Goal: Task Accomplishment & Management: Complete application form

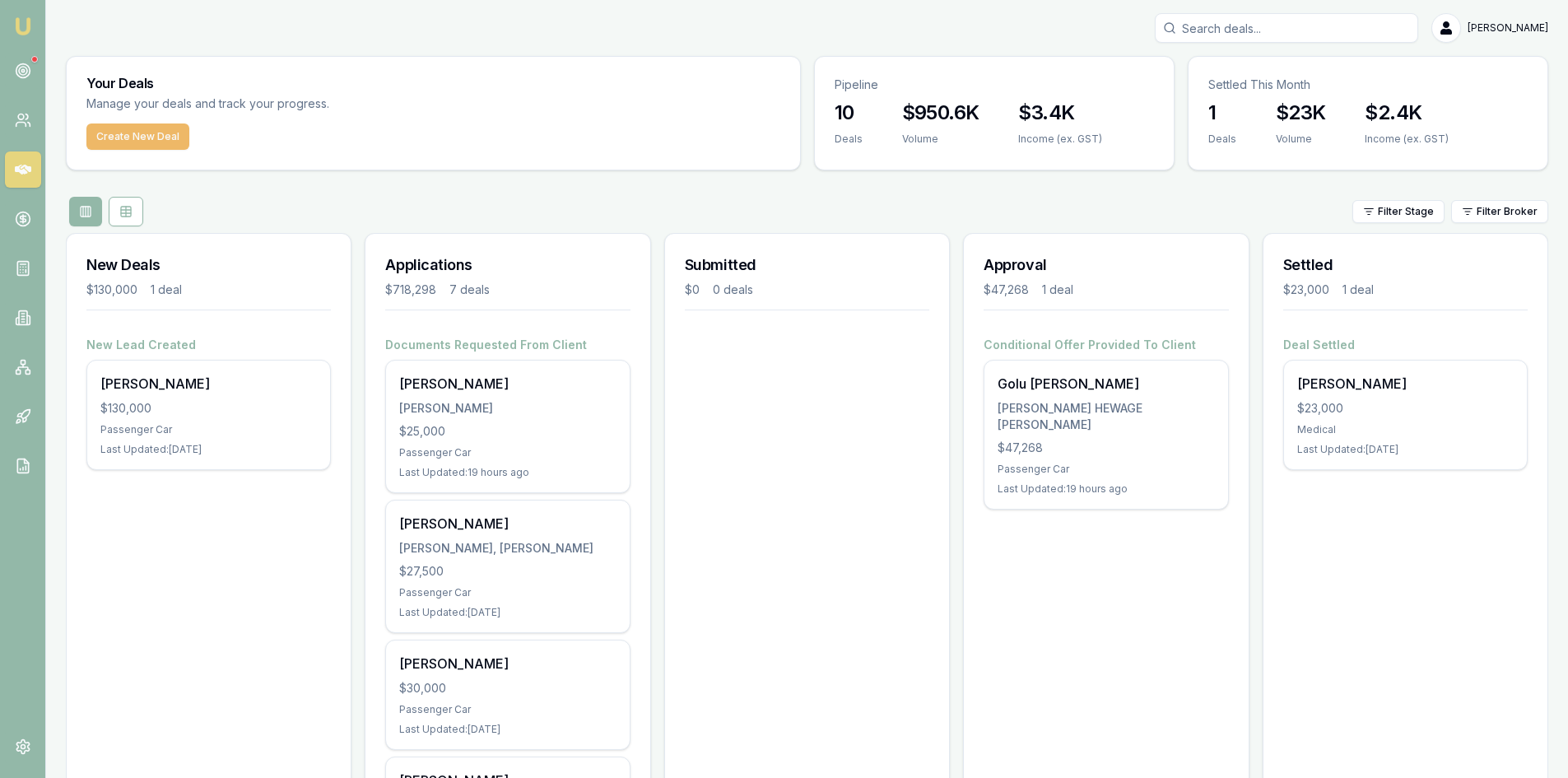
click at [127, 138] on button "Create New Deal" at bounding box center [137, 137] width 103 height 26
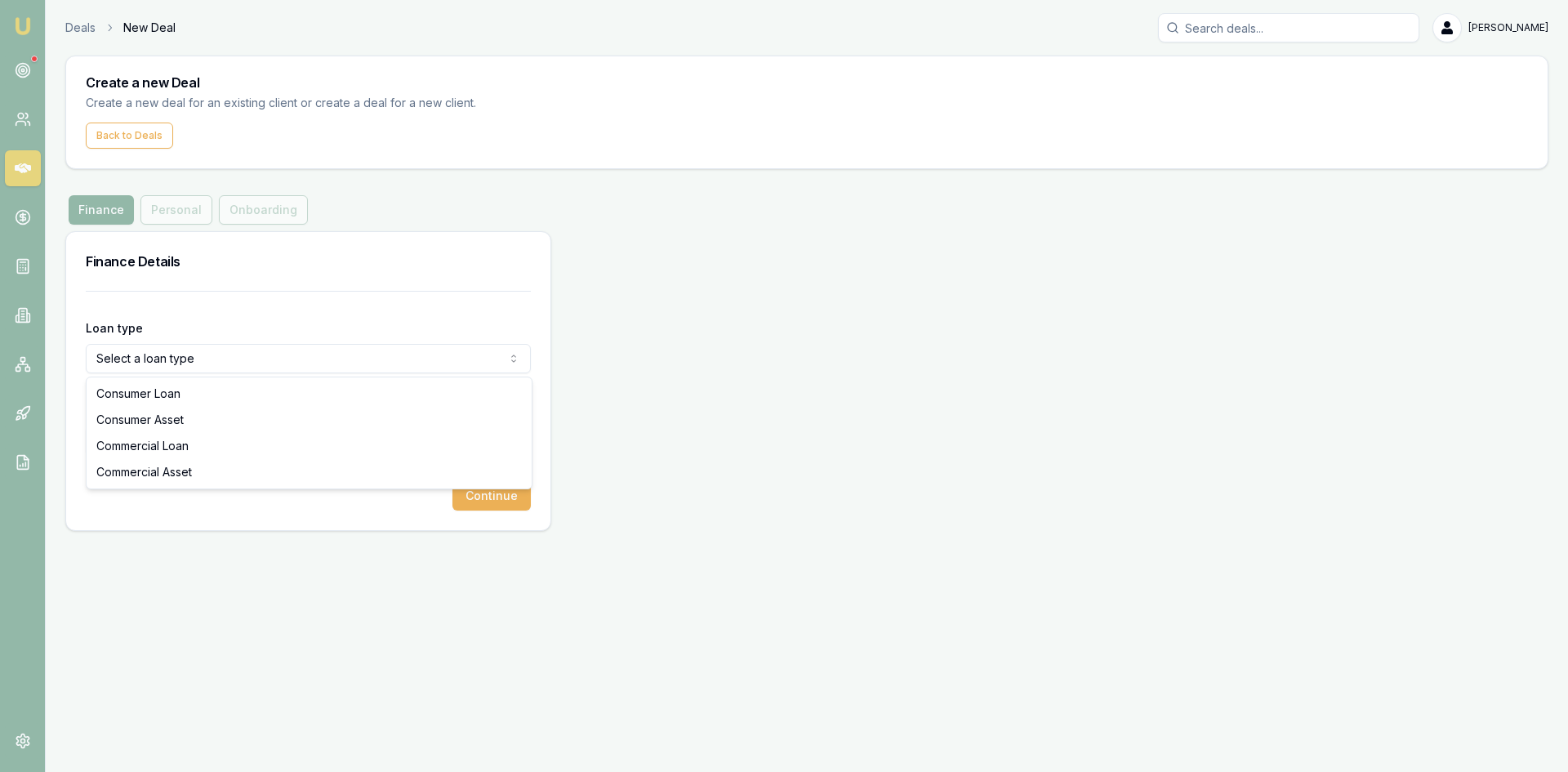
click at [152, 359] on html "Emu Broker Deals New Deal Pinkesh Patel Toggle Menu Create a new Deal Create a …" at bounding box center [784, 386] width 1568 height 772
select select "CONSUMER_ASSET"
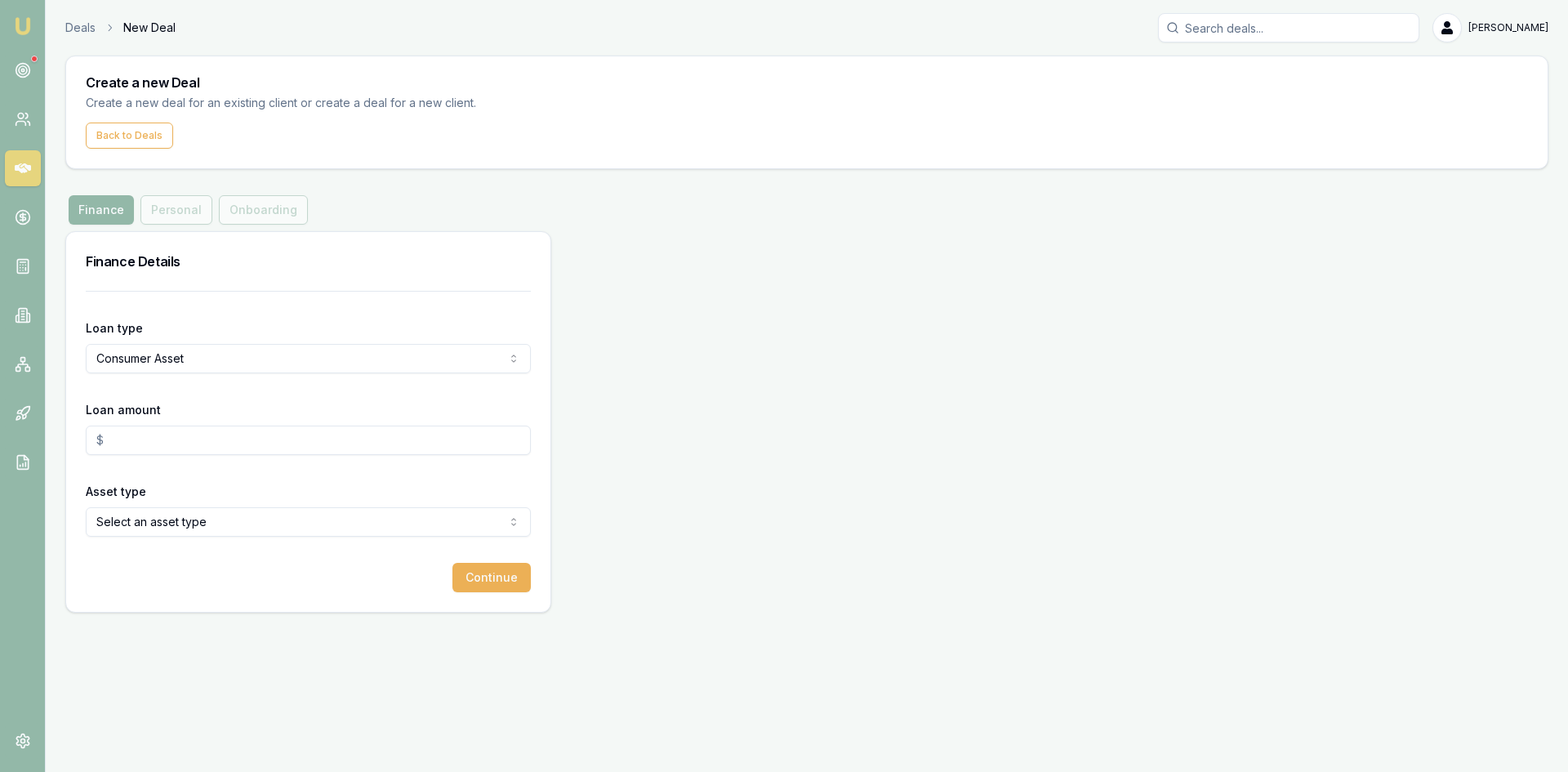
click at [124, 435] on input "Loan amount" at bounding box center [308, 439] width 445 height 29
type input "$52,500.00"
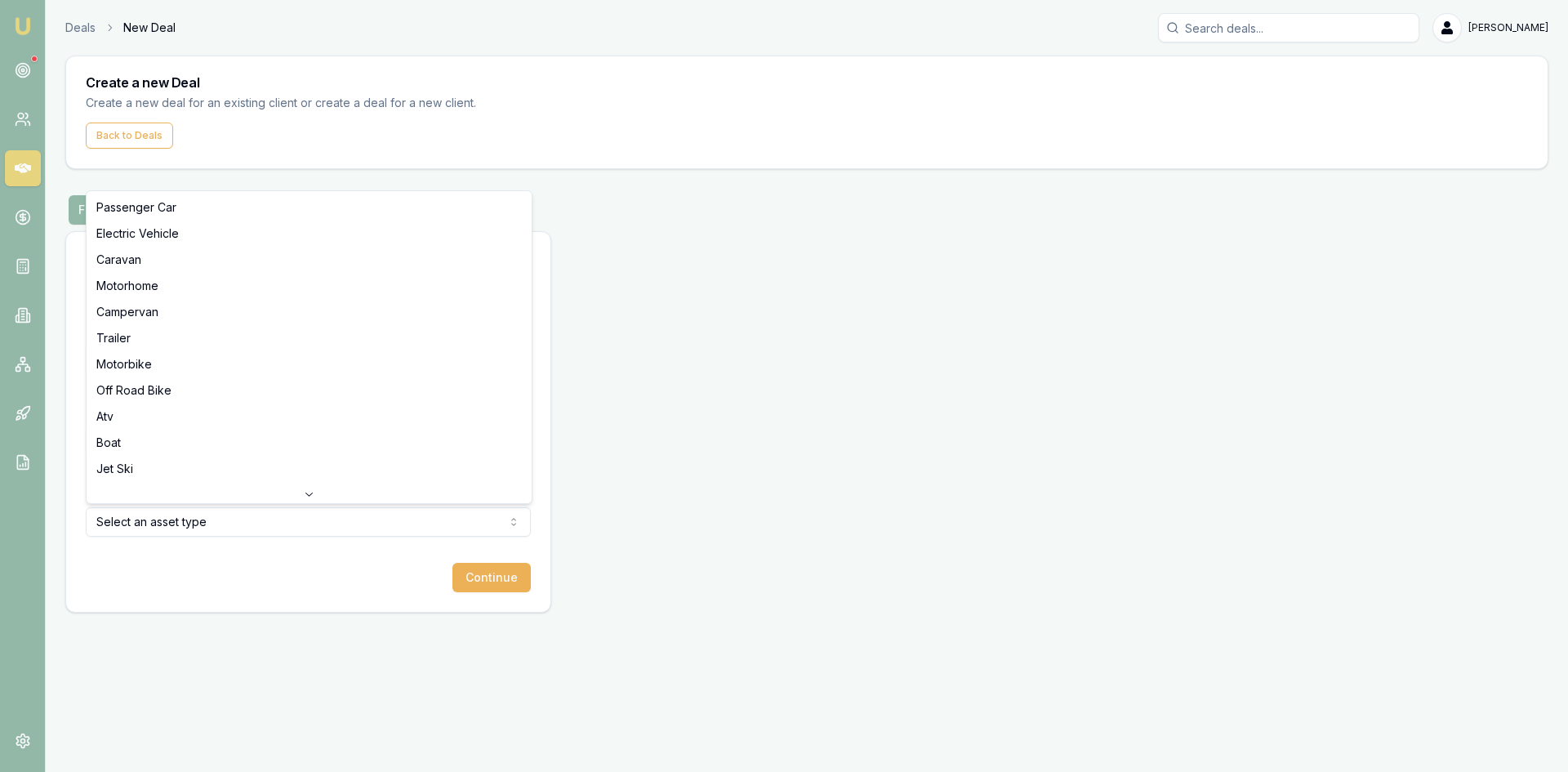
click at [127, 516] on html "Emu Broker Deals New Deal Pinkesh Patel Toggle Menu Create a new Deal Create a …" at bounding box center [784, 386] width 1568 height 772
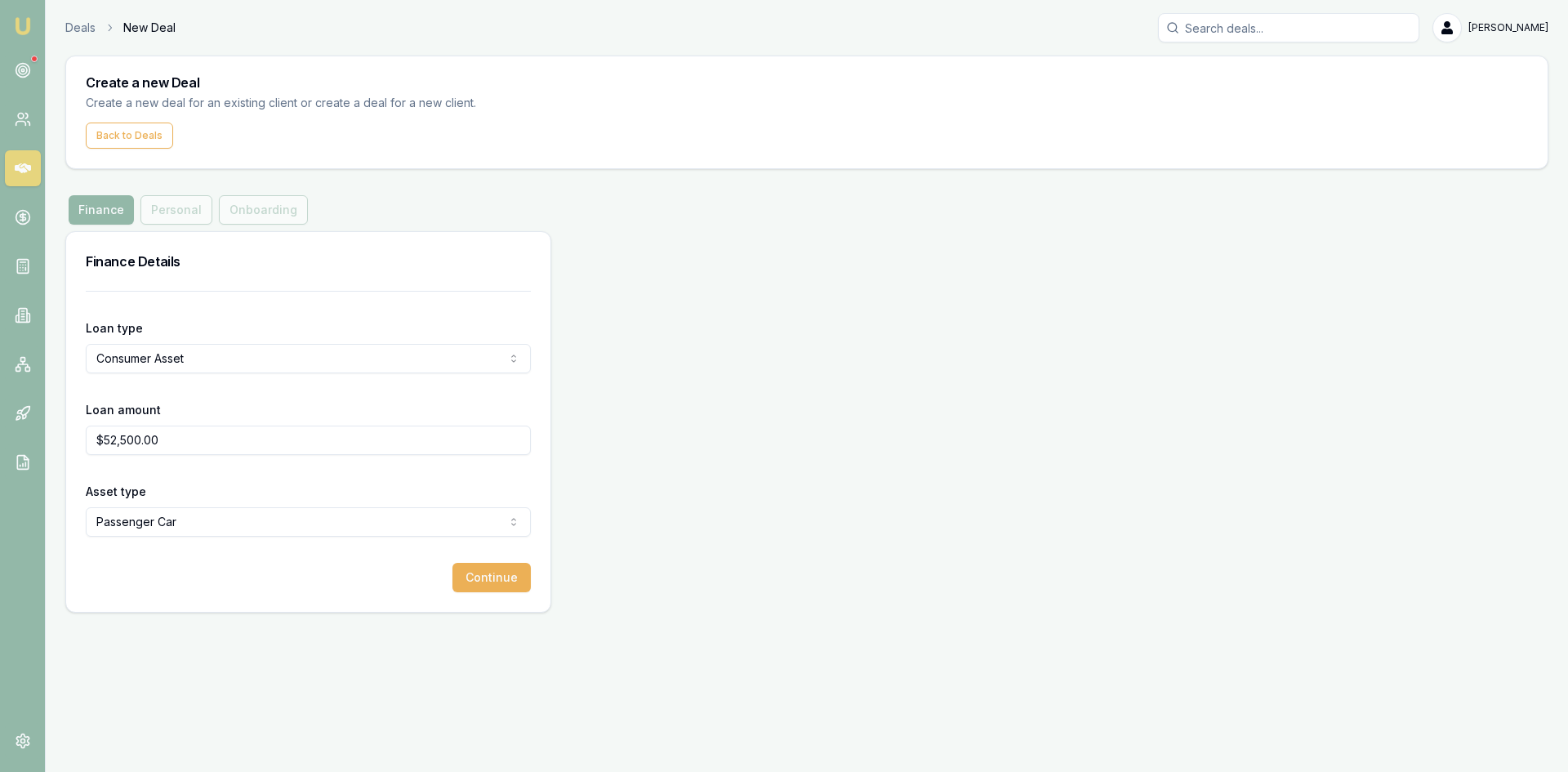
click at [498, 566] on button "Continue" at bounding box center [492, 577] width 78 height 29
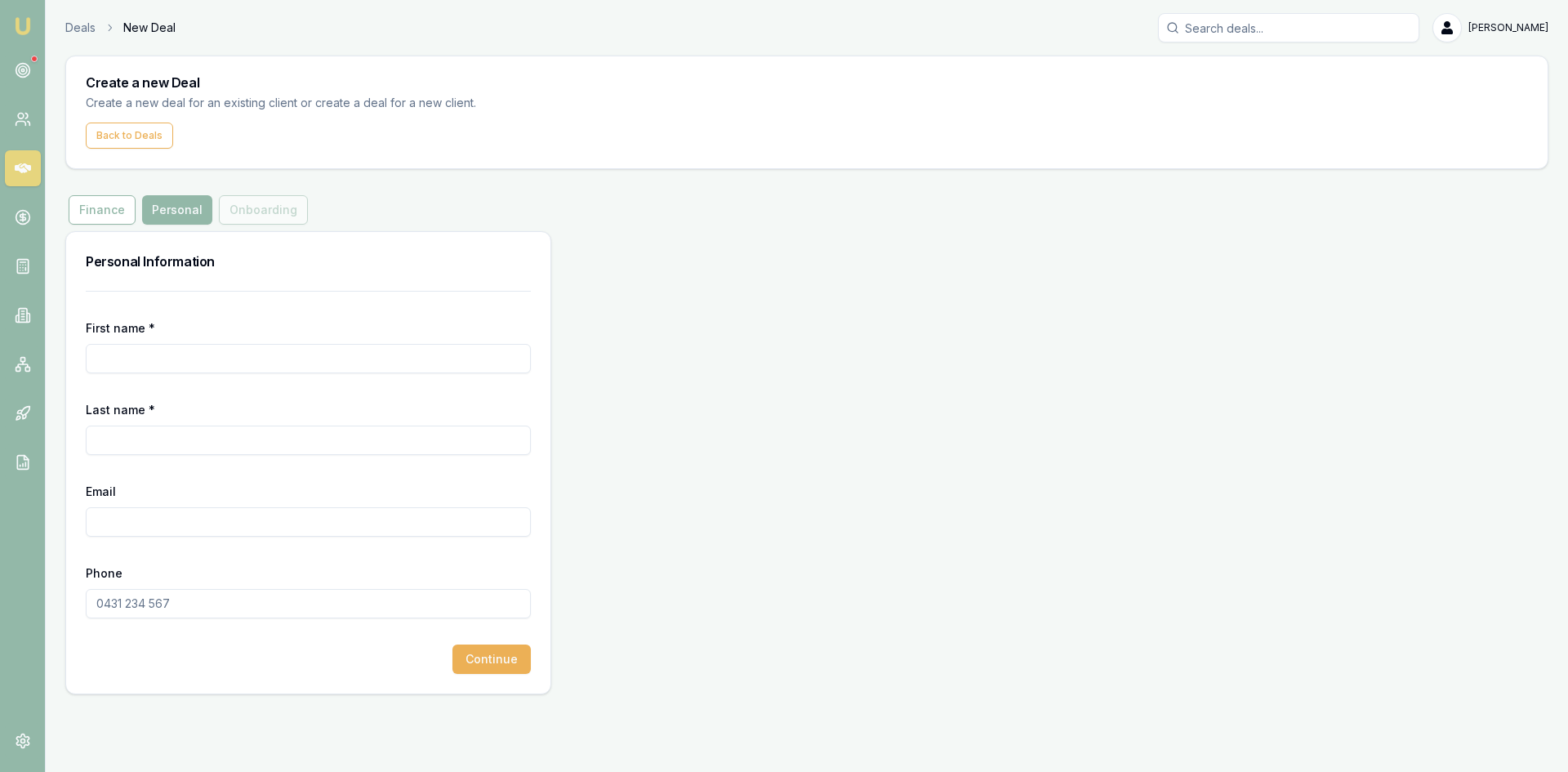
click at [224, 359] on input "First name *" at bounding box center [308, 358] width 445 height 29
type input "Rutul"
type input "[PERSON_NAME]"
click at [329, 534] on input "Email" at bounding box center [308, 522] width 445 height 29
type input "rutul_patel87@yahoo.com"
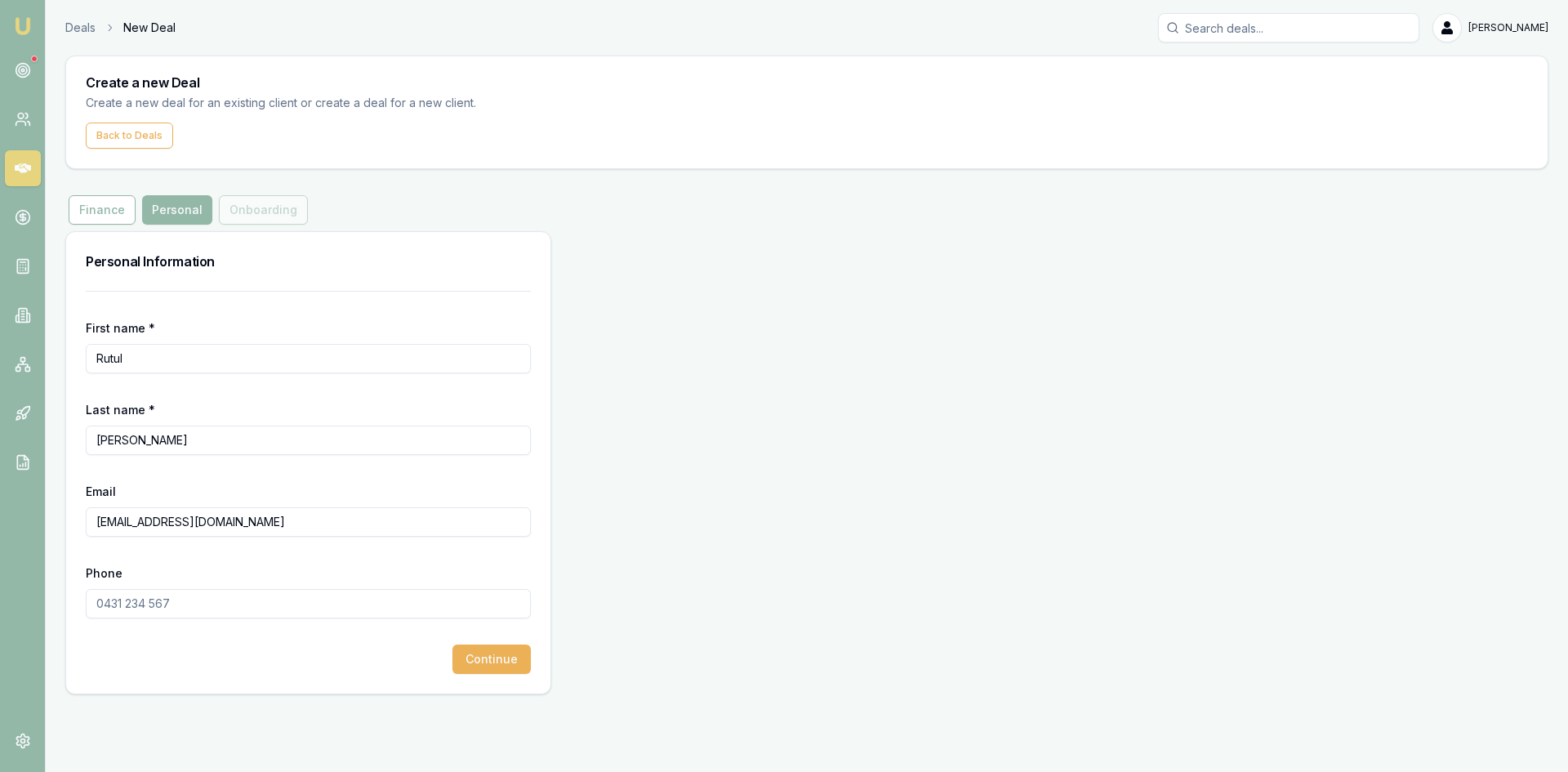
click at [287, 607] on input "Phone" at bounding box center [308, 603] width 445 height 29
type input "9"
click at [96, 203] on button "Finance" at bounding box center [102, 209] width 67 height 29
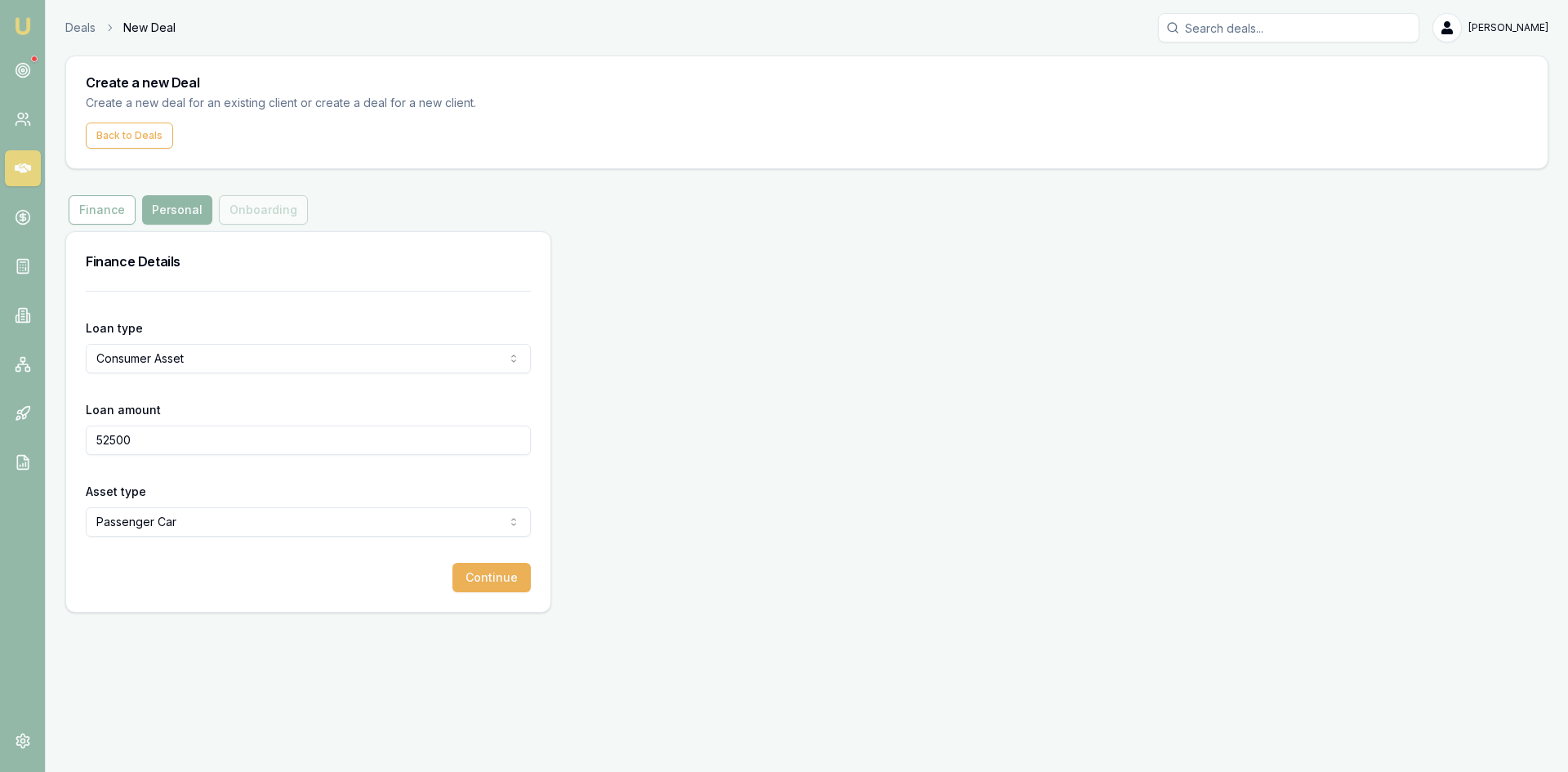
drag, startPoint x: 165, startPoint y: 192, endPoint x: 168, endPoint y: 200, distance: 8.5
click at [166, 192] on div "Create a new Deal Create a new deal for an existing client or create a deal for…" at bounding box center [806, 334] width 1483 height 557
click at [469, 571] on button "Continue" at bounding box center [492, 577] width 78 height 29
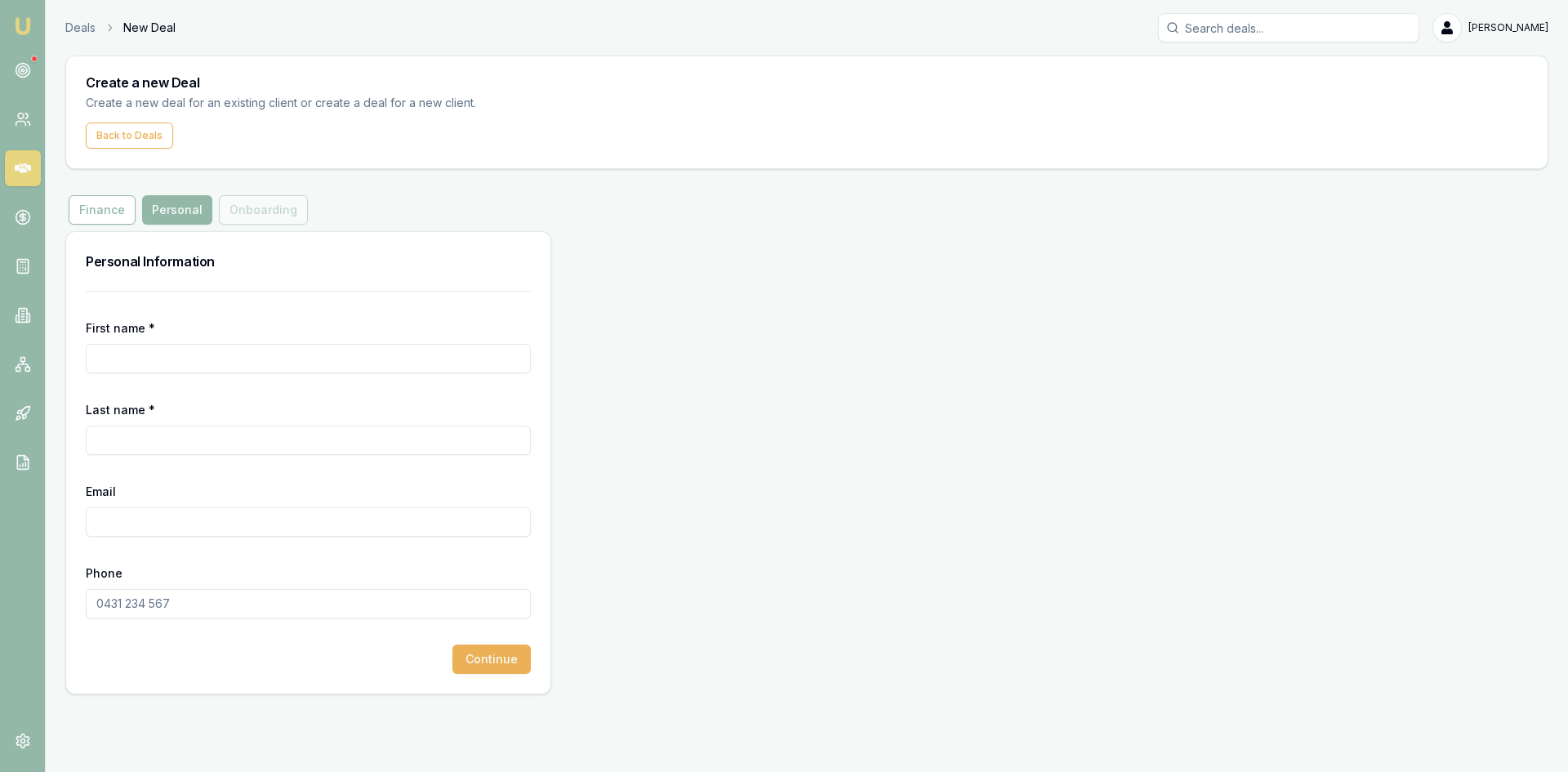
click at [112, 365] on input "First name *" at bounding box center [308, 358] width 445 height 29
type input "Rutul"
type input "[PERSON_NAME]"
click at [202, 519] on input "Email" at bounding box center [308, 522] width 445 height 29
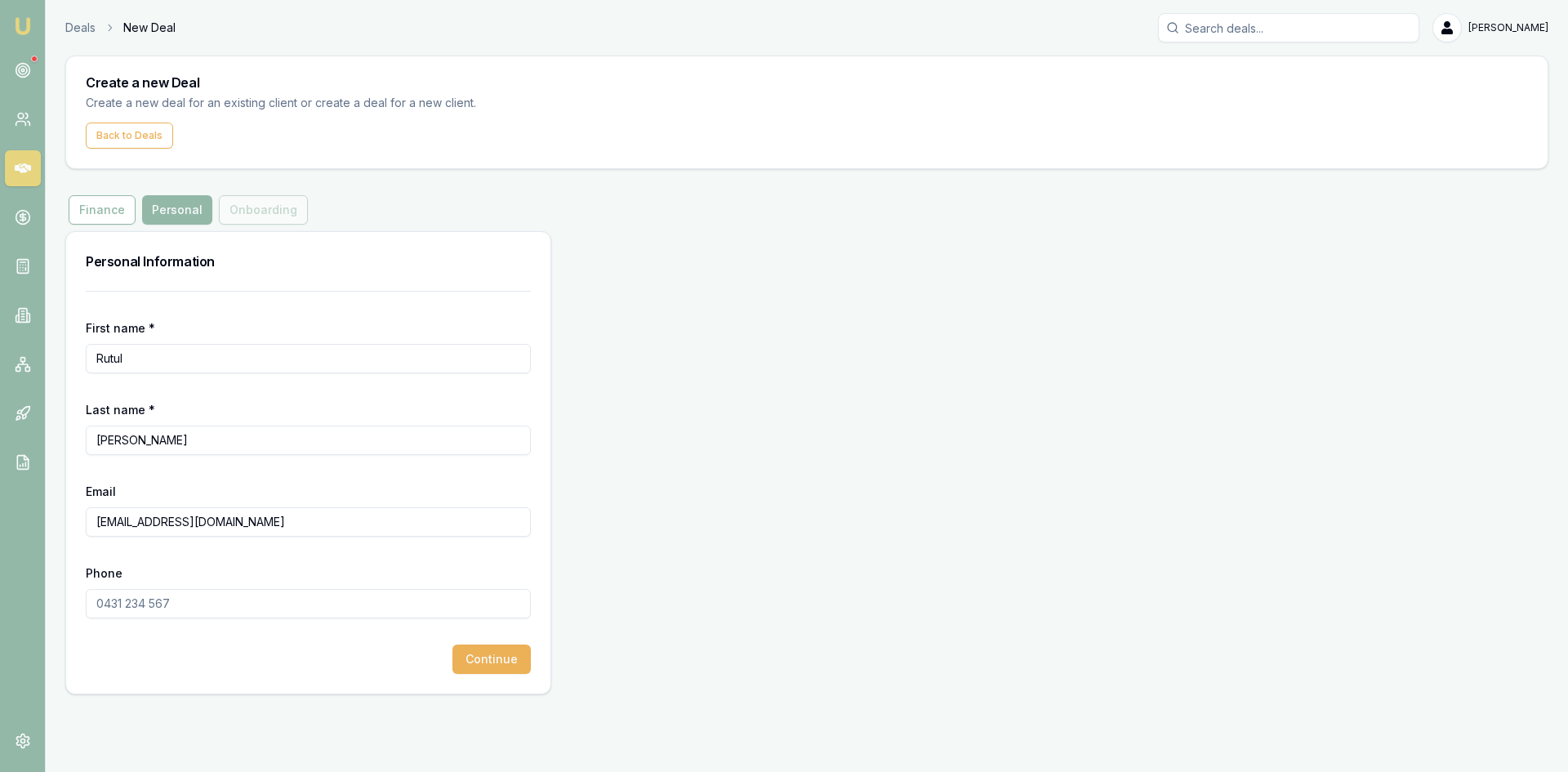
type input "rutul_patel87@yahoo.com"
click at [161, 611] on input "Phone" at bounding box center [308, 603] width 445 height 29
type input "0433 777 557"
click at [474, 655] on button "Continue" at bounding box center [492, 658] width 78 height 29
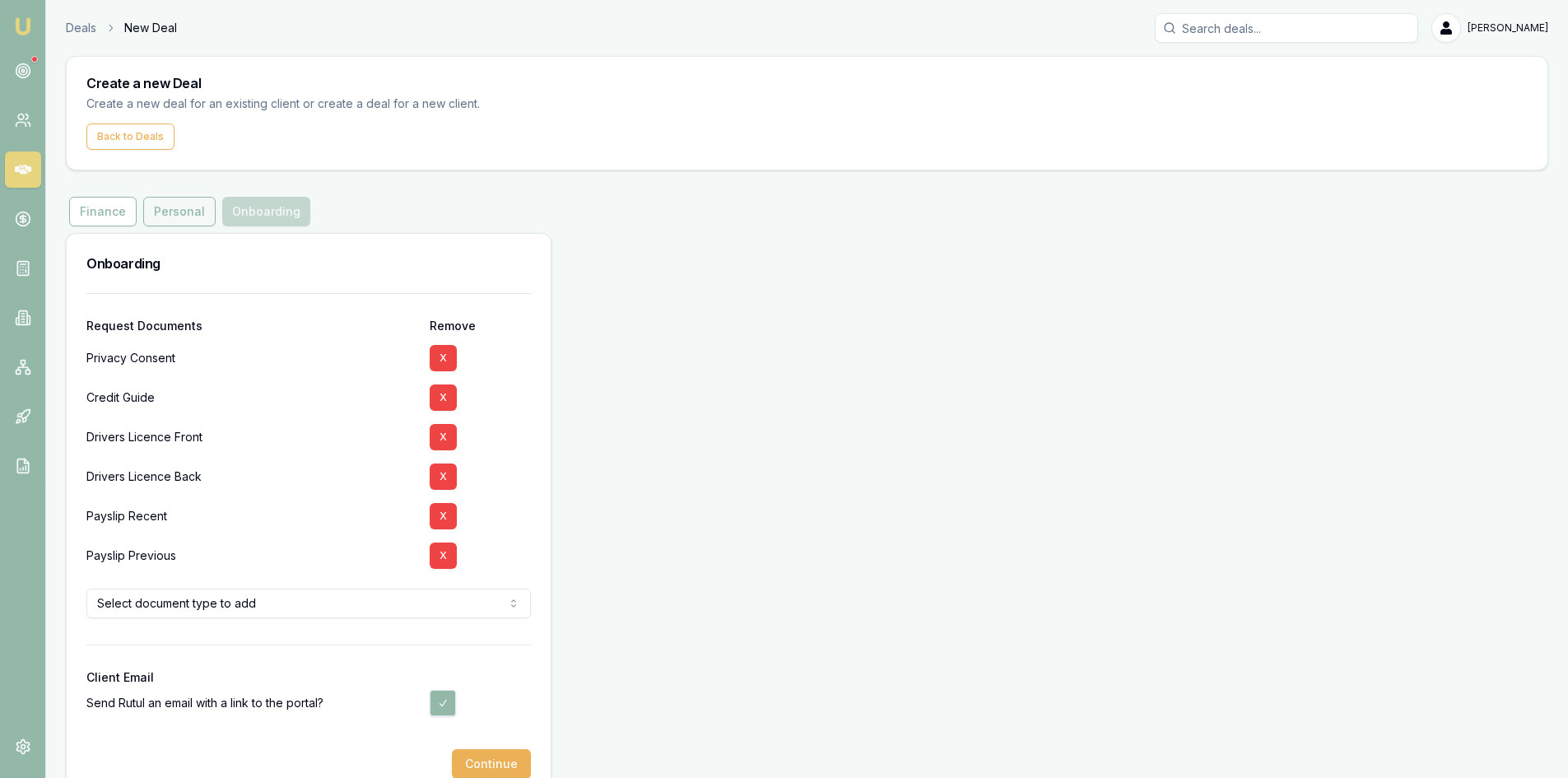
click at [154, 208] on button "Personal" at bounding box center [179, 211] width 73 height 29
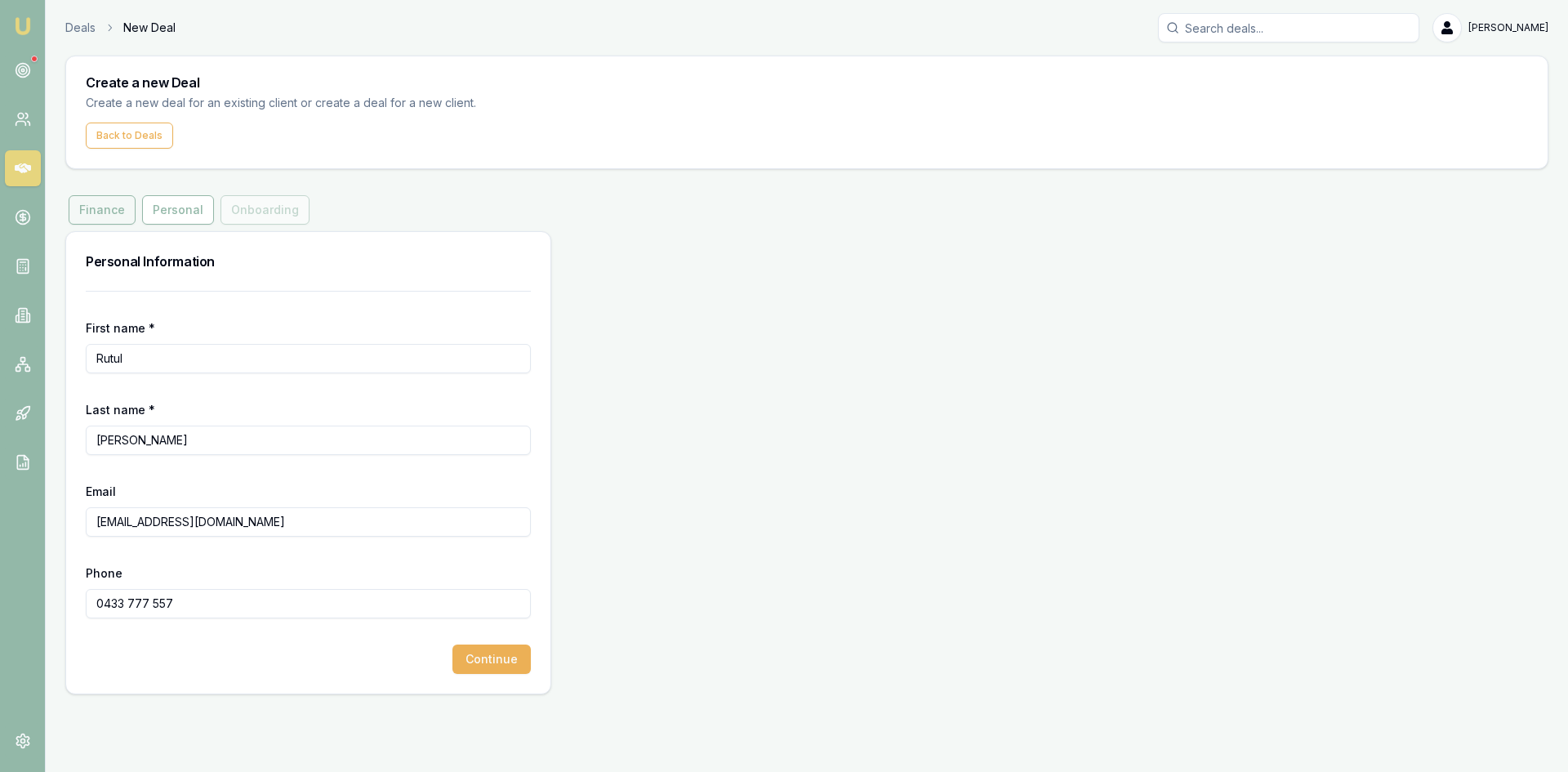
click at [98, 207] on button "Finance" at bounding box center [102, 209] width 67 height 29
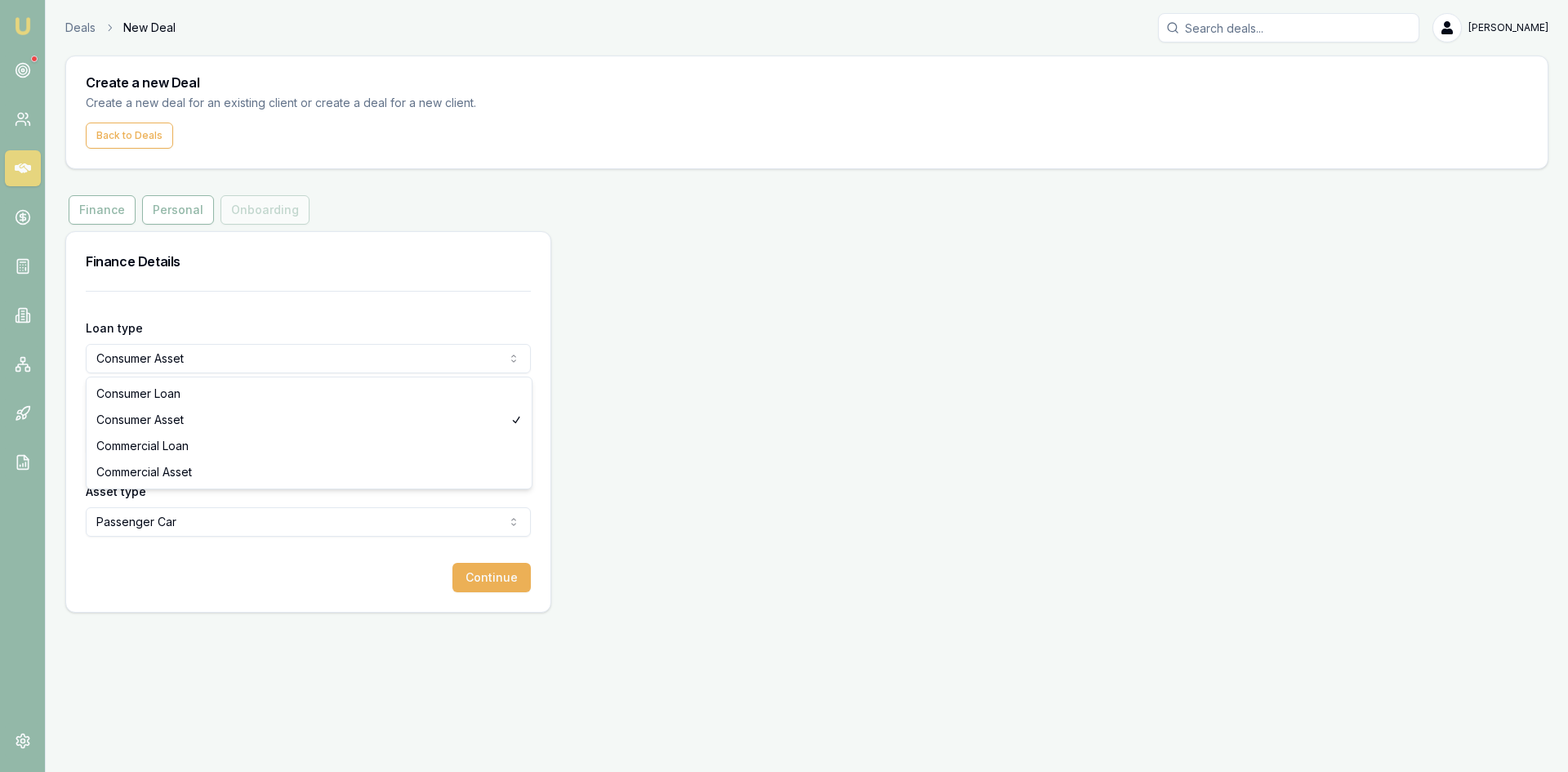
click at [205, 362] on html "Emu Broker Deals New Deal Pinkesh Patel Toggle Menu Create a new Deal Create a …" at bounding box center [784, 386] width 1568 height 772
select select "COMMERCIAL_ASSET"
drag, startPoint x: 217, startPoint y: 468, endPoint x: 199, endPoint y: 450, distance: 25.5
click at [503, 581] on button "Continue" at bounding box center [492, 577] width 78 height 29
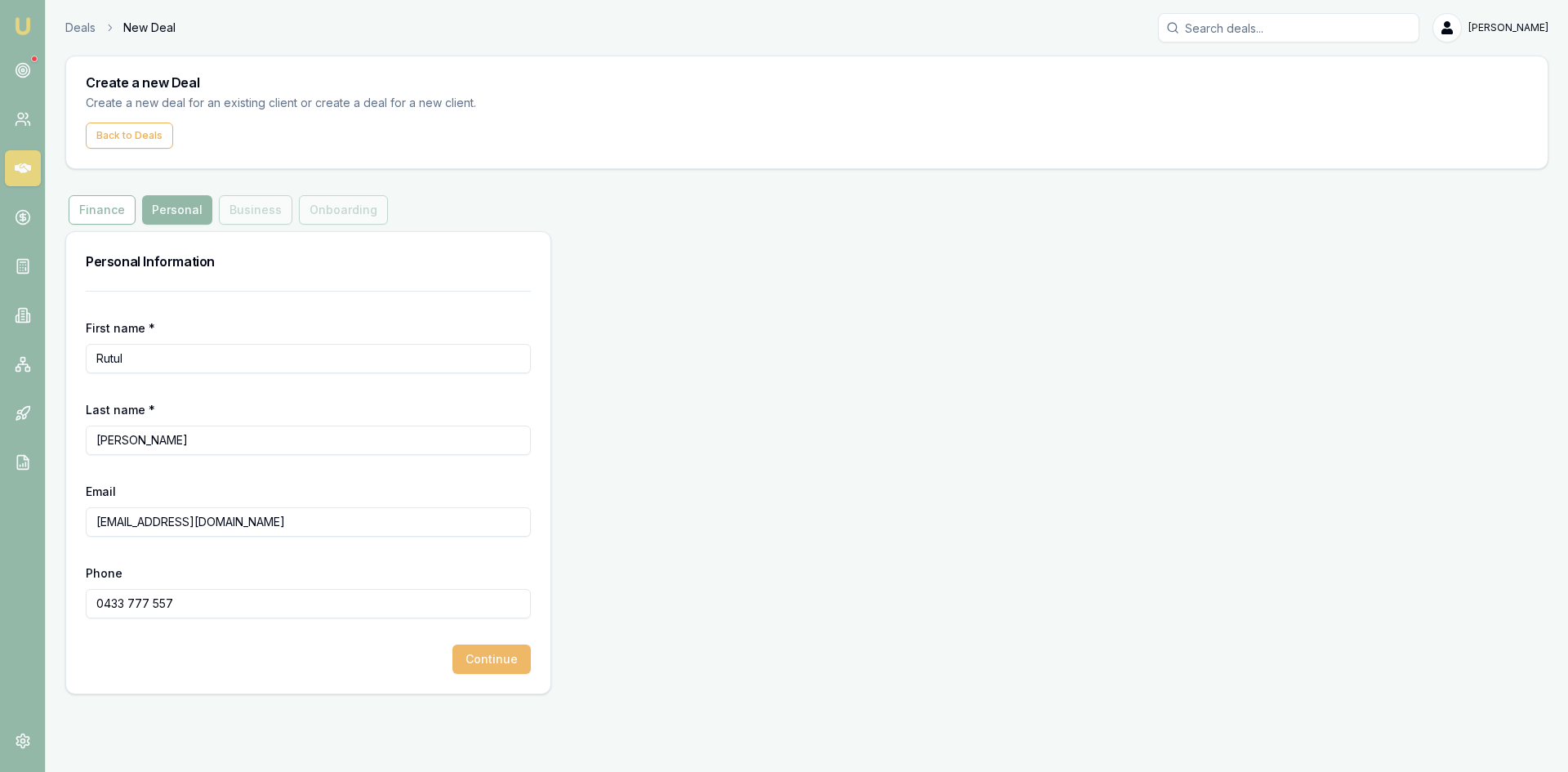
click at [478, 657] on button "Continue" at bounding box center [492, 658] width 78 height 29
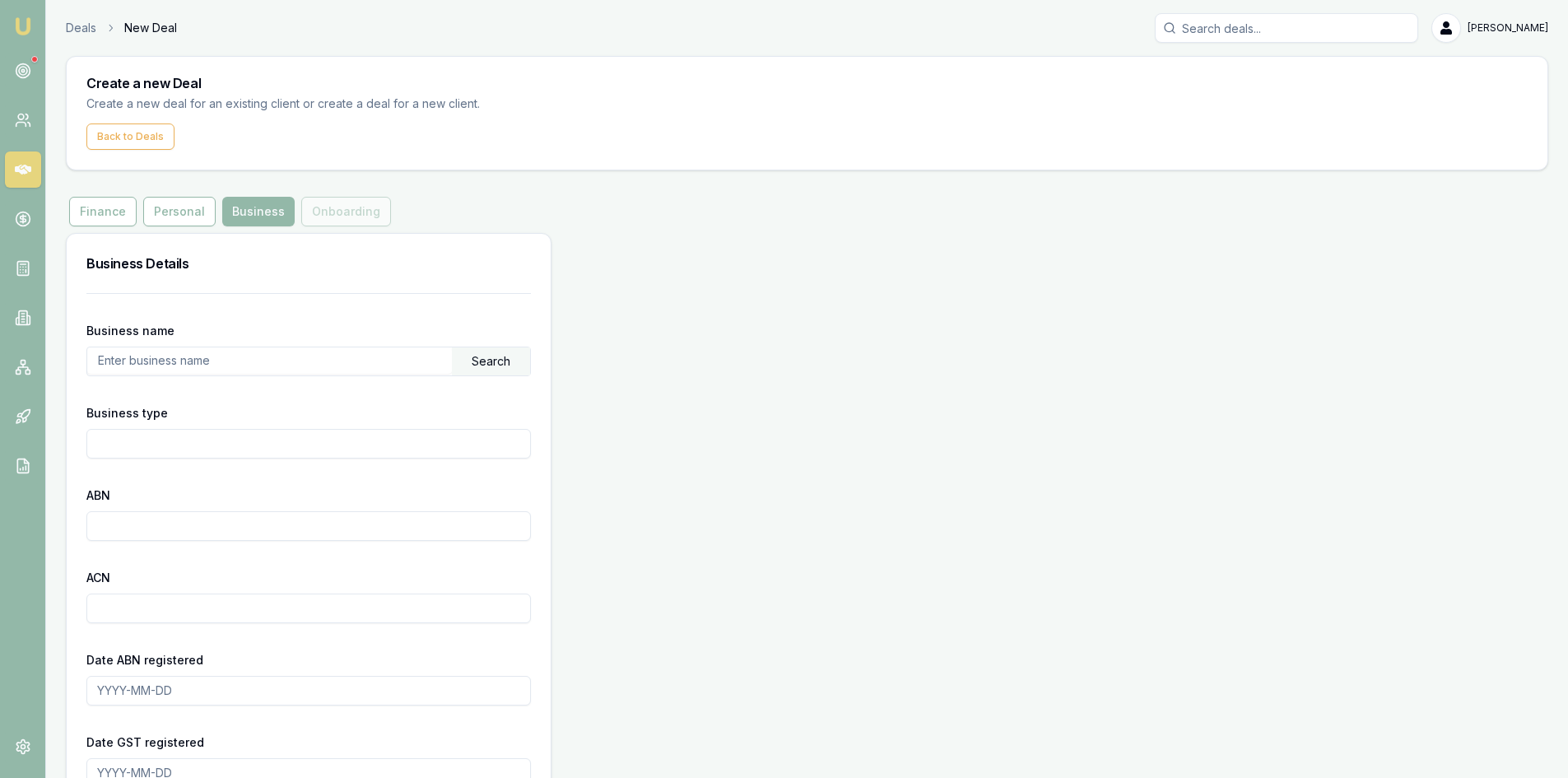
click at [136, 359] on input "text" at bounding box center [269, 361] width 364 height 26
click at [476, 368] on div "Search" at bounding box center [491, 362] width 78 height 28
drag, startPoint x: 343, startPoint y: 376, endPoint x: 336, endPoint y: 362, distance: 15.7
click at [343, 375] on div "94878384131 Search Can't find your business?" at bounding box center [309, 361] width 445 height 29
drag, startPoint x: 336, startPoint y: 361, endPoint x: 334, endPoint y: 375, distance: 14.1
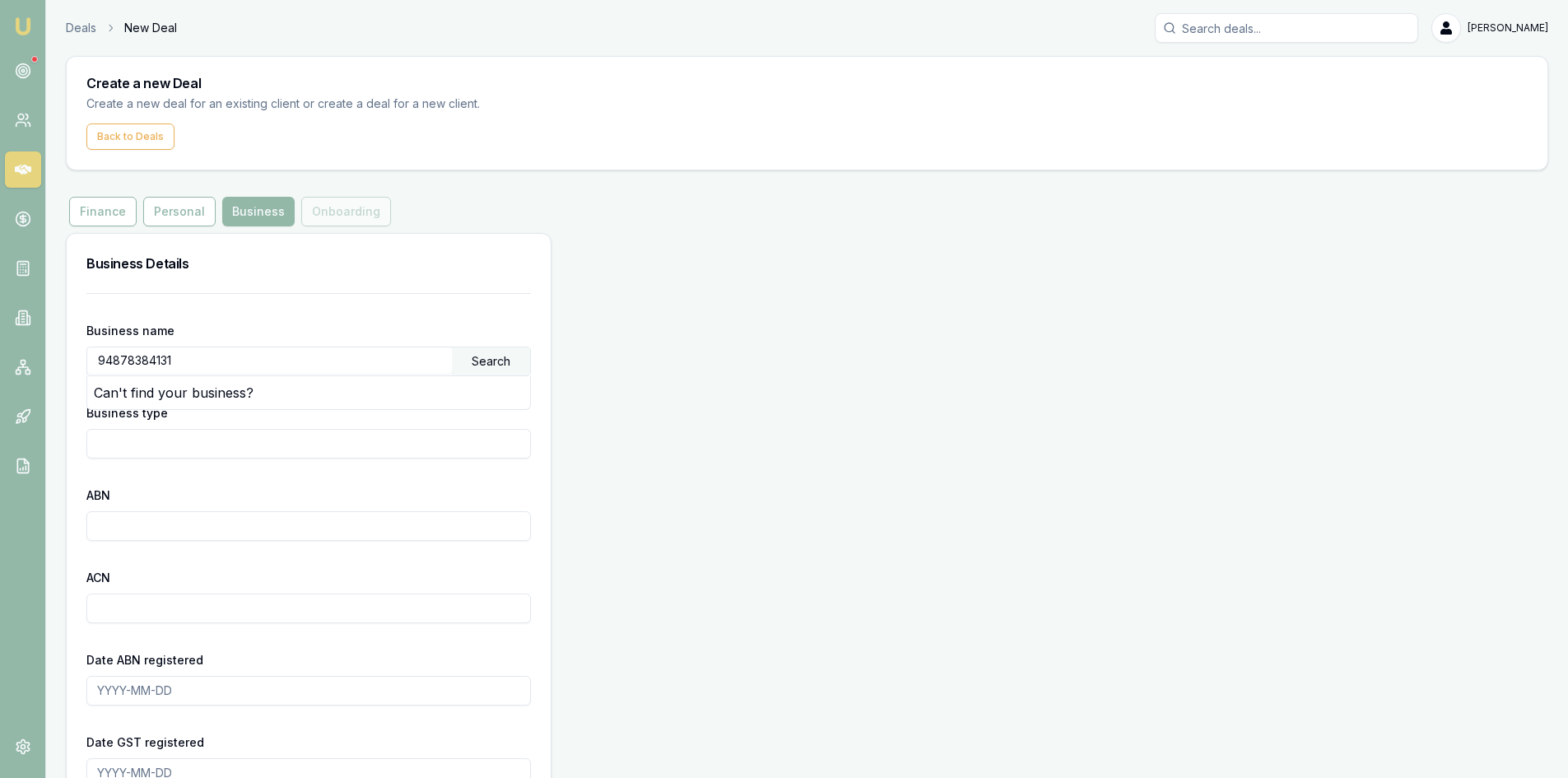
click at [336, 372] on input "94878384131" at bounding box center [269, 361] width 364 height 26
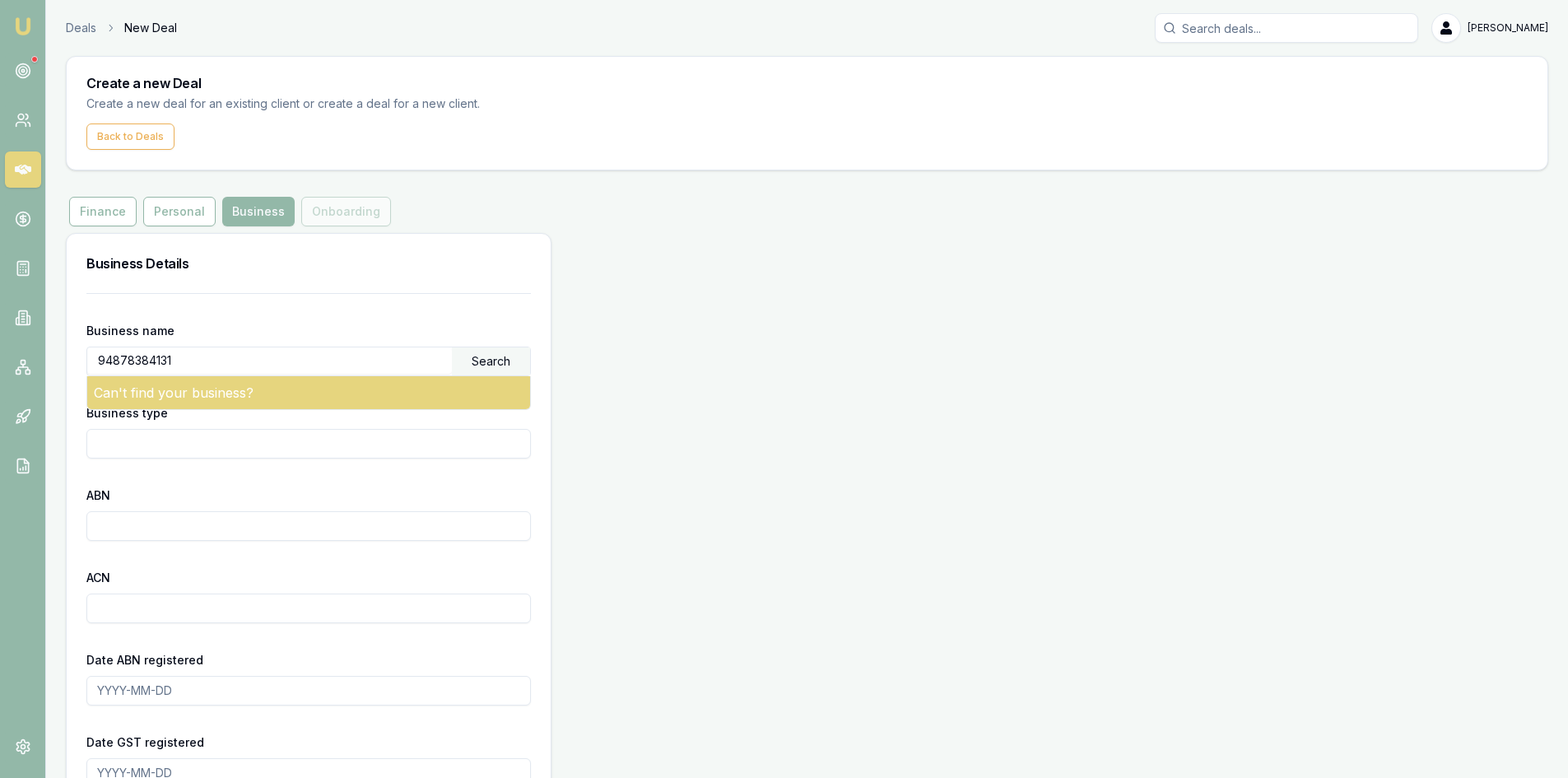
drag, startPoint x: 270, startPoint y: 362, endPoint x: 238, endPoint y: 381, distance: 37.2
click at [248, 376] on div "94878384131 Search Can't find your business?" at bounding box center [309, 361] width 445 height 29
type input "9"
type input "94878384131"
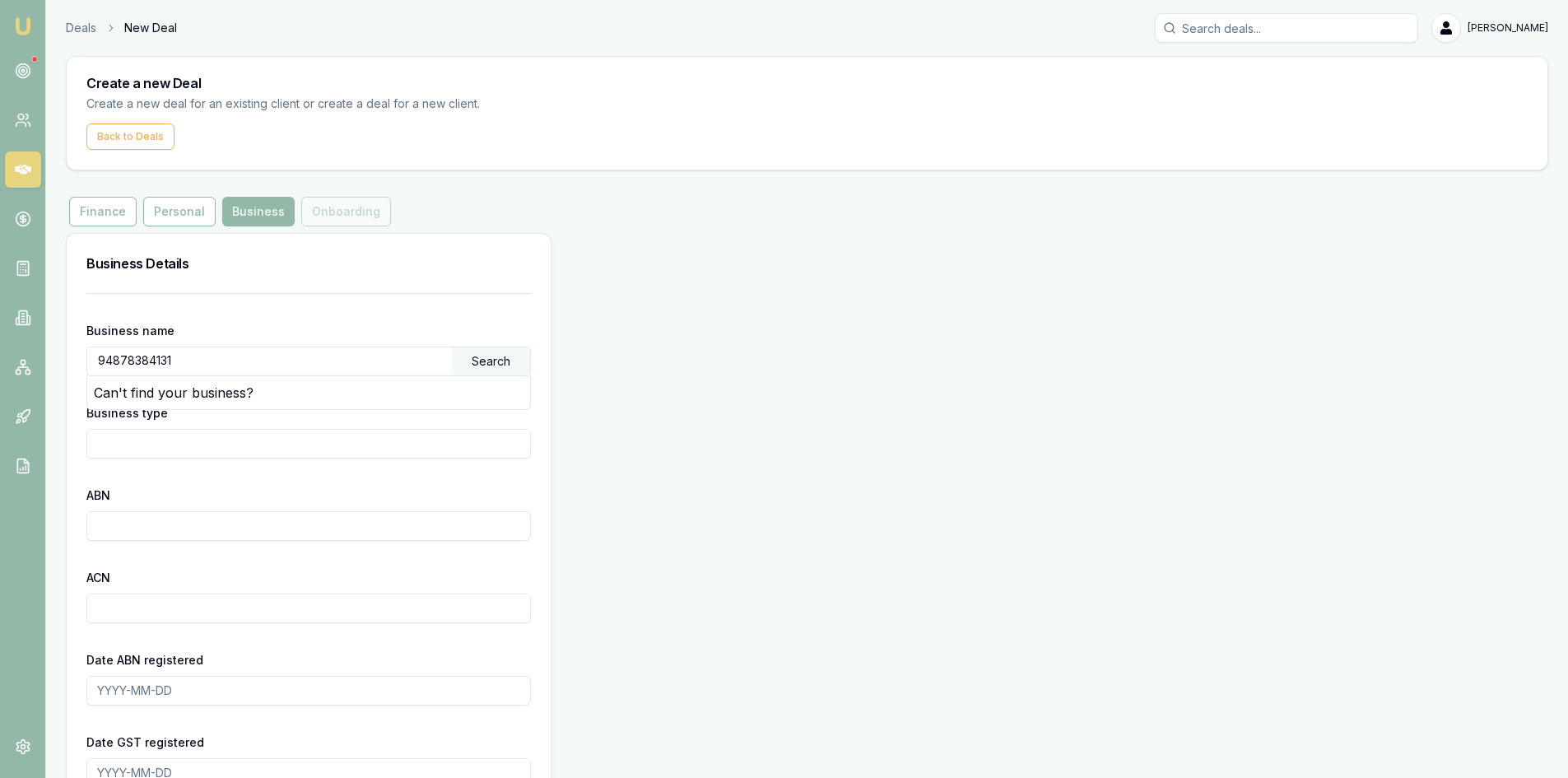
click at [481, 365] on div "Search" at bounding box center [491, 362] width 78 height 28
drag, startPoint x: 101, startPoint y: 360, endPoint x: 188, endPoint y: 362, distance: 87.0
click at [188, 362] on input "94878384131" at bounding box center [269, 361] width 364 height 26
paste input "94 678 384 131"
click at [493, 357] on div "Search" at bounding box center [491, 362] width 78 height 28
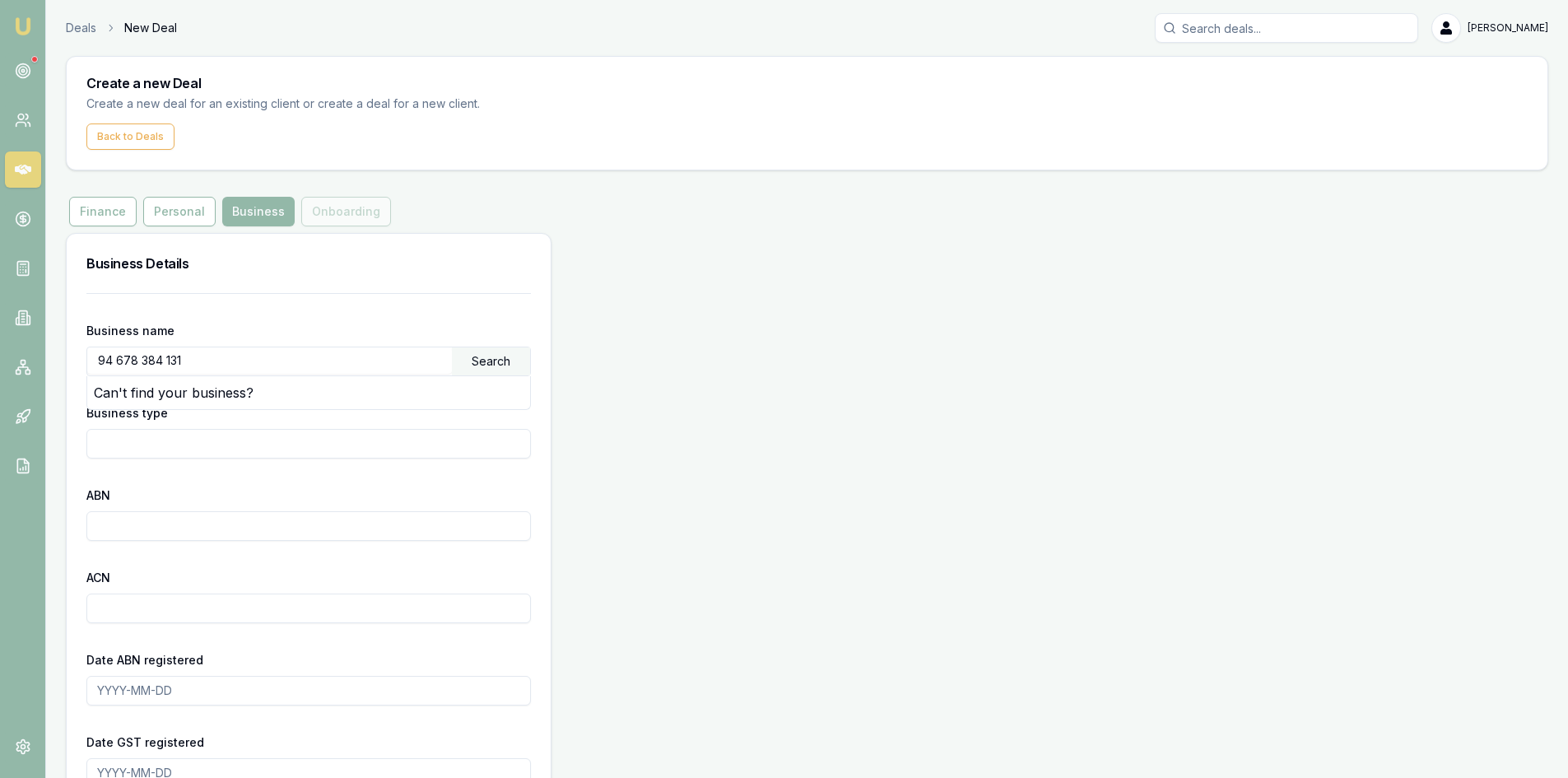
drag, startPoint x: 490, startPoint y: 355, endPoint x: 465, endPoint y: 293, distance: 66.9
click at [477, 323] on div "Business name 94 678 384 131 Search Can't find your business?" at bounding box center [309, 348] width 445 height 56
click at [160, 366] on input "94 678 384 131" at bounding box center [269, 361] width 364 height 26
click at [226, 357] on input "94 678 384 131" at bounding box center [269, 361] width 364 height 26
type input "9"
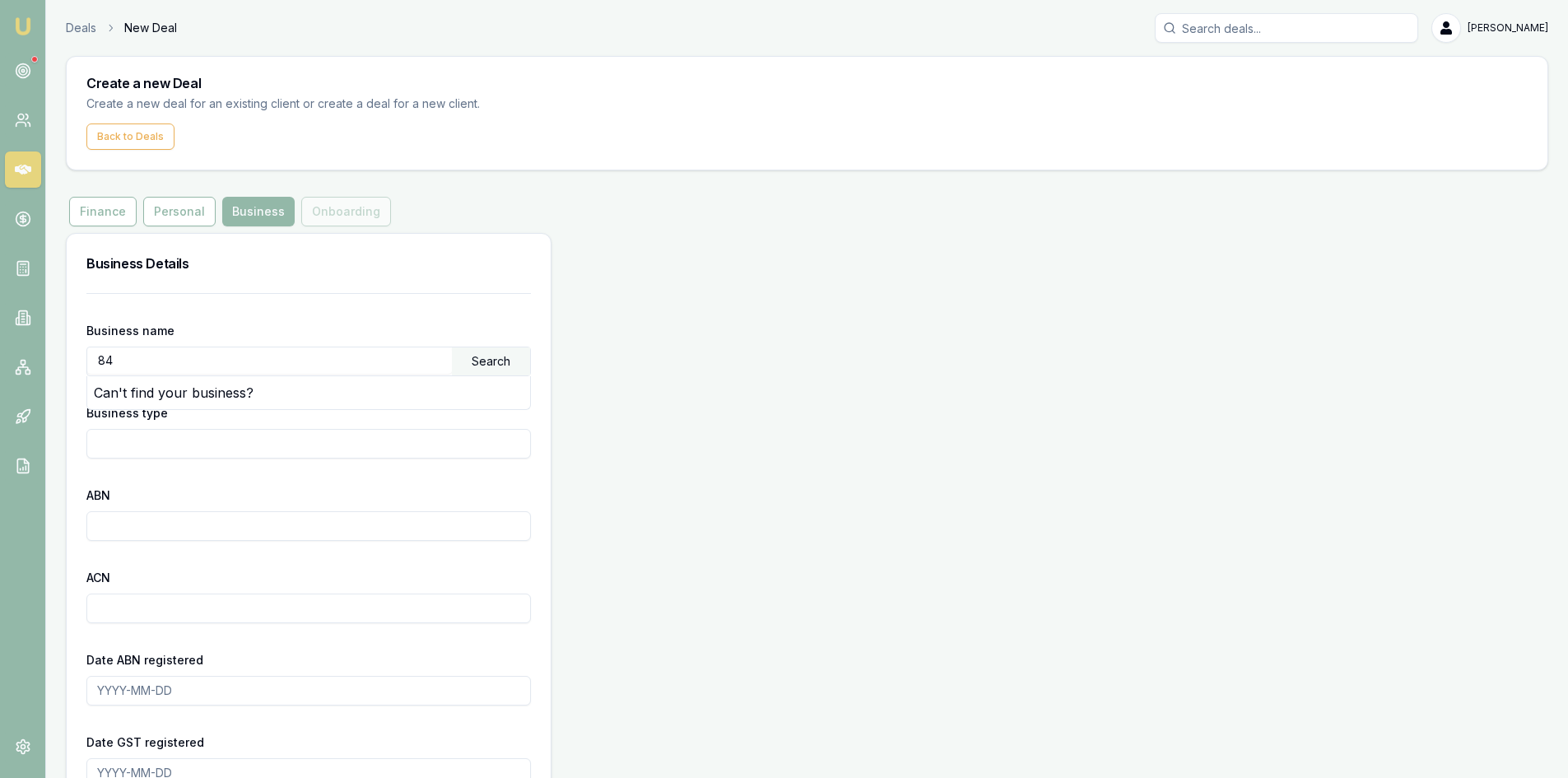
type input "8"
type input "94678384131"
click at [507, 360] on div "Search" at bounding box center [491, 362] width 78 height 28
drag, startPoint x: 499, startPoint y: 363, endPoint x: 390, endPoint y: 376, distance: 109.8
click at [496, 363] on div "Search" at bounding box center [491, 362] width 78 height 28
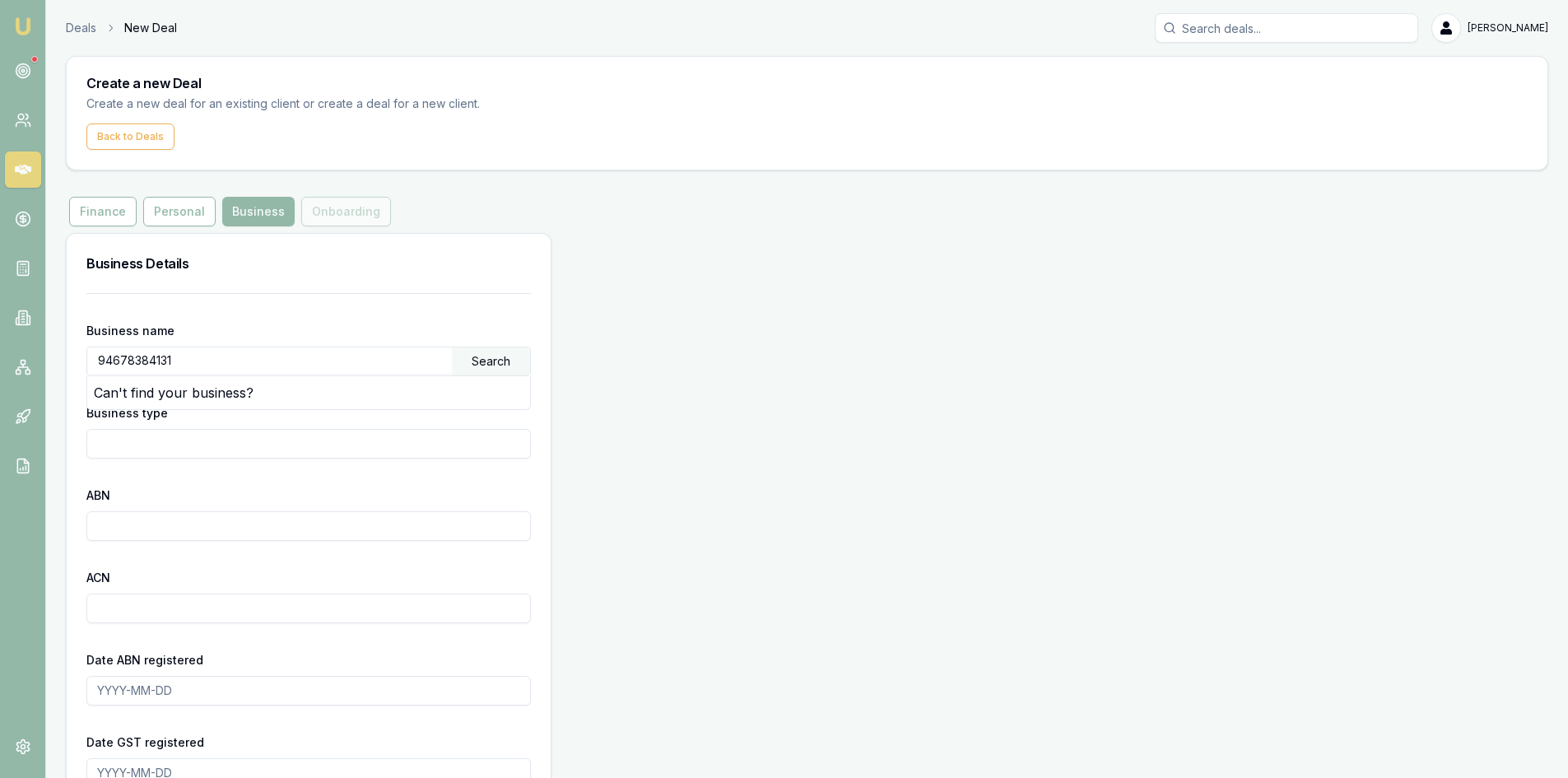
click at [305, 362] on input "94678384131" at bounding box center [269, 361] width 364 height 26
click at [235, 450] on input "Business type" at bounding box center [309, 443] width 445 height 29
click at [165, 531] on input "ABN" at bounding box center [309, 526] width 445 height 29
click at [331, 525] on input "ABN" at bounding box center [309, 526] width 445 height 29
paste input "94 678 384 131"
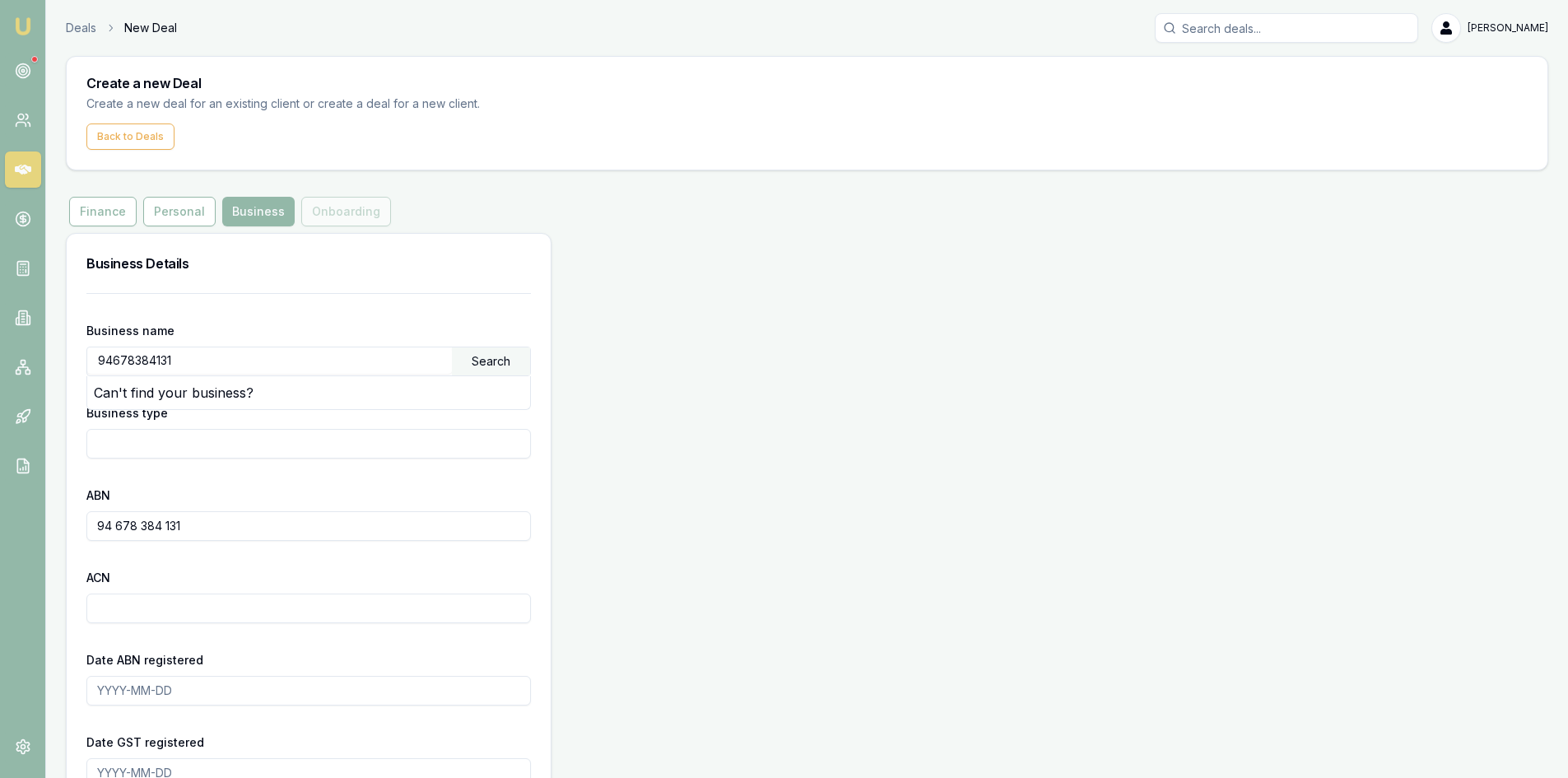
drag, startPoint x: 192, startPoint y: 606, endPoint x: 180, endPoint y: 644, distance: 39.8
click at [189, 608] on input "ACN" at bounding box center [309, 608] width 445 height 29
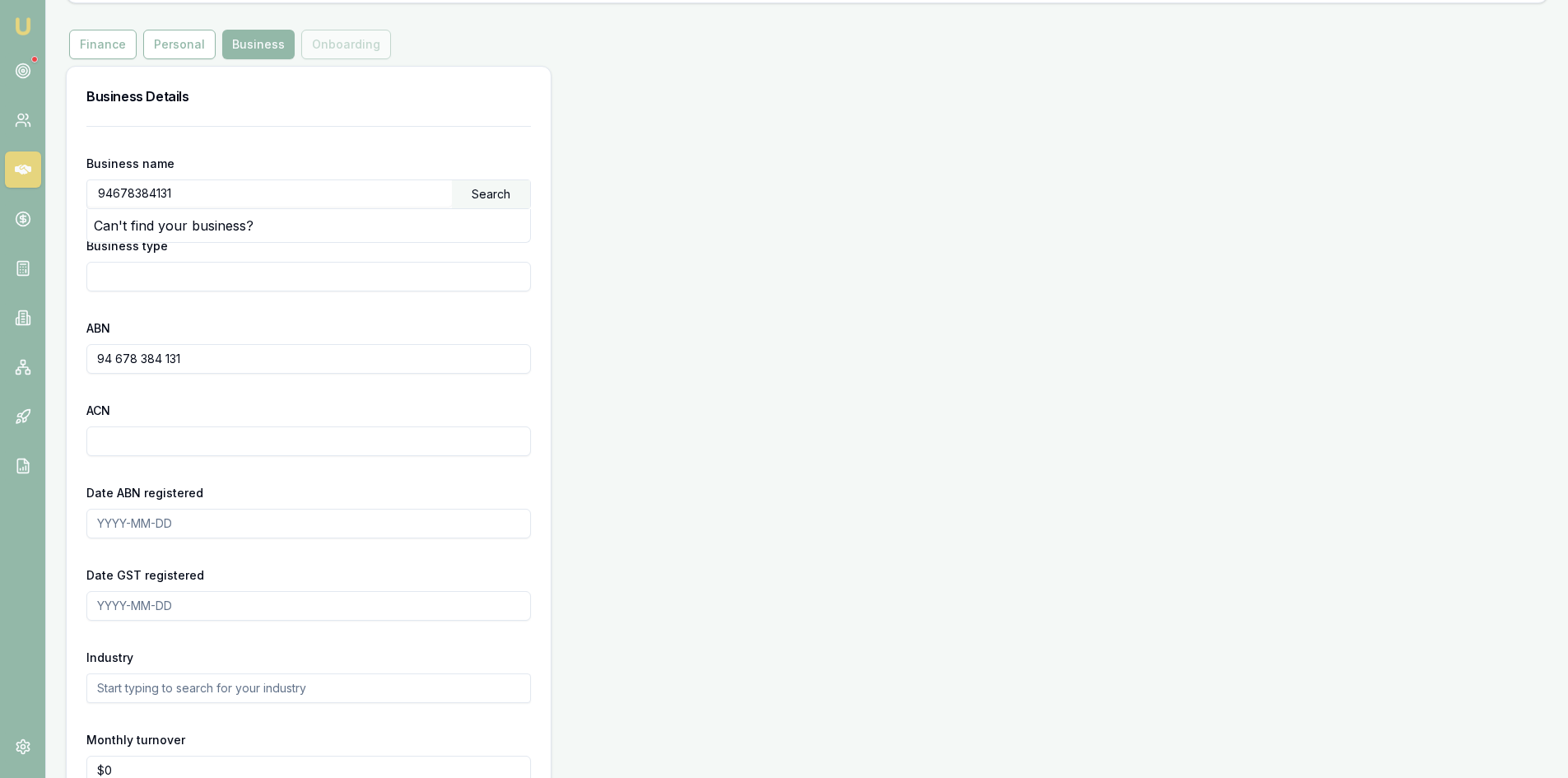
scroll to position [330, 0]
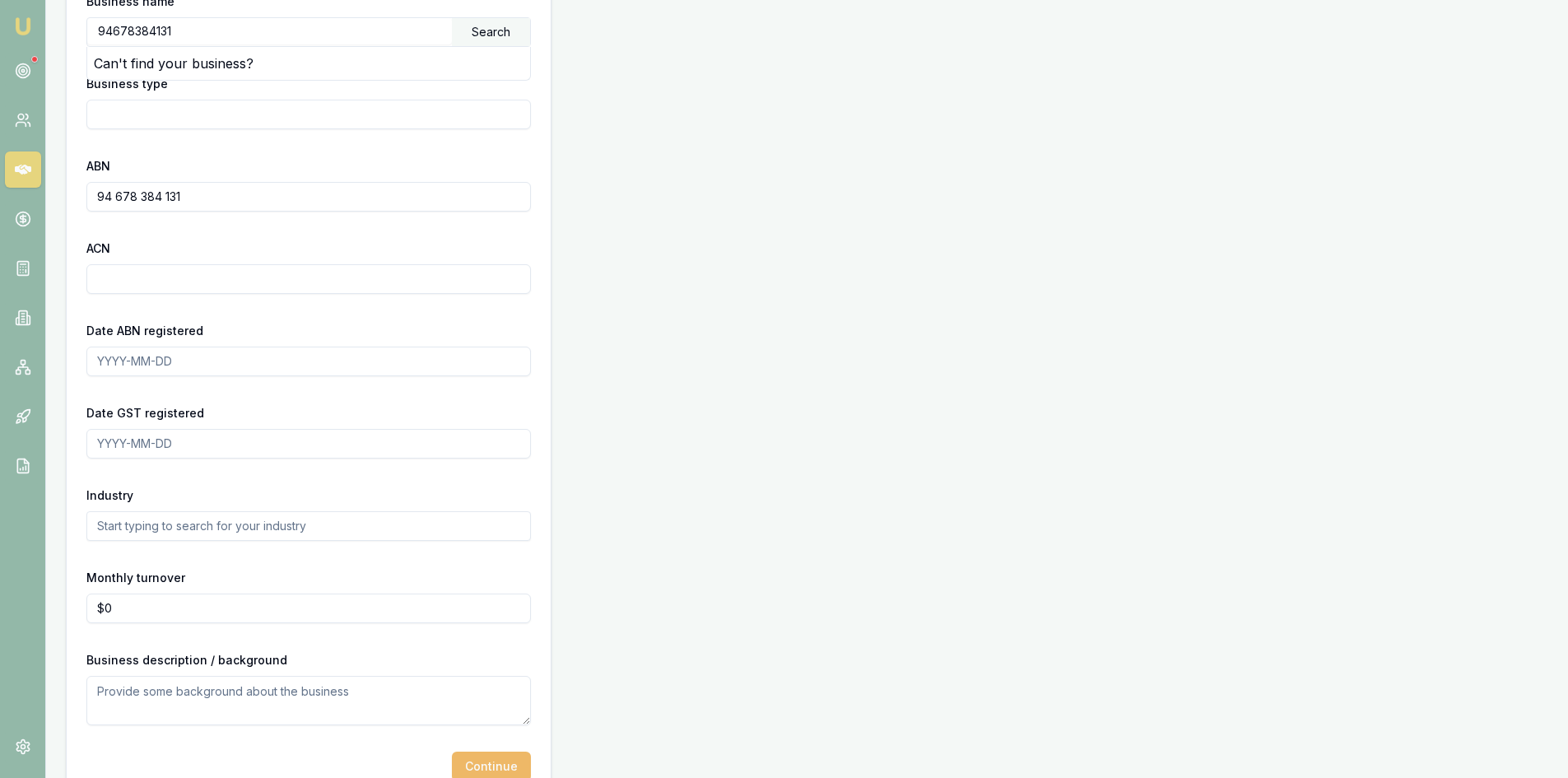
click at [503, 767] on button "Continue" at bounding box center [492, 766] width 79 height 29
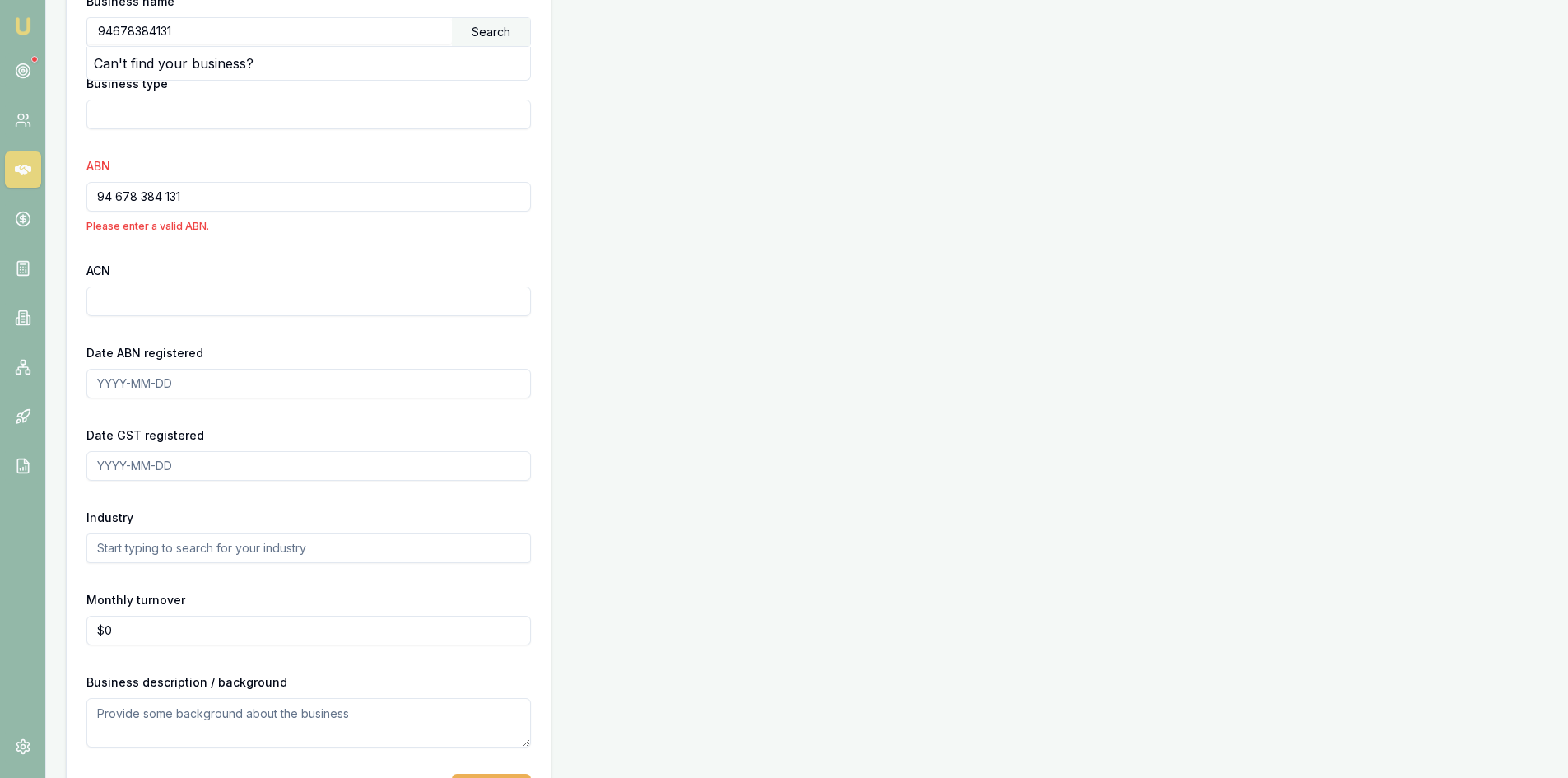
click at [209, 187] on input "94 678 384 131" at bounding box center [309, 196] width 445 height 29
click at [164, 196] on input "94 678 384 131" at bounding box center [309, 196] width 445 height 29
click at [167, 195] on input "94 678 384 131" at bounding box center [309, 196] width 445 height 29
click at [162, 195] on input "94 678 384 131" at bounding box center [309, 196] width 445 height 29
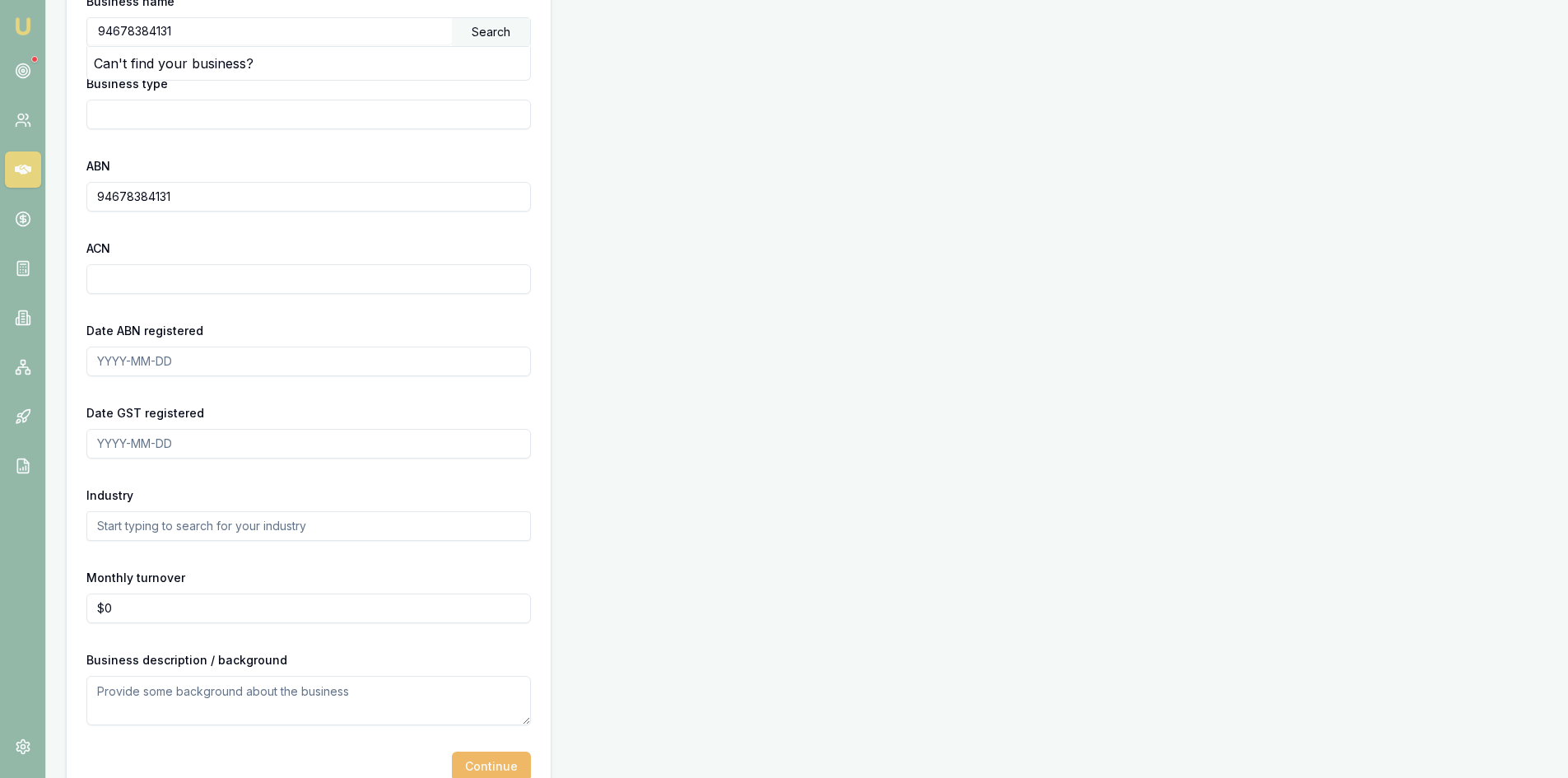
type input "94678384131"
click at [493, 771] on button "Continue" at bounding box center [492, 766] width 79 height 29
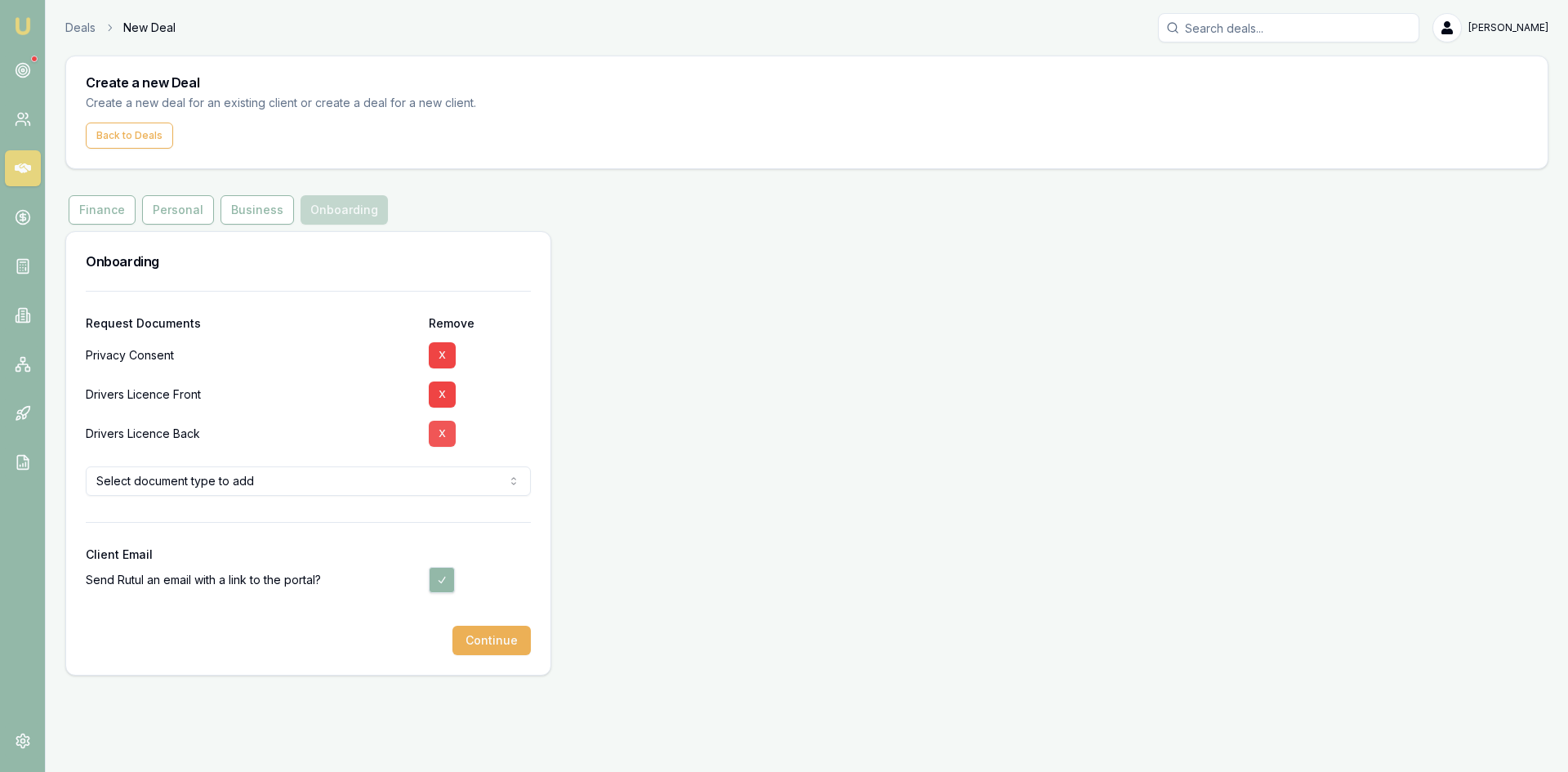
click at [435, 401] on button "X" at bounding box center [442, 394] width 27 height 26
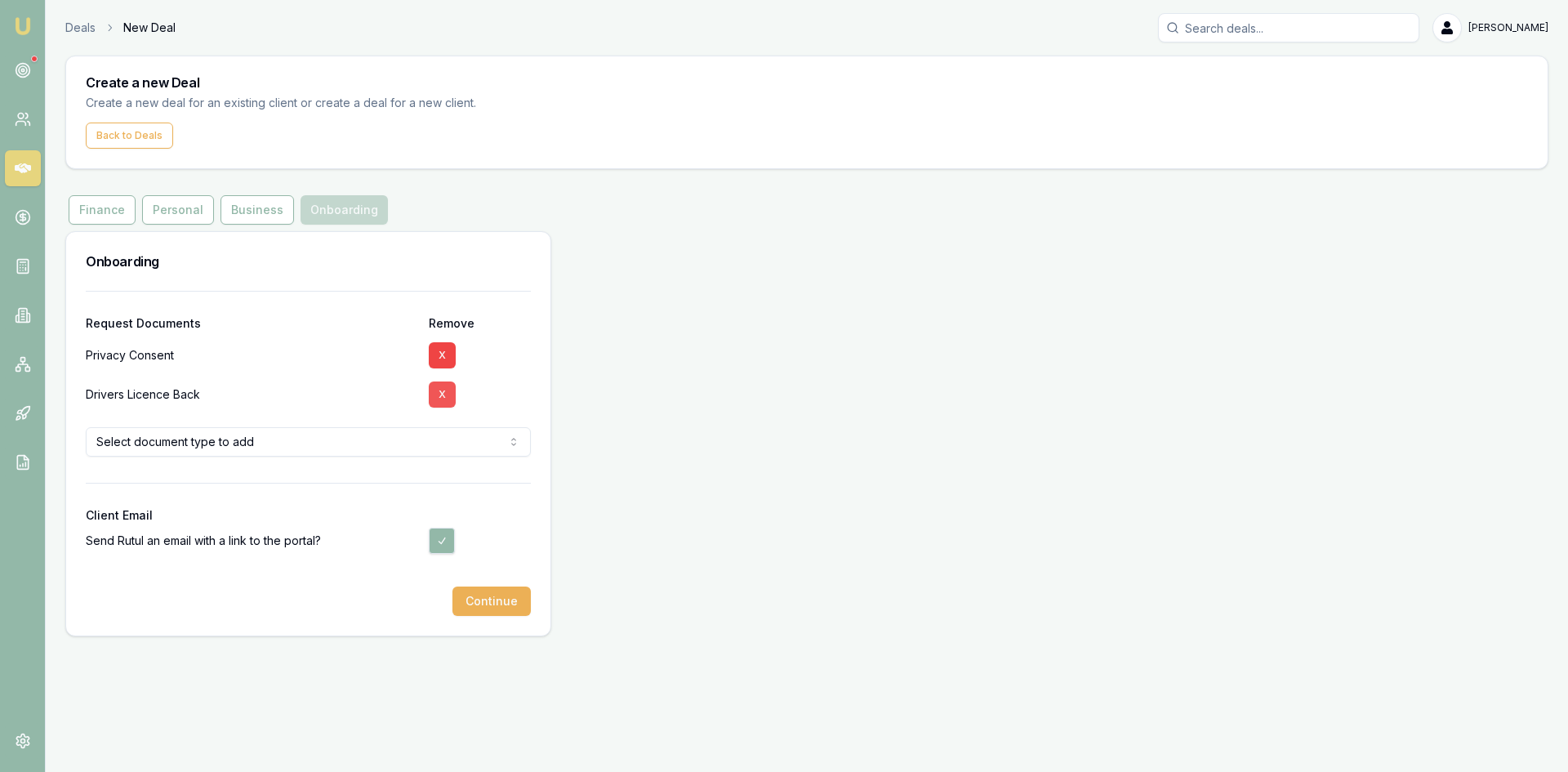
click at [436, 405] on button "X" at bounding box center [442, 394] width 27 height 26
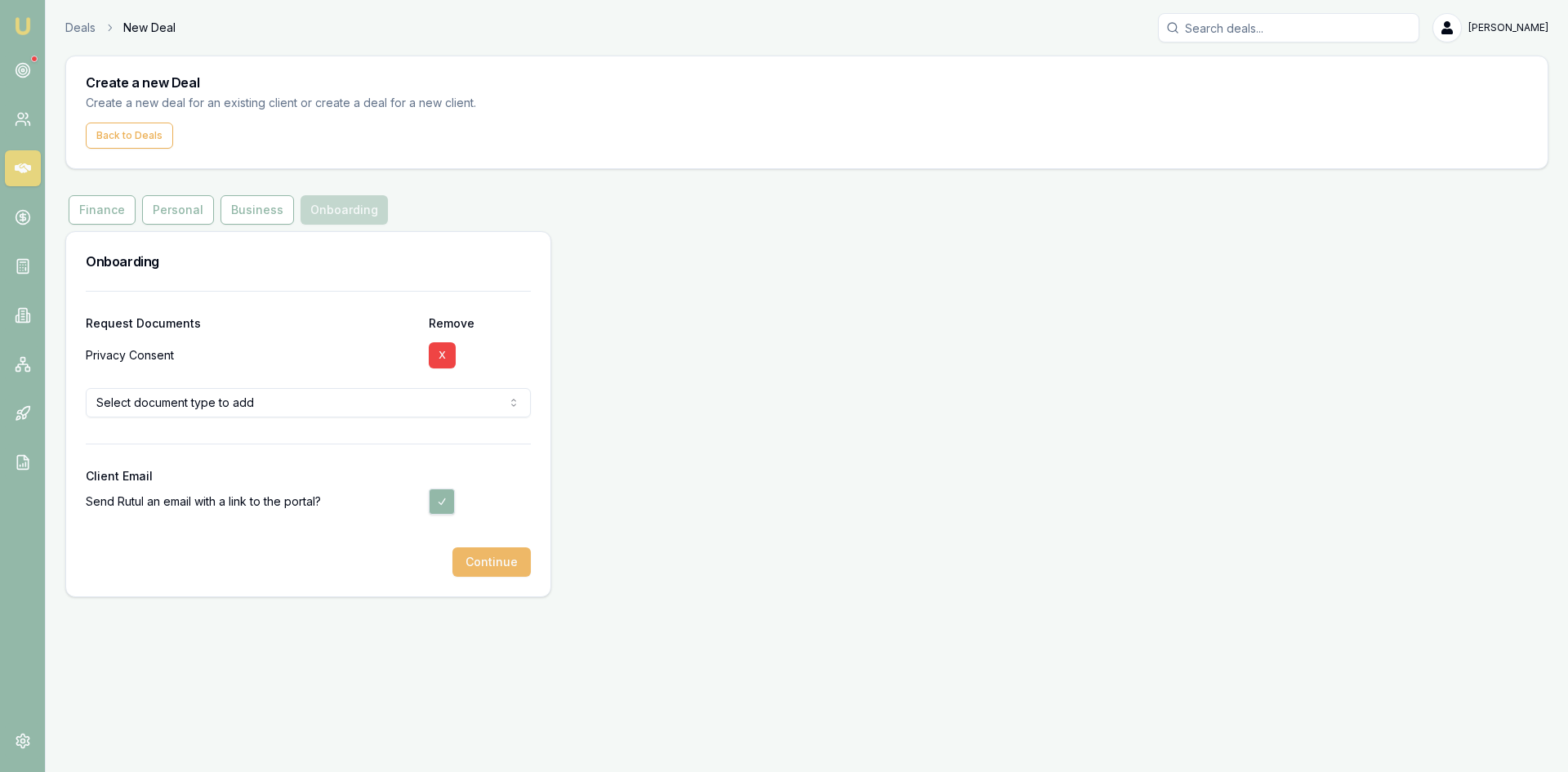
click at [489, 565] on button "Continue" at bounding box center [492, 561] width 78 height 29
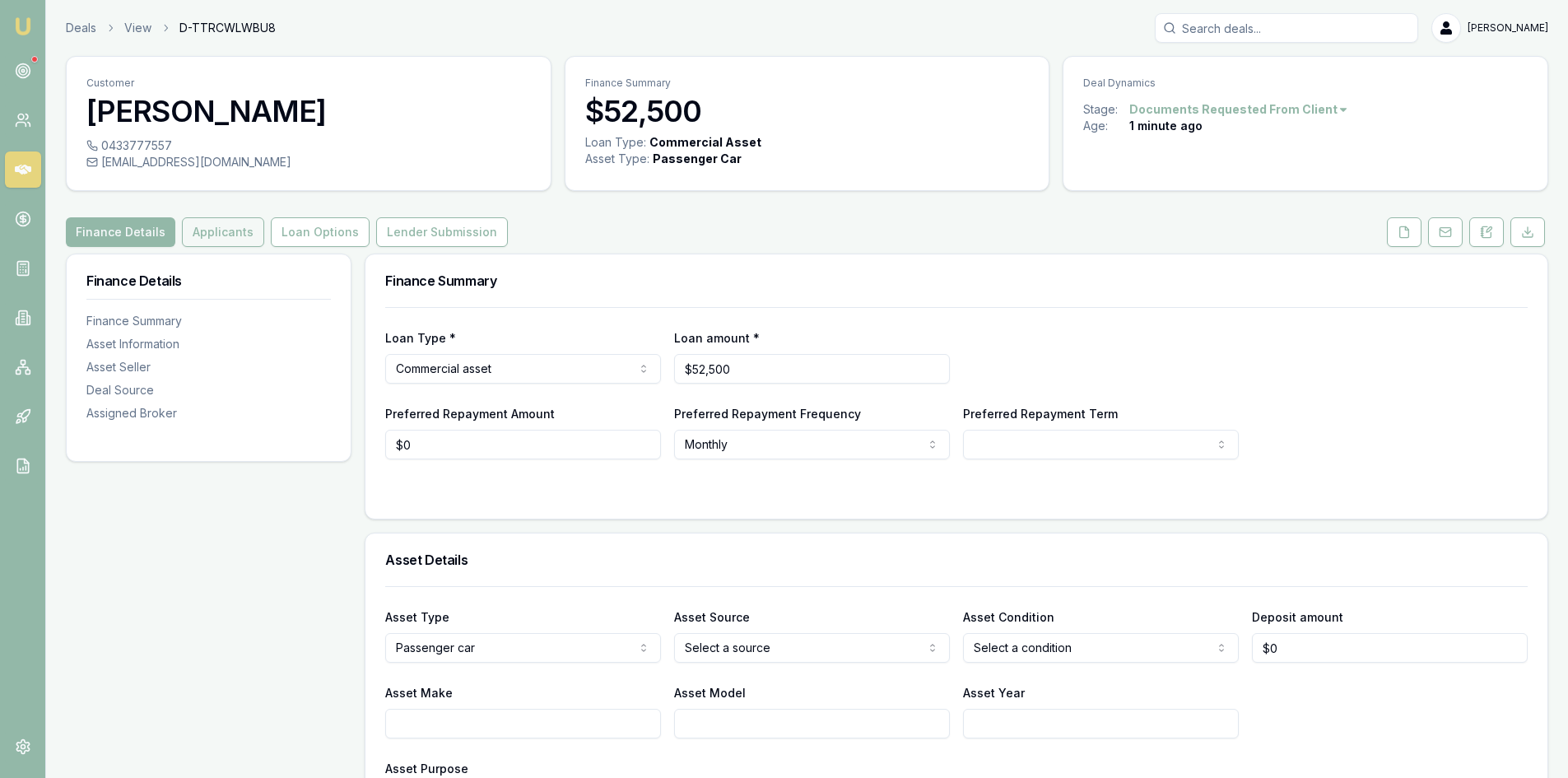
click at [223, 239] on button "Applicants" at bounding box center [222, 232] width 82 height 29
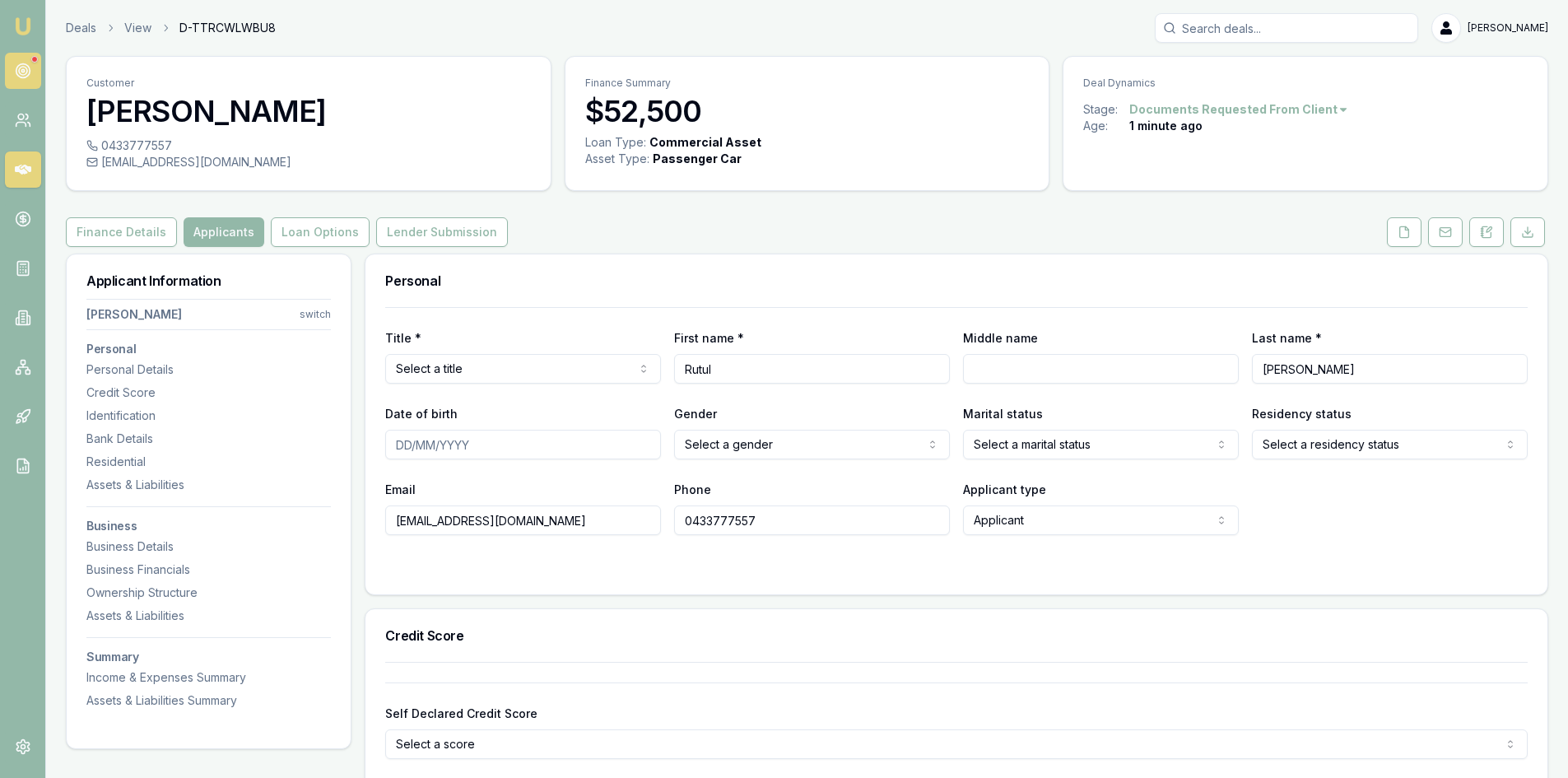
click at [17, 77] on icon at bounding box center [23, 70] width 16 height 16
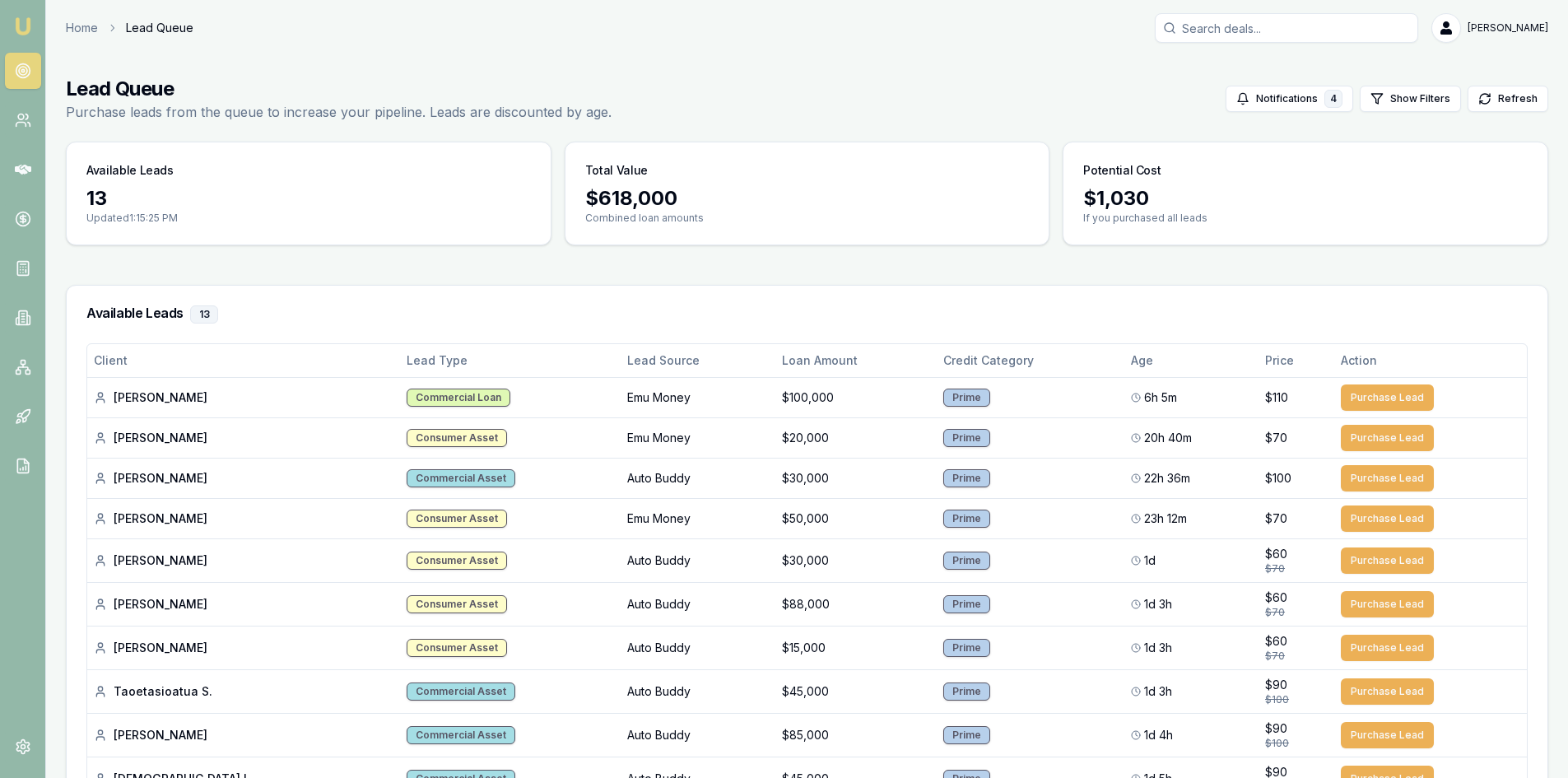
click at [18, 18] on img at bounding box center [23, 25] width 20 height 20
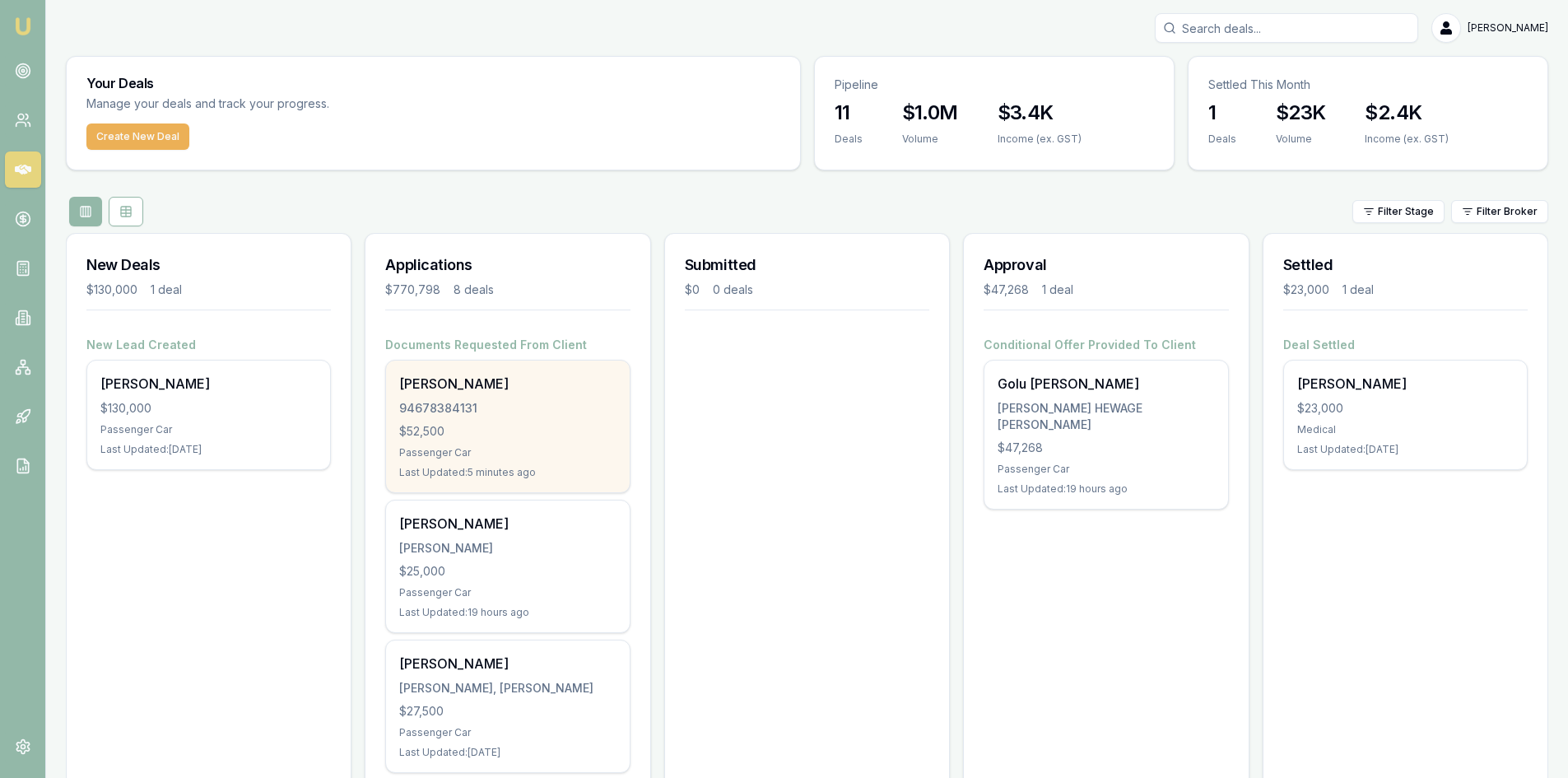
click at [447, 413] on div "94678384131" at bounding box center [508, 408] width 217 height 16
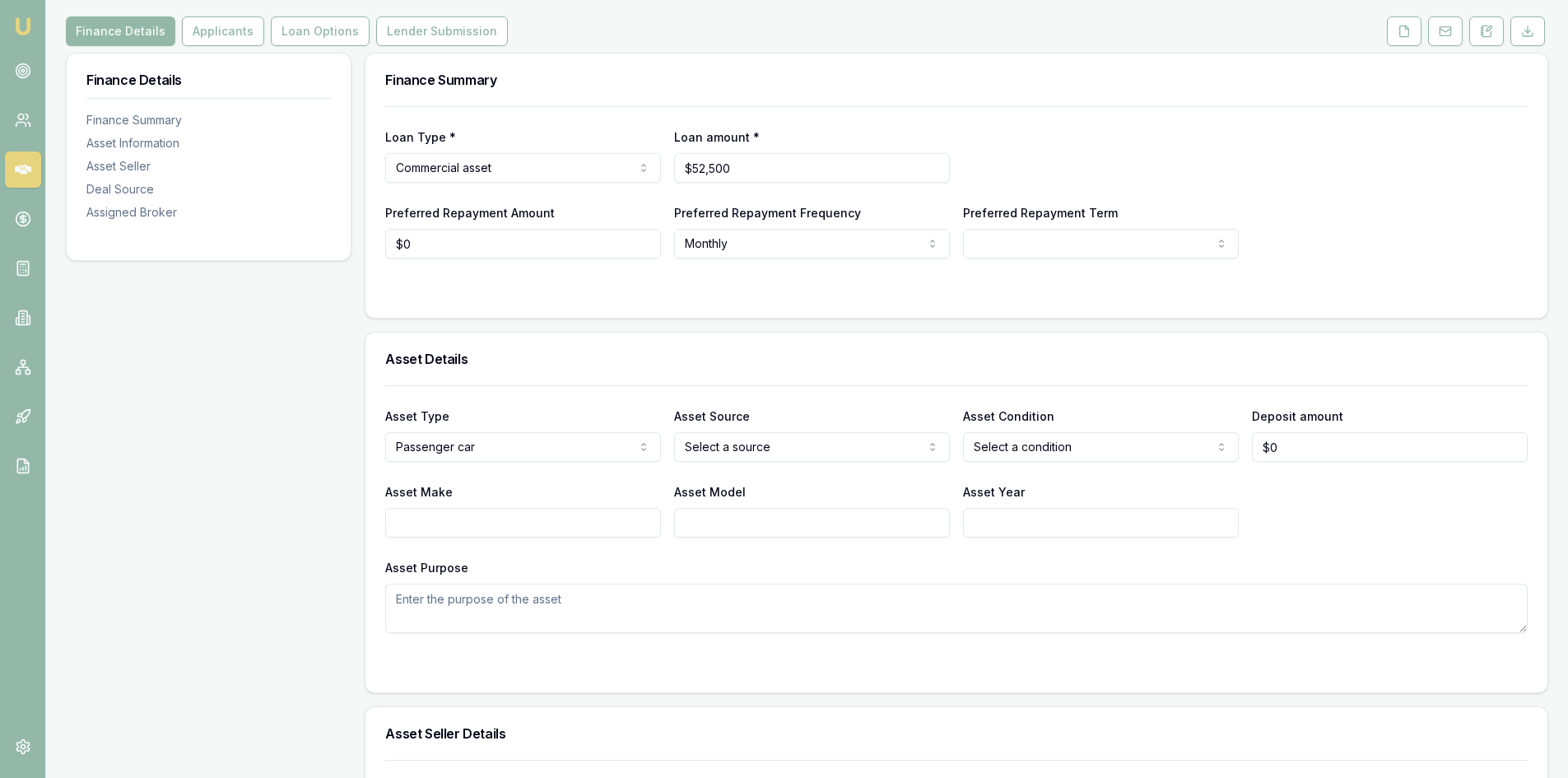
scroll to position [247, 0]
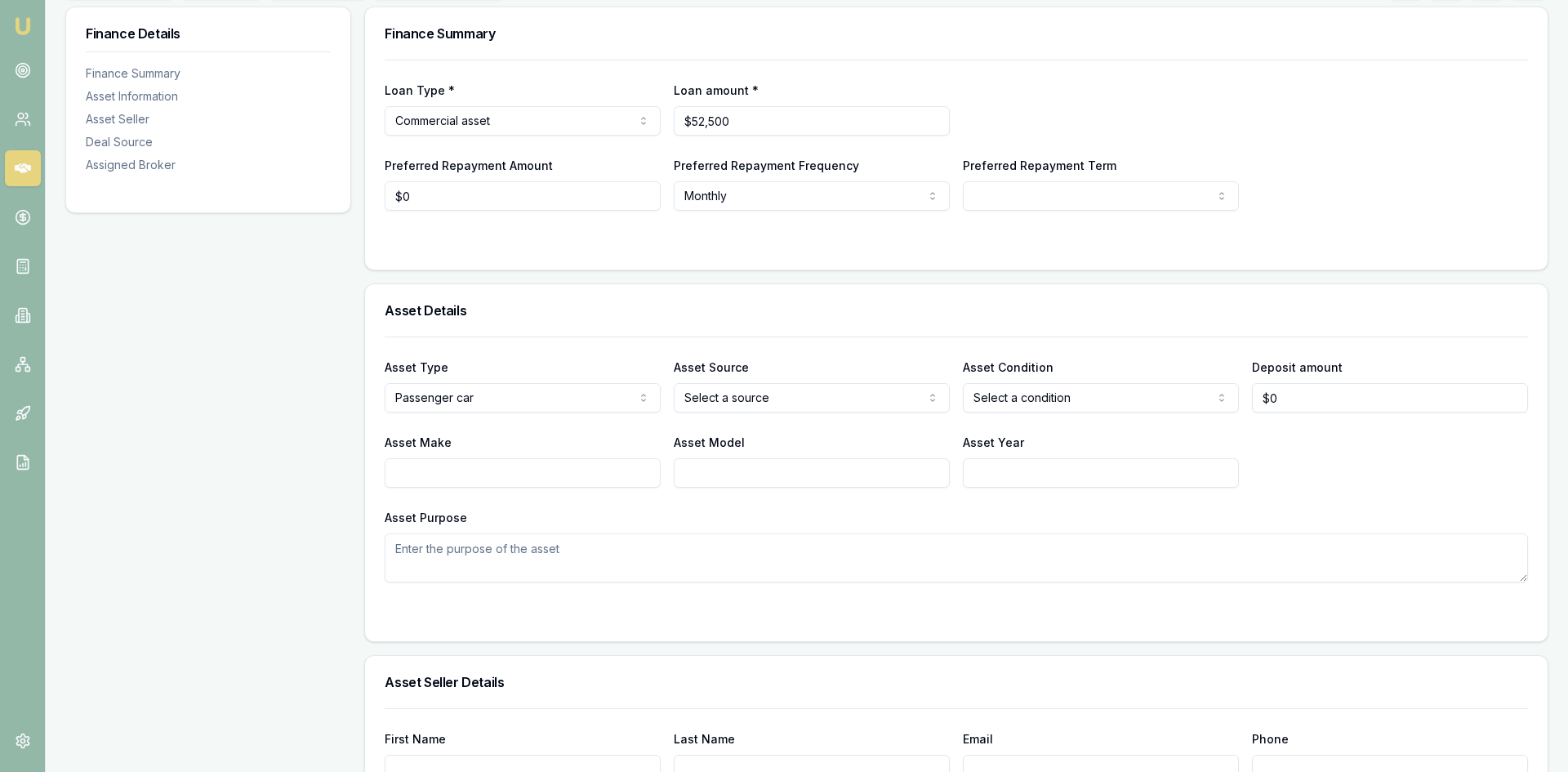
click at [814, 393] on html "Emu Broker Deals View D-TTRCWLWBU8 Pinkesh Patel Toggle Menu Customer Rutul Pat…" at bounding box center [784, 141] width 1568 height 772
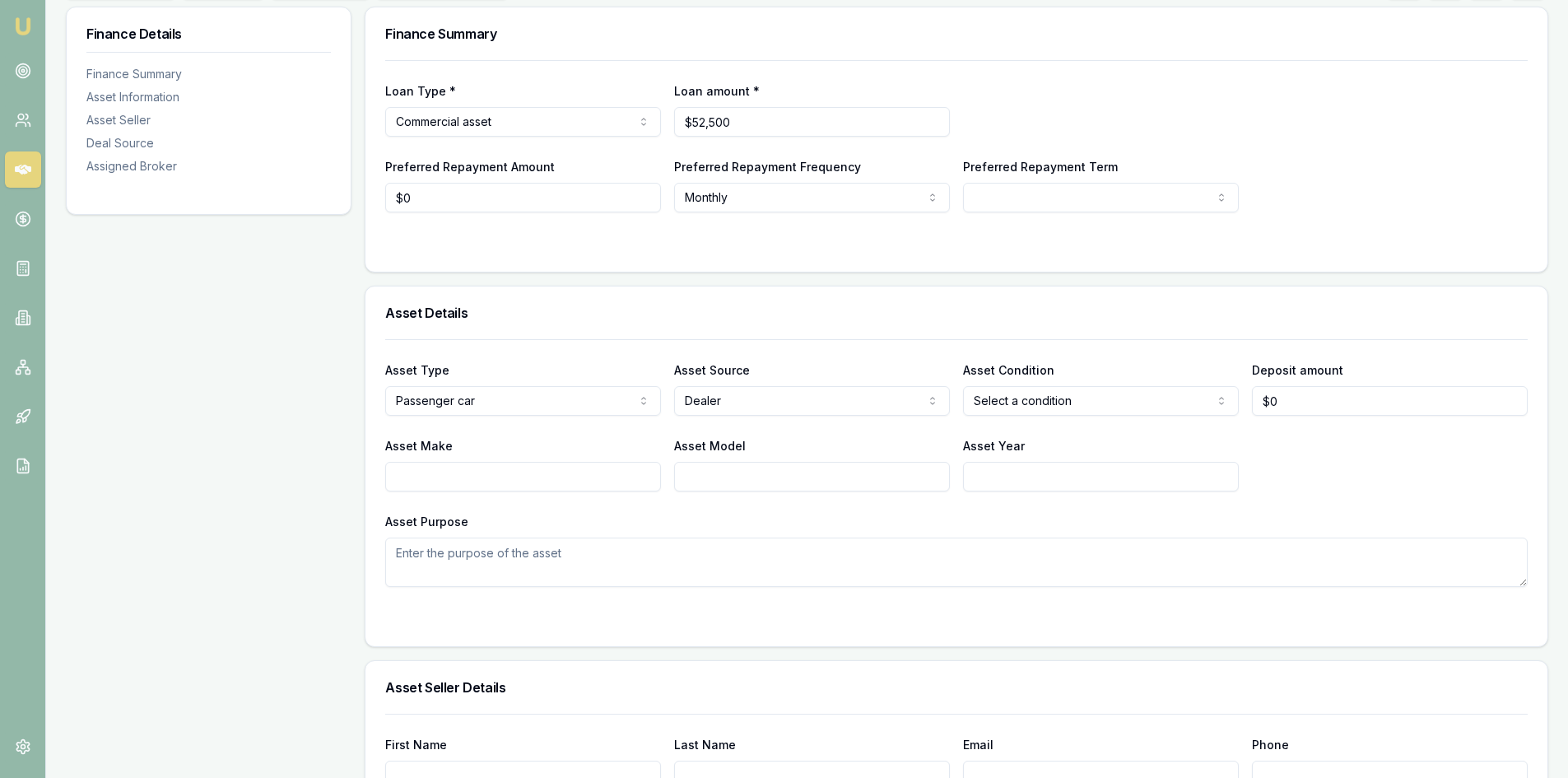
click at [1070, 395] on html "Emu Broker Deals View D-TTRCWLWBU8 Pinkesh Patel Toggle Menu Customer Rutul Pat…" at bounding box center [784, 142] width 1568 height 778
click at [1287, 398] on input "0" at bounding box center [1389, 400] width 276 height 29
type input "$500"
click at [1209, 538] on textarea "Asset Purpose" at bounding box center [956, 562] width 1142 height 49
click at [440, 496] on div "Asset Type Passenger car Passenger car Electric vehicle Light commercial Other …" at bounding box center [956, 462] width 1142 height 248
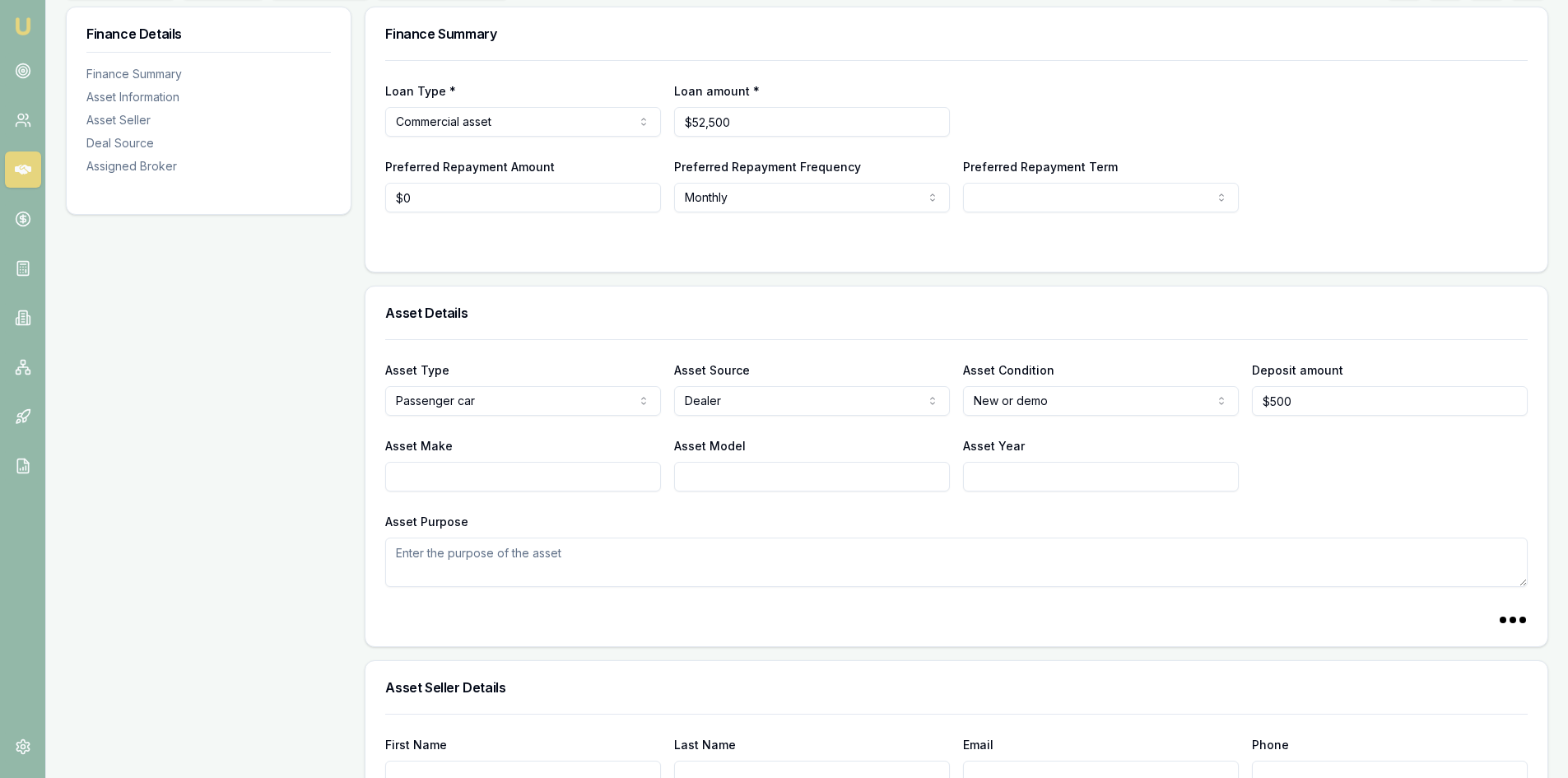
click at [439, 469] on input "Asset Make" at bounding box center [523, 476] width 276 height 29
click at [539, 491] on input "Asset Make" at bounding box center [523, 476] width 276 height 29
type input "Ford"
click at [705, 474] on input "Asset Model" at bounding box center [812, 476] width 276 height 29
type input "Transit Custom"
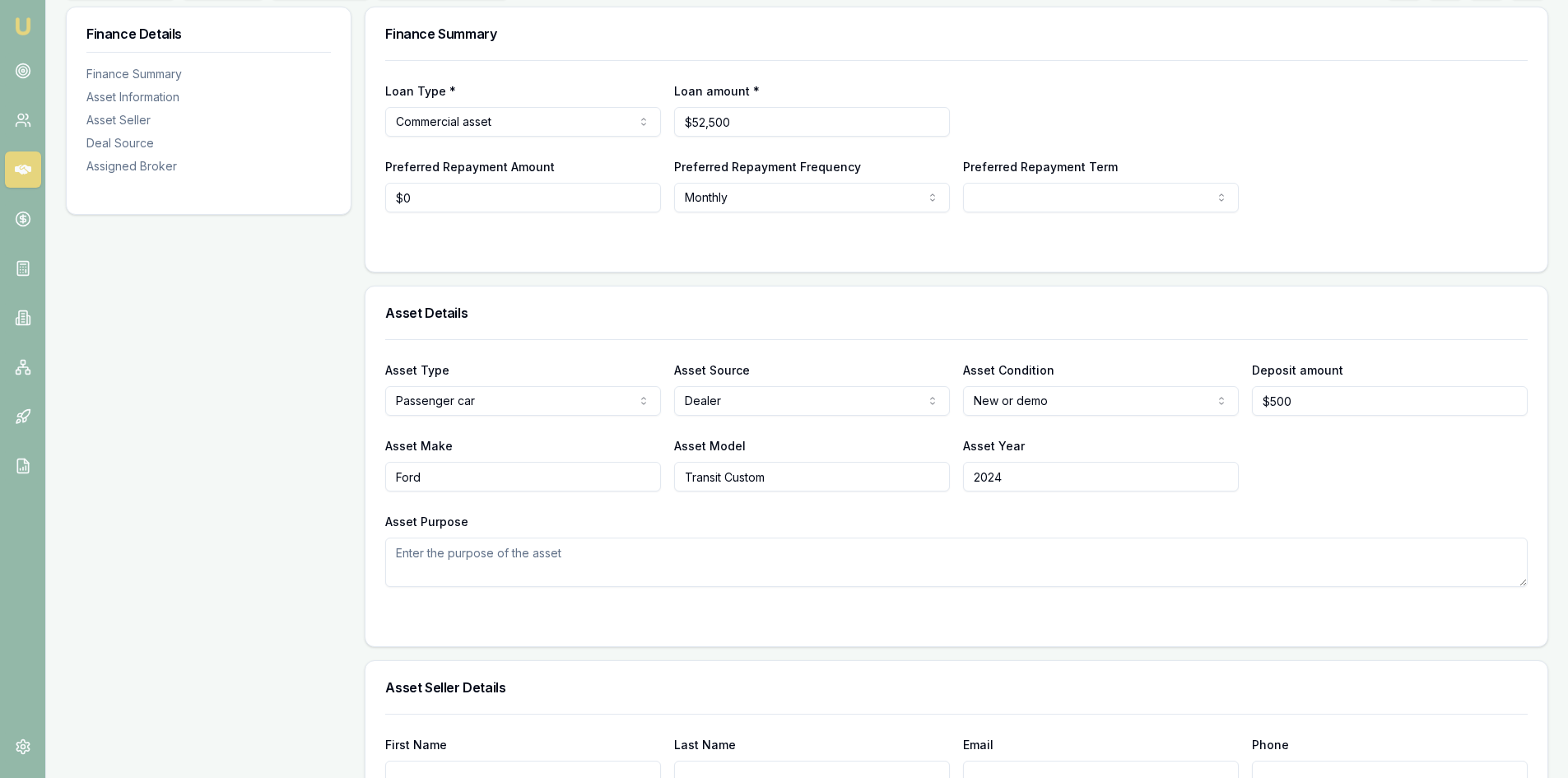
type input "2024"
click at [461, 555] on textarea "Asset Purpose" at bounding box center [956, 562] width 1142 height 49
type textarea "C"
type textarea "c"
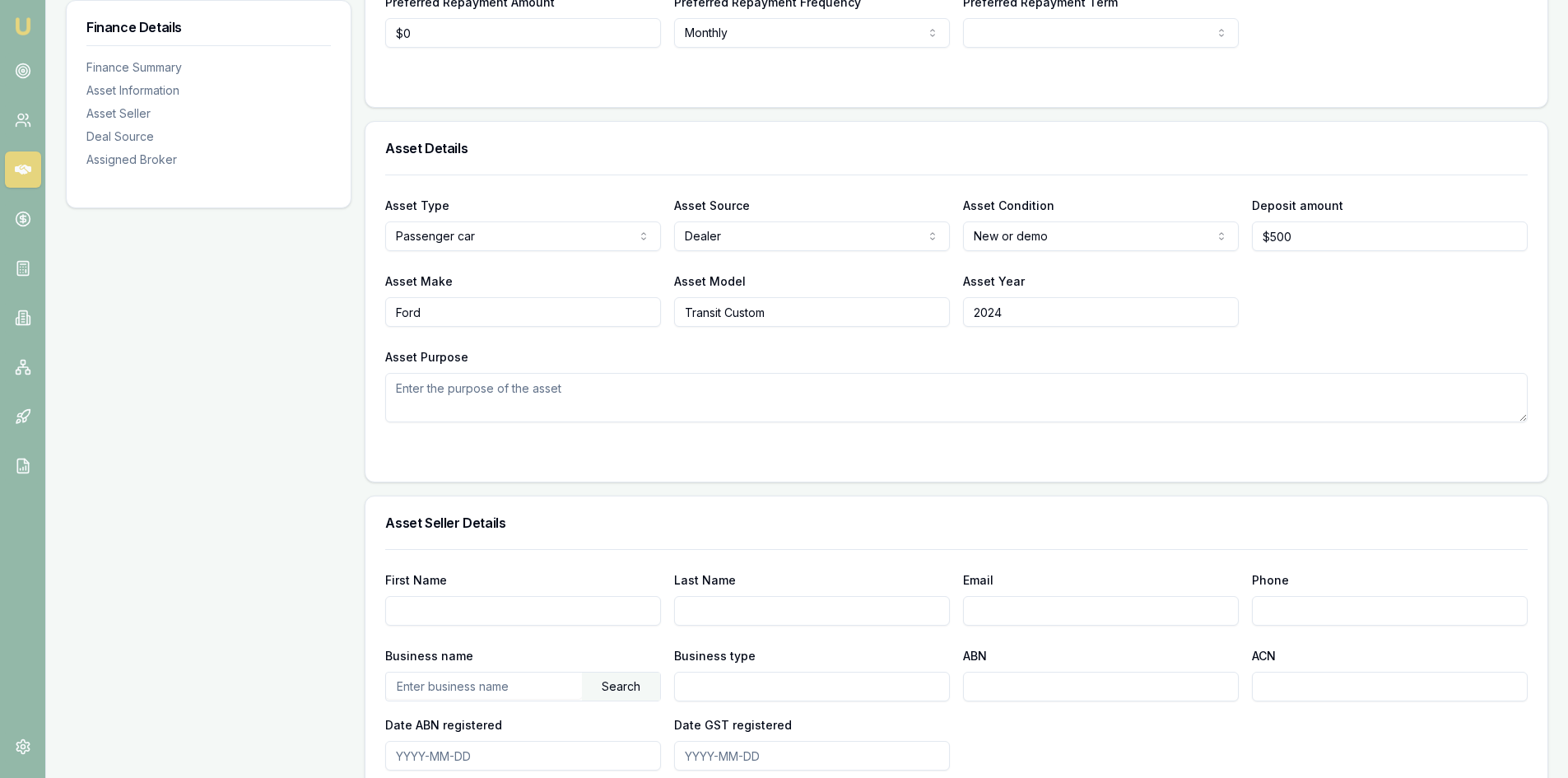
click at [459, 615] on input "First Name" at bounding box center [523, 610] width 276 height 29
click at [433, 678] on input "text" at bounding box center [484, 686] width 196 height 26
click at [606, 680] on div "Search" at bounding box center [621, 687] width 78 height 28
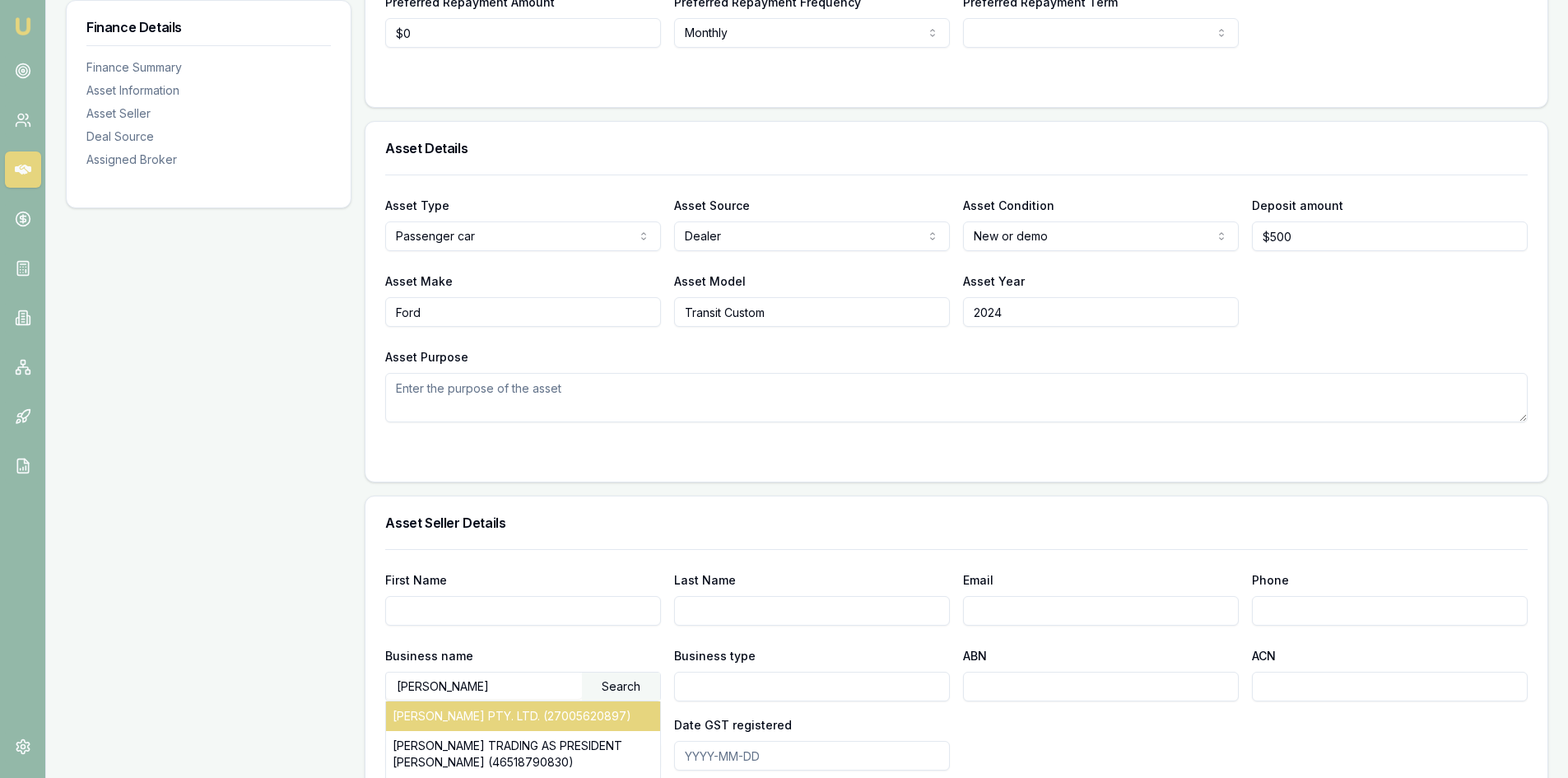
click at [516, 724] on div "JEFFERSON FORD PTY. LTD. (27005620897)" at bounding box center [523, 715] width 274 height 29
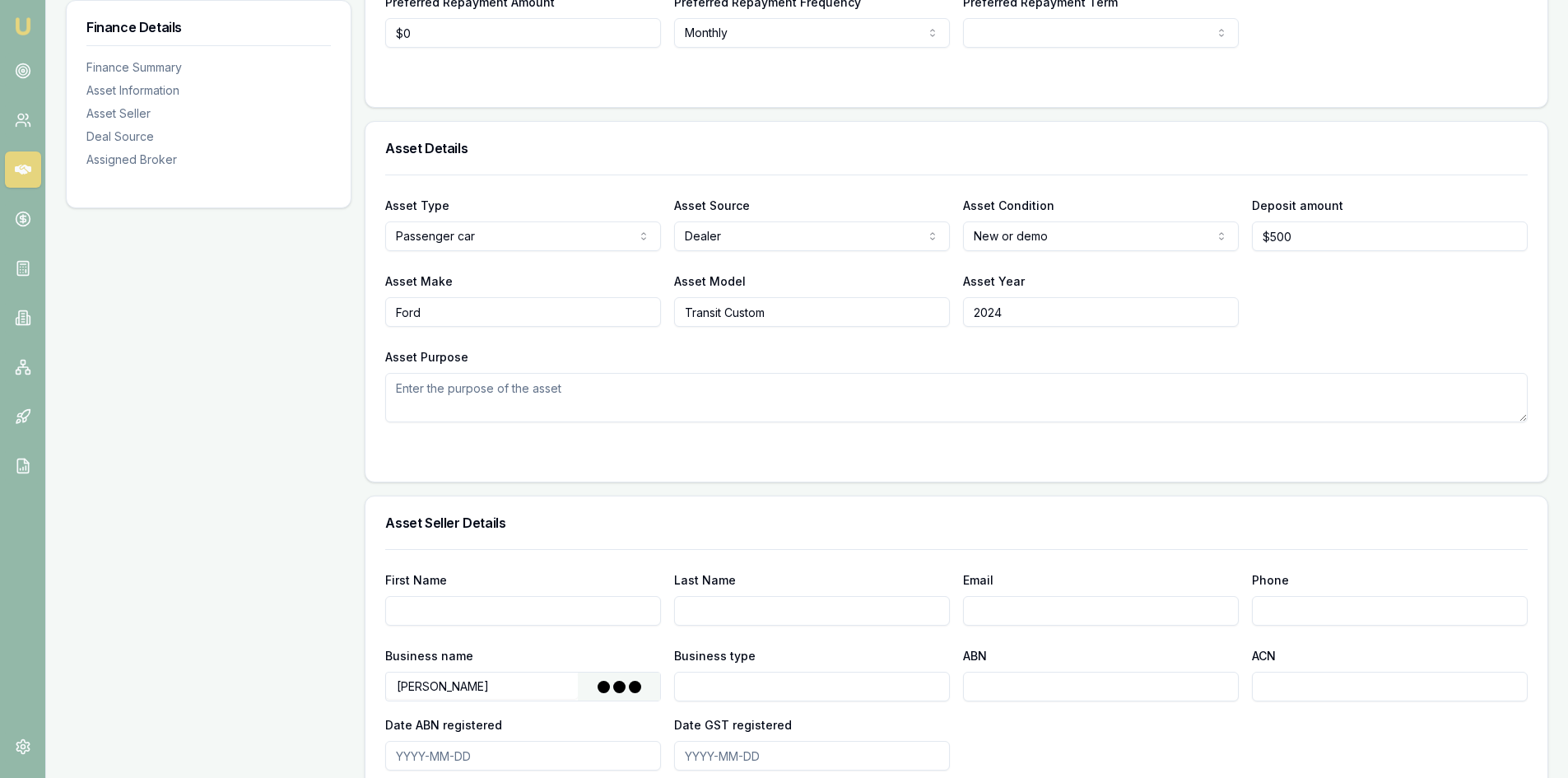
type input "JEFFERSON FORD PTY. LTD."
type input "Australian Private Company"
type input "27005620897"
type input "005620897"
type input "2000-04-02"
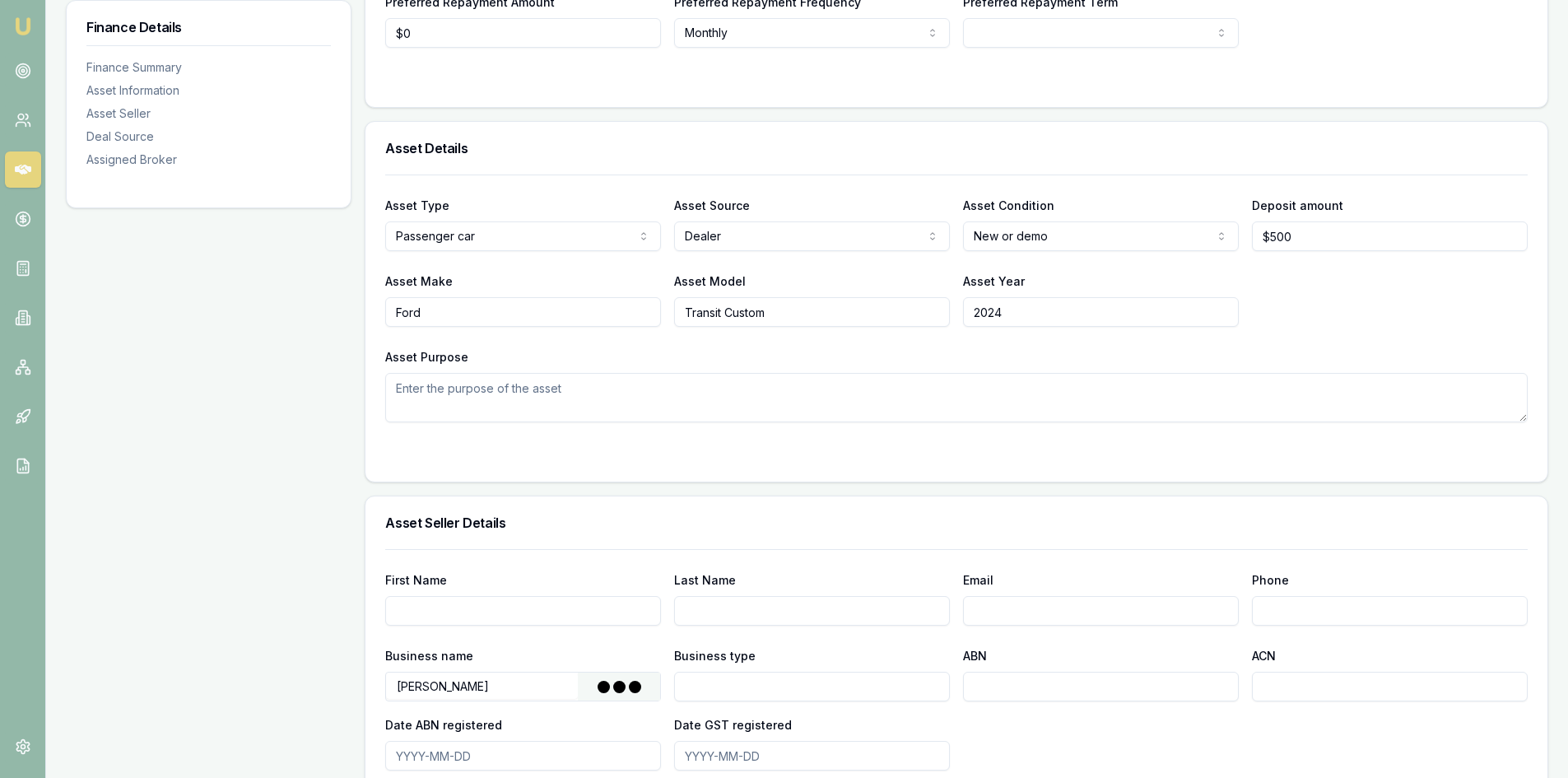
type input "2000-07-01"
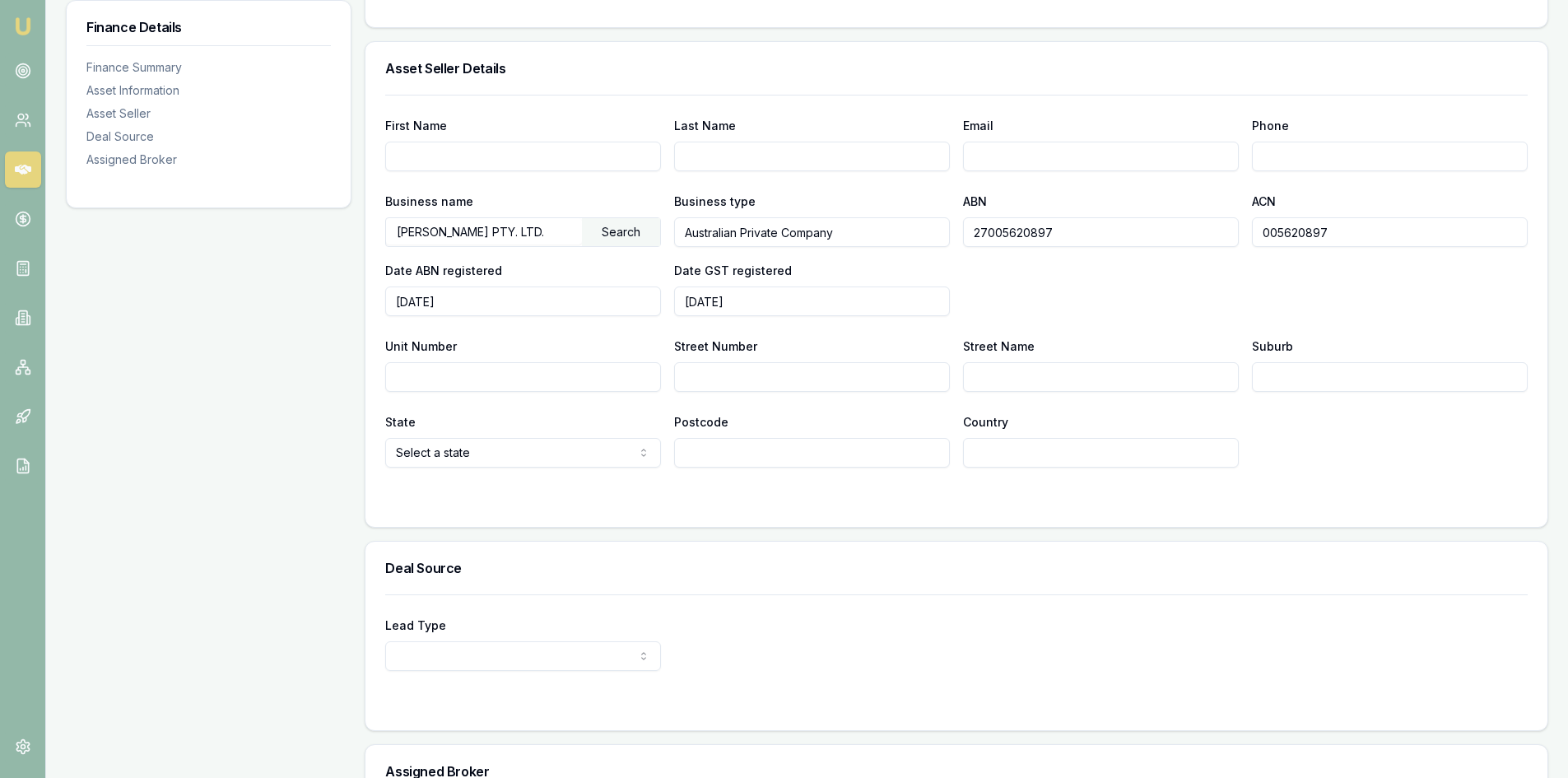
scroll to position [905, 0]
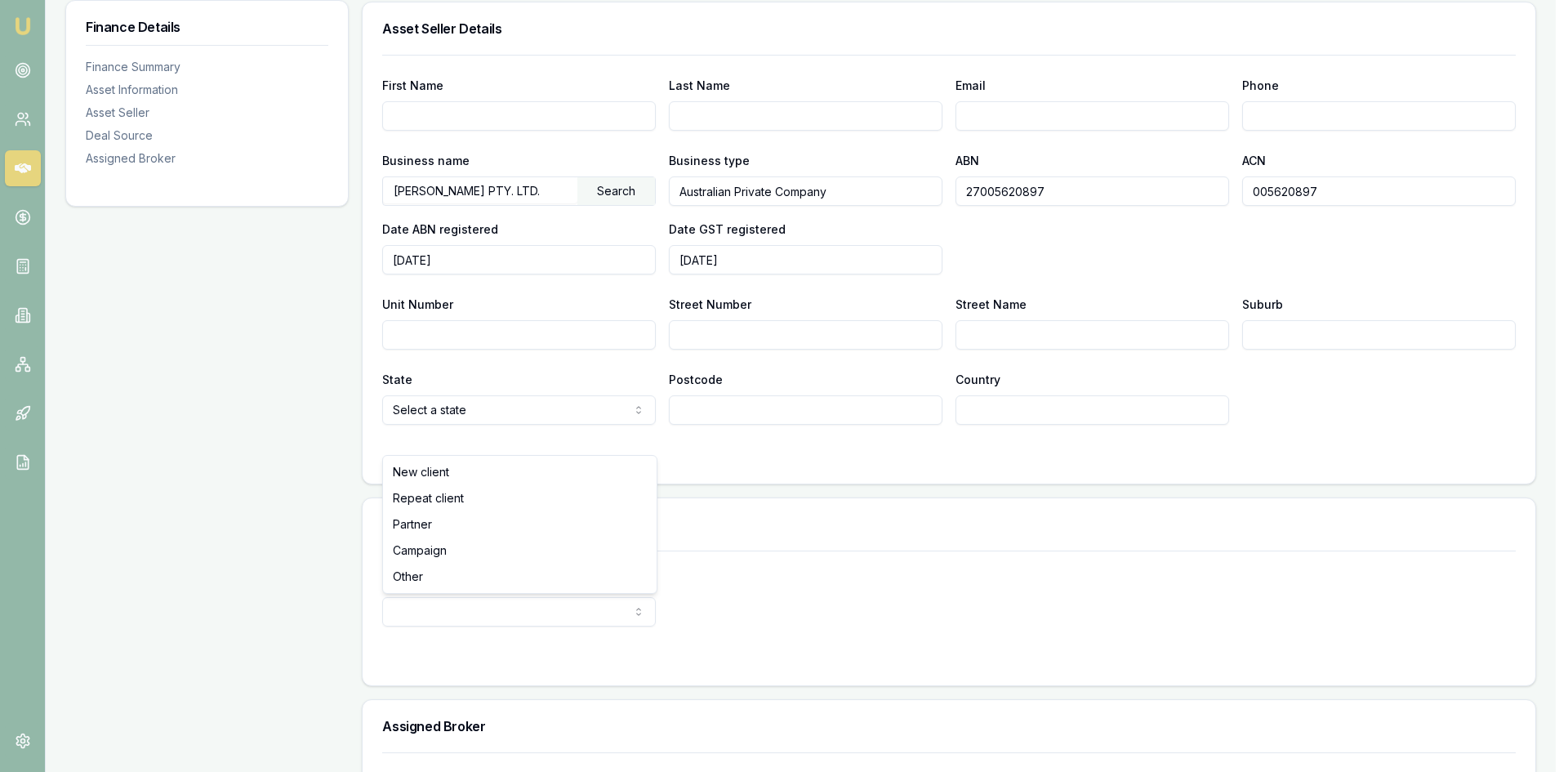
select select "PARTNER"
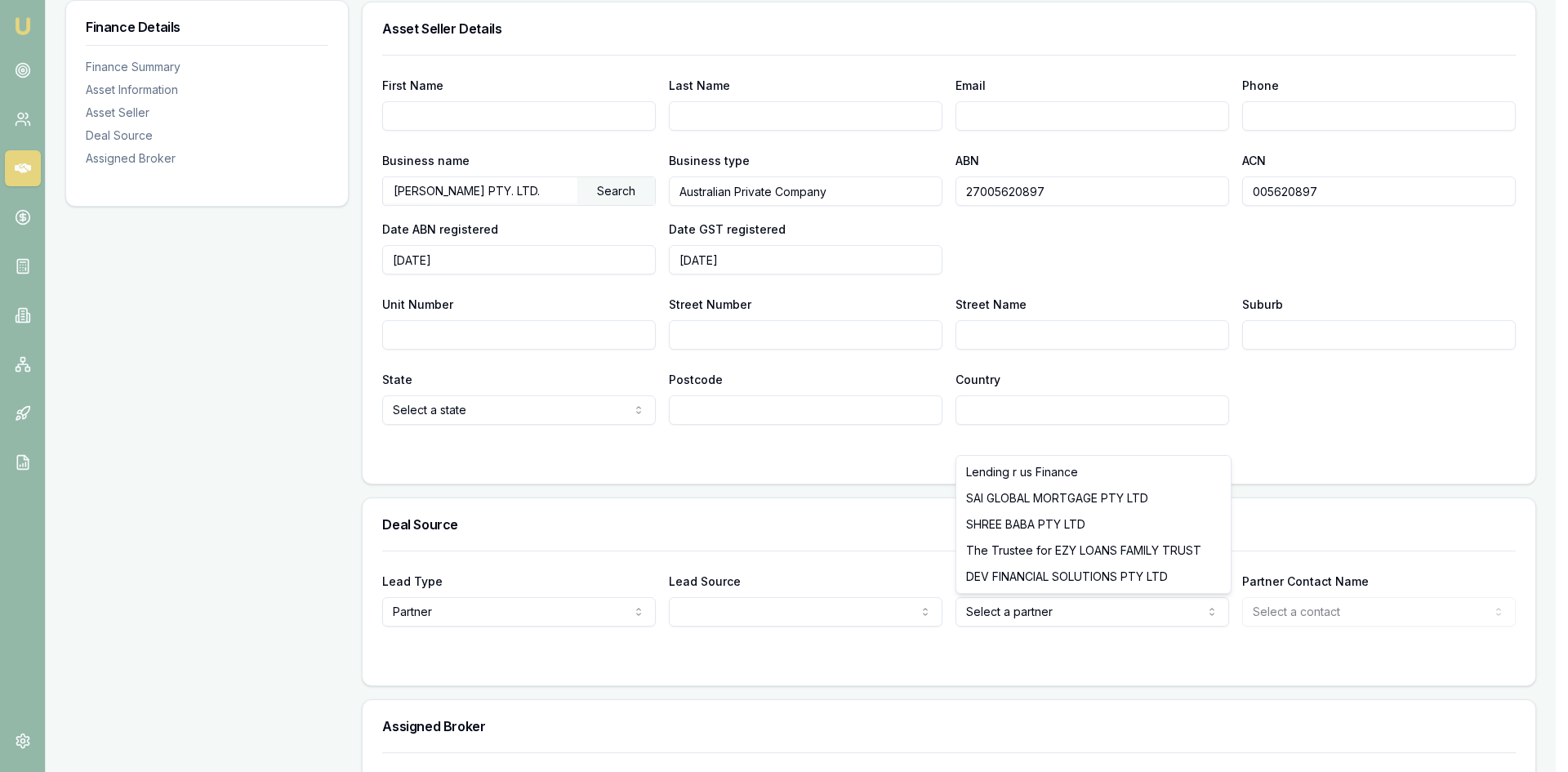
select select "SHREE BABA PTY LTD"
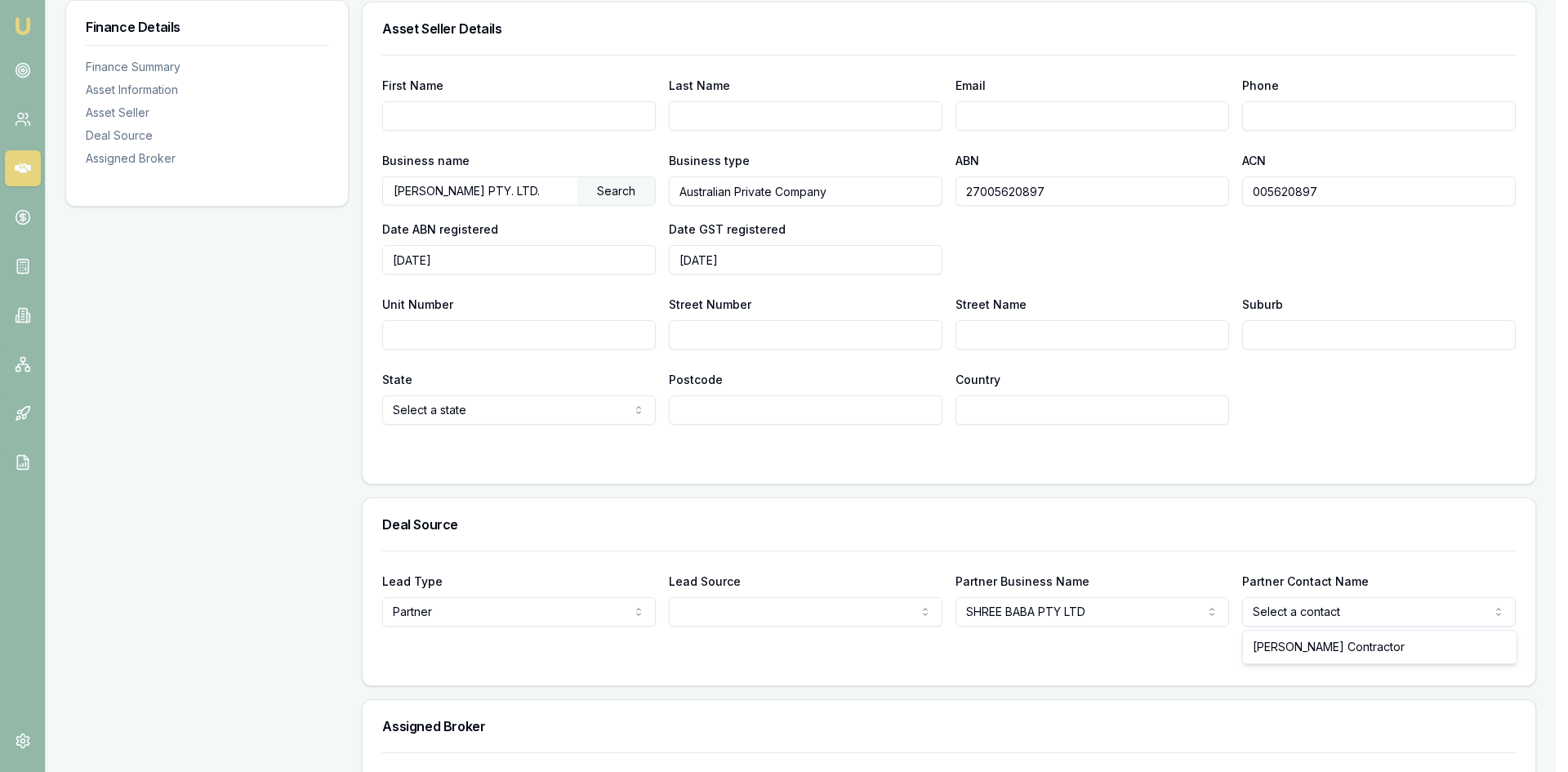
select select "Riteshkumar Contractor"
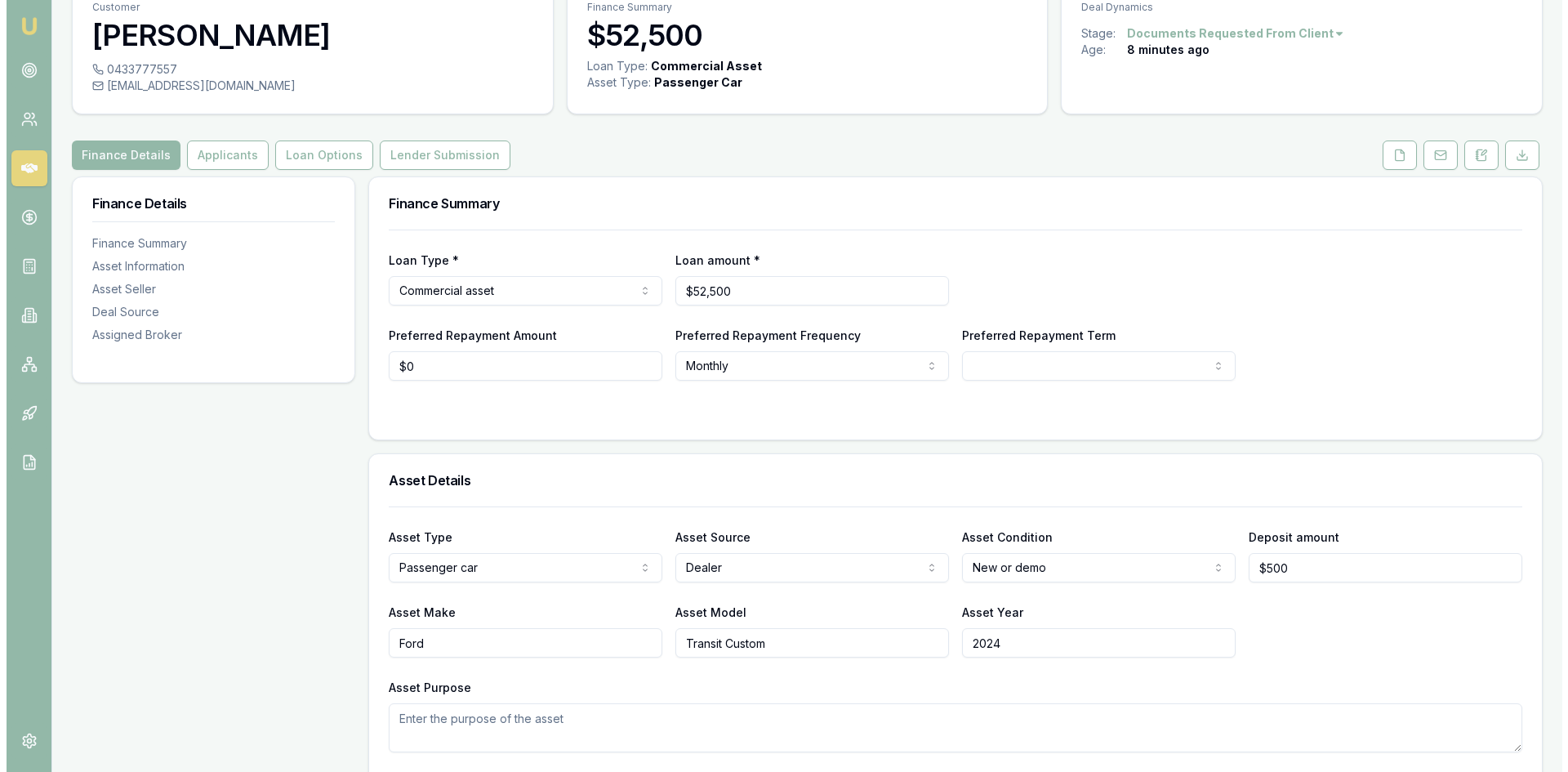
scroll to position [0, 0]
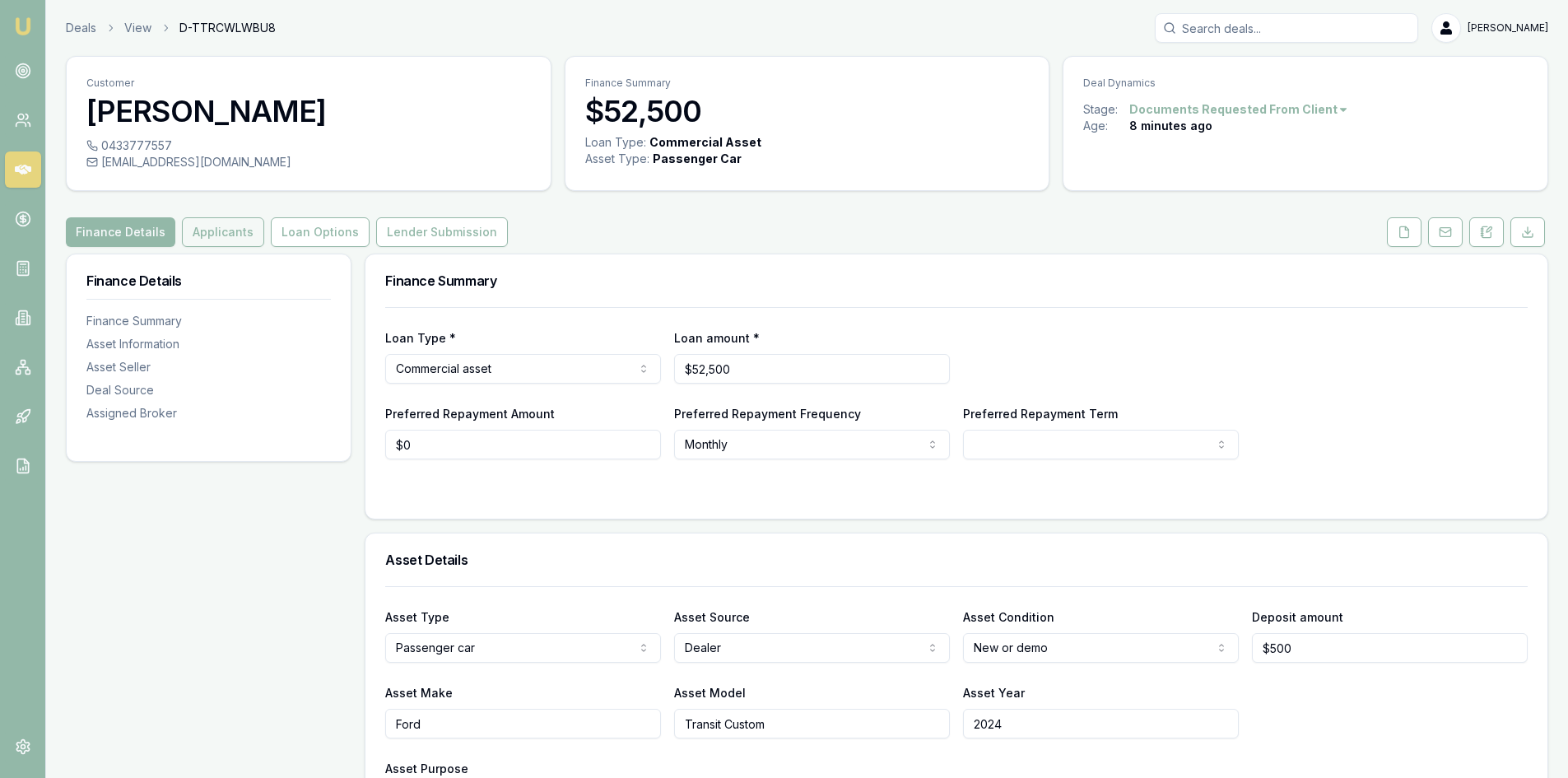
click at [206, 224] on button "Applicants" at bounding box center [222, 232] width 82 height 29
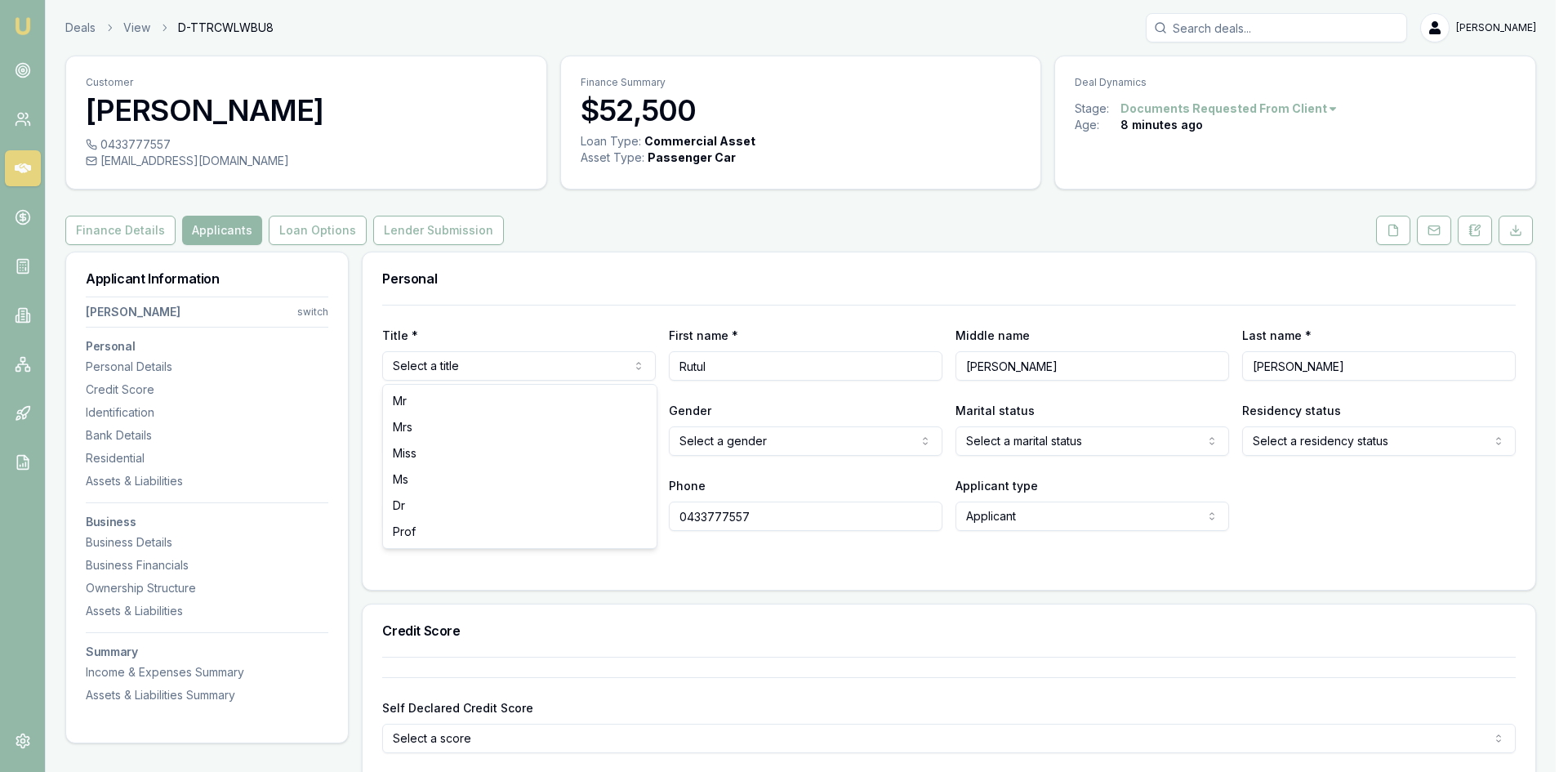
click at [521, 356] on html "Emu Broker Deals View D-TTRCWLWBU8 Pinkesh Patel Toggle Menu Customer Rutul Pat…" at bounding box center [784, 386] width 1568 height 772
drag, startPoint x: 495, startPoint y: 391, endPoint x: 629, endPoint y: 390, distance: 134.0
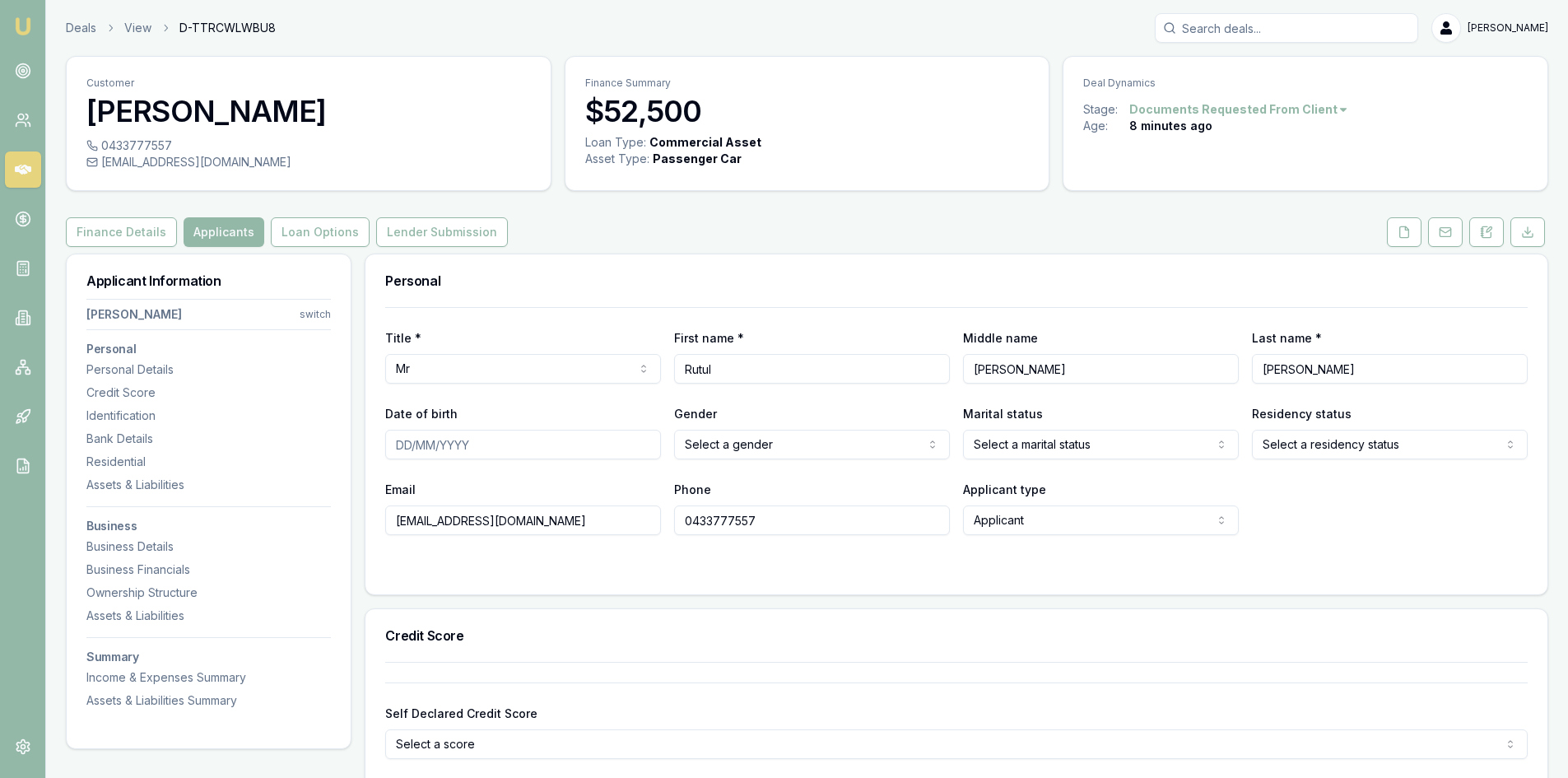
click at [404, 447] on input "Date of birth" at bounding box center [523, 444] width 276 height 29
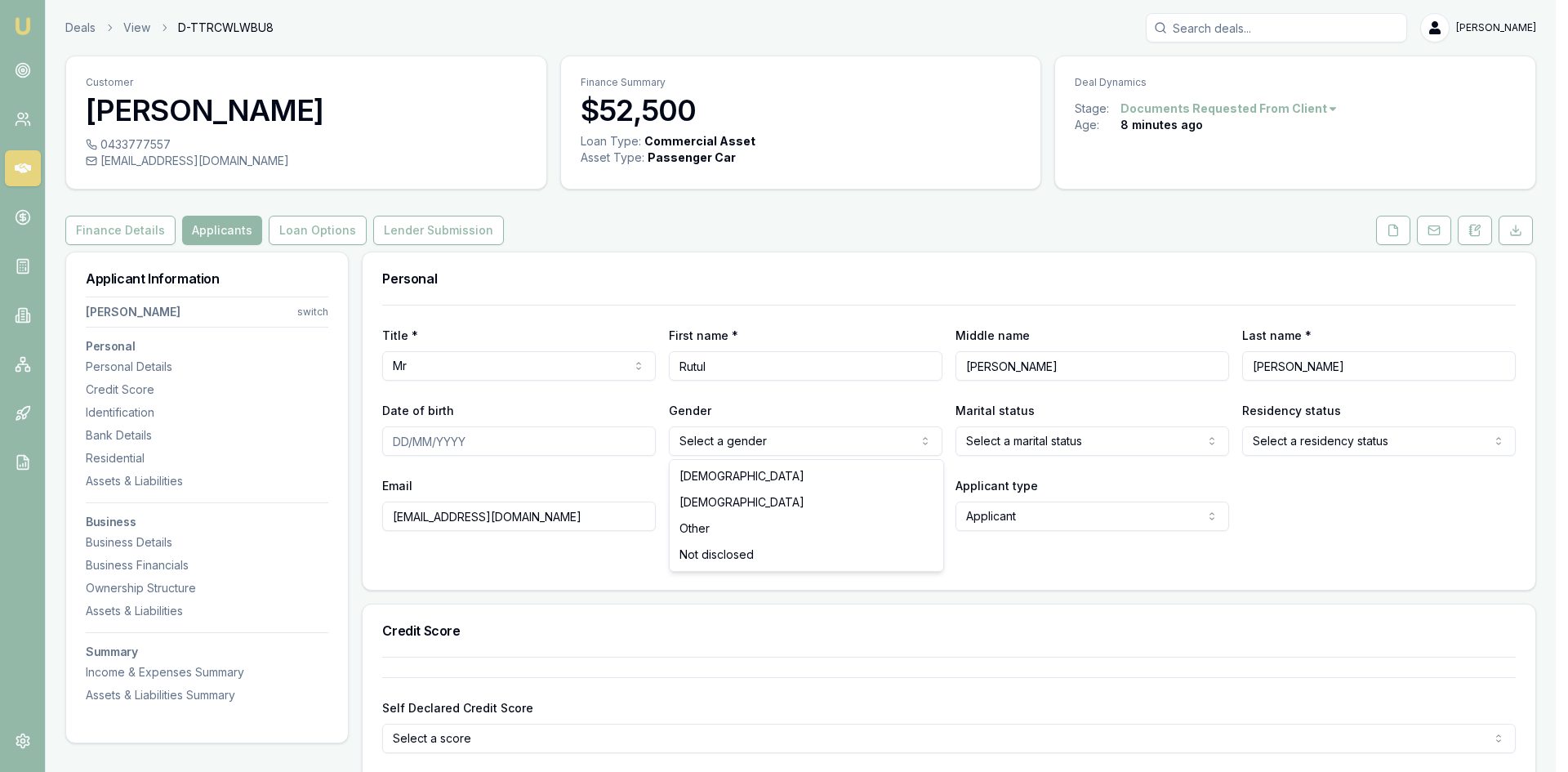
click at [818, 436] on html "Emu Broker Deals View D-TTRCWLWBU8 Pinkesh Patel Toggle Menu Customer Rutul Pat…" at bounding box center [784, 386] width 1568 height 772
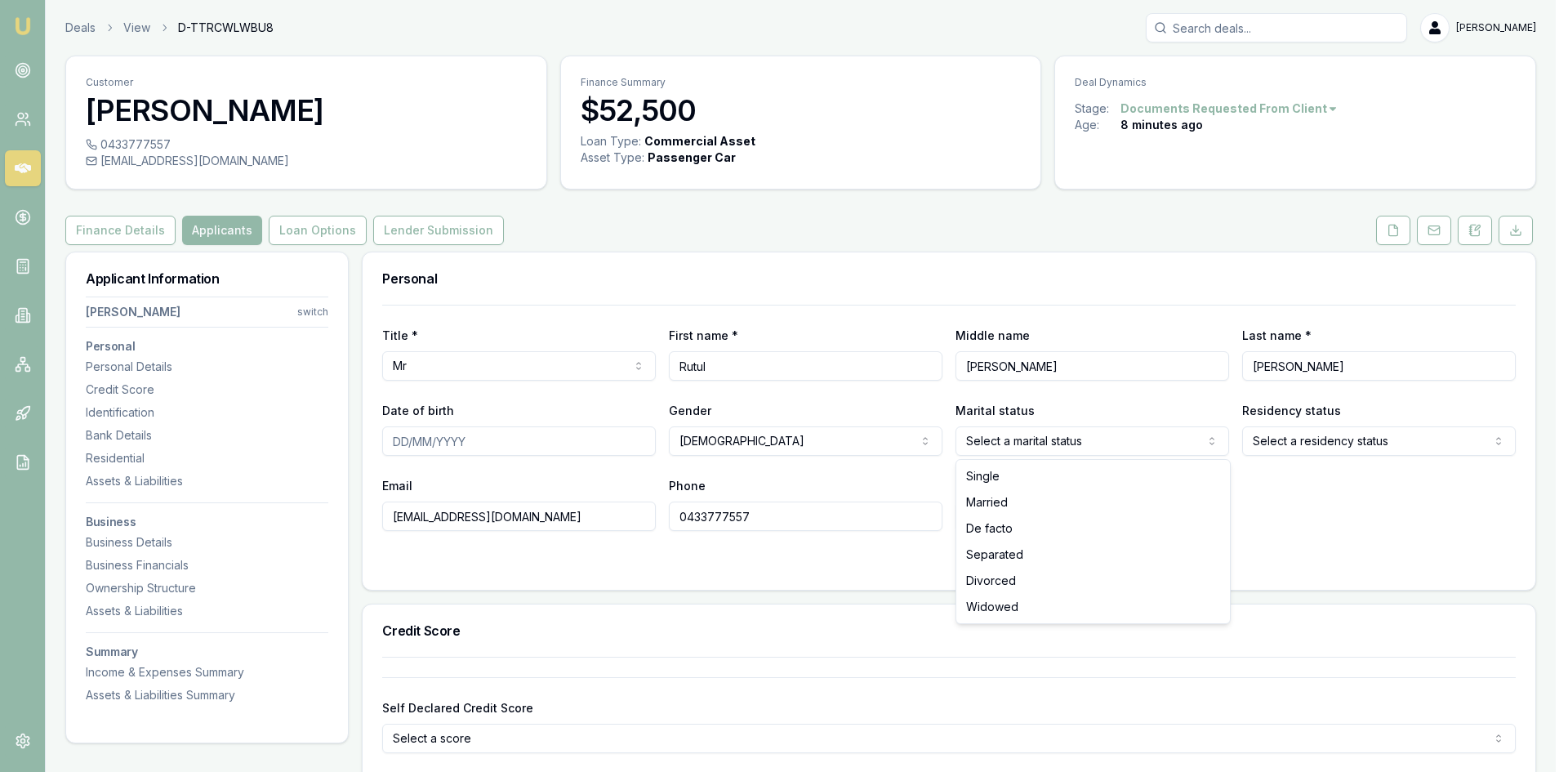
click at [990, 442] on html "Emu Broker Deals View D-TTRCWLWBU8 Pinkesh Patel Toggle Menu Customer Rutul Pat…" at bounding box center [784, 386] width 1568 height 772
select select "MARRIED"
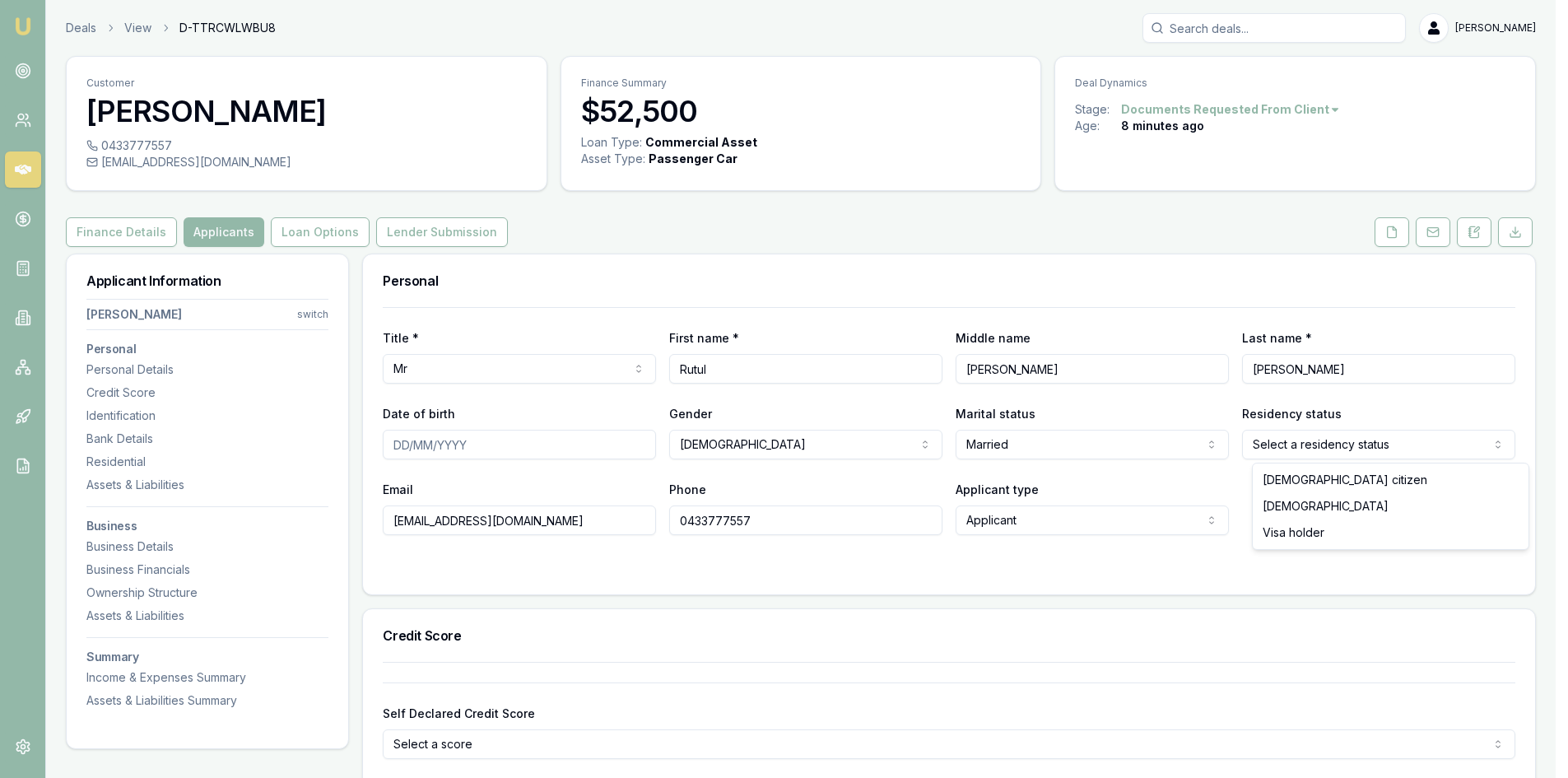
click at [1327, 440] on html "Emu Broker Deals View D-TTRCWLWBU8 Pinkesh Patel Toggle Menu Customer Rutul Pat…" at bounding box center [784, 389] width 1568 height 778
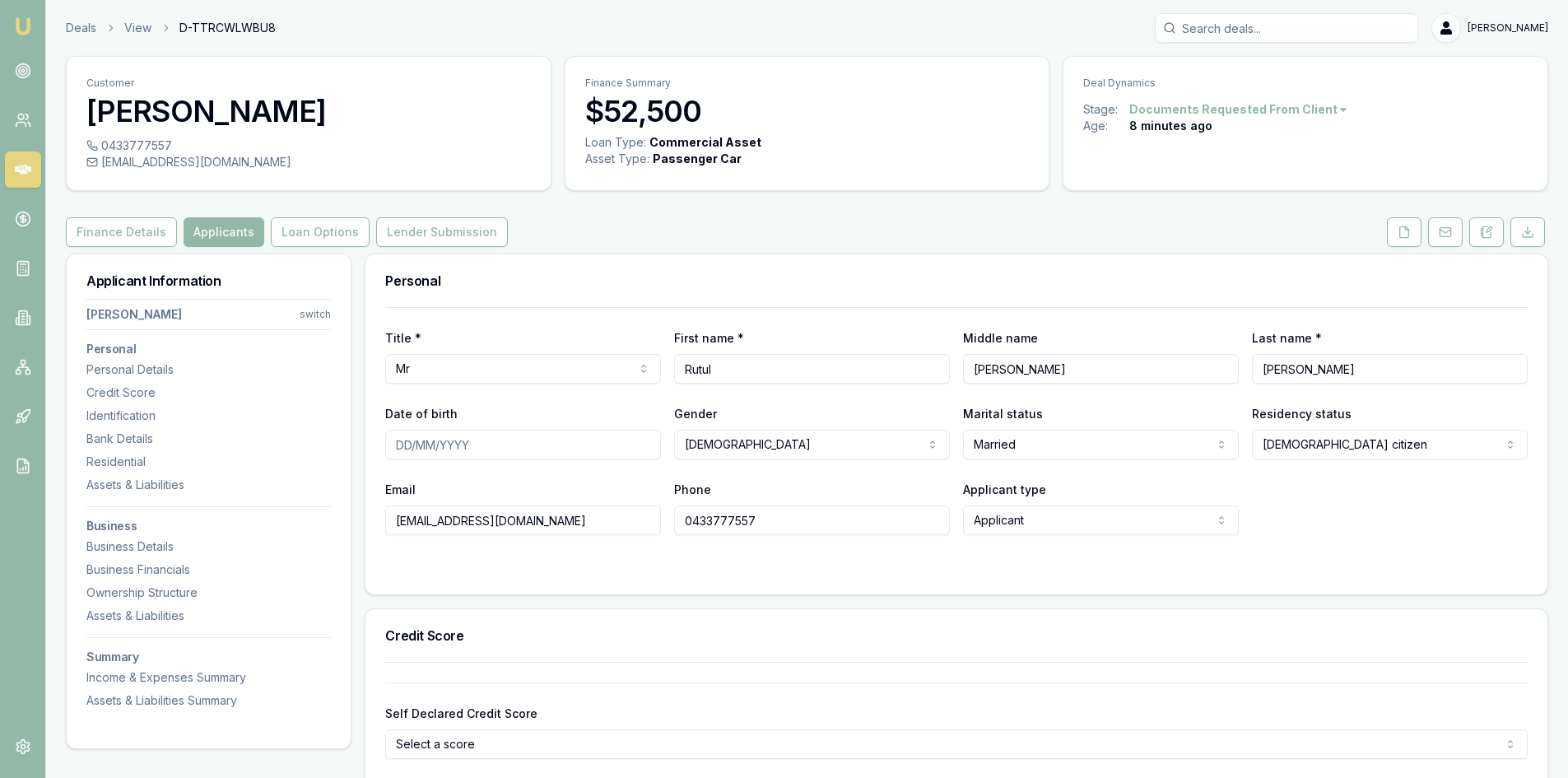
click at [401, 446] on input "Date of birth" at bounding box center [523, 444] width 276 height 29
click at [1405, 238] on button at bounding box center [1403, 232] width 35 height 29
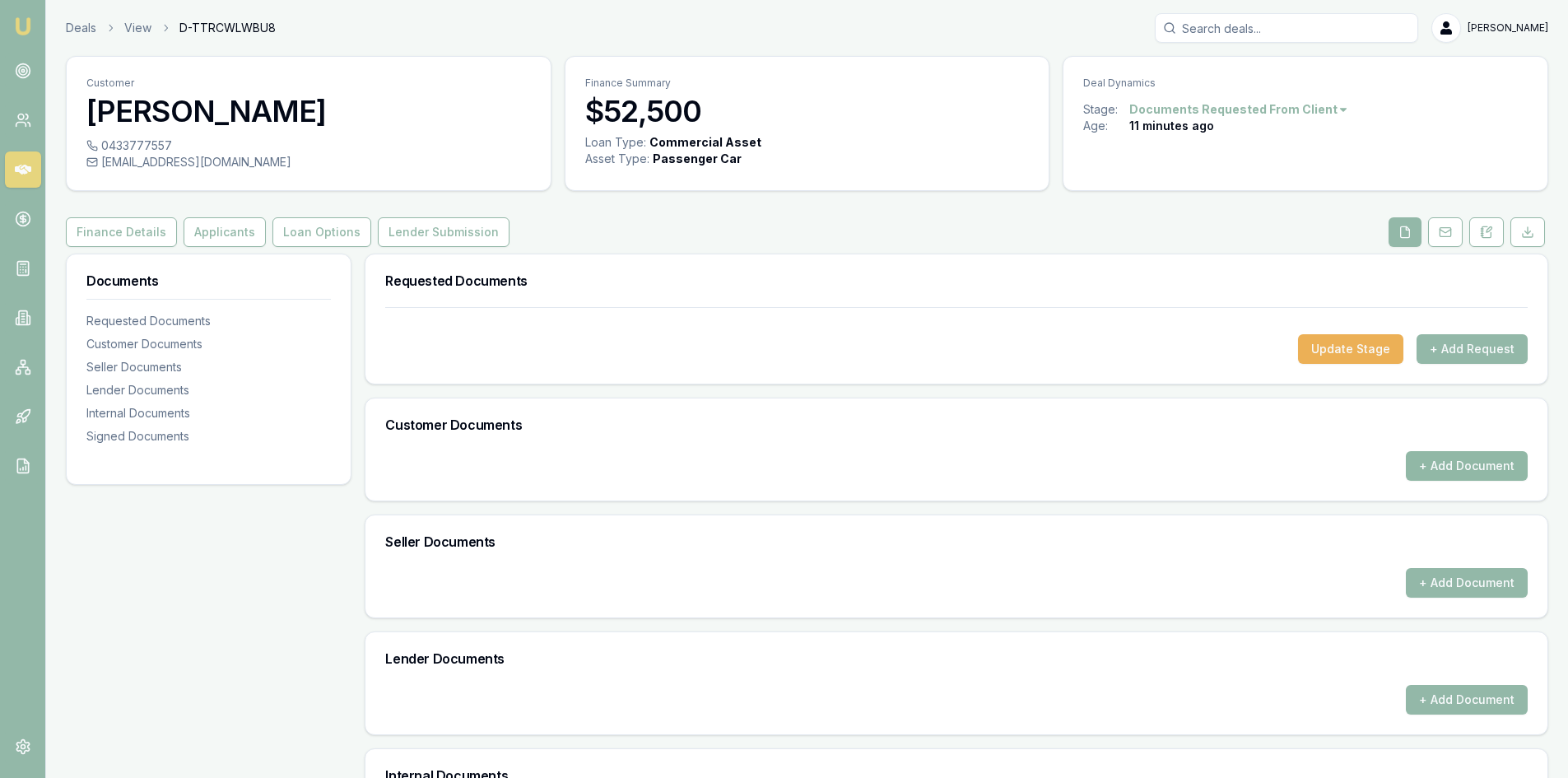
click at [1422, 474] on button "+ Add Document" at bounding box center [1465, 465] width 121 height 29
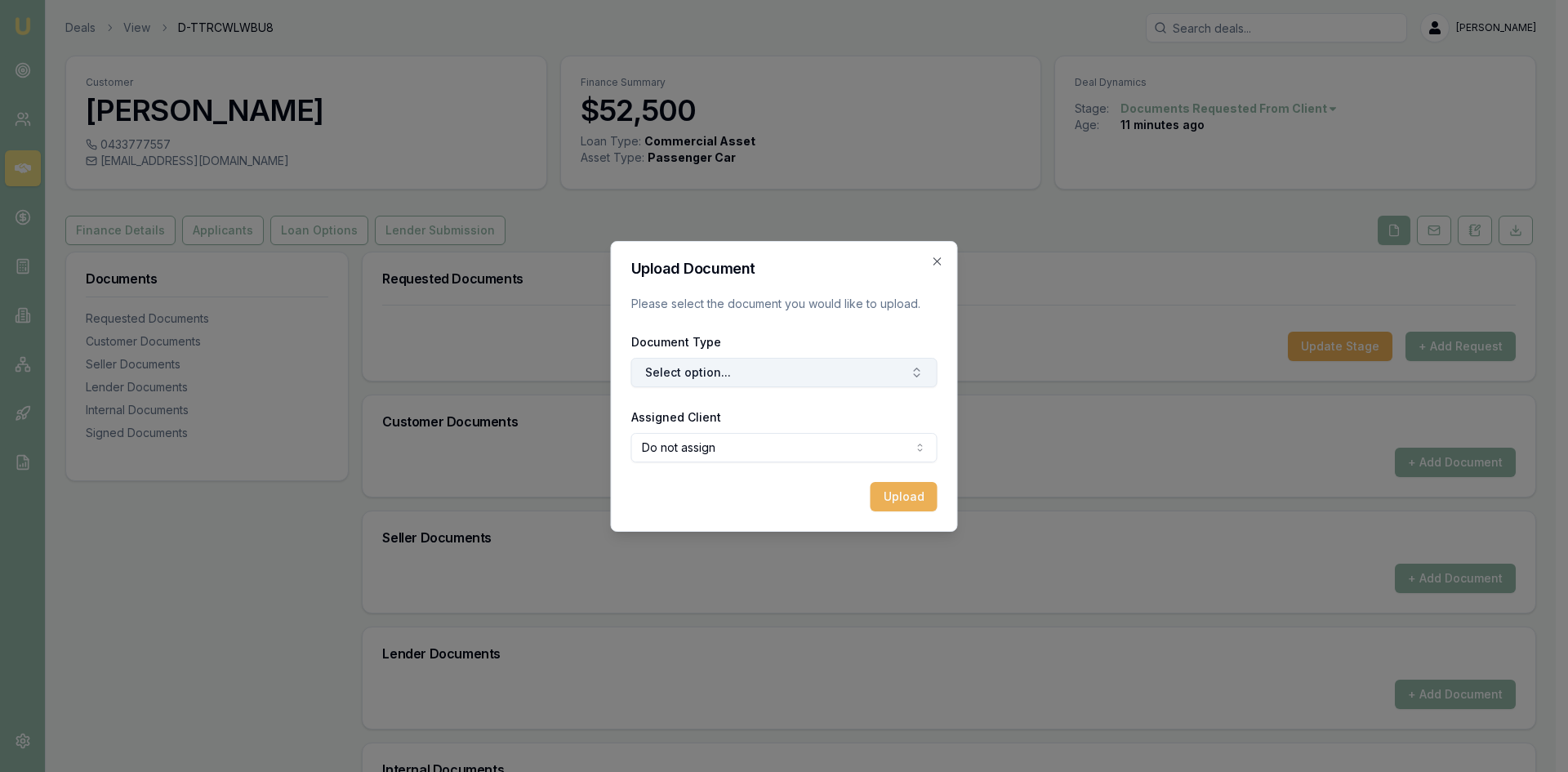
drag, startPoint x: 854, startPoint y: 379, endPoint x: 843, endPoint y: 379, distance: 11.0
click at [847, 379] on button "Select option..." at bounding box center [784, 372] width 306 height 29
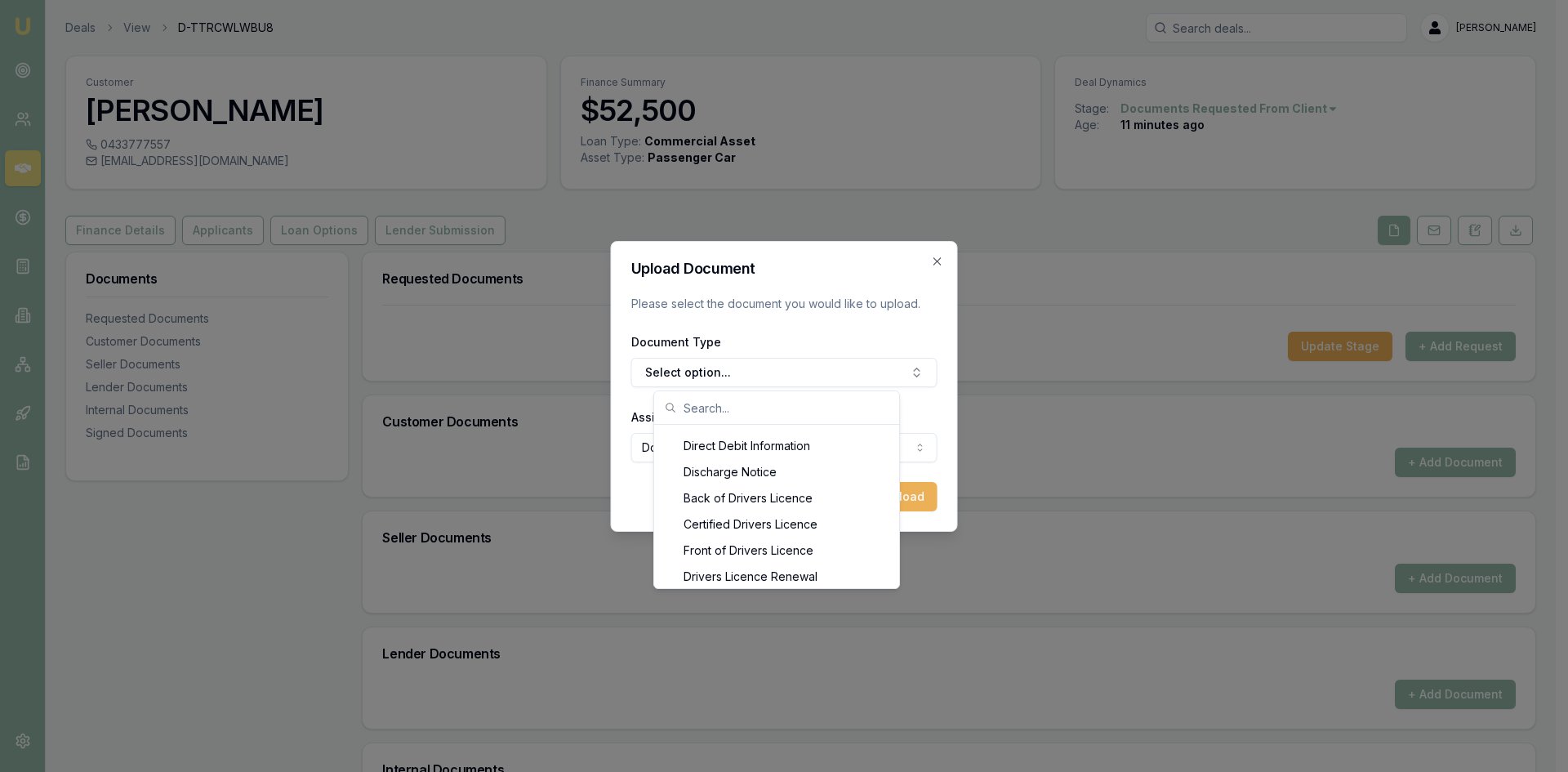
scroll to position [751, 0]
click at [776, 528] on div "Front of Drivers Licence" at bounding box center [776, 526] width 238 height 26
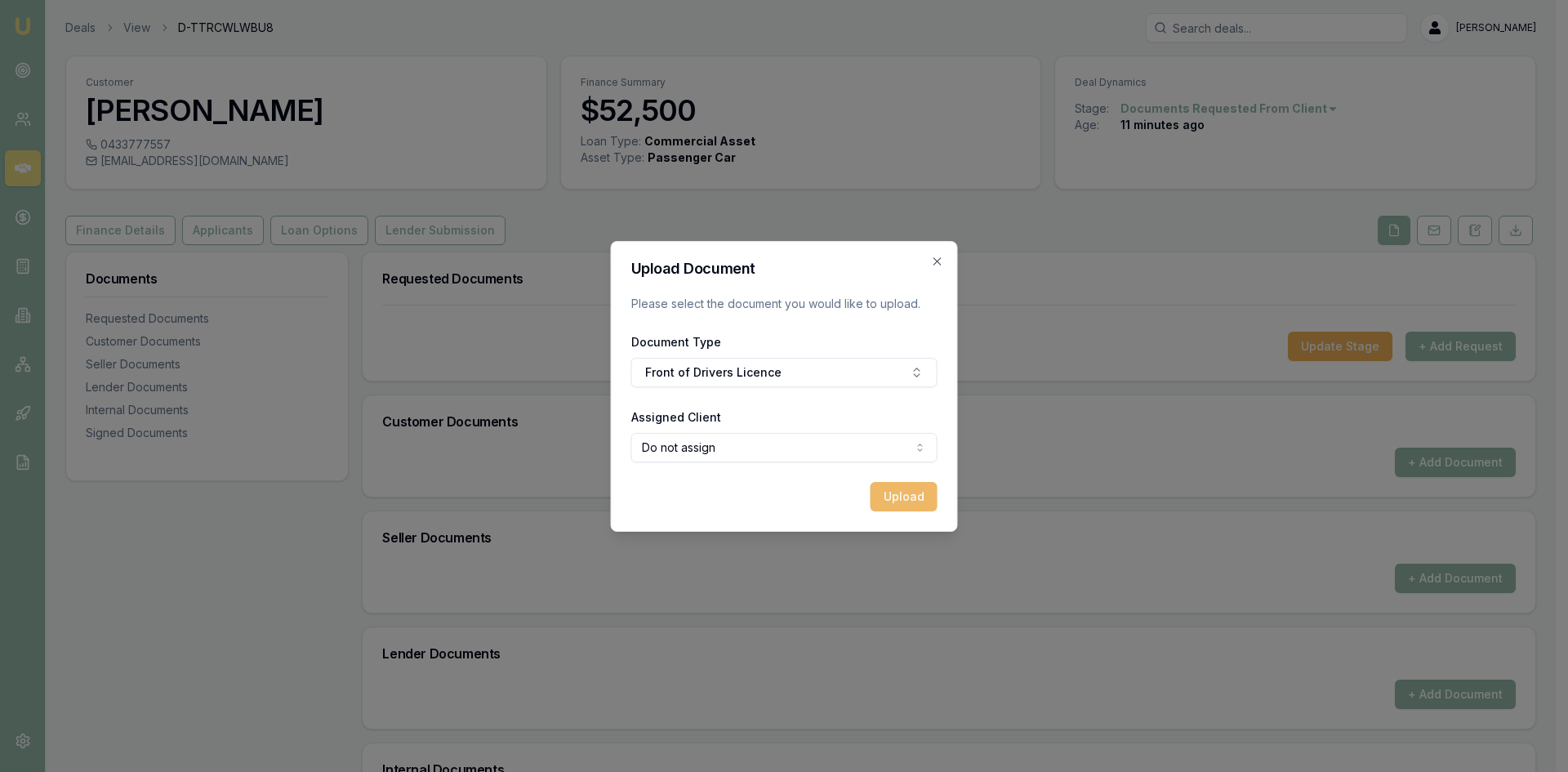
click at [891, 492] on button "Upload" at bounding box center [904, 496] width 67 height 29
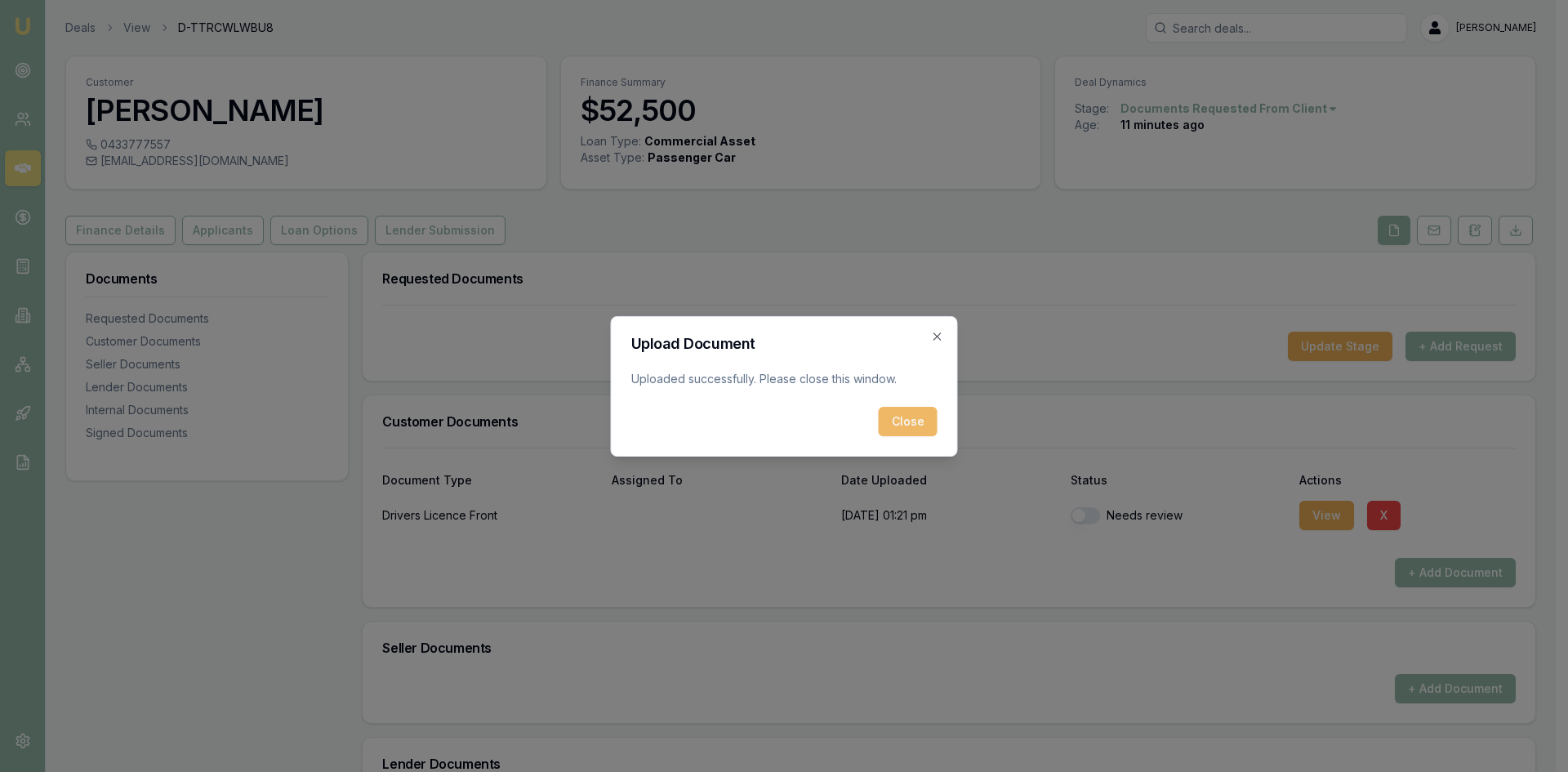
click at [901, 419] on button "Close" at bounding box center [907, 421] width 59 height 29
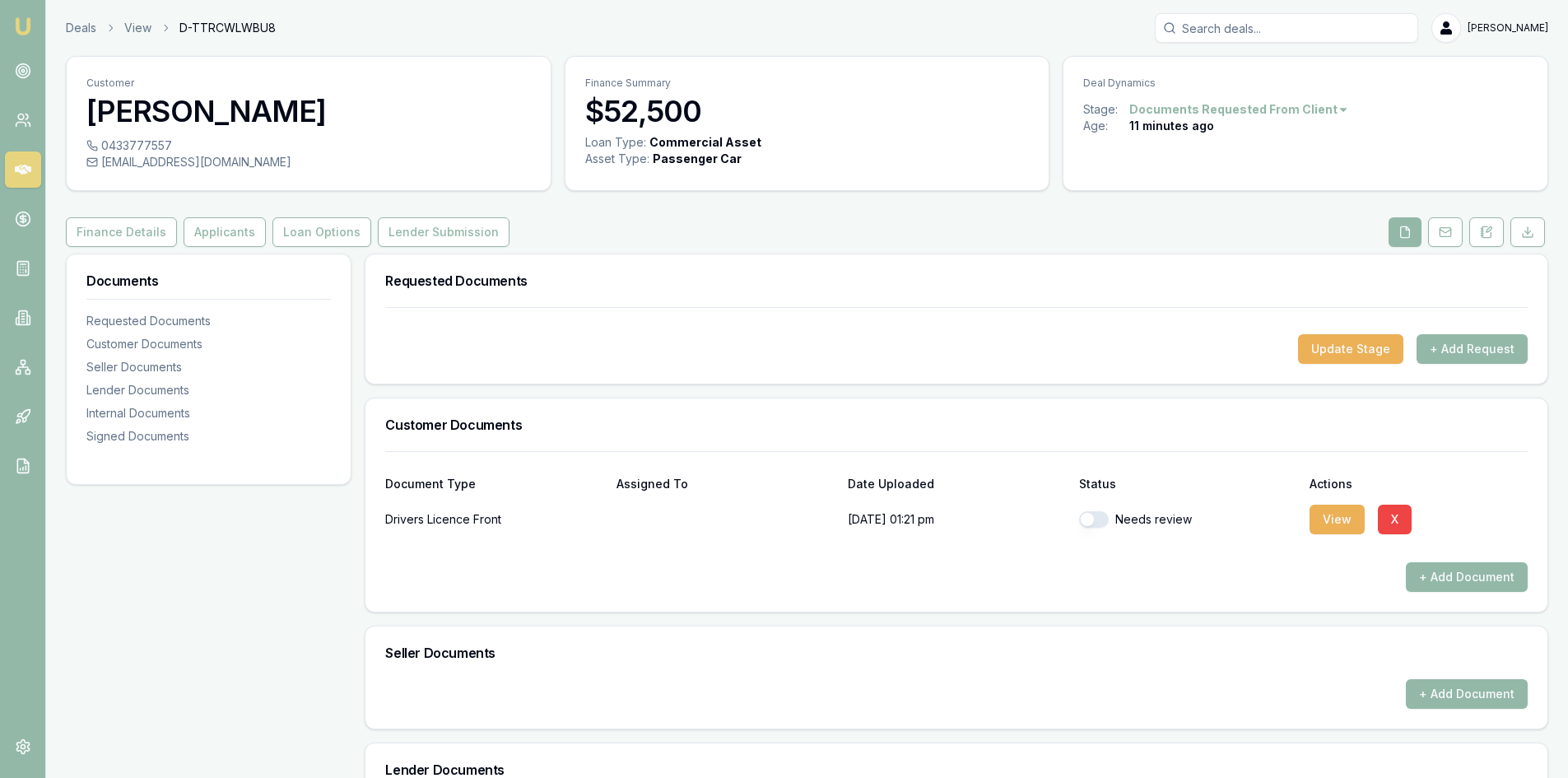
click at [1102, 518] on button "button" at bounding box center [1093, 519] width 29 height 16
checkbox input "true"
click at [1459, 584] on button "+ Add Document" at bounding box center [1465, 576] width 121 height 29
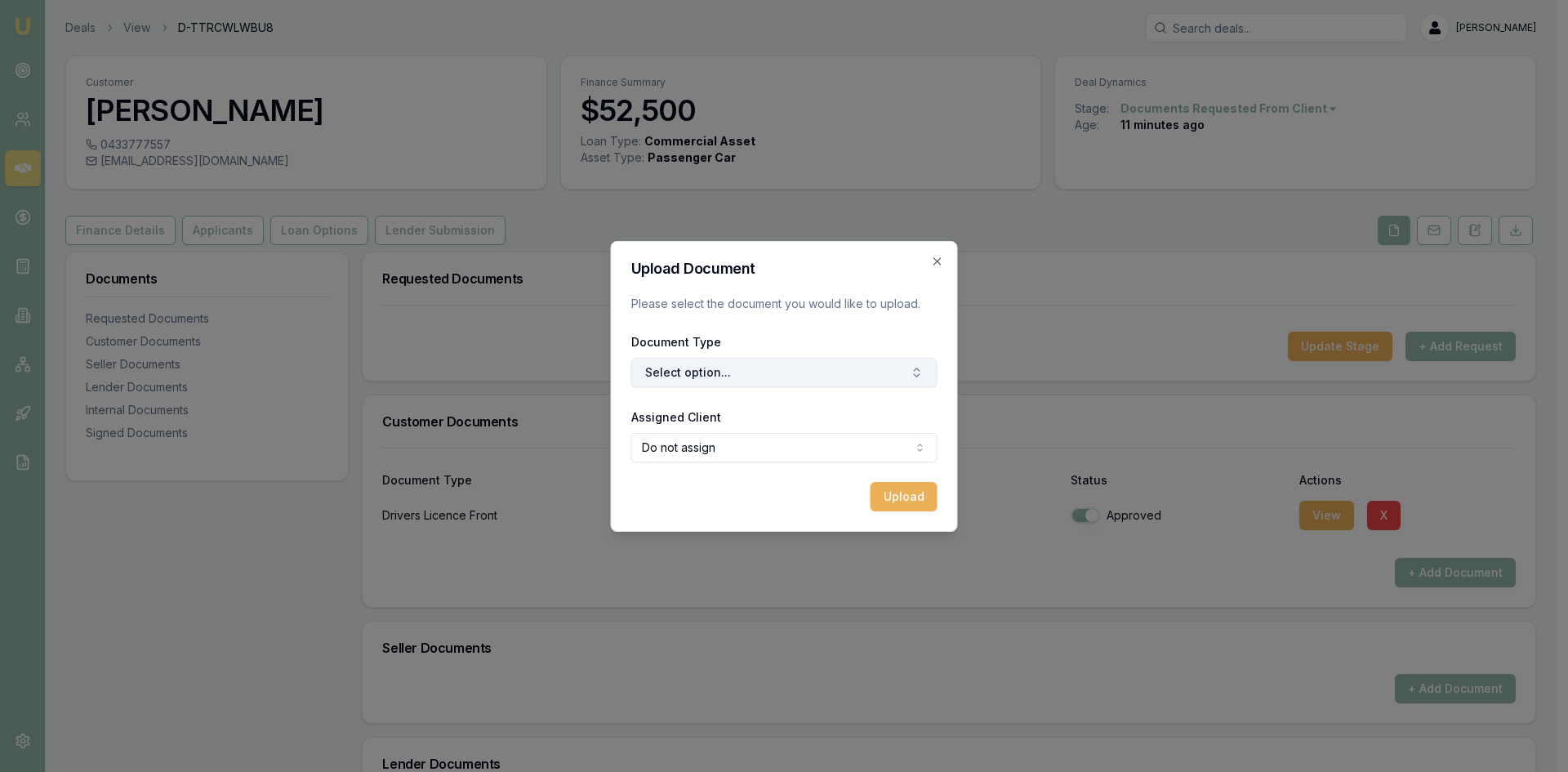
click at [851, 378] on button "Select option..." at bounding box center [784, 372] width 306 height 29
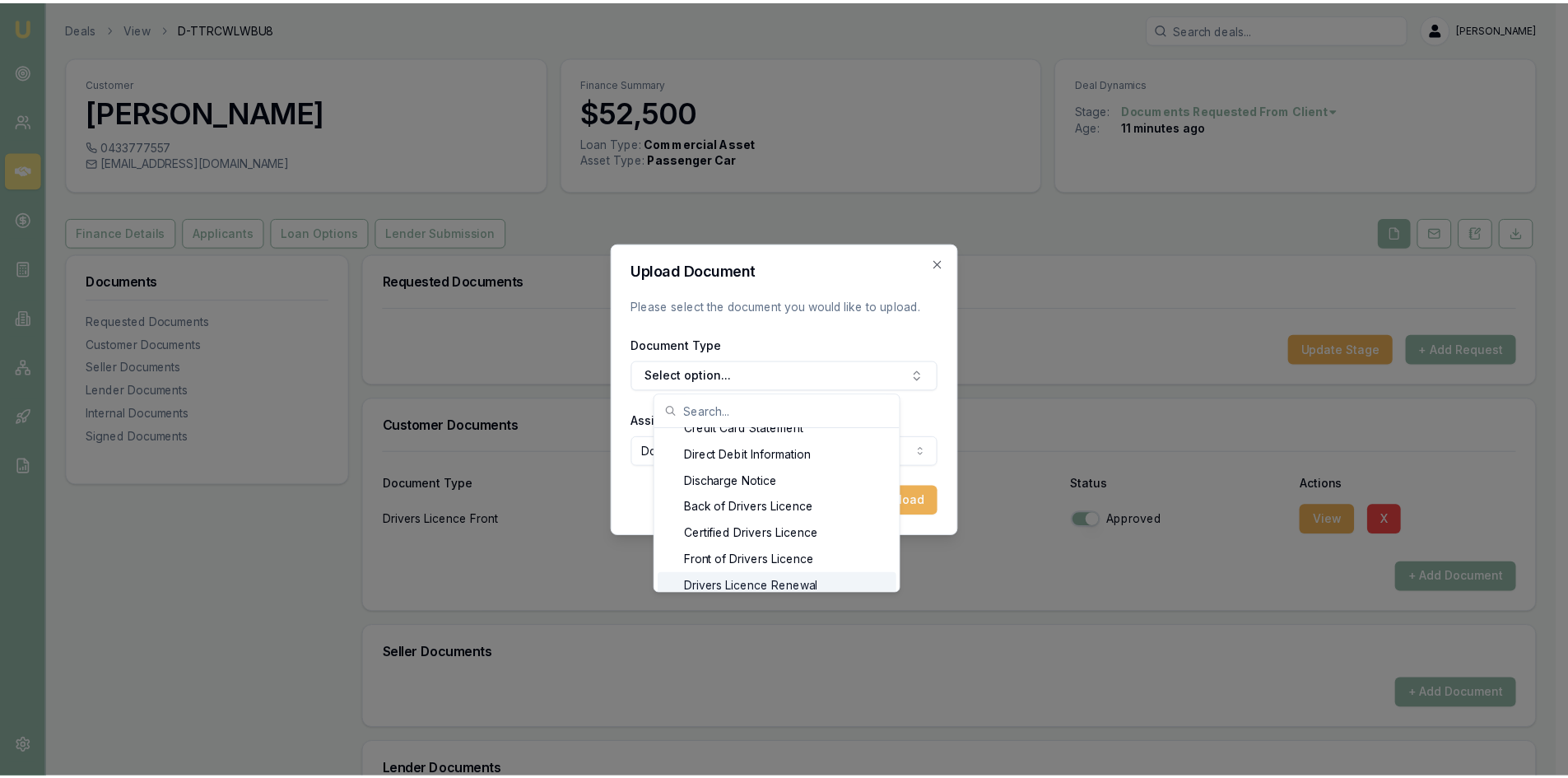
scroll to position [724, 0]
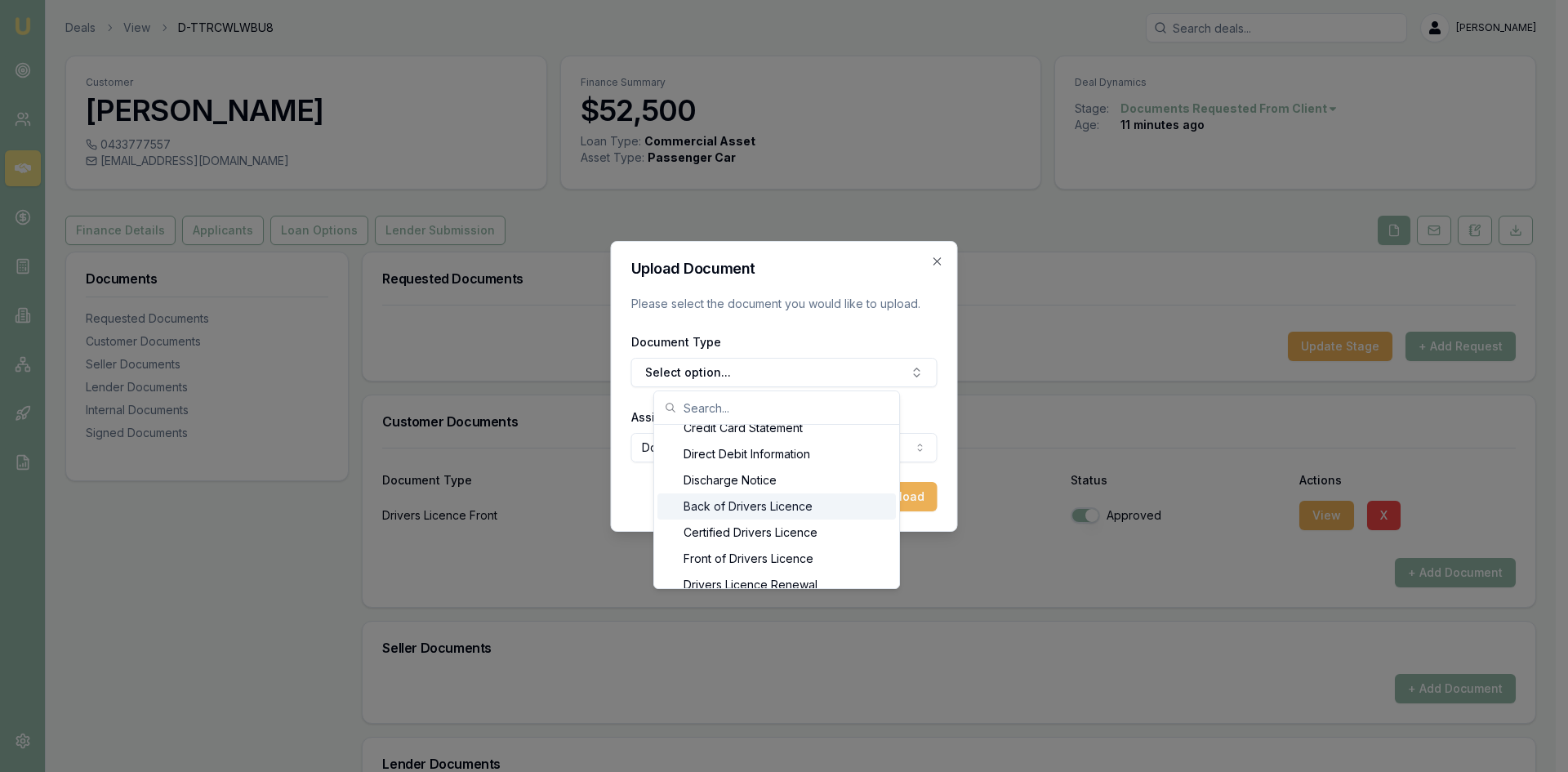
click at [777, 504] on div "Back of Drivers Licence" at bounding box center [776, 507] width 238 height 26
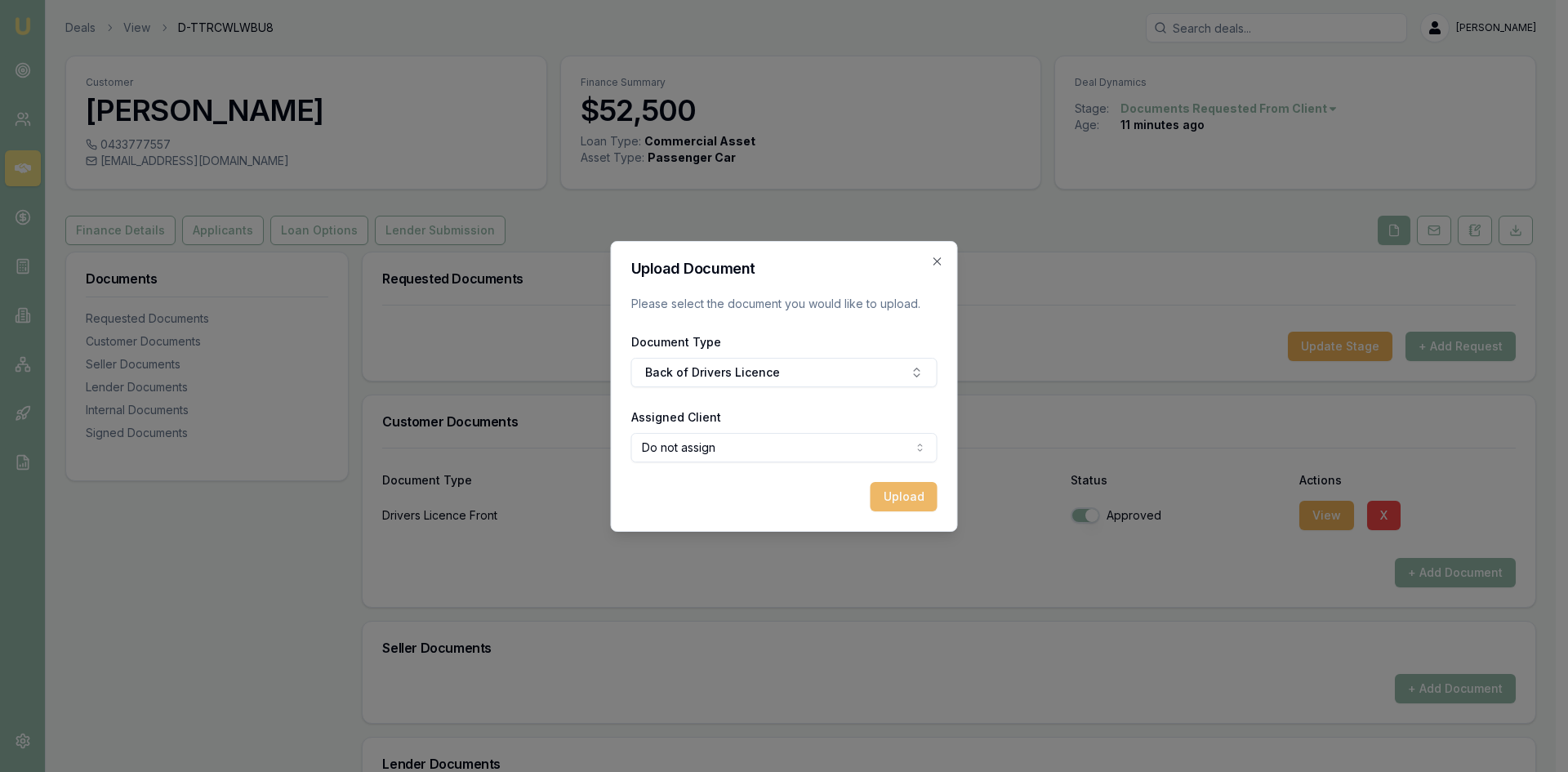
click at [897, 495] on button "Upload" at bounding box center [904, 496] width 67 height 29
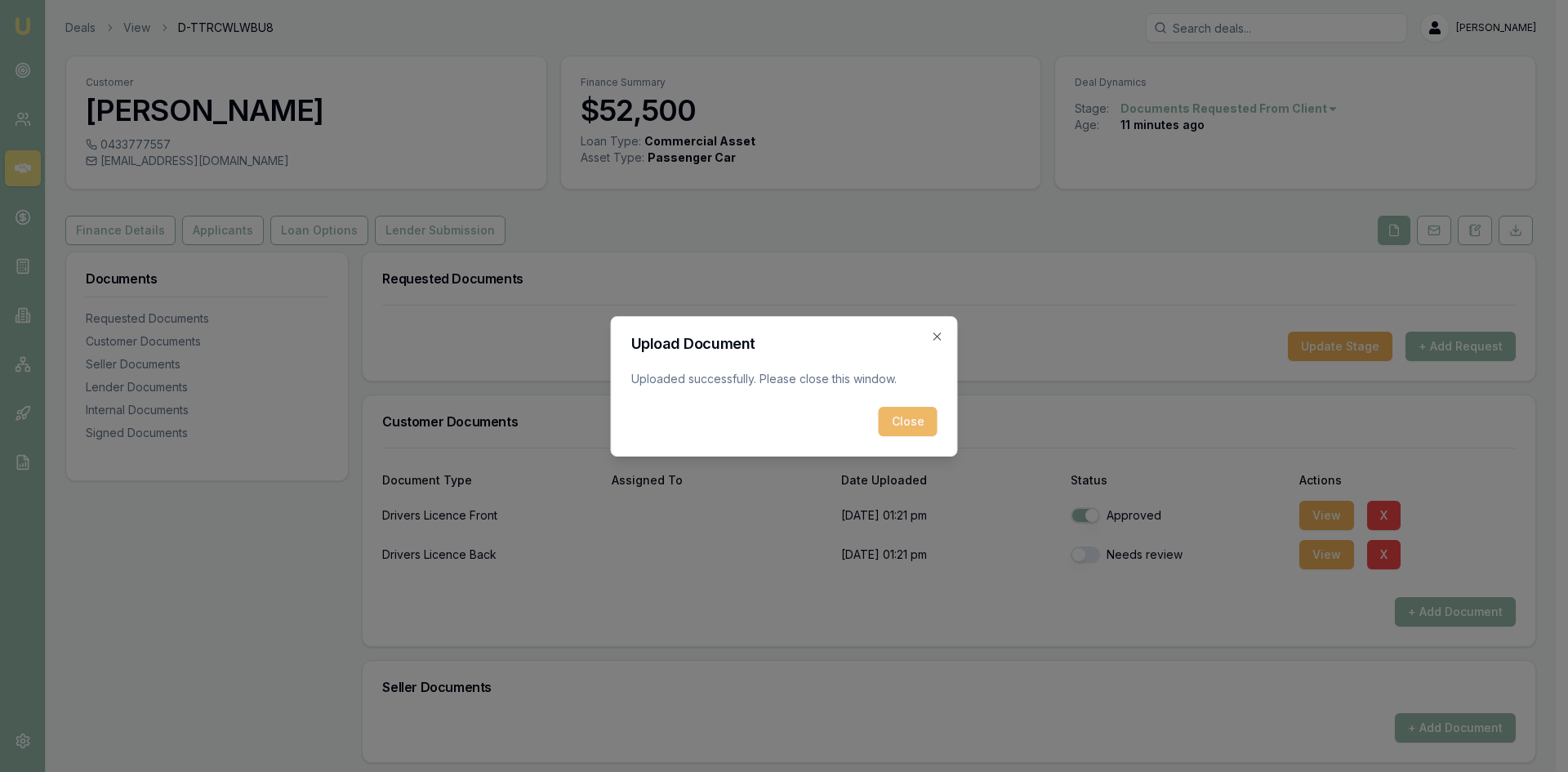
click at [909, 426] on button "Close" at bounding box center [907, 421] width 59 height 29
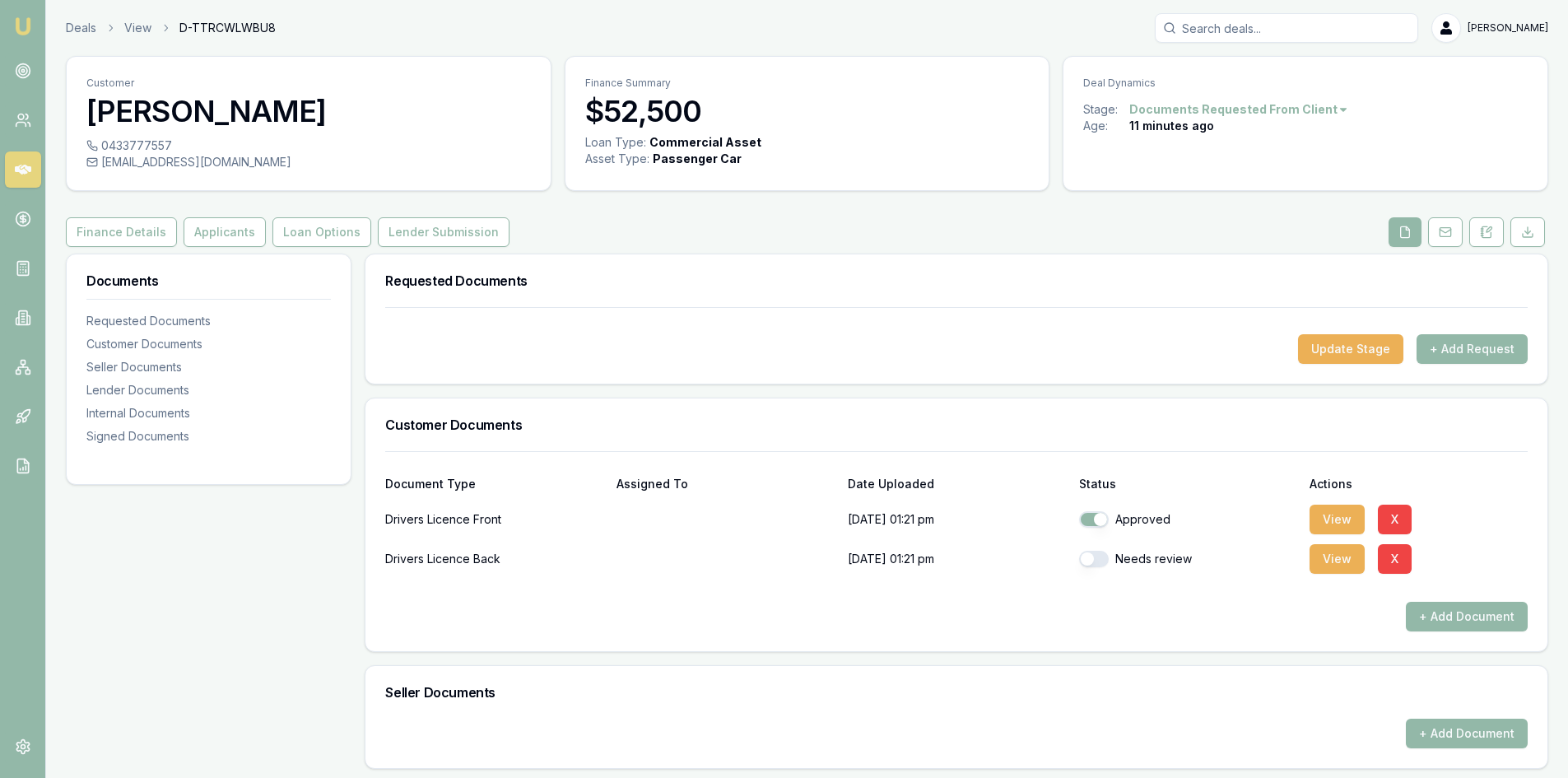
click at [1089, 559] on button "button" at bounding box center [1093, 559] width 29 height 16
checkbox input "true"
click at [88, 235] on button "Finance Details" at bounding box center [121, 232] width 111 height 29
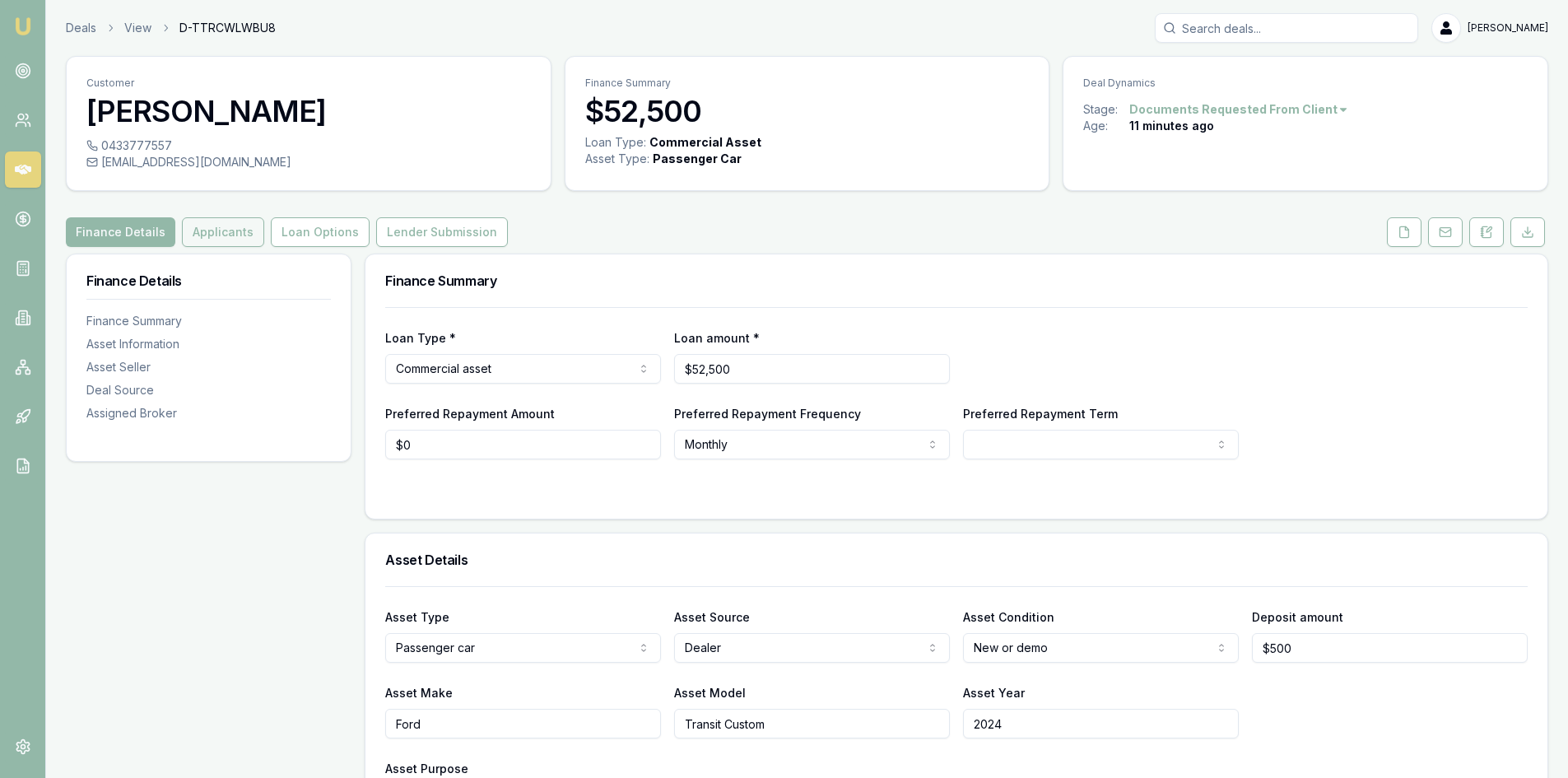
click at [215, 232] on button "Applicants" at bounding box center [222, 232] width 82 height 29
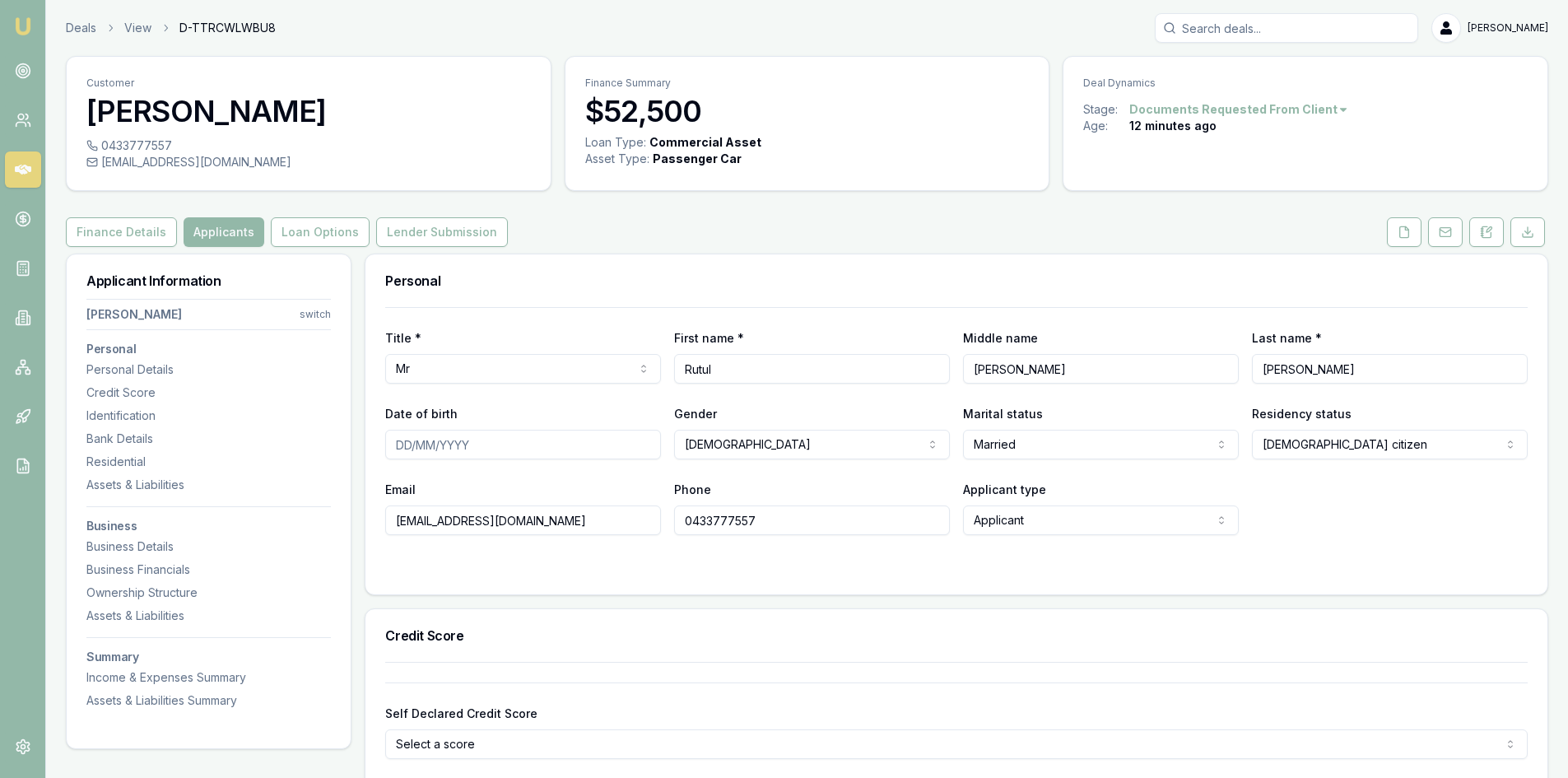
click at [399, 446] on input "Date of birth" at bounding box center [523, 444] width 276 height 29
type input "16/12/1987"
drag, startPoint x: 815, startPoint y: 650, endPoint x: 796, endPoint y: 642, distance: 20.6
click at [802, 647] on div "Credit Score" at bounding box center [956, 636] width 1182 height 53
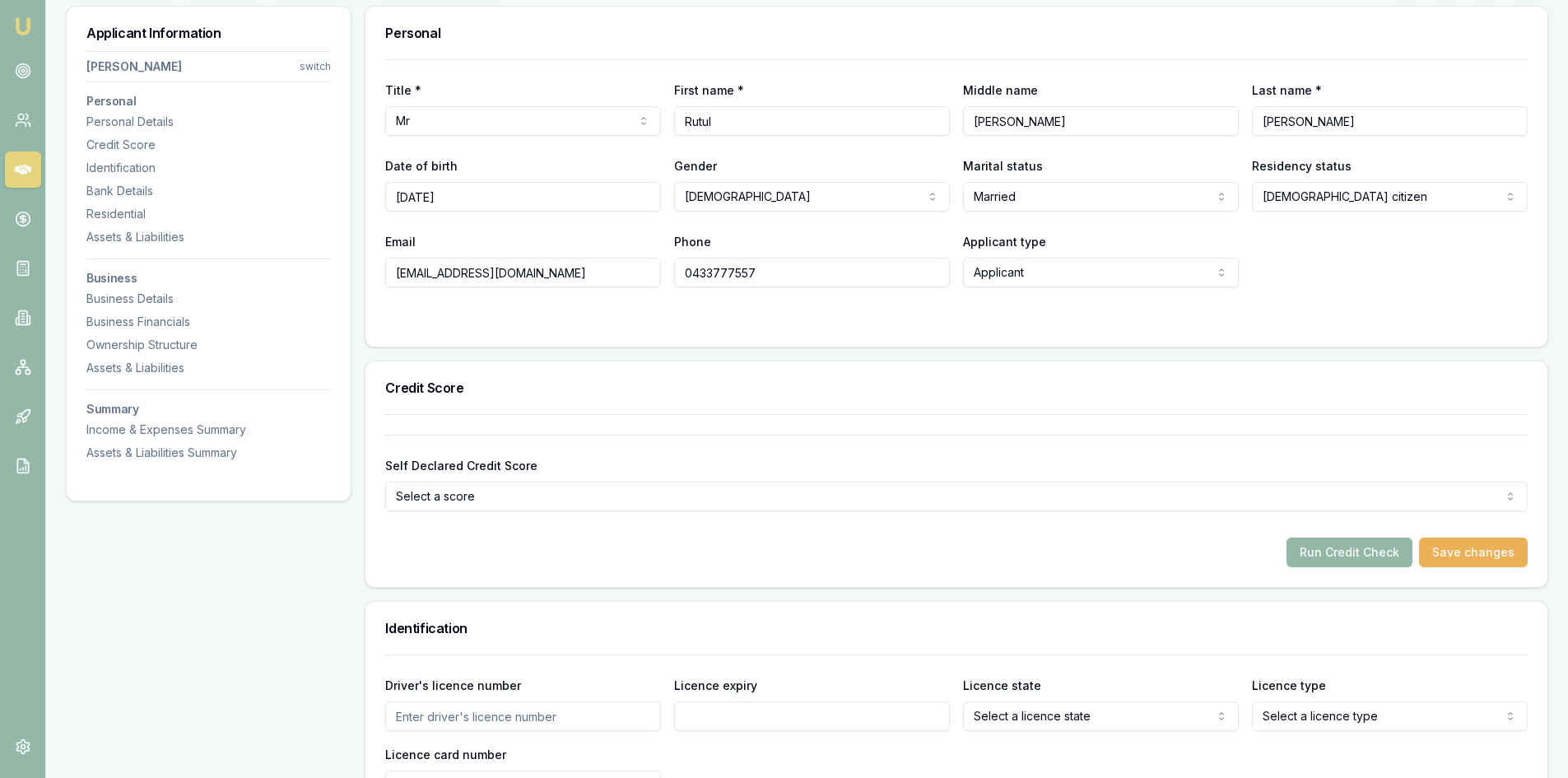
scroll to position [412, 0]
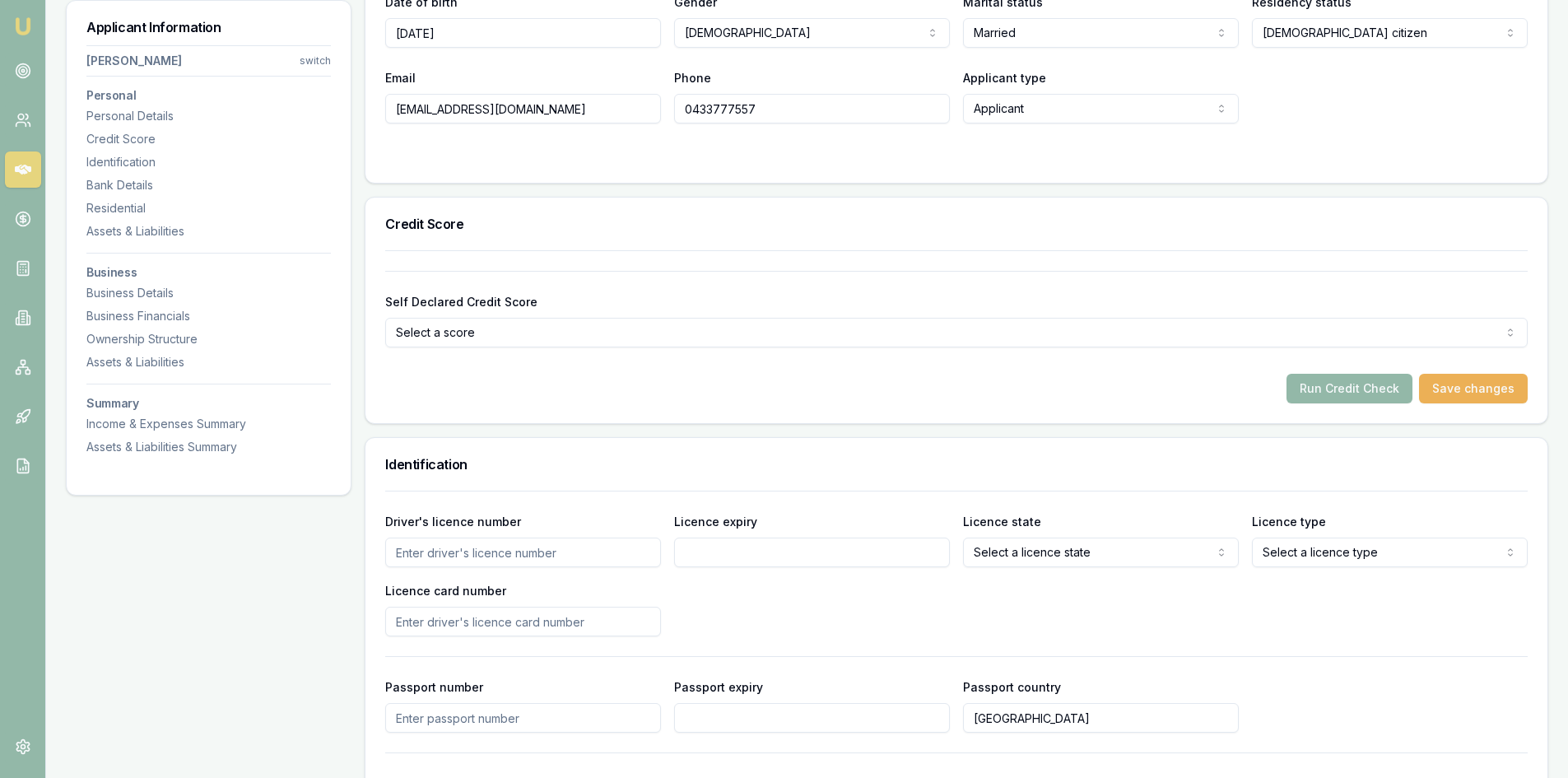
click at [451, 557] on input "Driver's licence number" at bounding box center [523, 552] width 276 height 29
type input "093358697"
drag, startPoint x: 771, startPoint y: 559, endPoint x: 762, endPoint y: 559, distance: 9.0
click at [771, 559] on input "Licence expiry" at bounding box center [812, 552] width 276 height 29
type input "1"
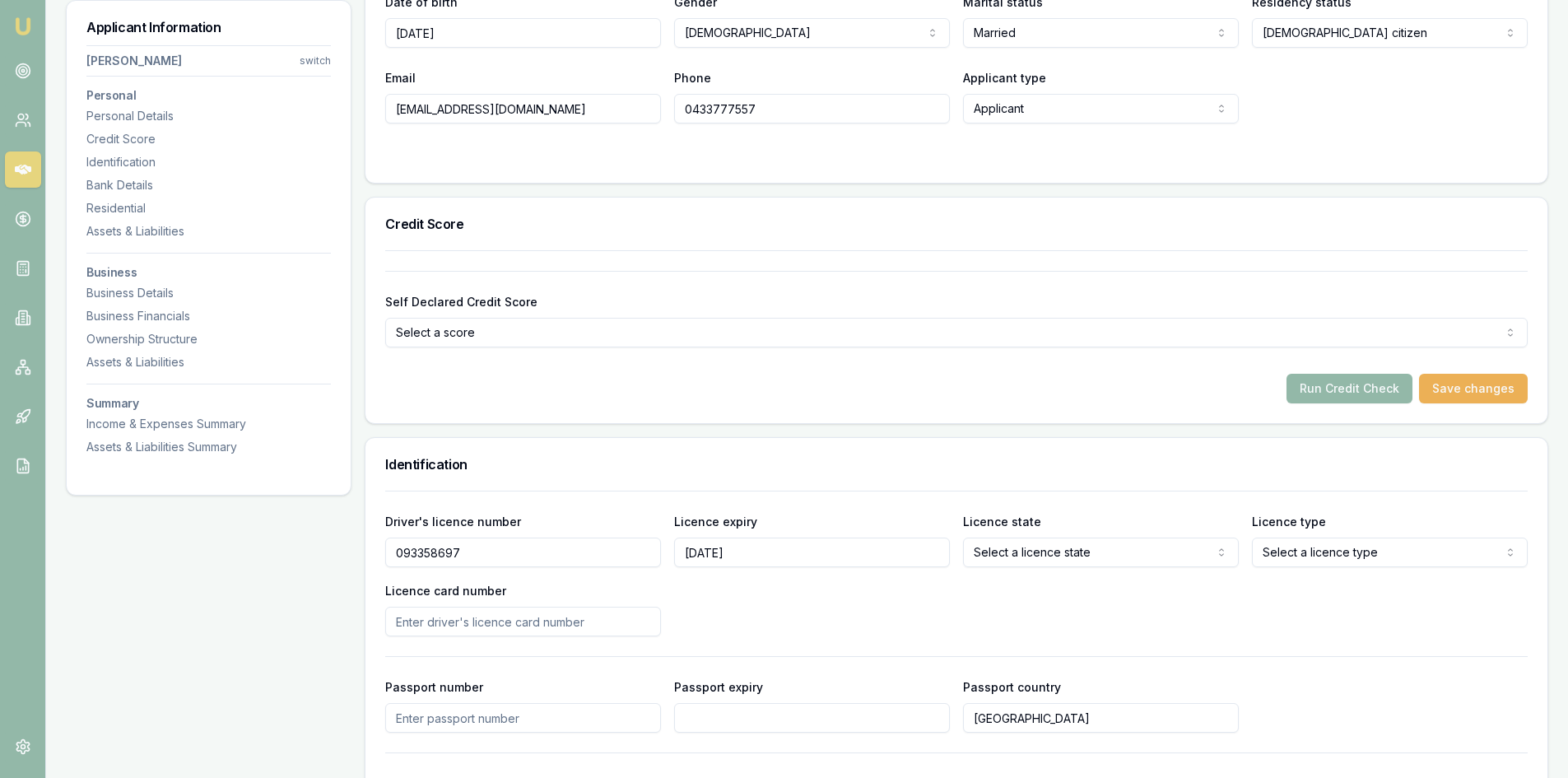
type input "27/12/2025"
select select "VIC"
select select "OPEN_LICENCE"
type input "P880969"
drag, startPoint x: 845, startPoint y: 601, endPoint x: 846, endPoint y: 609, distance: 8.1
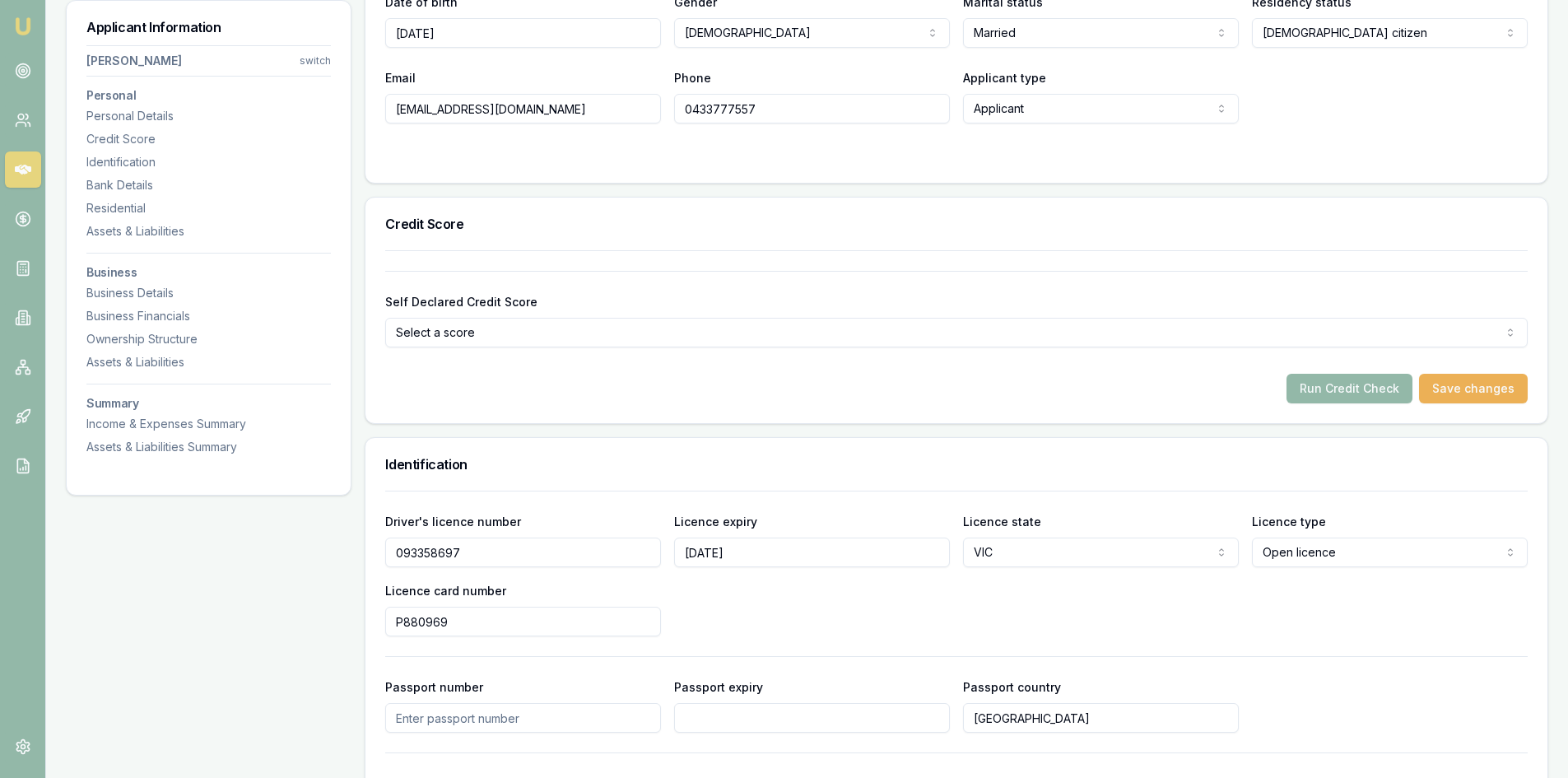
click at [846, 609] on div "Driver's licence number 093358697 Licence expiry 27/12/2025 Licence state VIC N…" at bounding box center [956, 574] width 1142 height 125
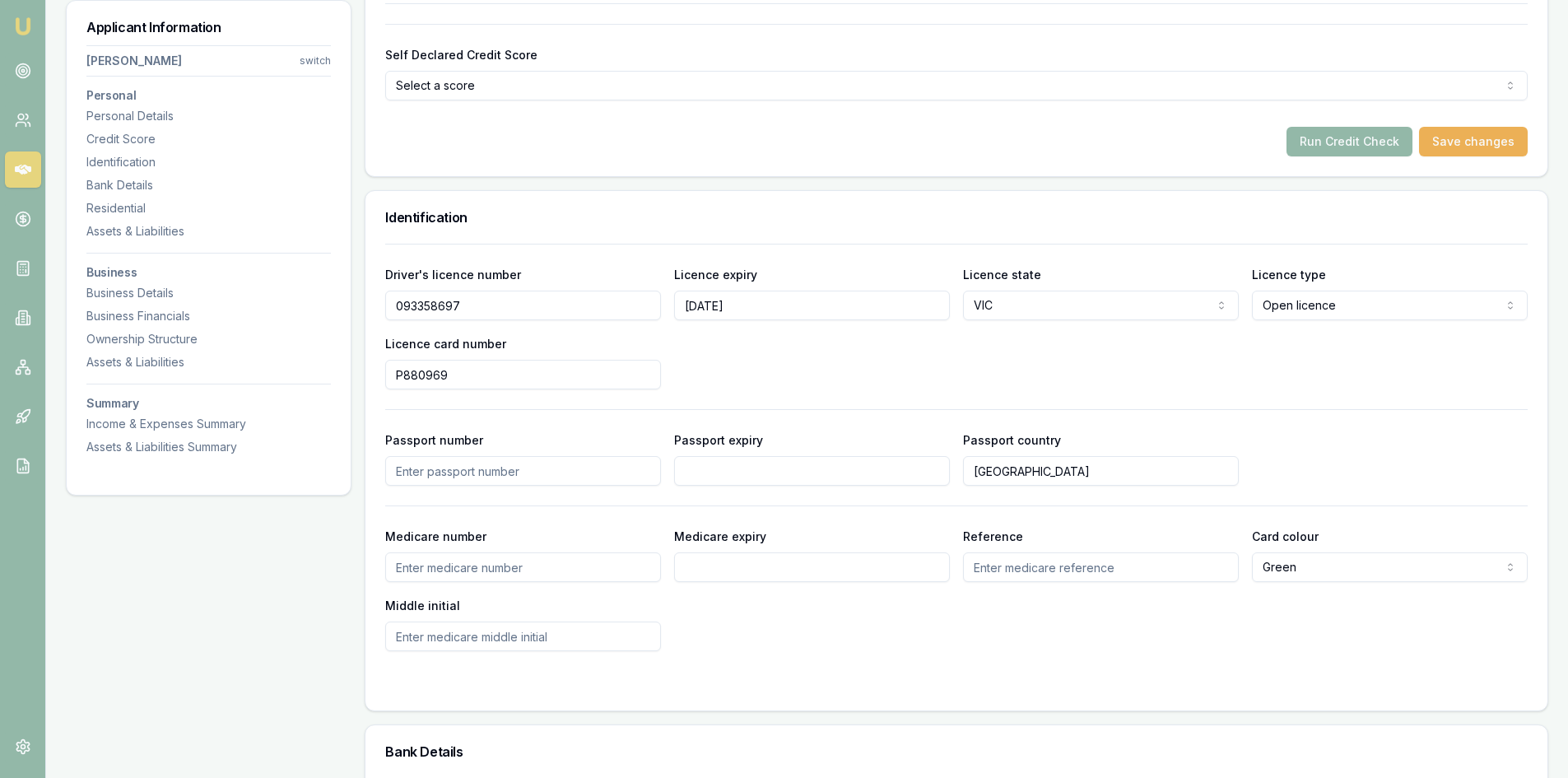
scroll to position [1070, 0]
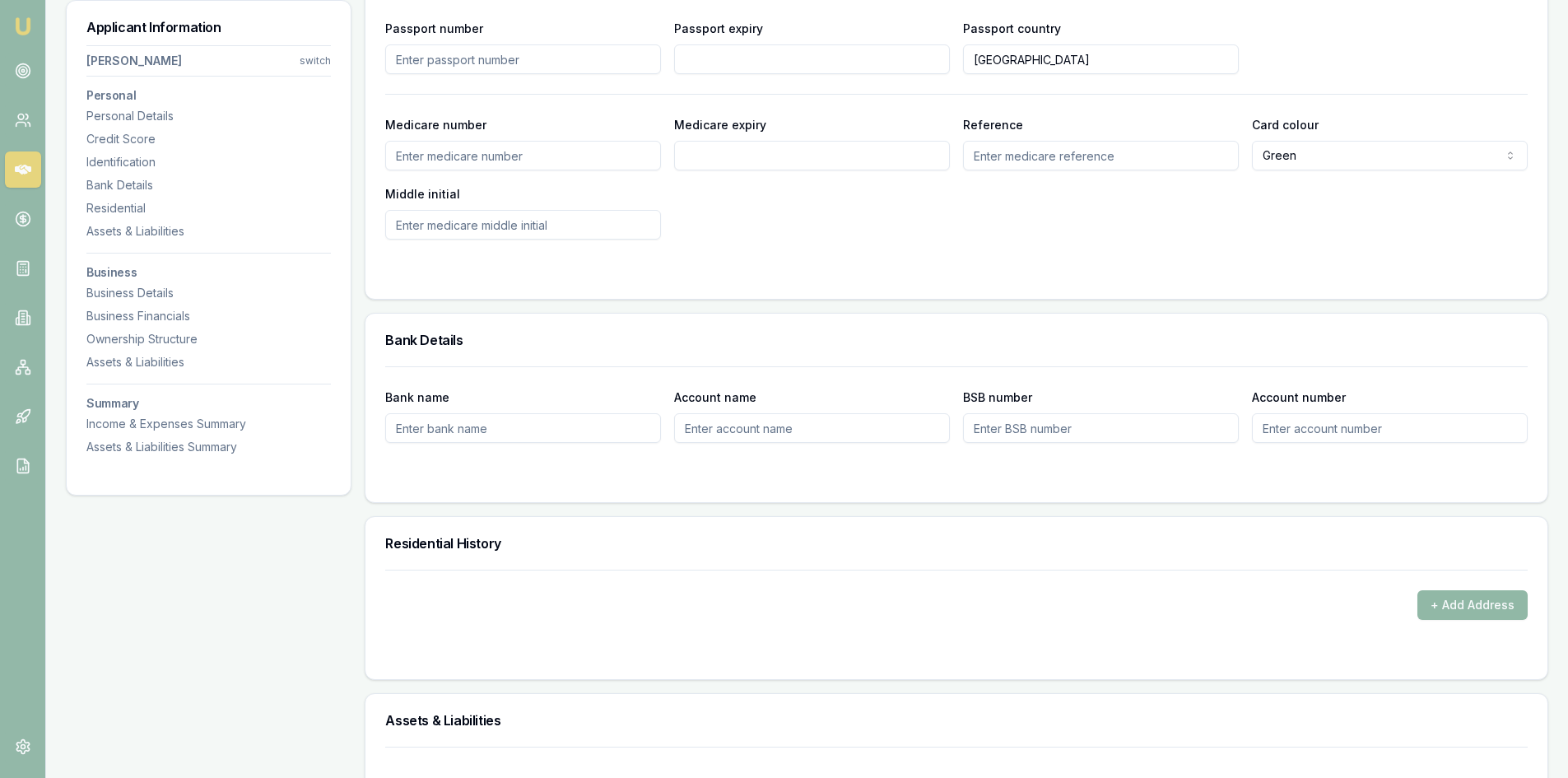
click at [1440, 605] on button "+ Add Address" at bounding box center [1472, 605] width 110 height 29
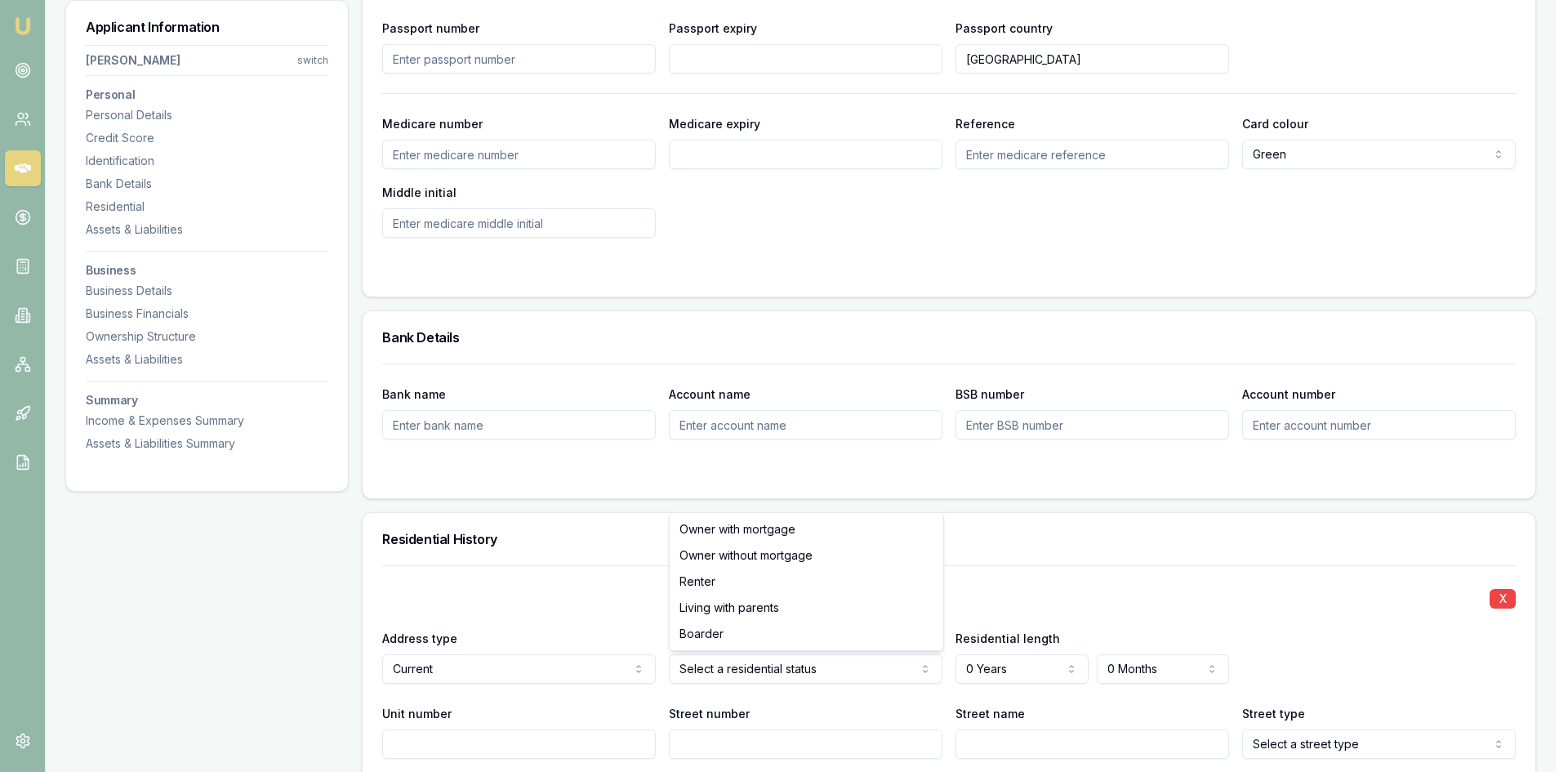
drag, startPoint x: 690, startPoint y: 529, endPoint x: 757, endPoint y: 591, distance: 91.3
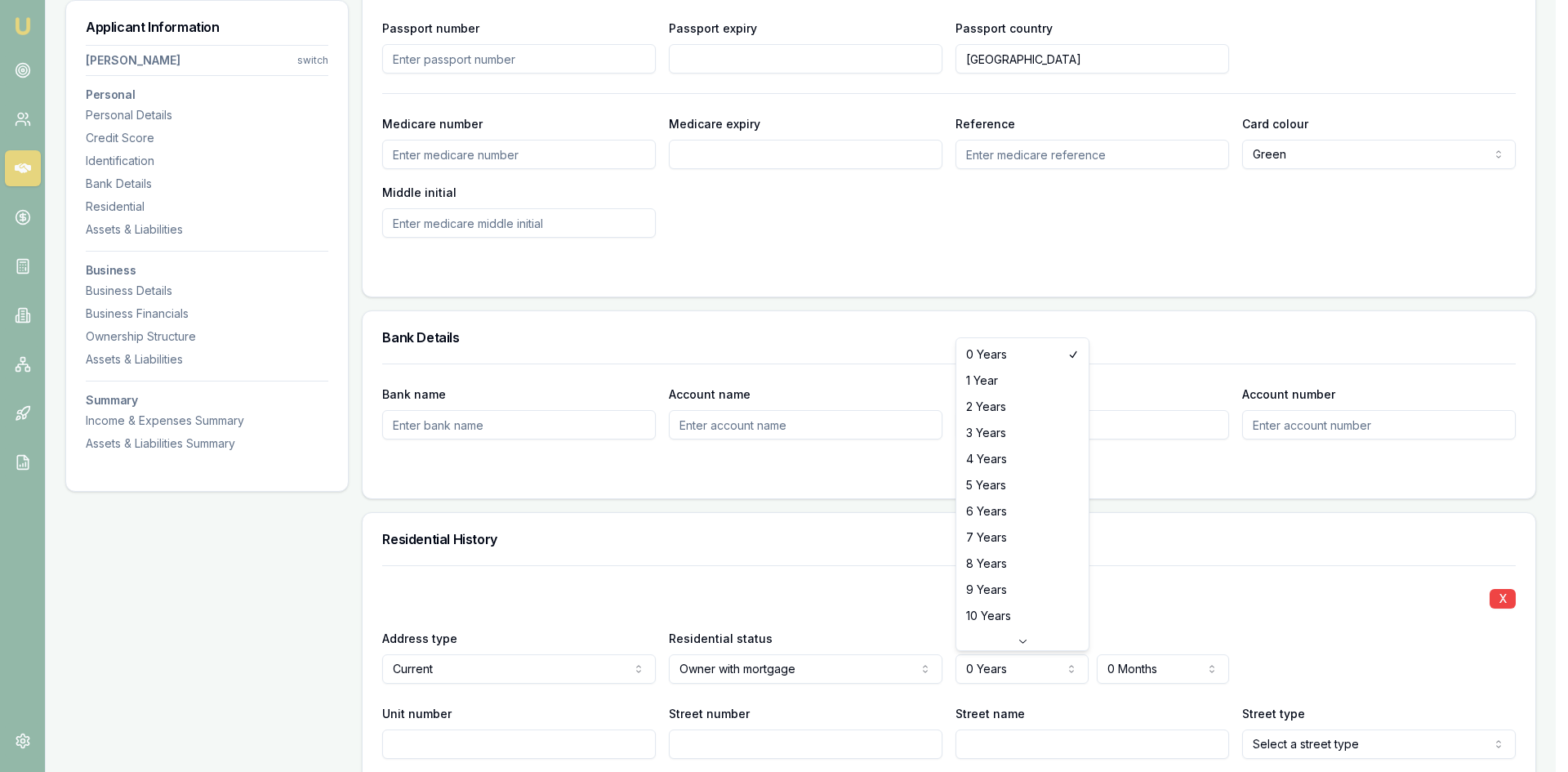
select select "4"
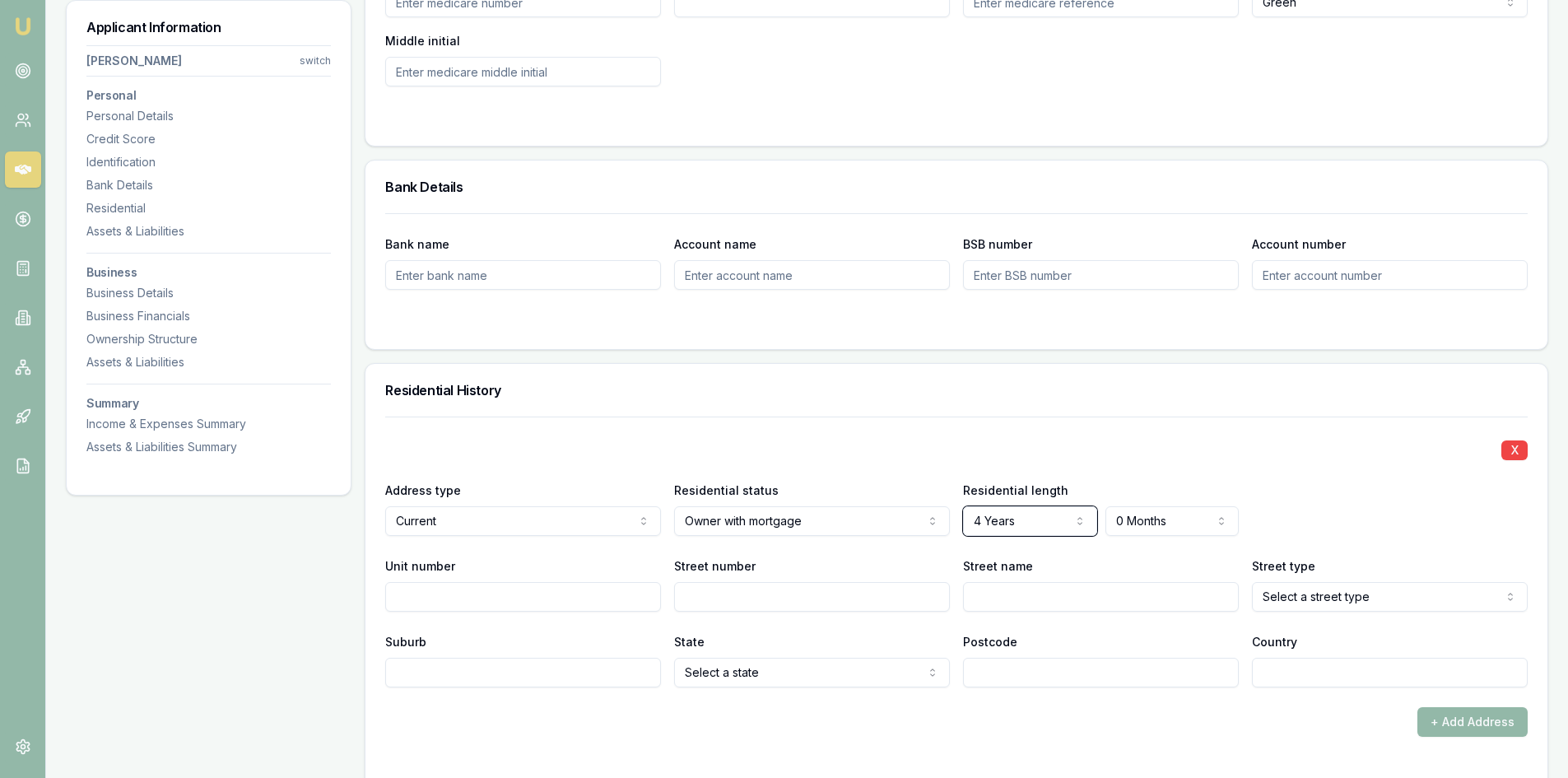
scroll to position [1235, 0]
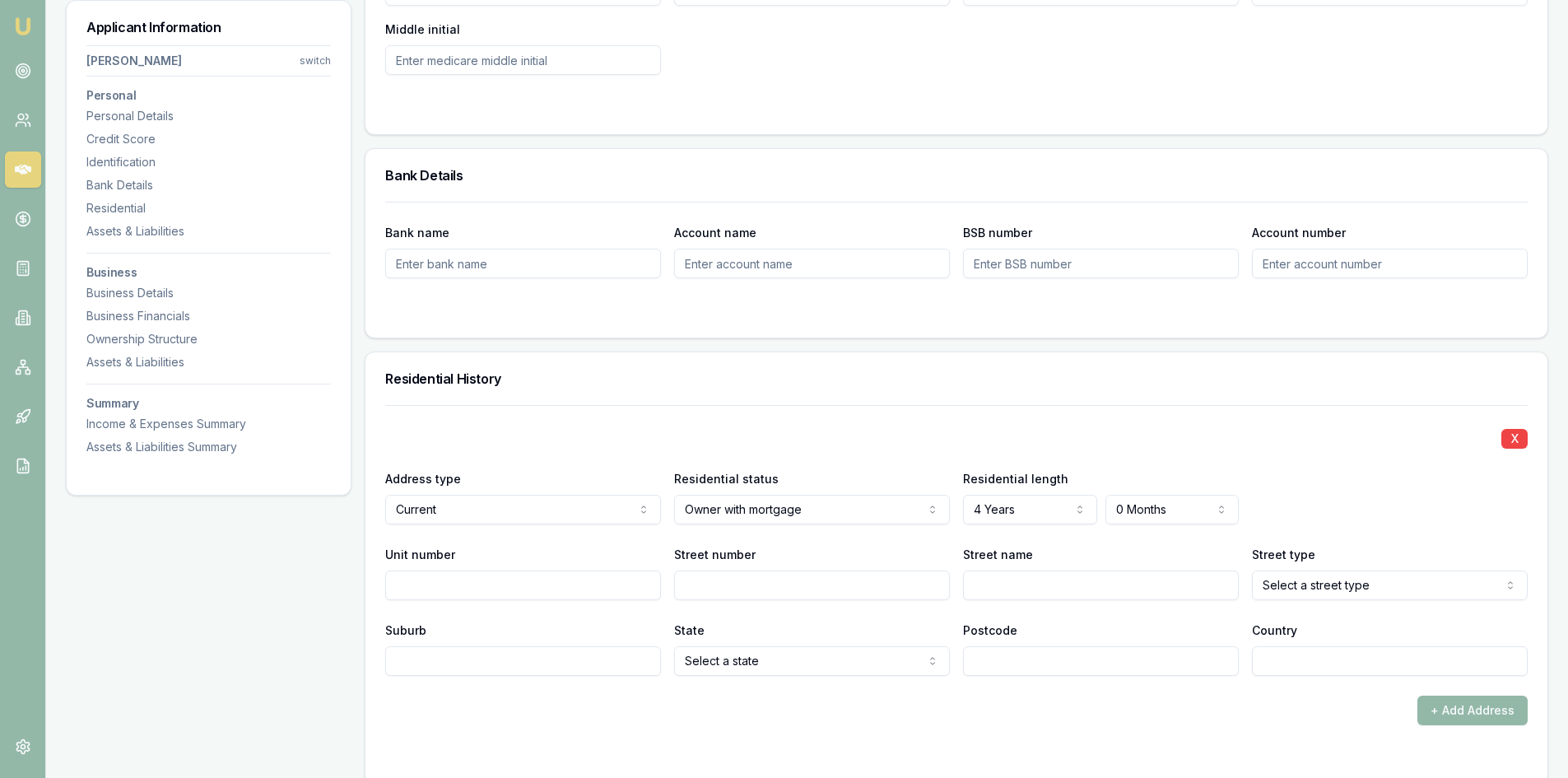
click at [700, 585] on input "Street number" at bounding box center [812, 585] width 276 height 29
type input "14"
click at [983, 587] on input "Street name" at bounding box center [1100, 585] width 276 height 29
type input "Ester"
select select "Crescent"
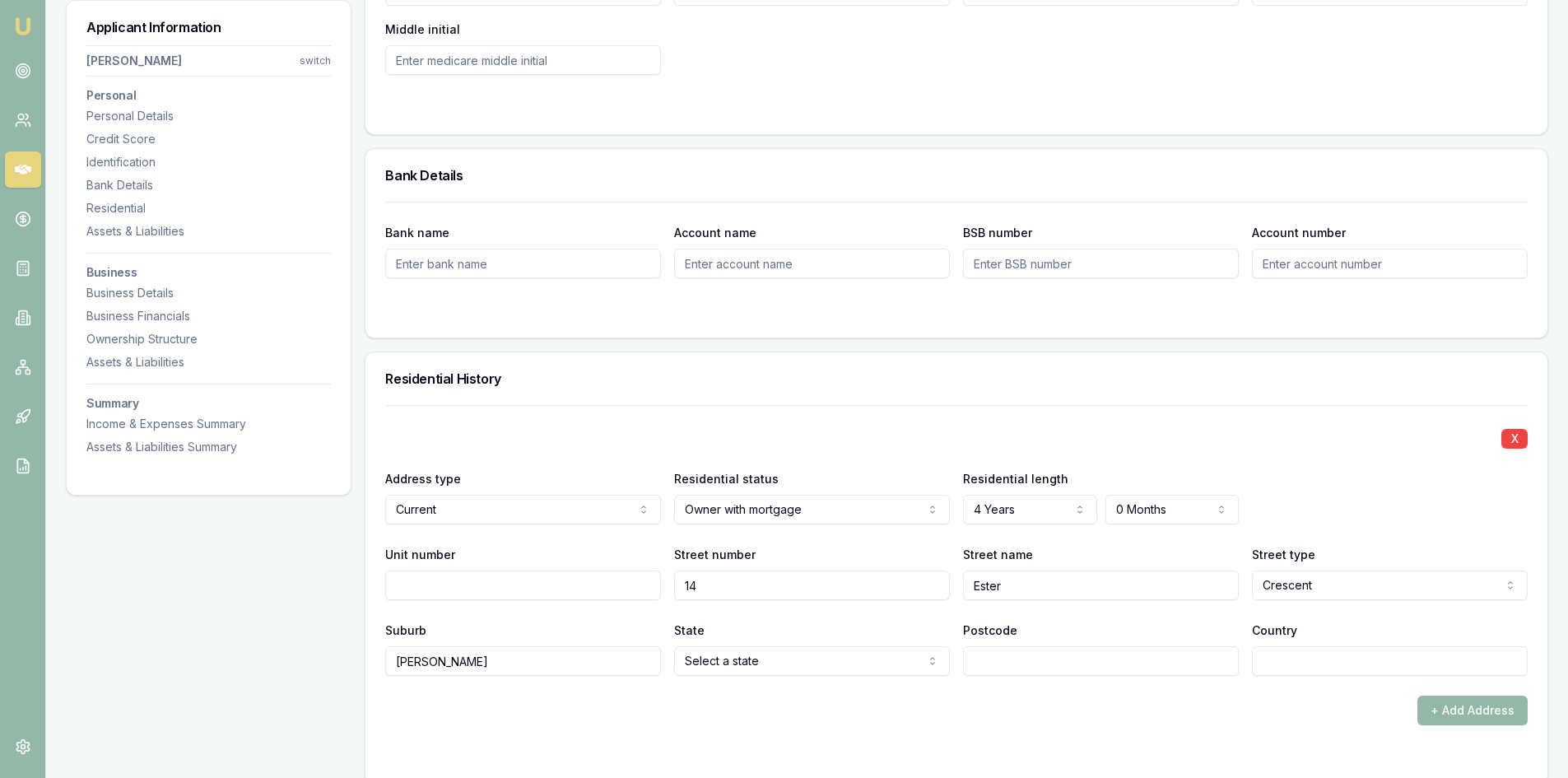
type input "Clayton"
select select "VIC"
type input "3169"
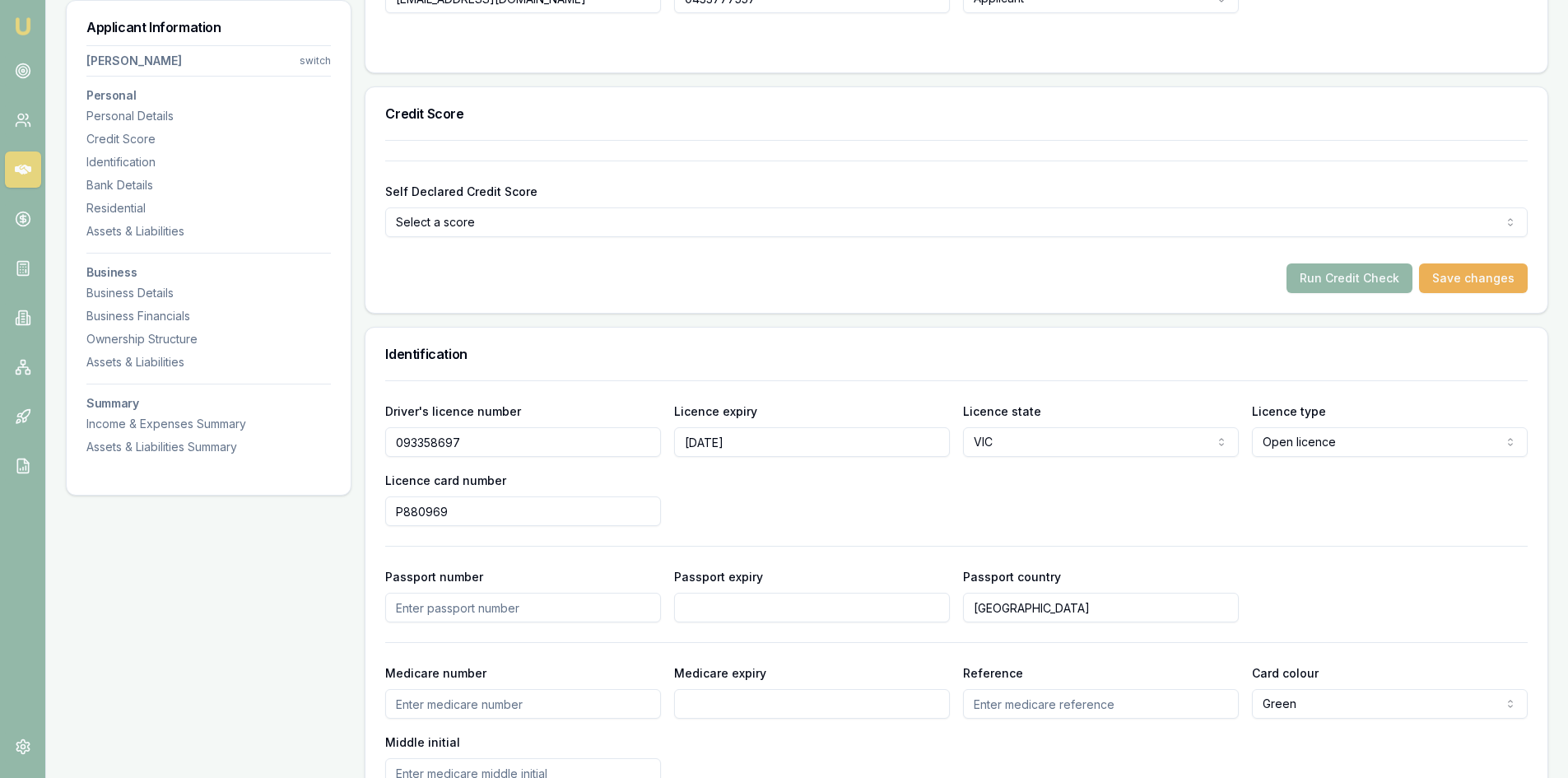
scroll to position [494, 0]
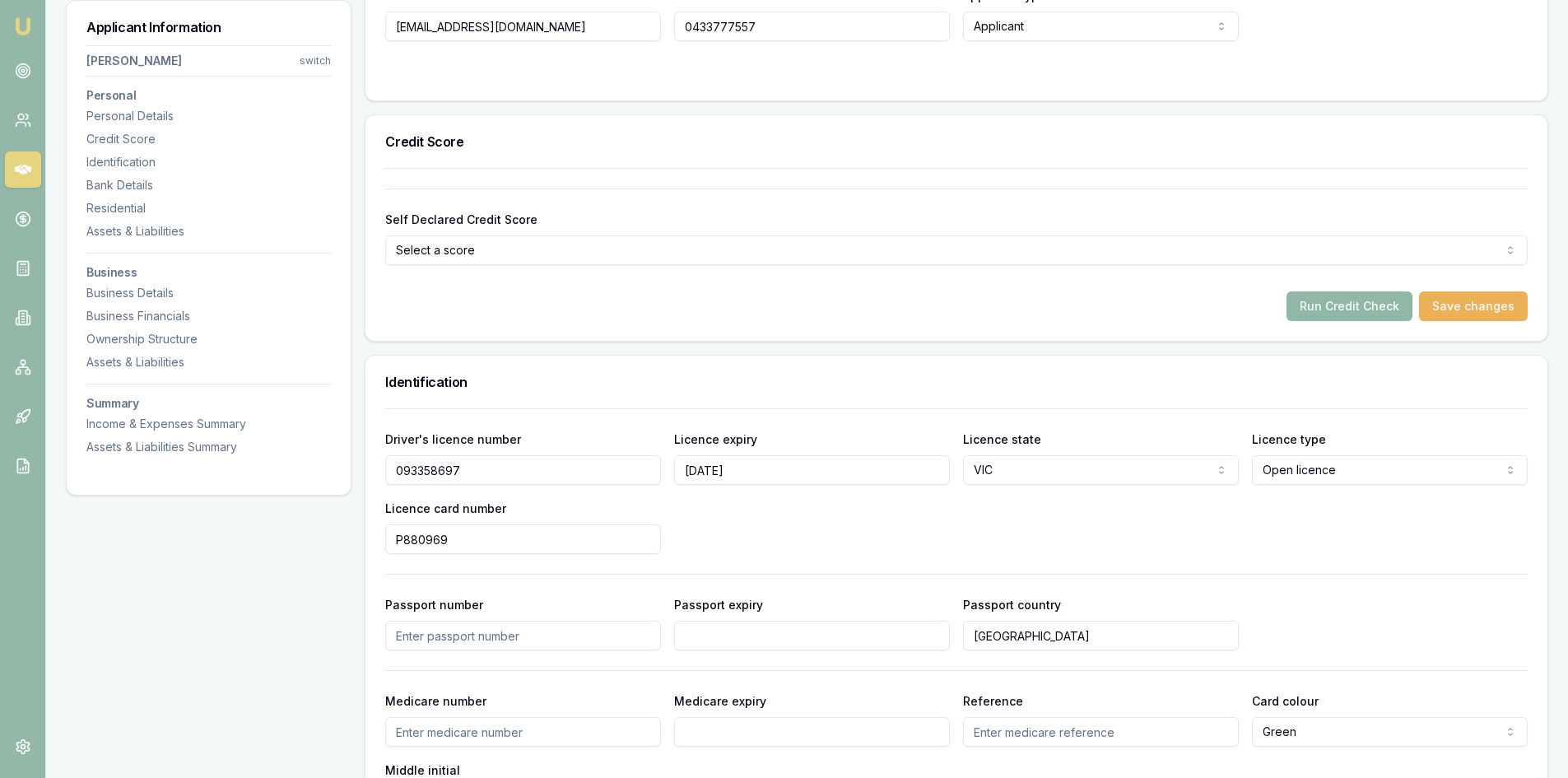
click at [1331, 307] on button "Run Credit Check" at bounding box center [1350, 305] width 126 height 29
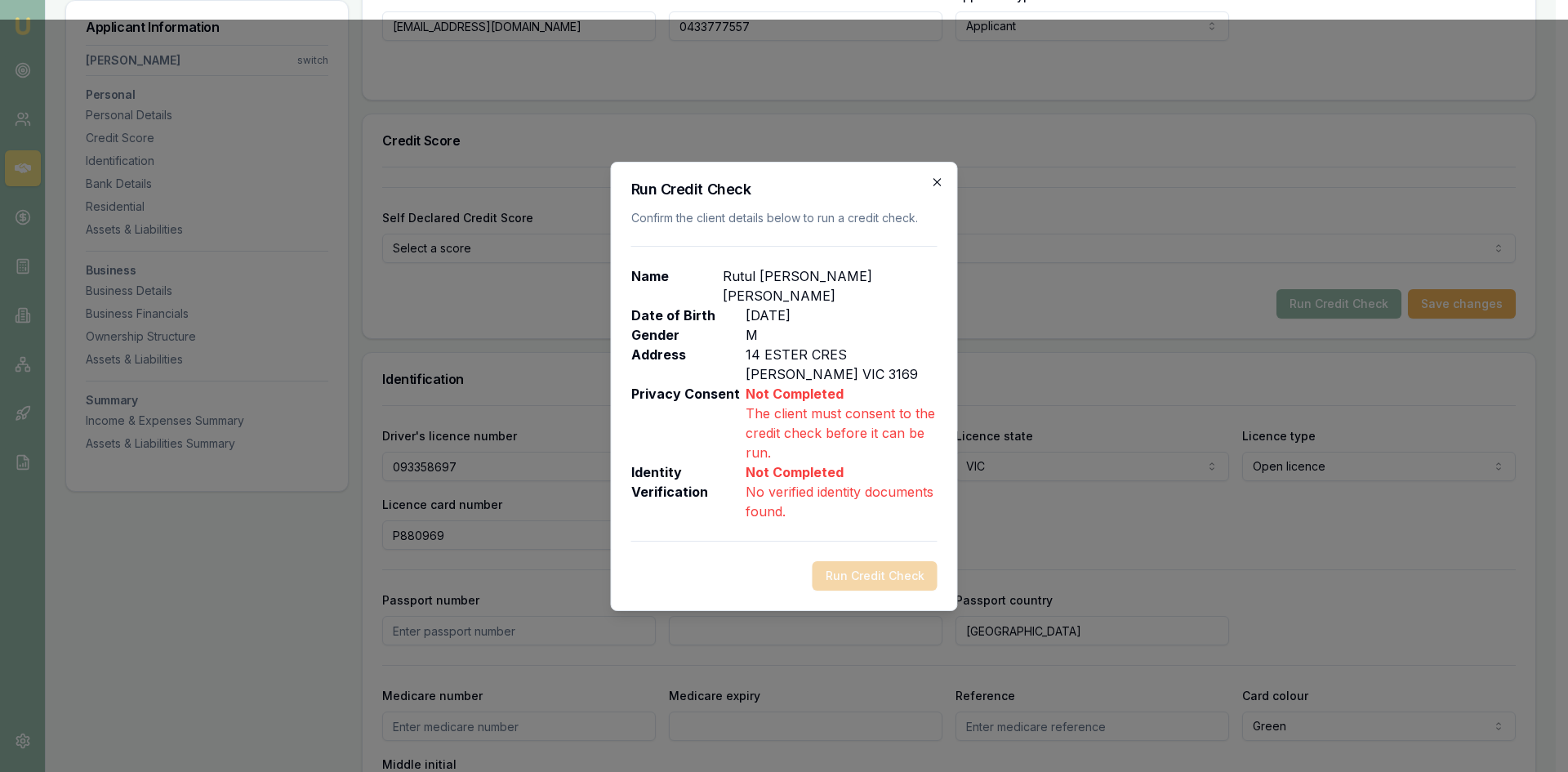
click at [939, 189] on icon "button" at bounding box center [937, 182] width 13 height 13
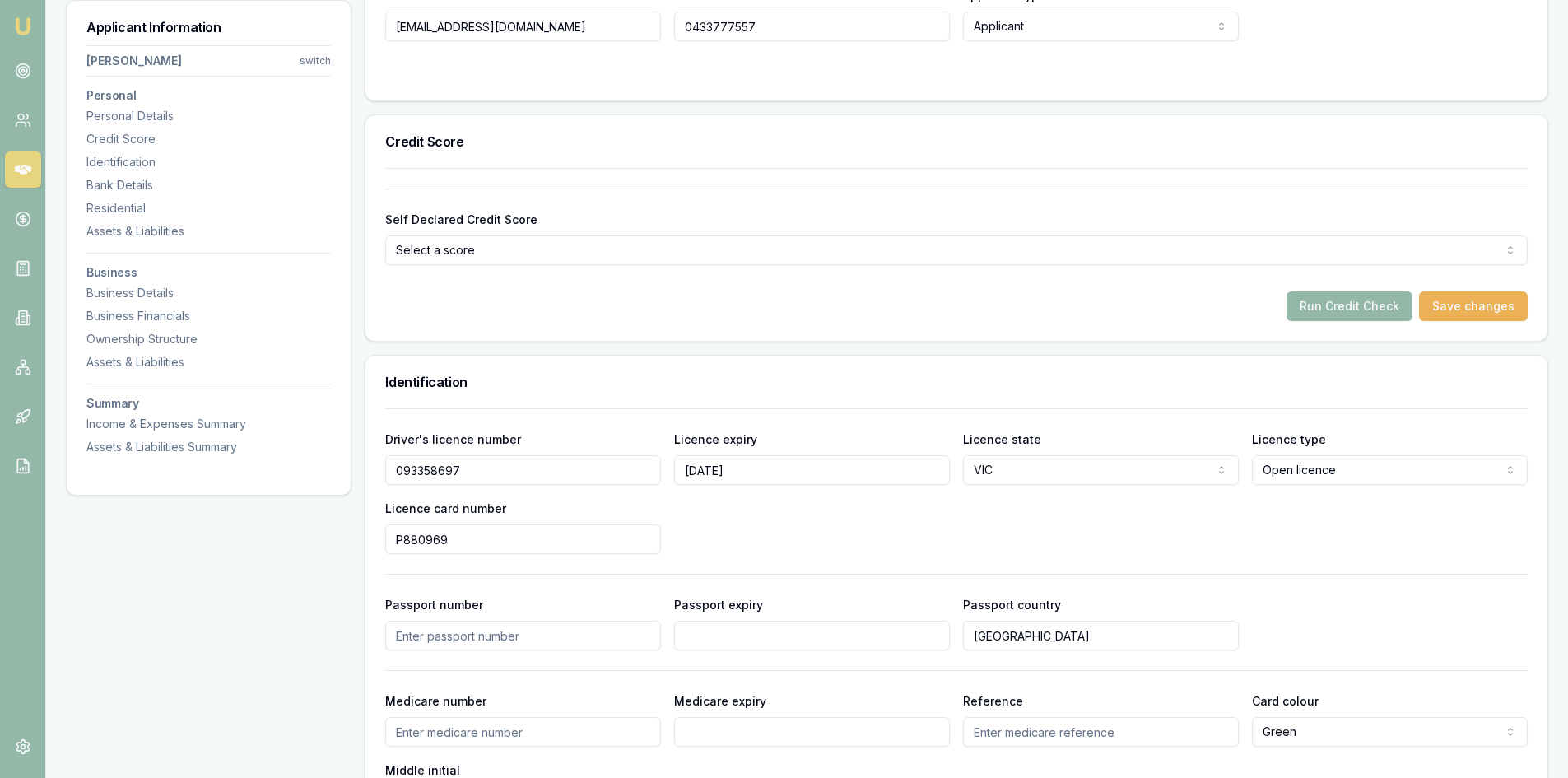
scroll to position [82, 0]
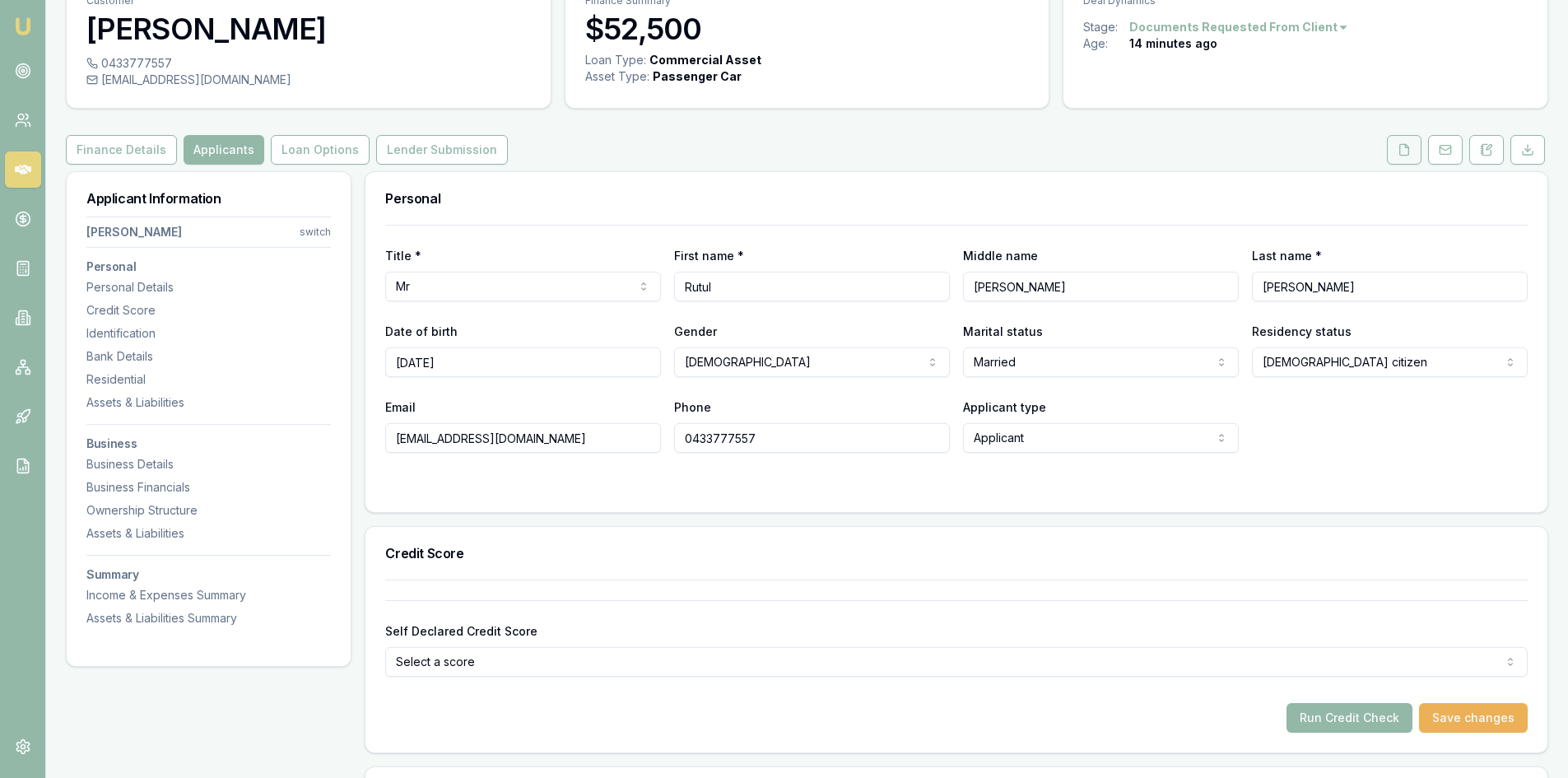
click at [1404, 145] on icon at bounding box center [1404, 149] width 9 height 10
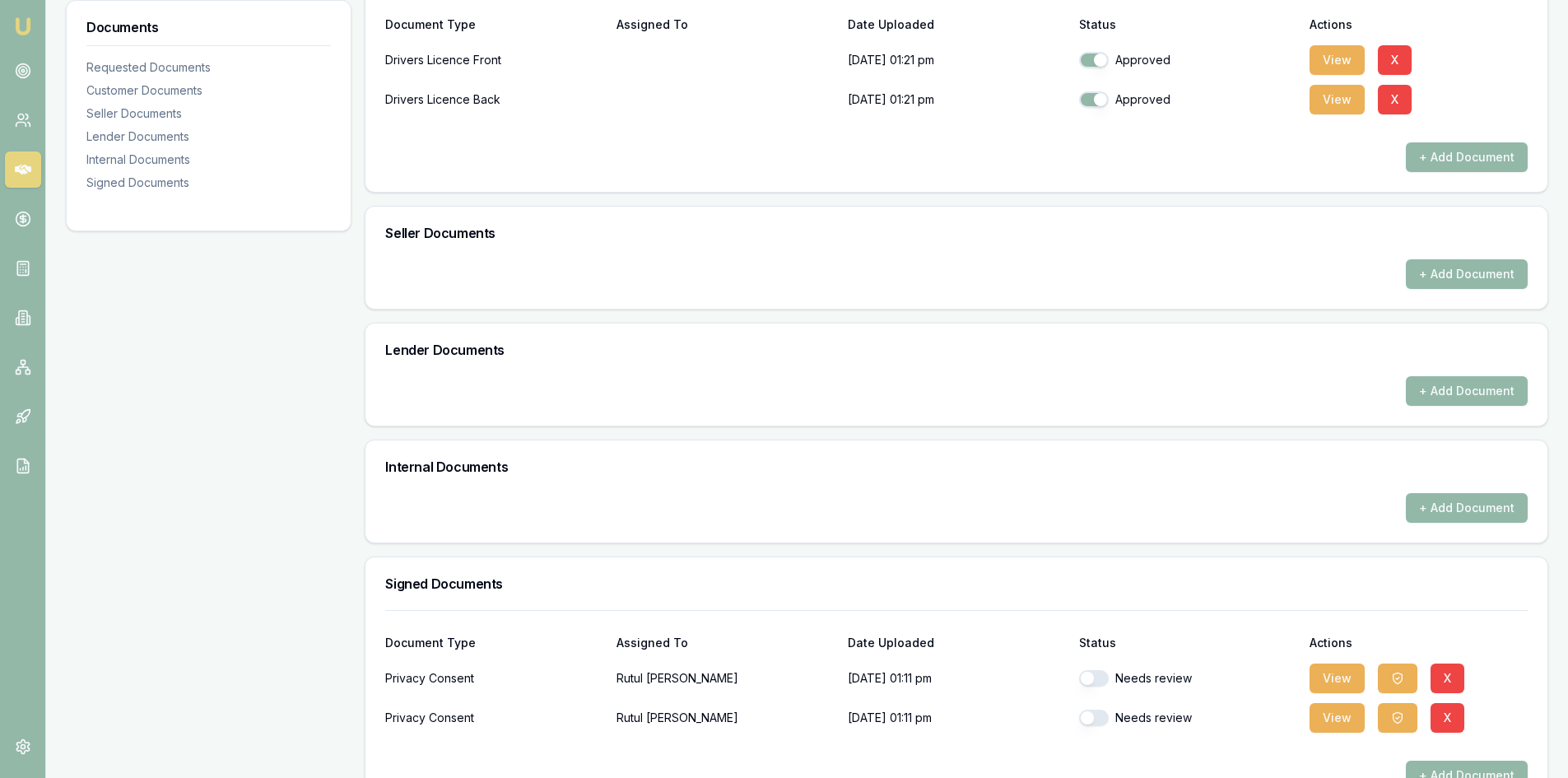
scroll to position [506, 0]
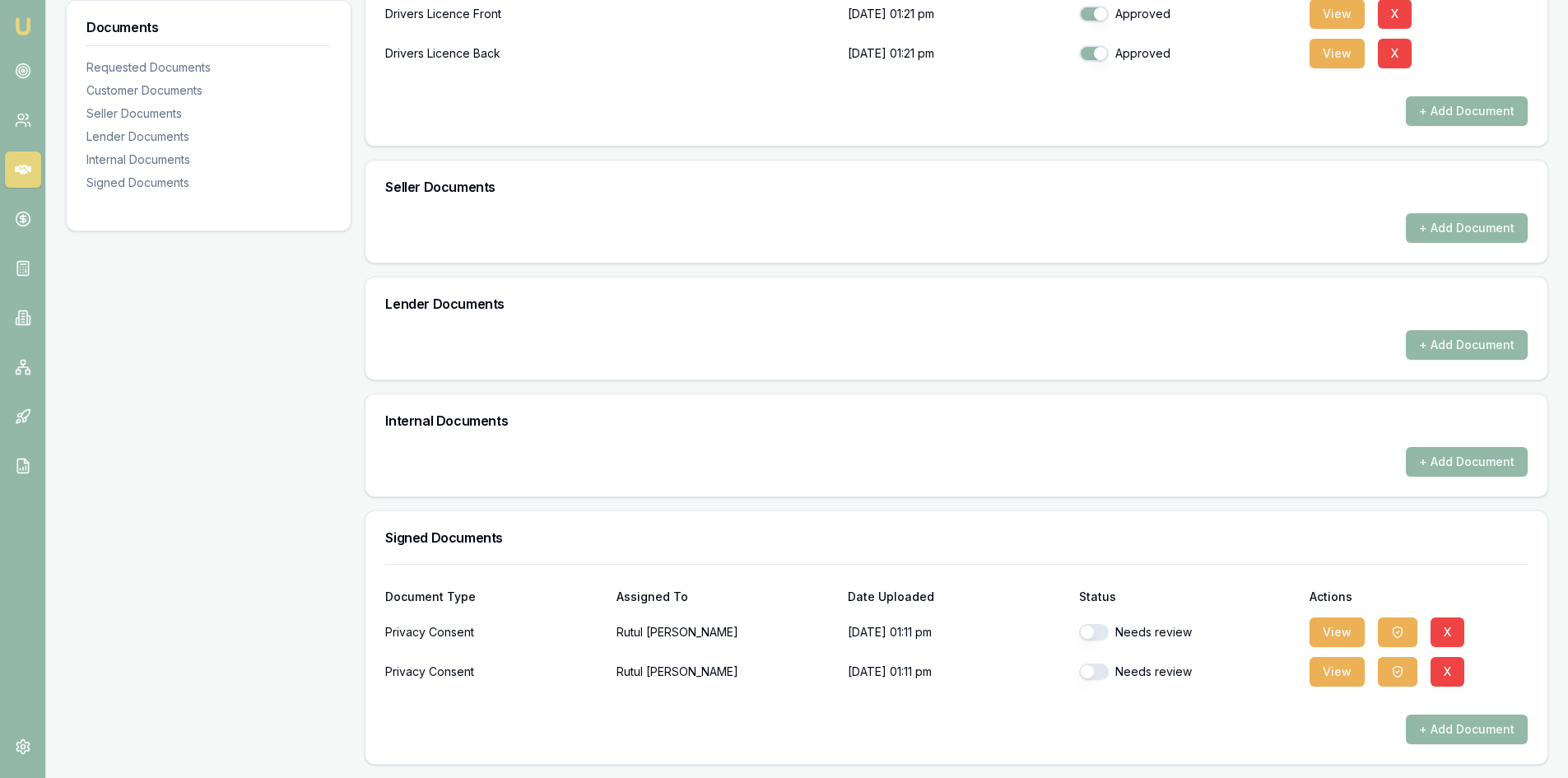
click at [1097, 624] on button "button" at bounding box center [1093, 631] width 29 height 16
checkbox input "false"
click at [1091, 670] on button "button" at bounding box center [1093, 671] width 29 height 16
checkbox input "false"
click at [1102, 627] on button "button" at bounding box center [1093, 631] width 29 height 16
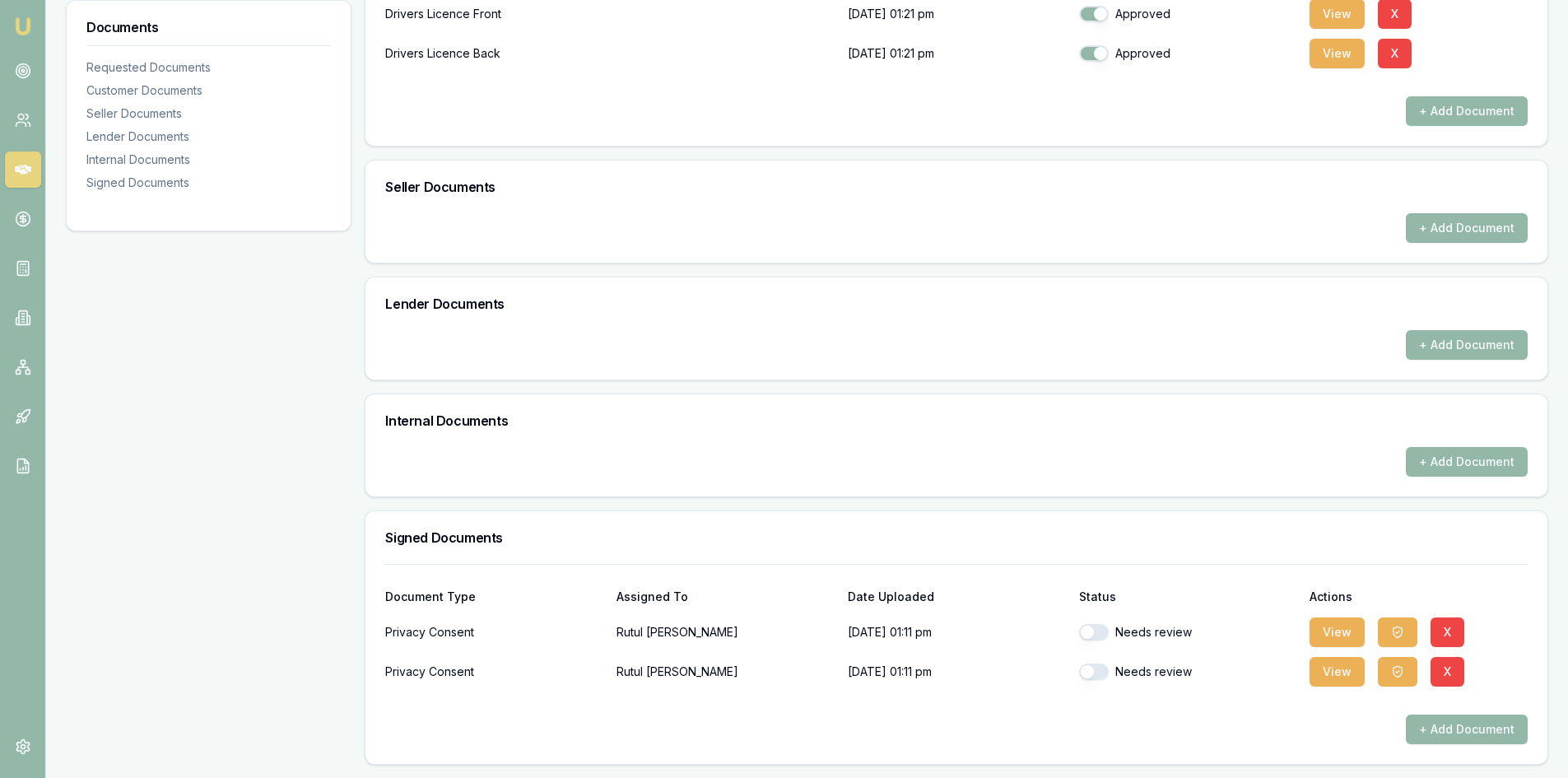
checkbox input "true"
click at [1092, 669] on button "button" at bounding box center [1093, 671] width 29 height 16
checkbox input "true"
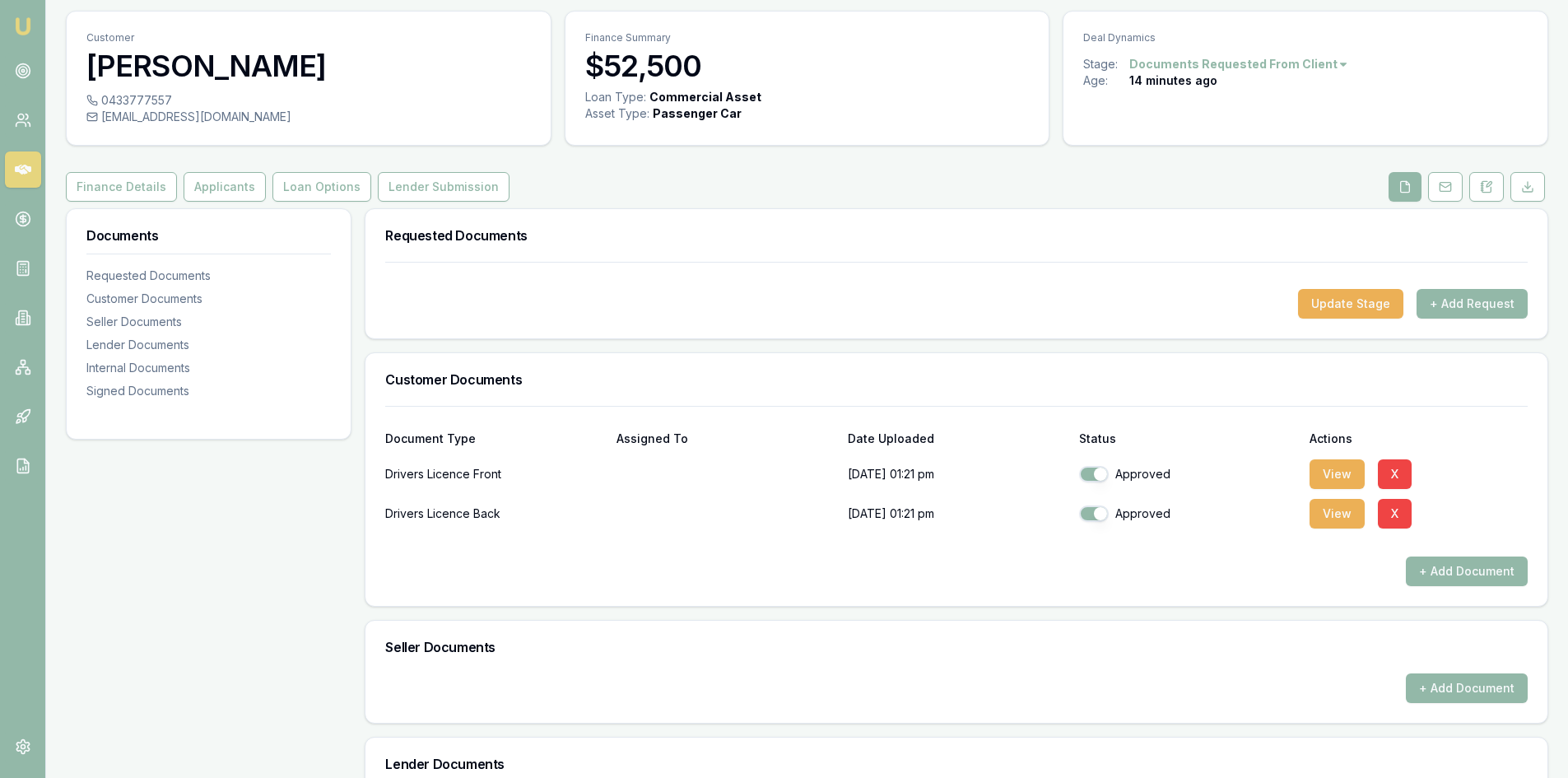
scroll to position [0, 0]
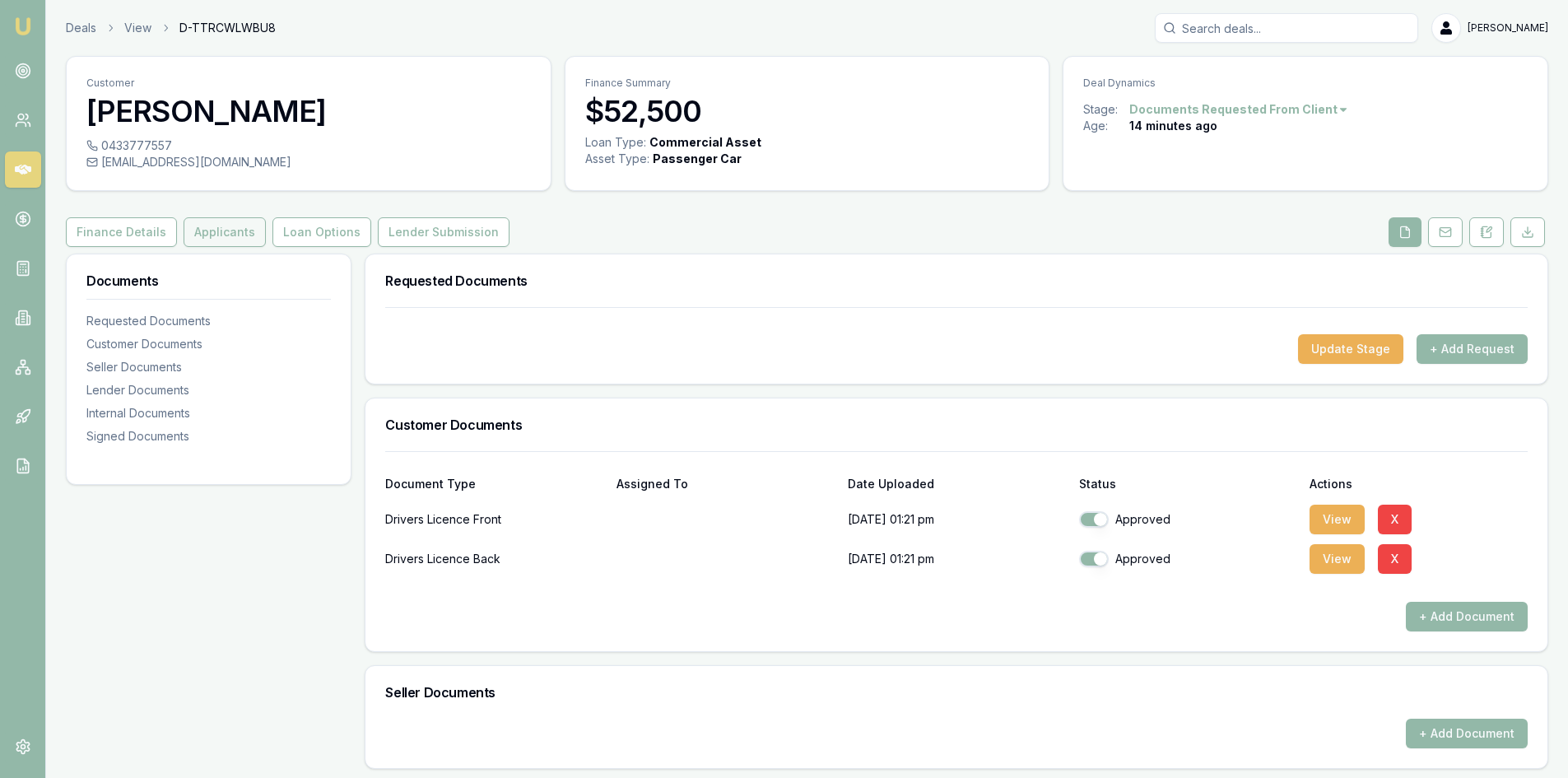
click at [199, 231] on button "Applicants" at bounding box center [224, 232] width 82 height 29
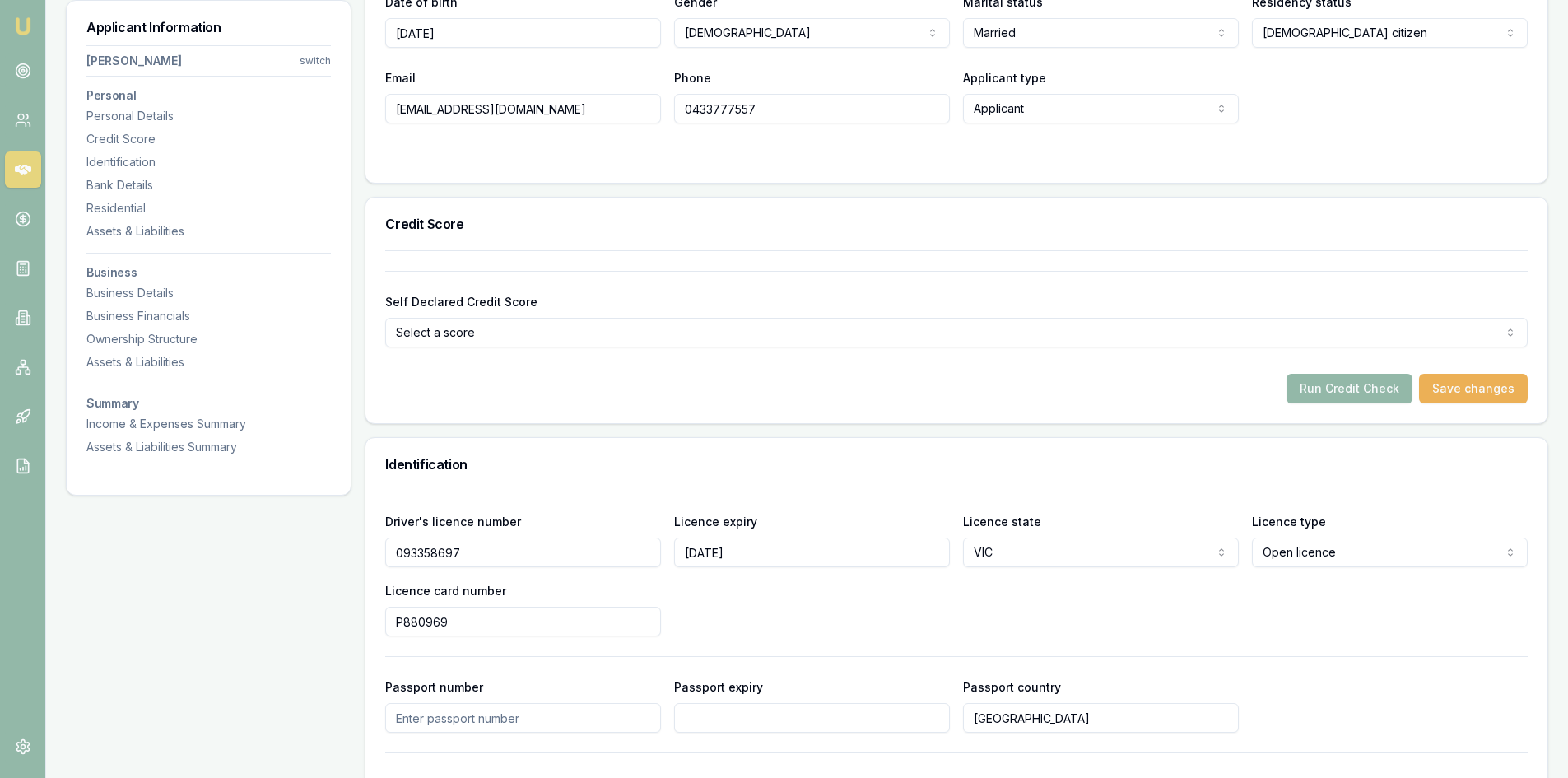
scroll to position [740, 0]
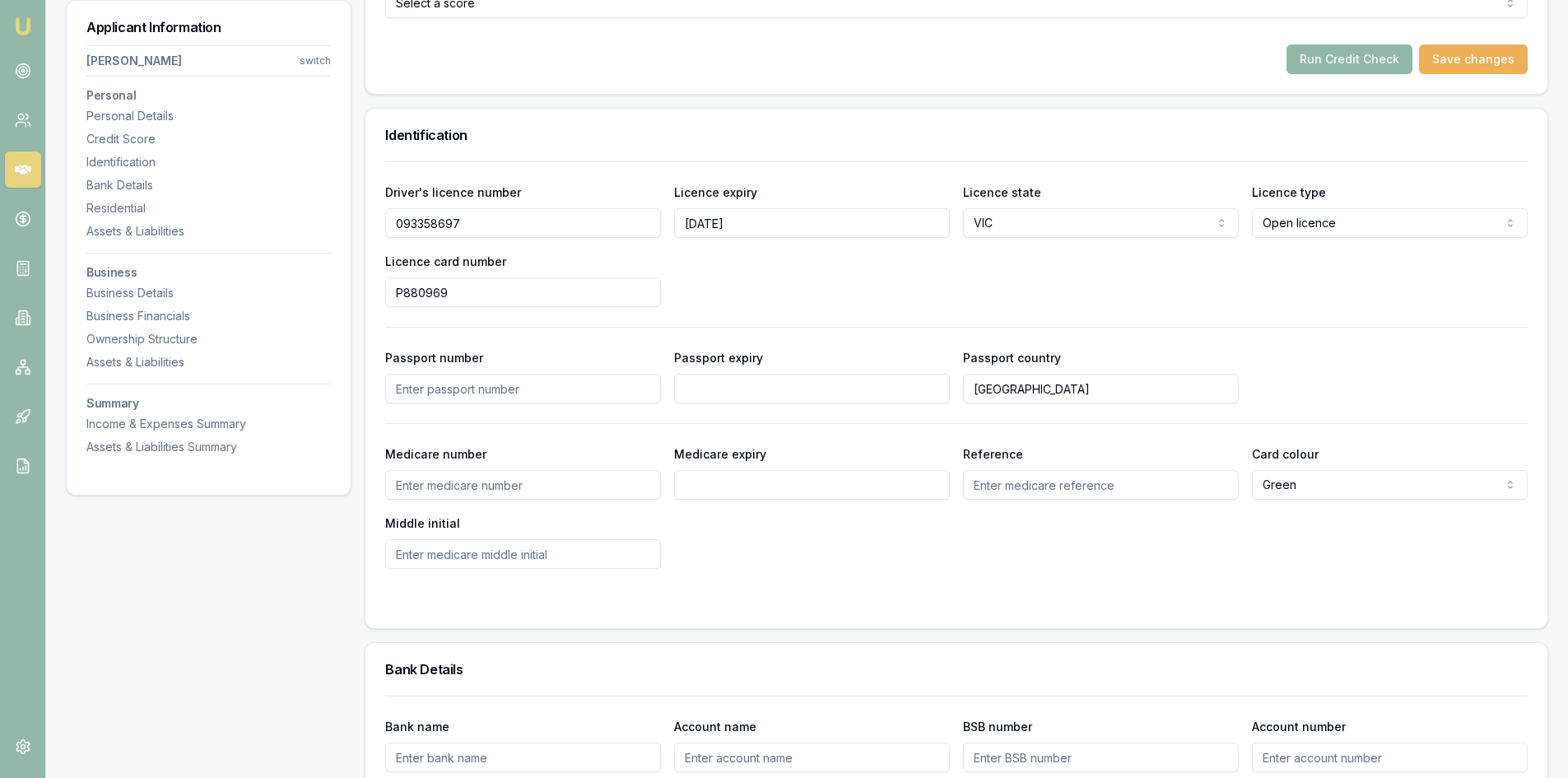
click at [1321, 60] on button "Run Credit Check" at bounding box center [1350, 58] width 126 height 29
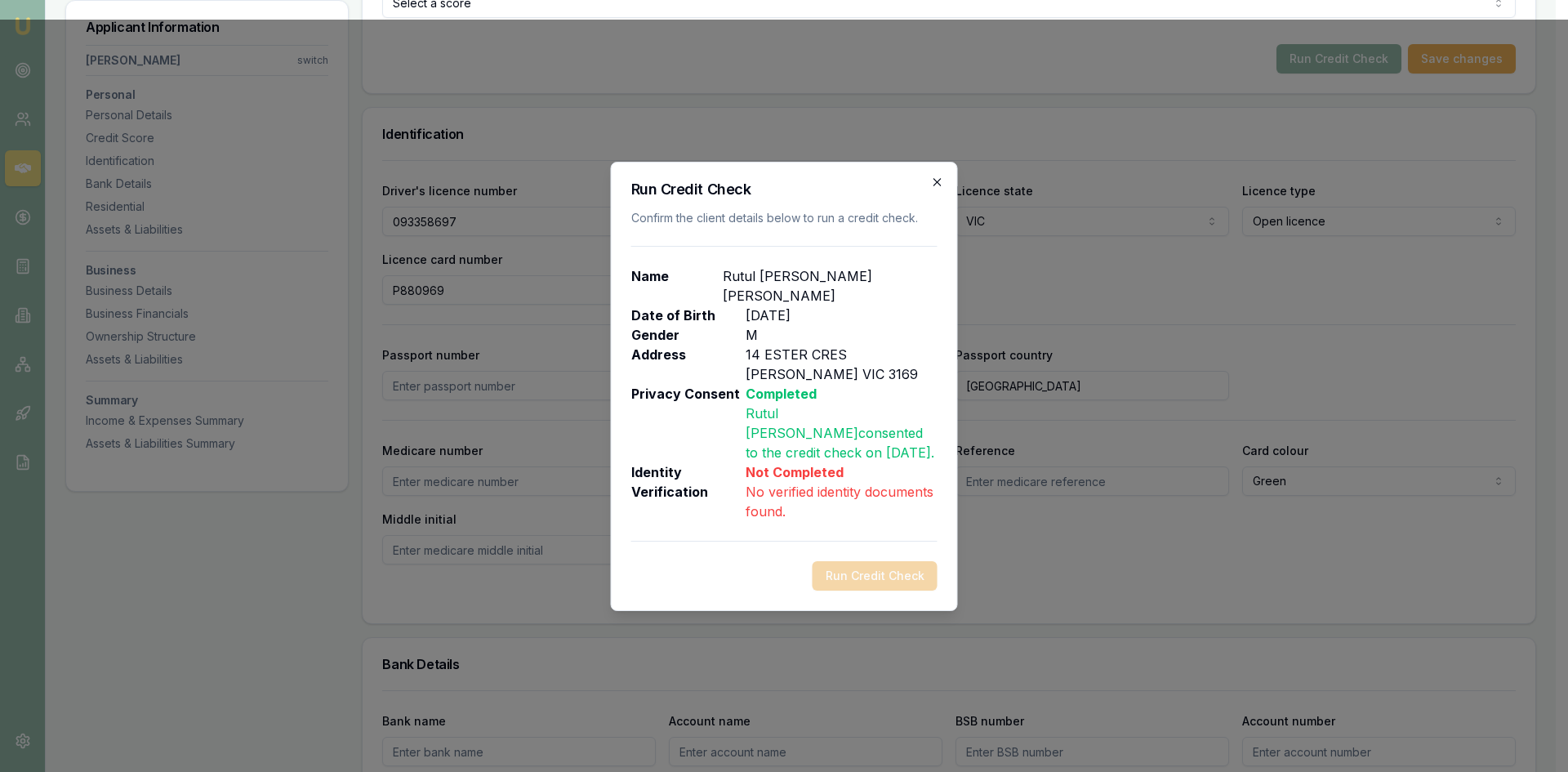
click at [941, 189] on icon "button" at bounding box center [937, 182] width 13 height 13
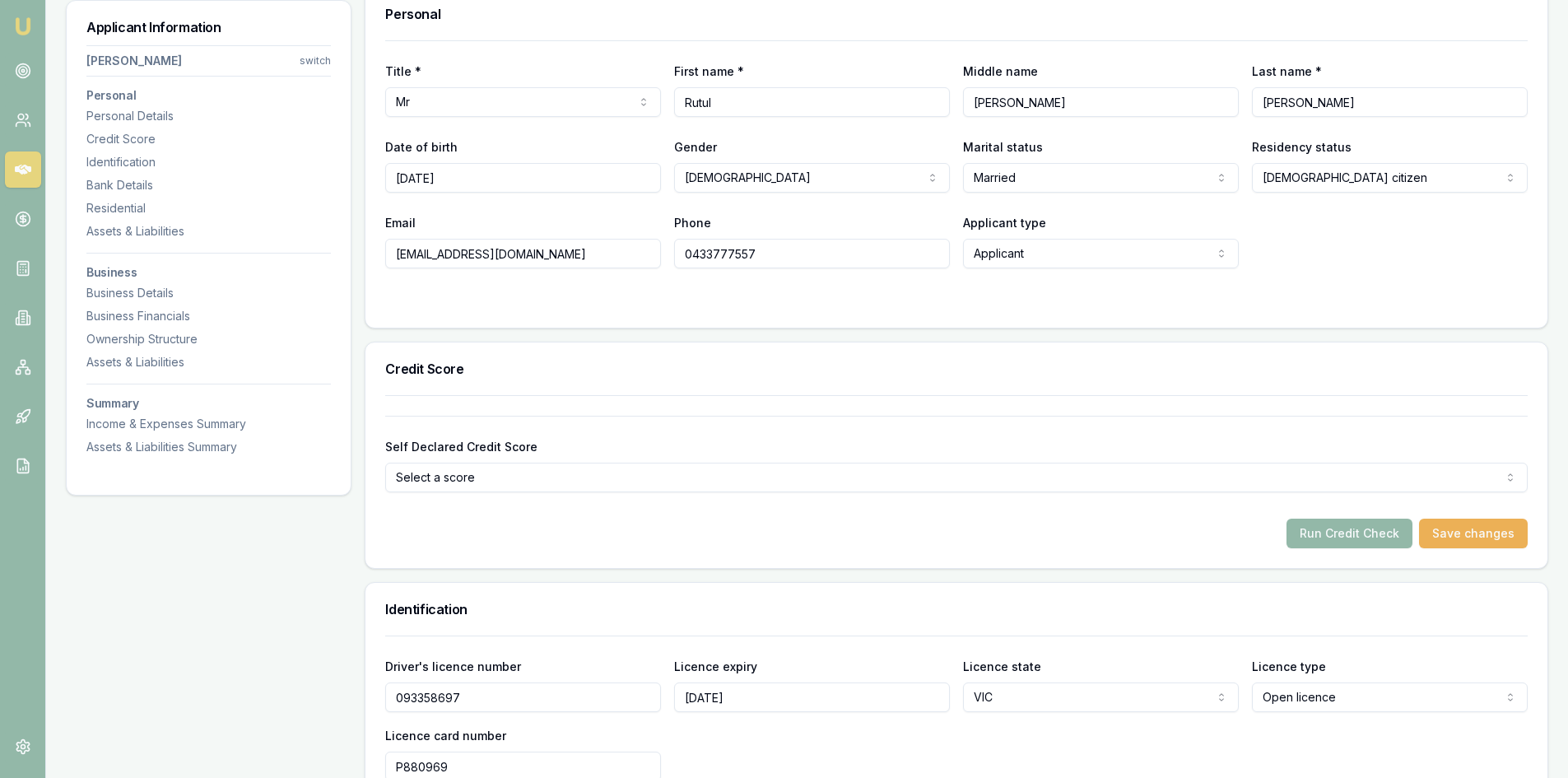
scroll to position [82, 0]
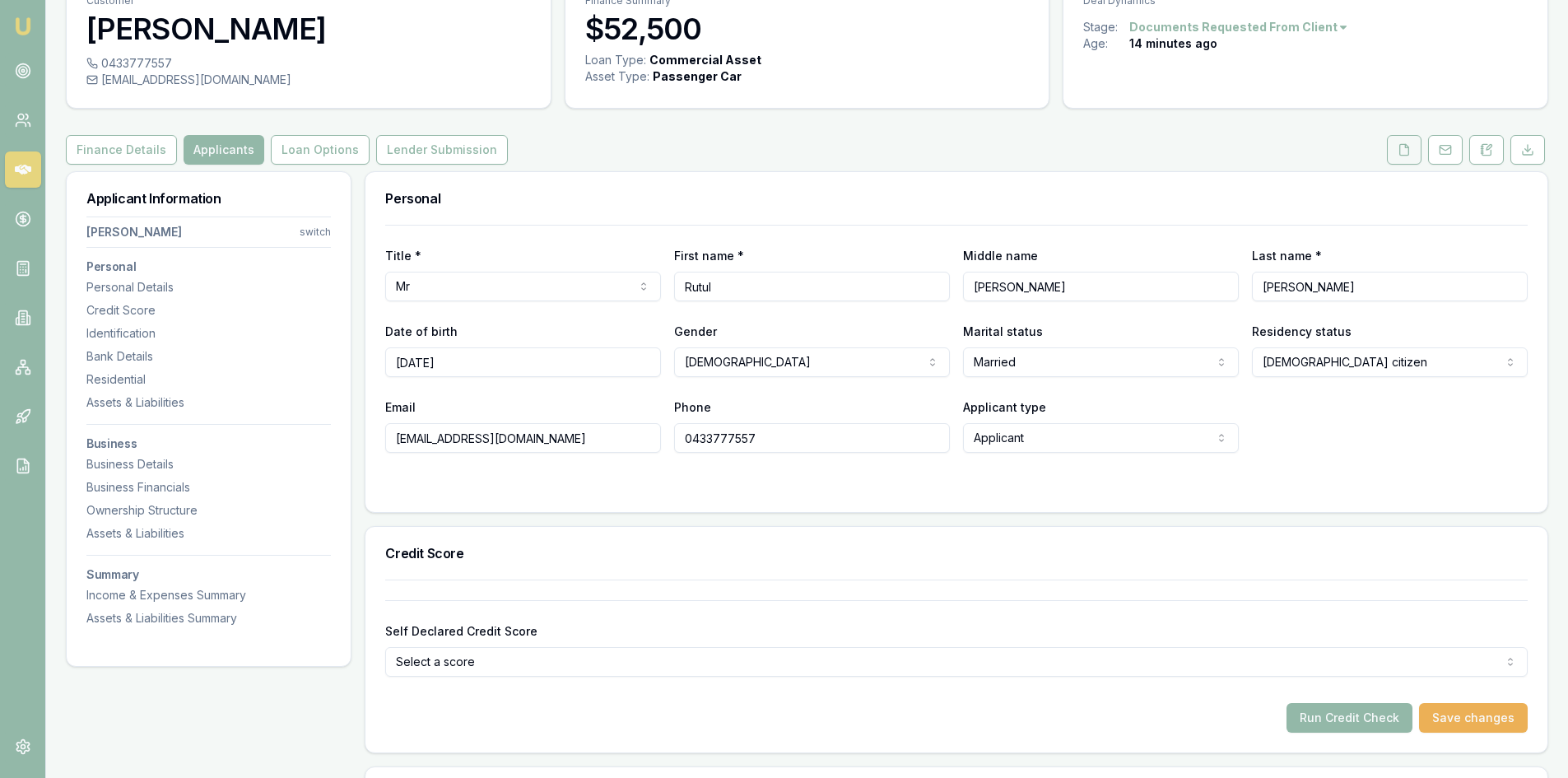
click at [1402, 148] on icon at bounding box center [1404, 150] width 13 height 13
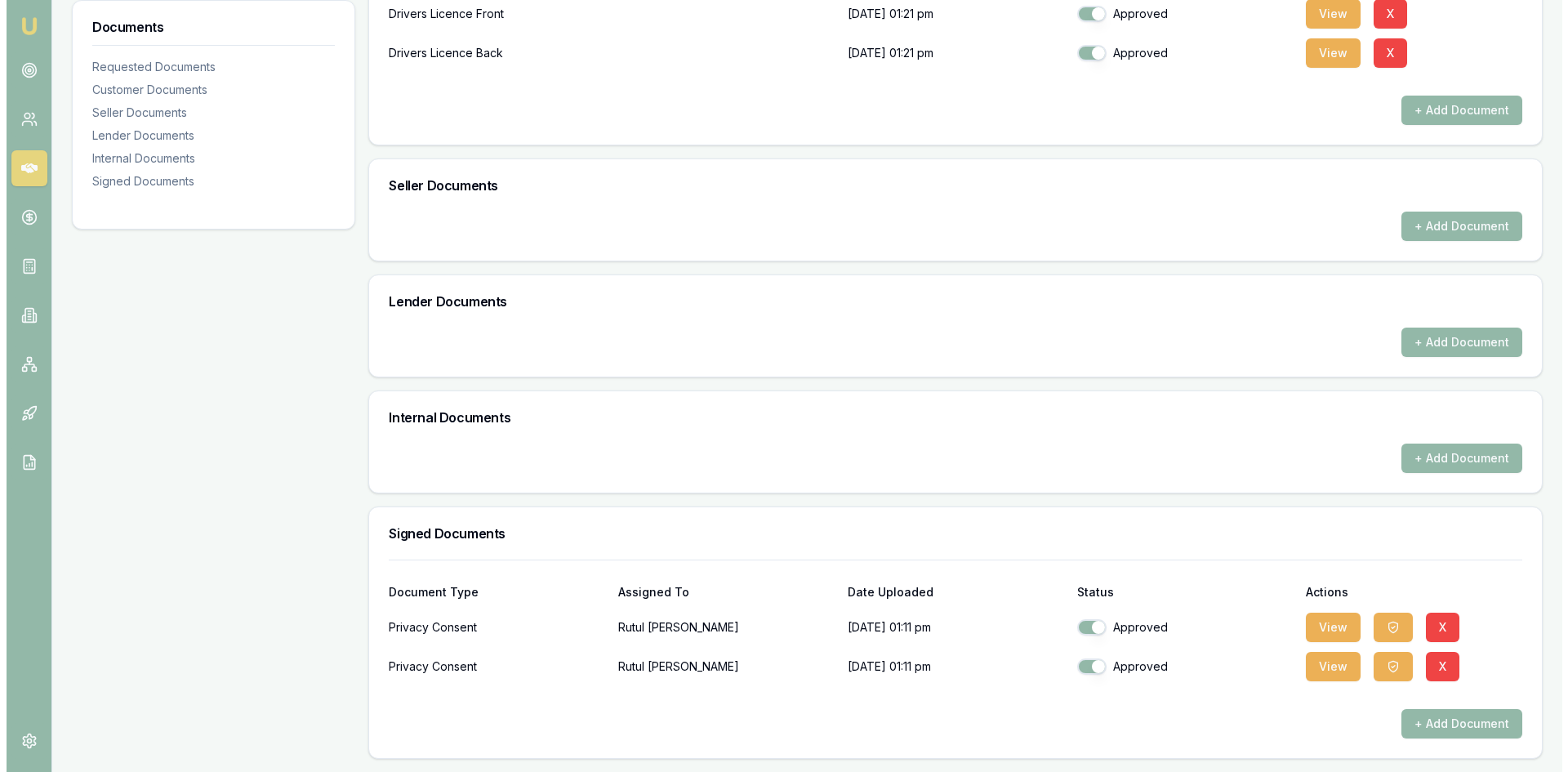
scroll to position [256, 0]
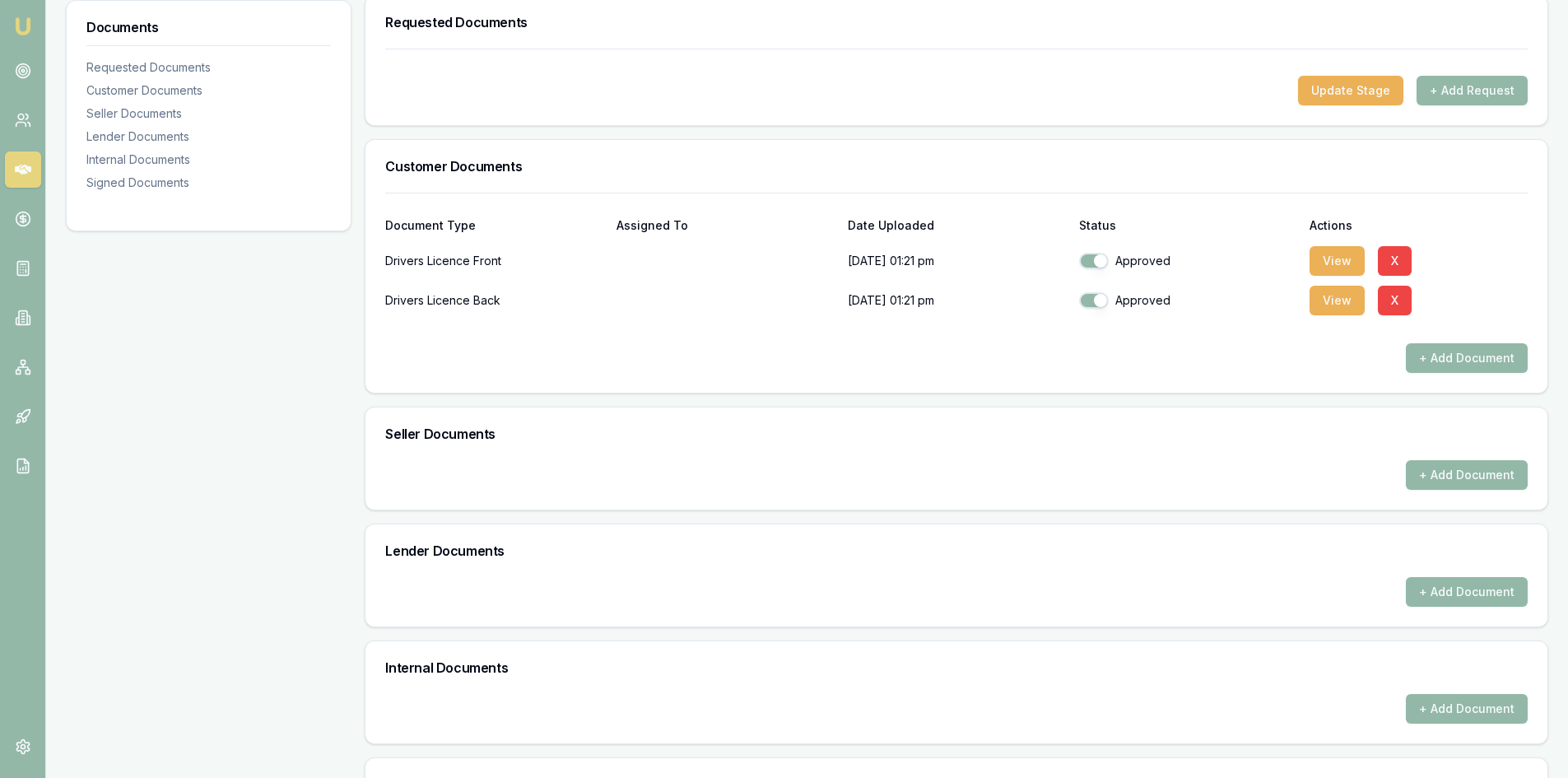
click at [641, 252] on p at bounding box center [725, 261] width 218 height 33
click at [944, 258] on p "04/10/2025, 01:21 pm" at bounding box center [957, 261] width 218 height 33
click at [1417, 358] on button "+ Add Document" at bounding box center [1465, 357] width 121 height 29
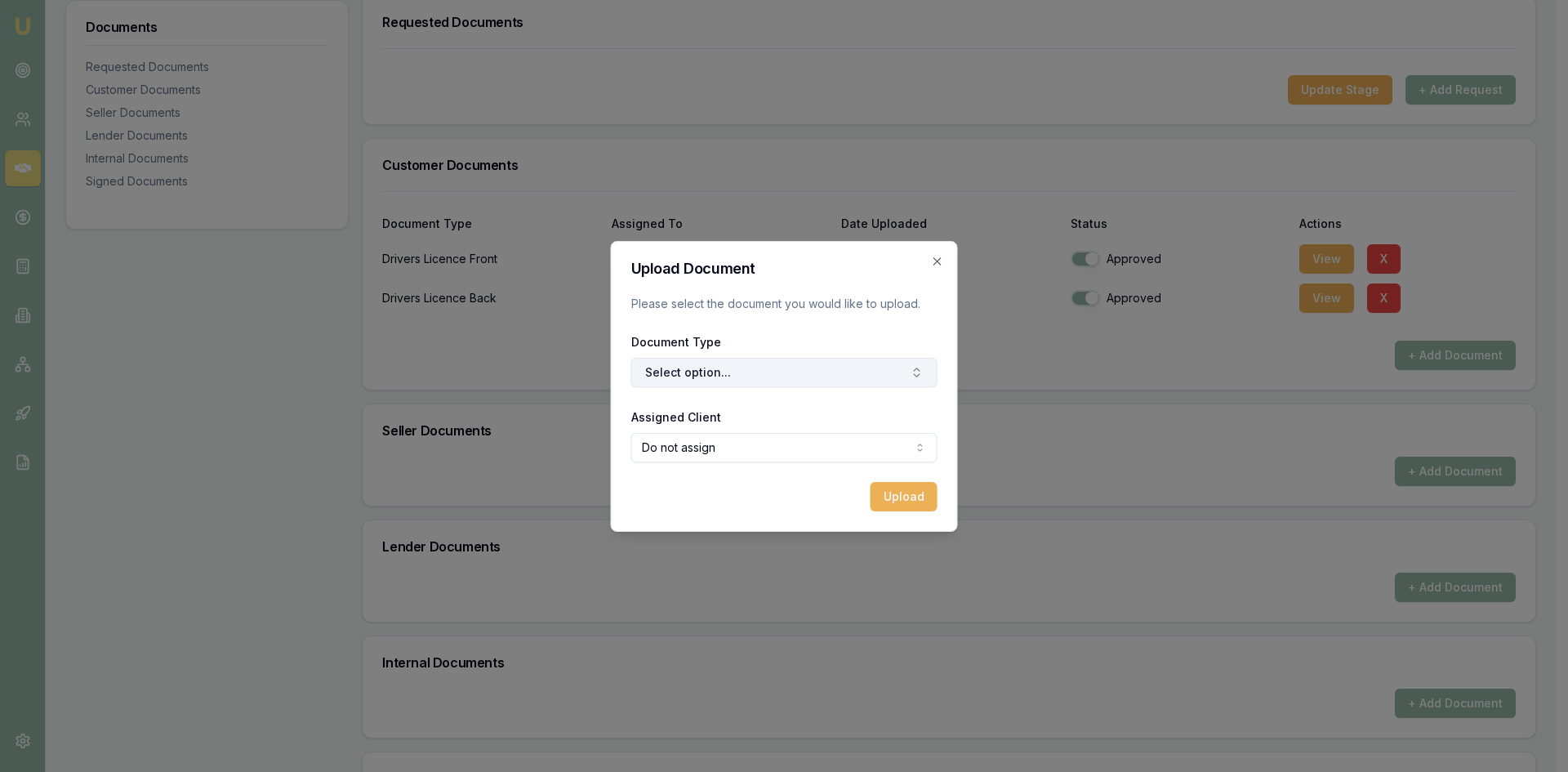
click at [793, 376] on button "Select option..." at bounding box center [784, 372] width 306 height 29
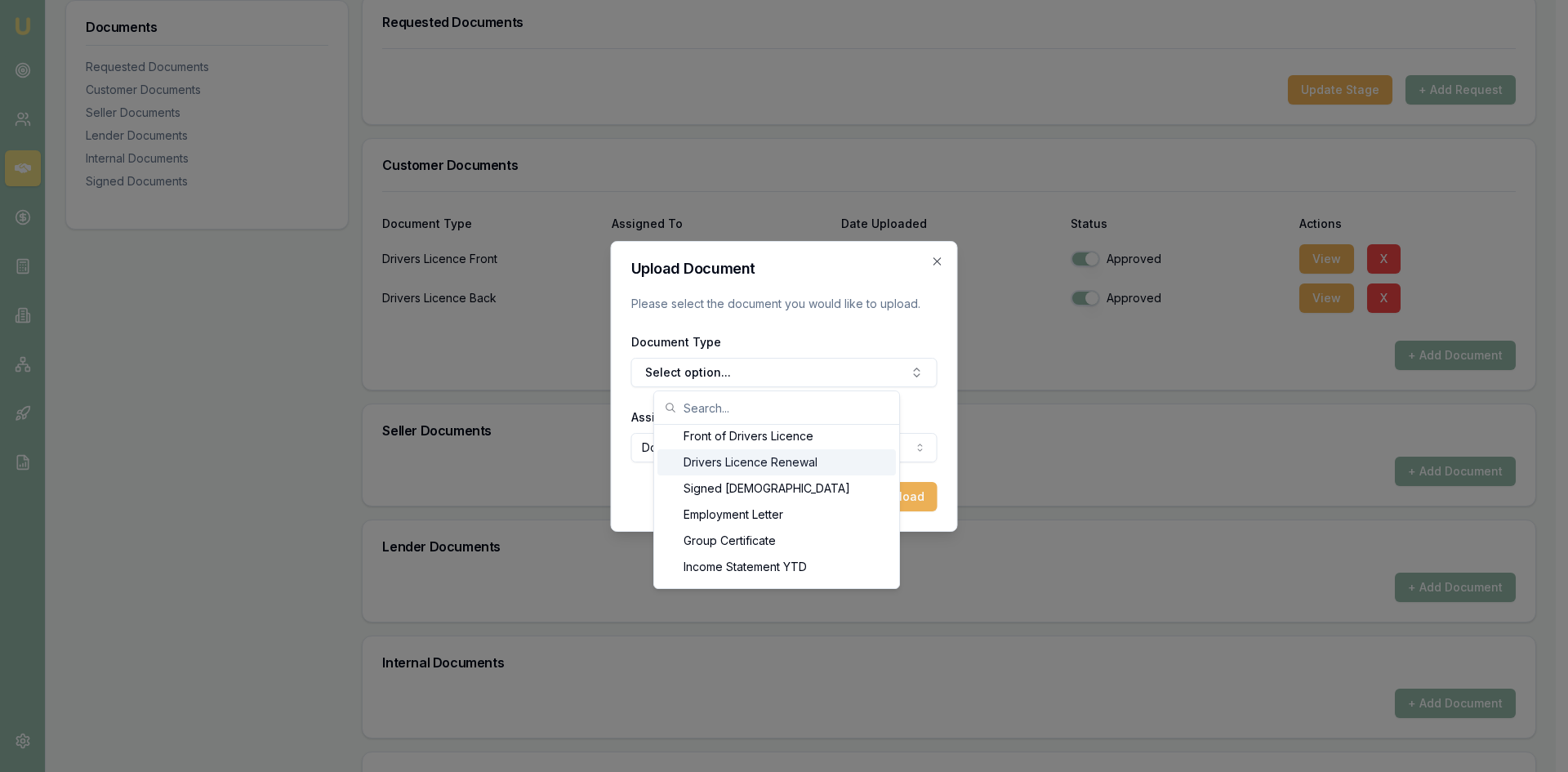
scroll to position [808, 0]
click at [758, 473] on div "Front of Drivers Licence" at bounding box center [776, 469] width 238 height 26
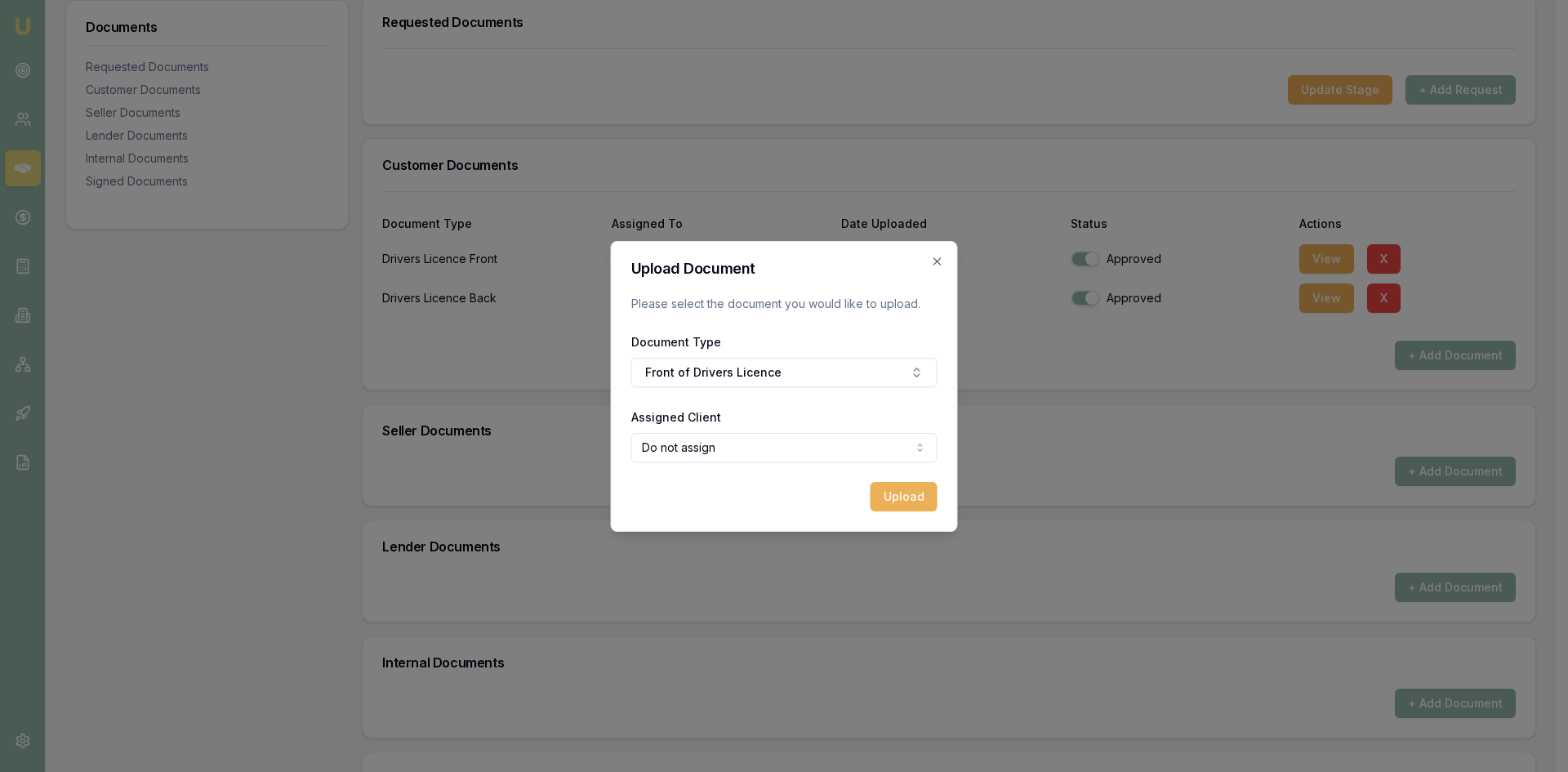
click at [763, 448] on body "Emu Broker Deals View D-TTRCWLWBU8 Pinkesh Patel Toggle Menu Customer Rutul Pat…" at bounding box center [777, 130] width 1556 height 772
select select "U-IVJ4FE1NZ9"
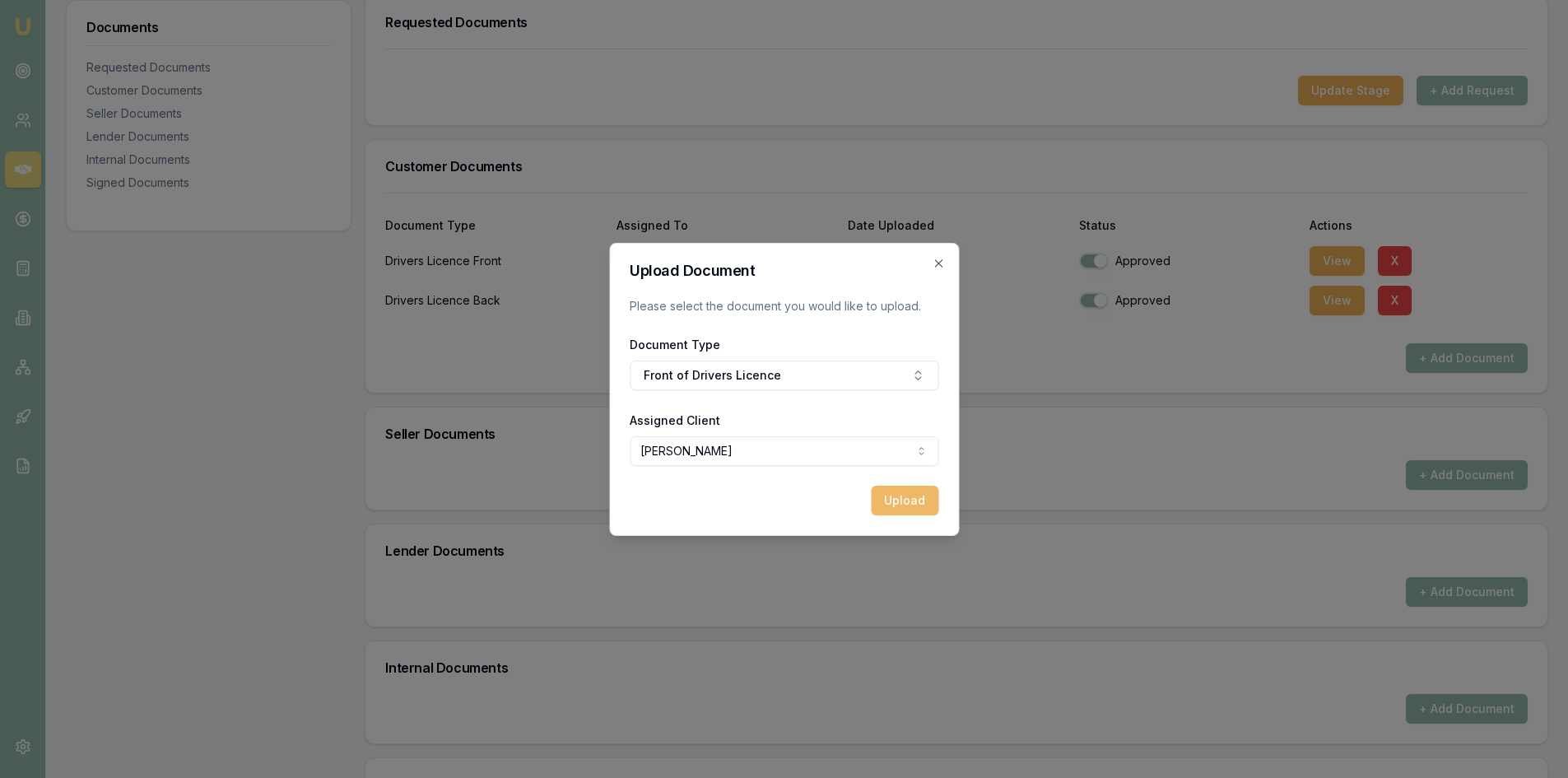
click at [890, 505] on button "Upload" at bounding box center [904, 500] width 68 height 29
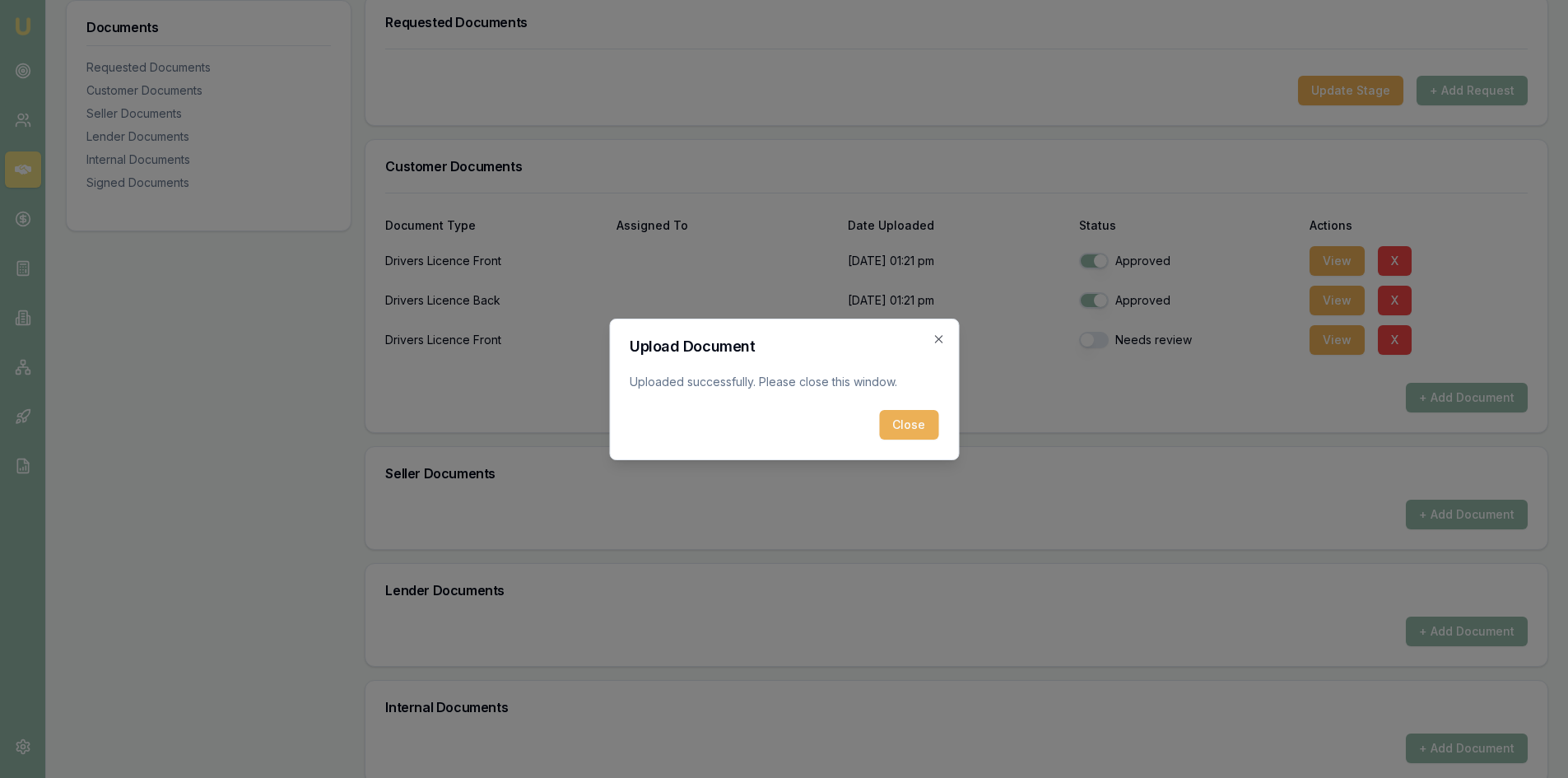
drag, startPoint x: 914, startPoint y: 427, endPoint x: 1062, endPoint y: 362, distance: 161.6
click at [916, 423] on button "Close" at bounding box center [908, 424] width 59 height 29
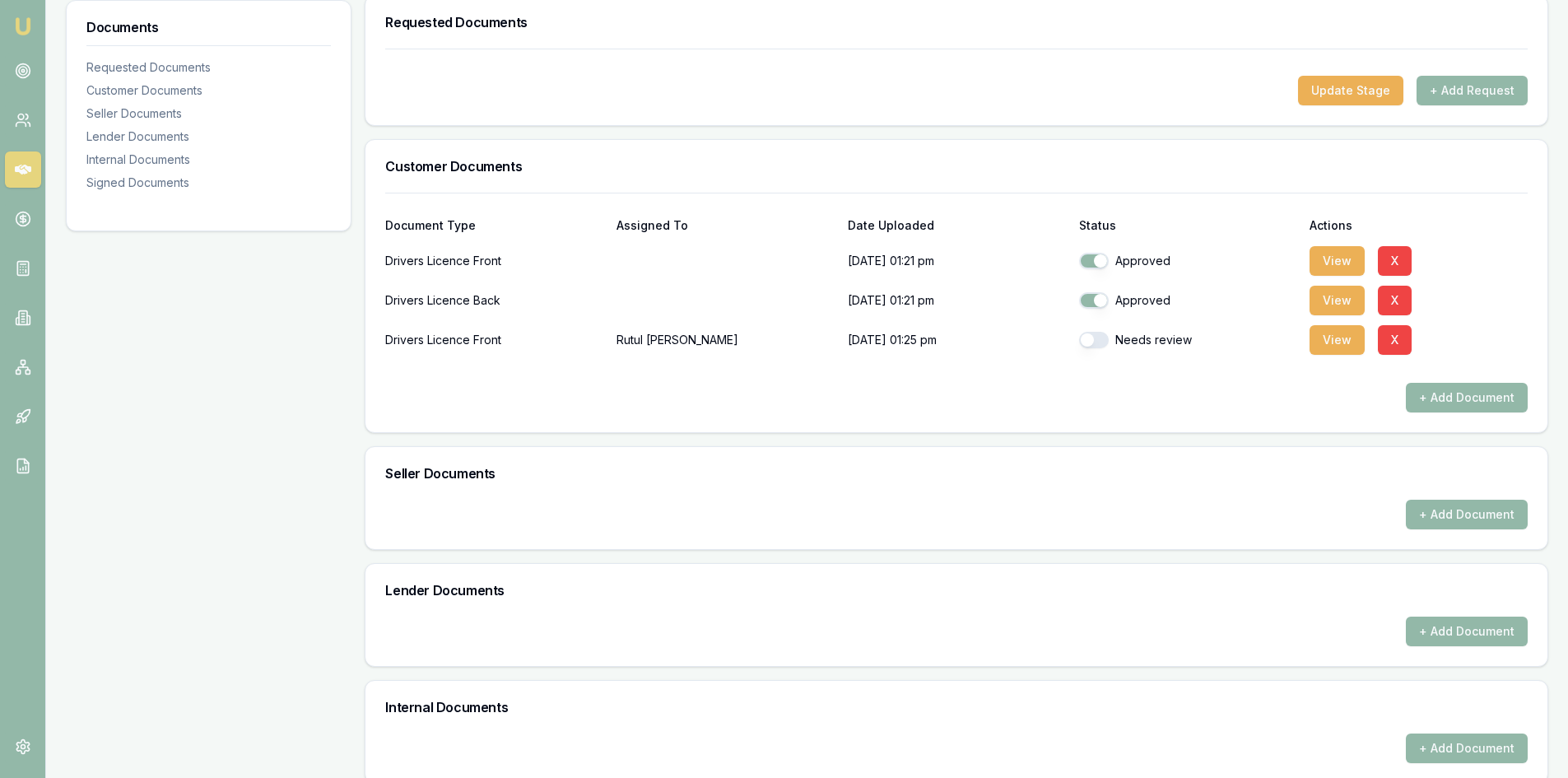
click at [1104, 343] on button "button" at bounding box center [1093, 339] width 29 height 16
checkbox input "true"
click at [1405, 256] on button "X" at bounding box center [1395, 260] width 34 height 29
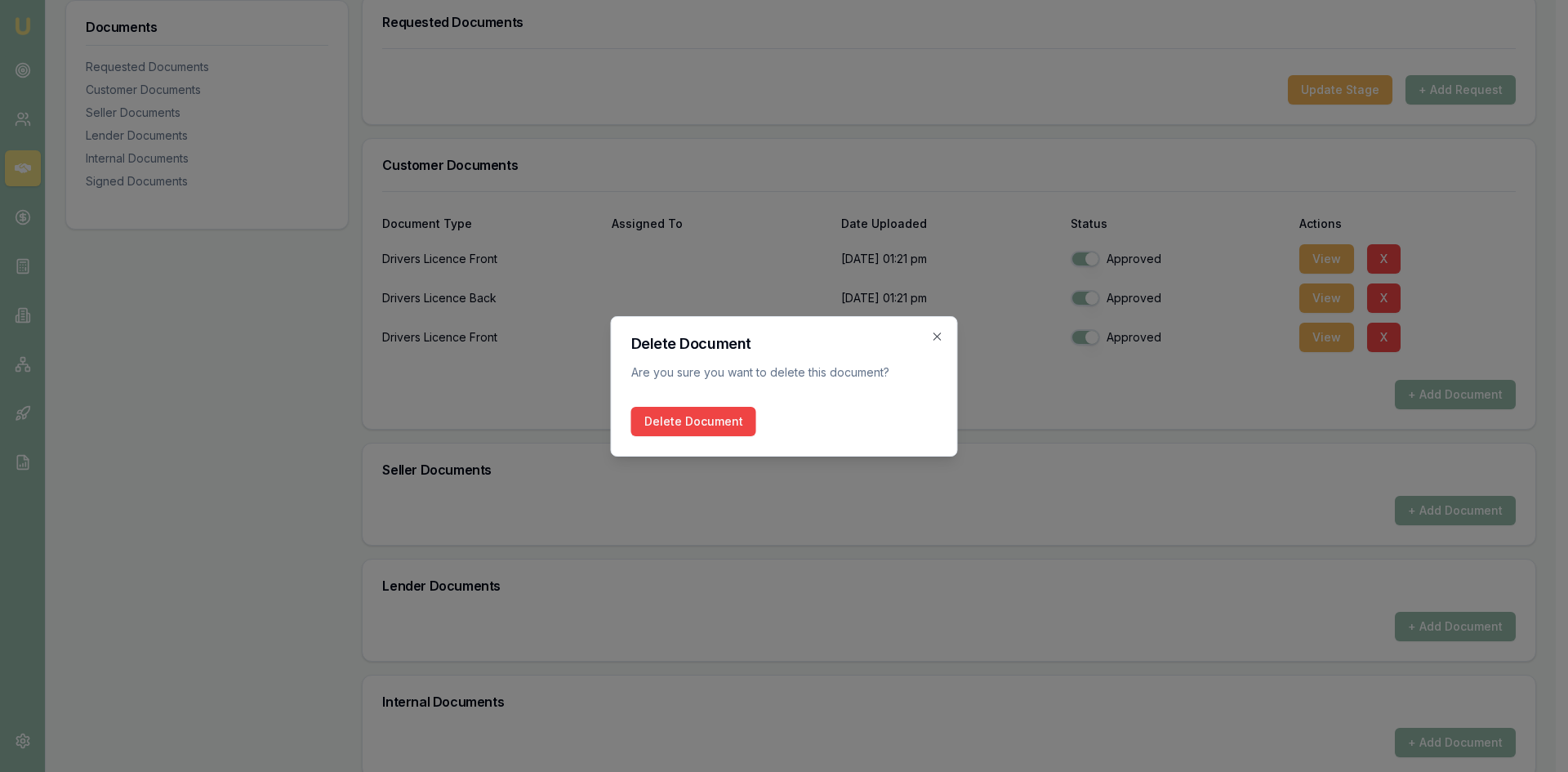
drag, startPoint x: 641, startPoint y: 427, endPoint x: 669, endPoint y: 435, distance: 29.1
click at [642, 427] on button "Delete Document" at bounding box center [693, 421] width 125 height 29
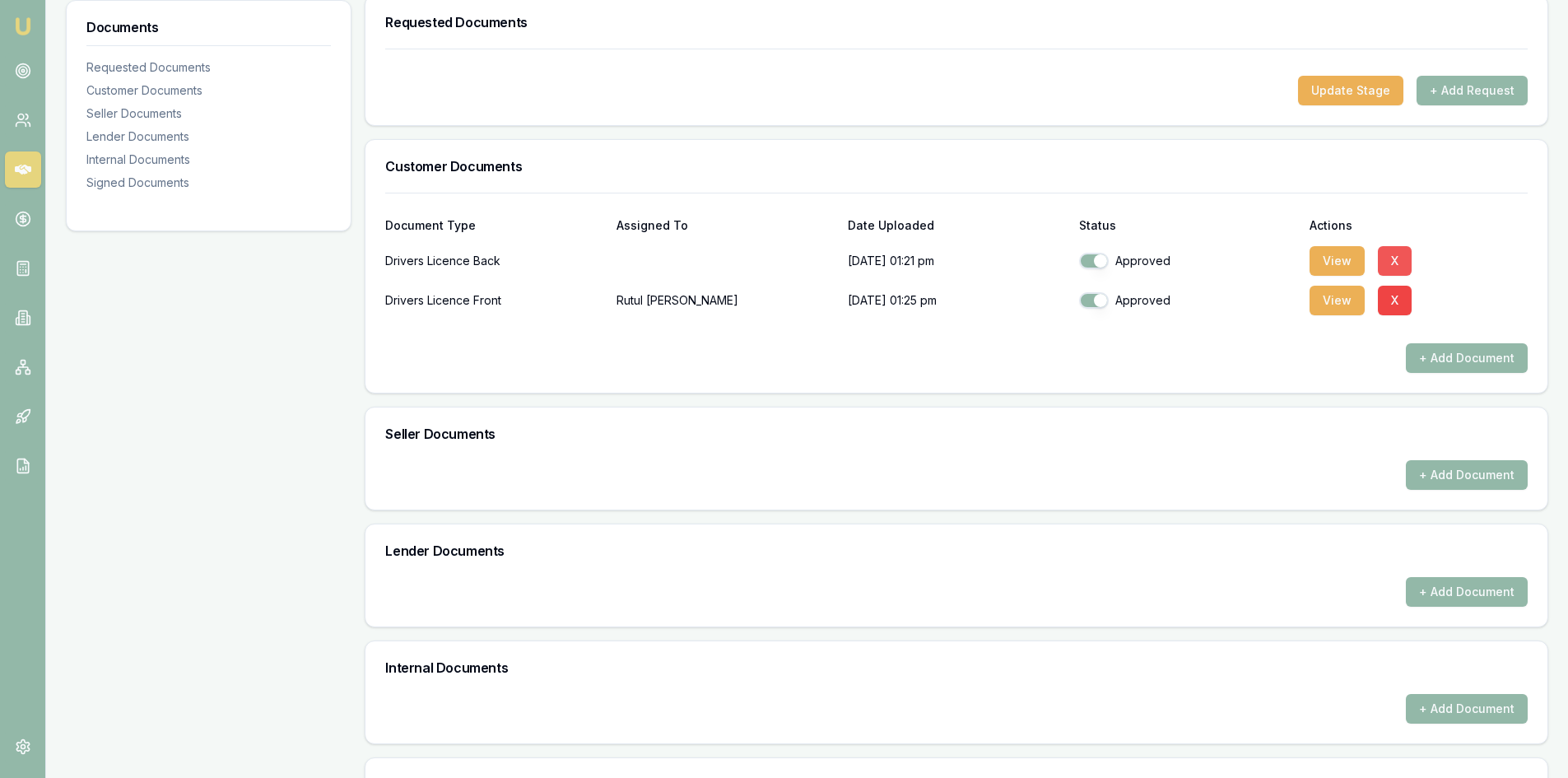
click at [1391, 257] on button "X" at bounding box center [1395, 260] width 34 height 29
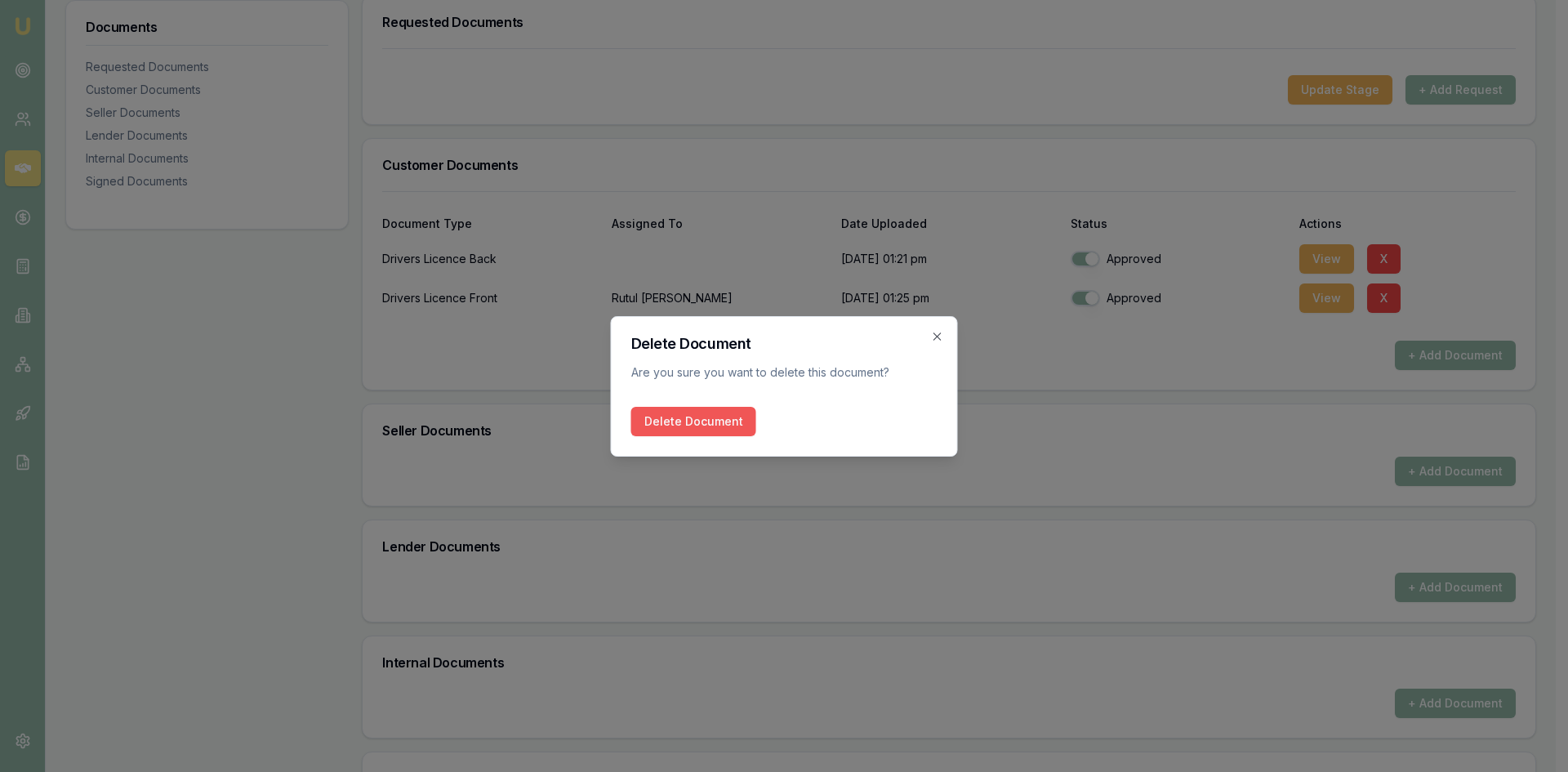
click at [640, 430] on button "Delete Document" at bounding box center [693, 421] width 125 height 29
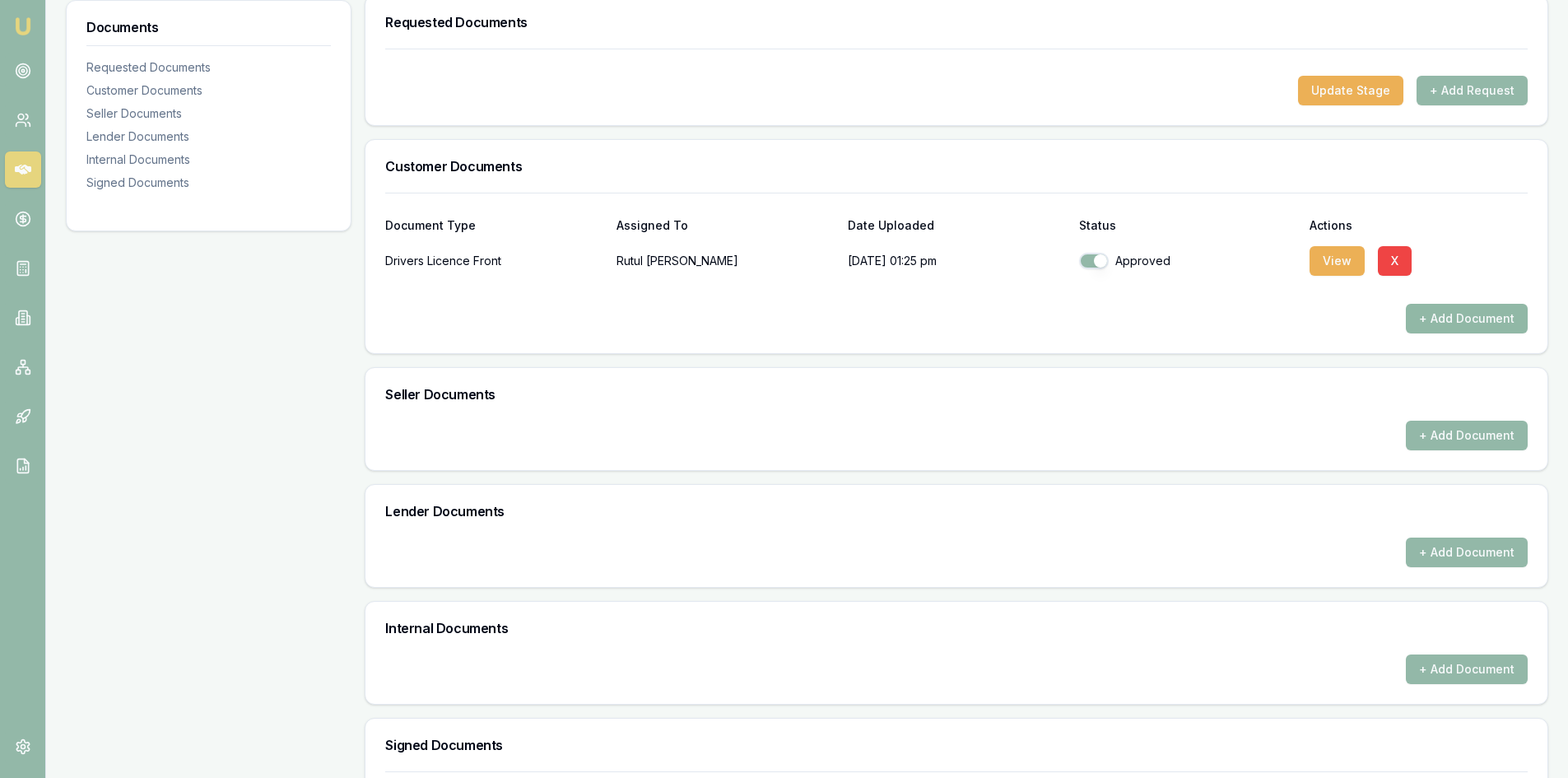
click at [1429, 316] on button "+ Add Document" at bounding box center [1465, 317] width 121 height 29
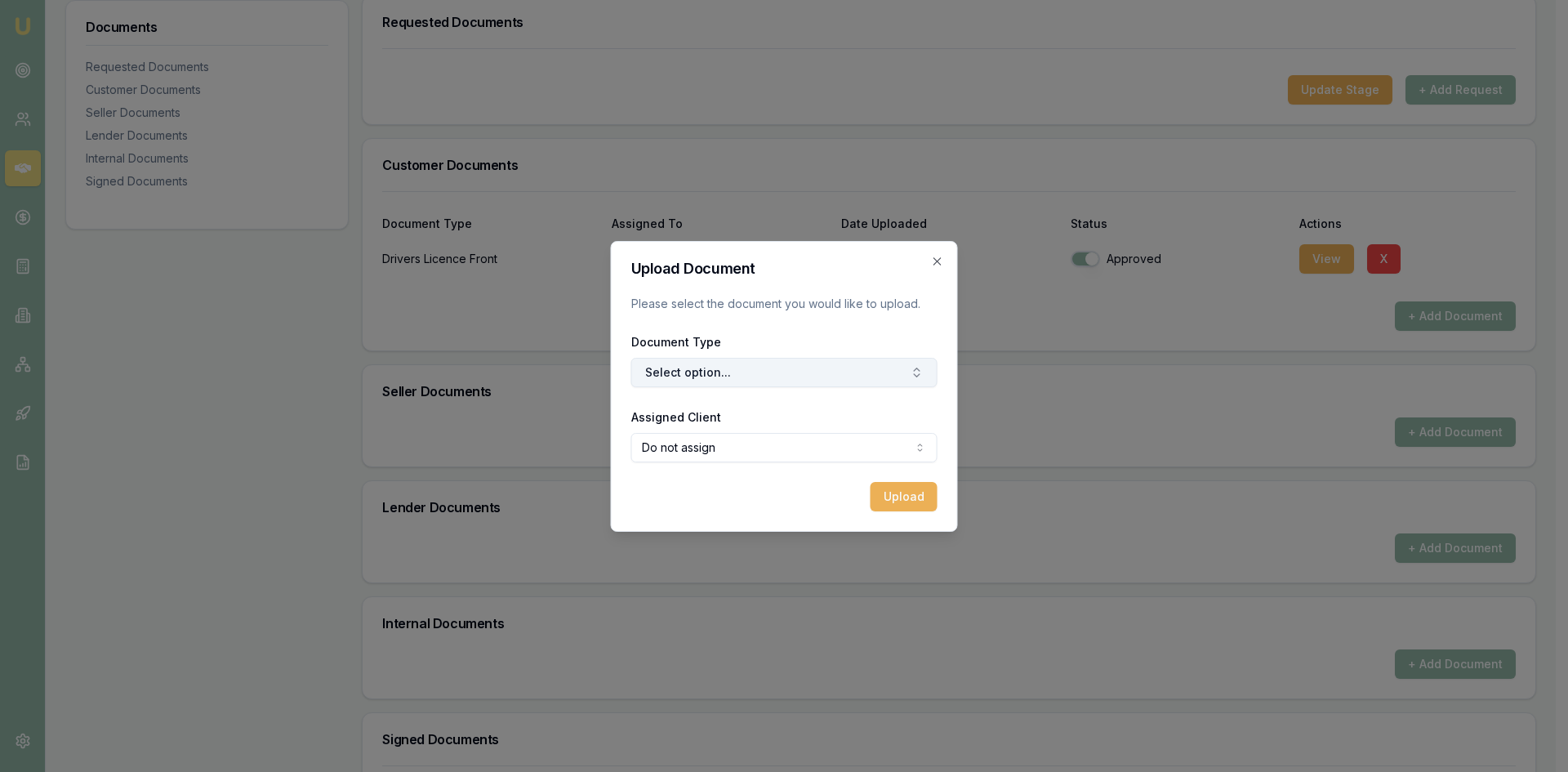
click at [693, 367] on button "Select option..." at bounding box center [784, 372] width 306 height 29
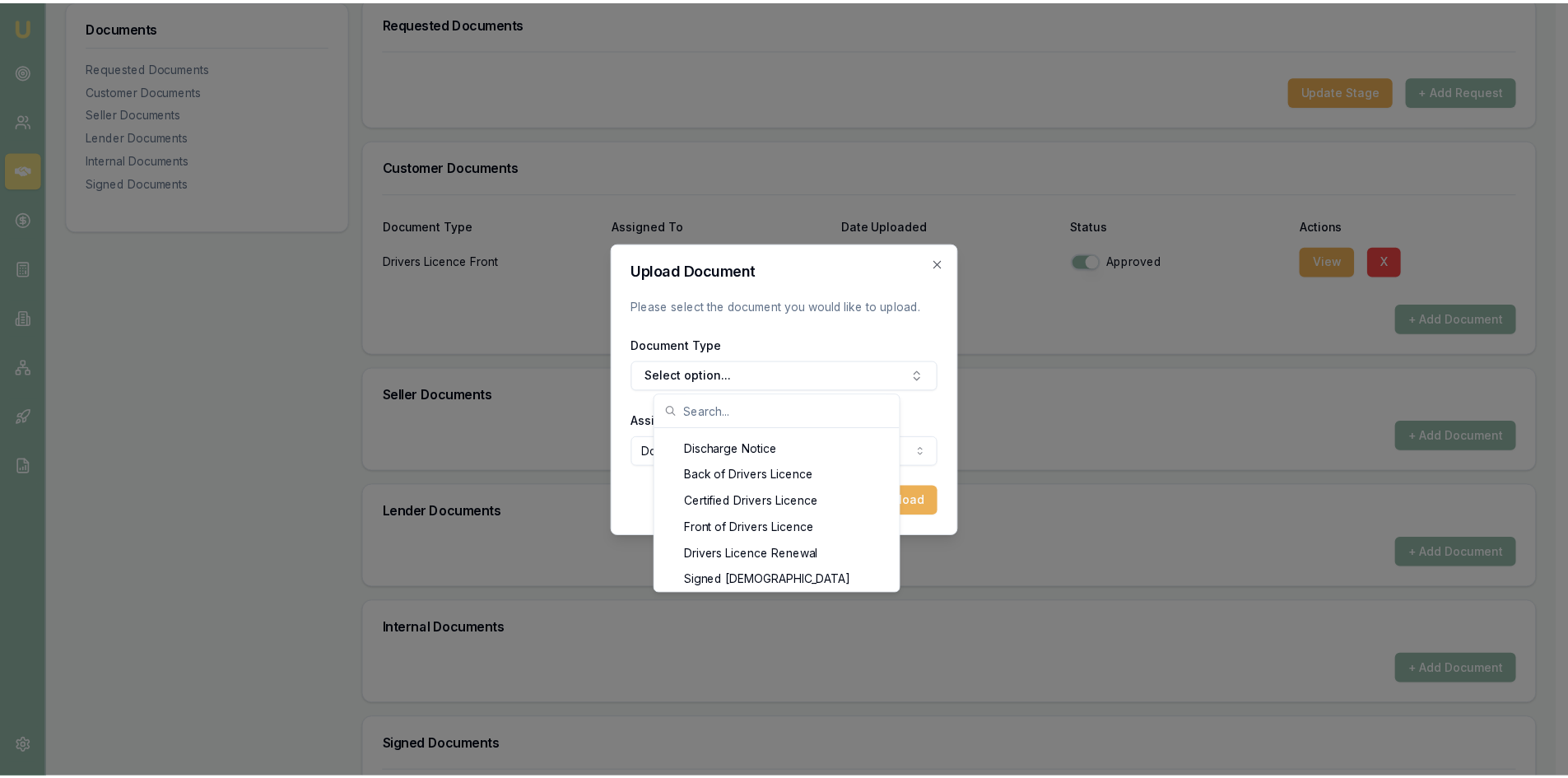
scroll to position [757, 0]
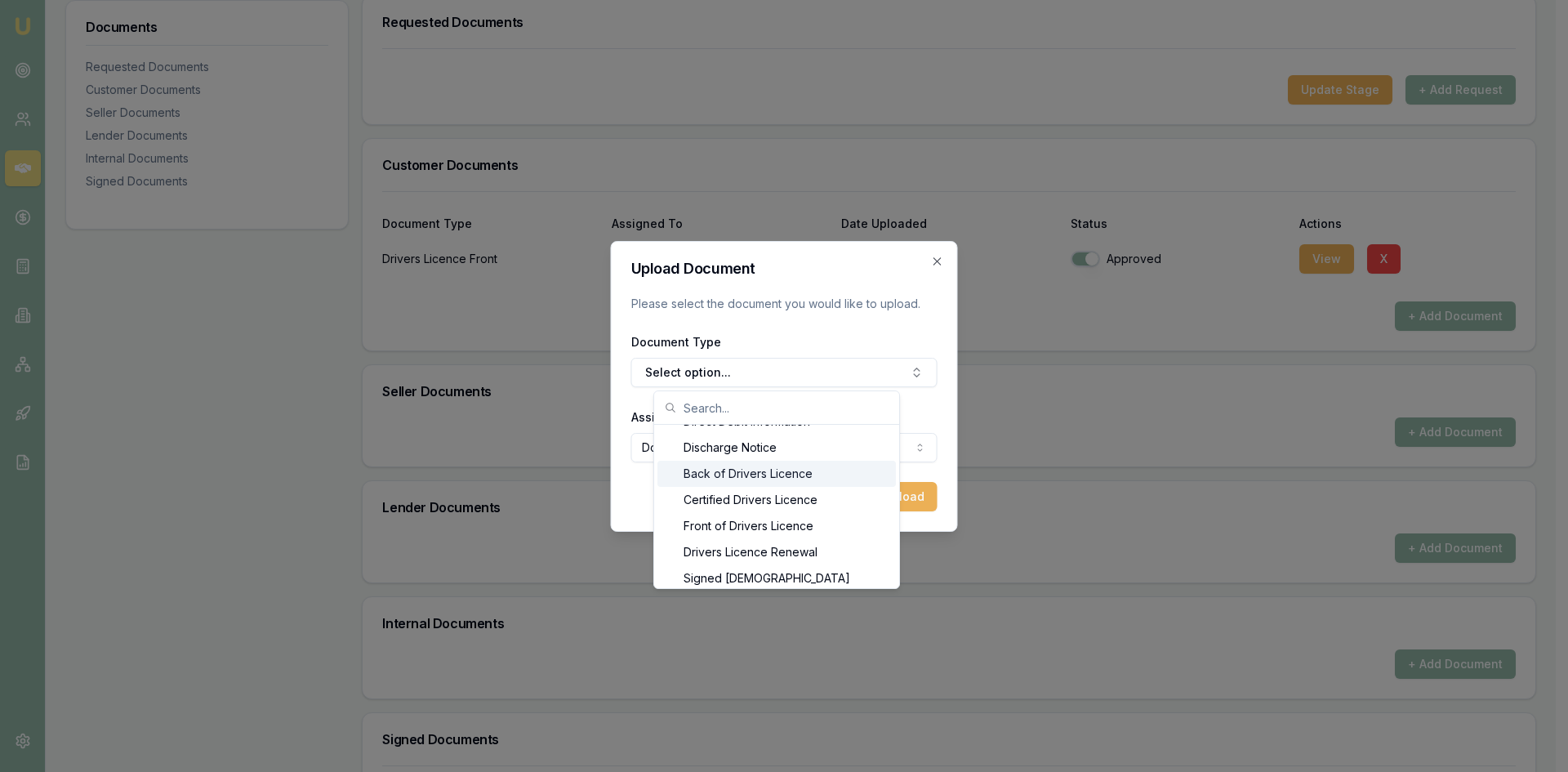
click at [802, 479] on div "Back of Drivers Licence" at bounding box center [776, 474] width 238 height 26
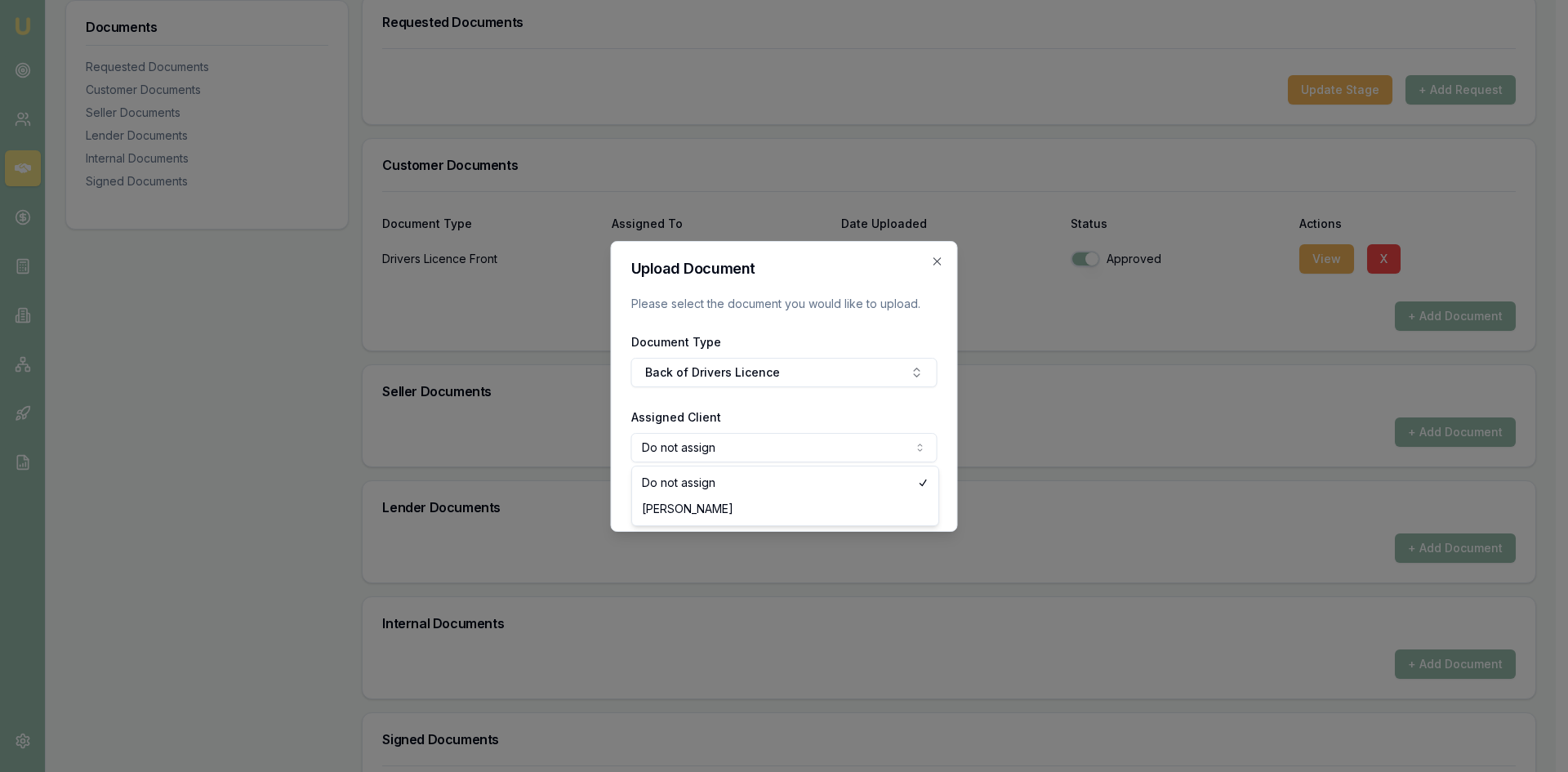
click at [750, 451] on body "Emu Broker Deals View D-TTRCWLWBU8 Pinkesh Patel Toggle Menu Customer Rutul Pat…" at bounding box center [777, 130] width 1556 height 772
select select "U-IVJ4FE1NZ9"
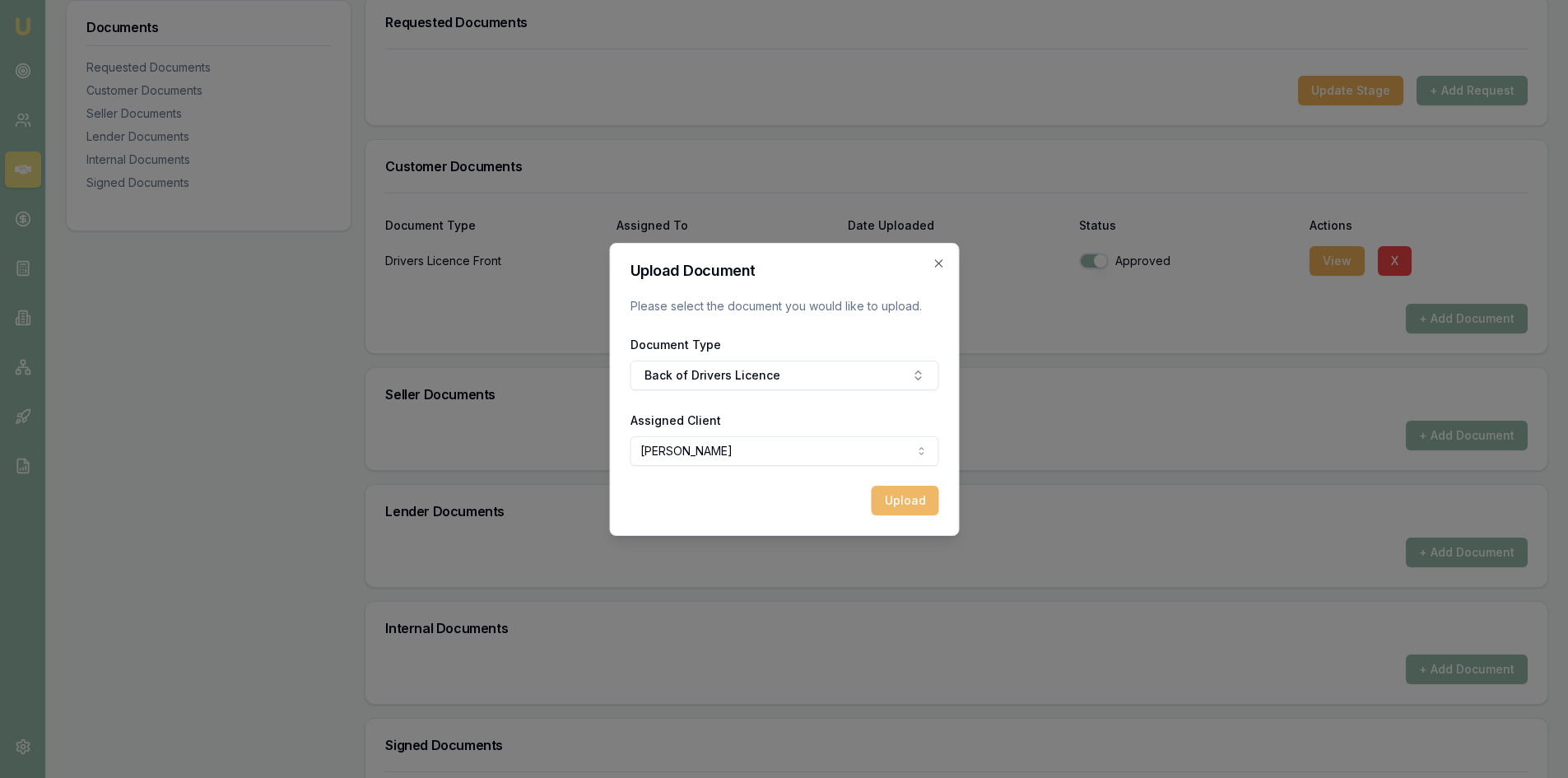
click at [894, 499] on button "Upload" at bounding box center [904, 500] width 68 height 29
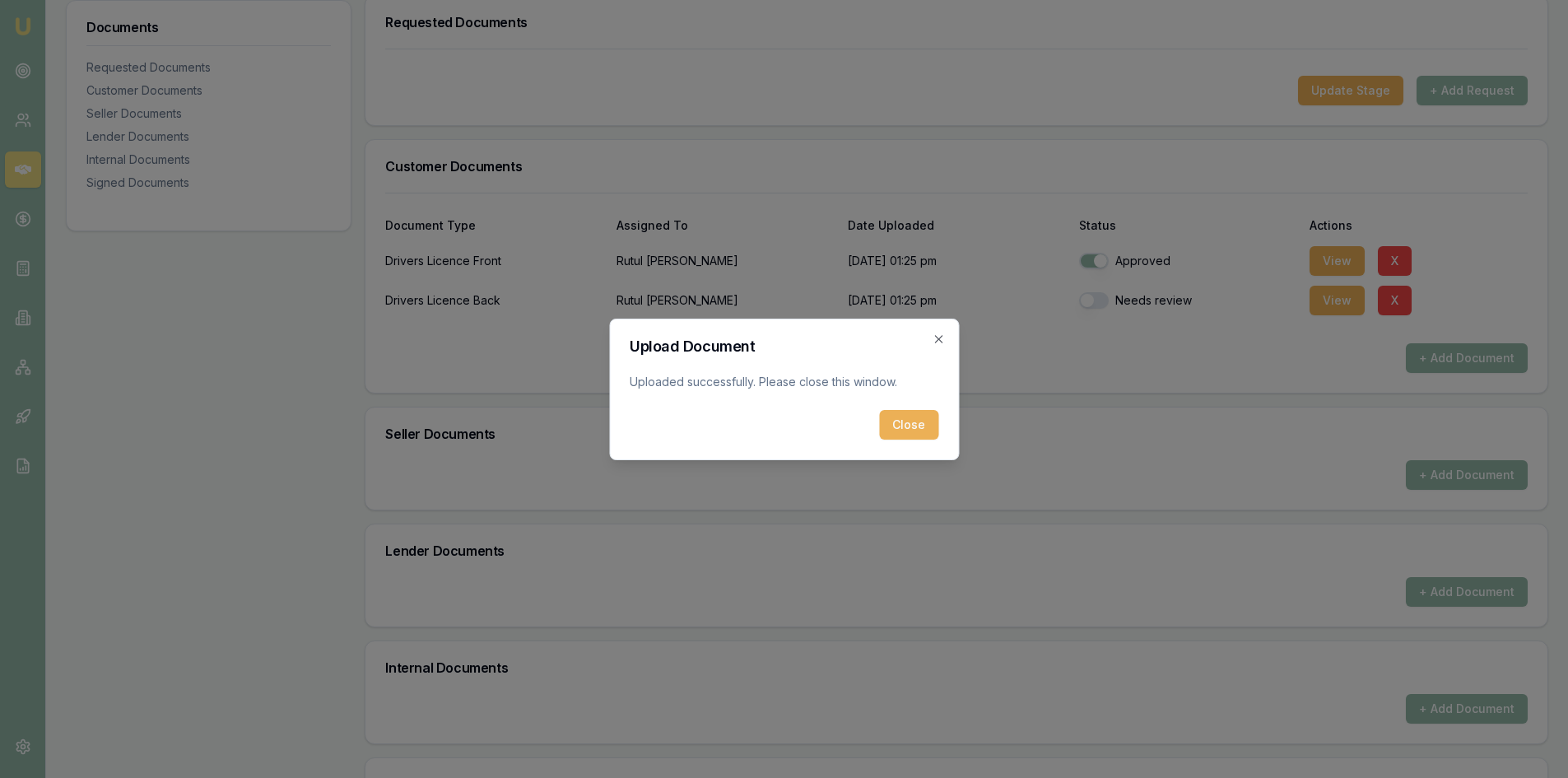
drag, startPoint x: 908, startPoint y: 421, endPoint x: 735, endPoint y: 404, distance: 173.8
click at [907, 421] on button "Close" at bounding box center [908, 424] width 59 height 29
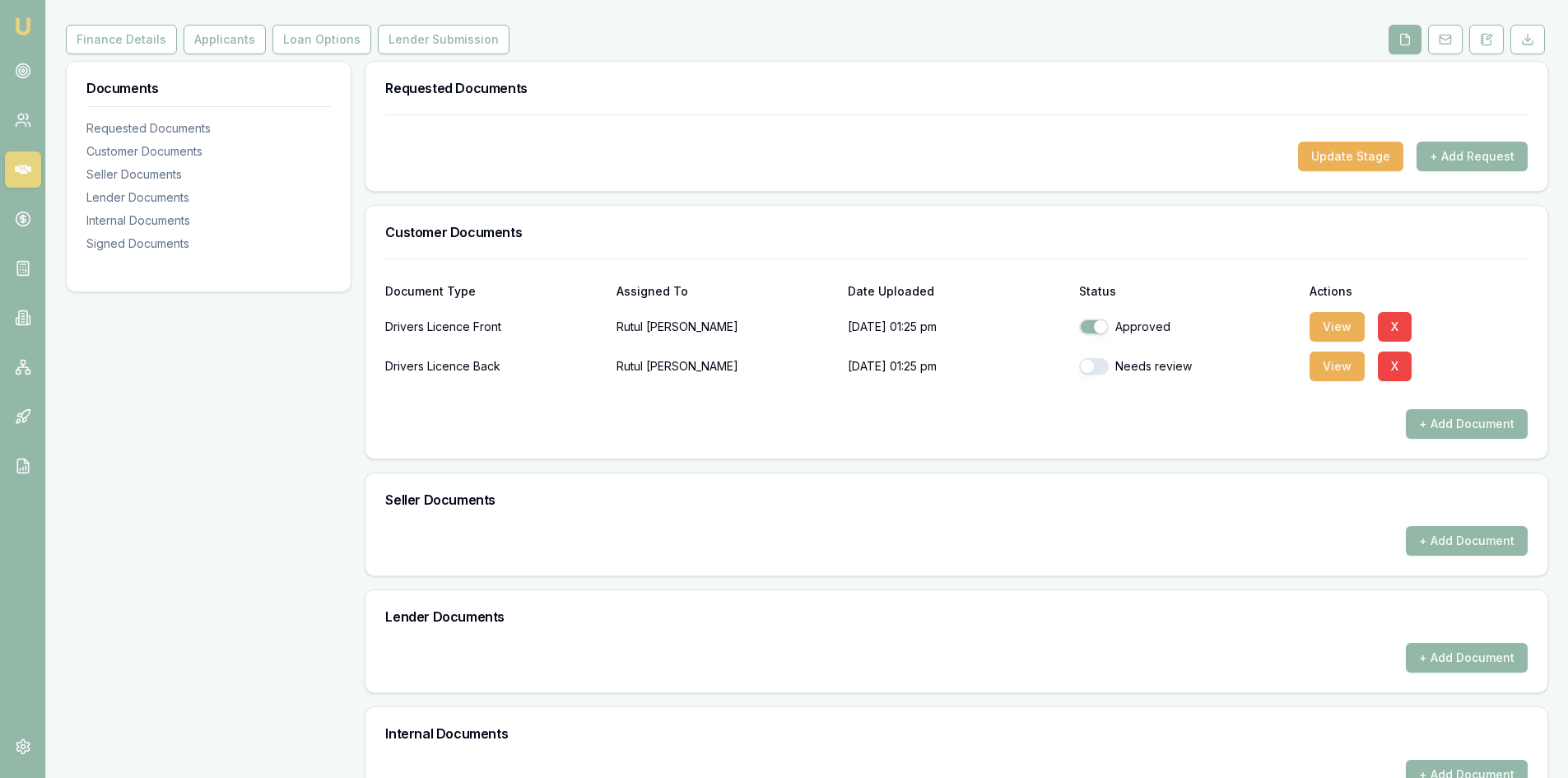
scroll to position [0, 0]
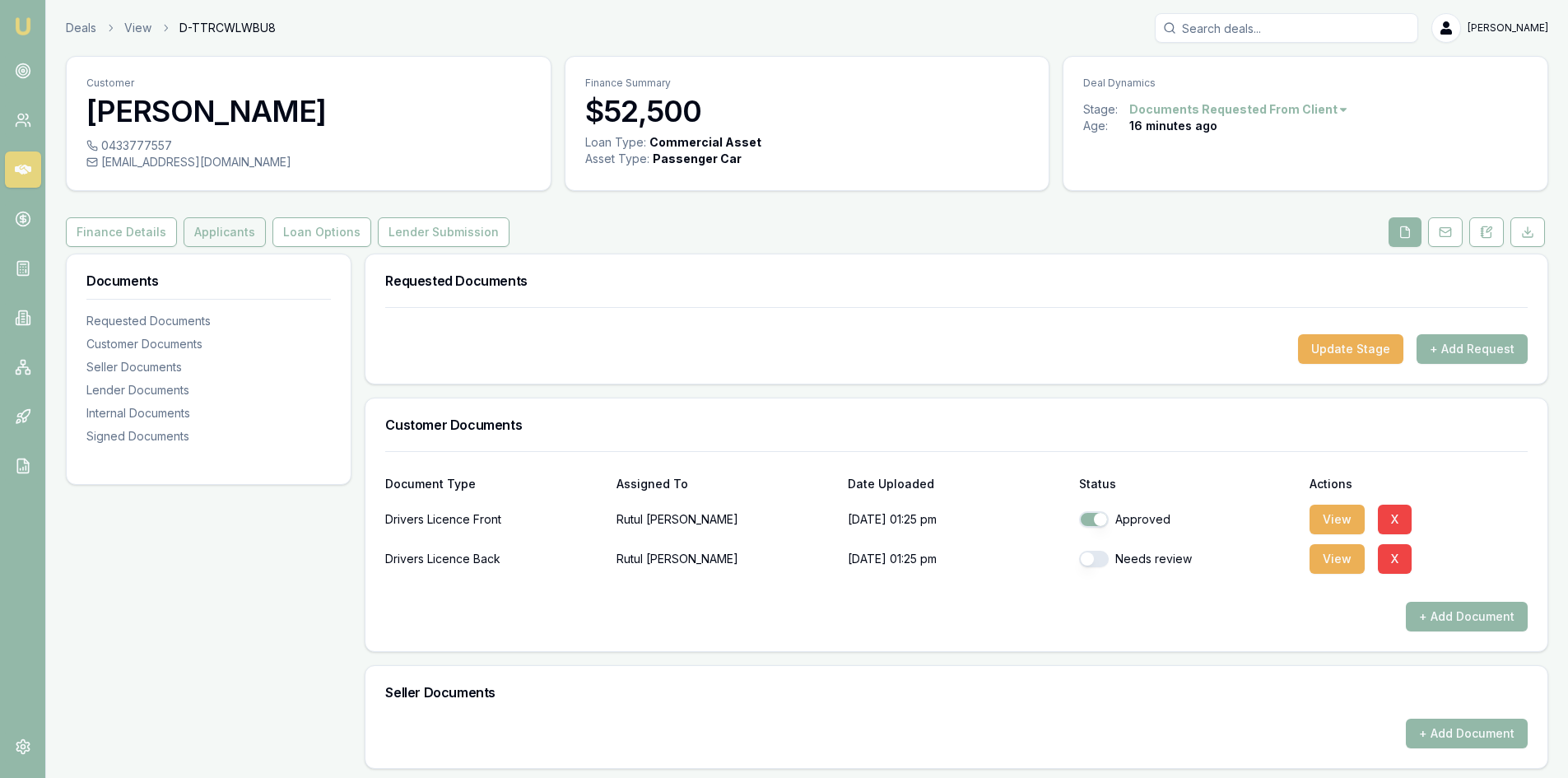
click at [215, 235] on button "Applicants" at bounding box center [224, 232] width 82 height 29
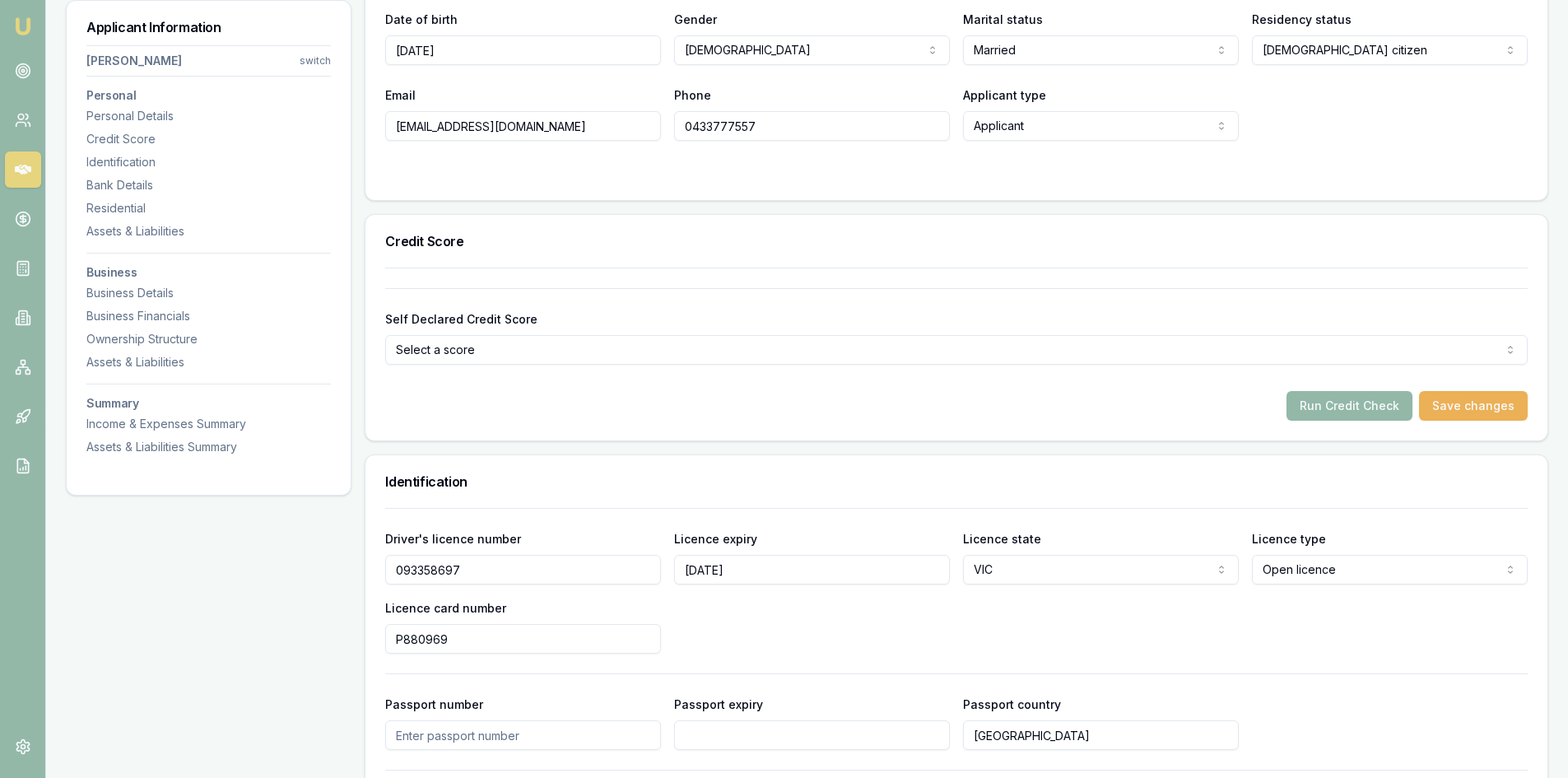
scroll to position [412, 0]
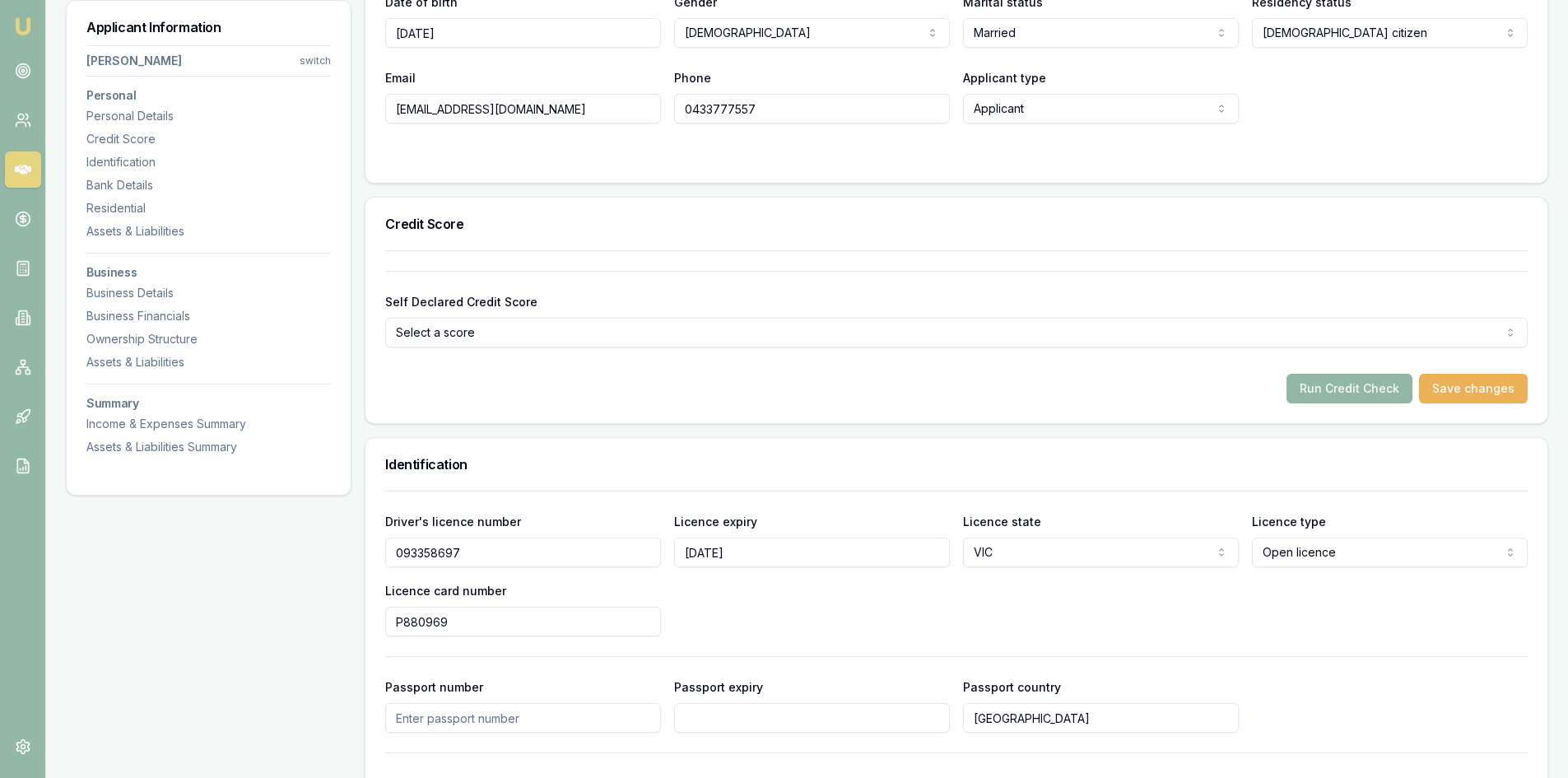
click at [1300, 382] on button "Run Credit Check" at bounding box center [1350, 388] width 126 height 29
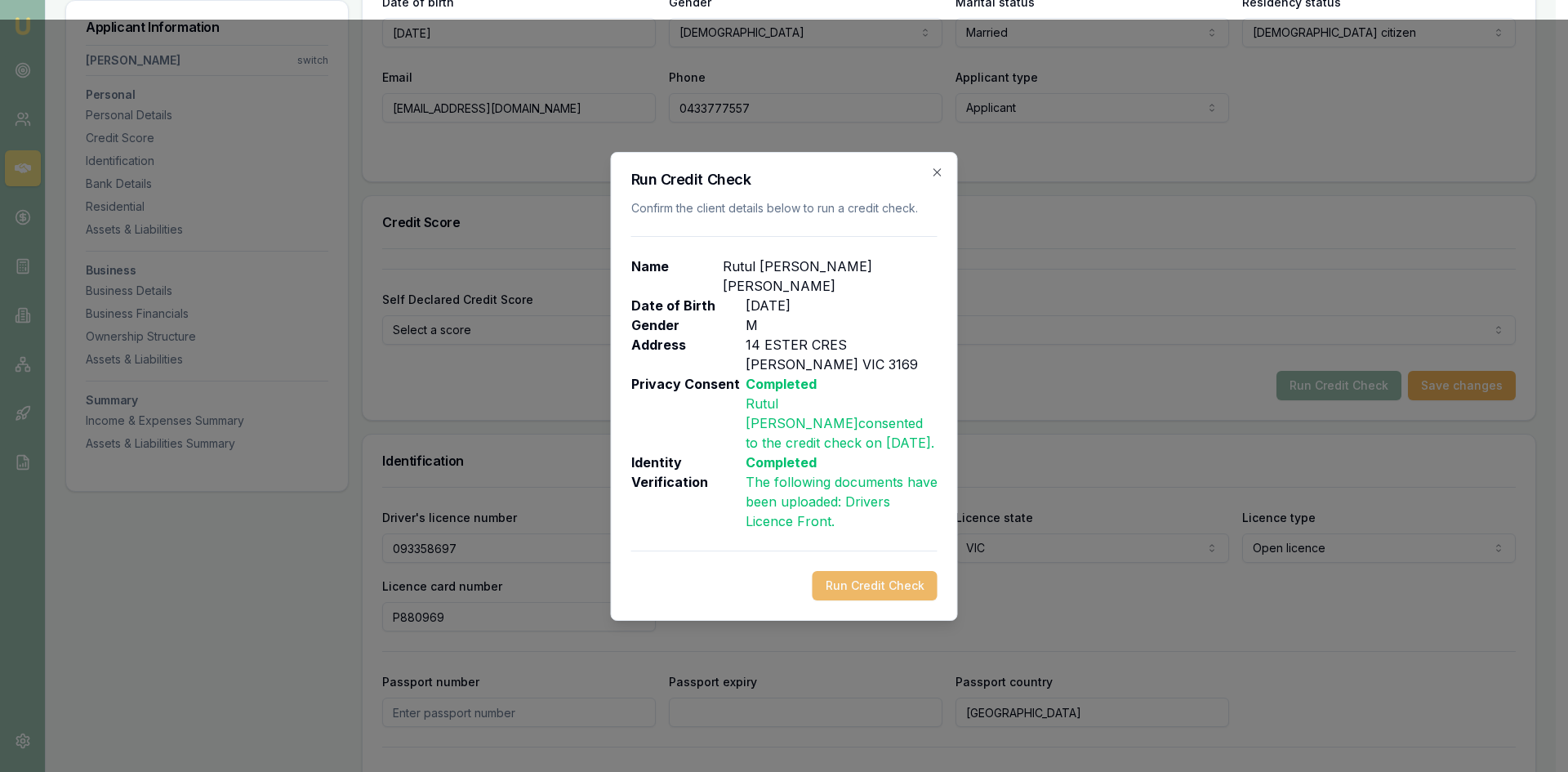
click at [881, 571] on button "Run Credit Check" at bounding box center [875, 585] width 125 height 29
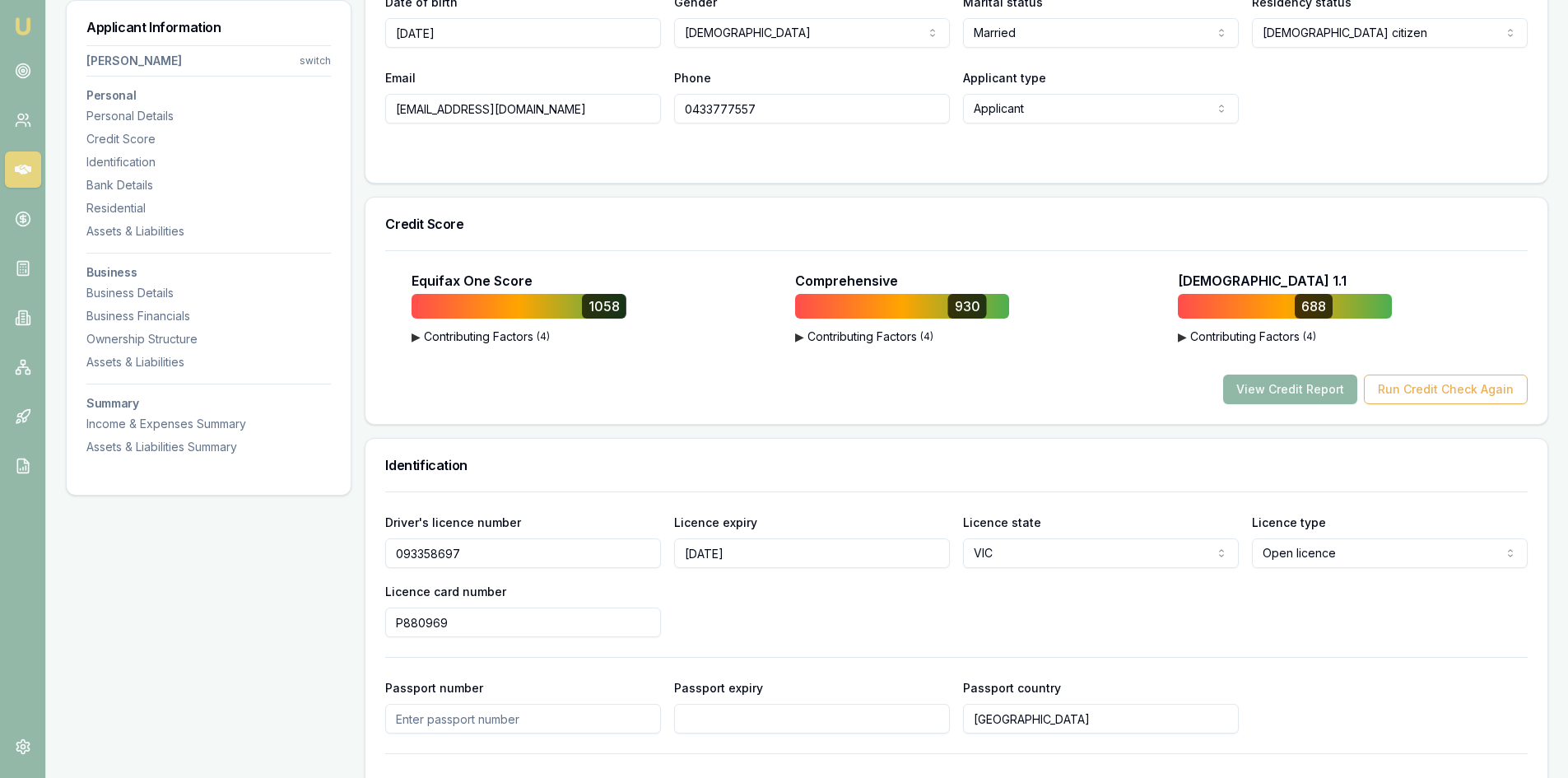
click at [1296, 387] on button "View Credit Report" at bounding box center [1289, 389] width 134 height 29
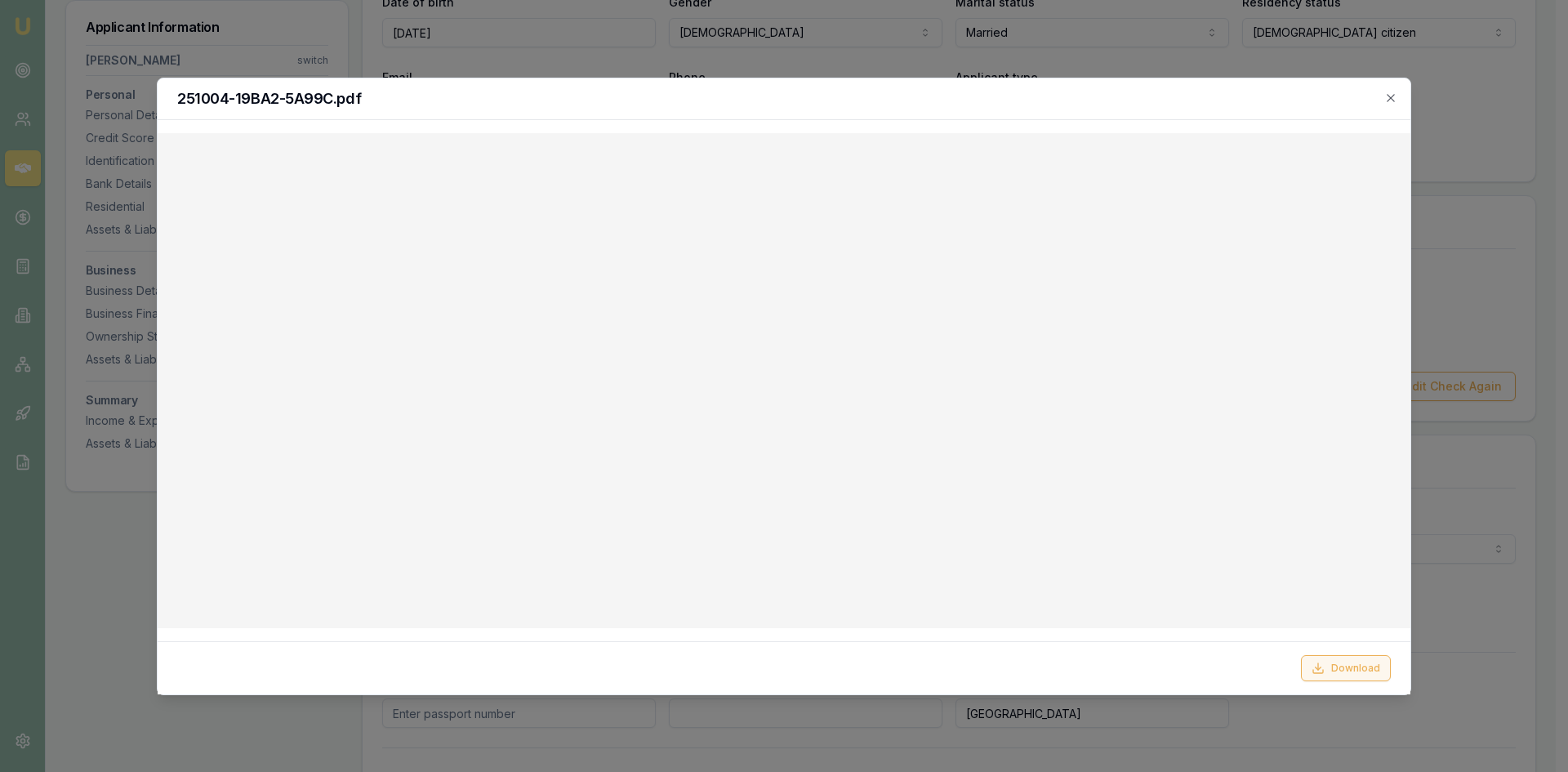
click at [1327, 670] on button "Download" at bounding box center [1346, 668] width 90 height 26
click at [1386, 98] on icon "button" at bounding box center [1390, 98] width 13 height 13
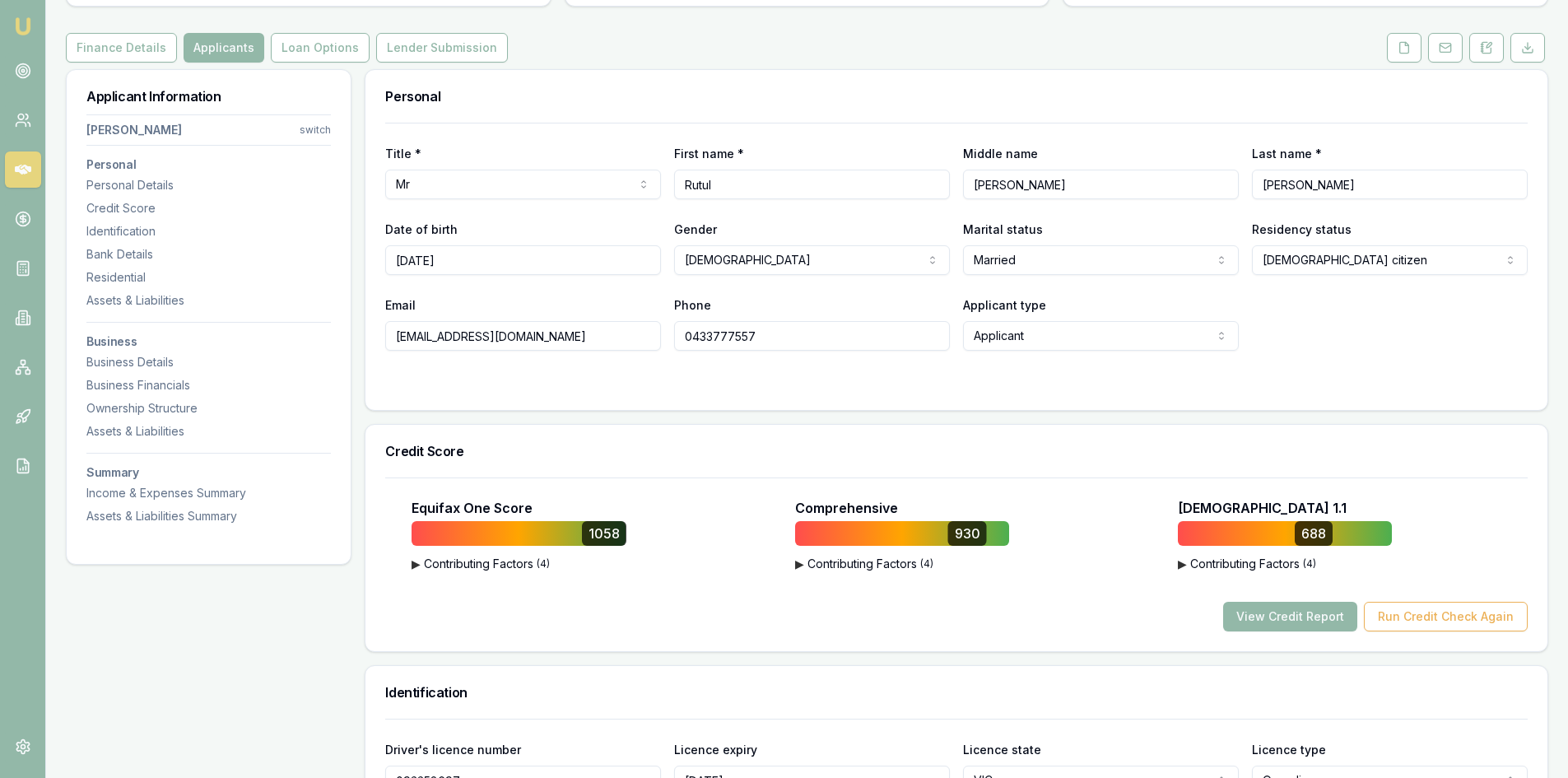
scroll to position [82, 0]
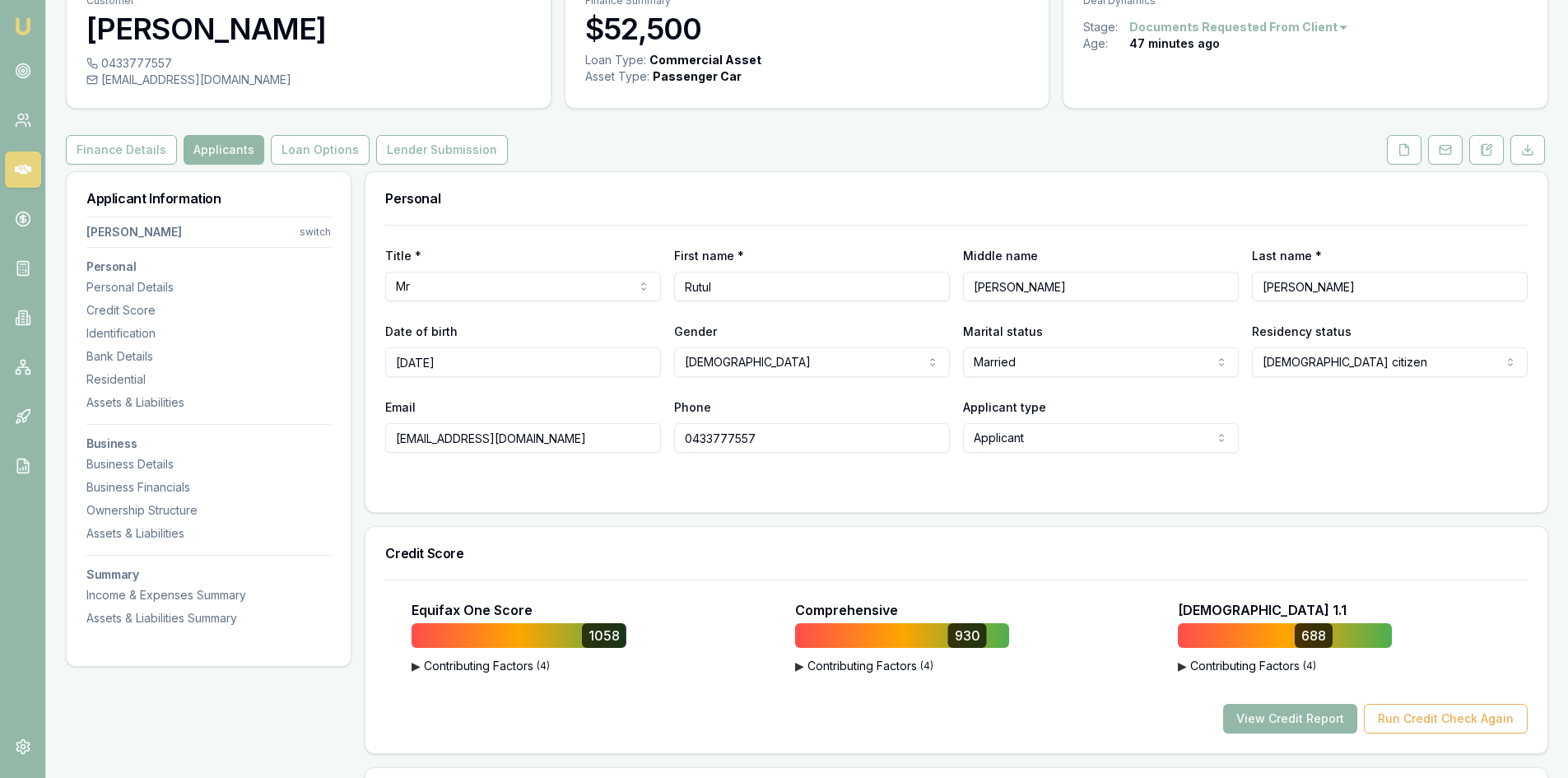
click at [23, 19] on img at bounding box center [23, 25] width 20 height 20
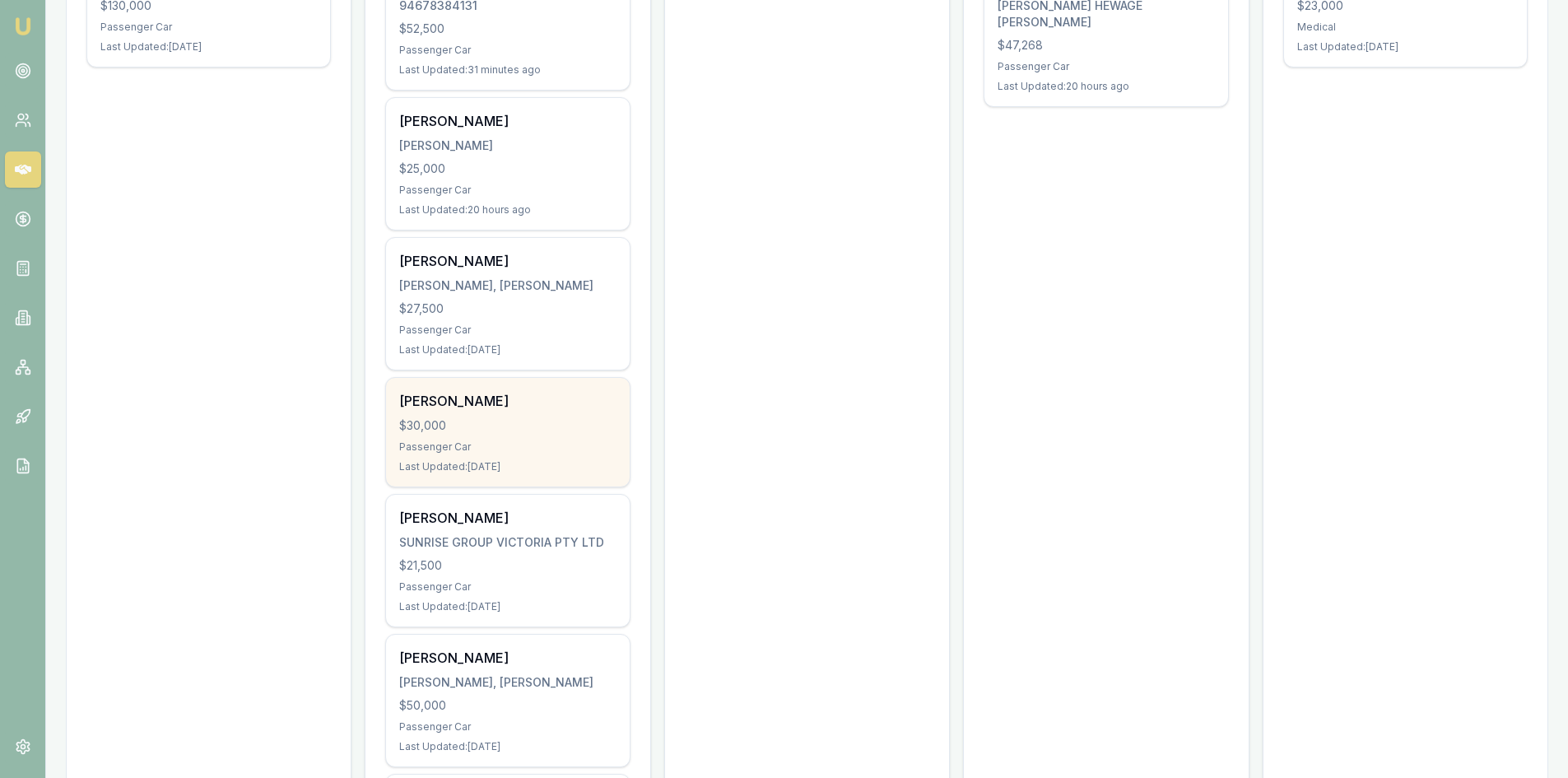
scroll to position [320, 0]
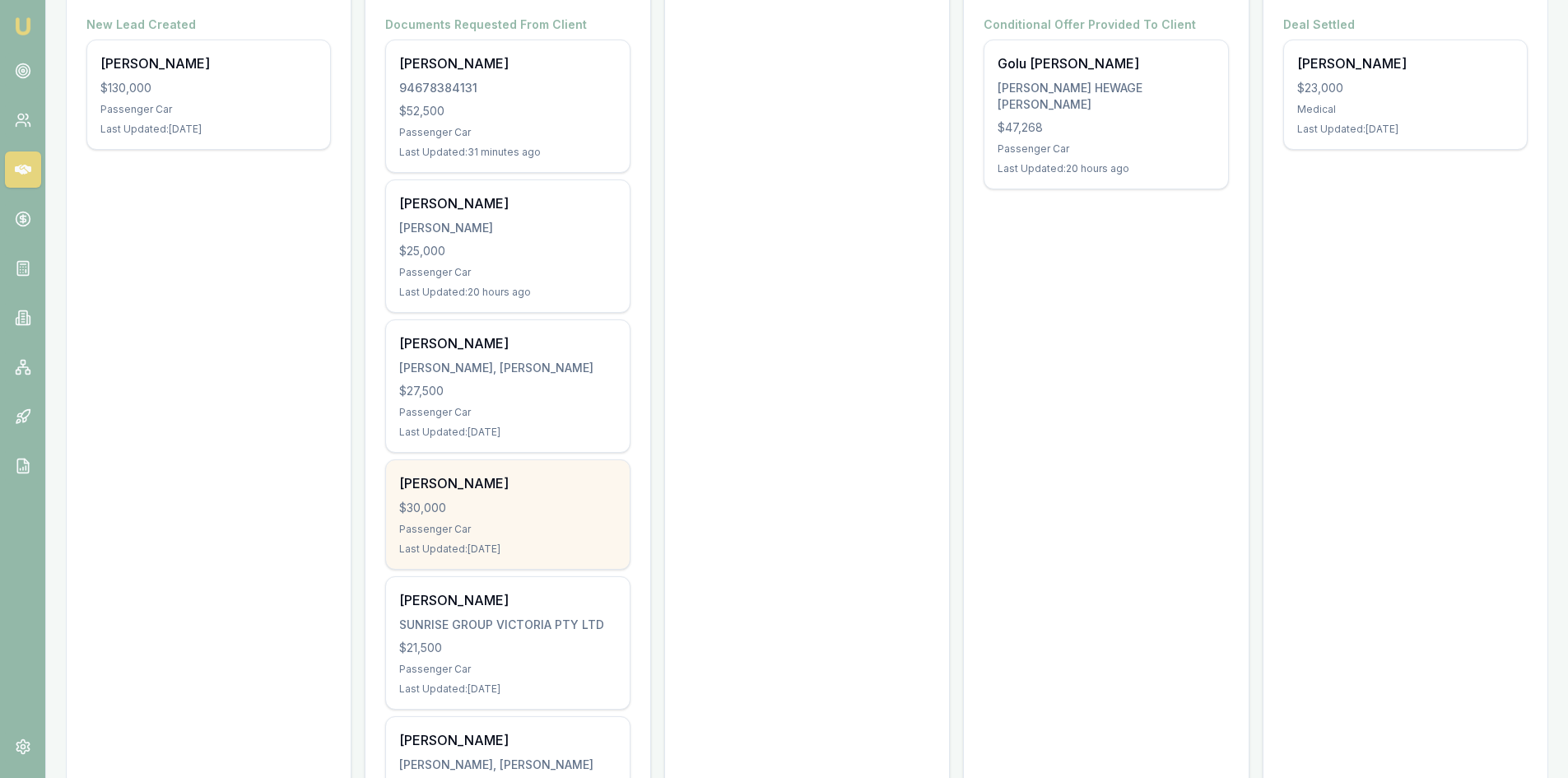
click at [436, 416] on div "Passenger Car" at bounding box center [508, 413] width 217 height 13
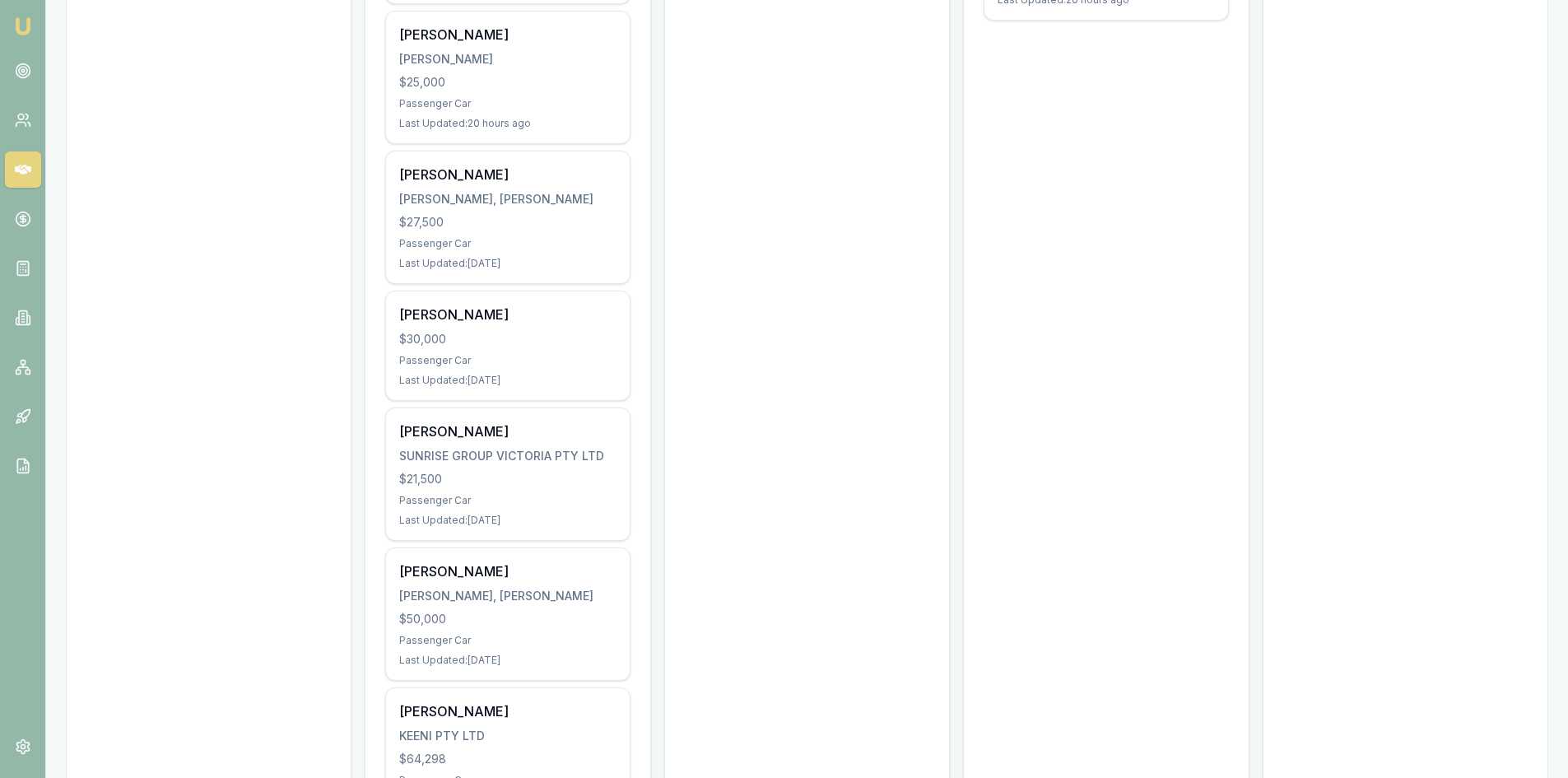
scroll to position [485, 0]
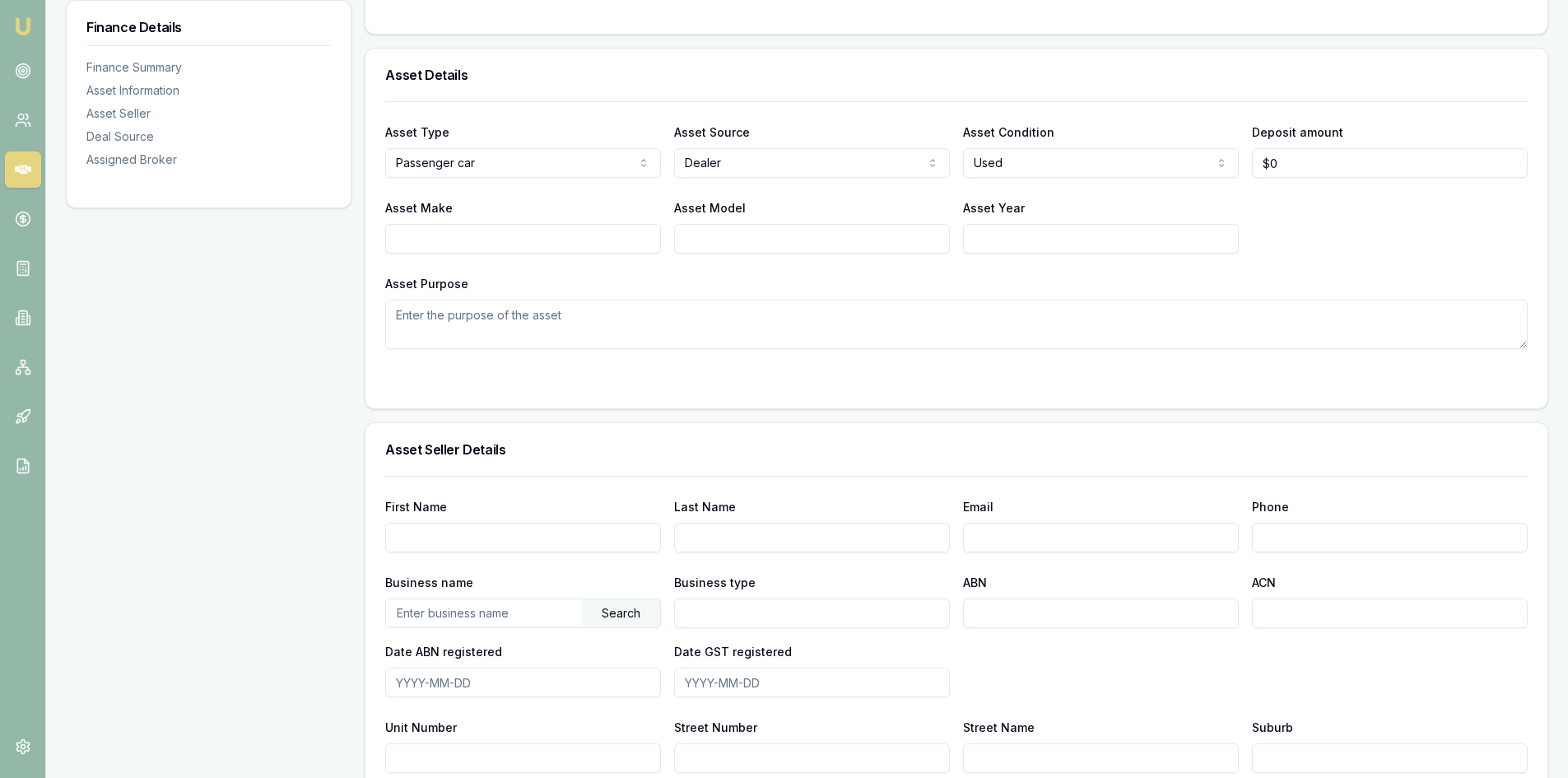
scroll to position [658, 0]
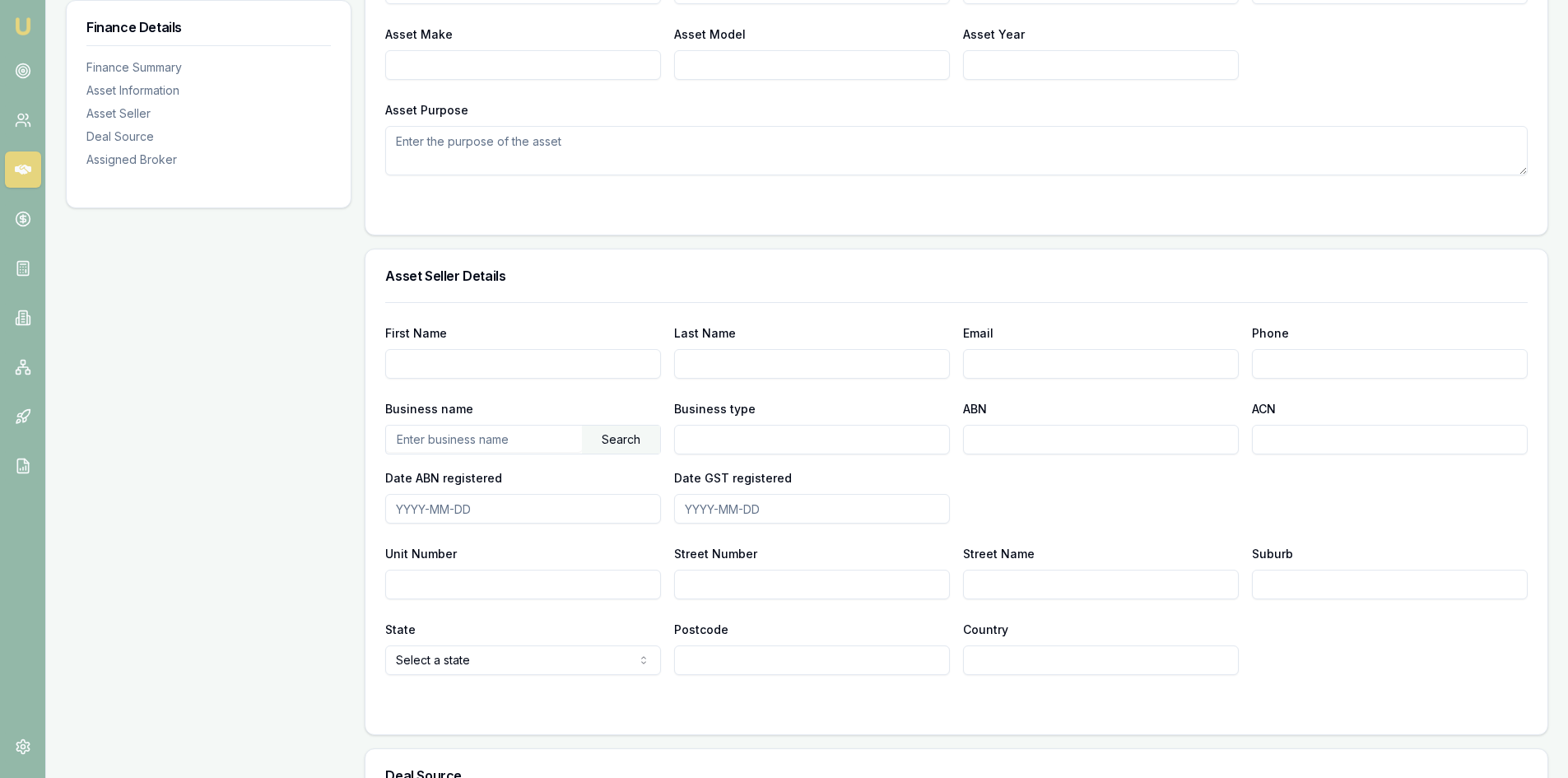
click at [452, 441] on input "text" at bounding box center [484, 439] width 196 height 26
click at [414, 430] on input "text" at bounding box center [484, 439] width 196 height 26
type input "b"
click at [409, 443] on input "Bwerwick Tayota" at bounding box center [484, 439] width 196 height 26
click at [413, 434] on input "Bwerwick Tayota" at bounding box center [484, 439] width 196 height 26
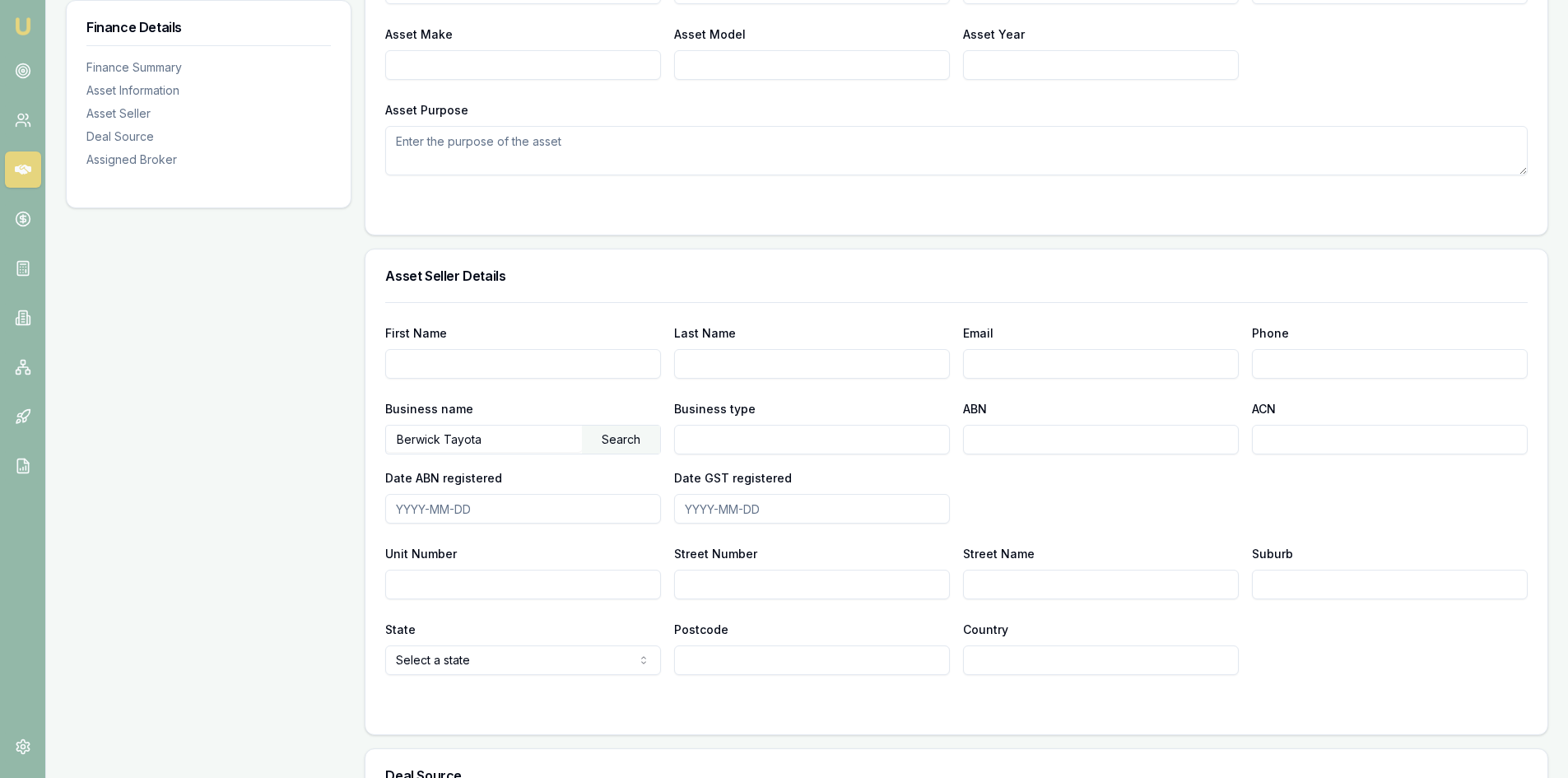
click at [604, 440] on div "Search" at bounding box center [621, 440] width 78 height 28
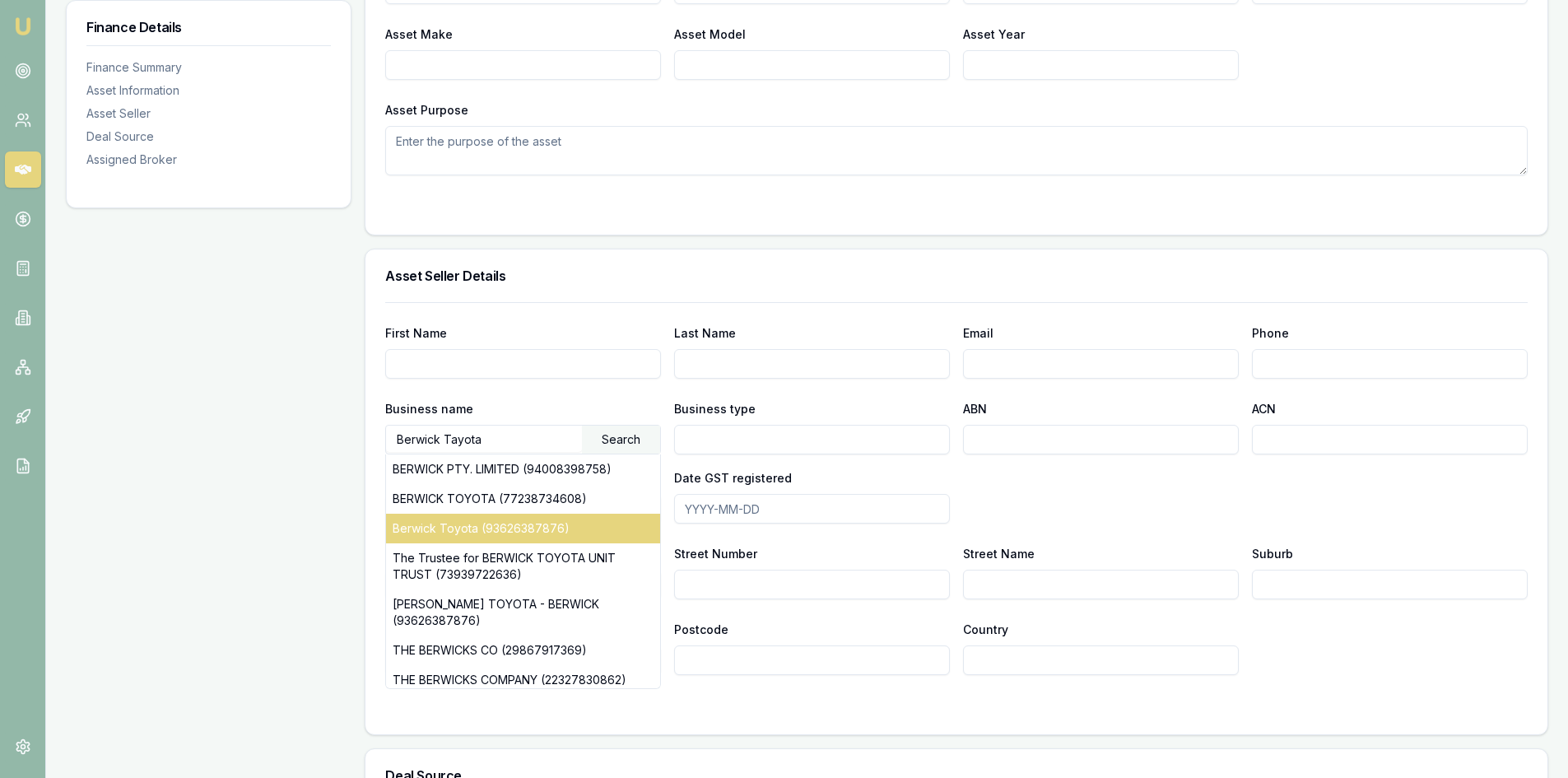
click at [446, 525] on div "Berwick Toyota (93626387876)" at bounding box center [523, 527] width 274 height 29
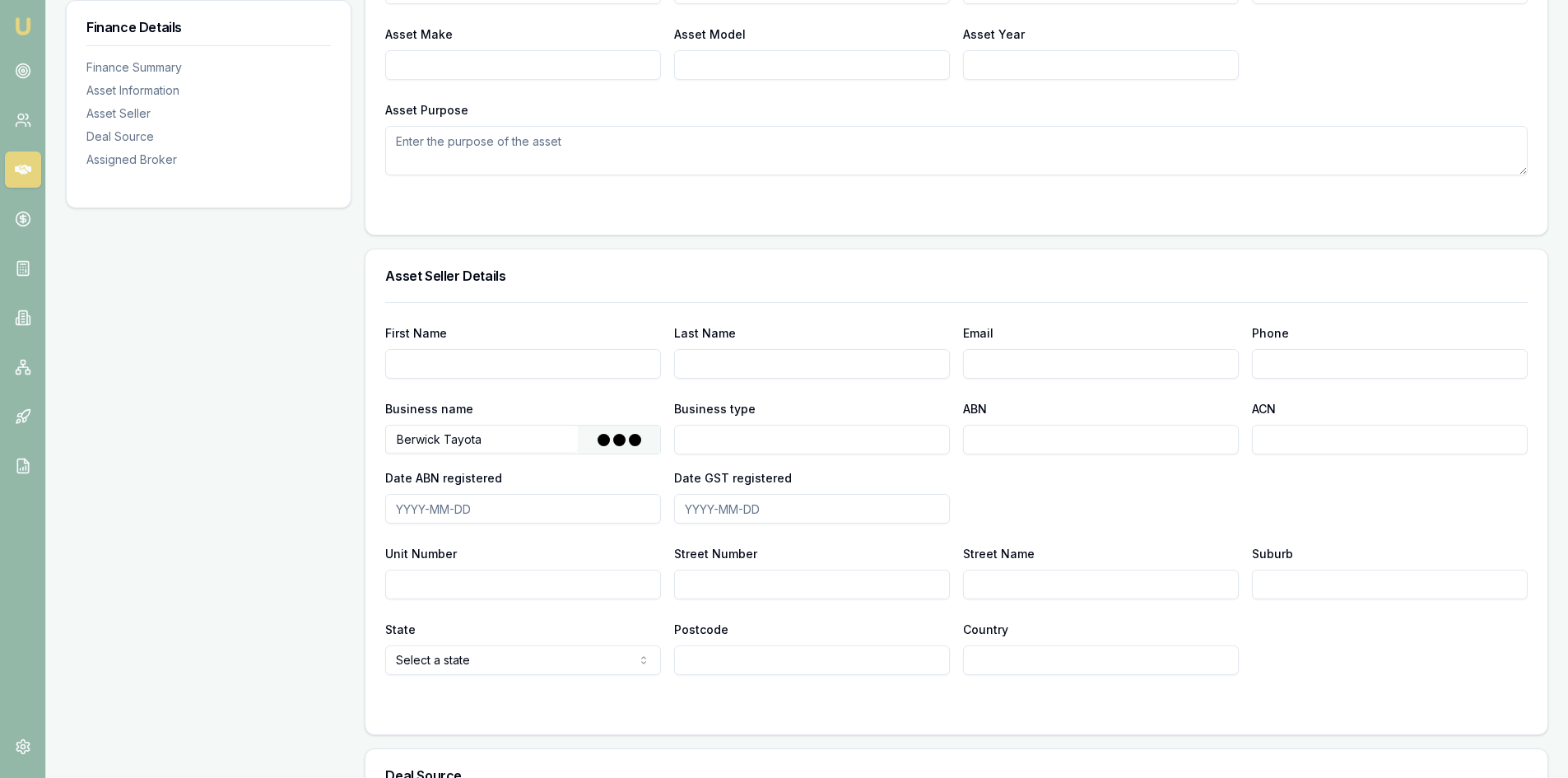
type input "THE TRUSTEE FOR THE HF AUTOMOTIVE TRUST"
type input "Fixed Unit Trust"
type input "93626387876"
type input "[DATE]"
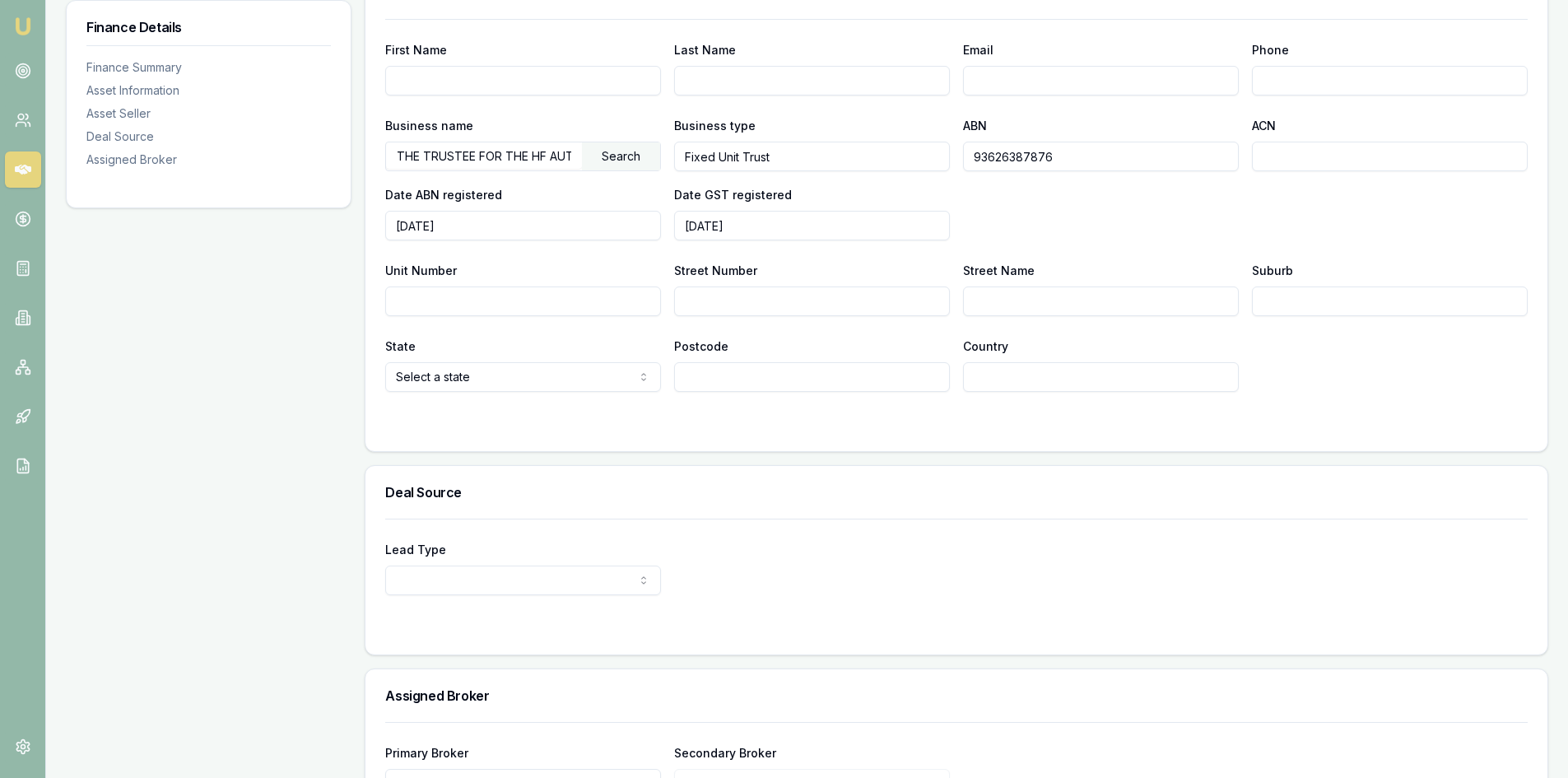
scroll to position [988, 0]
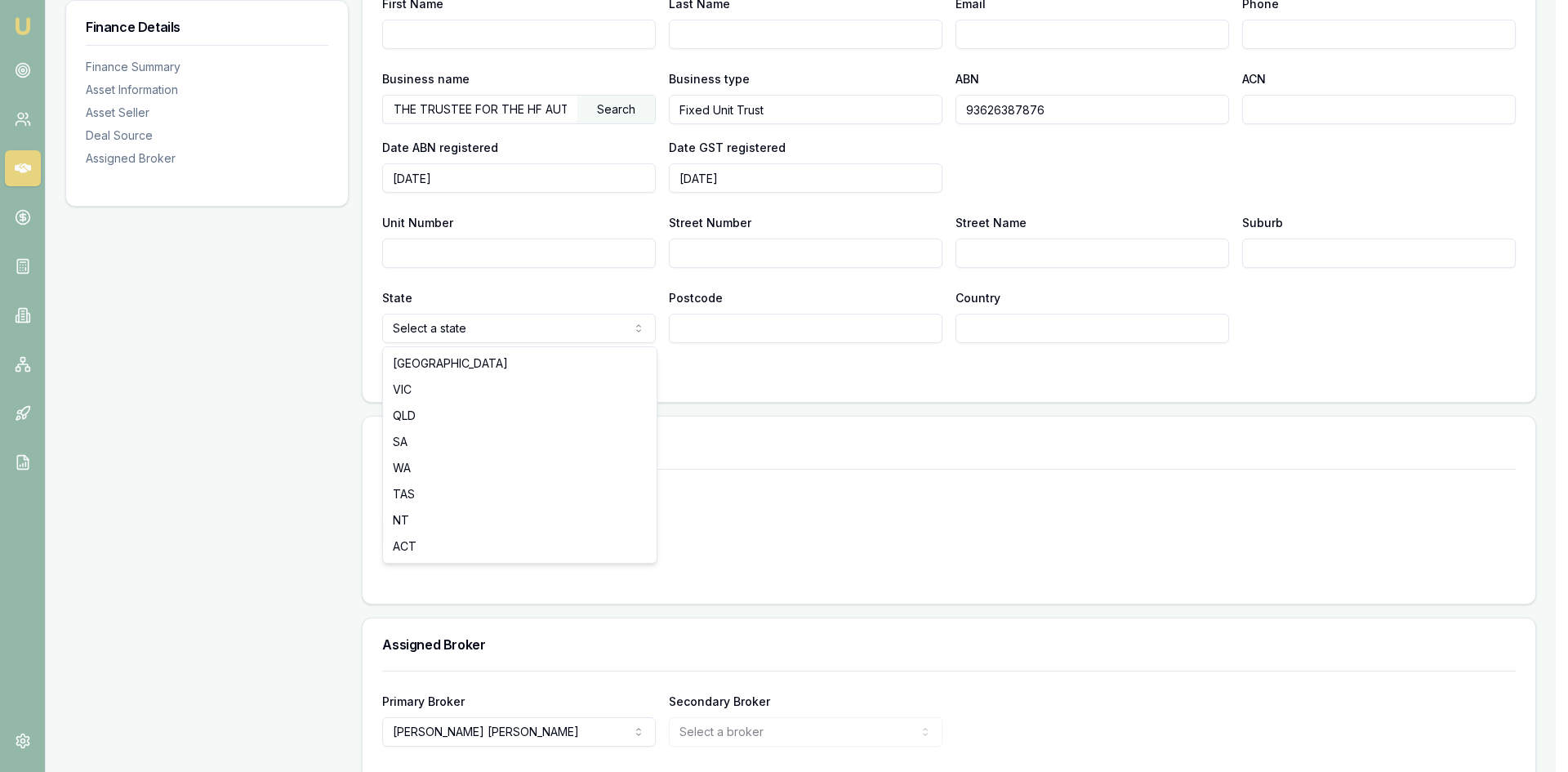
select select "VIC"
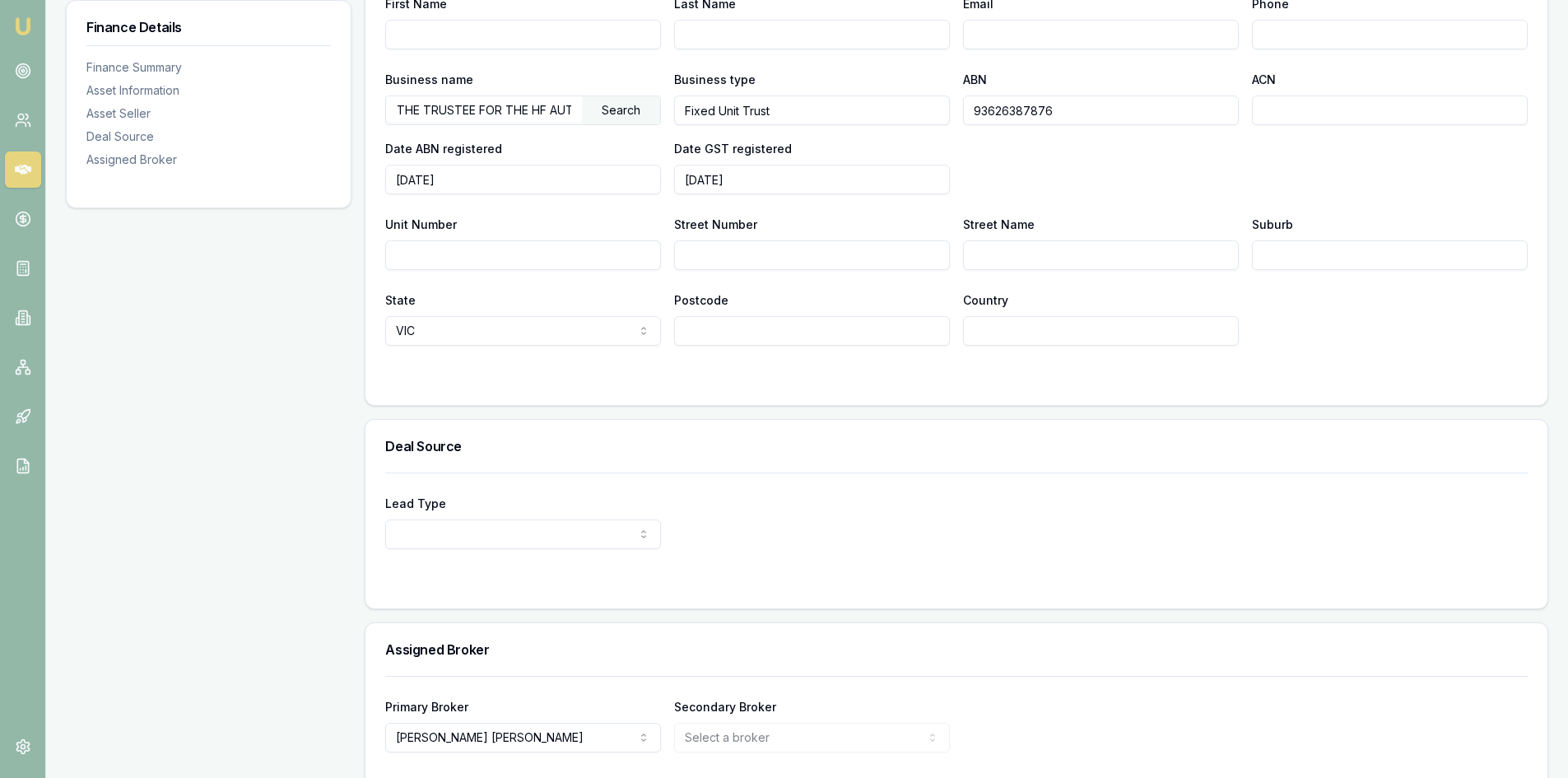
click at [697, 328] on input "Postcode" at bounding box center [812, 331] width 276 height 29
type input "3806"
click at [756, 245] on input "Street Number" at bounding box center [812, 254] width 276 height 29
type input "486"
click at [1028, 248] on input "Street Name" at bounding box center [1100, 254] width 276 height 29
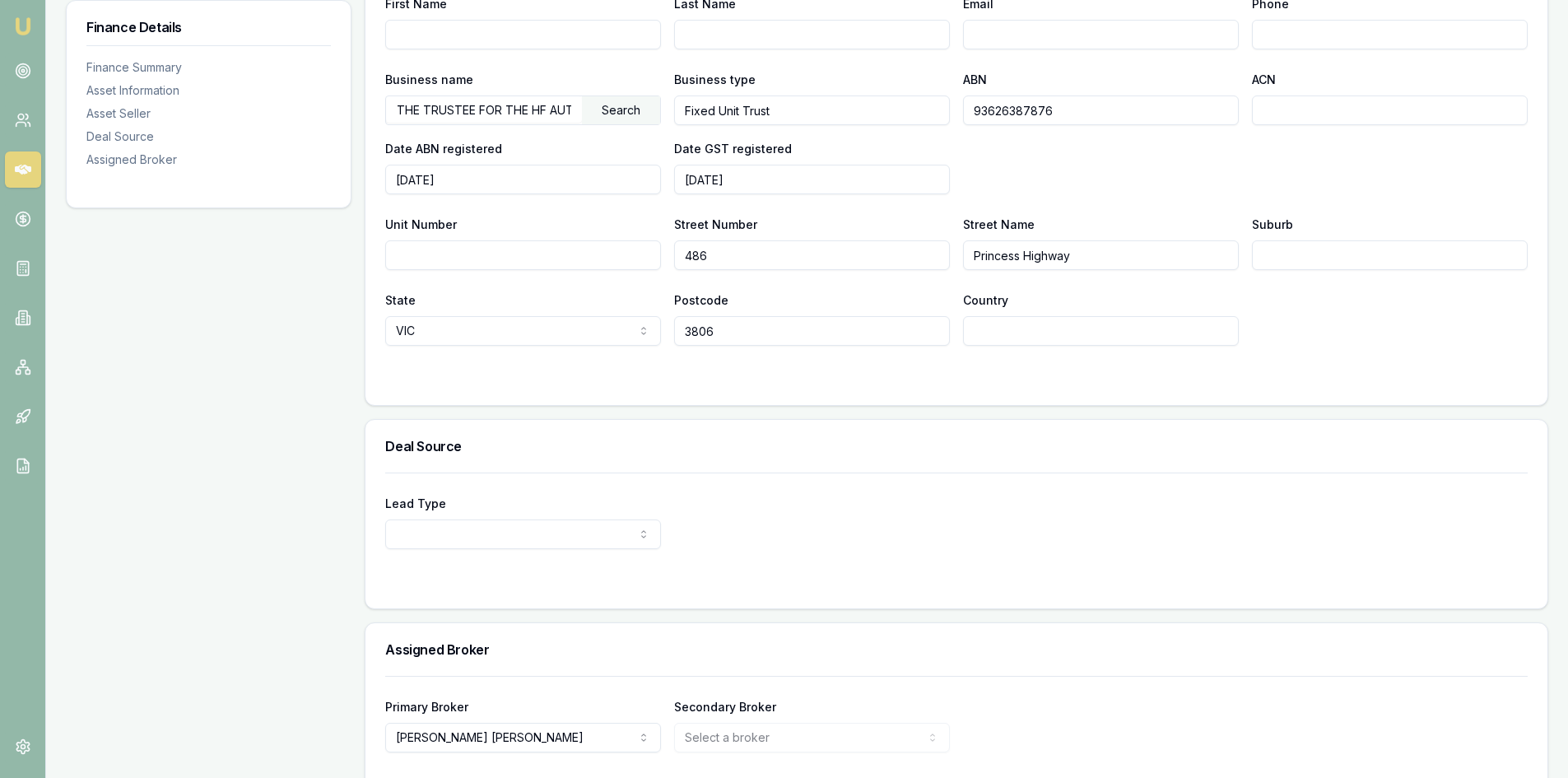
type input "Princess Highway"
type input "Berwick"
click at [936, 494] on div "Lead Type New client Repeat client Partner Campaign Other" at bounding box center [956, 520] width 1142 height 56
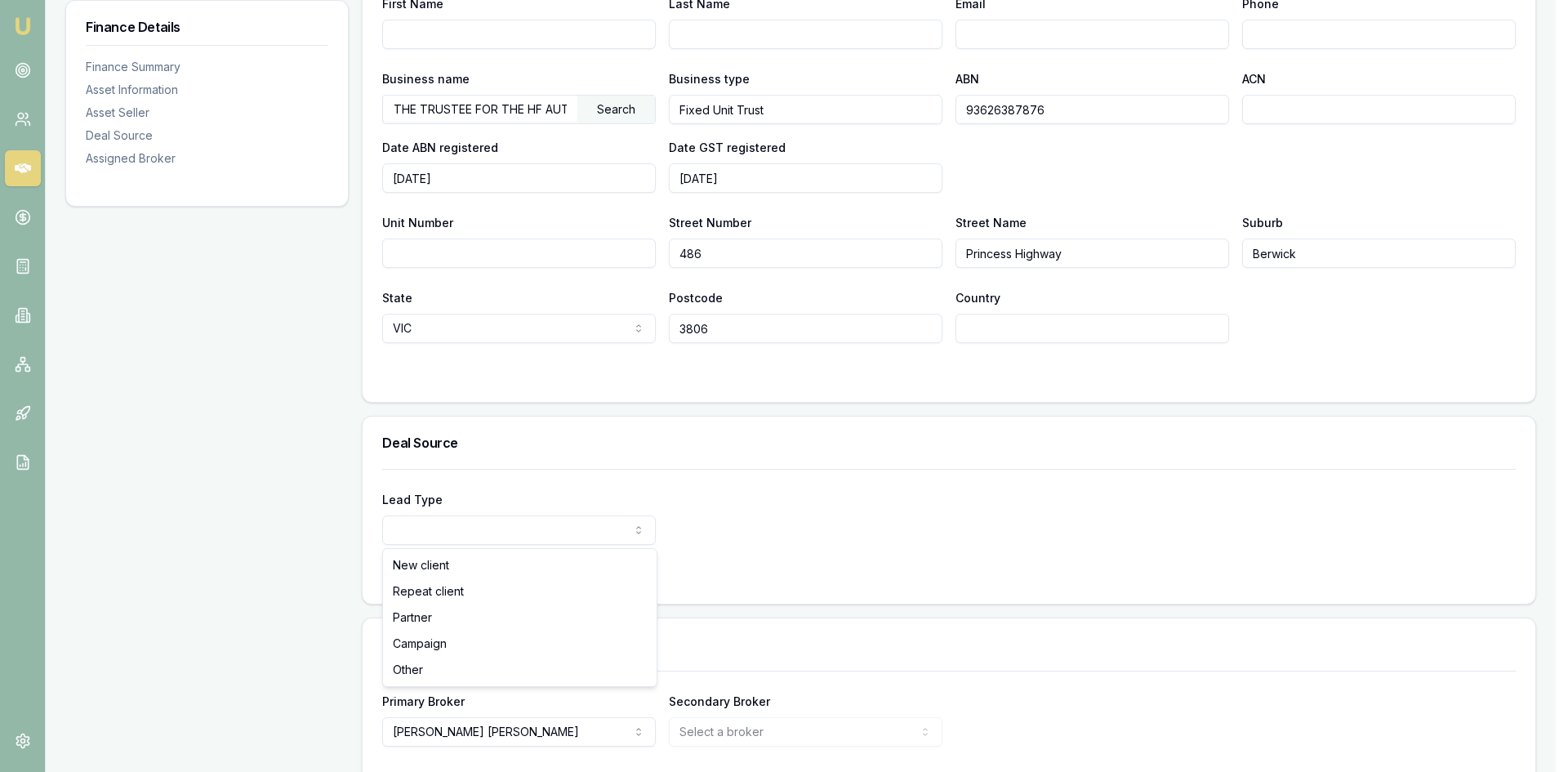
select select "PARTNER"
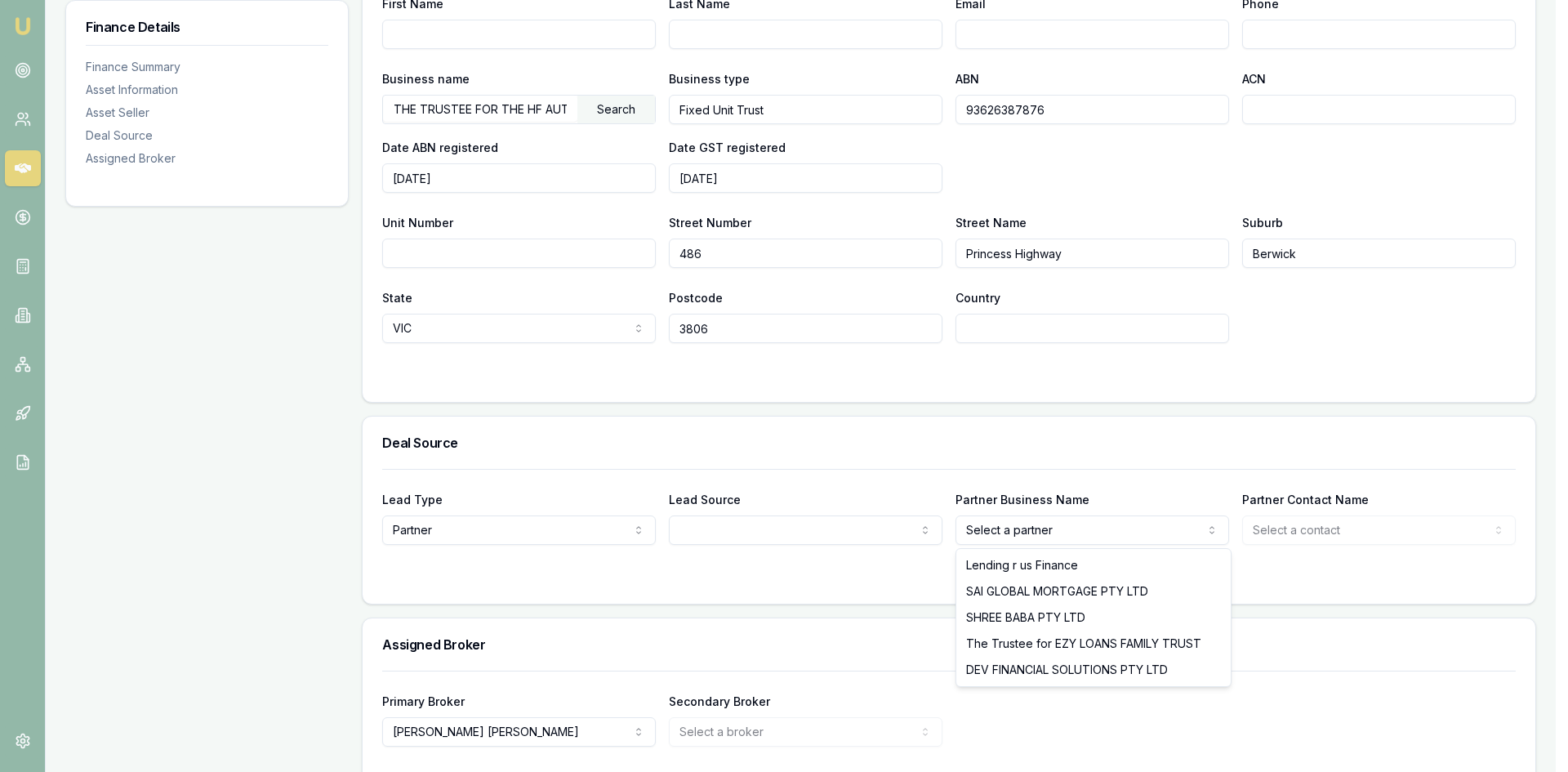
select select "The Trustee for EZY LOANS FAMILY TRUST"
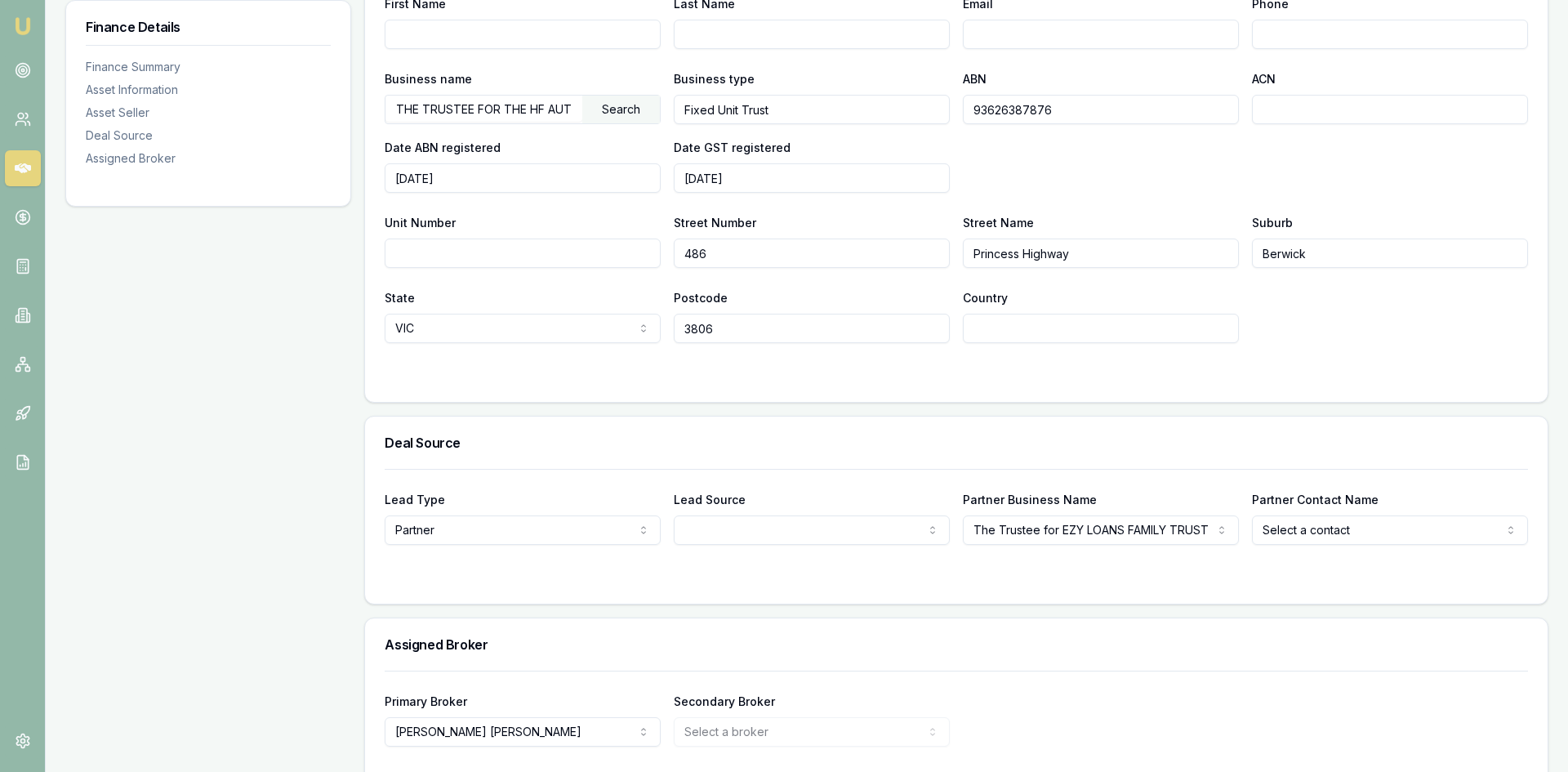
select select "[PERSON_NAME]"
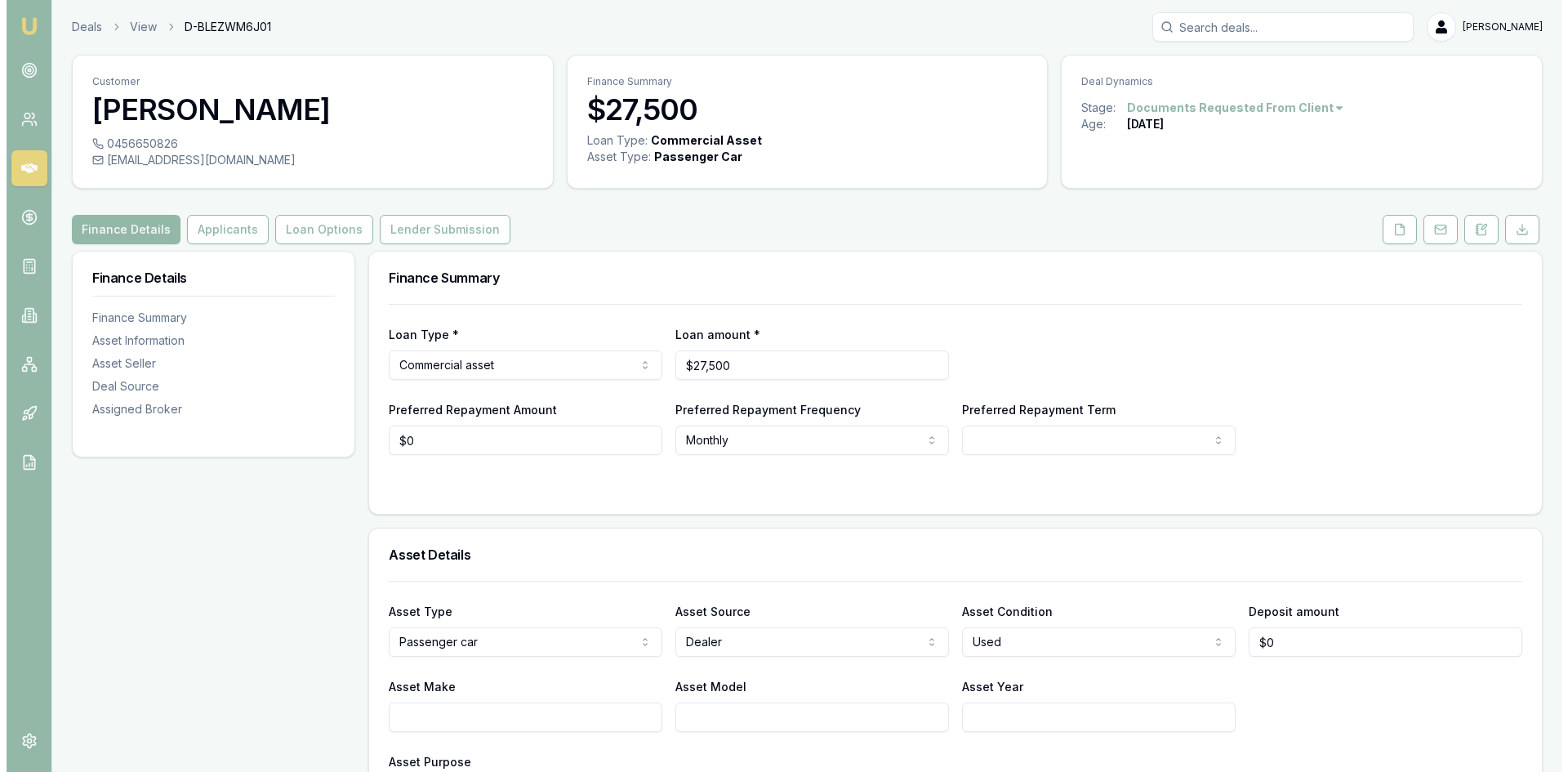
scroll to position [0, 0]
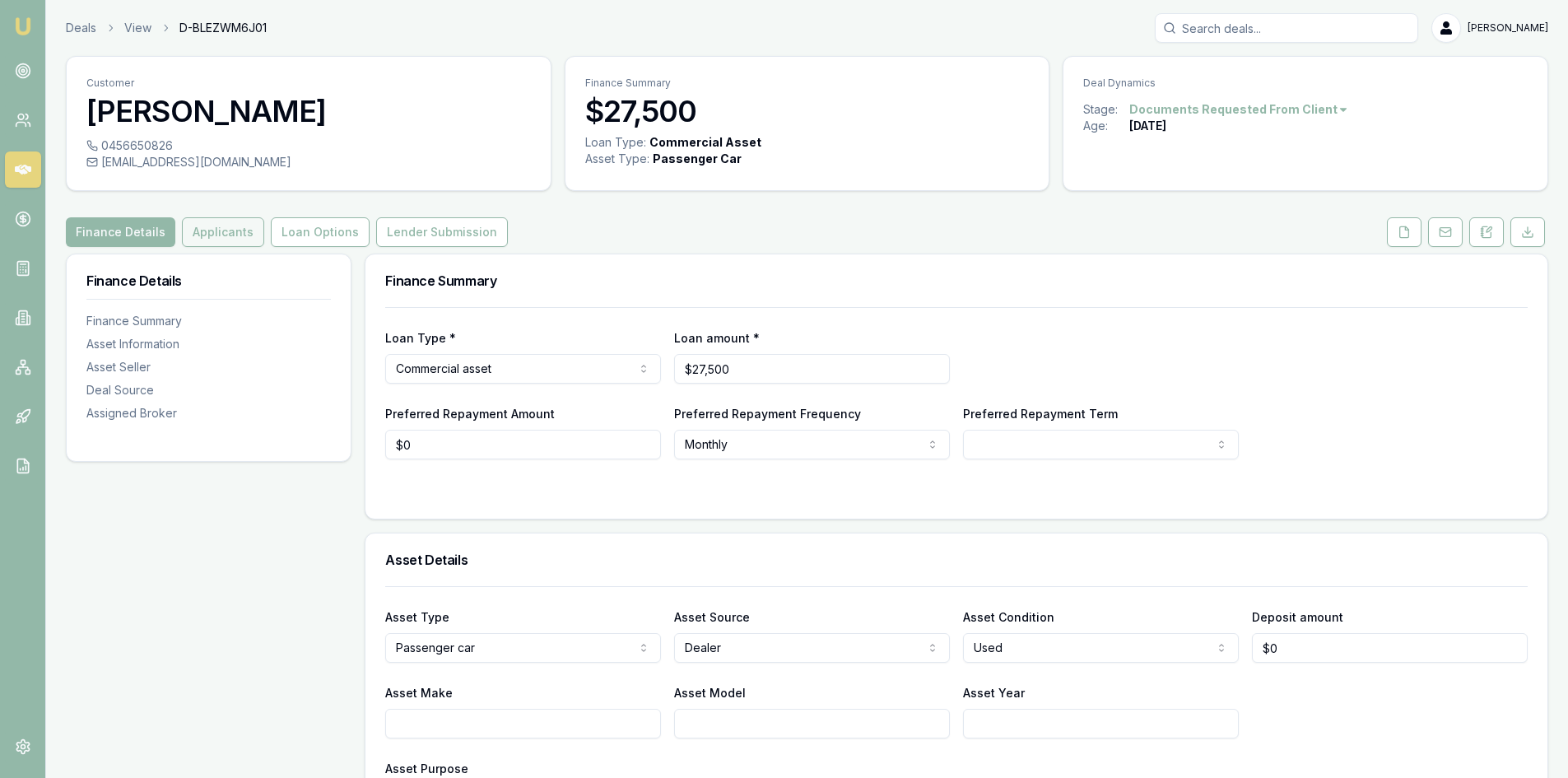
click at [227, 245] on button "Applicants" at bounding box center [222, 232] width 82 height 29
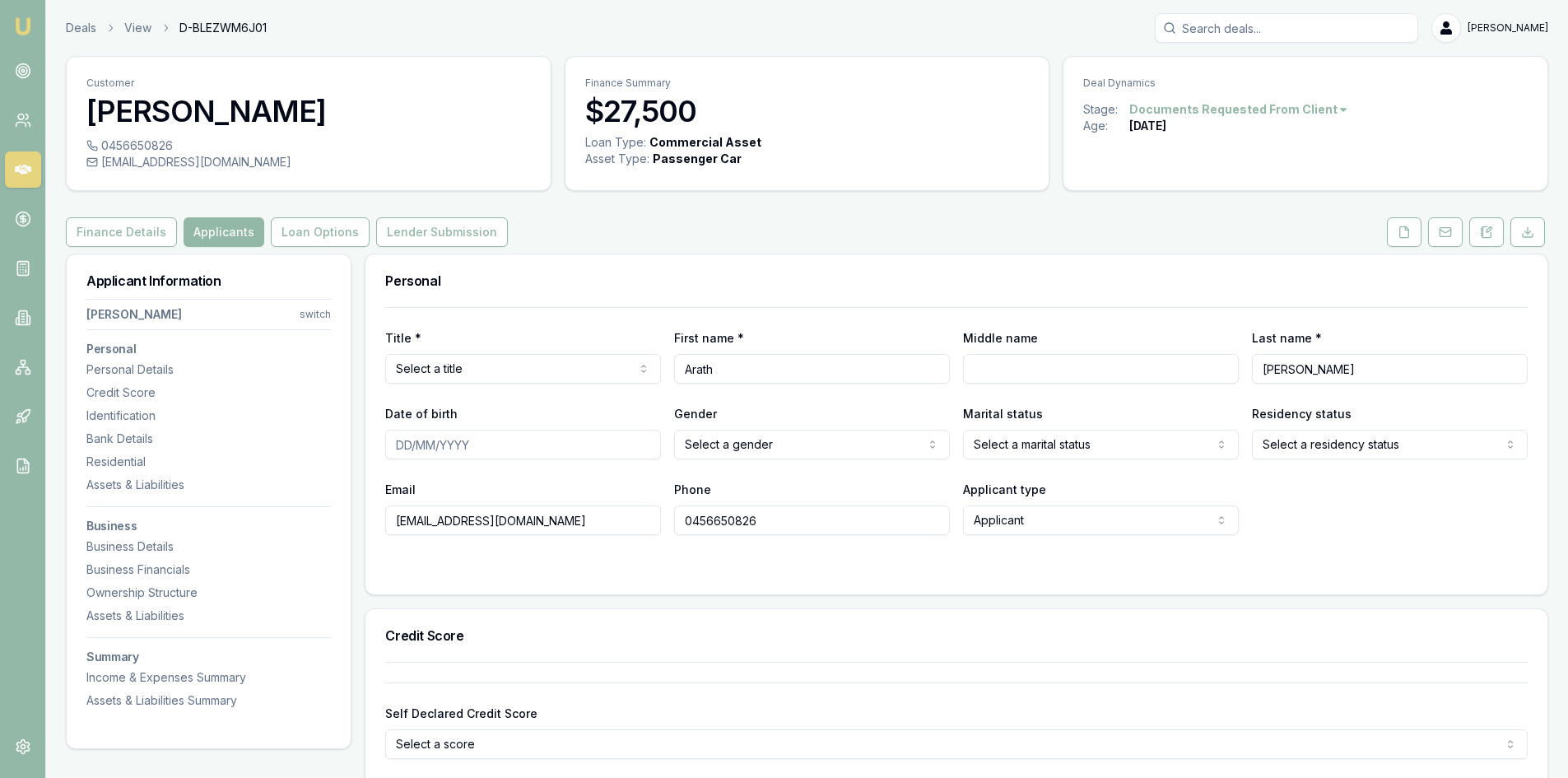
click at [493, 360] on html "Emu Broker Deals View D-BLEZWM6J01 [PERSON_NAME] Toggle Menu Customer [PERSON_N…" at bounding box center [784, 389] width 1568 height 778
click at [404, 447] on input "Date of birth" at bounding box center [523, 444] width 276 height 29
click at [1408, 232] on icon at bounding box center [1404, 231] width 9 height 10
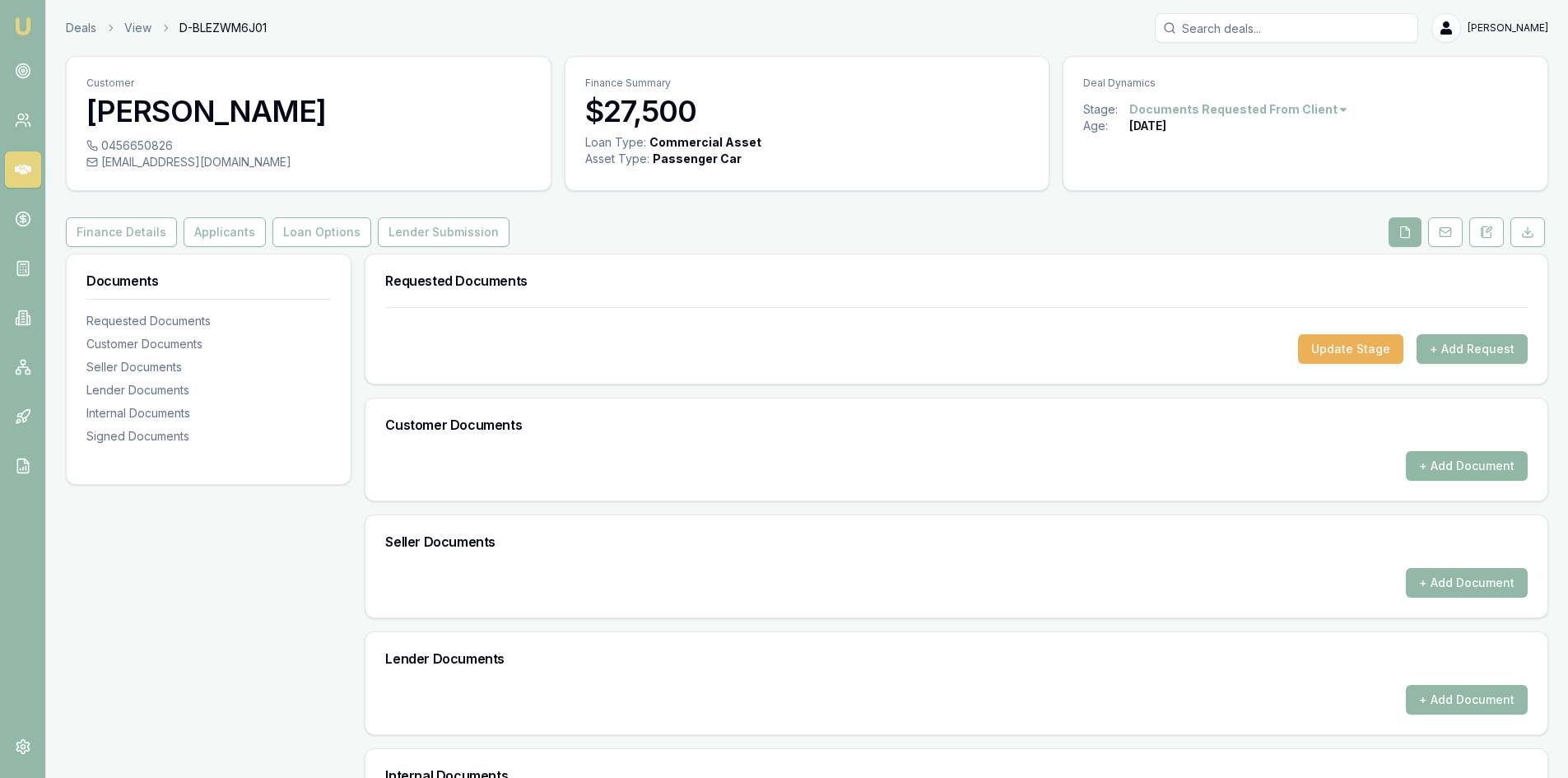
click at [1466, 474] on button "+ Add Document" at bounding box center [1465, 465] width 121 height 29
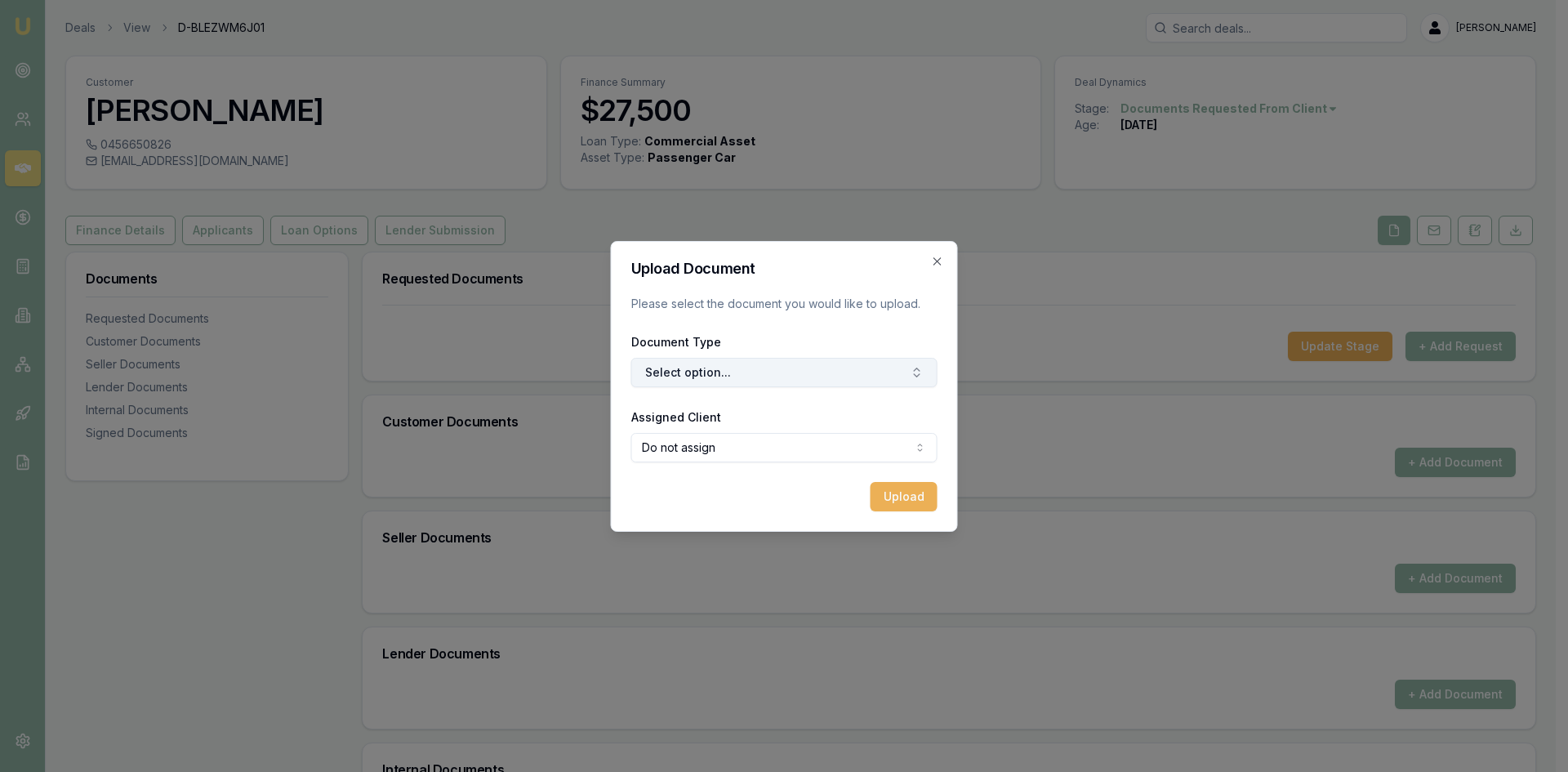
click at [753, 365] on button "Select option..." at bounding box center [784, 372] width 306 height 29
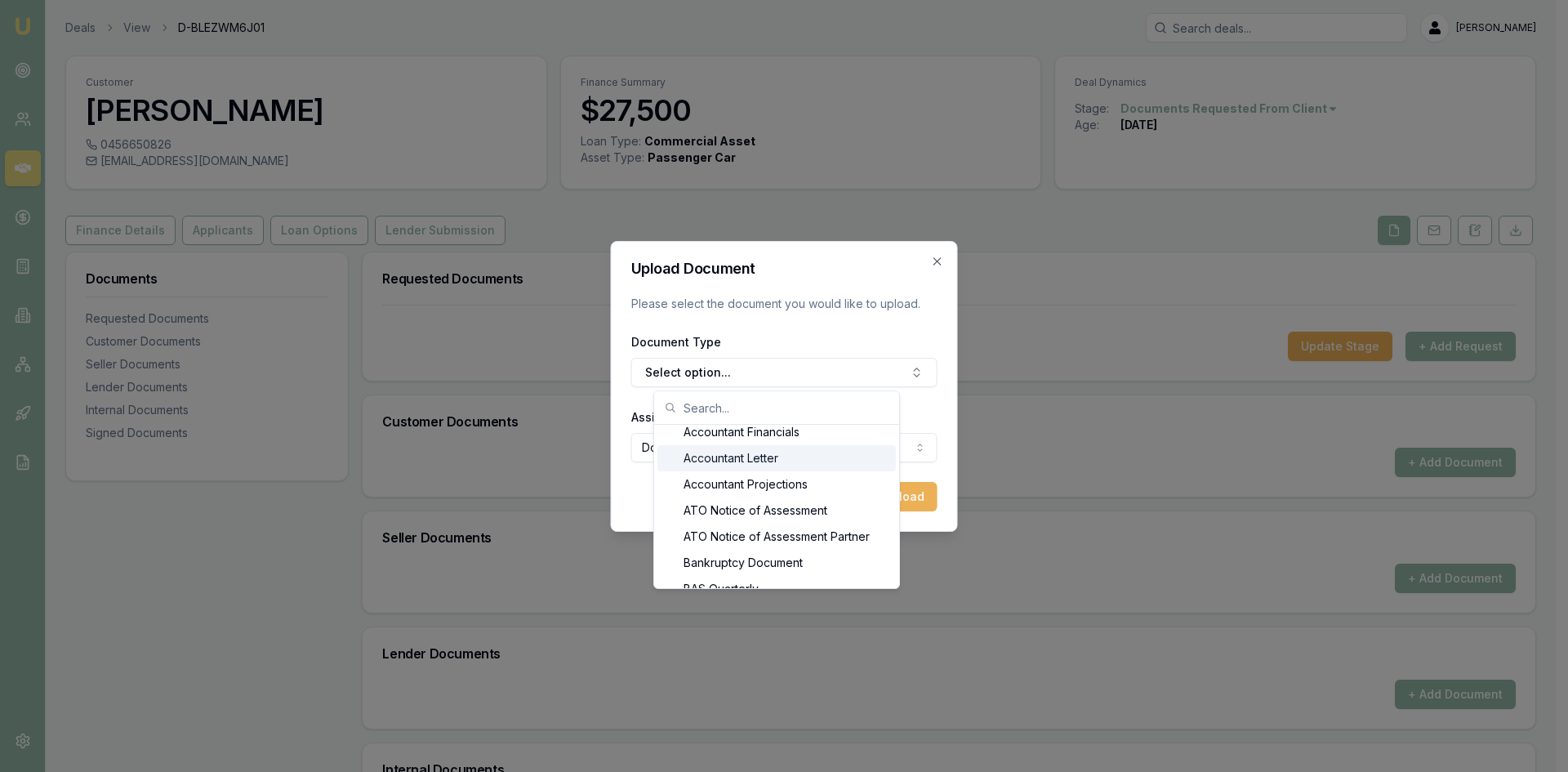
scroll to position [131, 0]
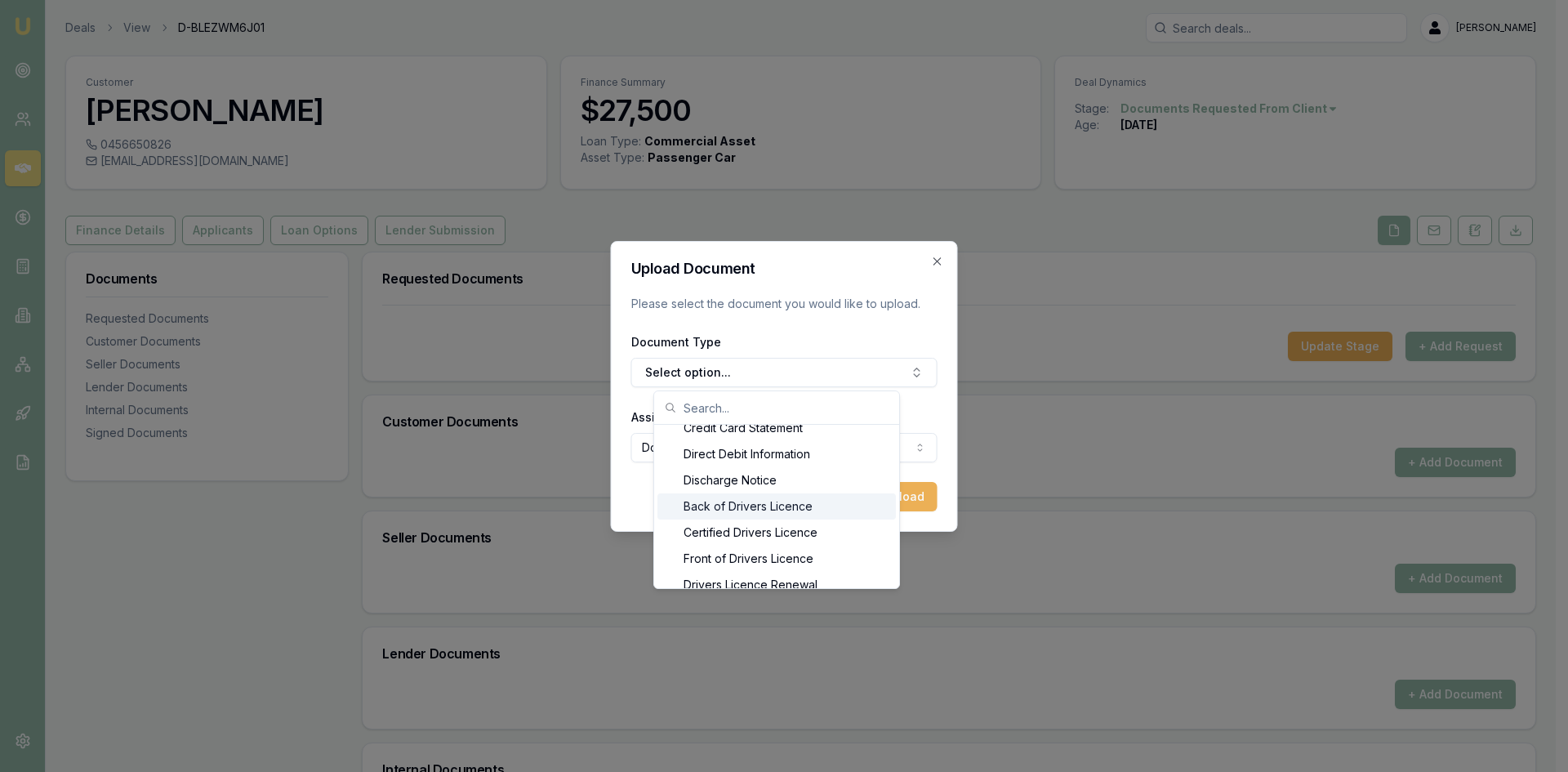
click at [713, 508] on div "Back of Drivers Licence" at bounding box center [776, 507] width 238 height 26
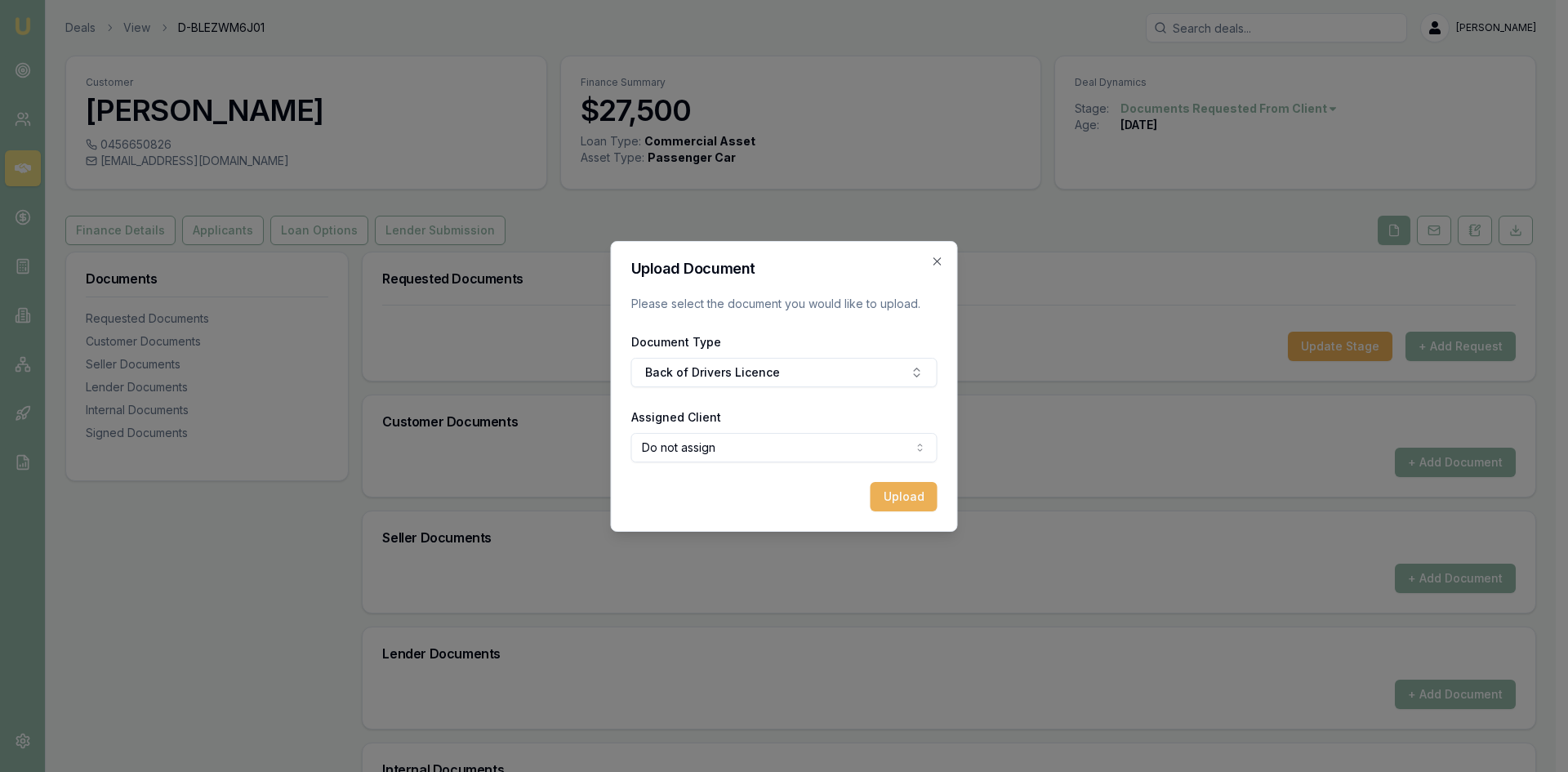
click at [869, 435] on body "Emu Broker Deals View D-BLEZWM6J01 [PERSON_NAME] Toggle Menu Customer [PERSON_N…" at bounding box center [777, 386] width 1556 height 772
select select "U-BGUAVXN9RD"
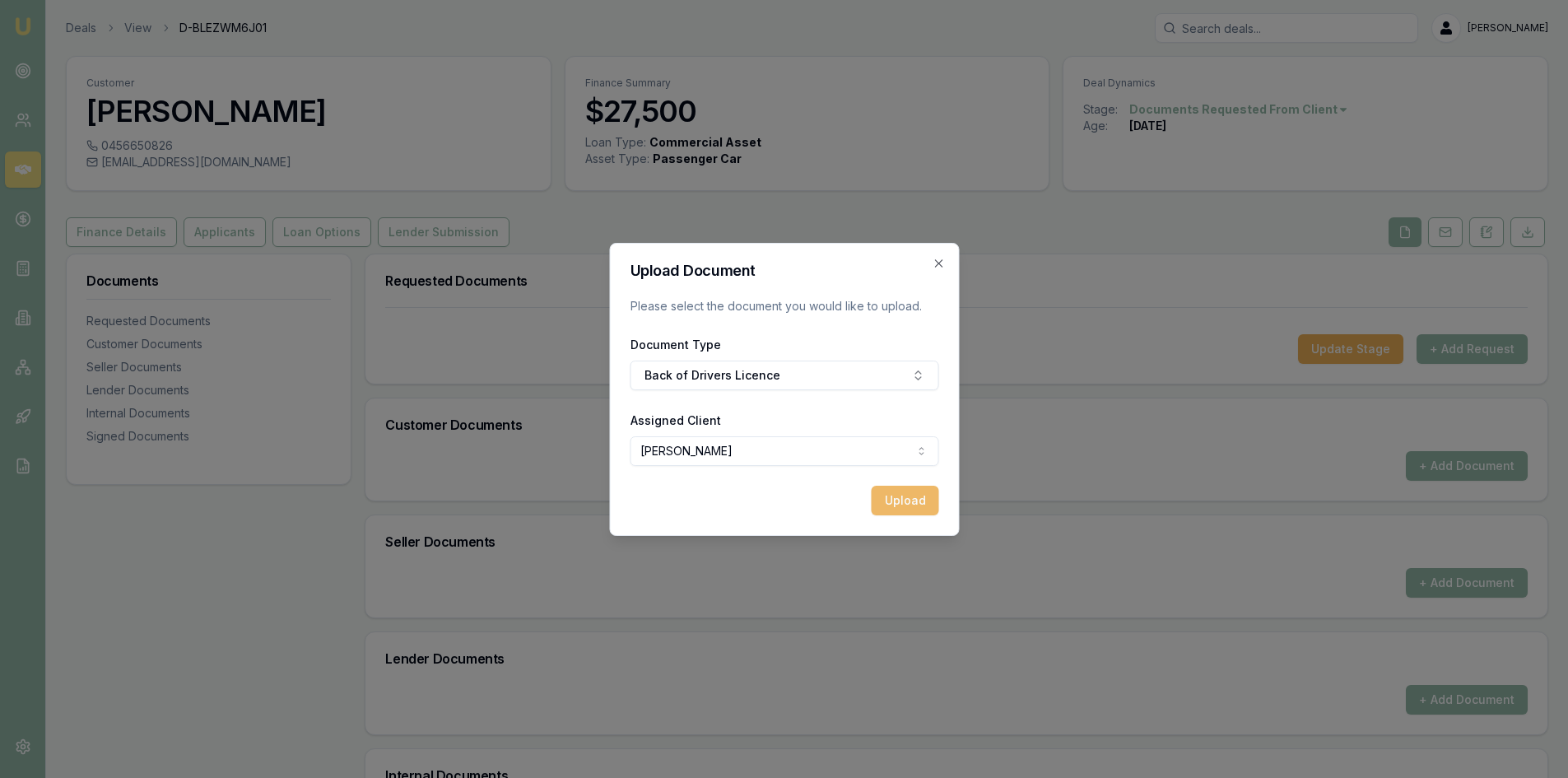
click at [908, 503] on button "Upload" at bounding box center [904, 500] width 68 height 29
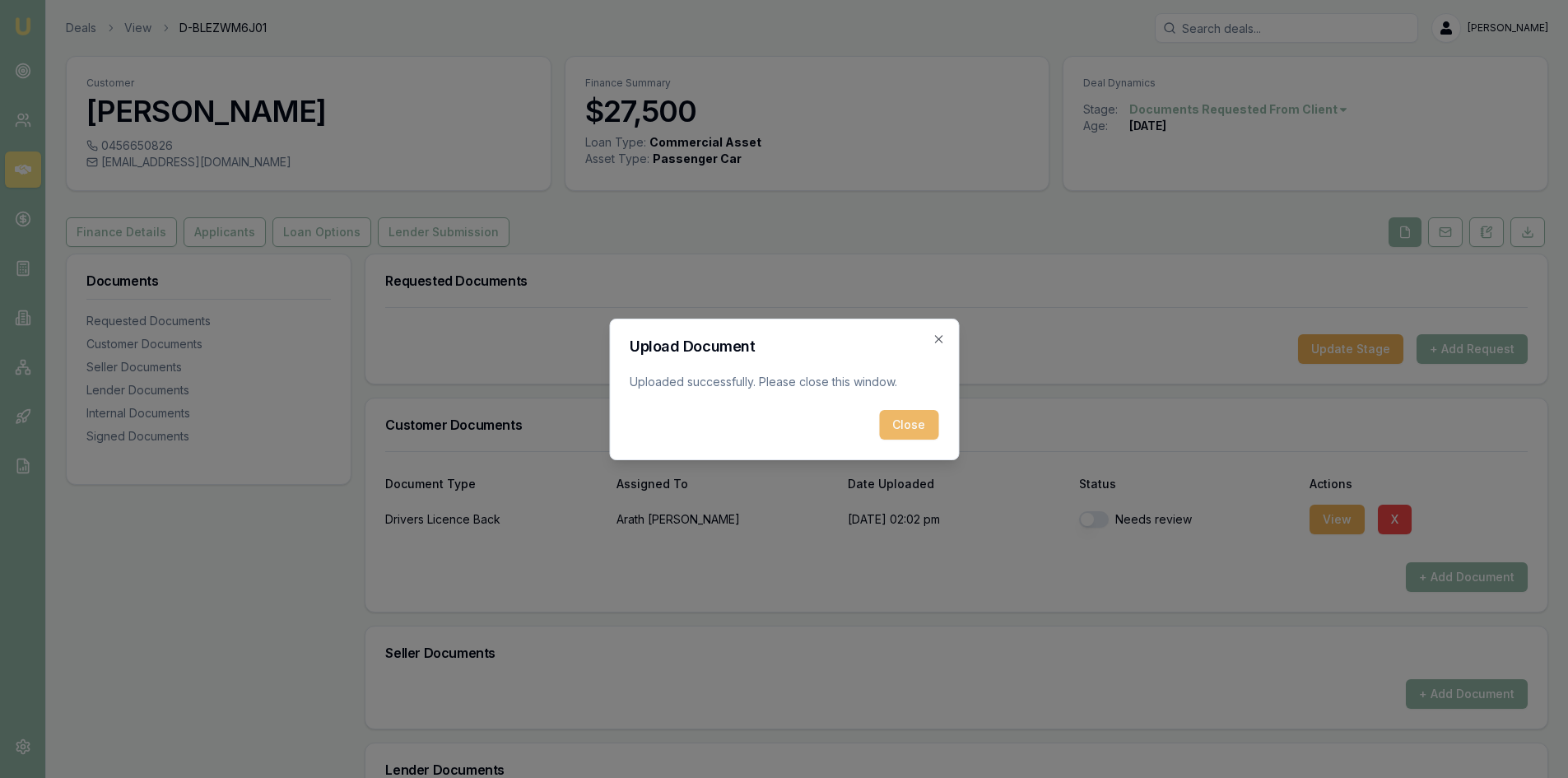
click at [906, 427] on button "Close" at bounding box center [908, 424] width 59 height 29
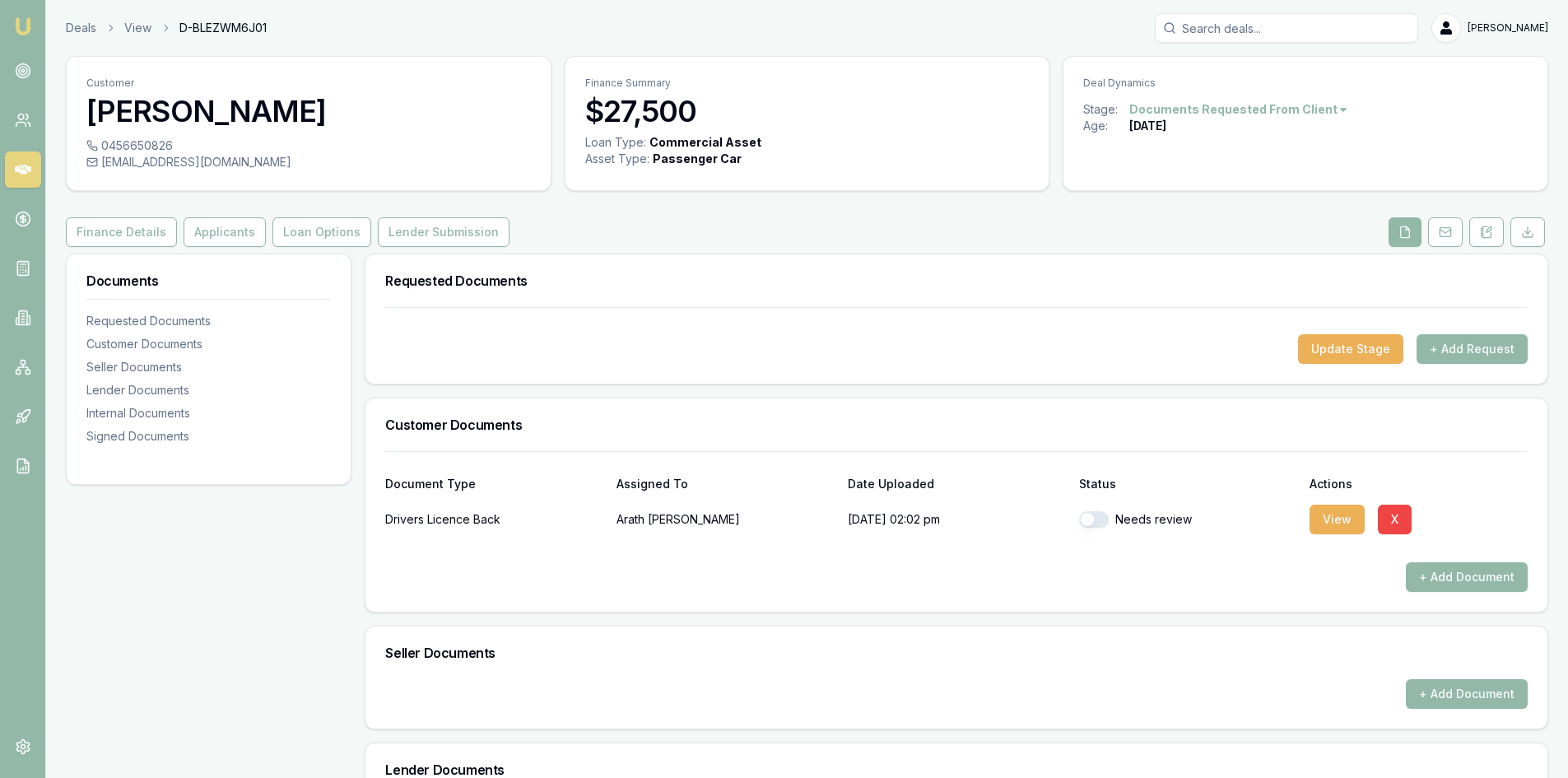
click at [1101, 519] on button "button" at bounding box center [1093, 519] width 29 height 16
checkbox input "true"
click at [1435, 569] on button "+ Add Document" at bounding box center [1465, 576] width 121 height 29
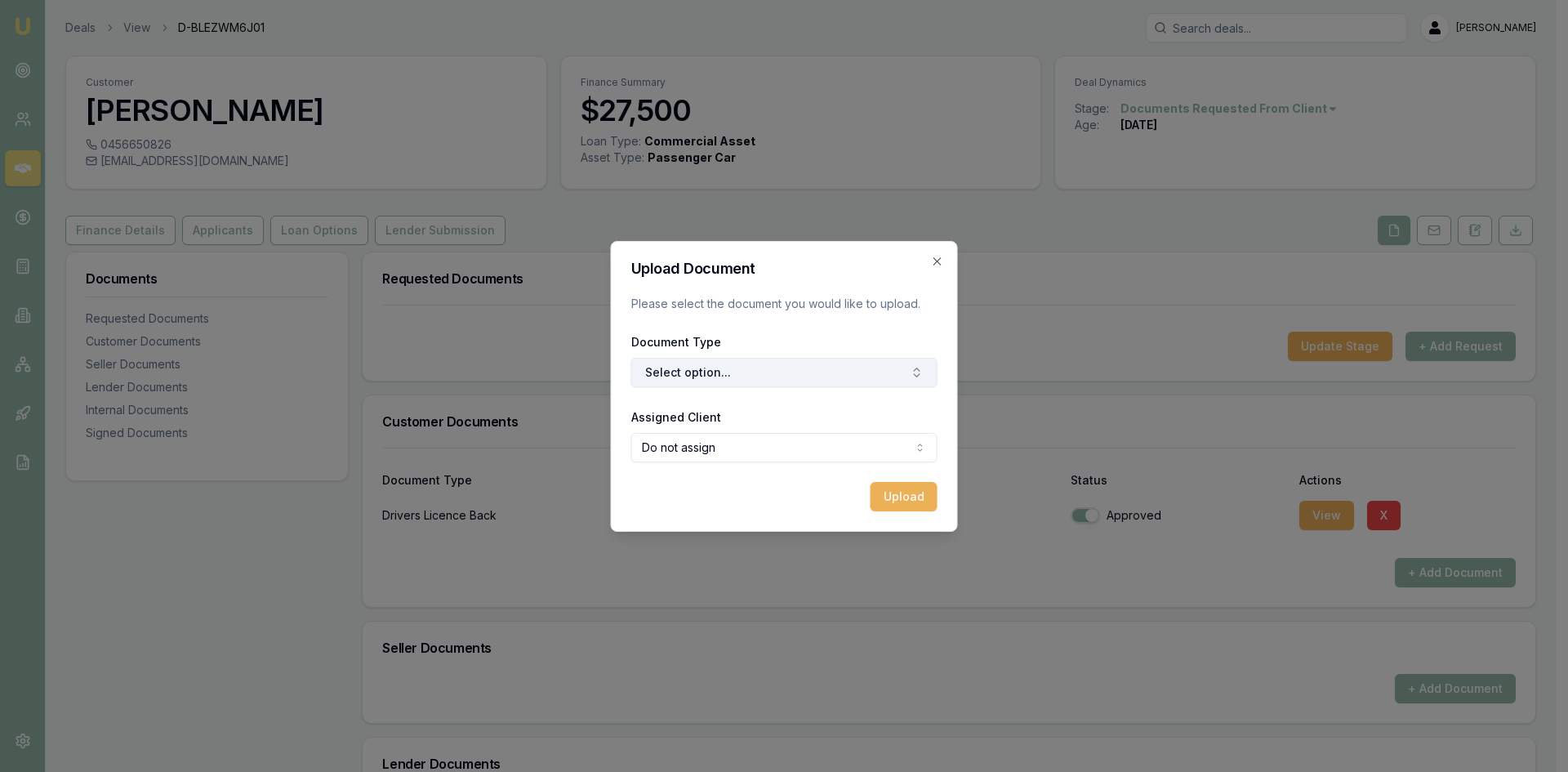
click at [757, 374] on button "Select option..." at bounding box center [784, 372] width 306 height 29
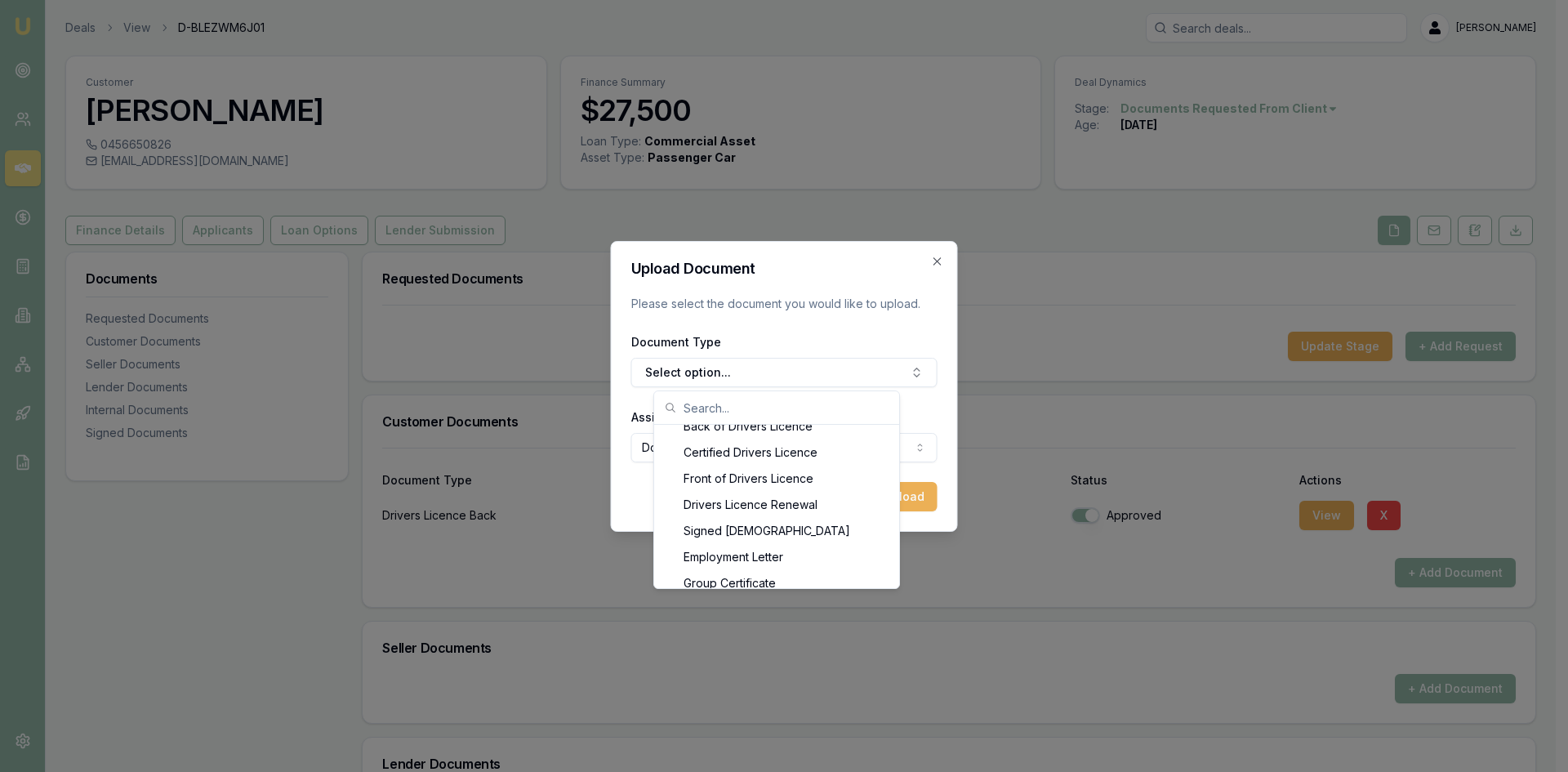
scroll to position [788, 0]
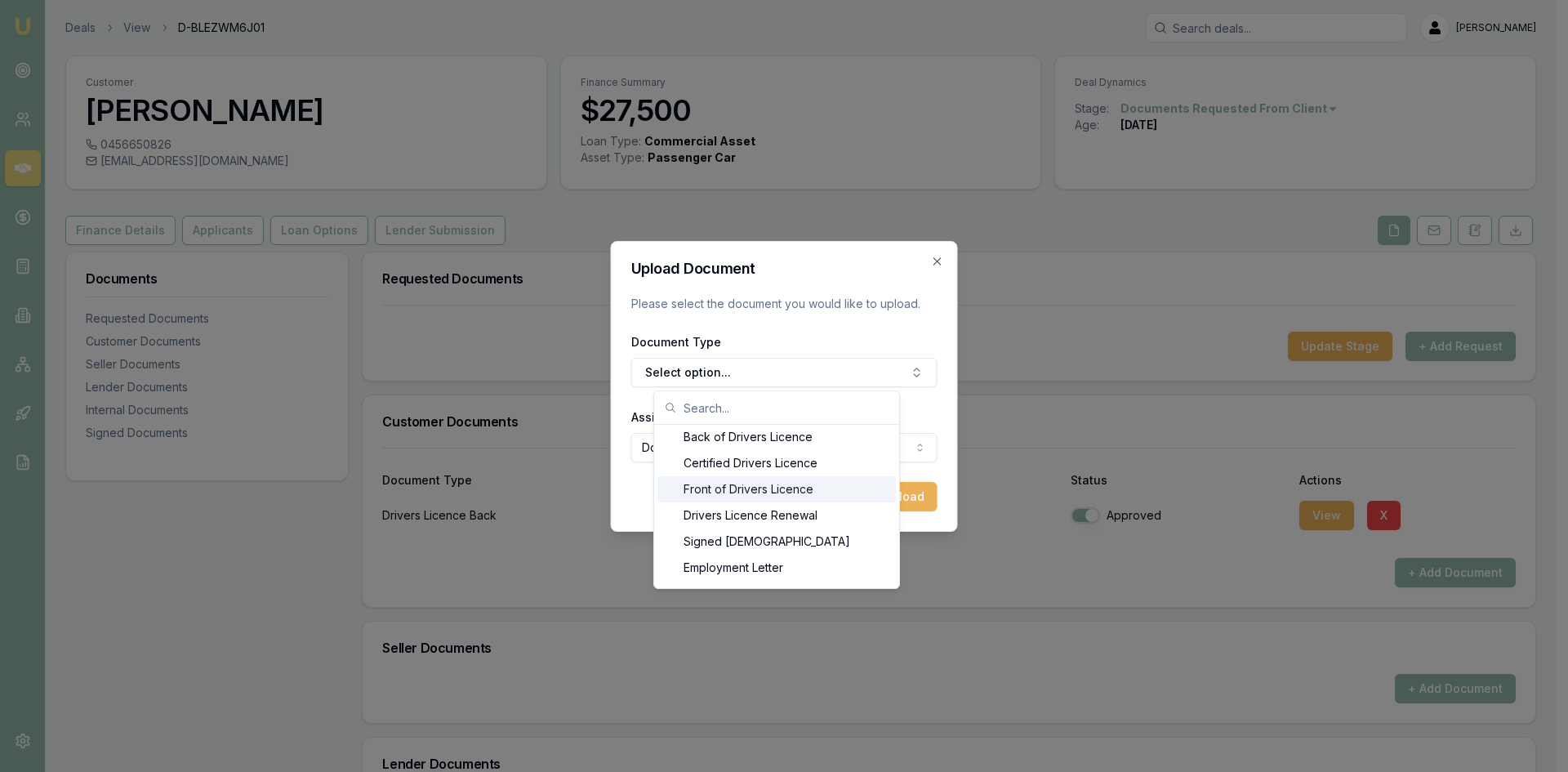
click at [774, 493] on div "Front of Drivers Licence" at bounding box center [776, 489] width 238 height 26
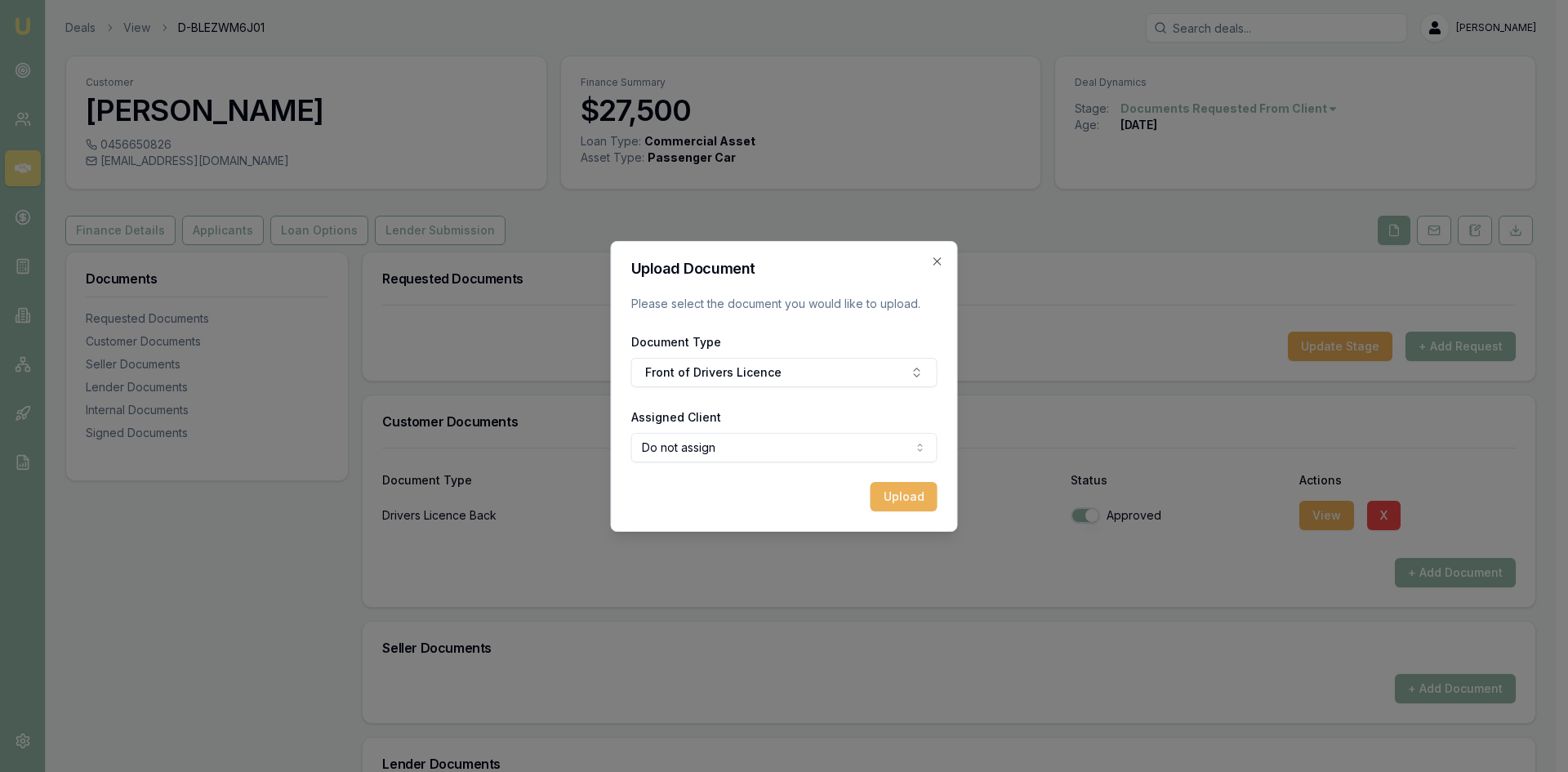
click at [709, 448] on body "Emu Broker Deals View D-BLEZWM6J01 [PERSON_NAME] Toggle Menu Customer [PERSON_N…" at bounding box center [777, 386] width 1556 height 772
select select "U-BGUAVXN9RD"
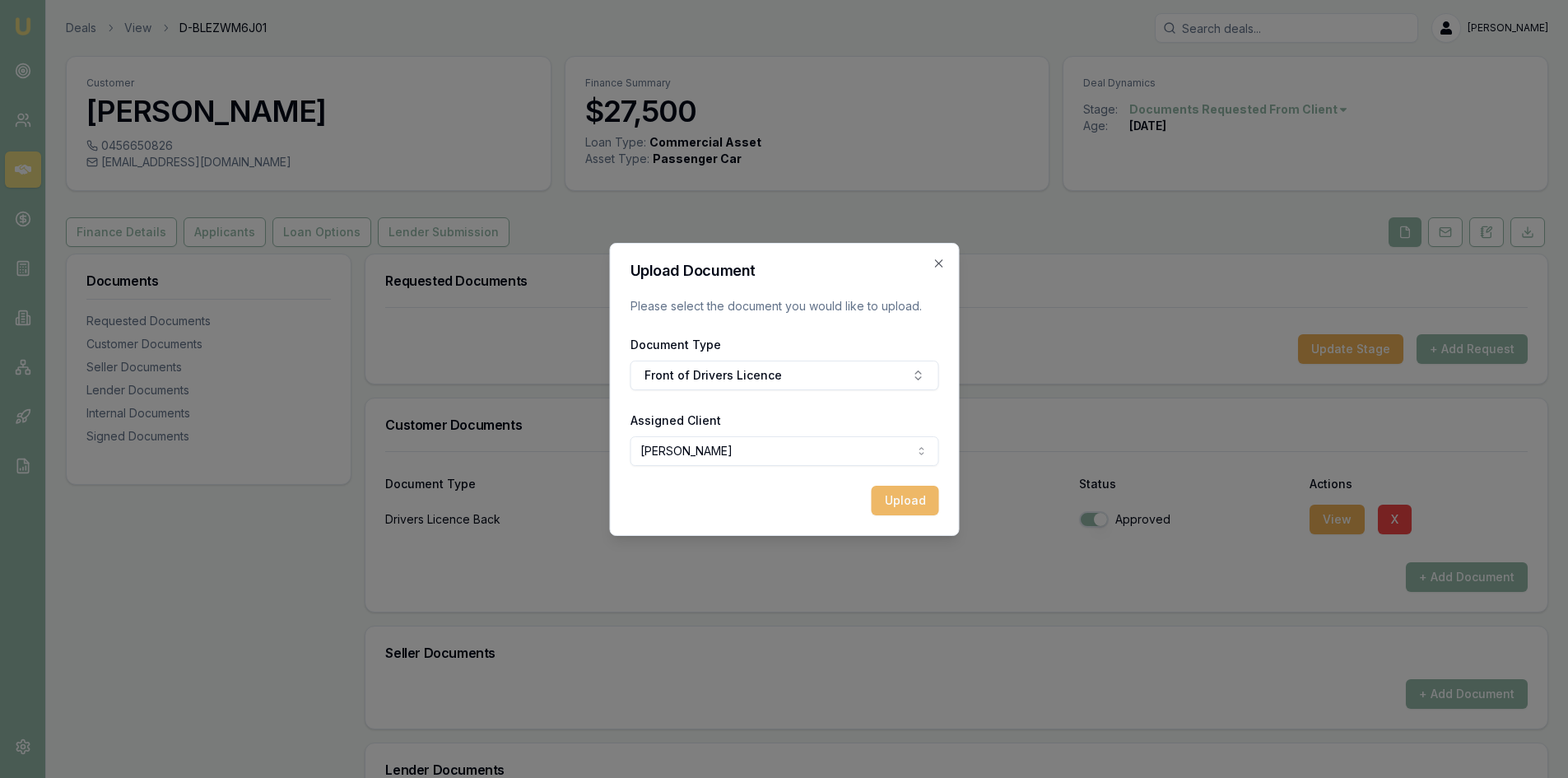
click at [903, 498] on button "Upload" at bounding box center [904, 500] width 68 height 29
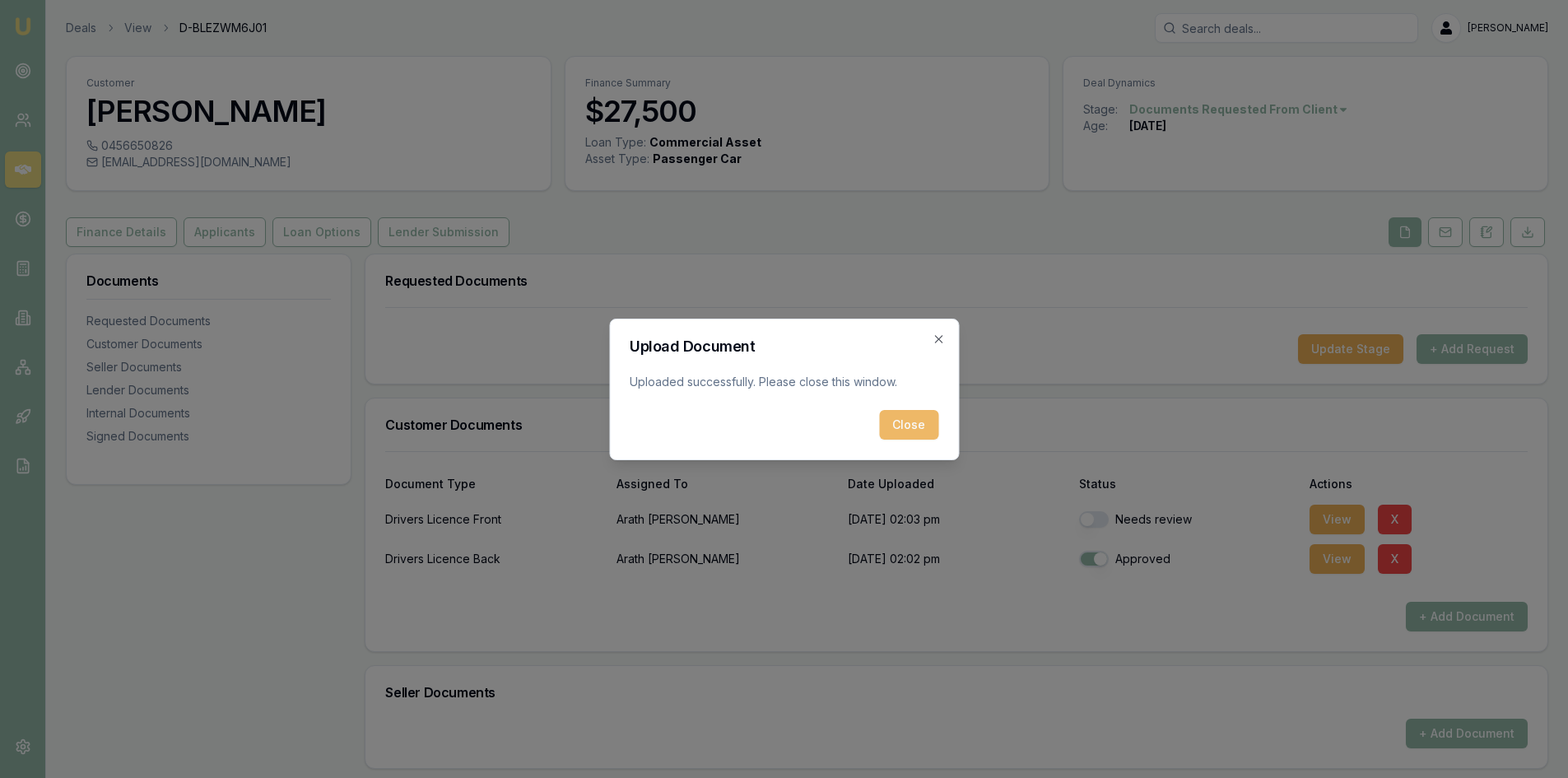
click at [895, 428] on button "Close" at bounding box center [908, 424] width 59 height 29
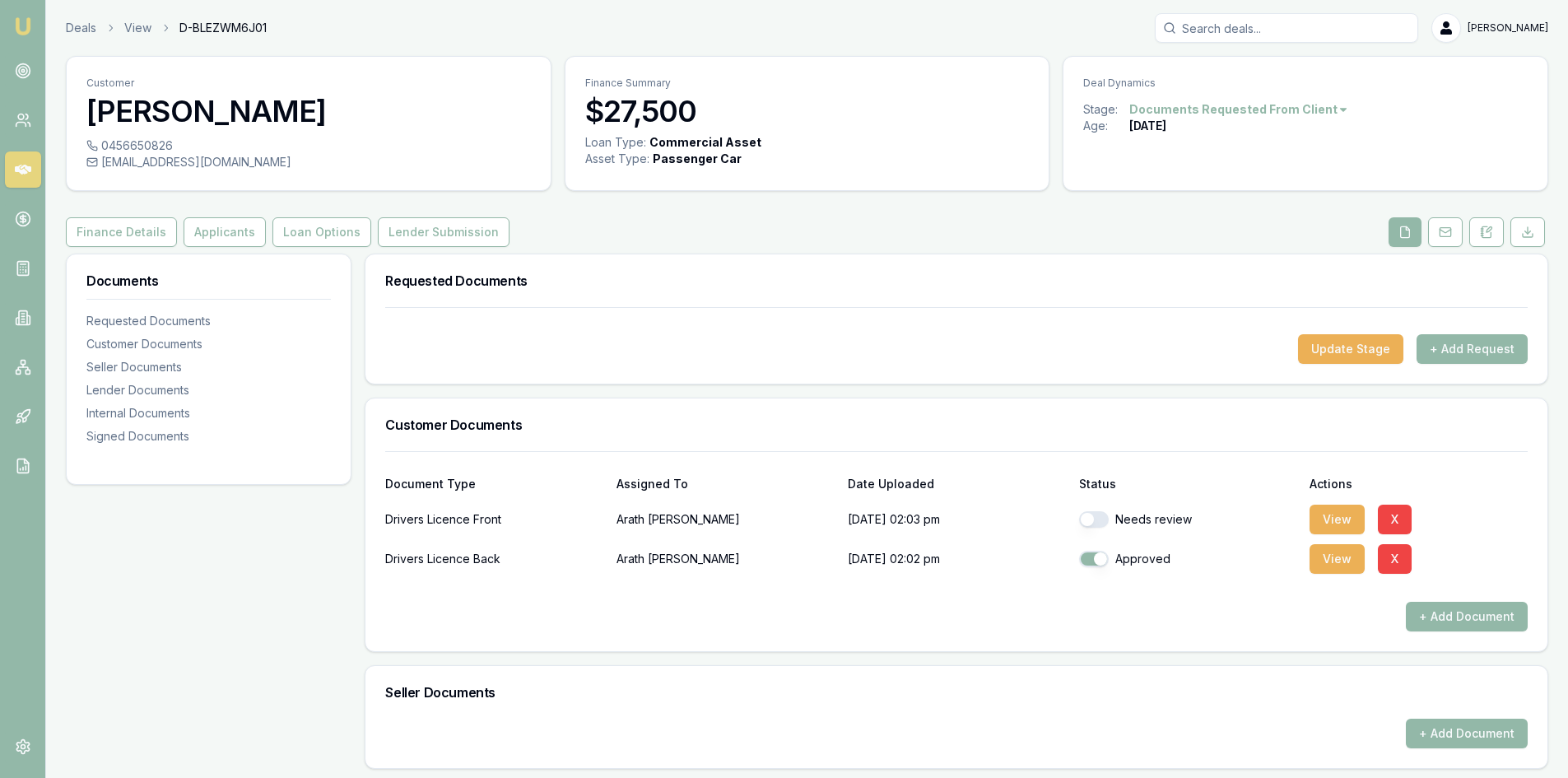
click at [1102, 512] on button "button" at bounding box center [1093, 519] width 29 height 16
checkbox input "true"
click at [1462, 602] on button "+ Add Document" at bounding box center [1465, 616] width 121 height 29
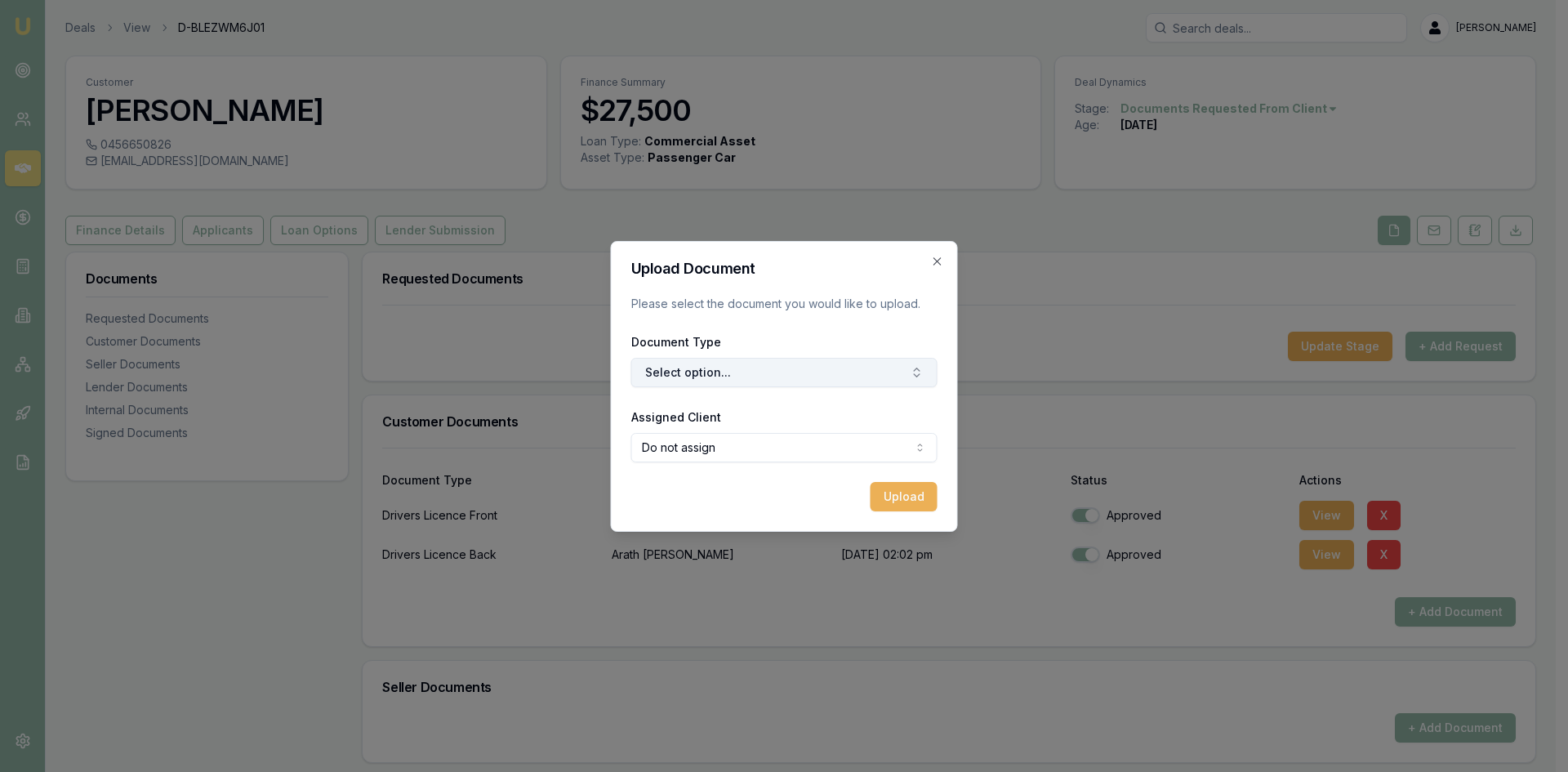
click at [691, 379] on button "Select option..." at bounding box center [784, 372] width 306 height 29
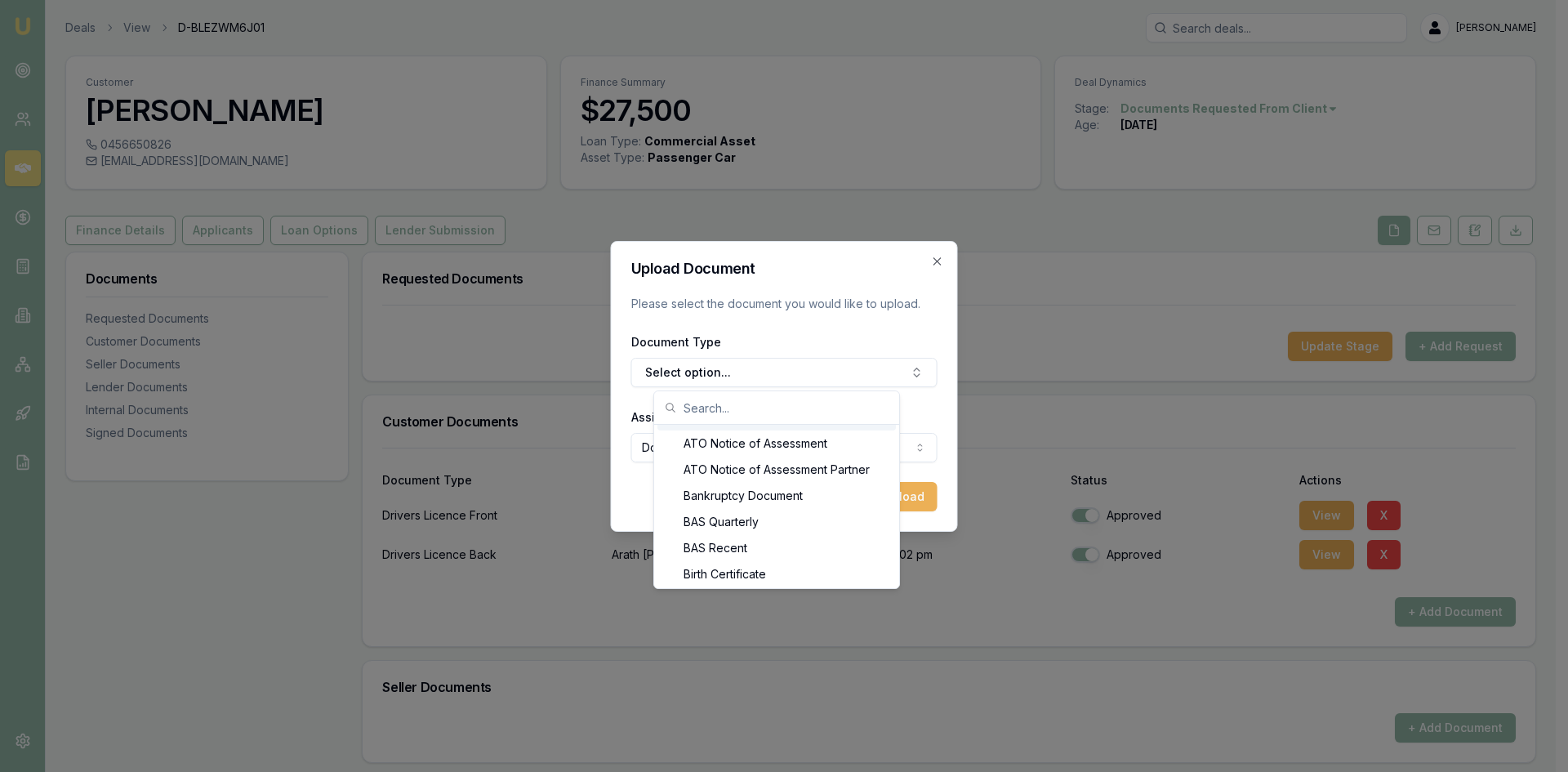
scroll to position [196, 0]
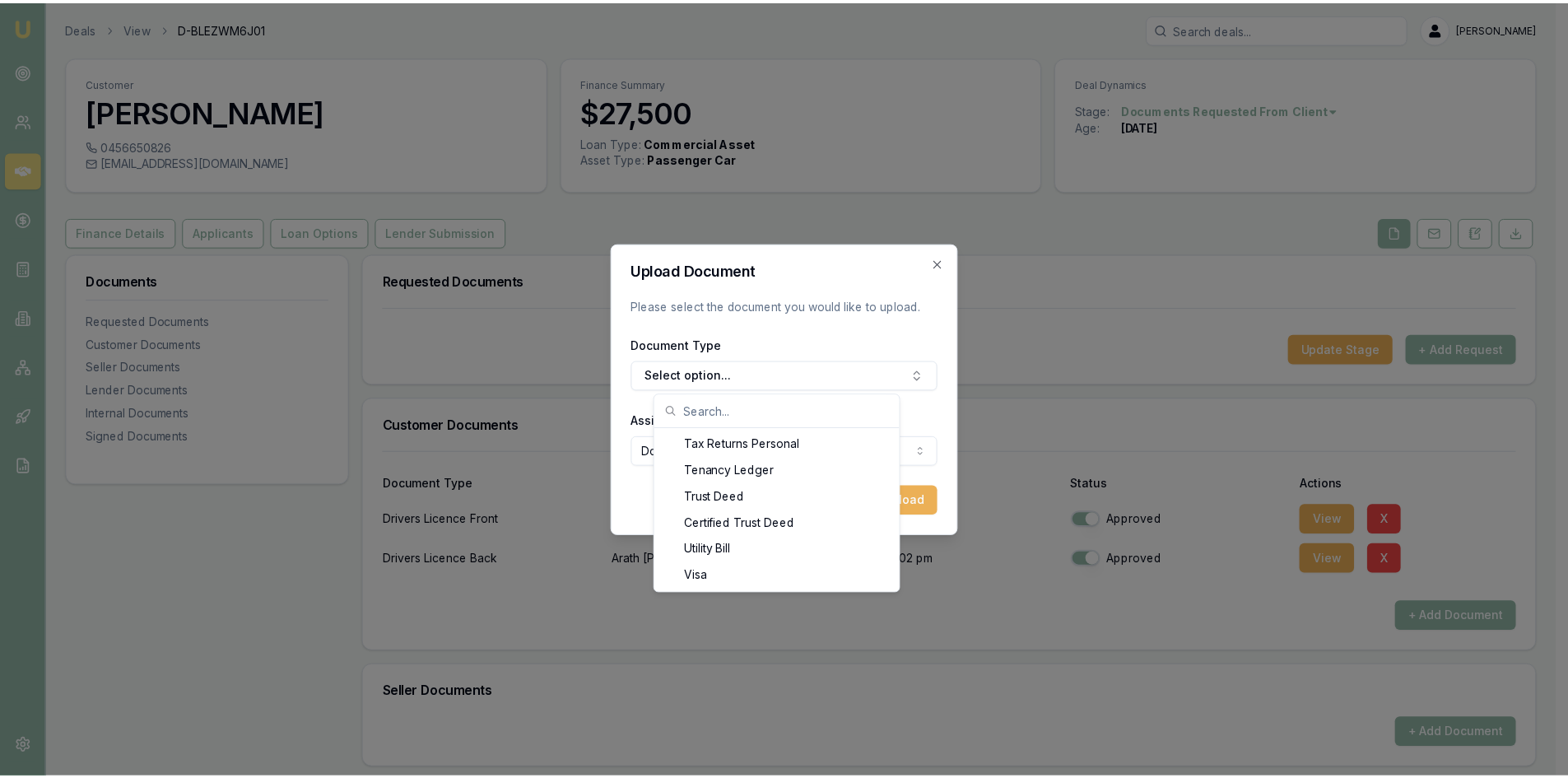
scroll to position [1870, 0]
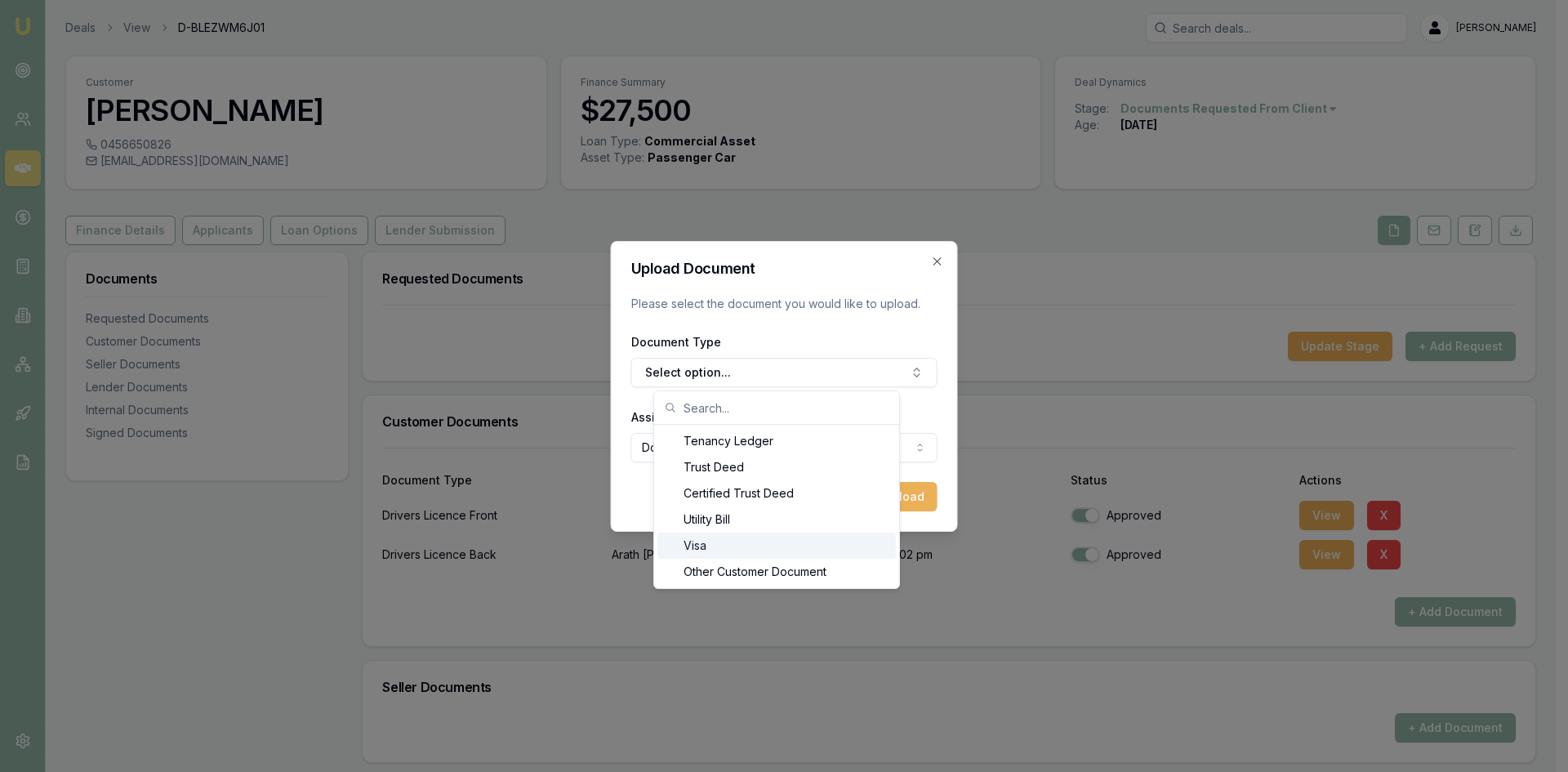
click at [798, 547] on div "Visa" at bounding box center [776, 546] width 238 height 26
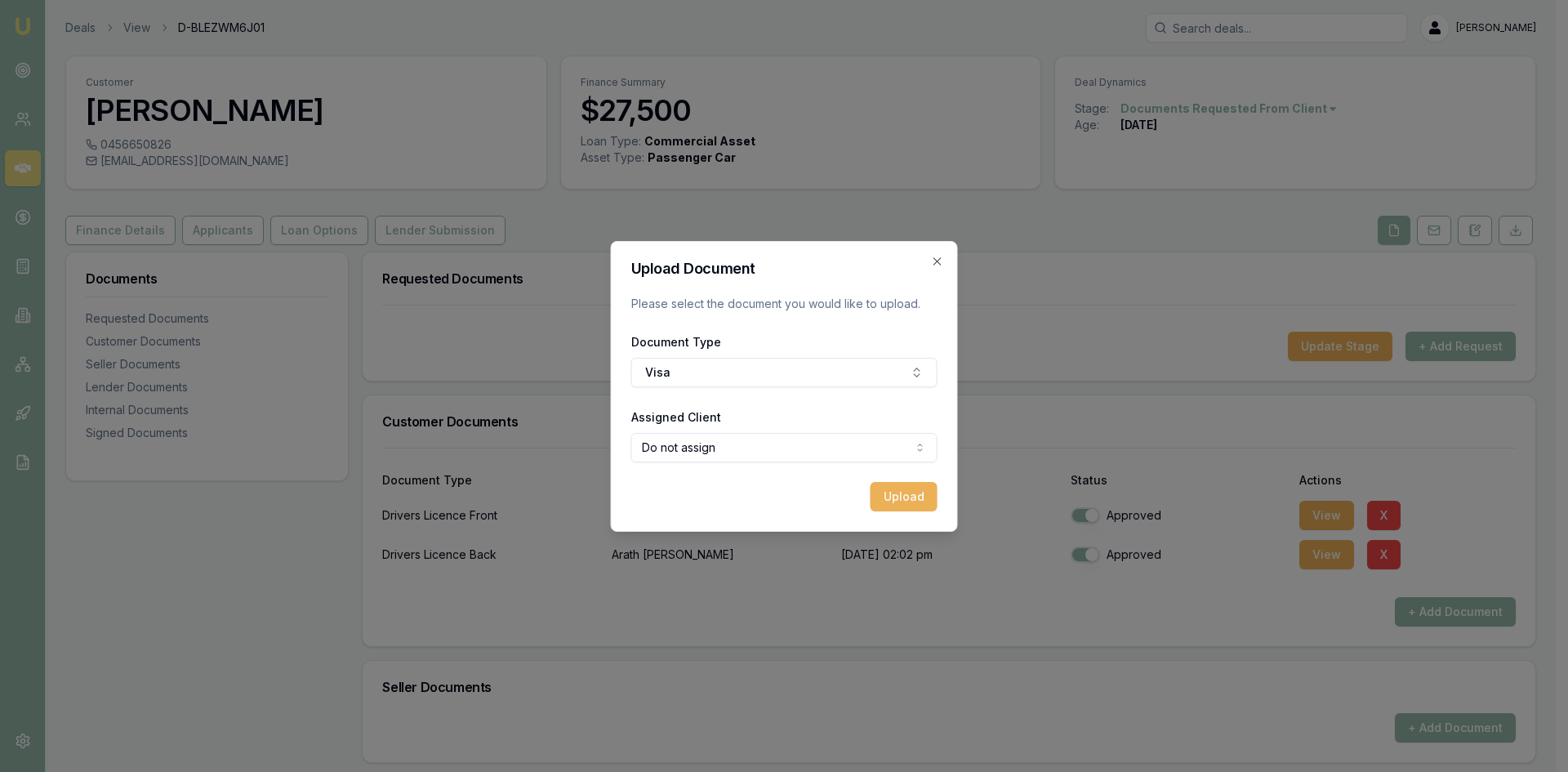
click at [856, 455] on body "Emu Broker Deals View D-BLEZWM6J01 [PERSON_NAME] Toggle Menu Customer [PERSON_N…" at bounding box center [777, 386] width 1556 height 772
select select "U-BGUAVXN9RD"
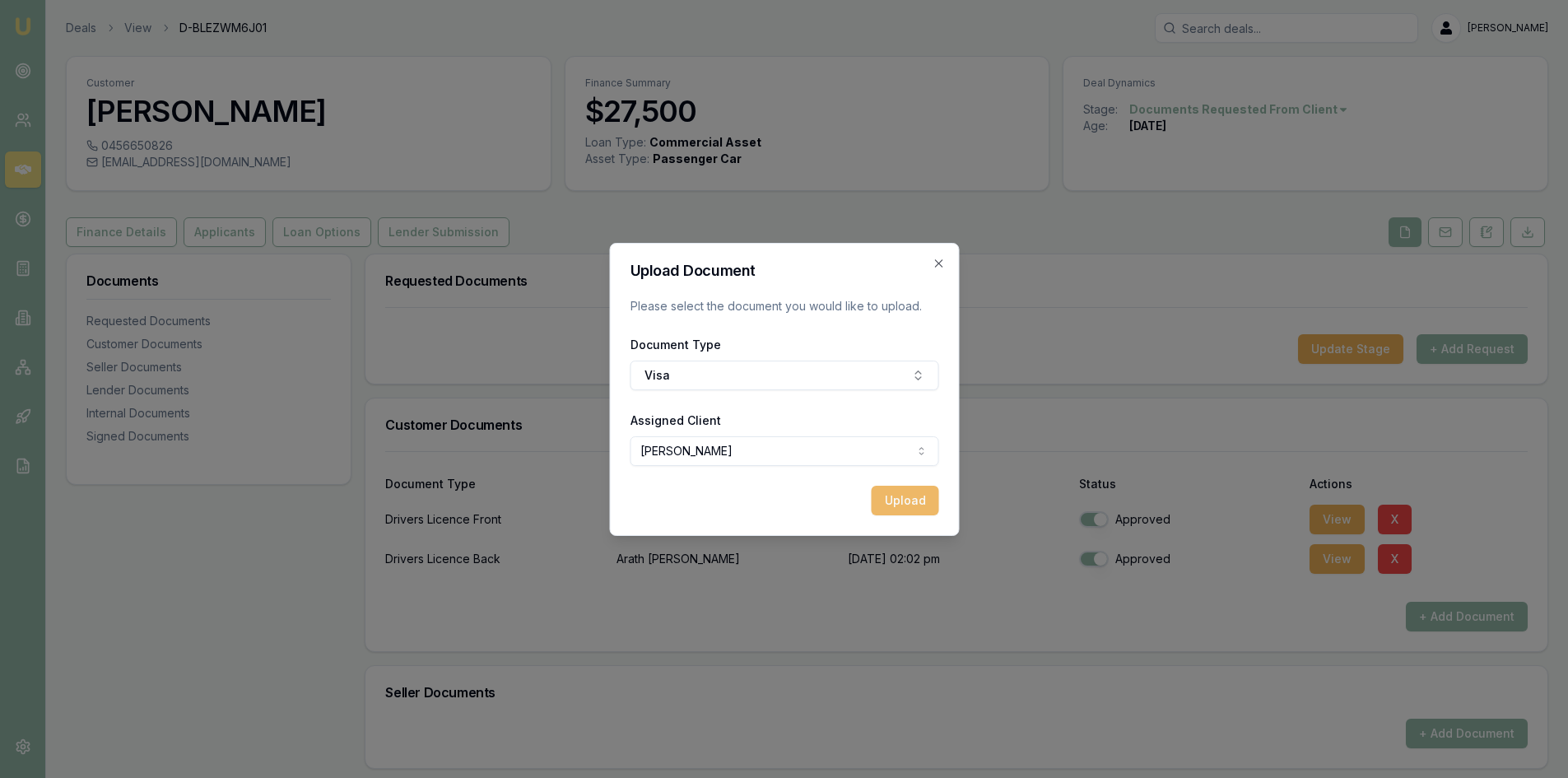
click at [913, 502] on button "Upload" at bounding box center [904, 500] width 68 height 29
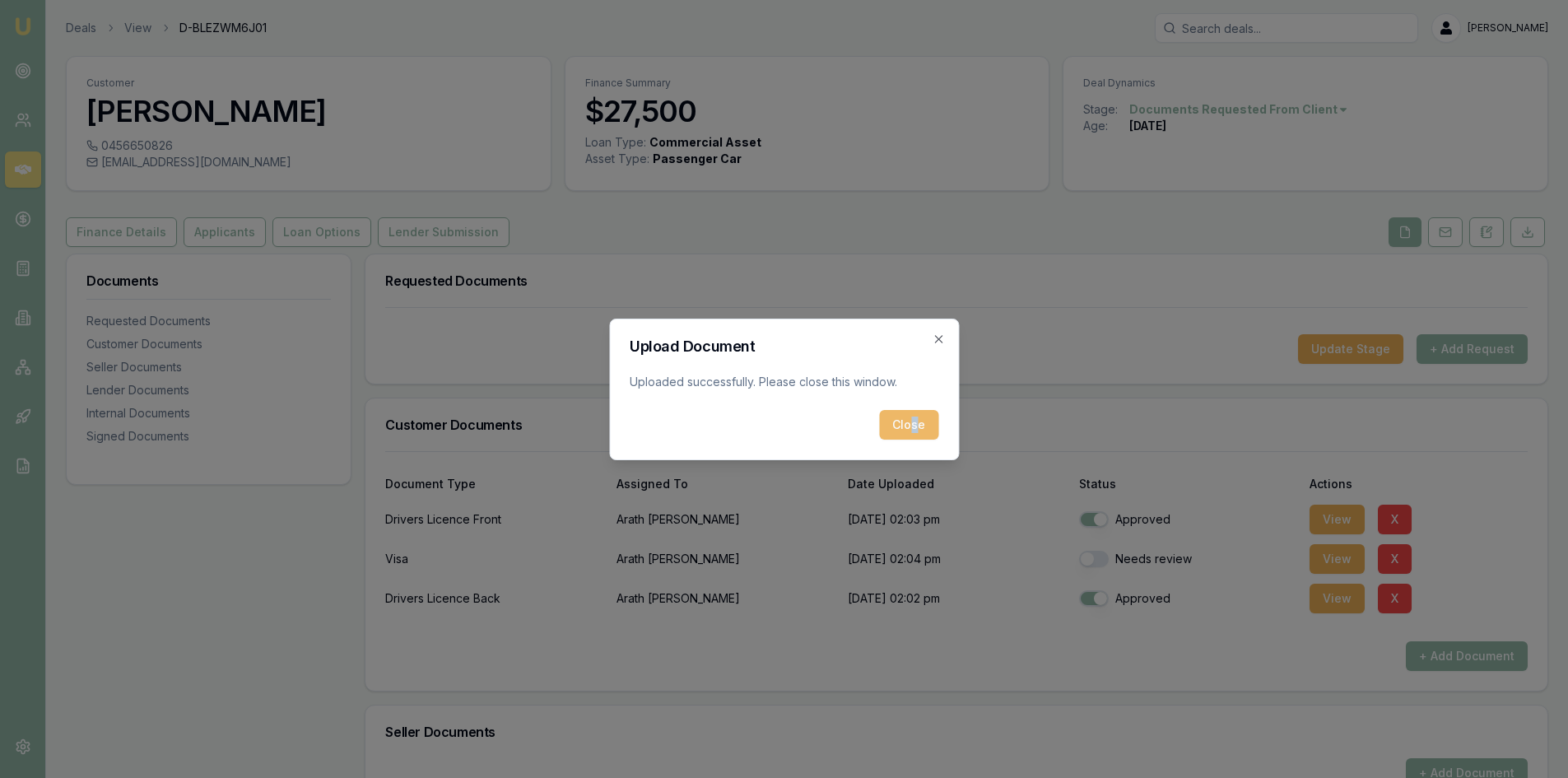
drag, startPoint x: 917, startPoint y: 441, endPoint x: 913, endPoint y: 430, distance: 11.7
click at [913, 430] on div "Upload Document Uploaded successfully. Please close this window. Close Close" at bounding box center [784, 389] width 349 height 141
click at [910, 417] on button "Close" at bounding box center [908, 424] width 59 height 29
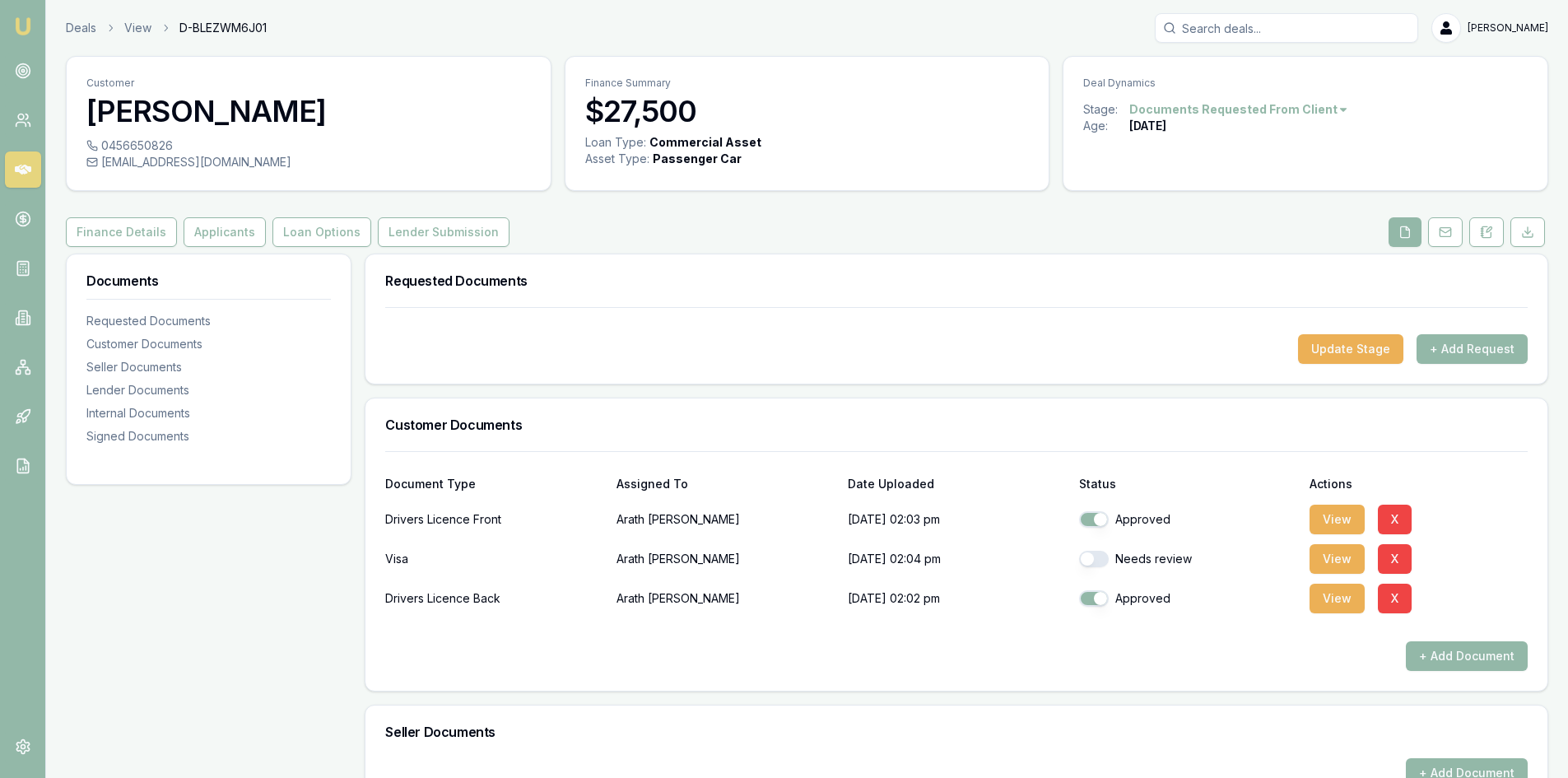
click at [1094, 562] on button "button" at bounding box center [1093, 559] width 29 height 16
checkbox input "true"
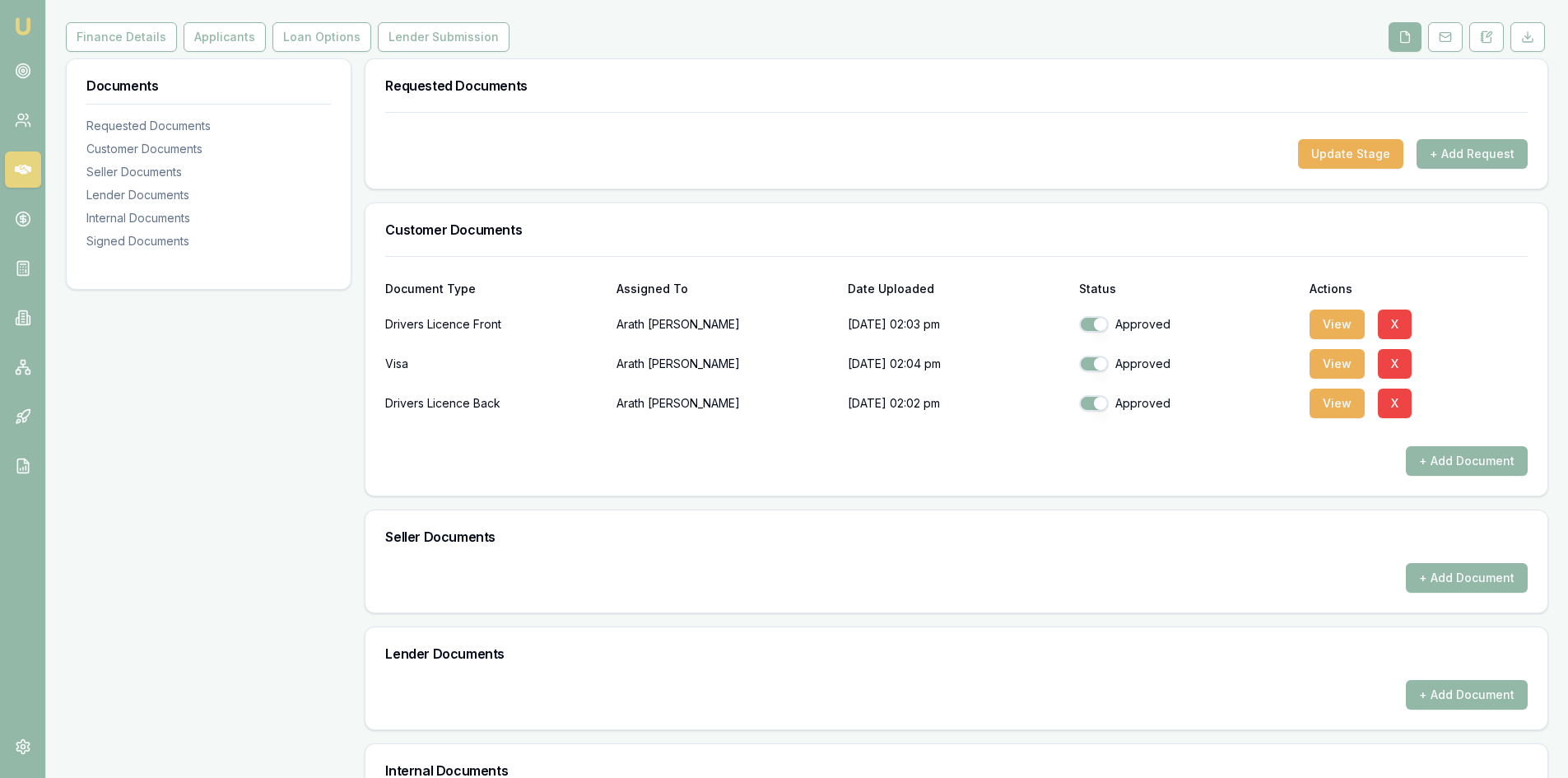
scroll to position [247, 0]
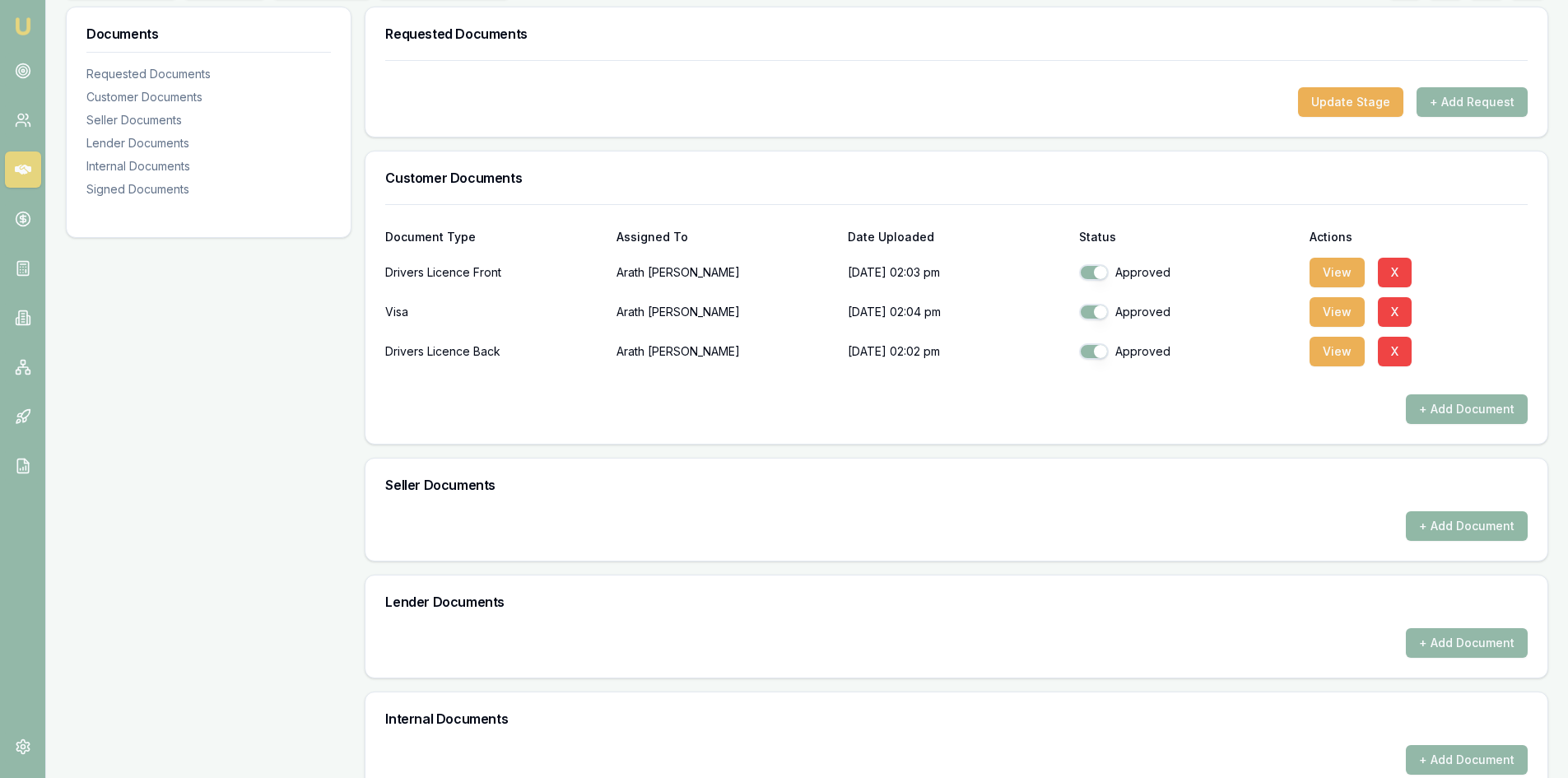
click at [1463, 528] on button "+ Add Document" at bounding box center [1465, 526] width 121 height 29
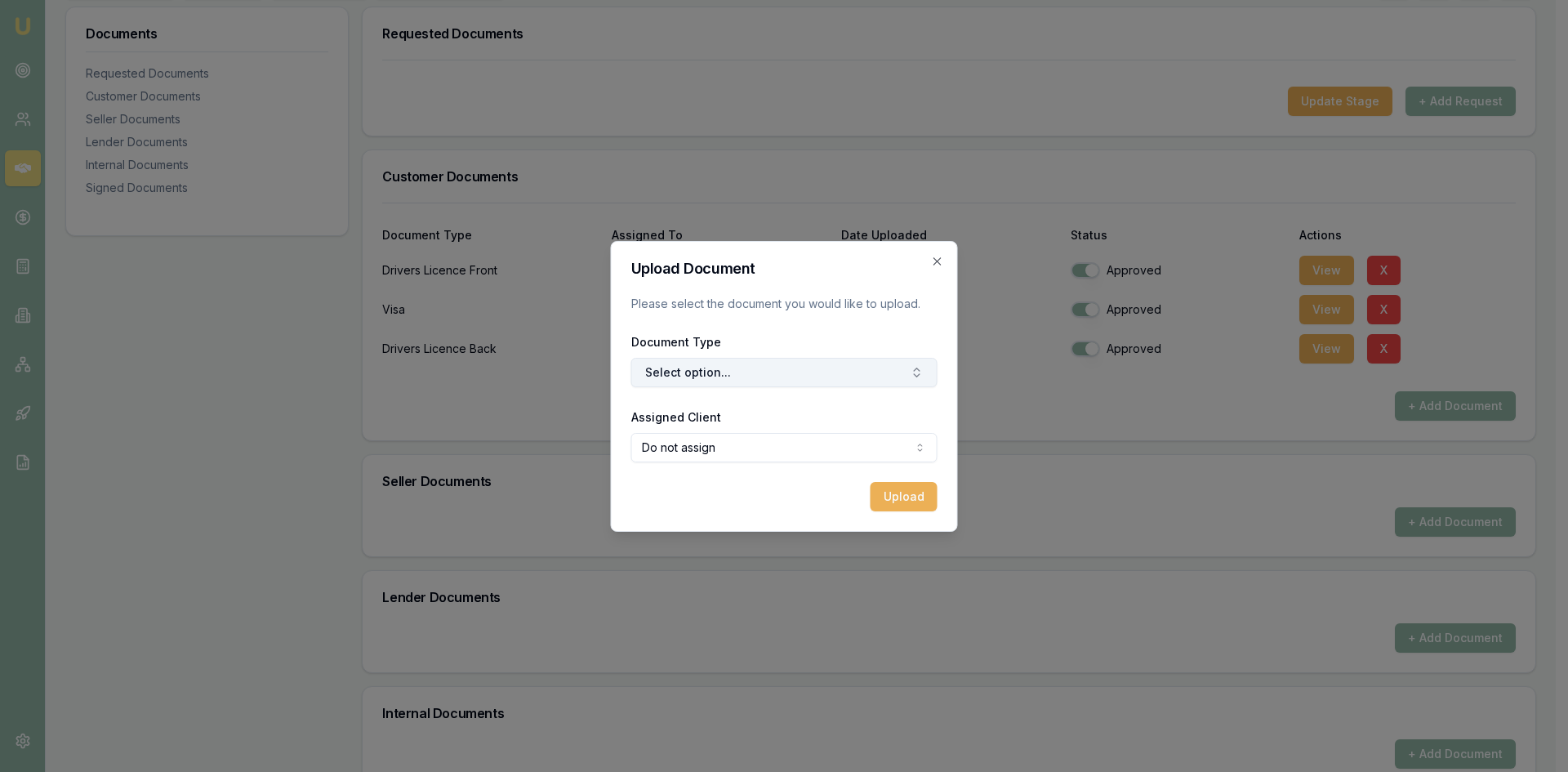
click at [677, 373] on button "Select option..." at bounding box center [784, 372] width 306 height 29
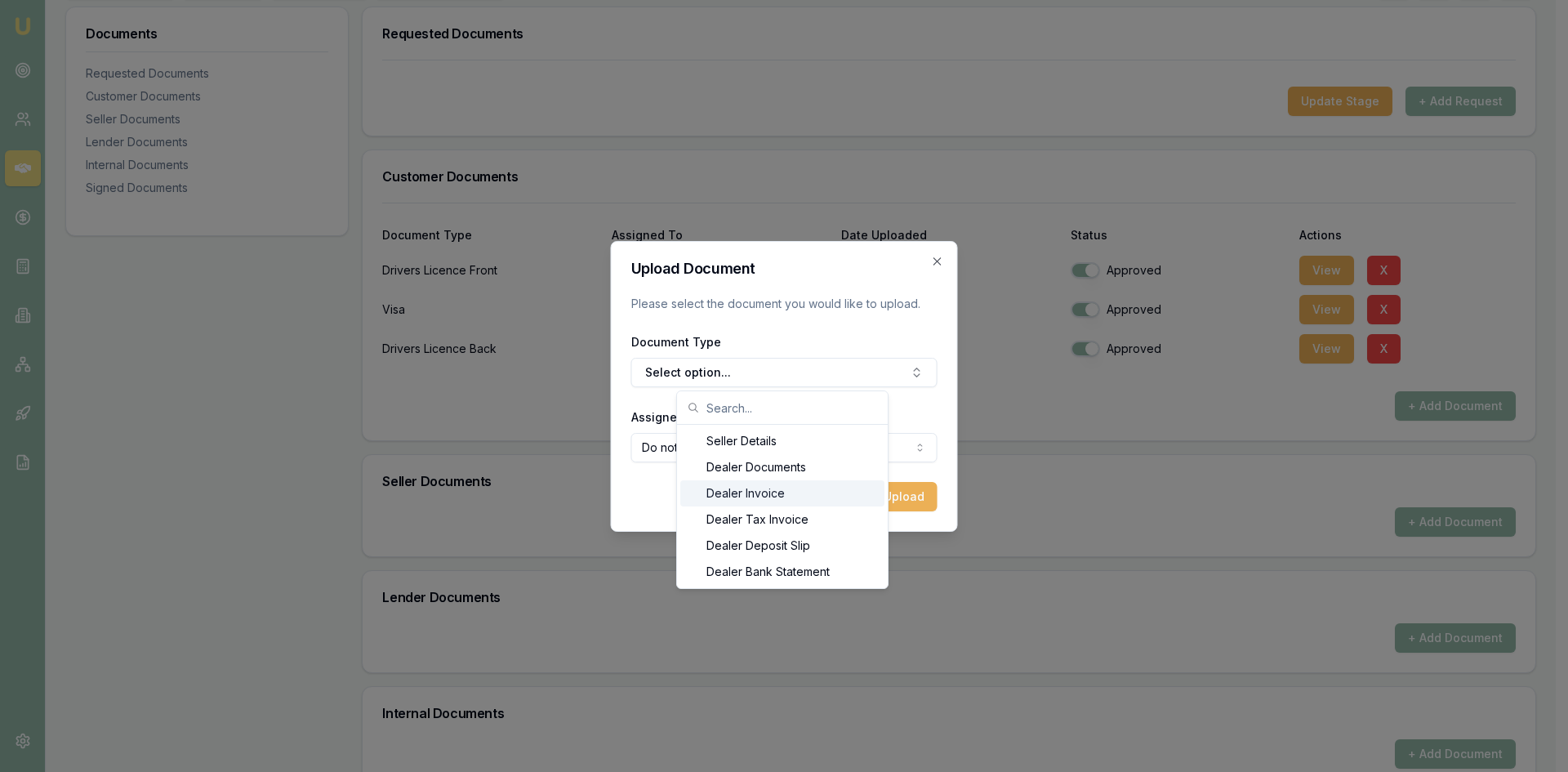
click at [728, 493] on div "Dealer Invoice" at bounding box center [782, 493] width 204 height 26
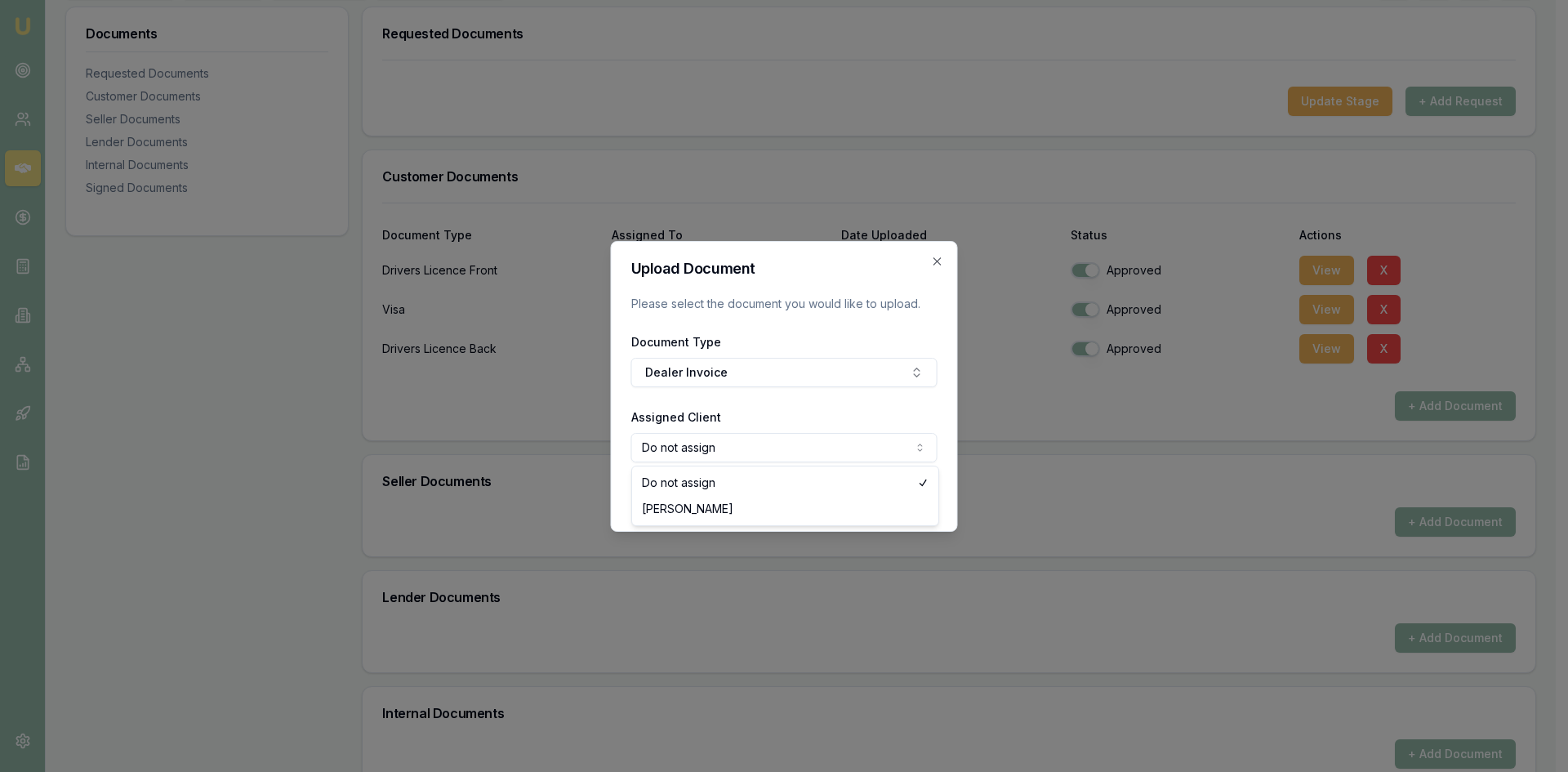
click at [866, 444] on body "Emu Broker Deals View D-BLEZWM6J01 [PERSON_NAME] Toggle Menu Customer [PERSON_N…" at bounding box center [777, 141] width 1556 height 772
select select "U-BGUAVXN9RD"
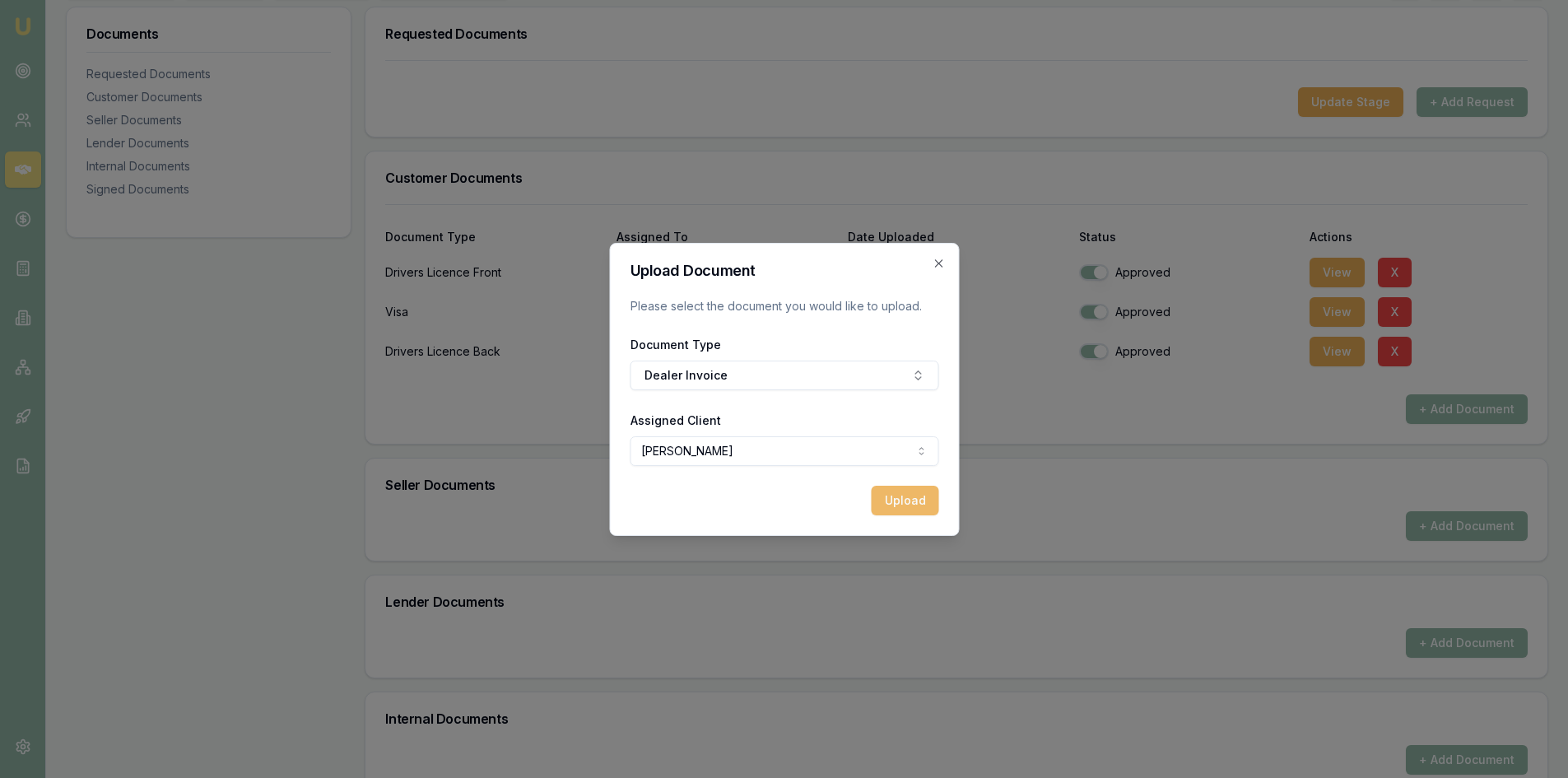
click at [919, 504] on button "Upload" at bounding box center [904, 500] width 68 height 29
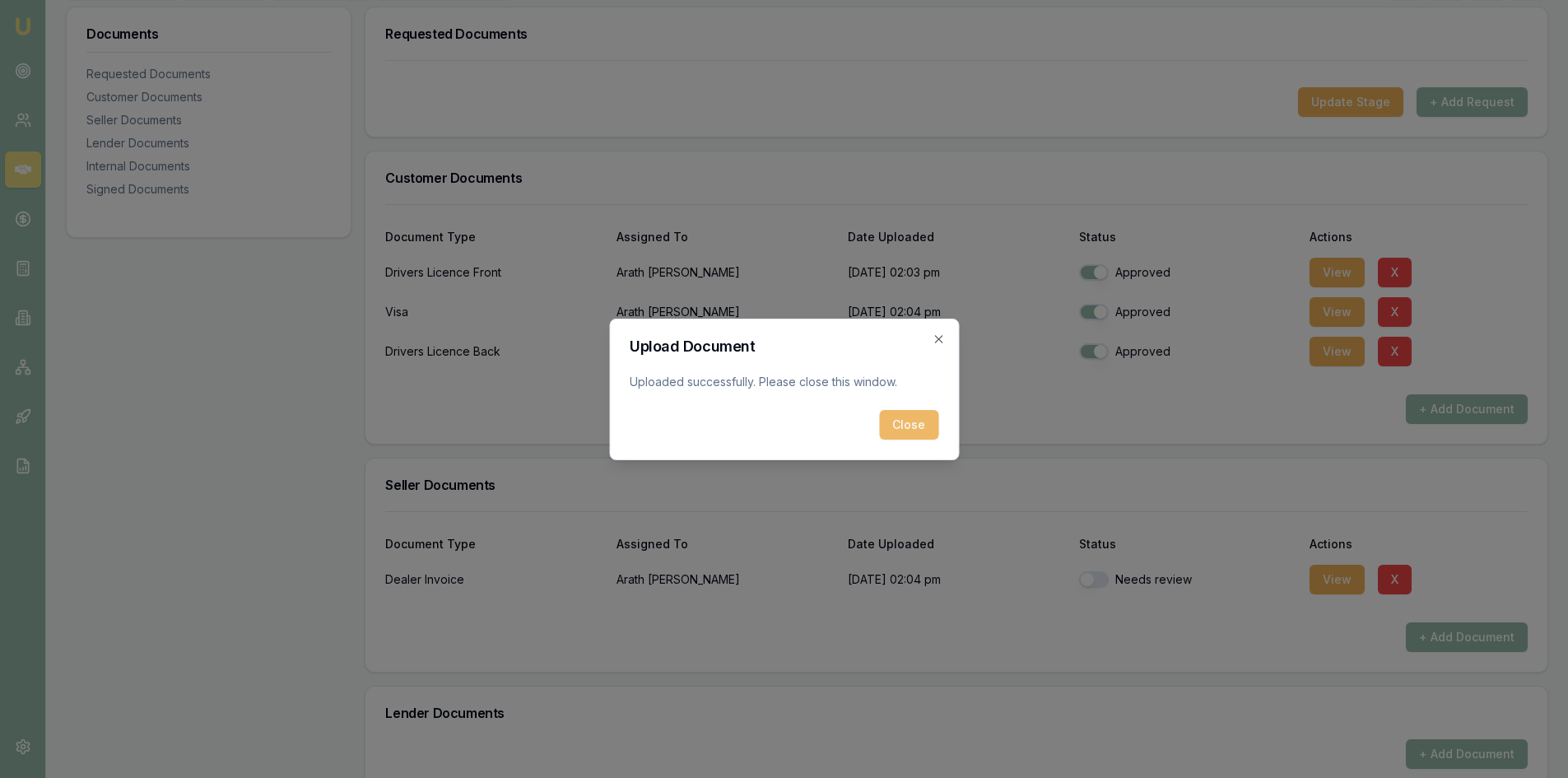
click at [913, 430] on button "Close" at bounding box center [908, 424] width 59 height 29
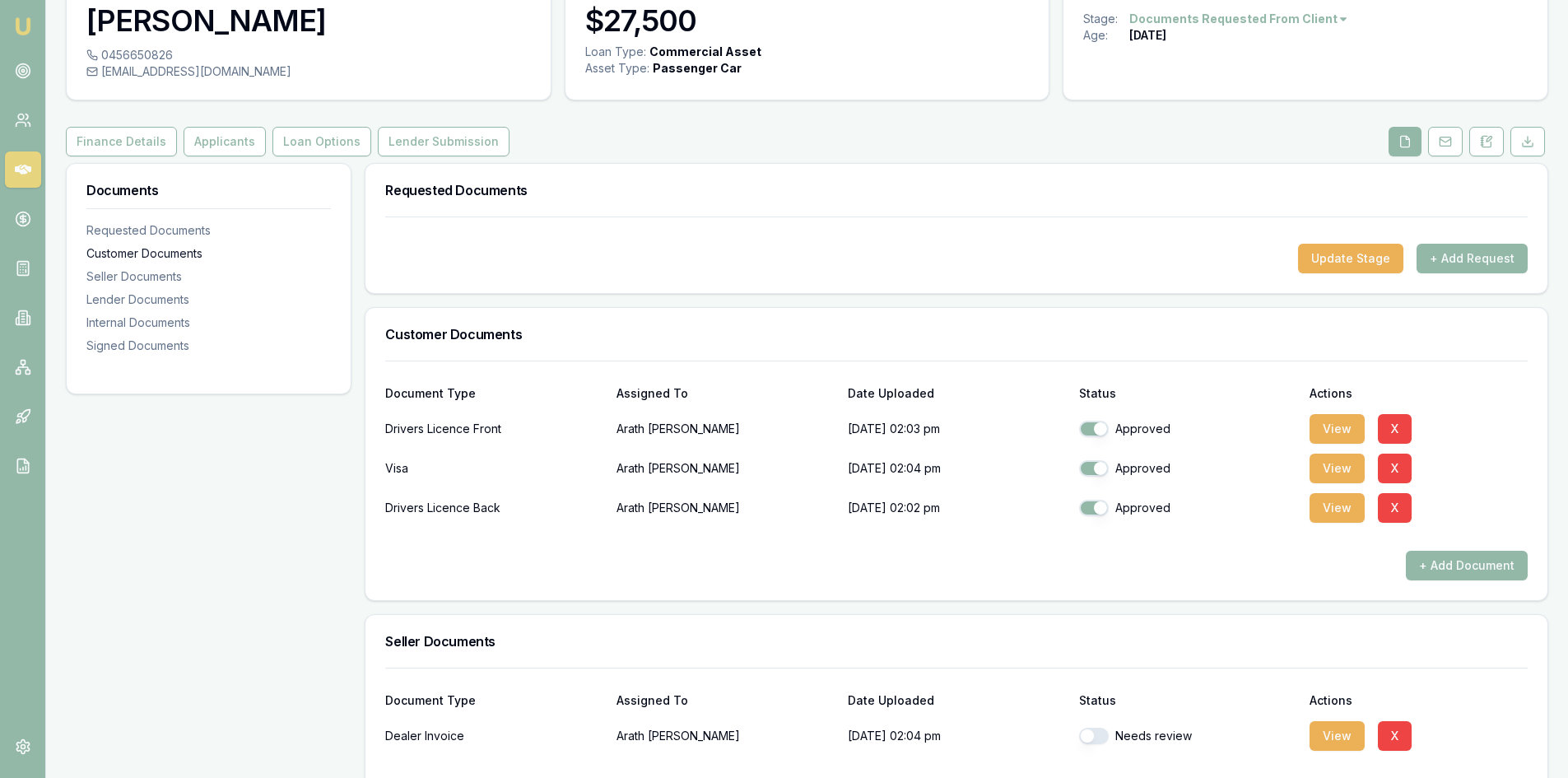
scroll to position [0, 0]
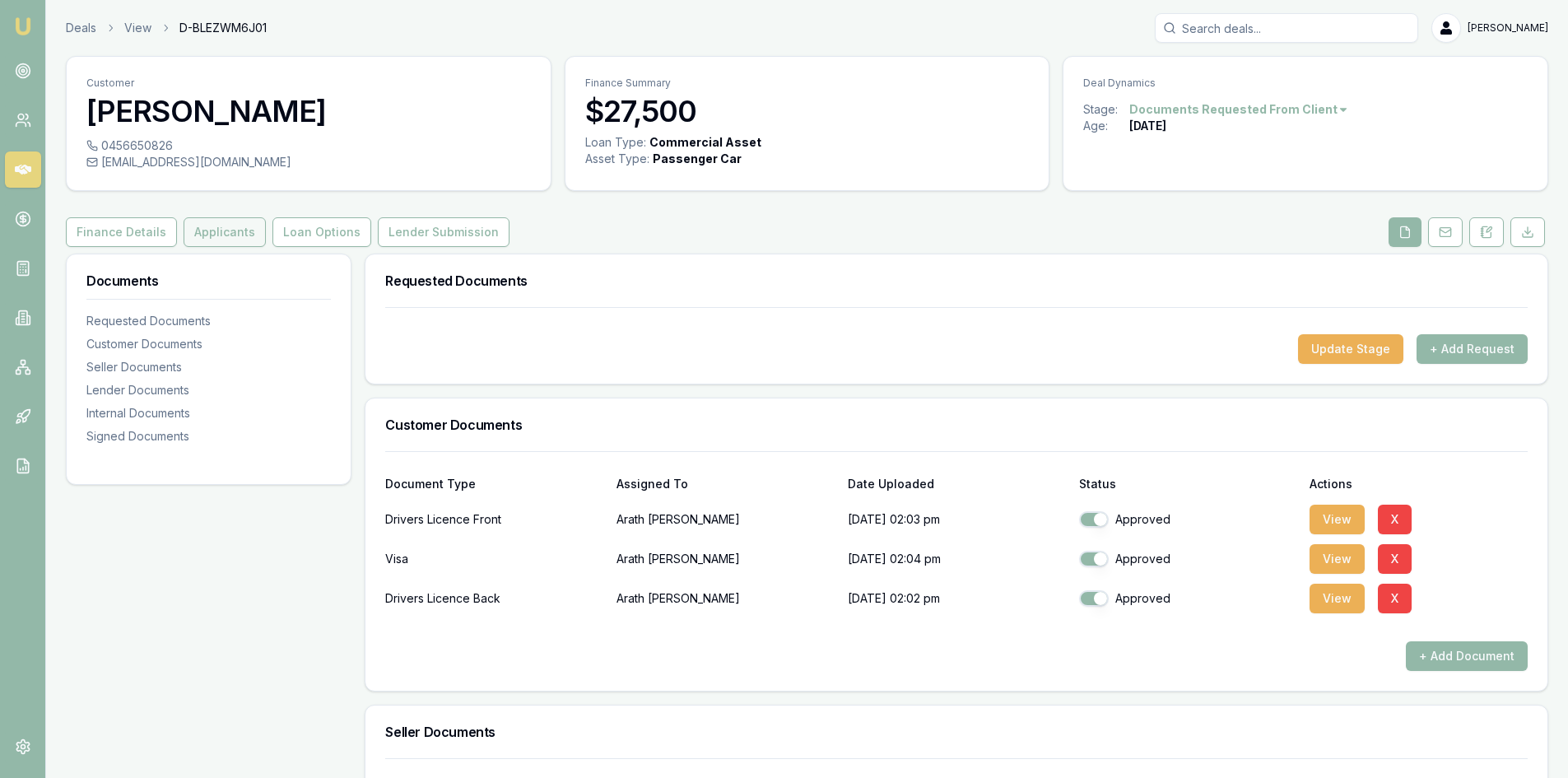
click at [205, 235] on button "Applicants" at bounding box center [224, 232] width 82 height 29
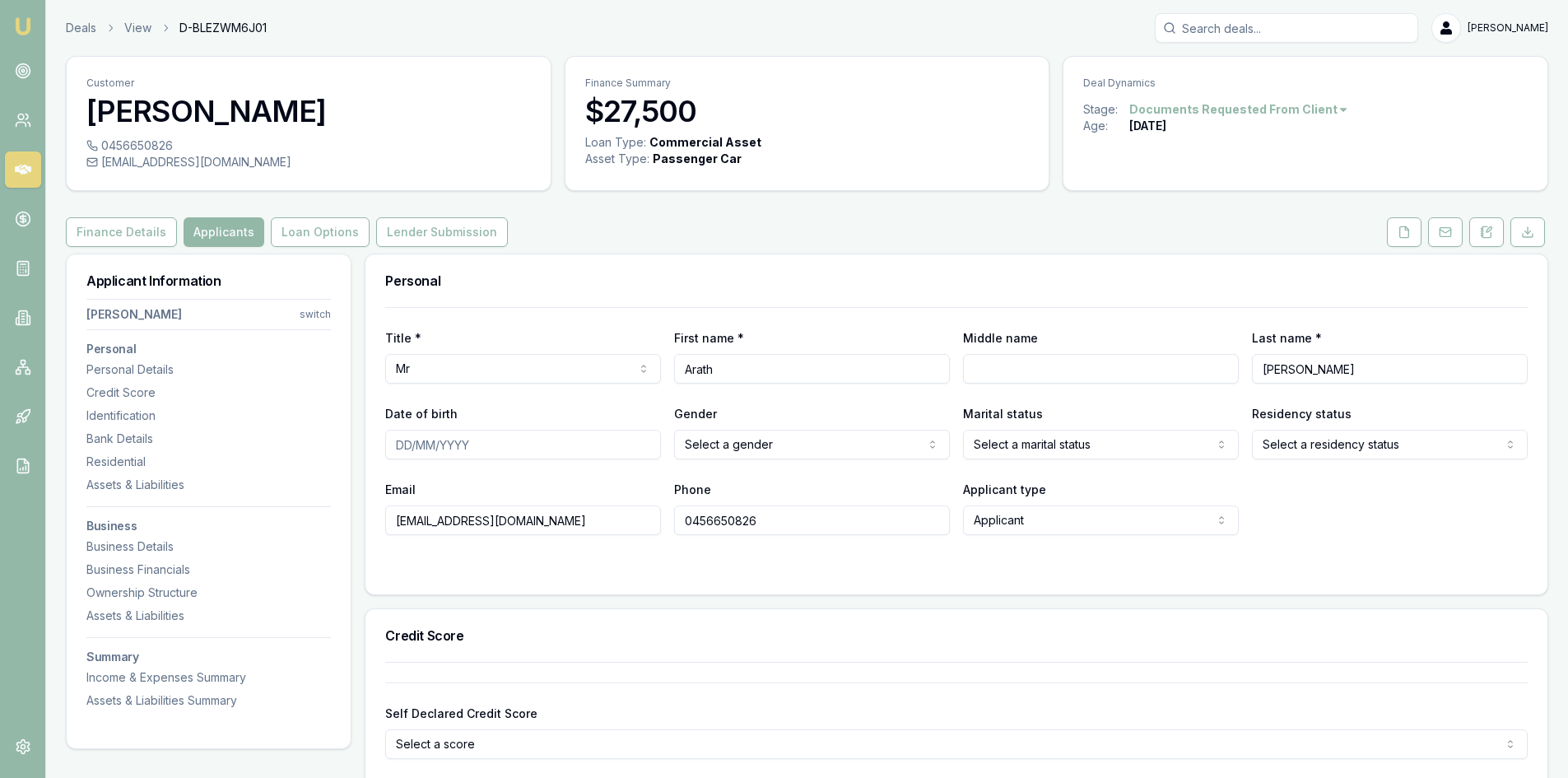
click at [408, 446] on input "Date of birth" at bounding box center [523, 444] width 276 height 29
click at [1007, 441] on html "Emu Broker Deals View D-BLEZWM6J01 [PERSON_NAME] Toggle Menu Customer [PERSON_N…" at bounding box center [784, 389] width 1568 height 778
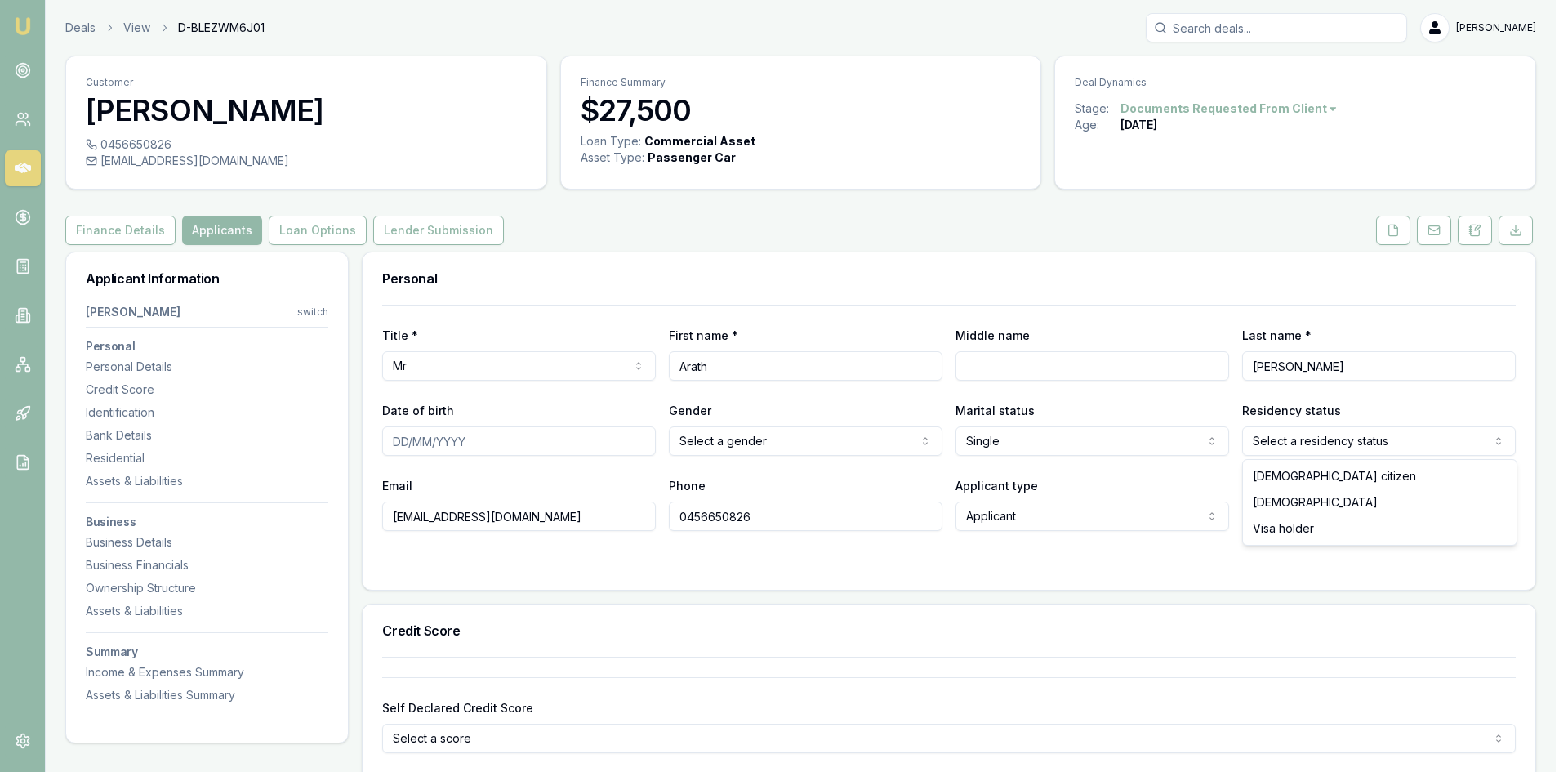
click at [1254, 440] on html "Emu Broker Deals View D-BLEZWM6J01 [PERSON_NAME] Toggle Menu Customer [PERSON_N…" at bounding box center [784, 386] width 1568 height 772
select select "VISA_HOLDER"
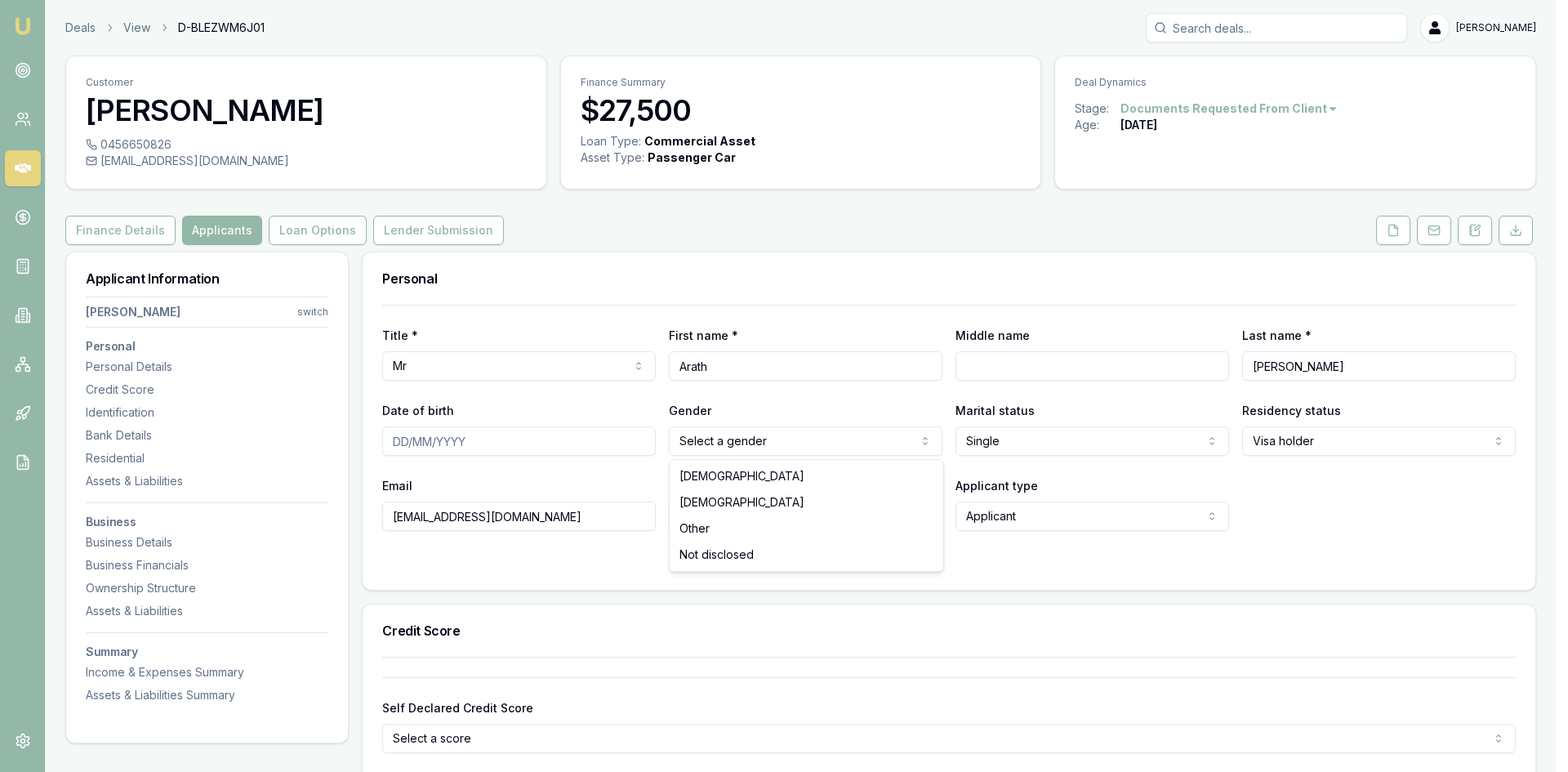
click at [789, 444] on html "Emu Broker Deals View D-BLEZWM6J01 [PERSON_NAME] Toggle Menu Customer [PERSON_N…" at bounding box center [784, 386] width 1568 height 772
drag, startPoint x: 765, startPoint y: 474, endPoint x: 481, endPoint y: 453, distance: 284.8
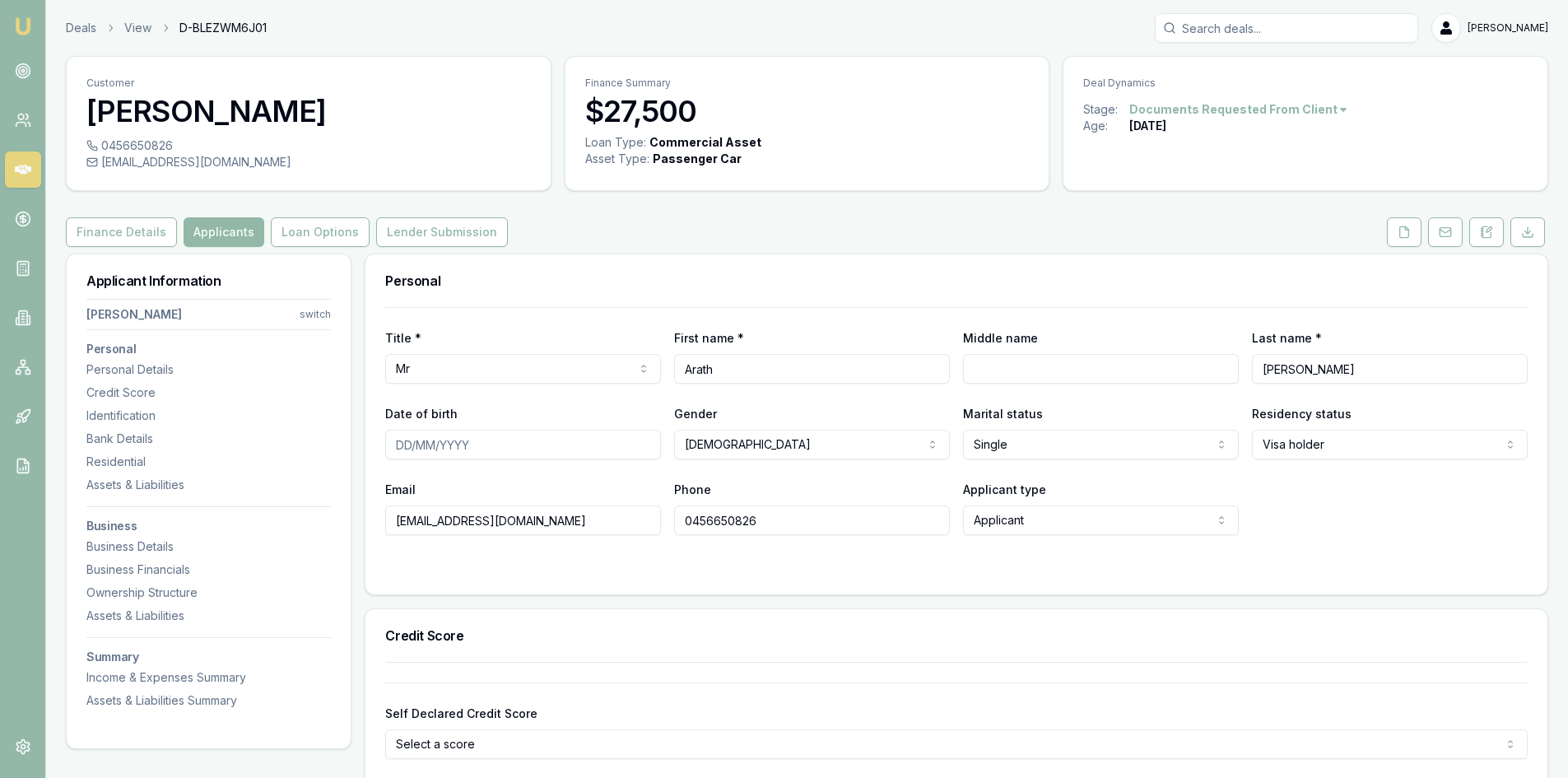
click at [405, 440] on input "Date of birth" at bounding box center [523, 444] width 276 height 29
type input "[DATE]"
click at [491, 489] on div "Email [EMAIL_ADDRESS][DOMAIN_NAME]" at bounding box center [523, 507] width 276 height 56
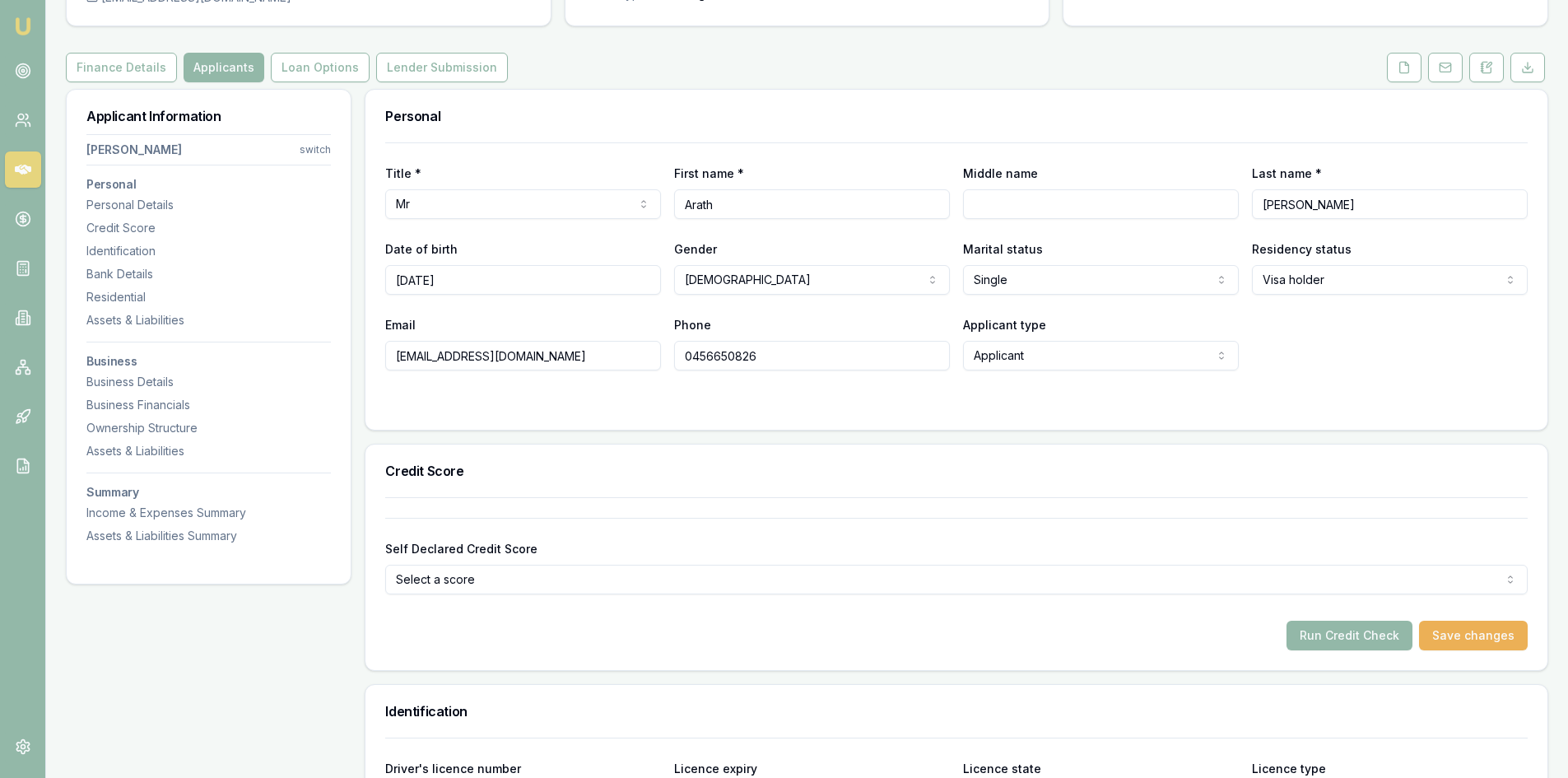
scroll to position [330, 0]
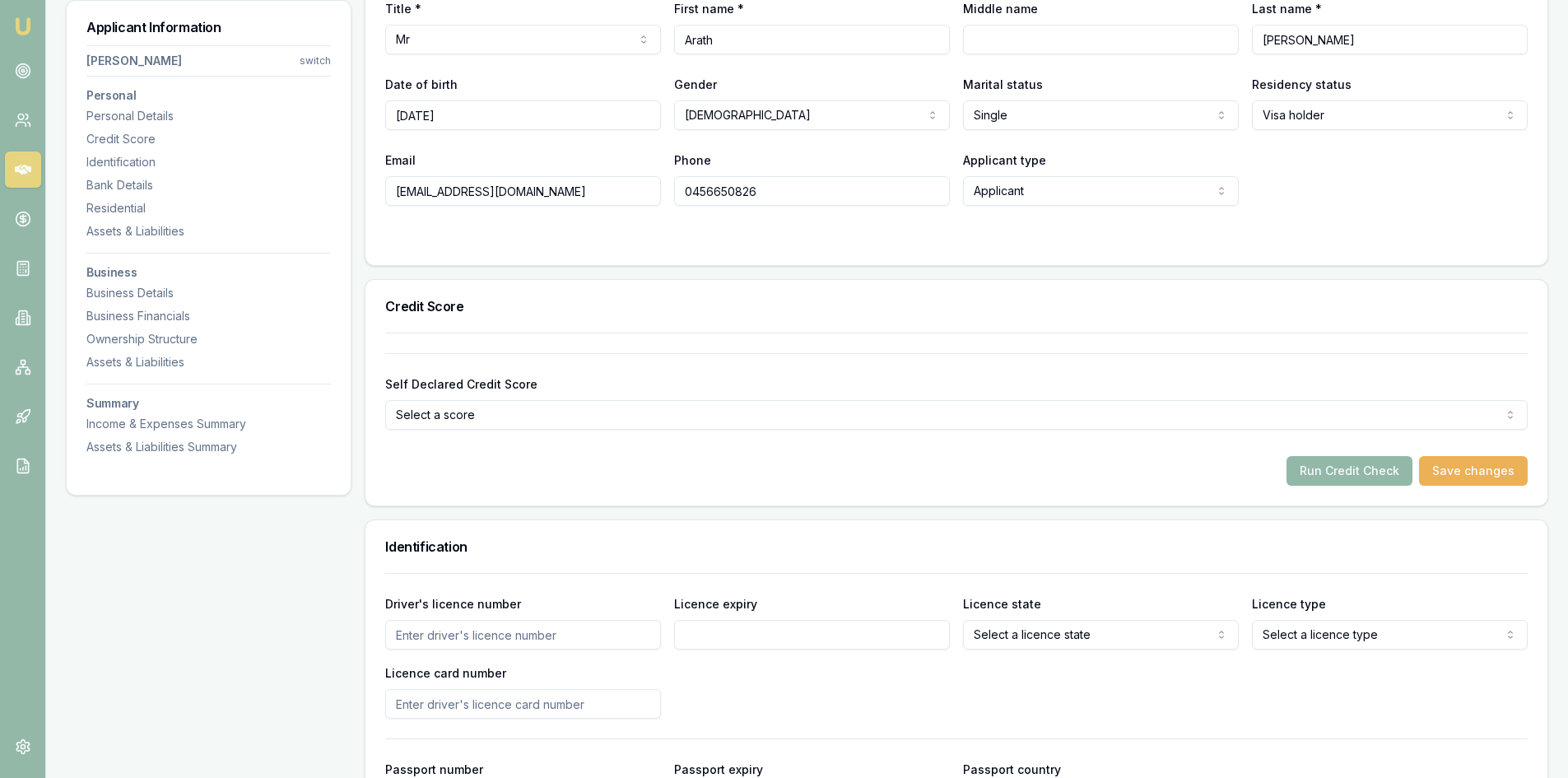
click at [520, 627] on input "Driver's licence number" at bounding box center [523, 634] width 276 height 29
type input "052599364"
click at [717, 636] on input "Licence expiry" at bounding box center [812, 634] width 276 height 29
type input "[DATE]"
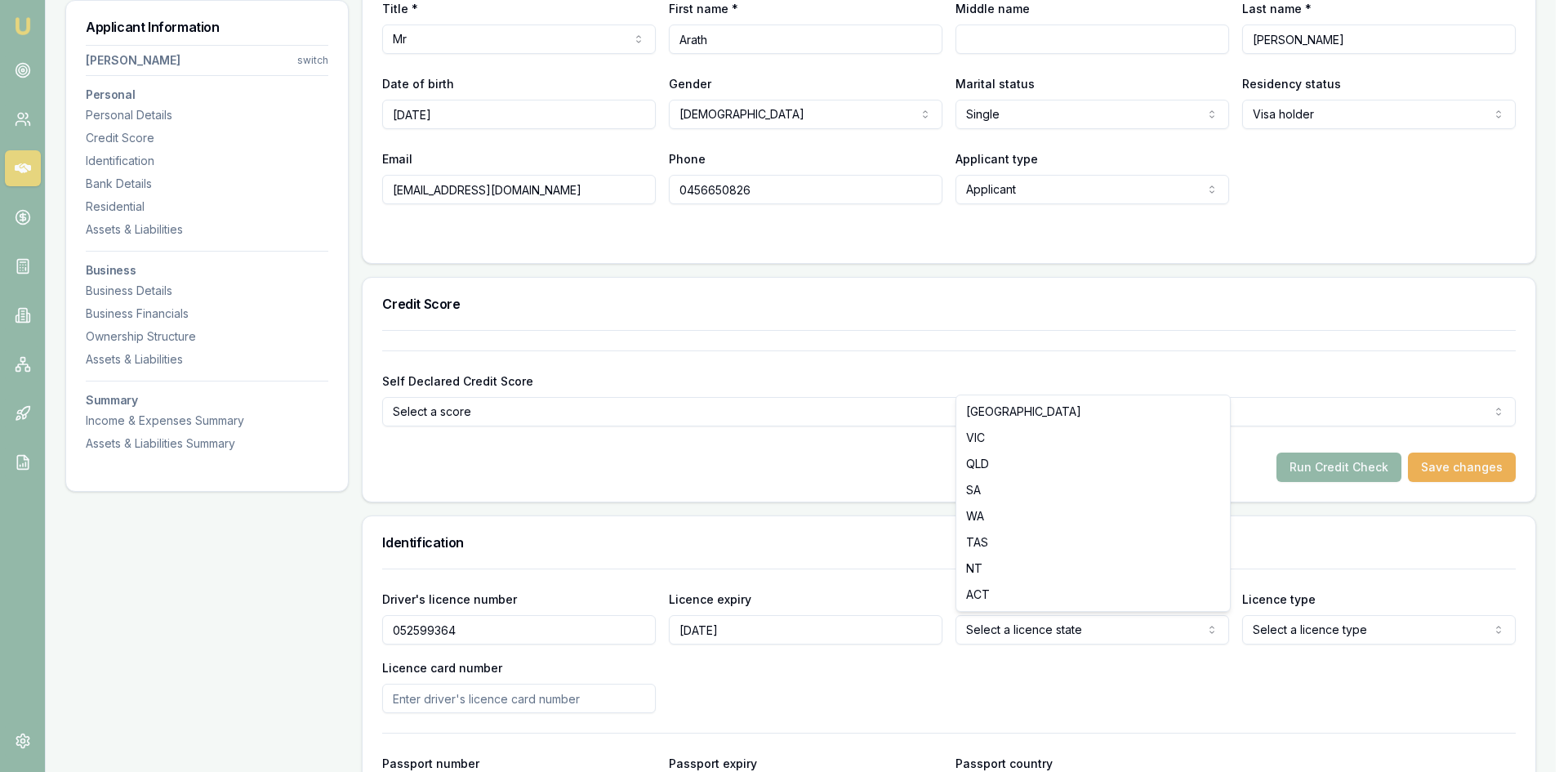
click at [997, 445] on html "Emu Broker Deals View D-BLEZWM6J01 [PERSON_NAME] Toggle Menu Customer [PERSON_N…" at bounding box center [784, 59] width 1568 height 772
select select "VIC"
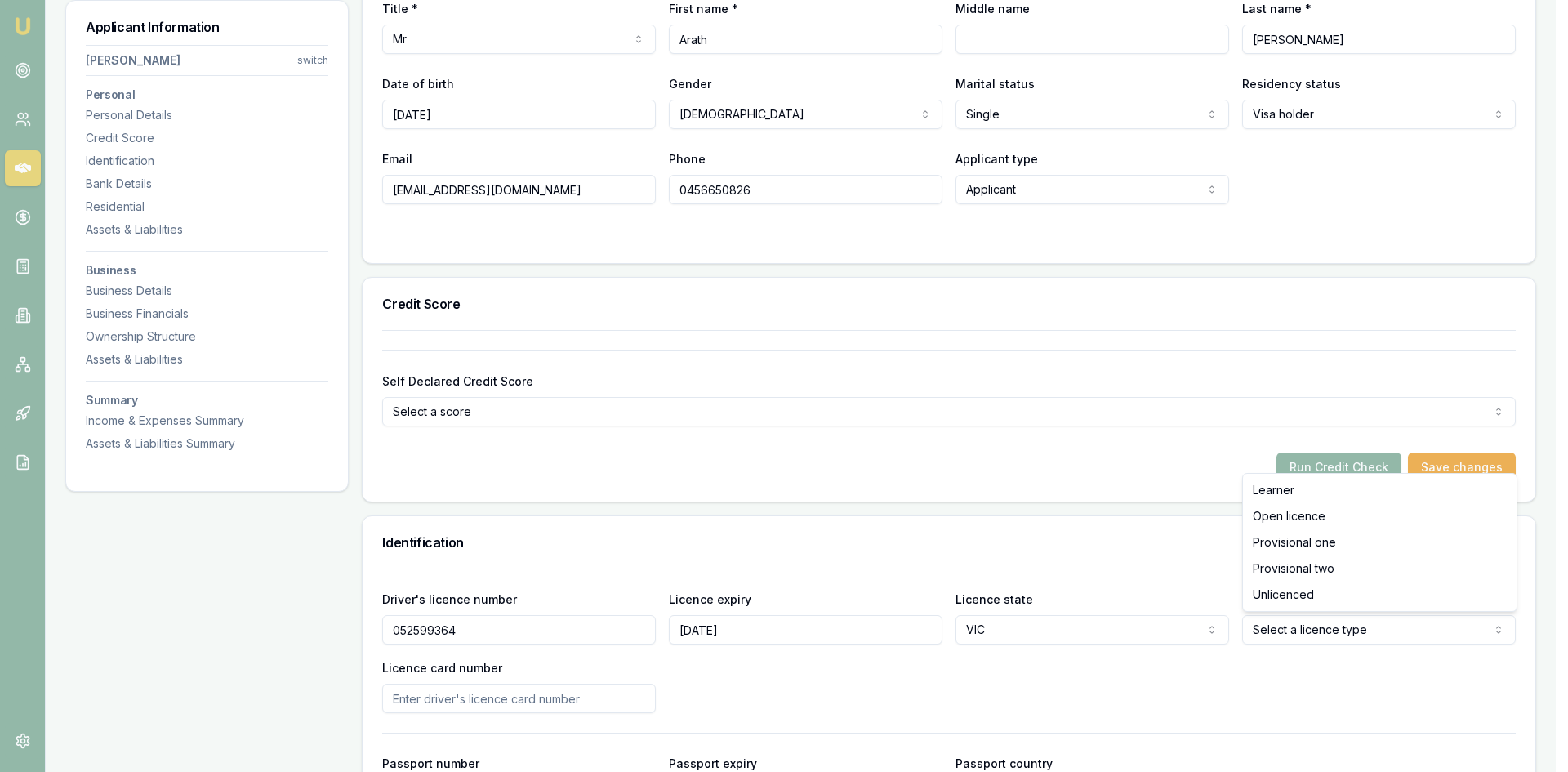
click at [1281, 445] on html "Emu Broker Deals View D-BLEZWM6J01 [PERSON_NAME] Toggle Menu Customer [PERSON_N…" at bounding box center [784, 59] width 1568 height 772
select select "OPEN_LICENCE"
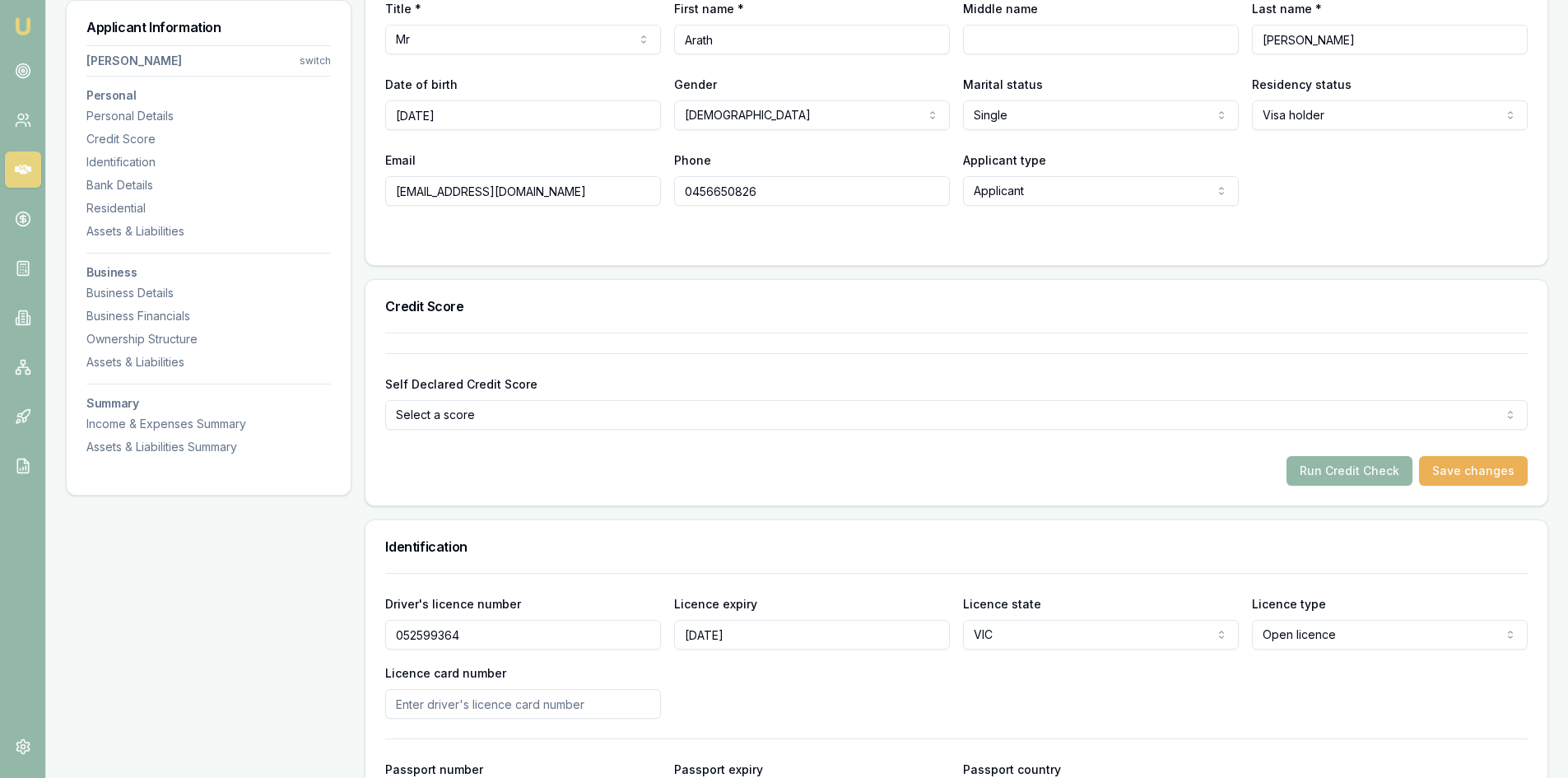
click at [412, 701] on input "Licence card number" at bounding box center [523, 703] width 276 height 29
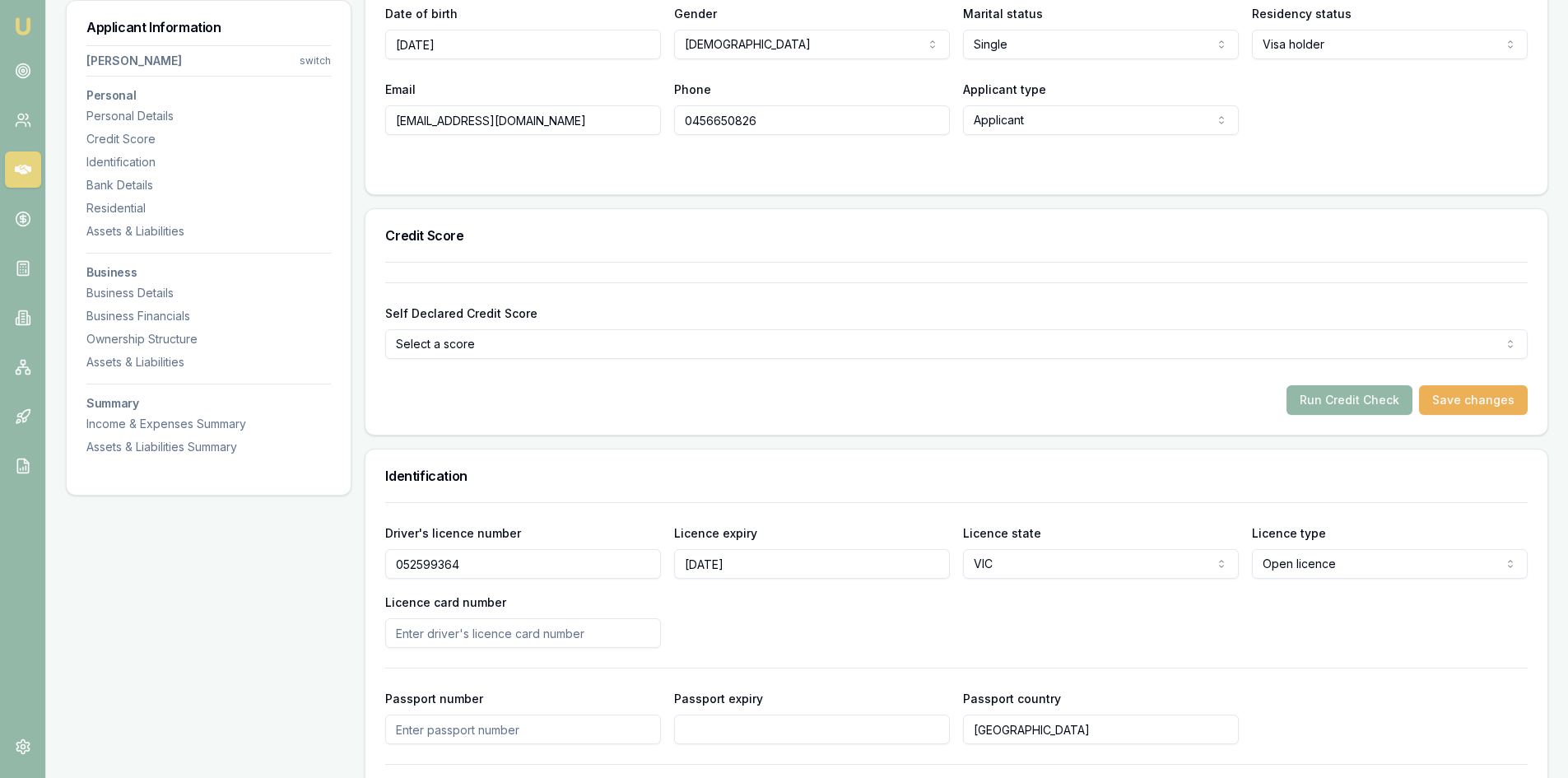
scroll to position [494, 0]
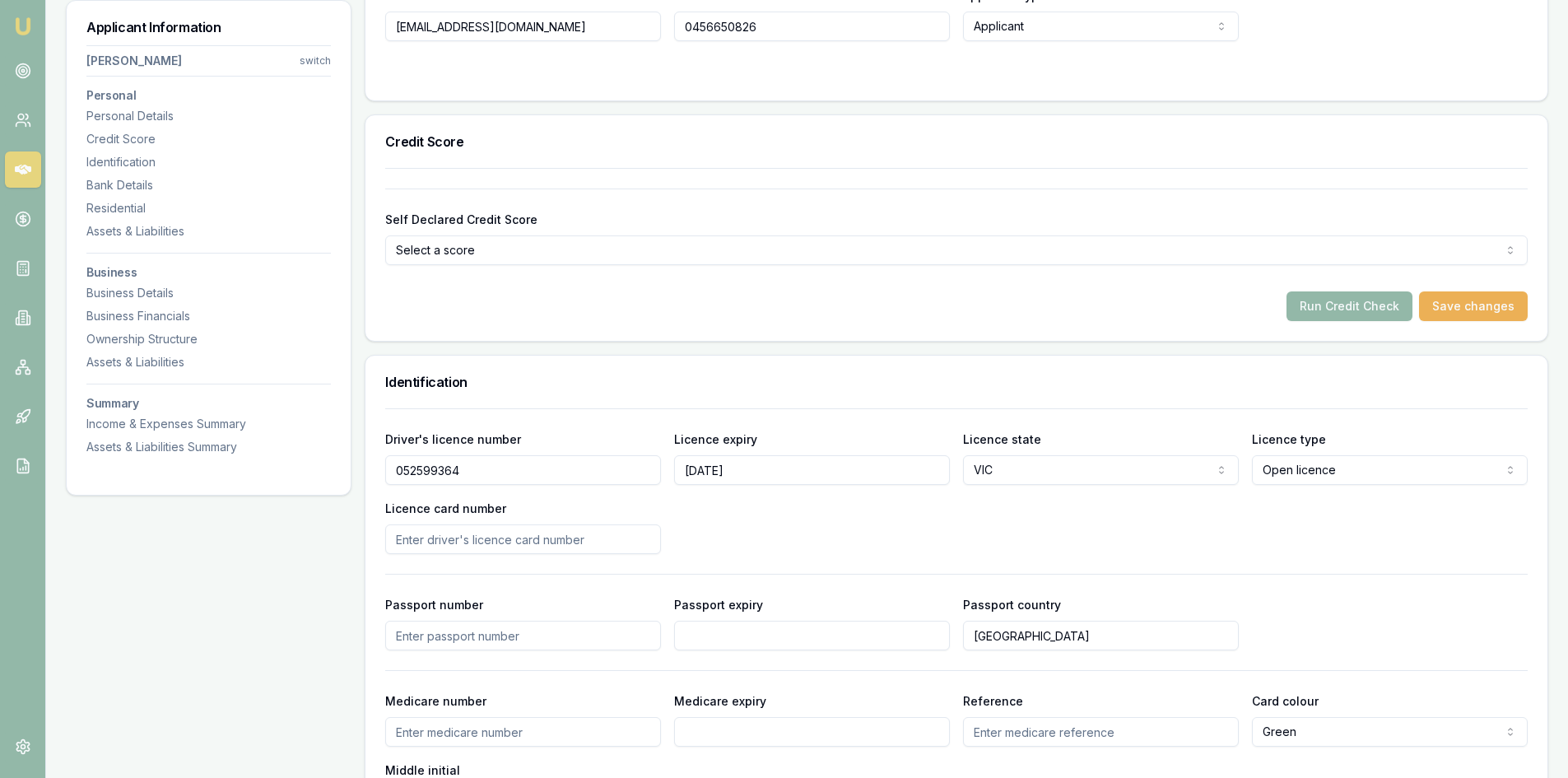
drag, startPoint x: 521, startPoint y: 545, endPoint x: 516, endPoint y: 558, distance: 13.9
click at [516, 558] on div "Driver's licence number [DRIVERS_LICENSE_NUMBER] Licence expiry [DATE] Licence …" at bounding box center [956, 611] width 1142 height 408
type input "P4829209"
click at [808, 530] on div "Driver's licence number [DRIVERS_LICENSE_NUMBER] Licence expiry [DATE] Licence …" at bounding box center [956, 491] width 1142 height 125
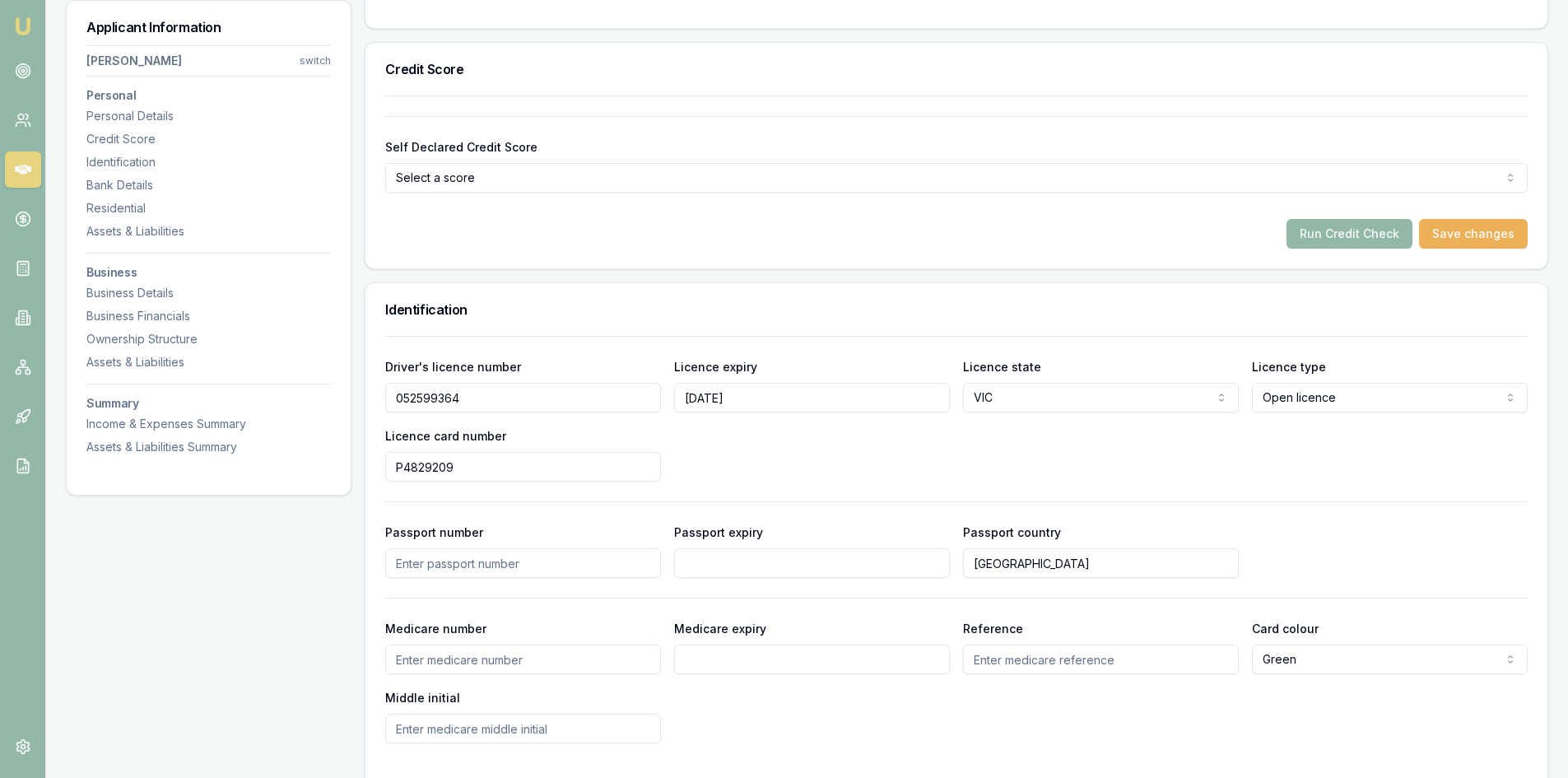
scroll to position [576, 0]
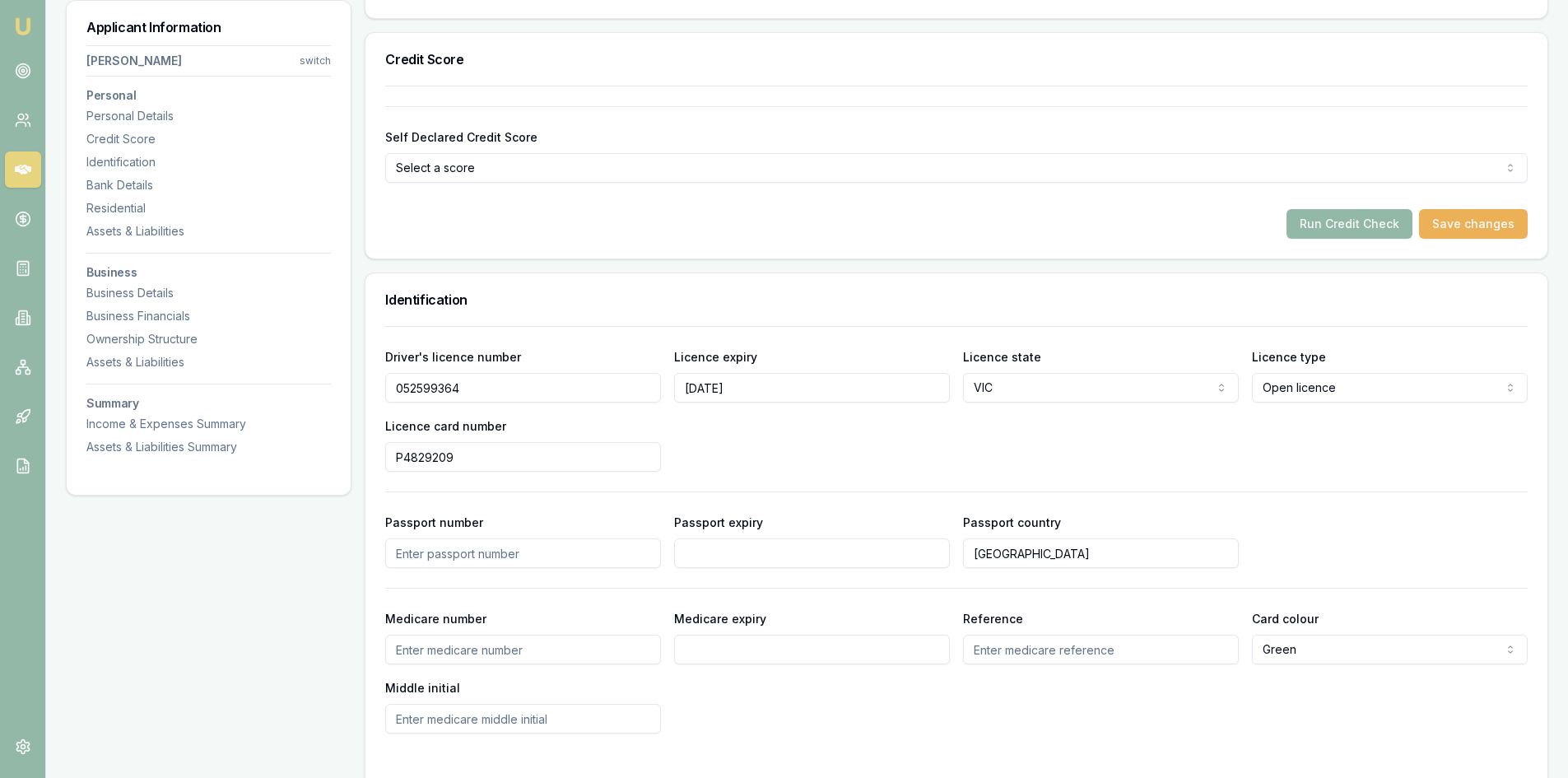
click at [417, 559] on input "Passport number" at bounding box center [523, 552] width 276 height 29
click at [1059, 558] on input "[GEOGRAPHIC_DATA]" at bounding box center [1100, 552] width 276 height 29
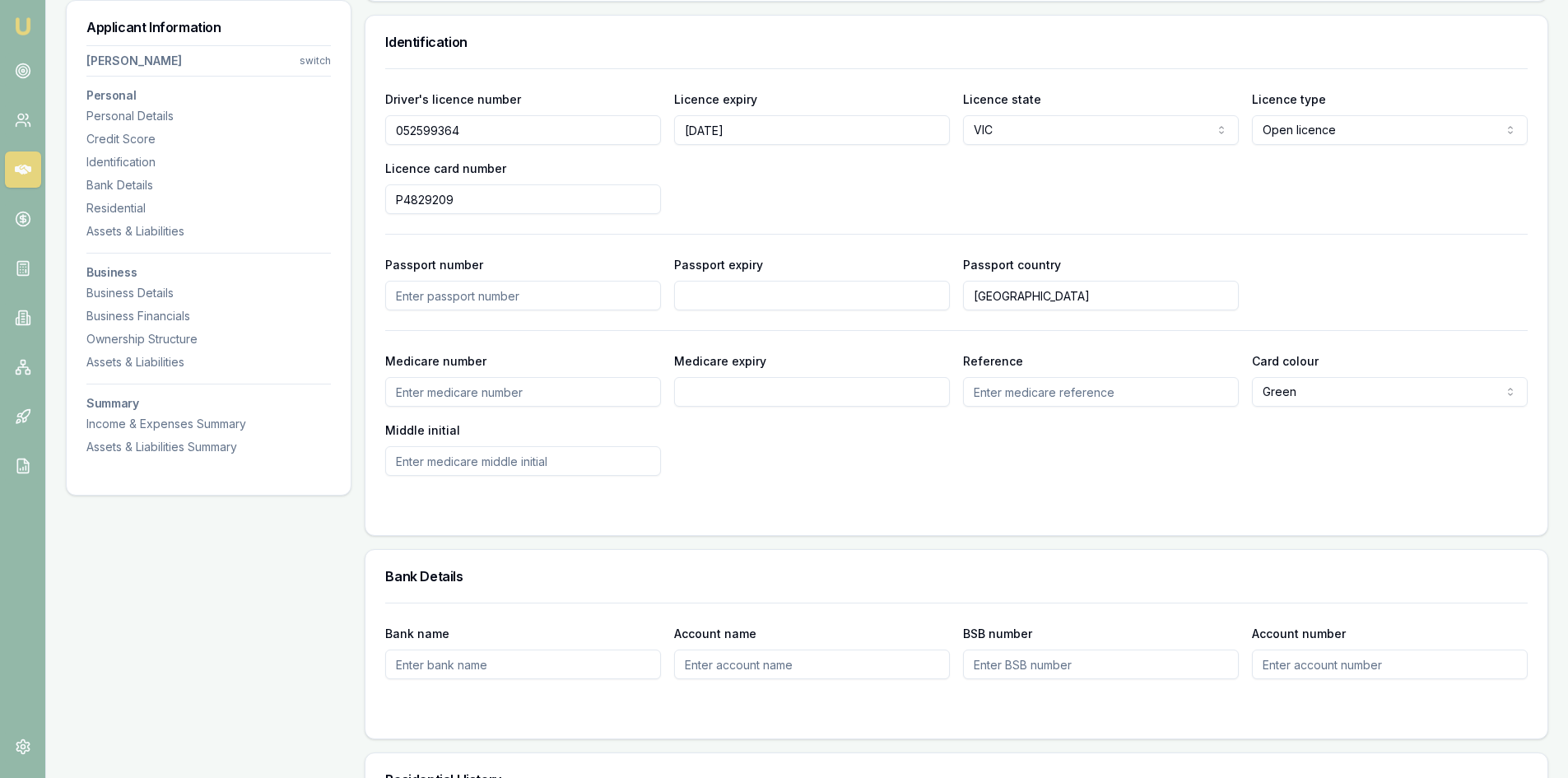
scroll to position [988, 0]
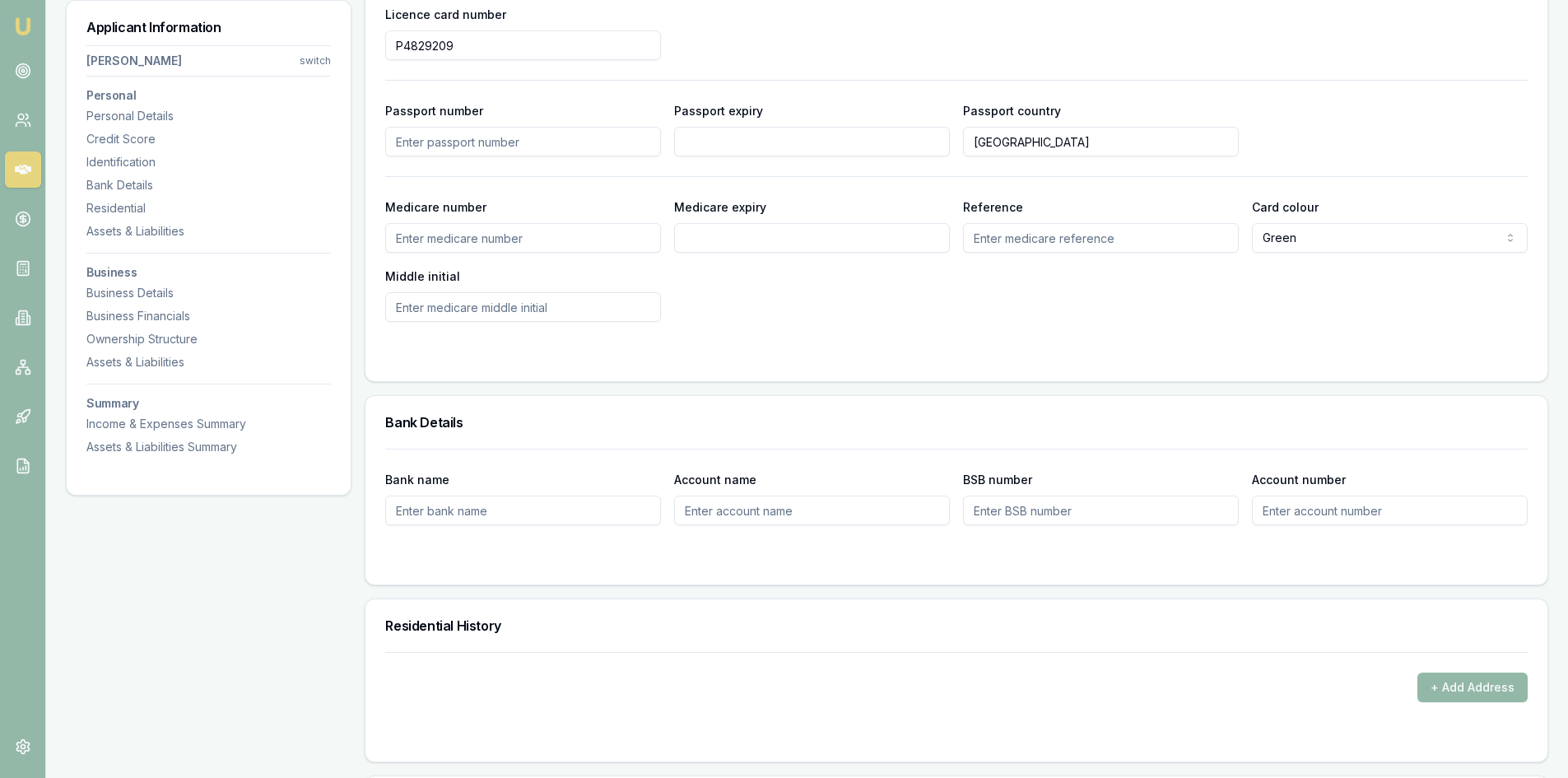
click at [408, 511] on input "Bank name" at bounding box center [523, 510] width 276 height 29
click at [402, 511] on input "Bank name" at bounding box center [523, 510] width 276 height 29
type input "CBA"
type input "[PERSON_NAME]"
type input "062948"
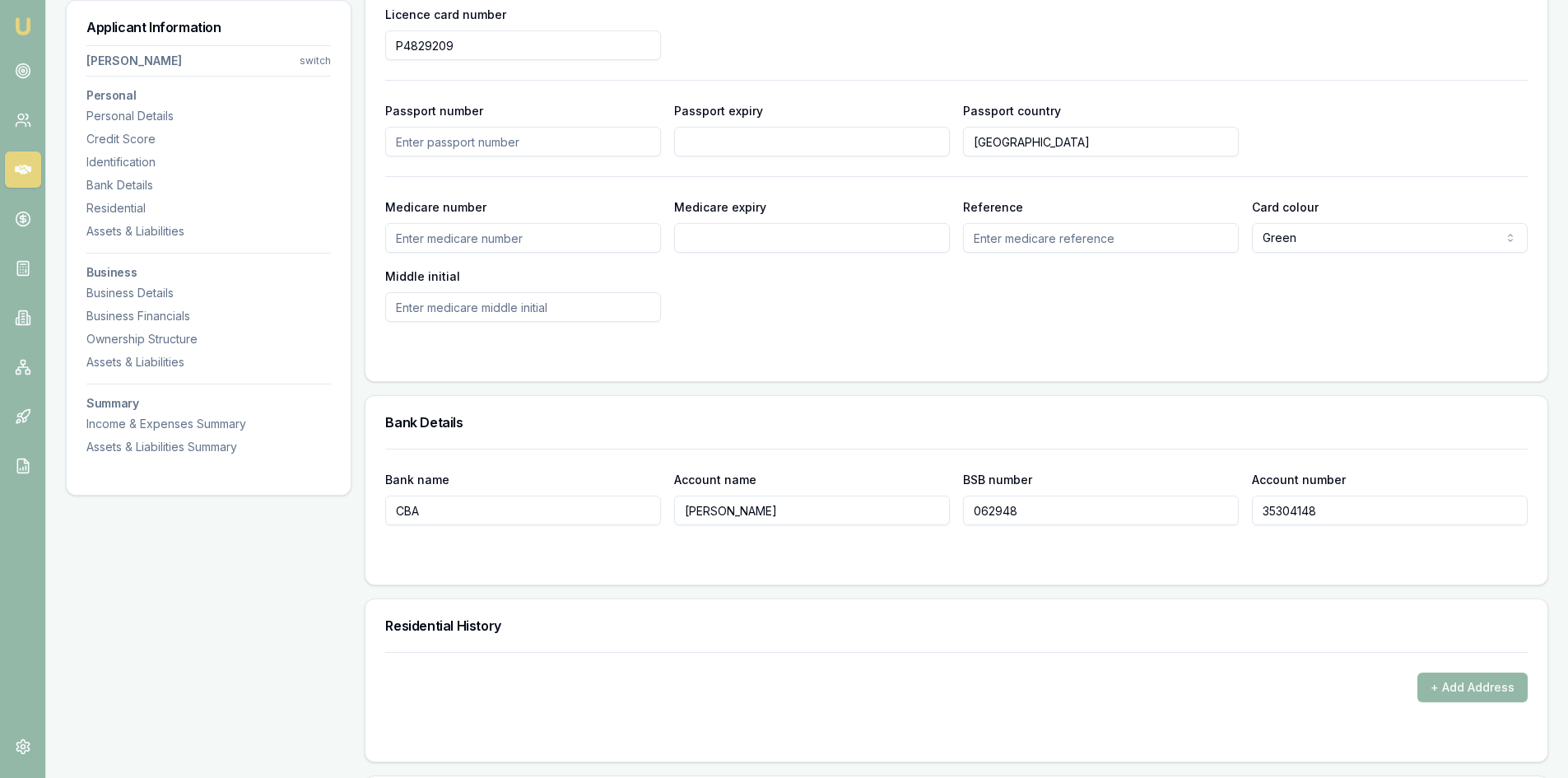
type input "35304148"
click at [412, 624] on h3 "Residential History" at bounding box center [956, 625] width 1142 height 13
drag, startPoint x: 1446, startPoint y: 685, endPoint x: 1022, endPoint y: 651, distance: 425.4
click at [1443, 685] on button "+ Add Address" at bounding box center [1472, 687] width 110 height 29
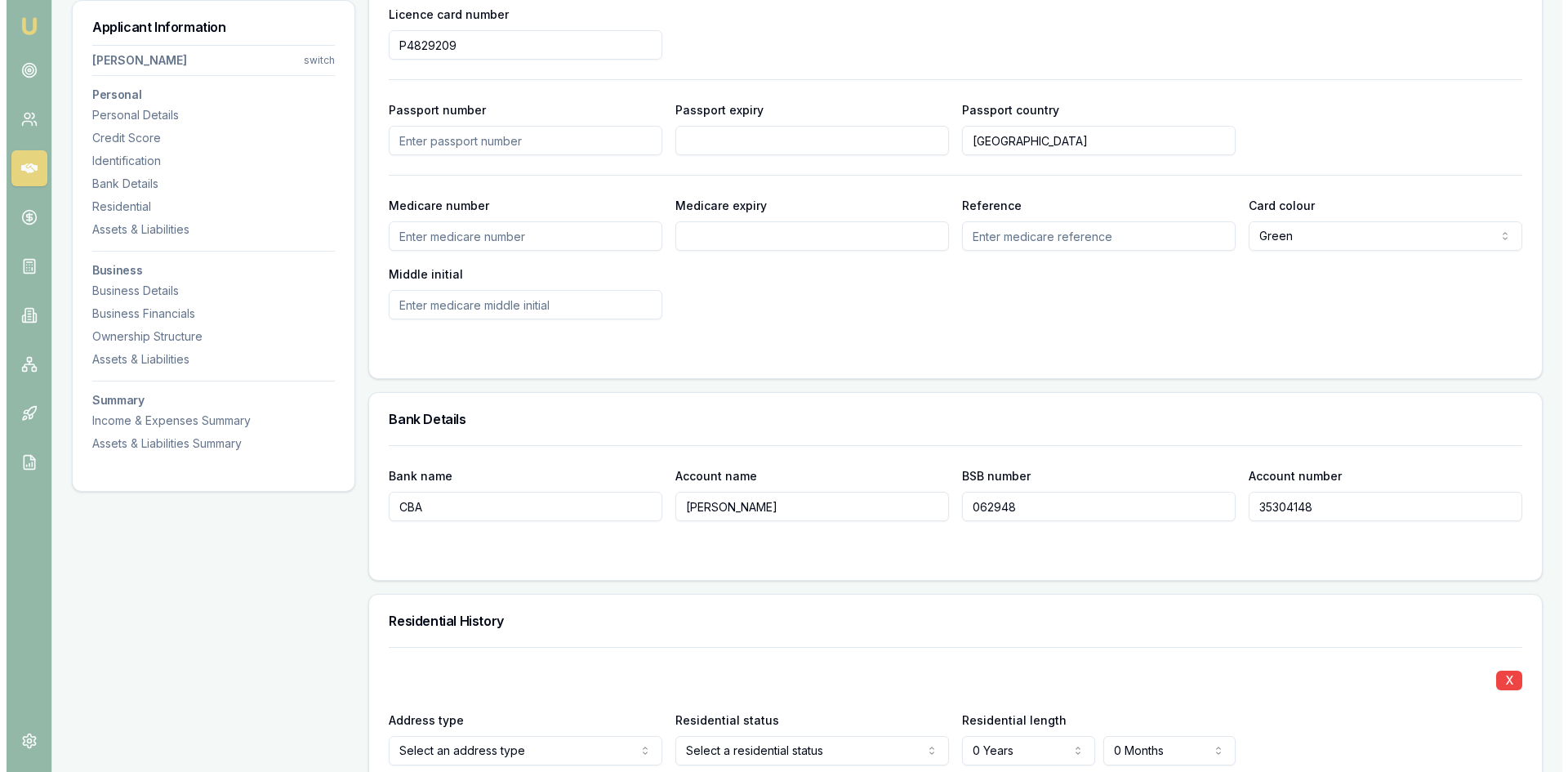
scroll to position [1421, 0]
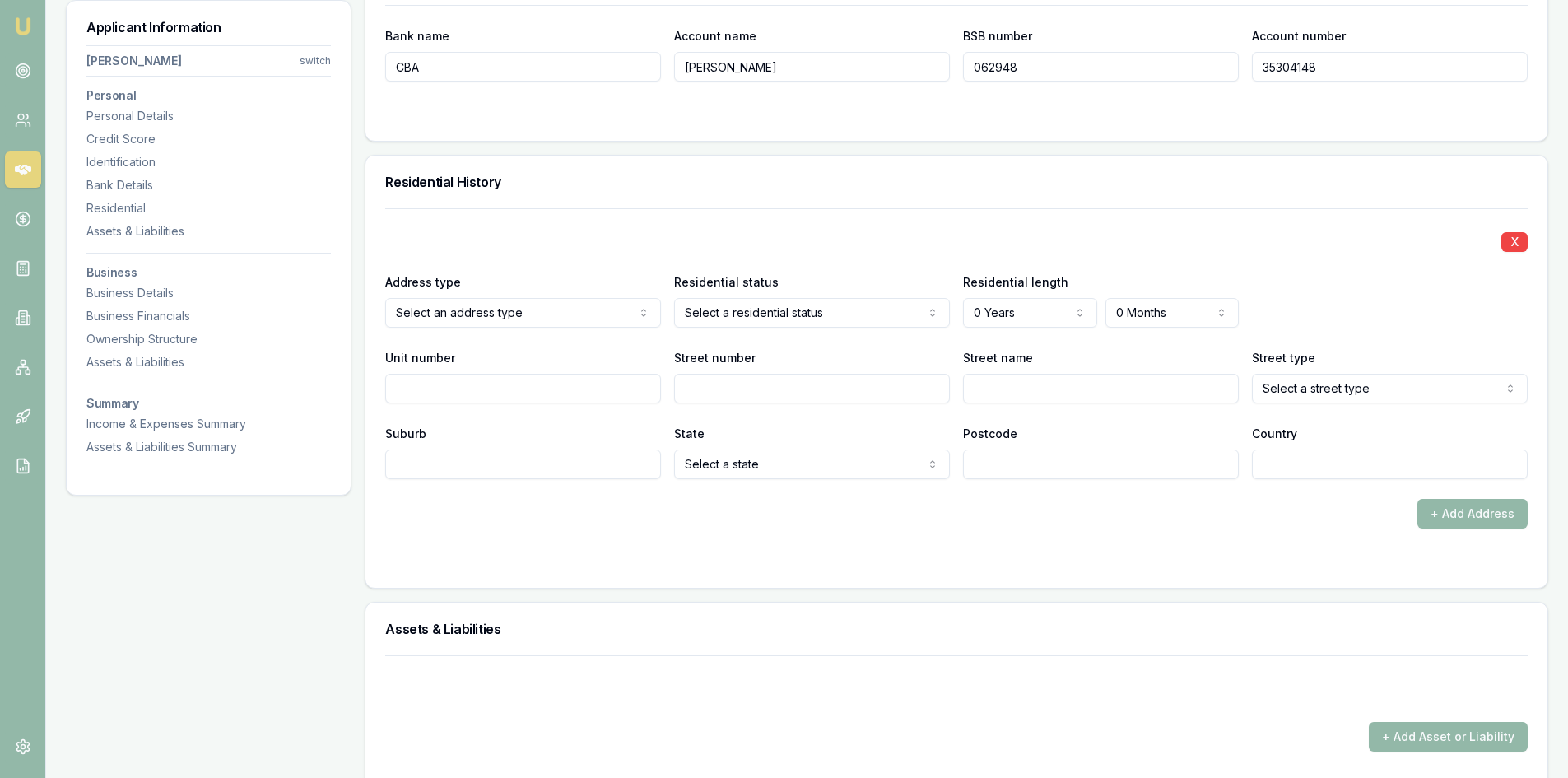
click at [555, 387] on input "Unit number" at bounding box center [523, 388] width 276 height 29
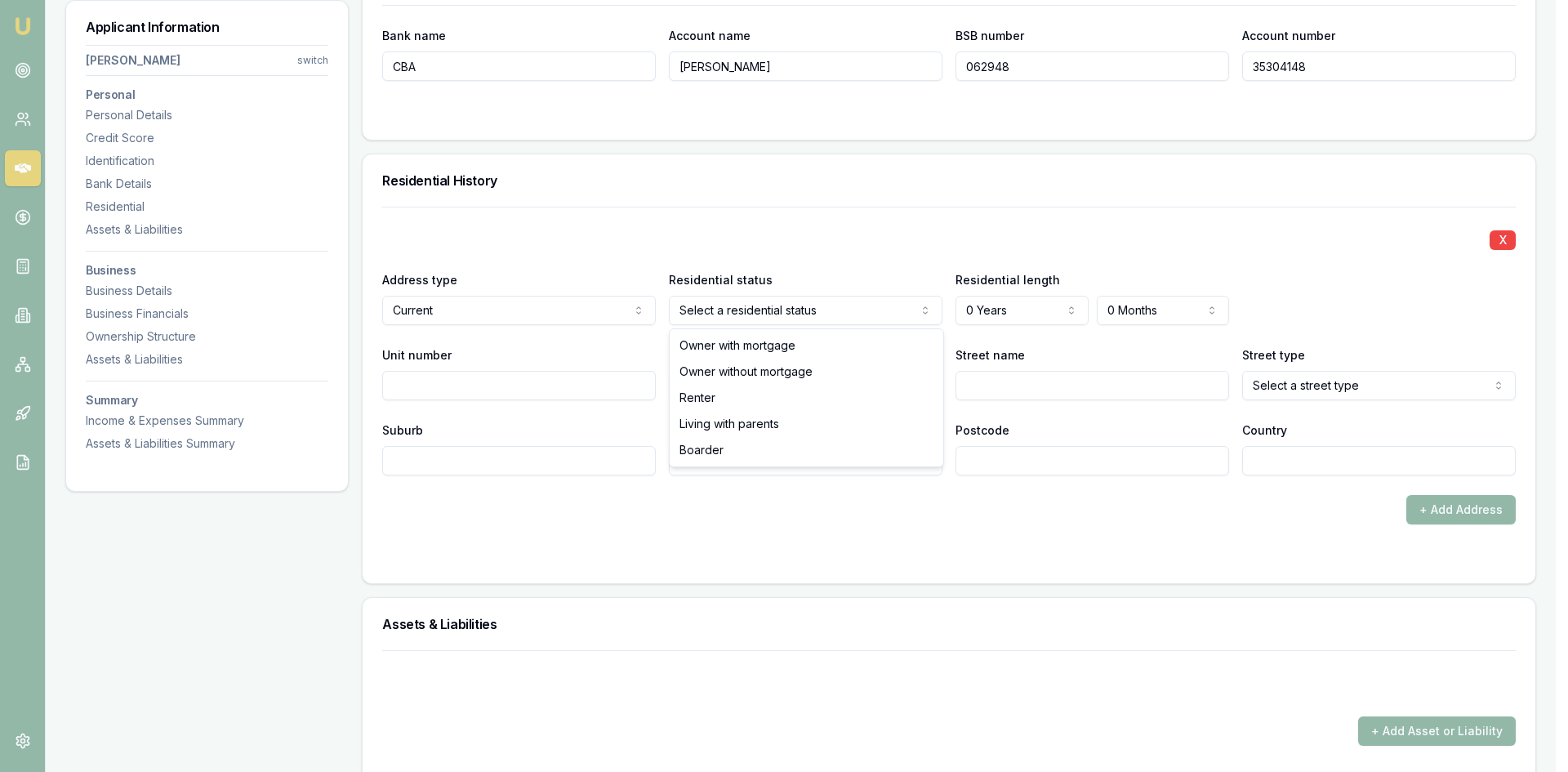
select select "RENTER"
drag, startPoint x: 688, startPoint y: 402, endPoint x: 707, endPoint y: 402, distance: 19.0
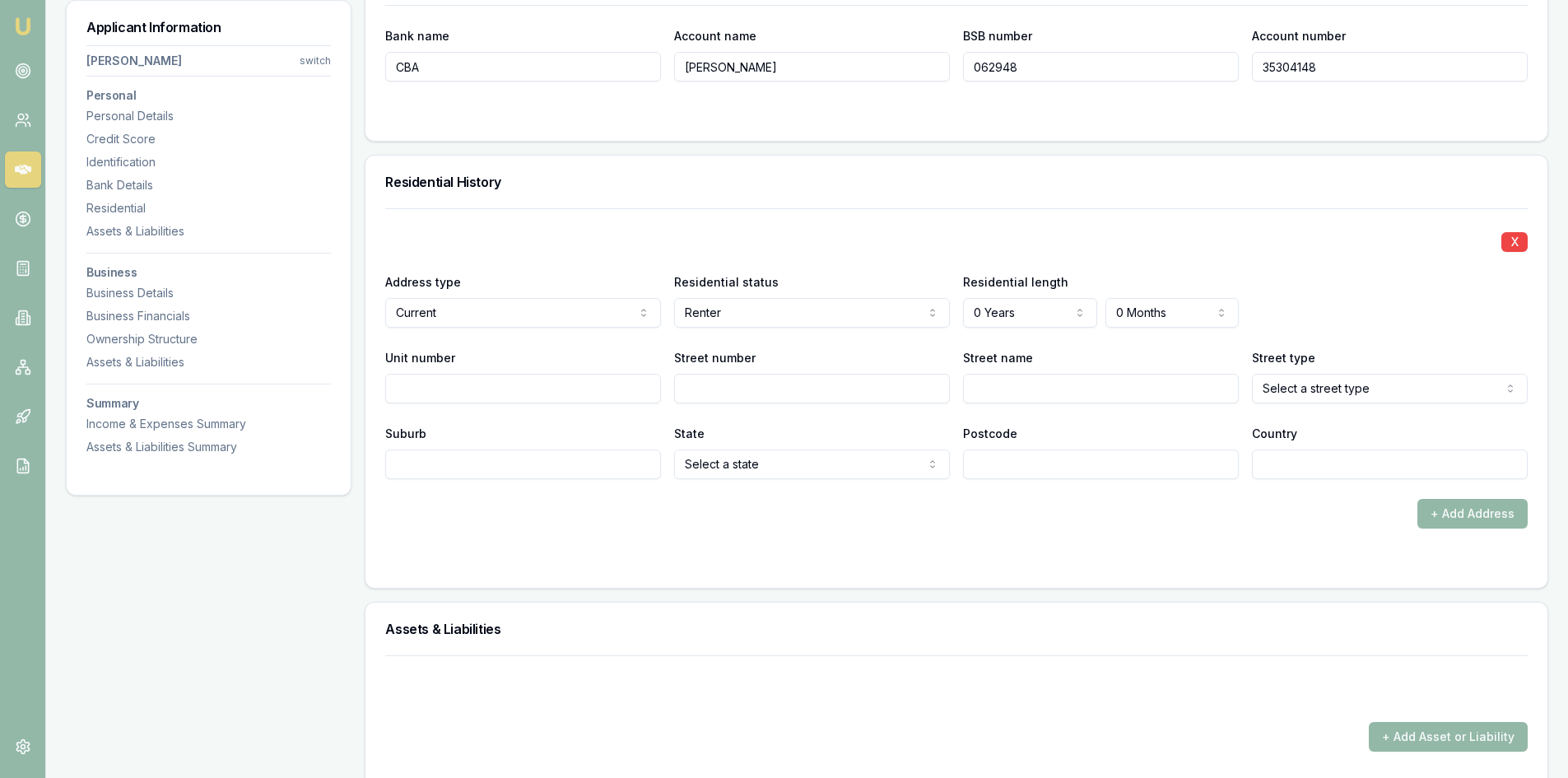
click at [725, 388] on input "Street number" at bounding box center [812, 388] width 276 height 29
click at [705, 381] on input "Street number" at bounding box center [812, 388] width 276 height 29
type input "11"
type input "Redington"
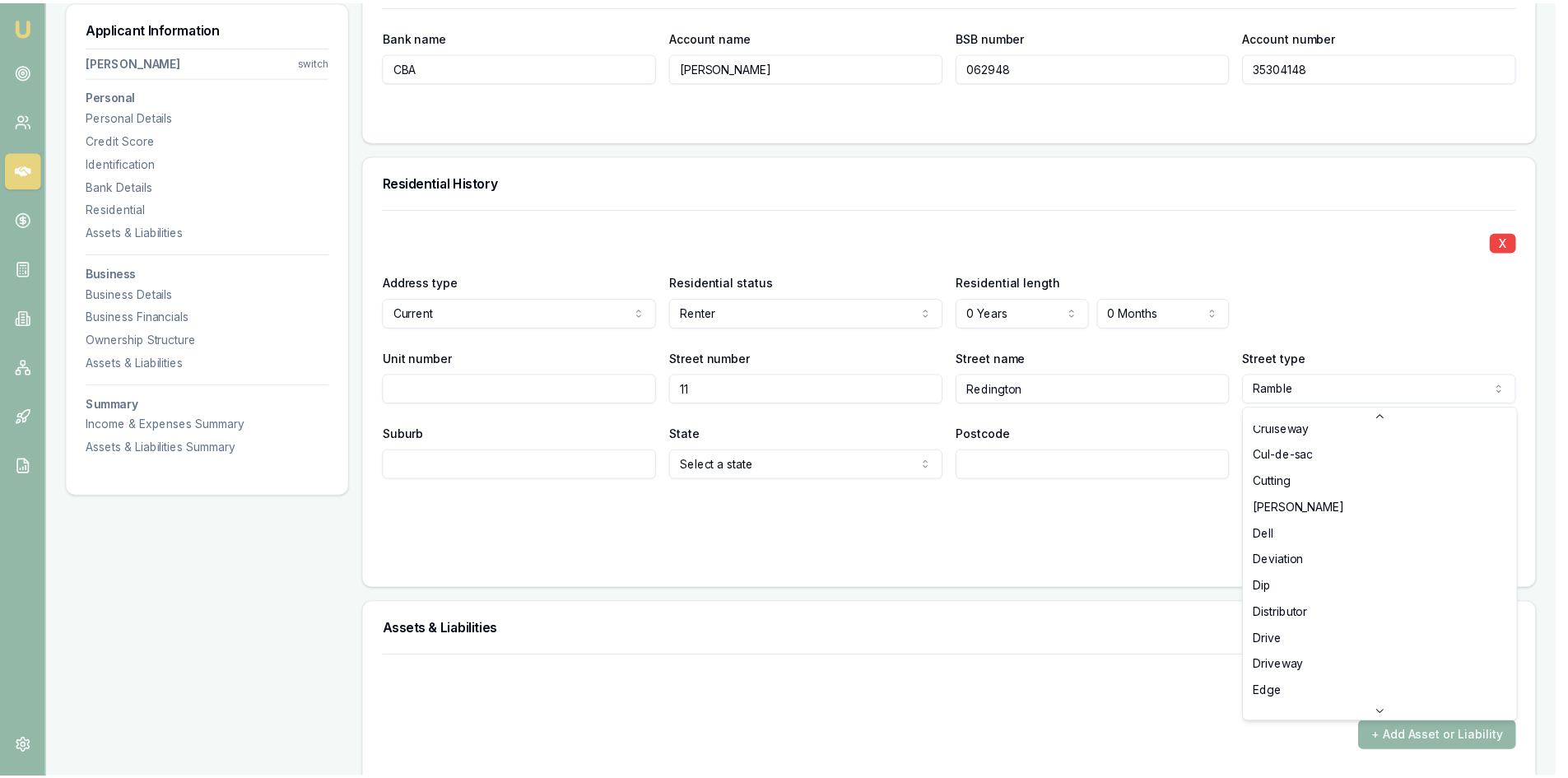
scroll to position [1224, 0]
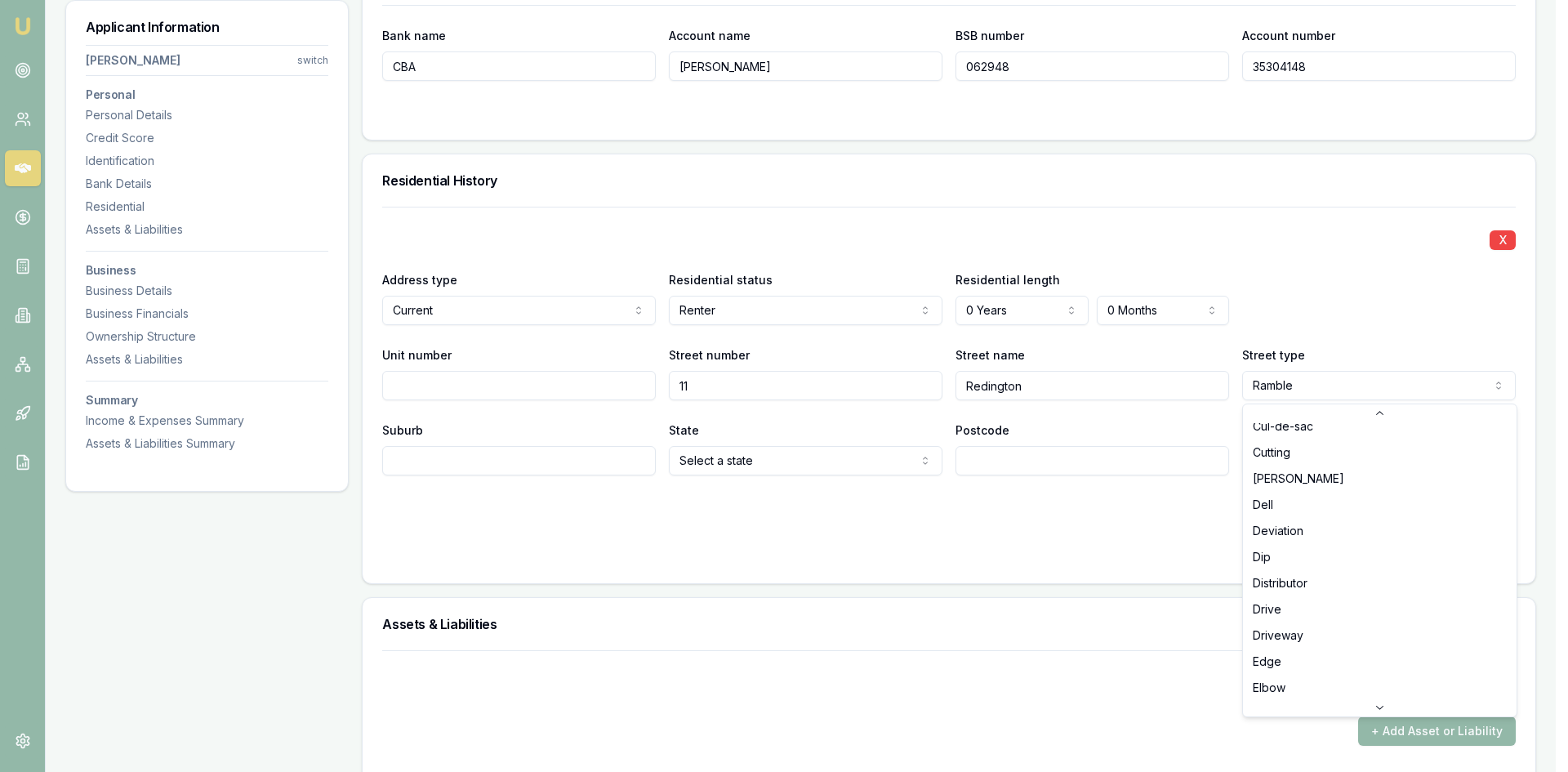
select select "Drive"
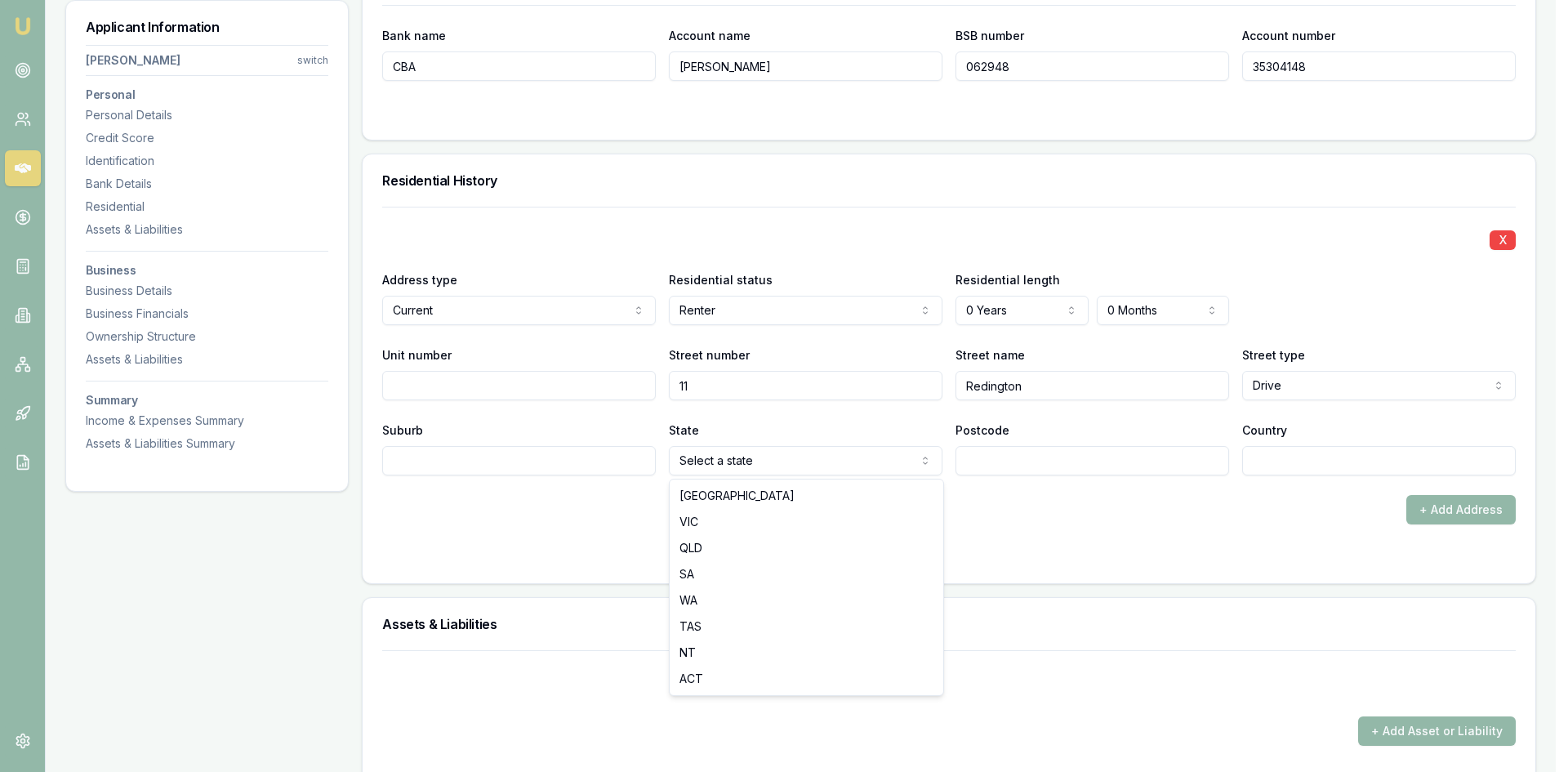
select select "VIC"
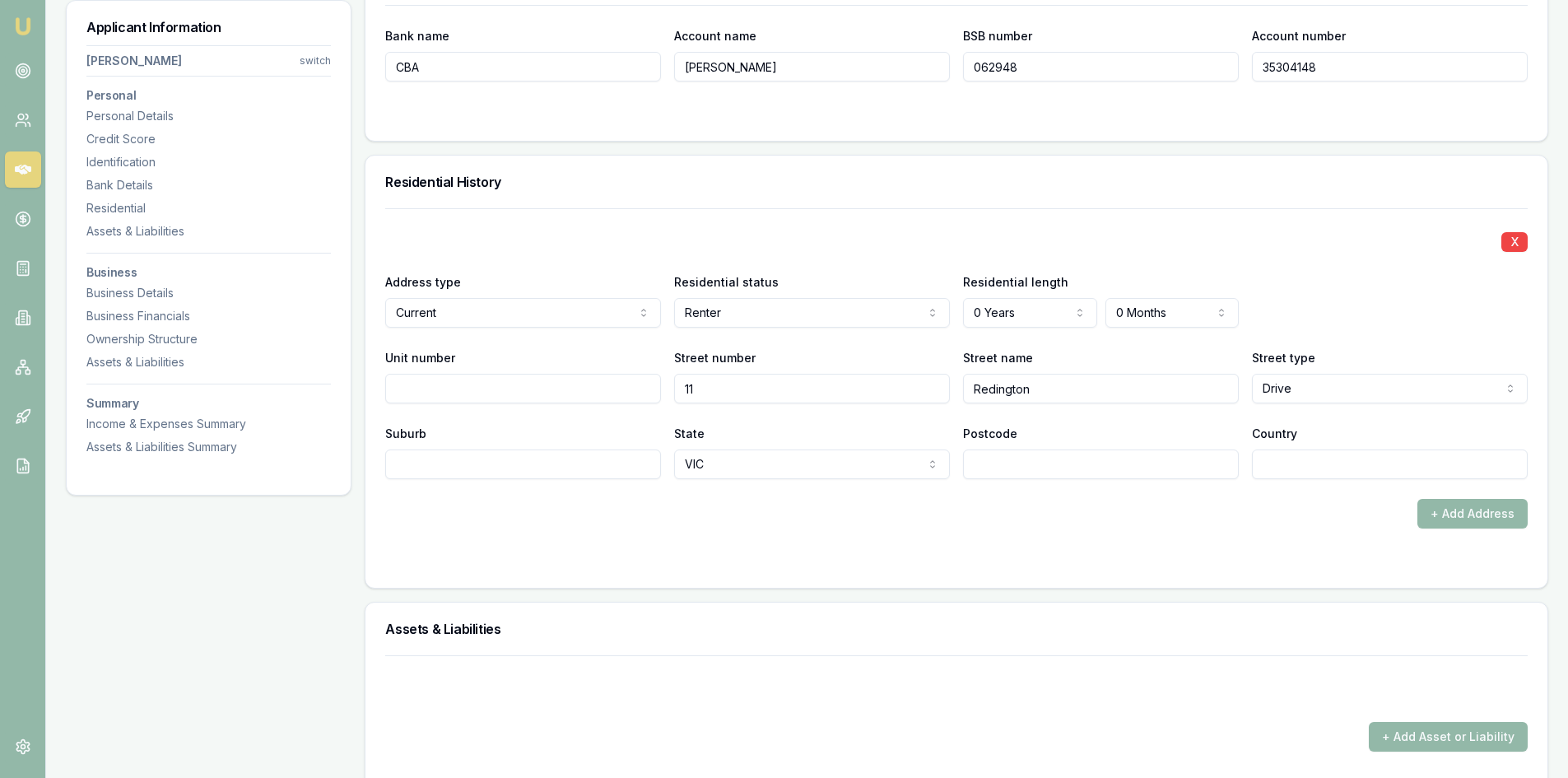
click at [1036, 455] on input "Postcode" at bounding box center [1100, 463] width 276 height 29
type input "3174"
click at [545, 453] on input "Suburb" at bounding box center [523, 463] width 276 height 29
type input "[GEOGRAPHIC_DATA]"
click at [520, 512] on div "+ Add Address" at bounding box center [956, 513] width 1142 height 29
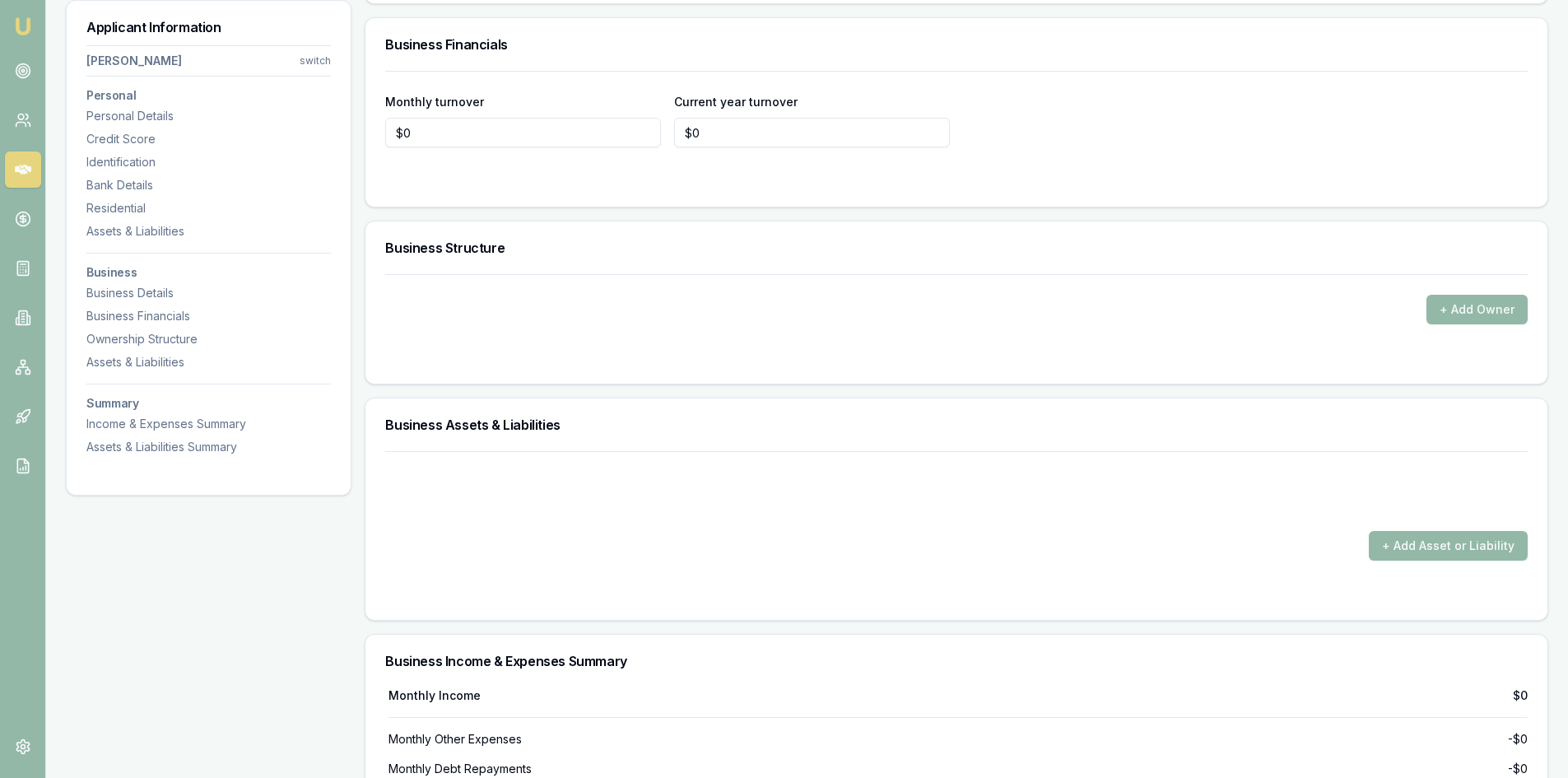
scroll to position [2666, 0]
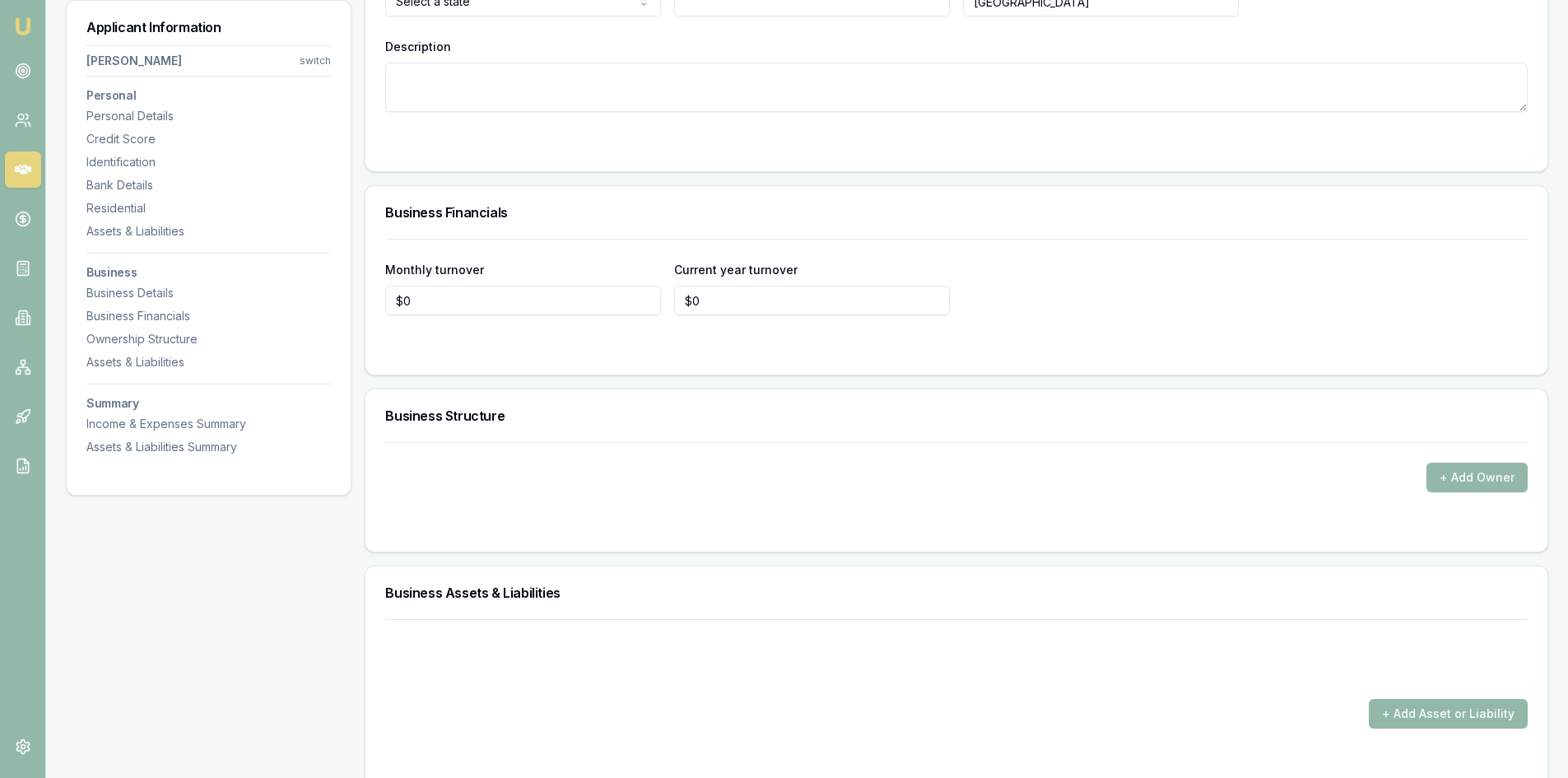
type input "0"
click at [724, 299] on input "0" at bounding box center [812, 300] width 276 height 29
type input "$85,000"
drag, startPoint x: 584, startPoint y: 336, endPoint x: 590, endPoint y: 323, distance: 14.3
click at [589, 326] on form "Monthly turnover $0 Current year turnover $85,000" at bounding box center [956, 296] width 1142 height 116
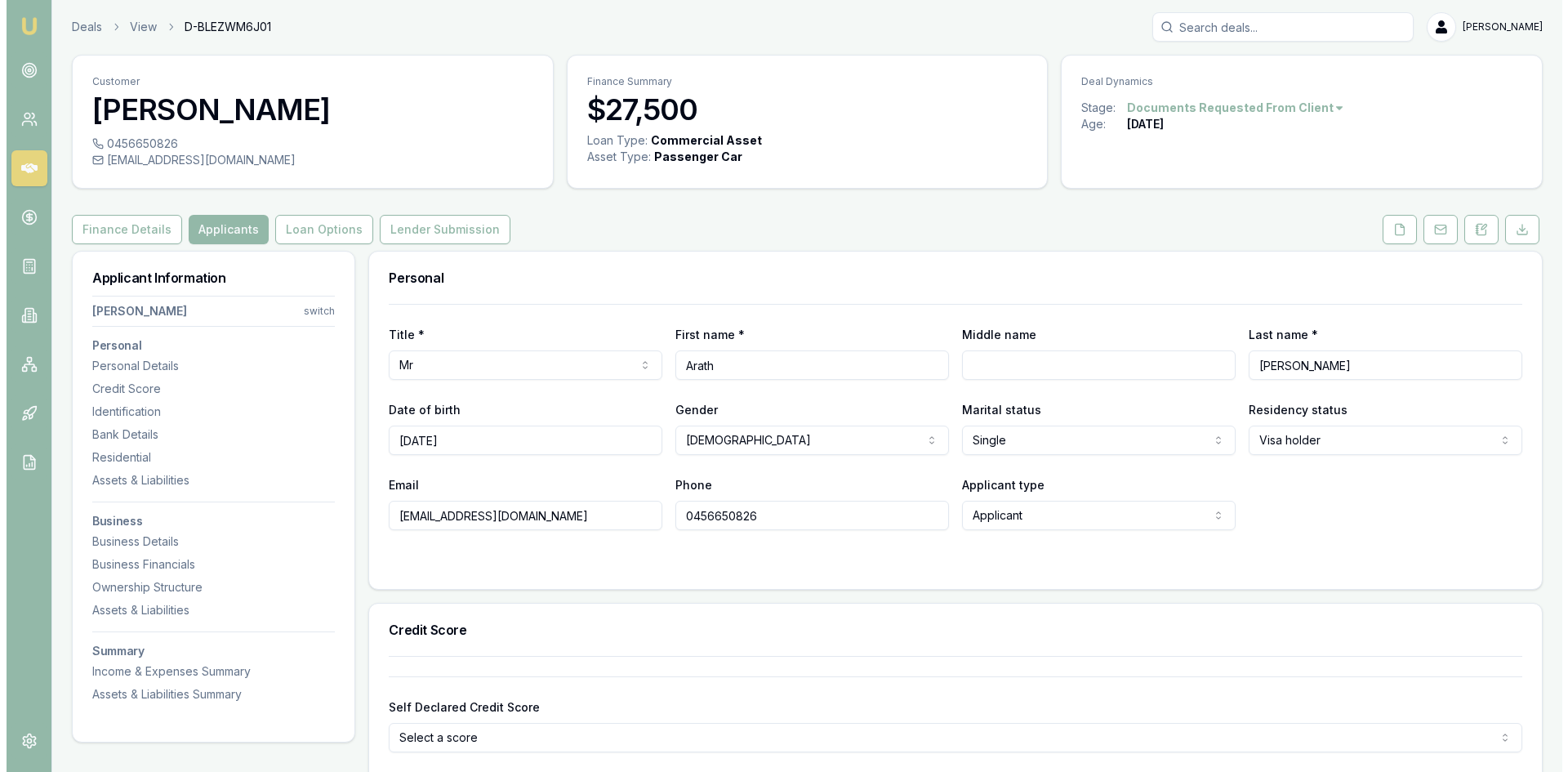
scroll to position [0, 0]
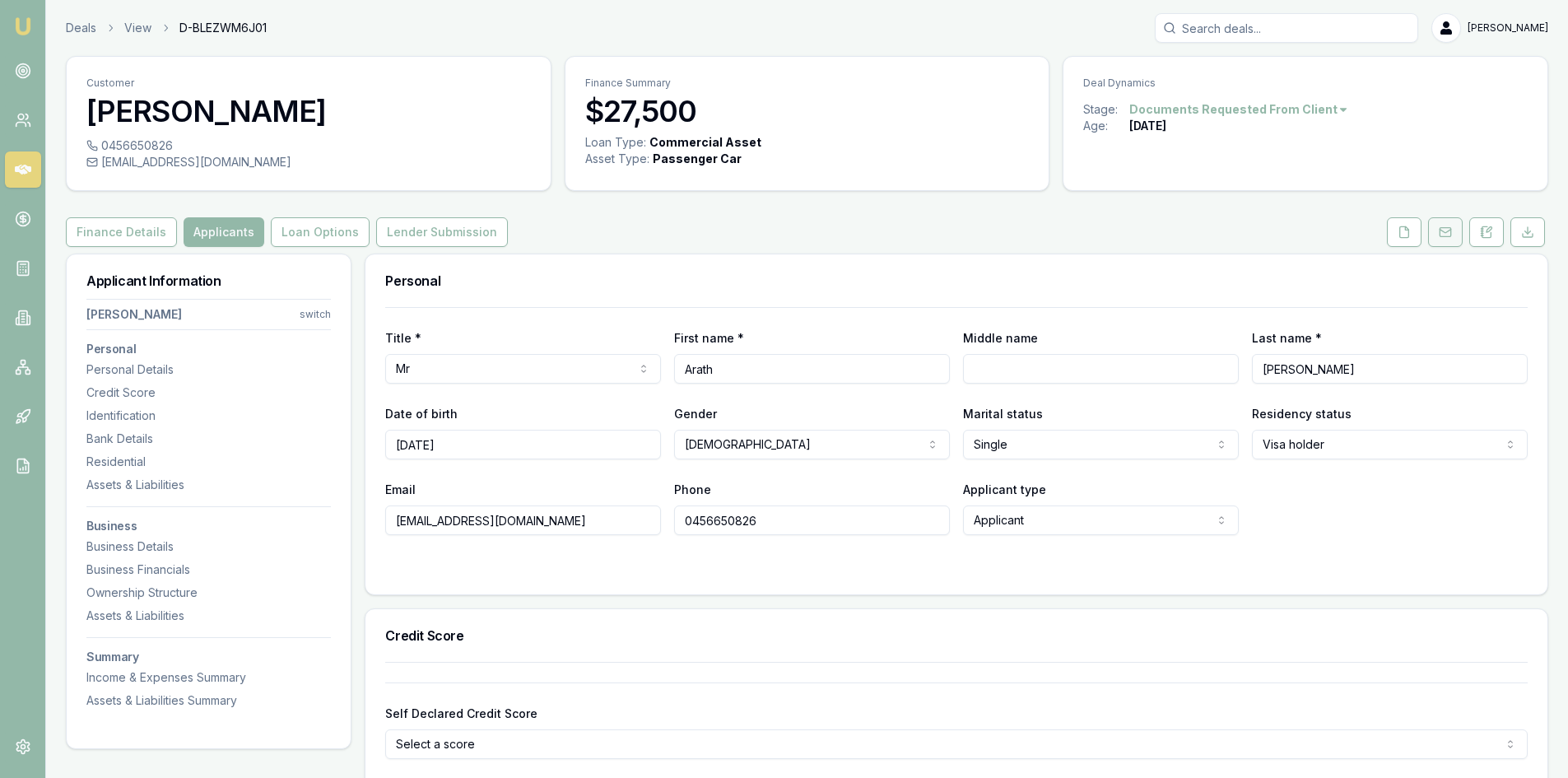
click at [1445, 232] on icon at bounding box center [1444, 231] width 10 height 3
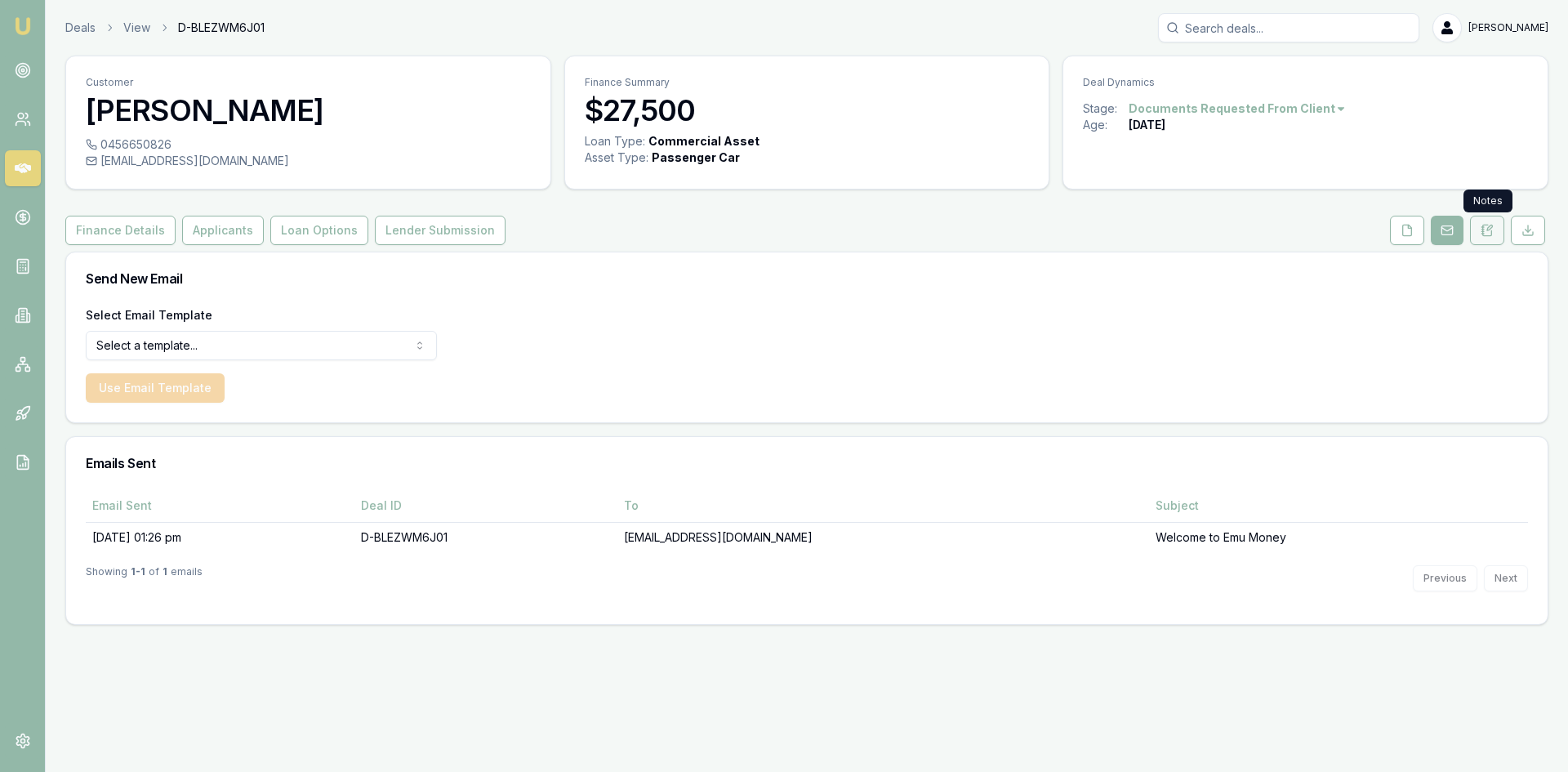
click at [1484, 230] on icon at bounding box center [1487, 230] width 13 height 13
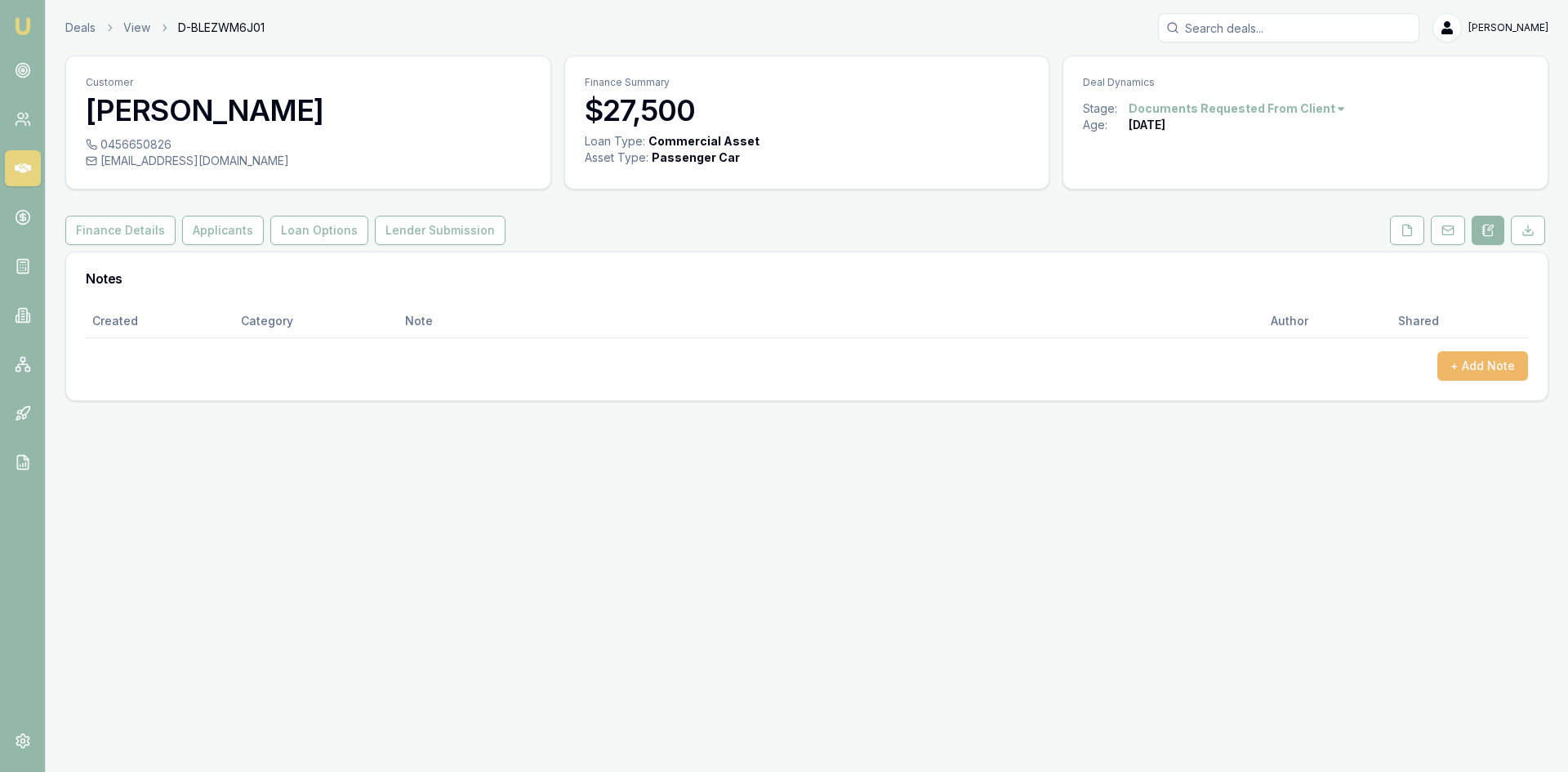
click at [1458, 356] on button "+ Add Note" at bounding box center [1482, 365] width 91 height 29
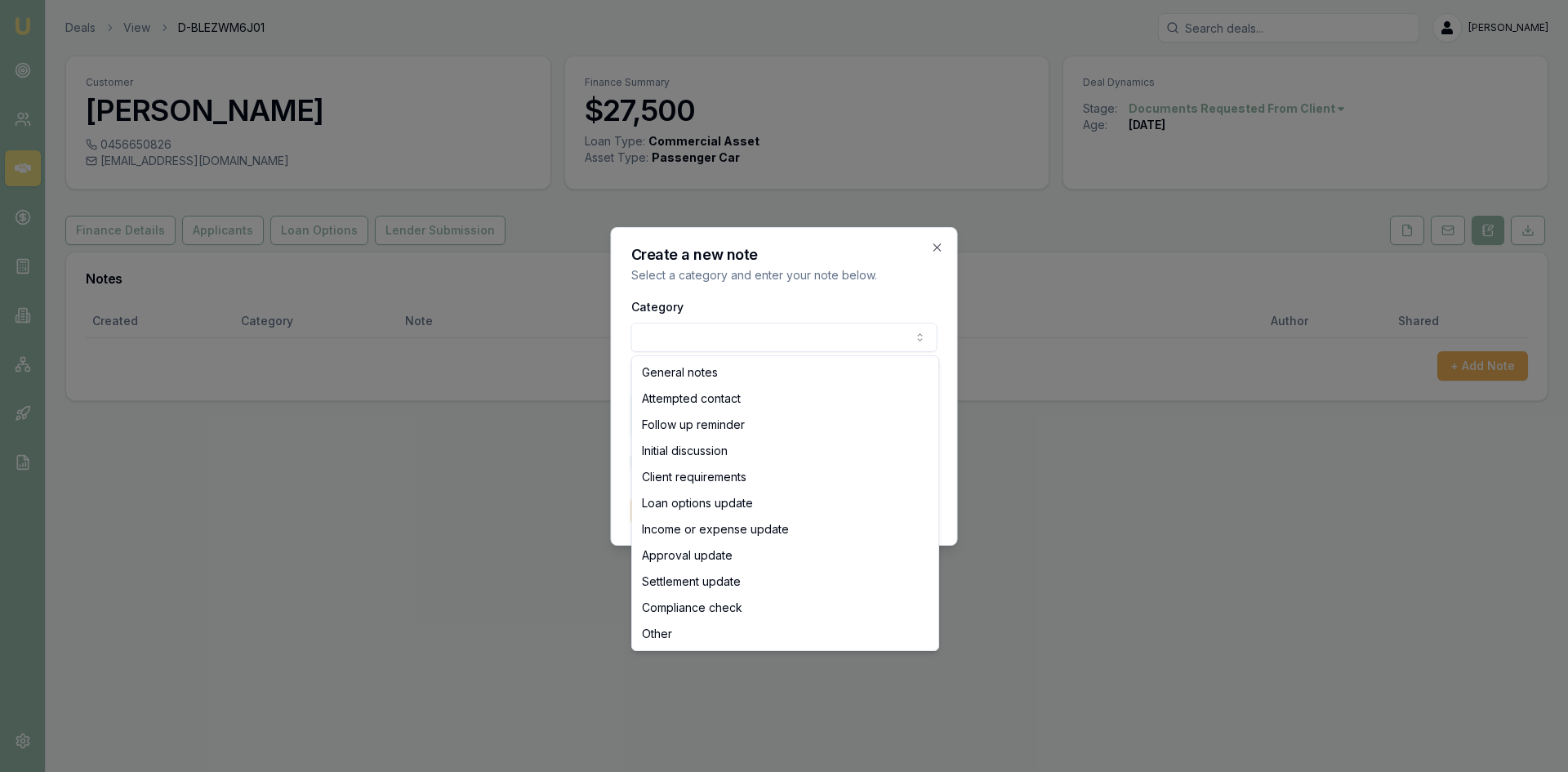
click at [766, 333] on body "Emu Broker Deals View D-BLEZWM6J01 [PERSON_NAME] Toggle Menu Customer [PERSON_N…" at bounding box center [784, 386] width 1568 height 772
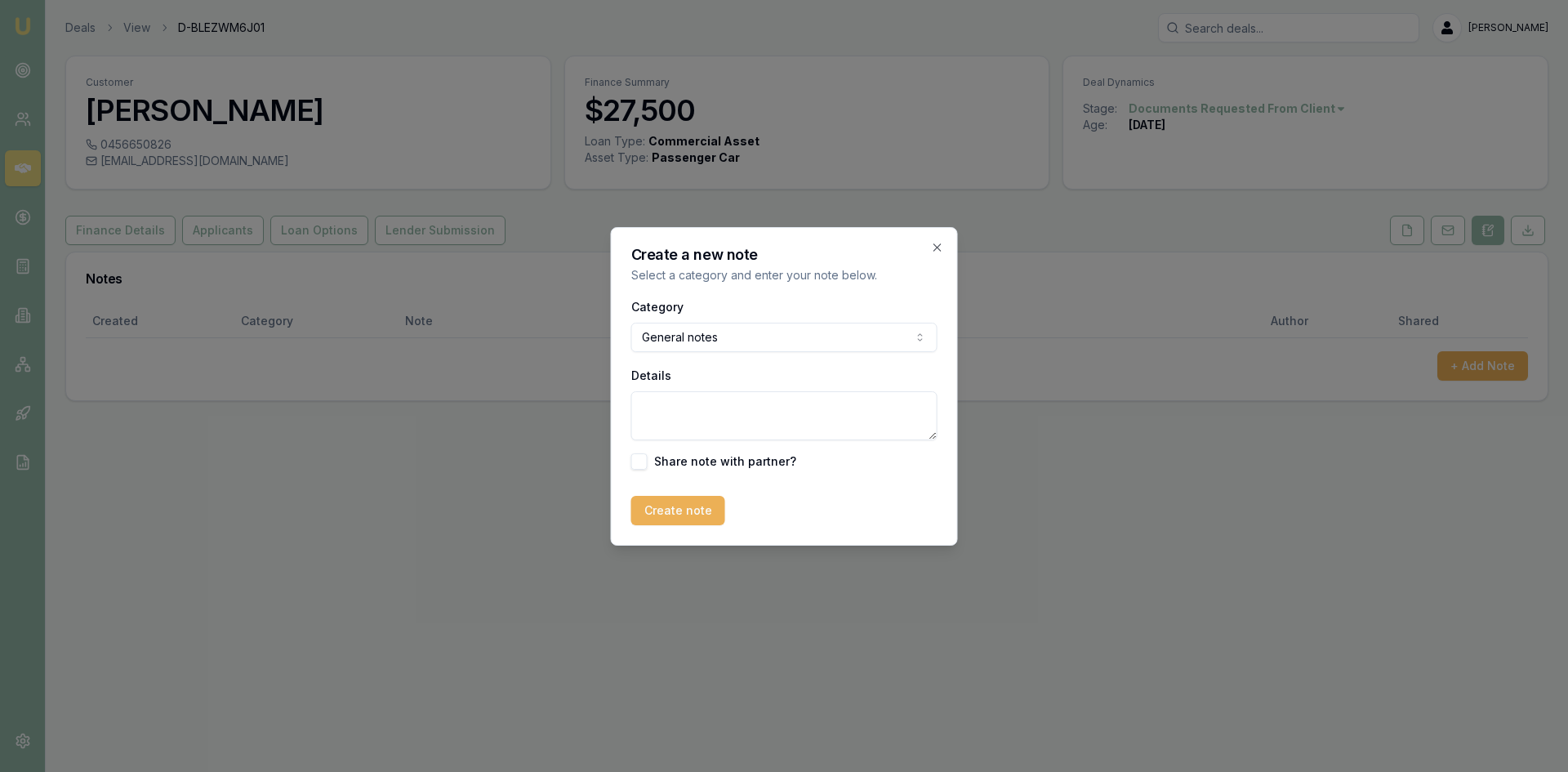
click at [675, 414] on textarea "Details" at bounding box center [784, 416] width 306 height 49
paste textarea "Client has been operating a commercial cleaning business under personal ABN 15 …"
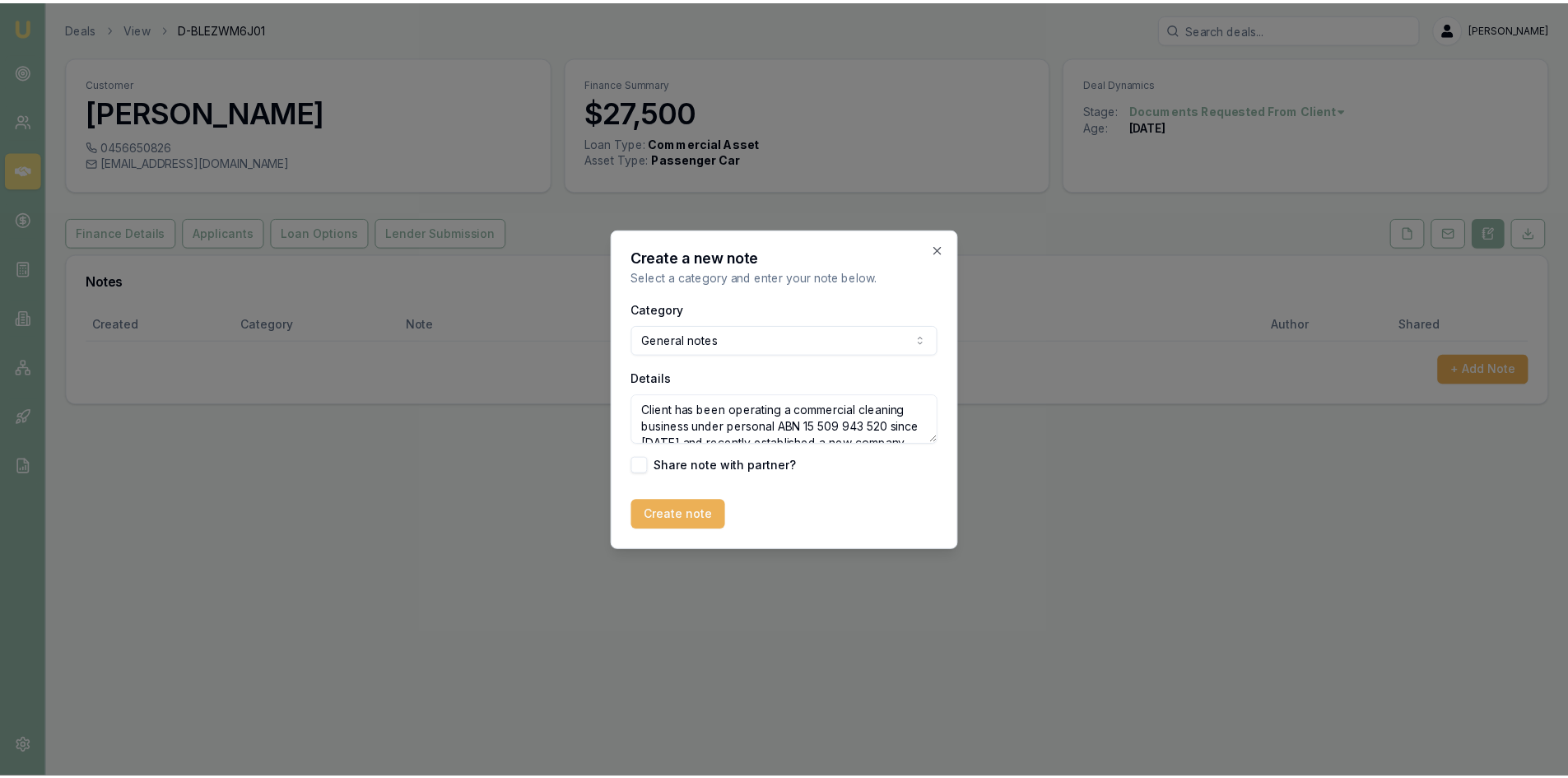
scroll to position [205, 0]
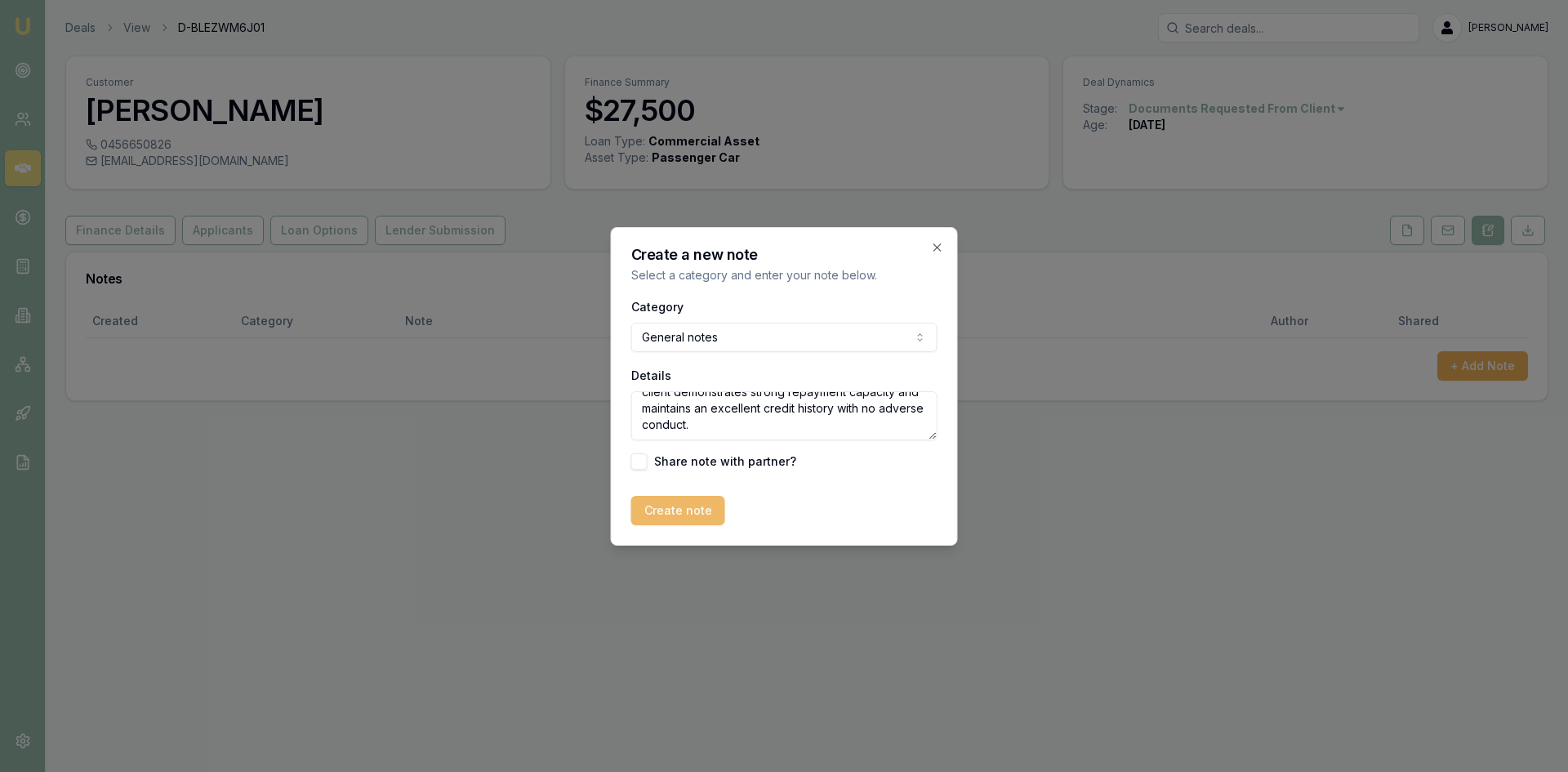
type textarea "Client has been operating a commercial cleaning business under personal ABN 15 …"
click at [663, 508] on button "Create note" at bounding box center [677, 509] width 93 height 29
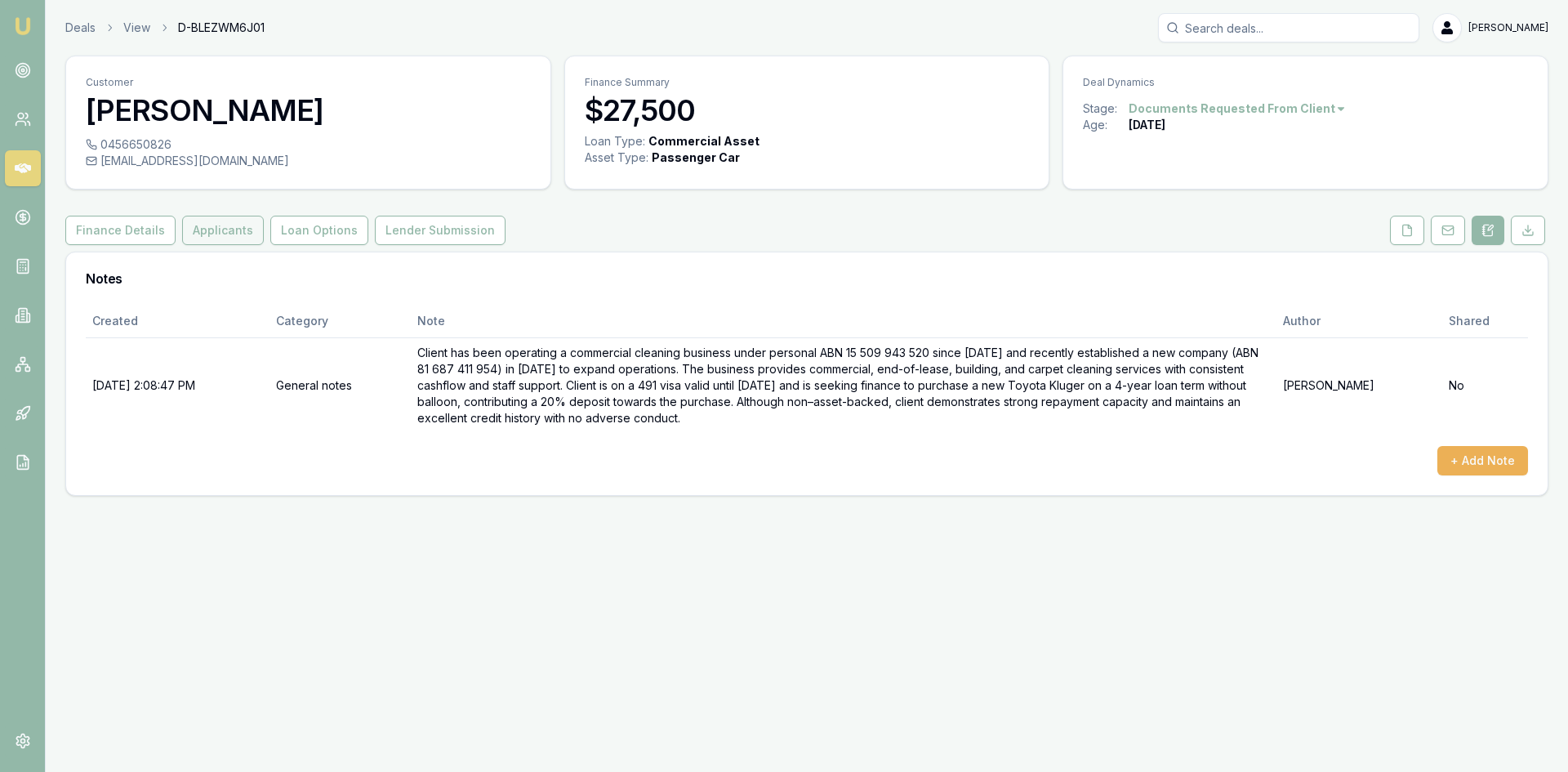
click at [202, 230] on button "Applicants" at bounding box center [222, 230] width 81 height 29
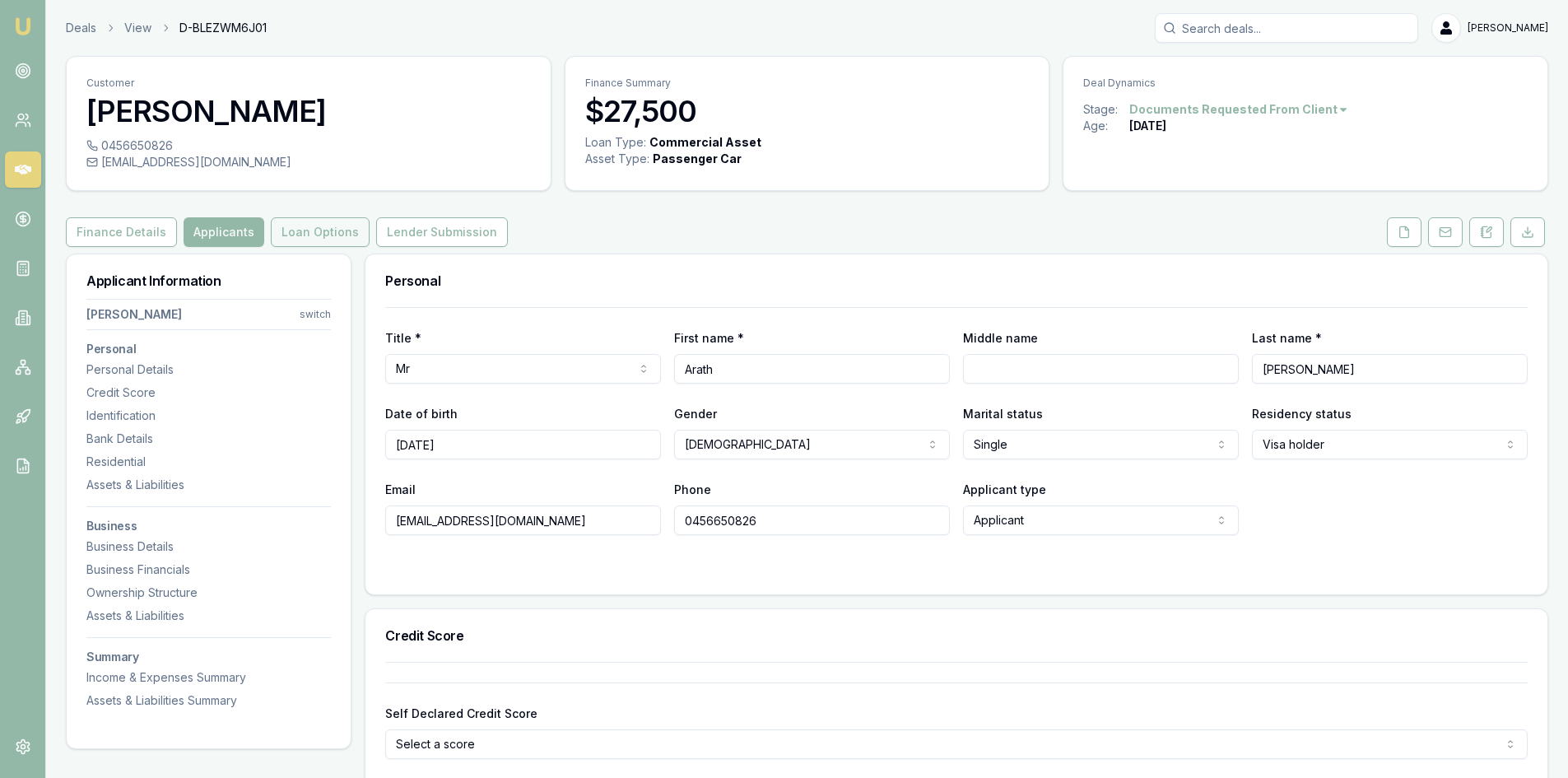
click at [316, 236] on button "Loan Options" at bounding box center [319, 232] width 99 height 29
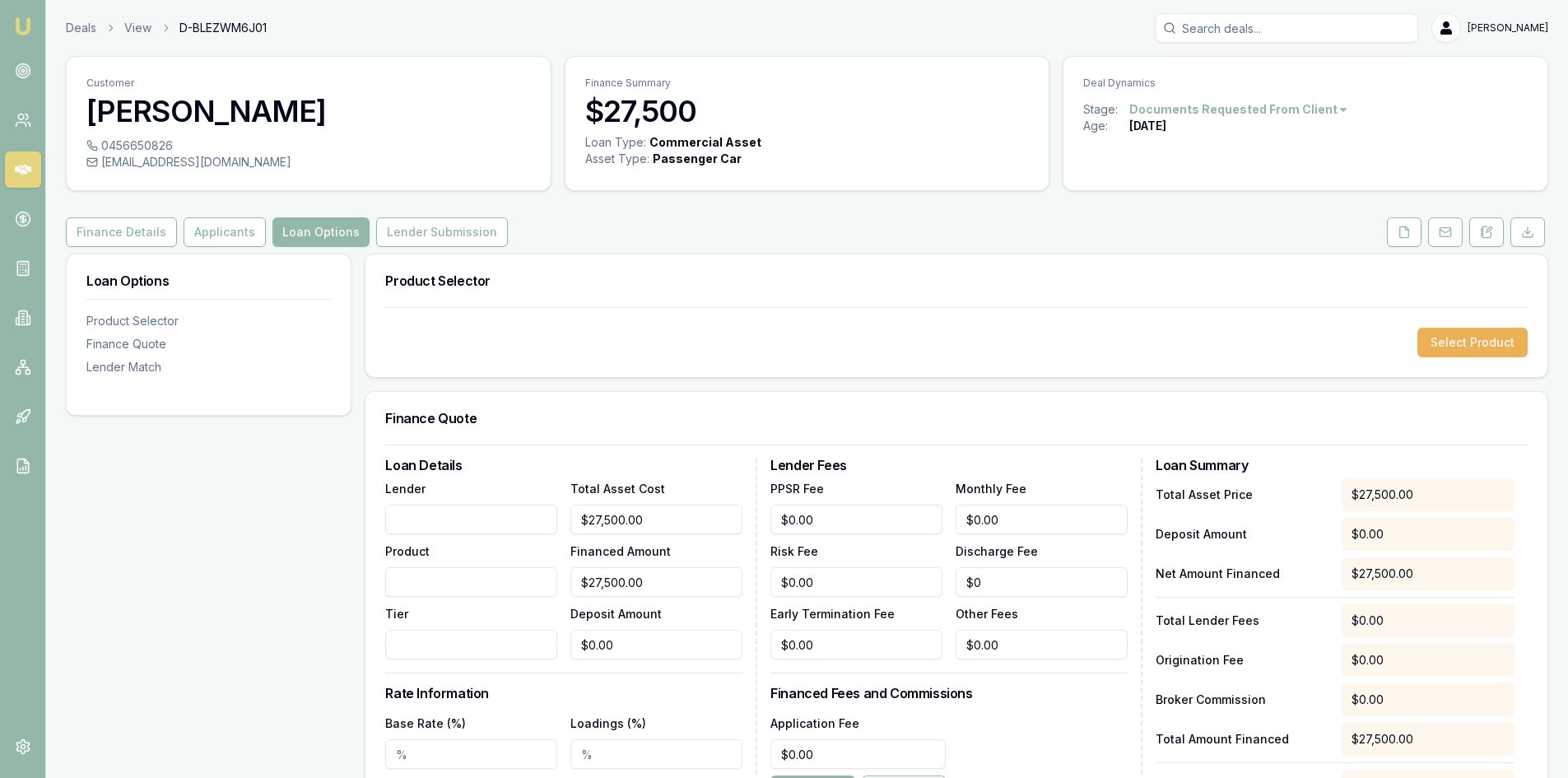
click at [461, 525] on input "Lender" at bounding box center [471, 519] width 172 height 29
click at [1465, 333] on button "Select Product" at bounding box center [1472, 342] width 110 height 29
click at [1462, 334] on button "Select Product" at bounding box center [1472, 342] width 110 height 29
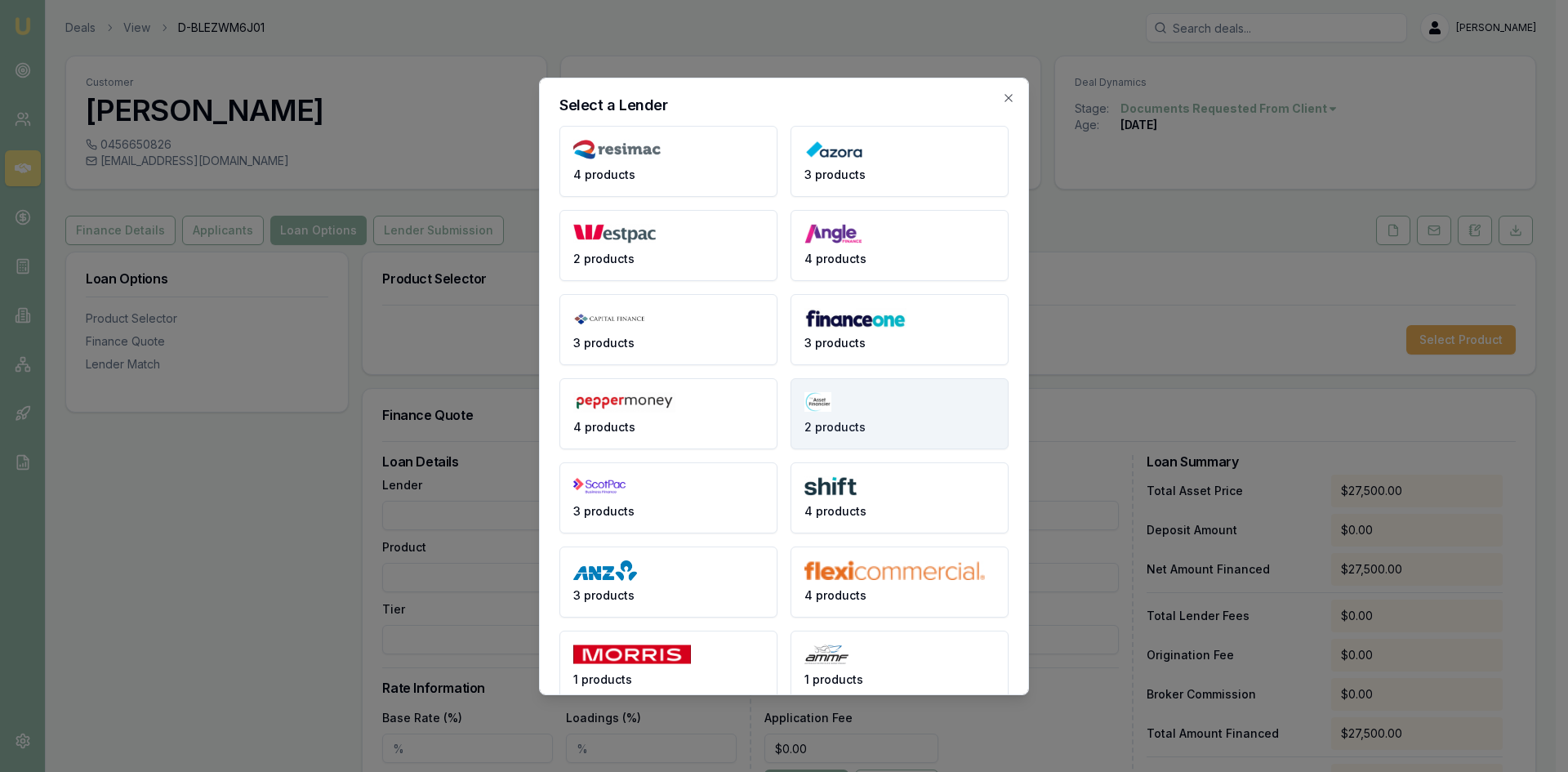
click at [849, 410] on button "2 products" at bounding box center [899, 414] width 218 height 71
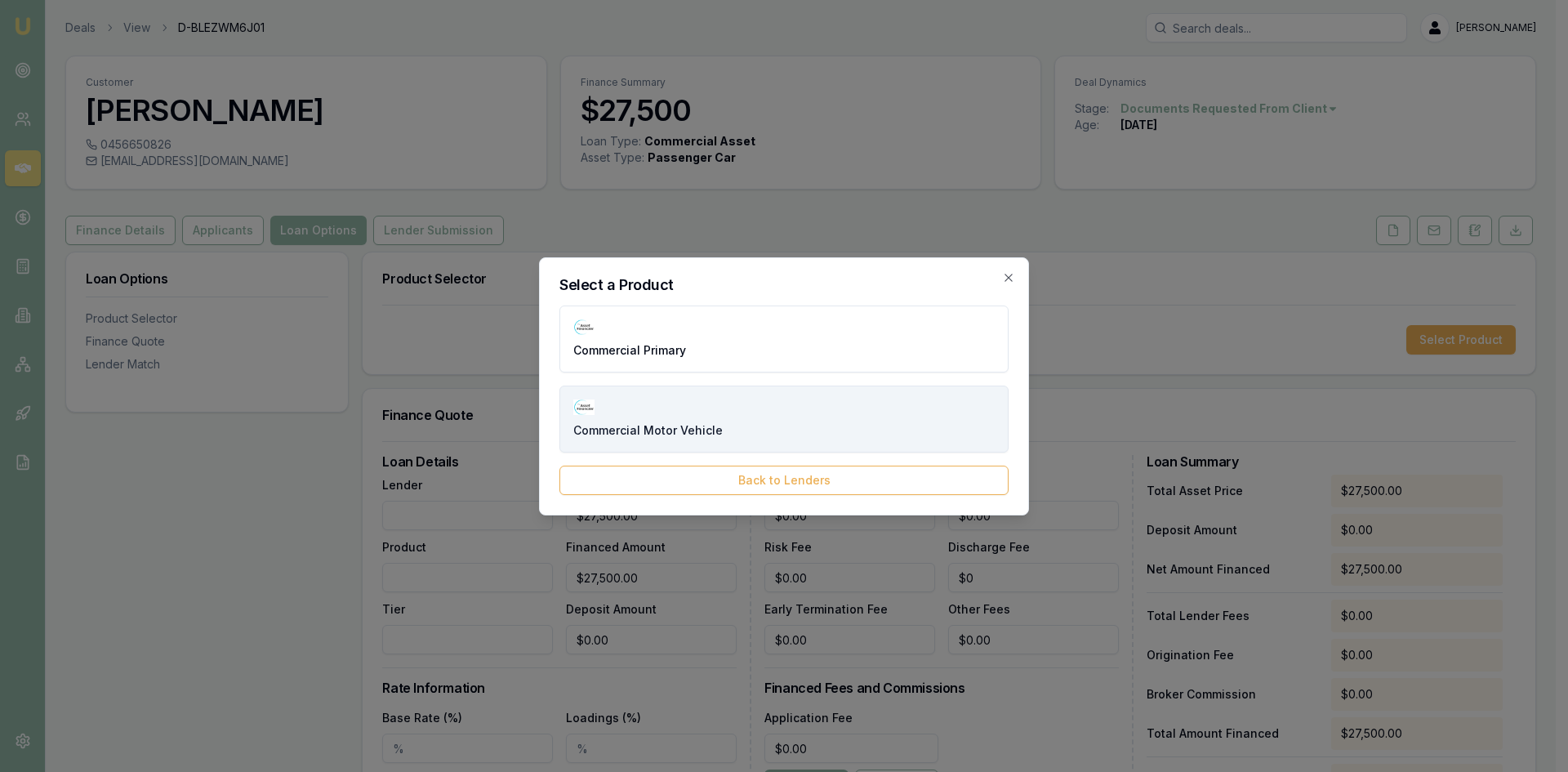
click at [670, 416] on button "Commercial Motor Vehicle" at bounding box center [784, 419] width 449 height 67
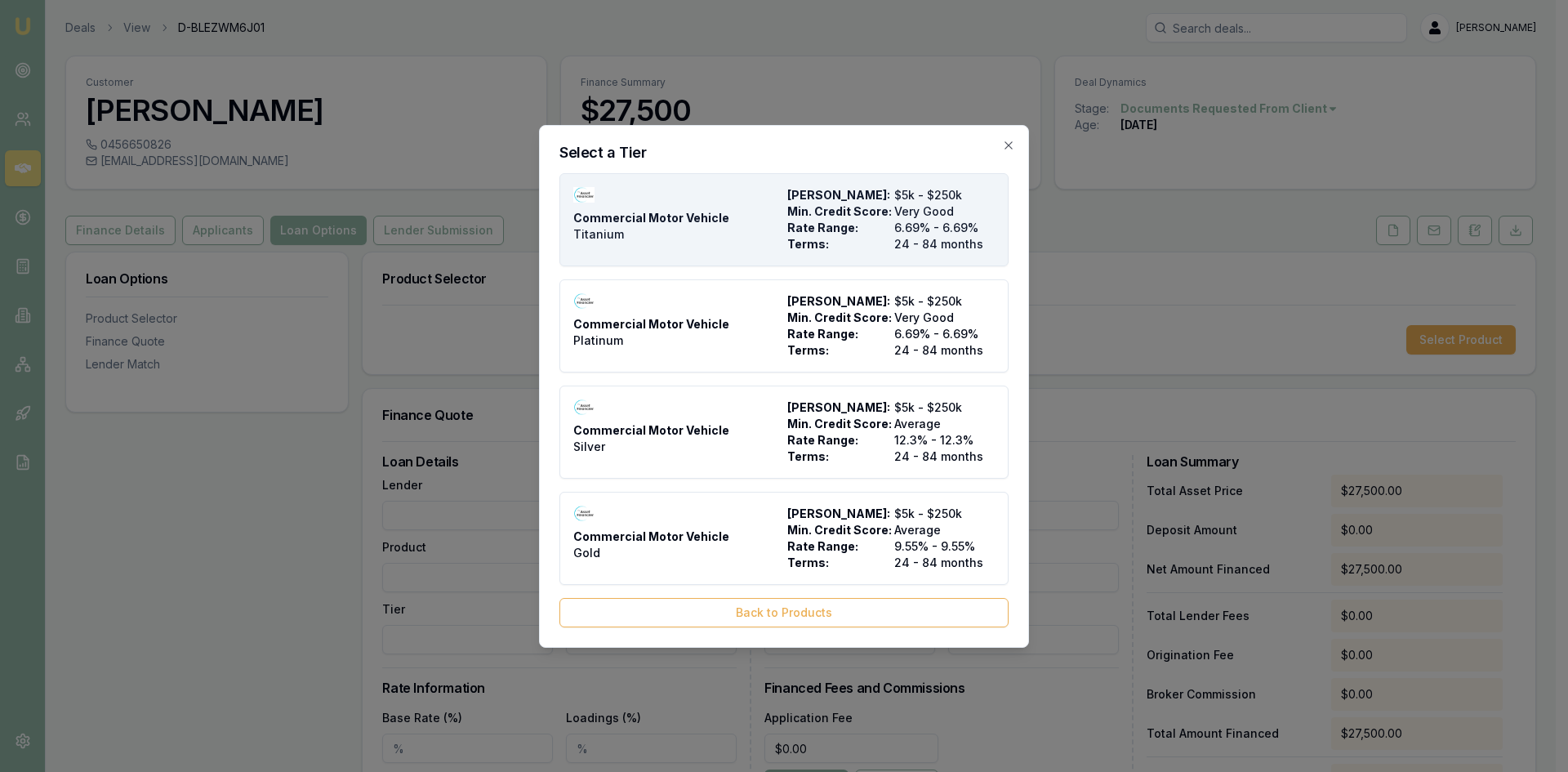
click at [644, 236] on div "Commercial Motor Vehicle Titanium" at bounding box center [677, 220] width 207 height 65
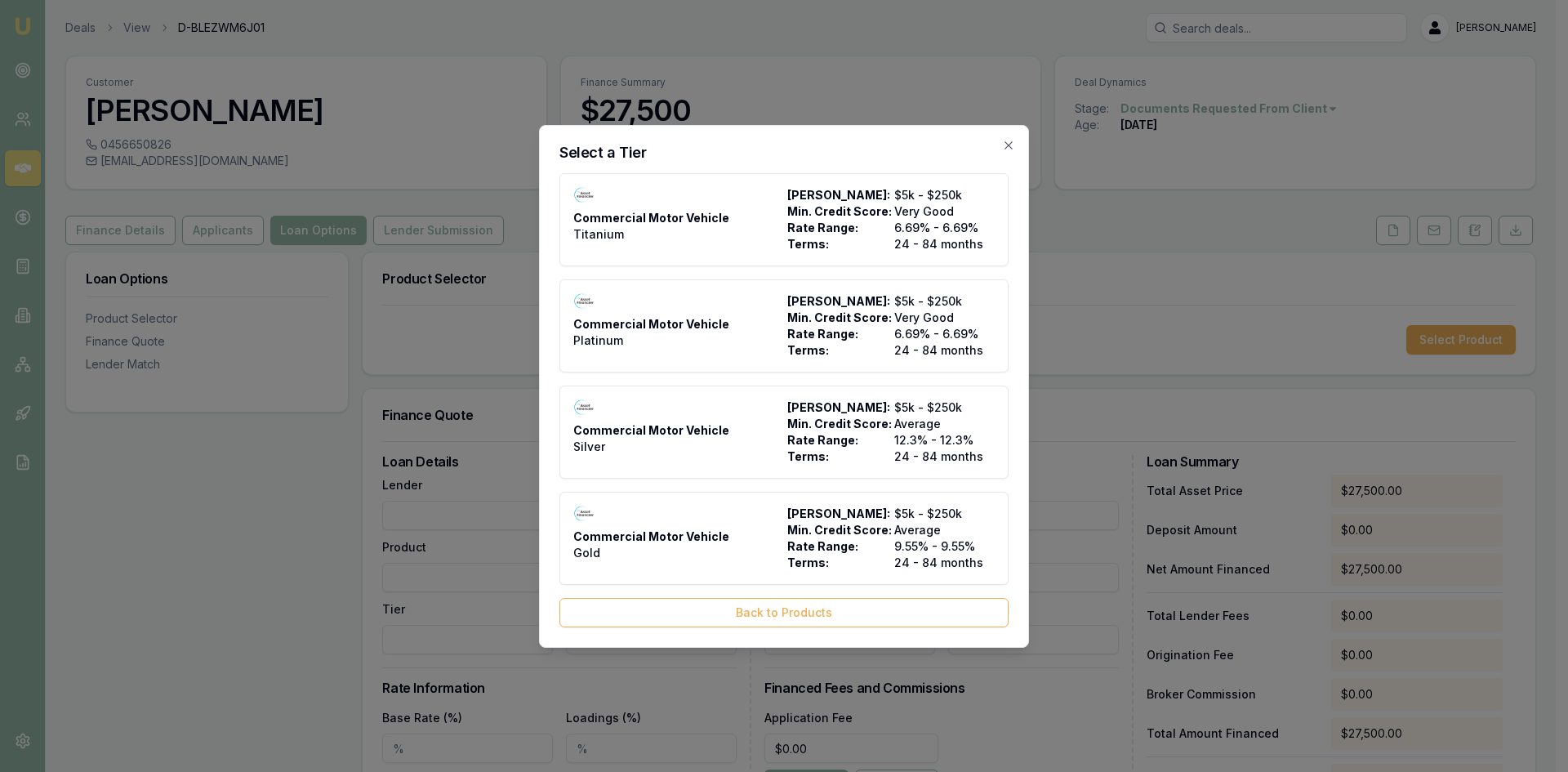
type input "The Asset Financier"
type input "Commercial Motor Vehicle"
type input "Titanium"
type input "6.69"
type input "24"
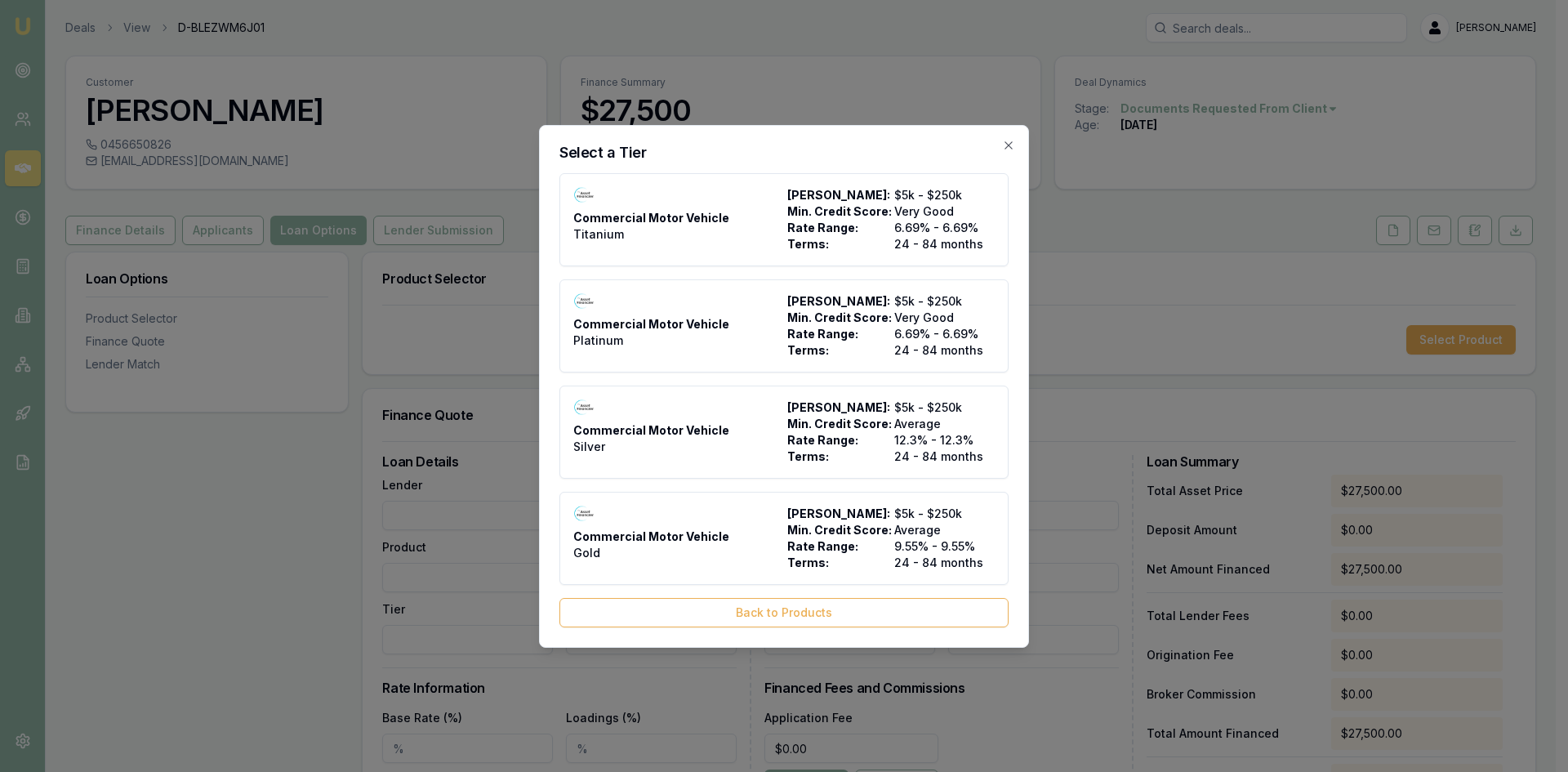
type input "$12.95"
type input "$1,000.00"
type input "$595.00"
type input "4.5"
type input "$1,237.50"
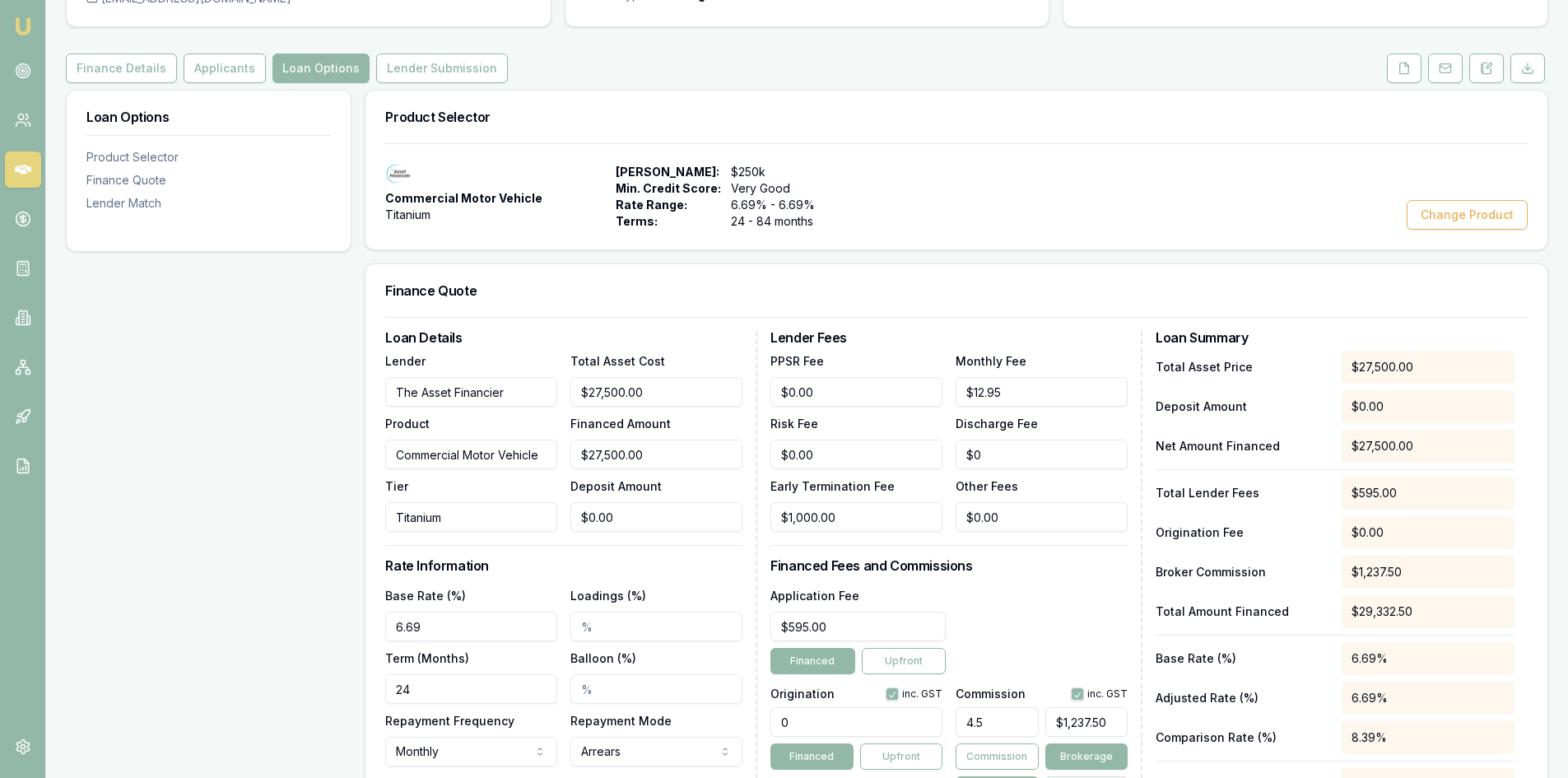
scroll to position [165, 0]
click at [622, 615] on input "Loadings (%)" at bounding box center [656, 624] width 172 height 29
type input "2.00%"
click at [330, 651] on div "Loan Options Product Selector Finance Quote Lender Match" at bounding box center [208, 543] width 285 height 908
click at [555, 577] on div "Loan Details Lender The Asset Financier Product Commercial Motor Vehicle Tier T…" at bounding box center [571, 586] width 372 height 512
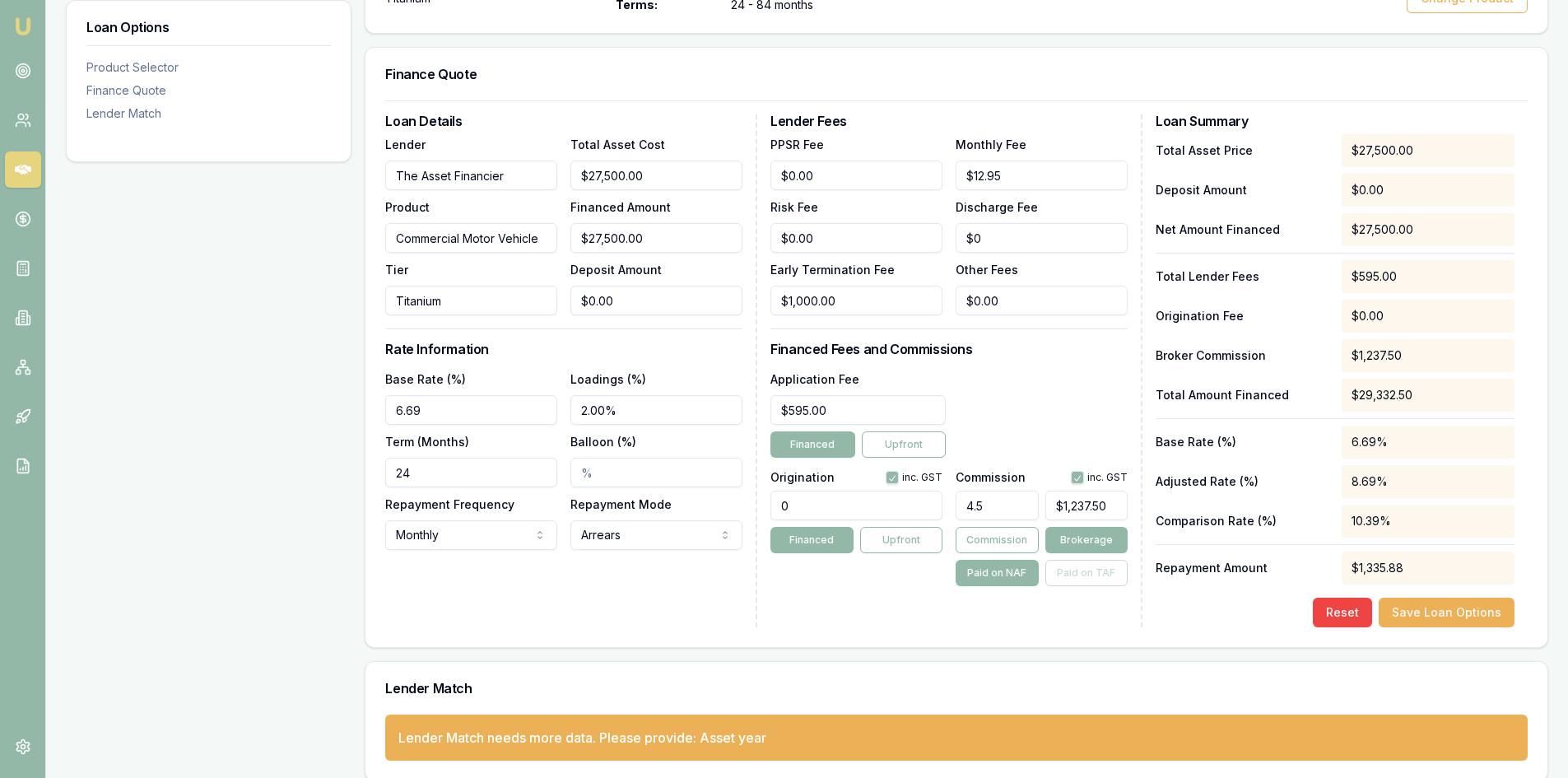
scroll to position [397, 0]
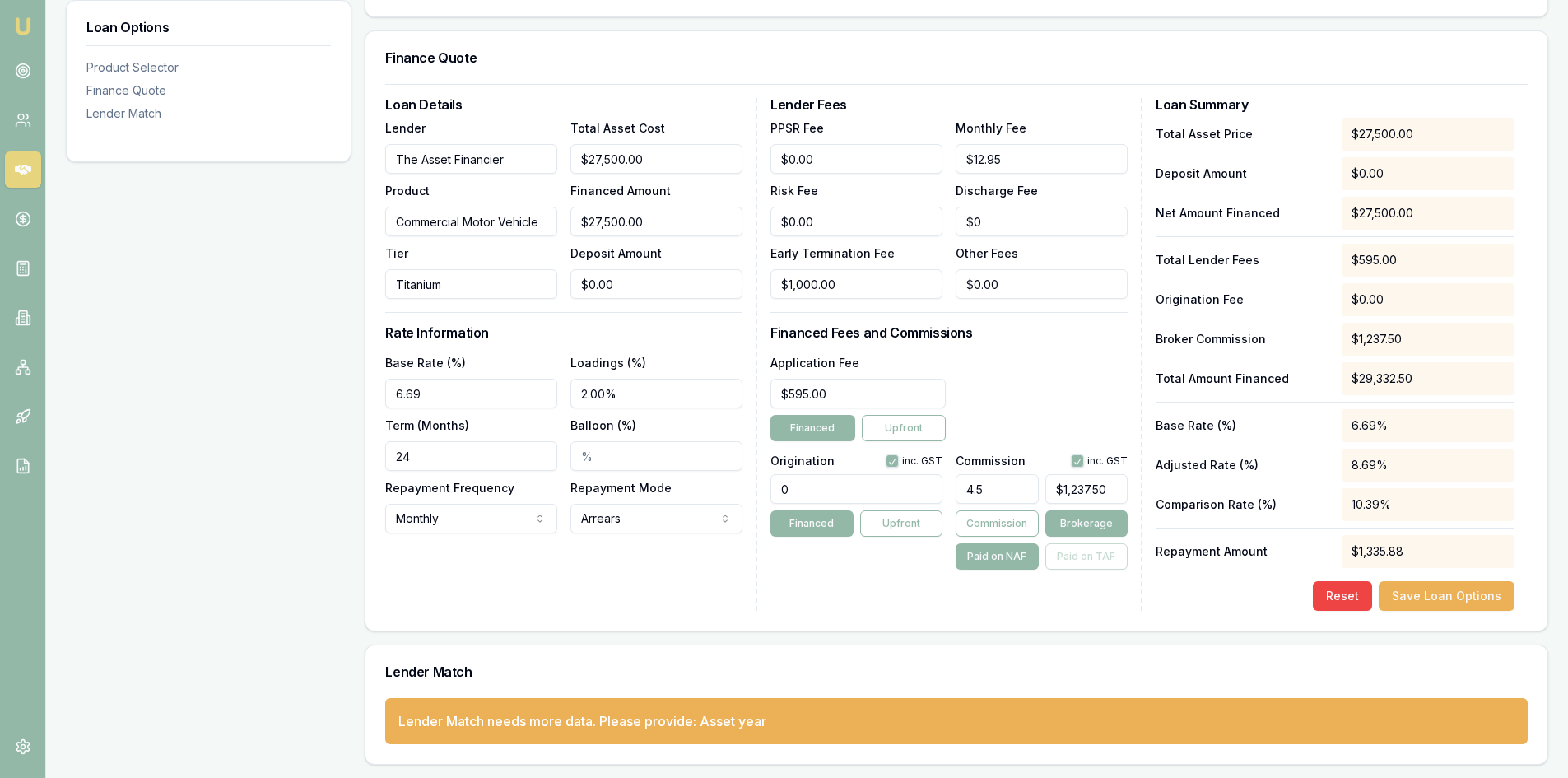
click at [433, 283] on input "Titanium" at bounding box center [471, 284] width 172 height 29
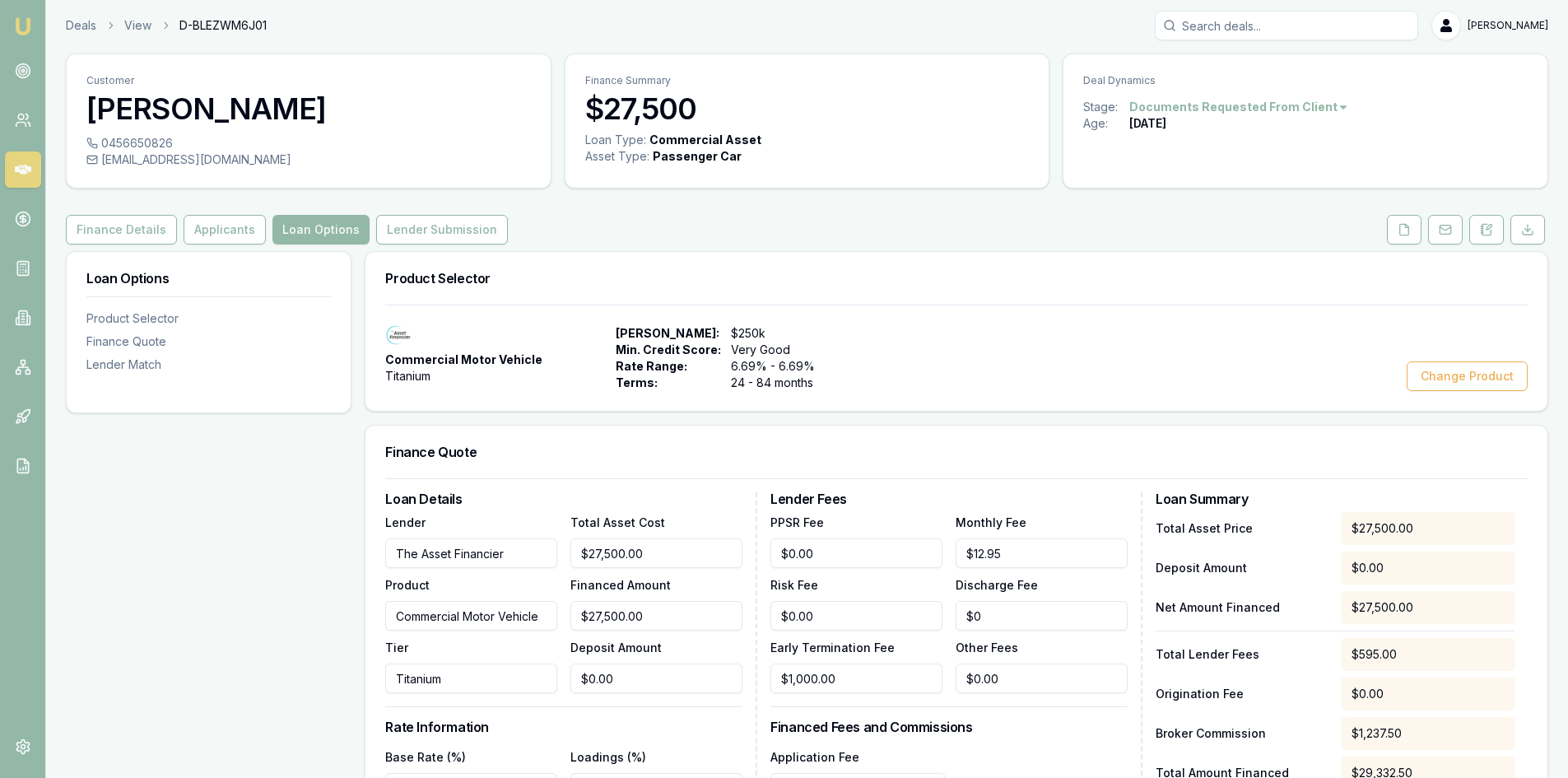
scroll to position [0, 0]
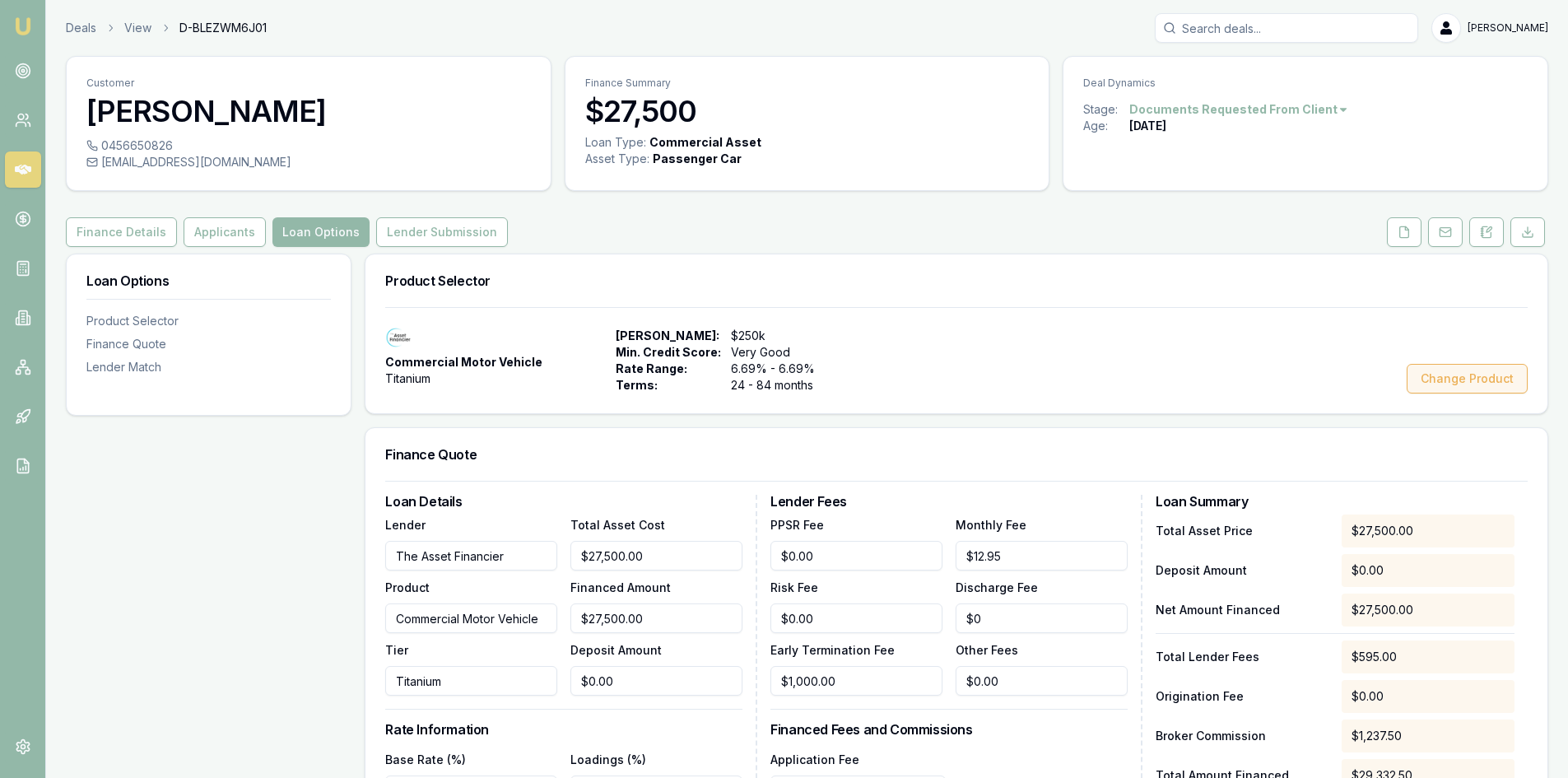
click at [1483, 380] on button "Change Product" at bounding box center [1466, 378] width 121 height 29
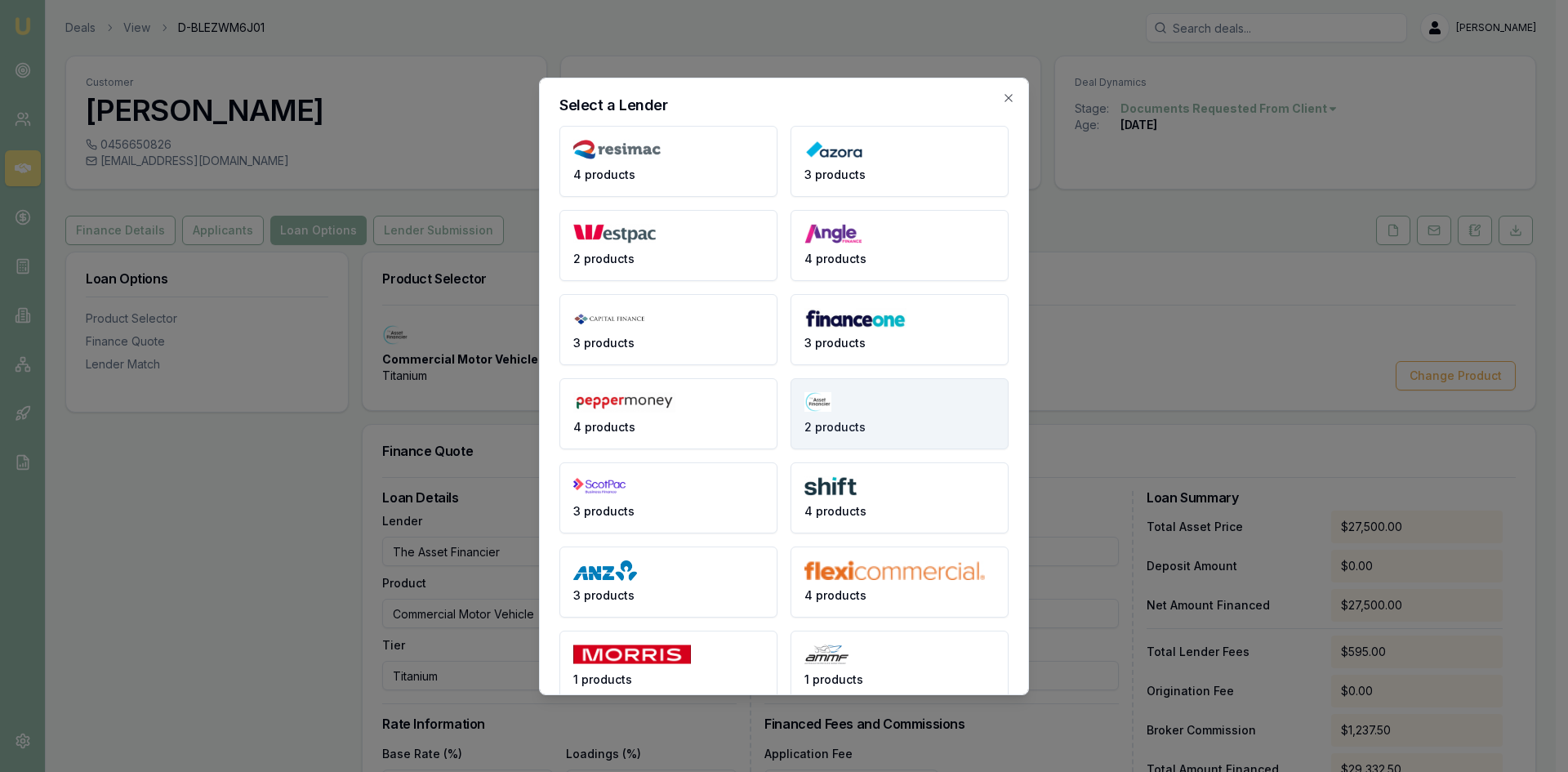
click at [830, 431] on span "2 products" at bounding box center [835, 426] width 62 height 16
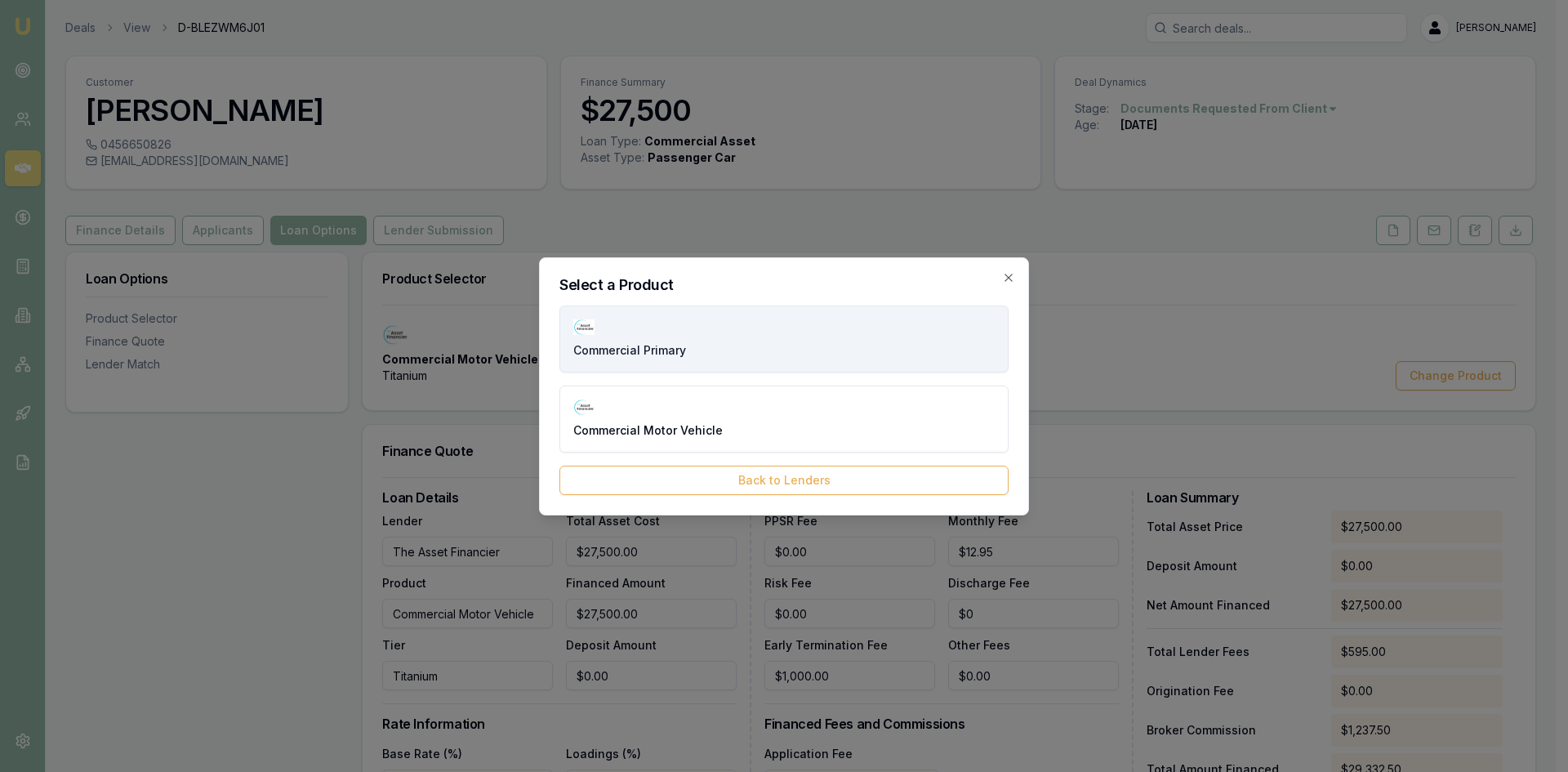
click at [704, 341] on button "Commercial Primary" at bounding box center [784, 339] width 449 height 67
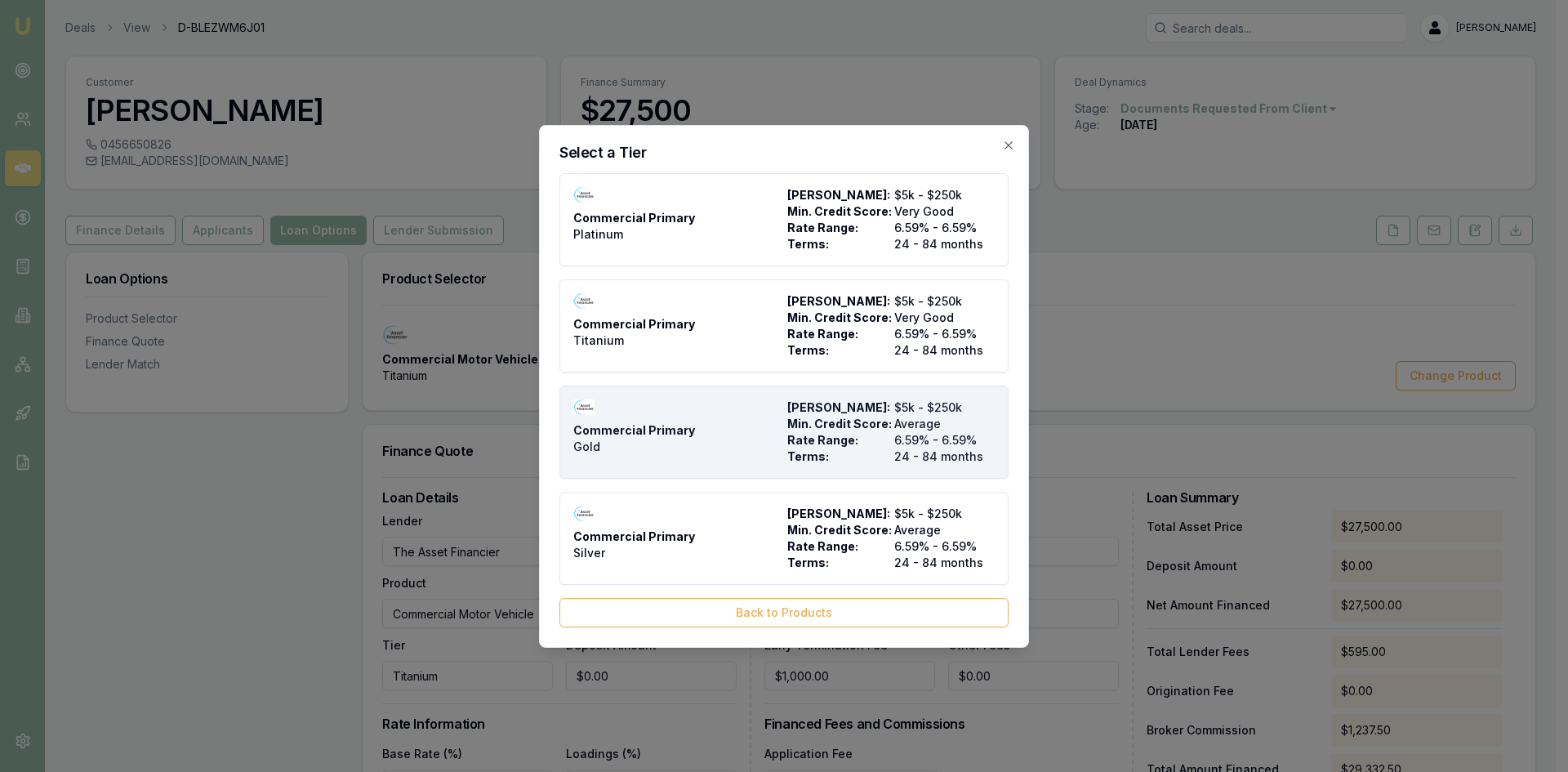
click at [663, 438] on div "Commercial Primary Gold" at bounding box center [677, 432] width 207 height 65
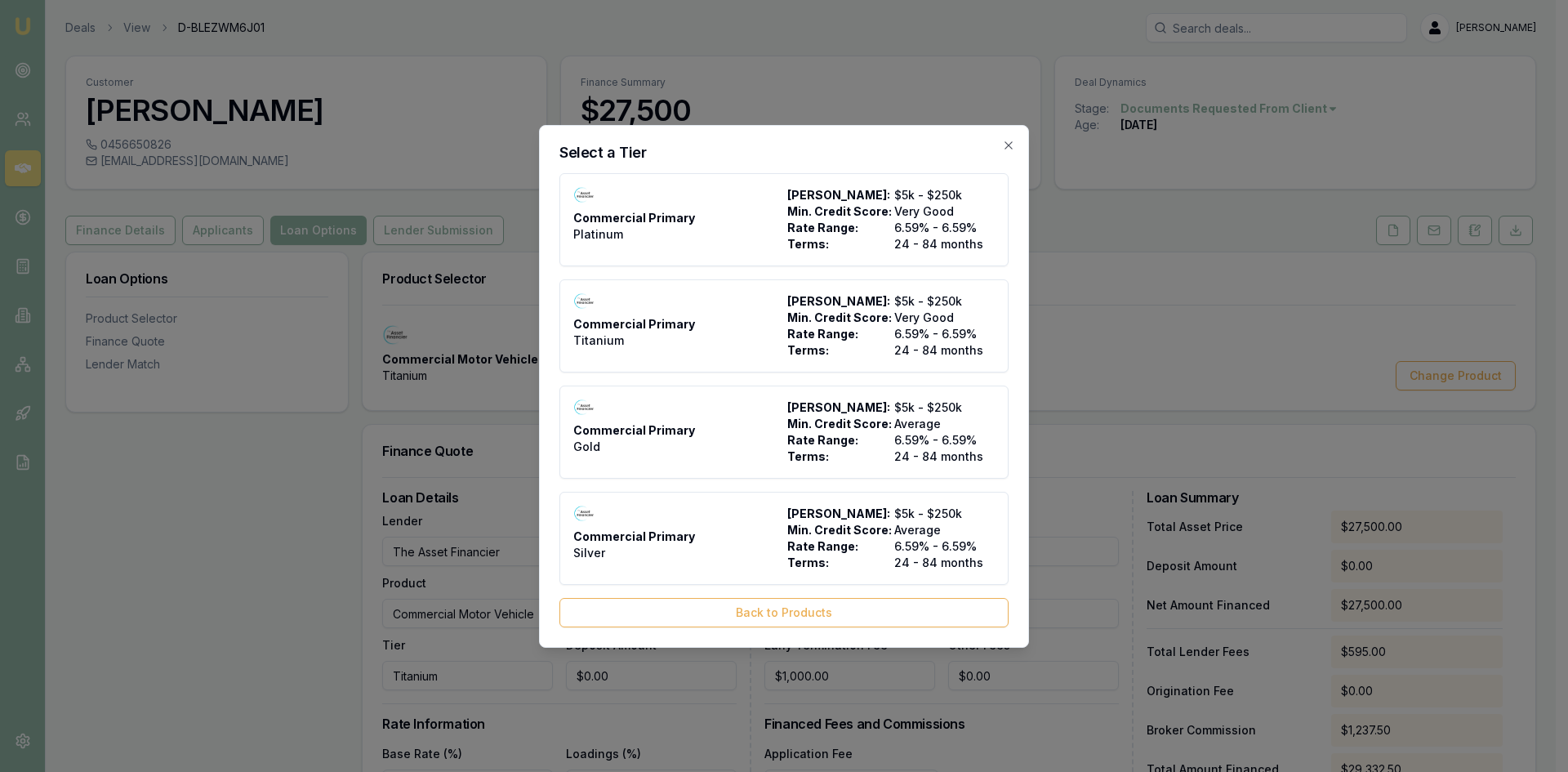
type input "Commercial Primary"
type input "Gold"
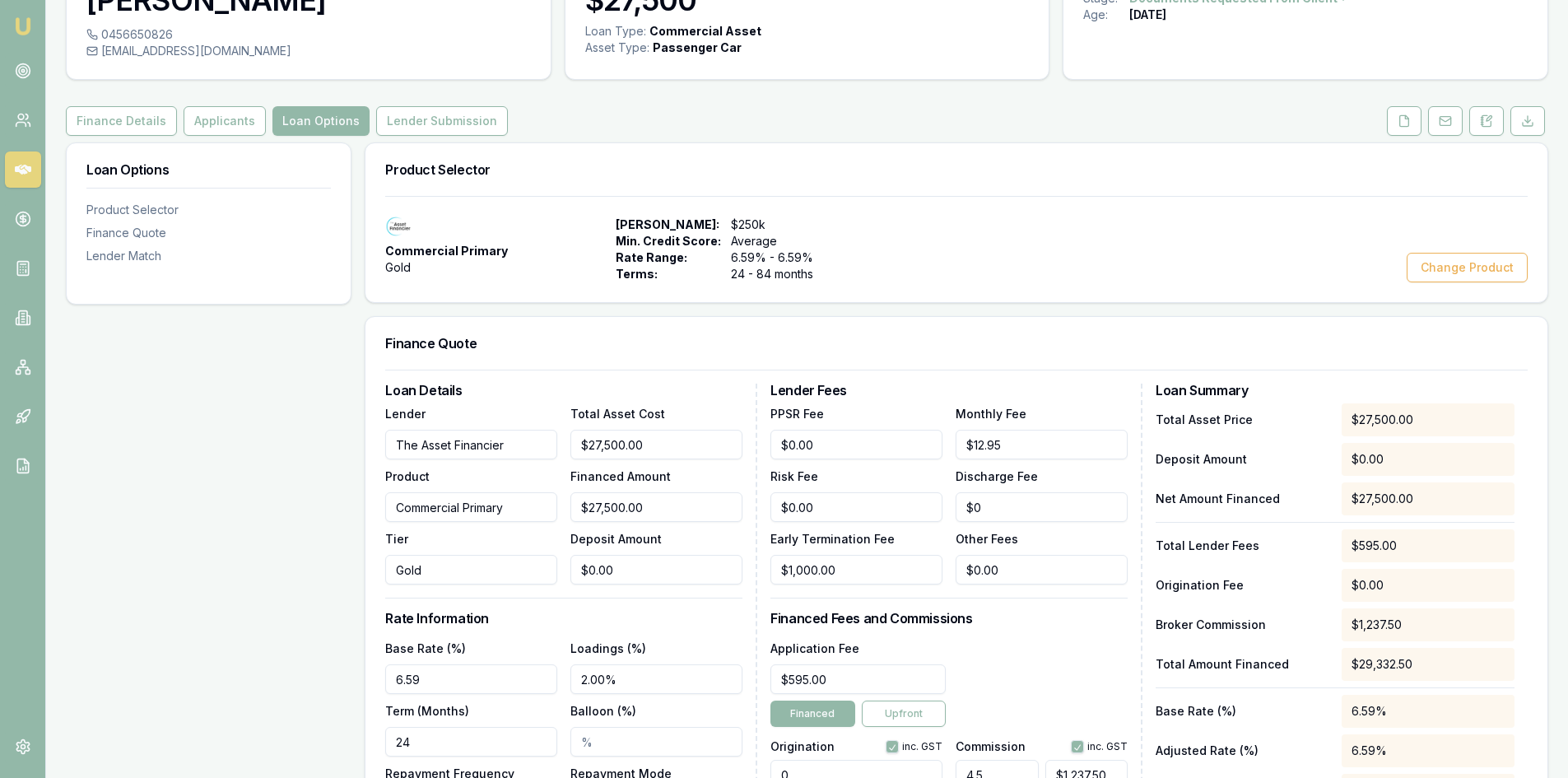
scroll to position [165, 0]
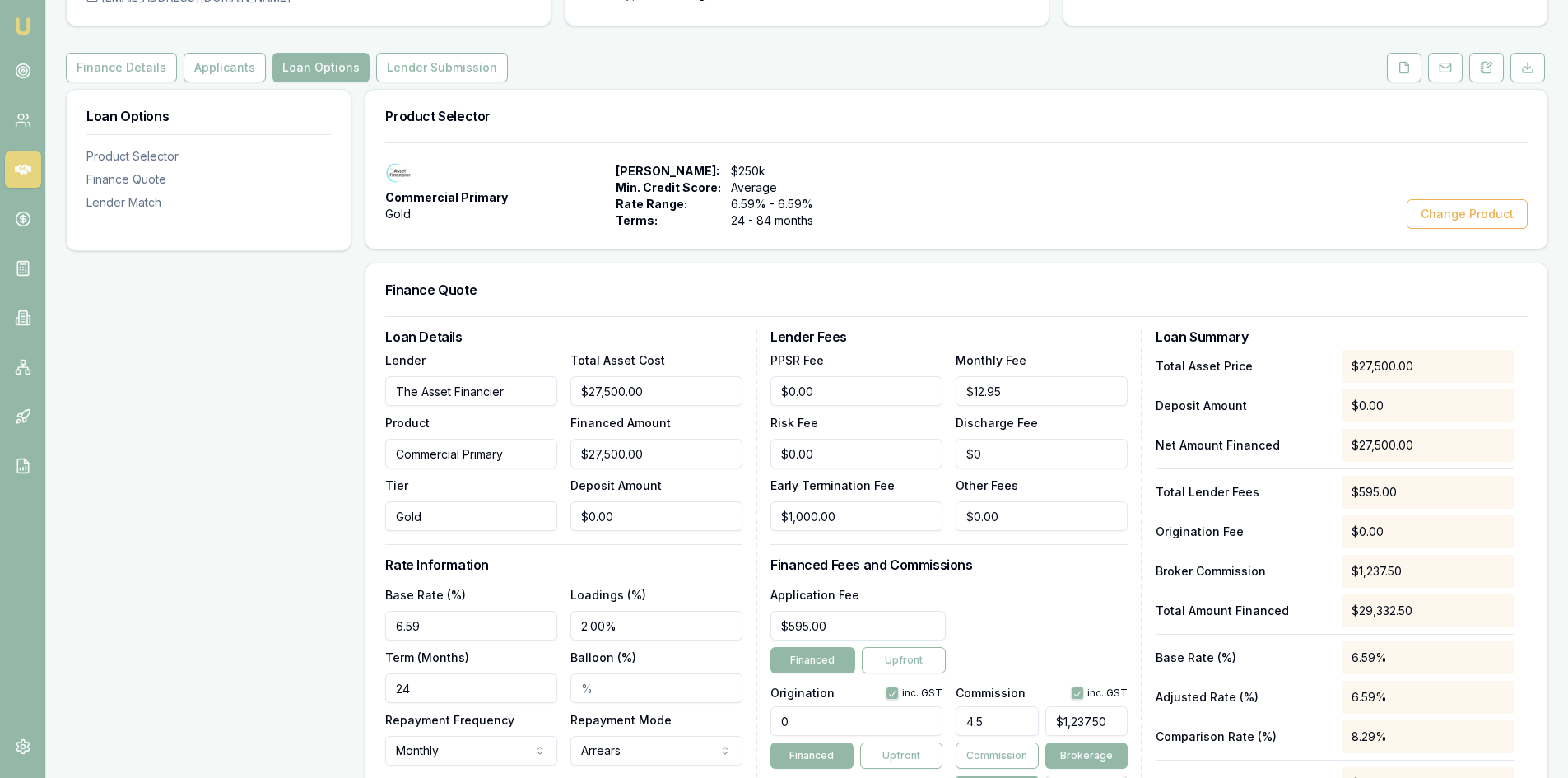
click at [301, 676] on div "Loan Options Product Selector Finance Quote Lender Match" at bounding box center [208, 543] width 285 height 908
click at [468, 624] on input "6.59" at bounding box center [471, 624] width 172 height 29
type input "6"
type input "12.00%"
click at [324, 693] on div "Loan Options Product Selector Finance Quote Lender Match" at bounding box center [208, 543] width 285 height 908
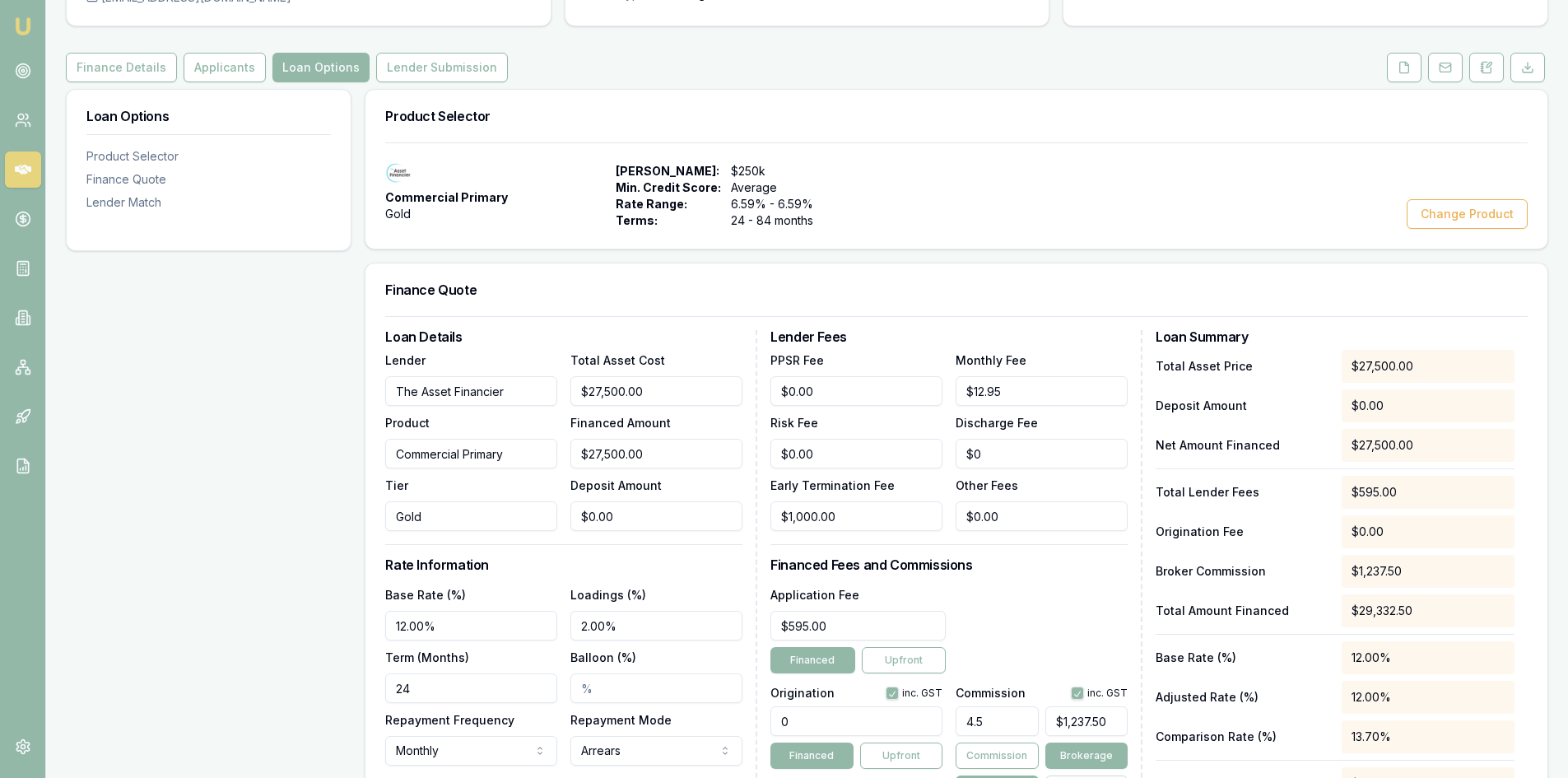
click at [432, 689] on input "24" at bounding box center [471, 688] width 172 height 29
click at [299, 714] on div "Loan Options Product Selector Finance Quote Lender Match" at bounding box center [208, 543] width 285 height 908
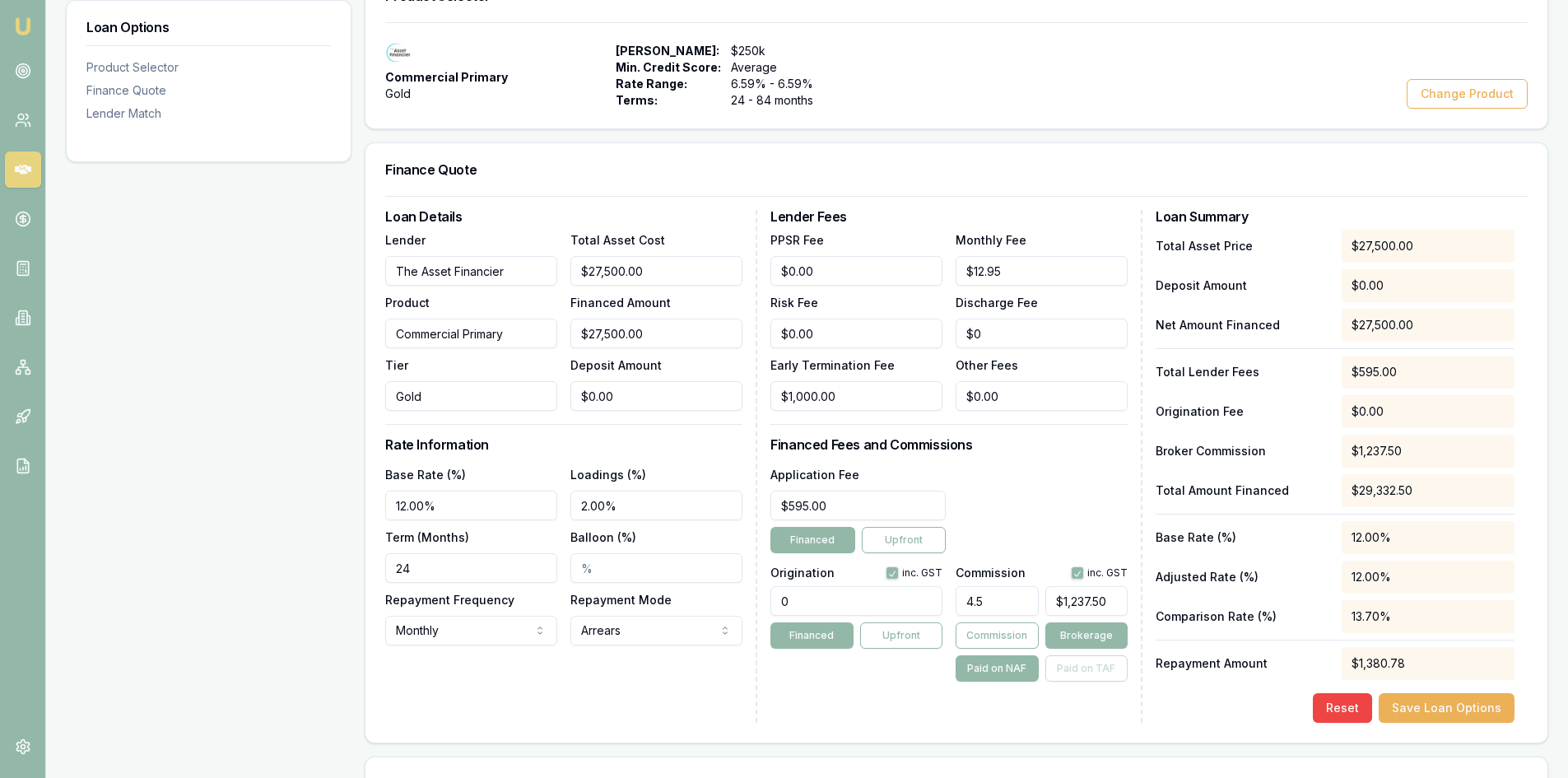
scroll to position [330, 0]
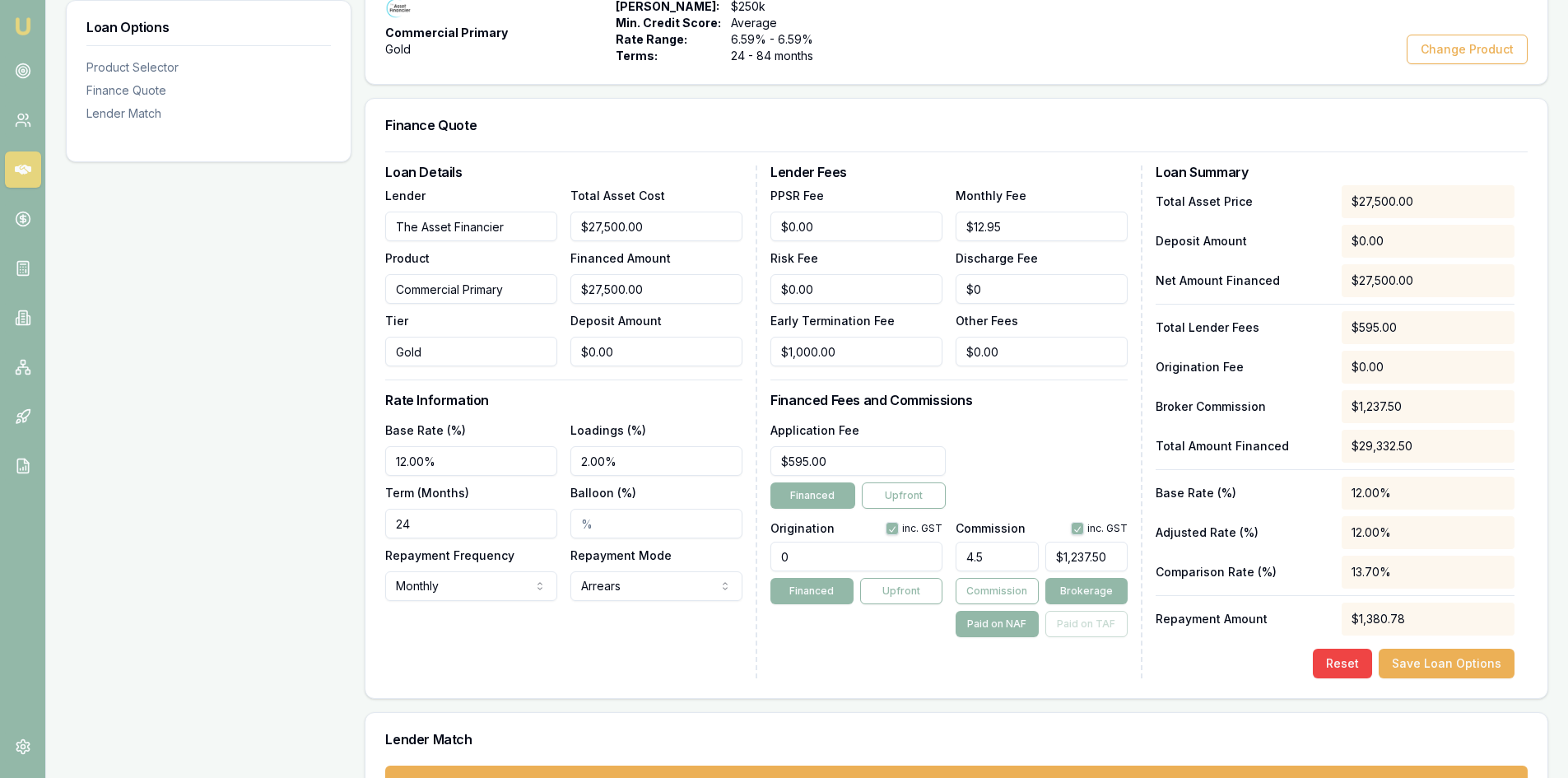
click at [838, 559] on input "0" at bounding box center [856, 556] width 172 height 29
type input "900.00"
click at [1036, 453] on div "Application Fee $595.00 Financed Upfront" at bounding box center [948, 464] width 357 height 89
click at [994, 564] on input "4.5" at bounding box center [995, 556] width 82 height 29
type input "4"
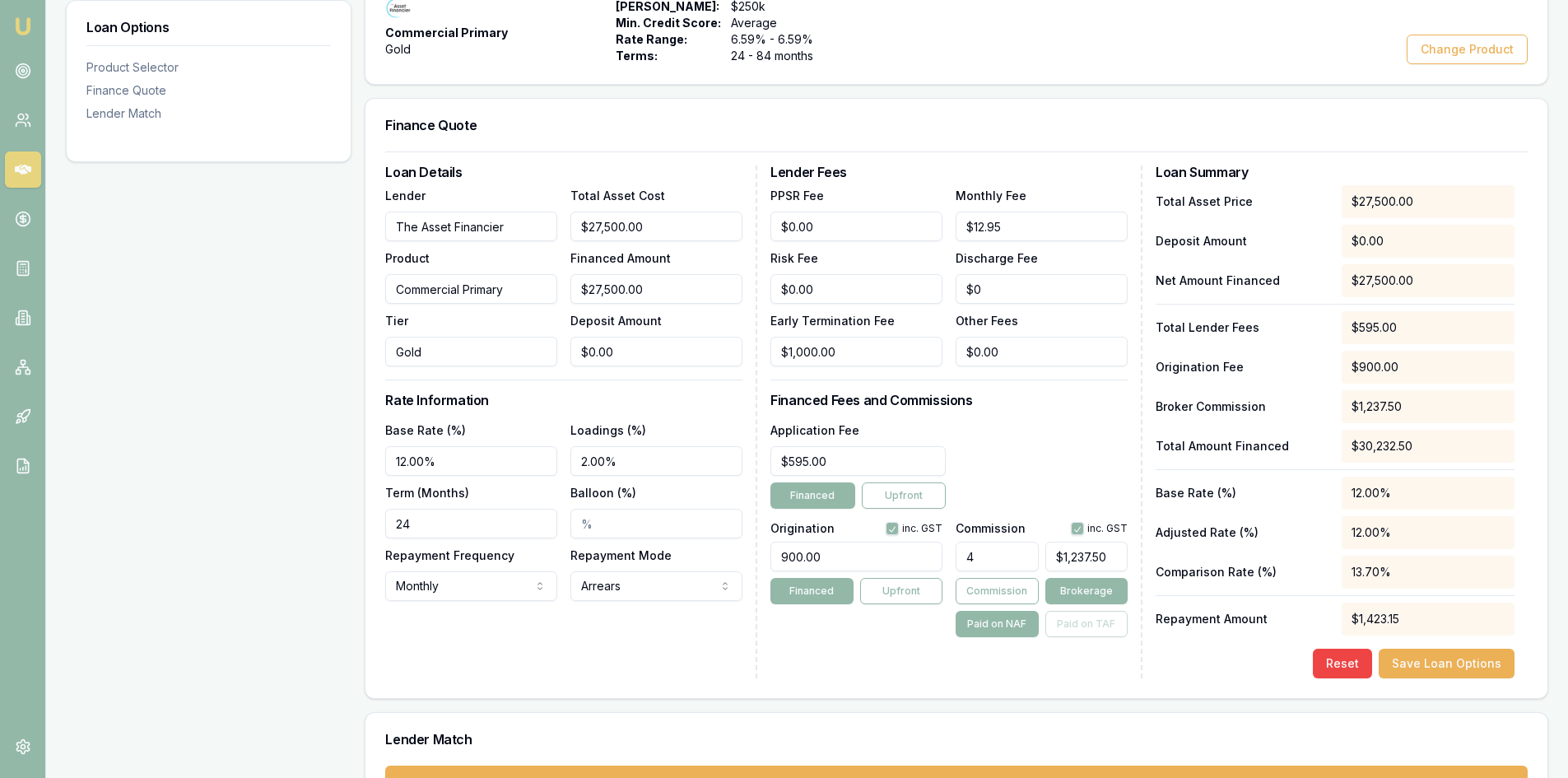
type input "$1,100.00"
type input "4.00%"
click at [1010, 430] on div "Application Fee $595.00 Financed Upfront" at bounding box center [948, 464] width 357 height 89
click at [1442, 656] on button "Save Loan Options" at bounding box center [1447, 663] width 136 height 29
click at [1003, 562] on input "4" at bounding box center [995, 556] width 82 height 29
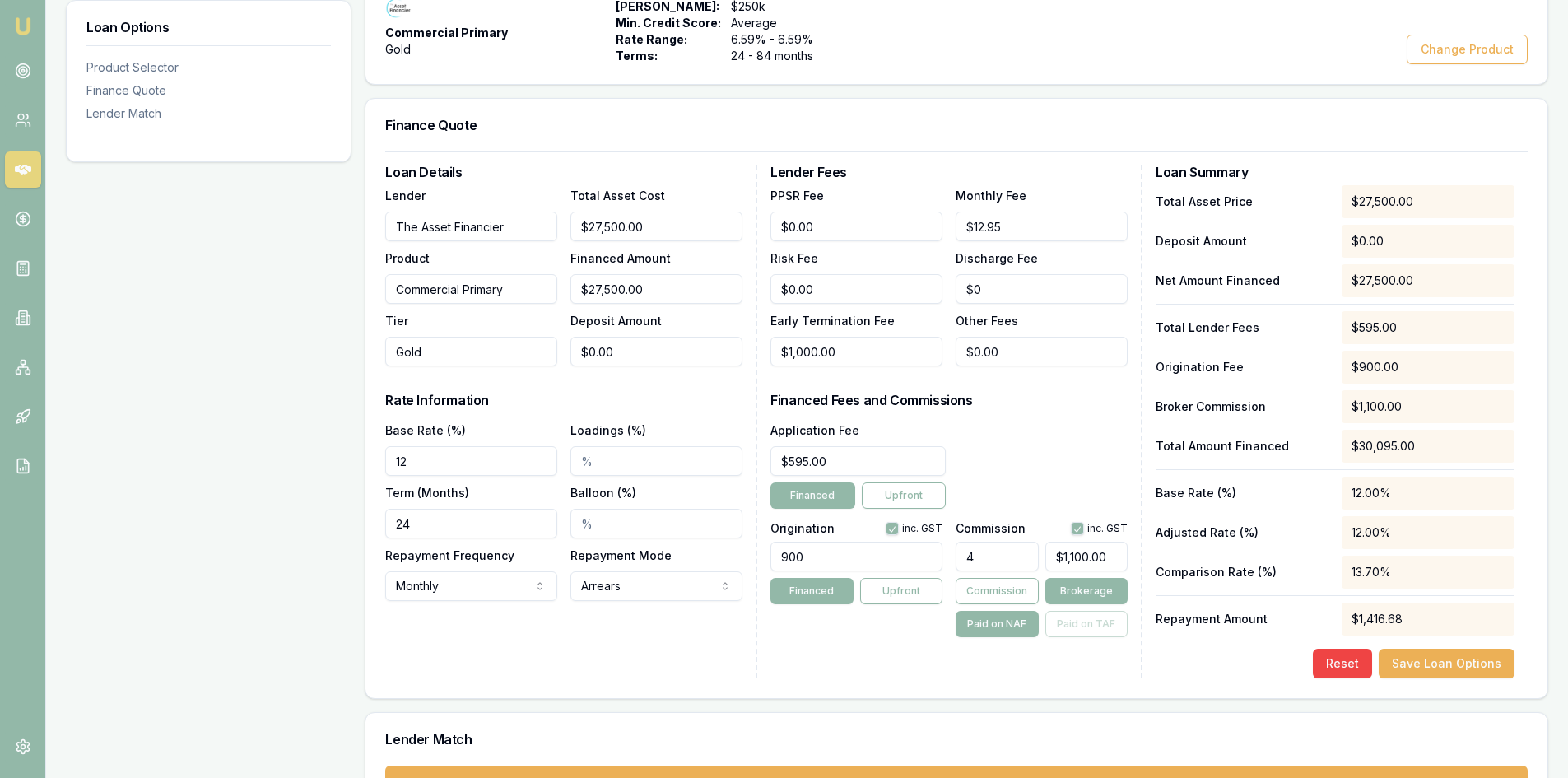
type input "$0.00"
type input "2"
type input "$550.00"
type input "2.00%"
click at [1015, 464] on div "Application Fee $595.00 Financed Upfront" at bounding box center [948, 464] width 357 height 89
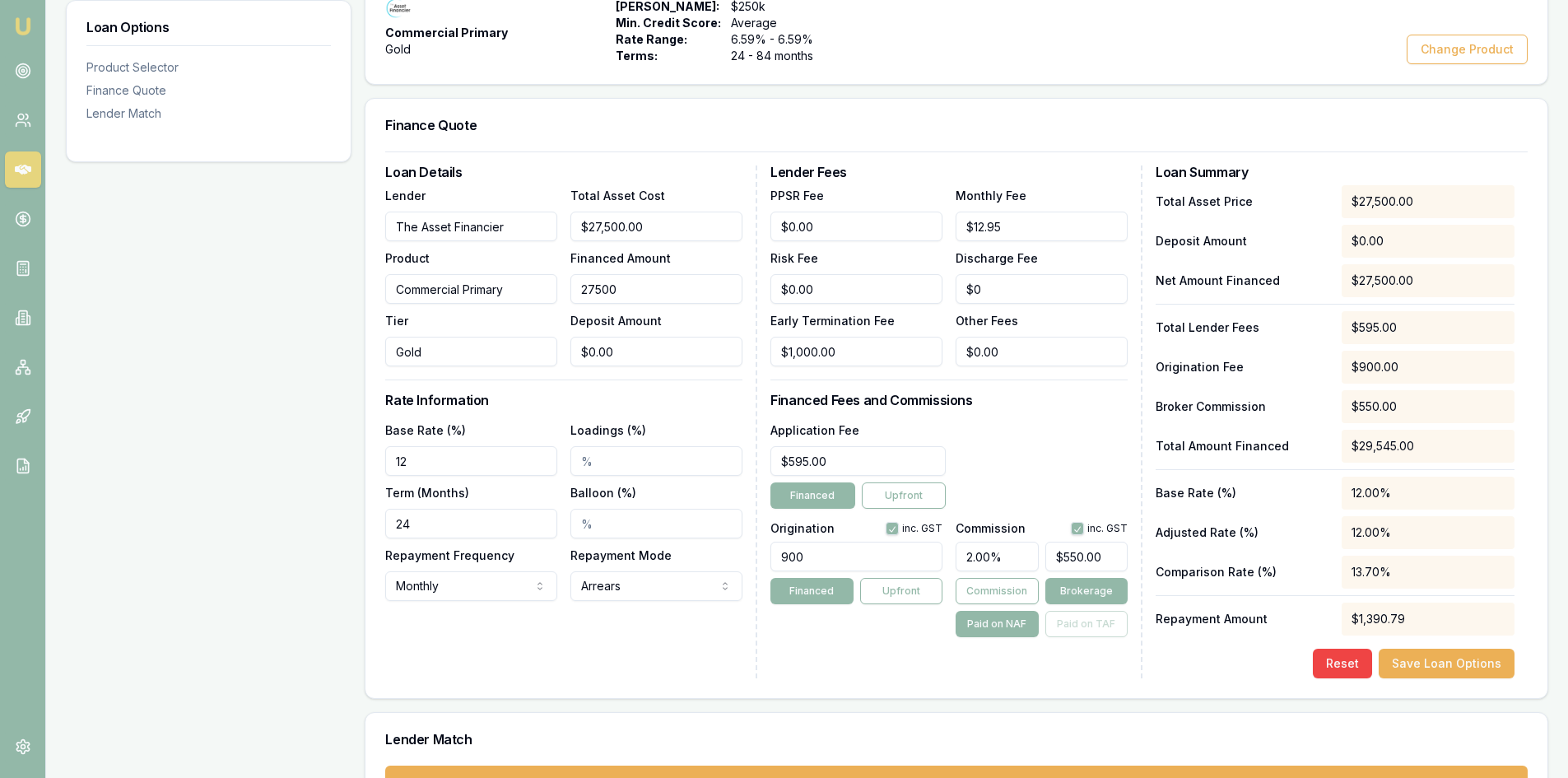
click at [660, 289] on input "27500" at bounding box center [656, 288] width 172 height 29
type input "2750"
type input "$55.00"
type input "275"
type input "$5.50"
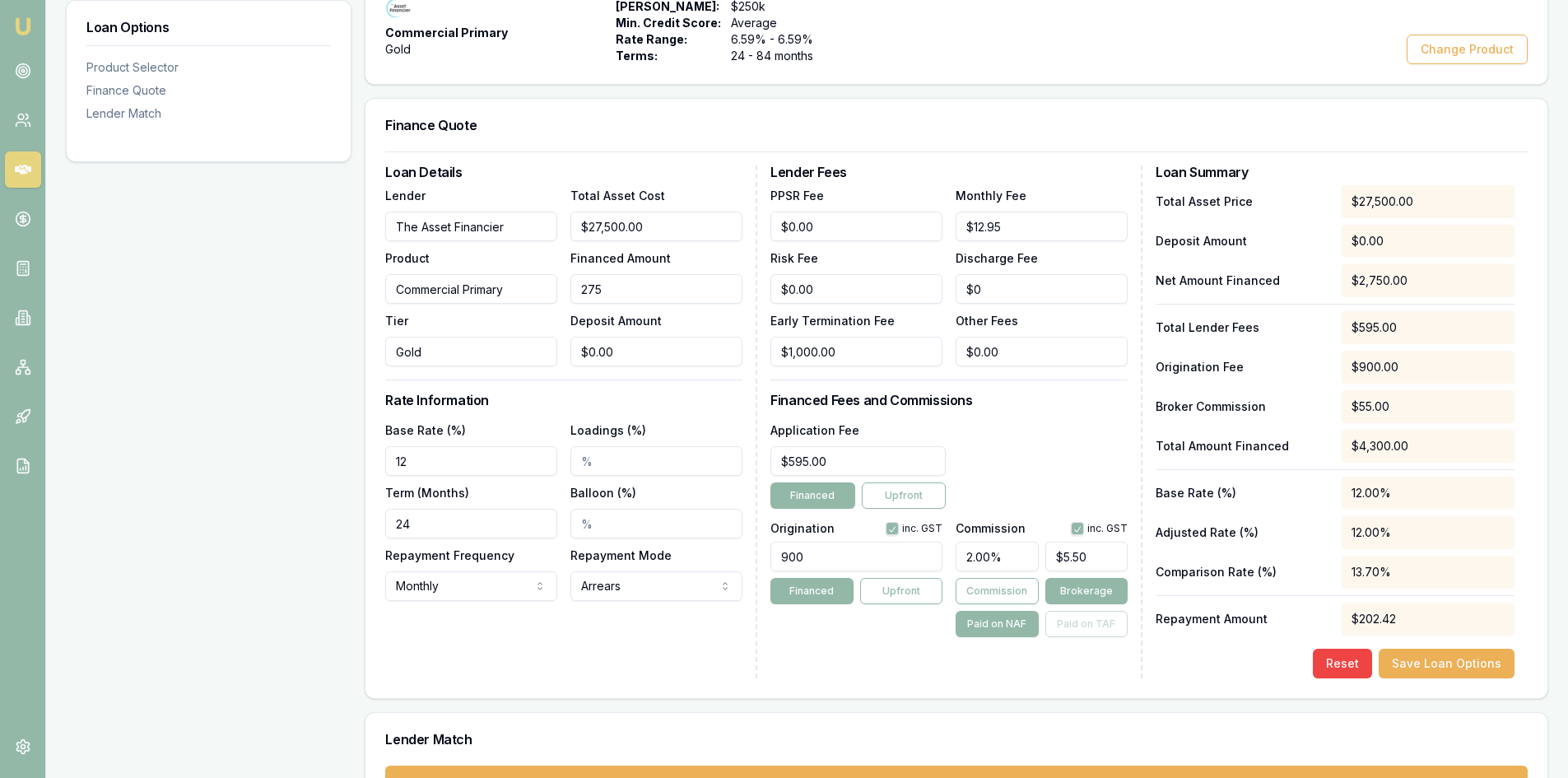
type input "27"
type input "$0.54"
type input "2"
type input "$0.04"
type input "$0.00"
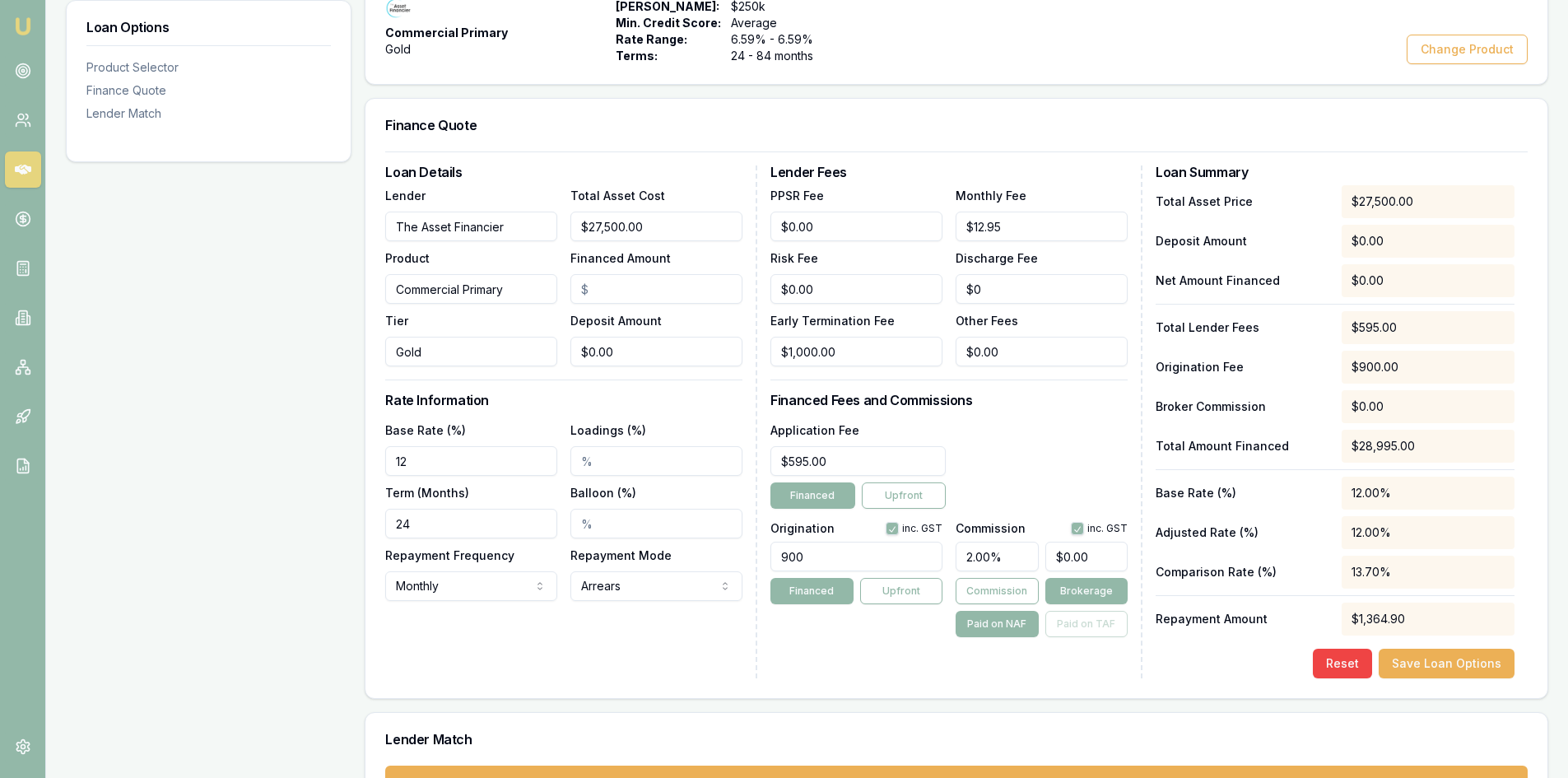
type input "5"
type input "$0.10"
type input "57"
type input "$1.14"
type input "570"
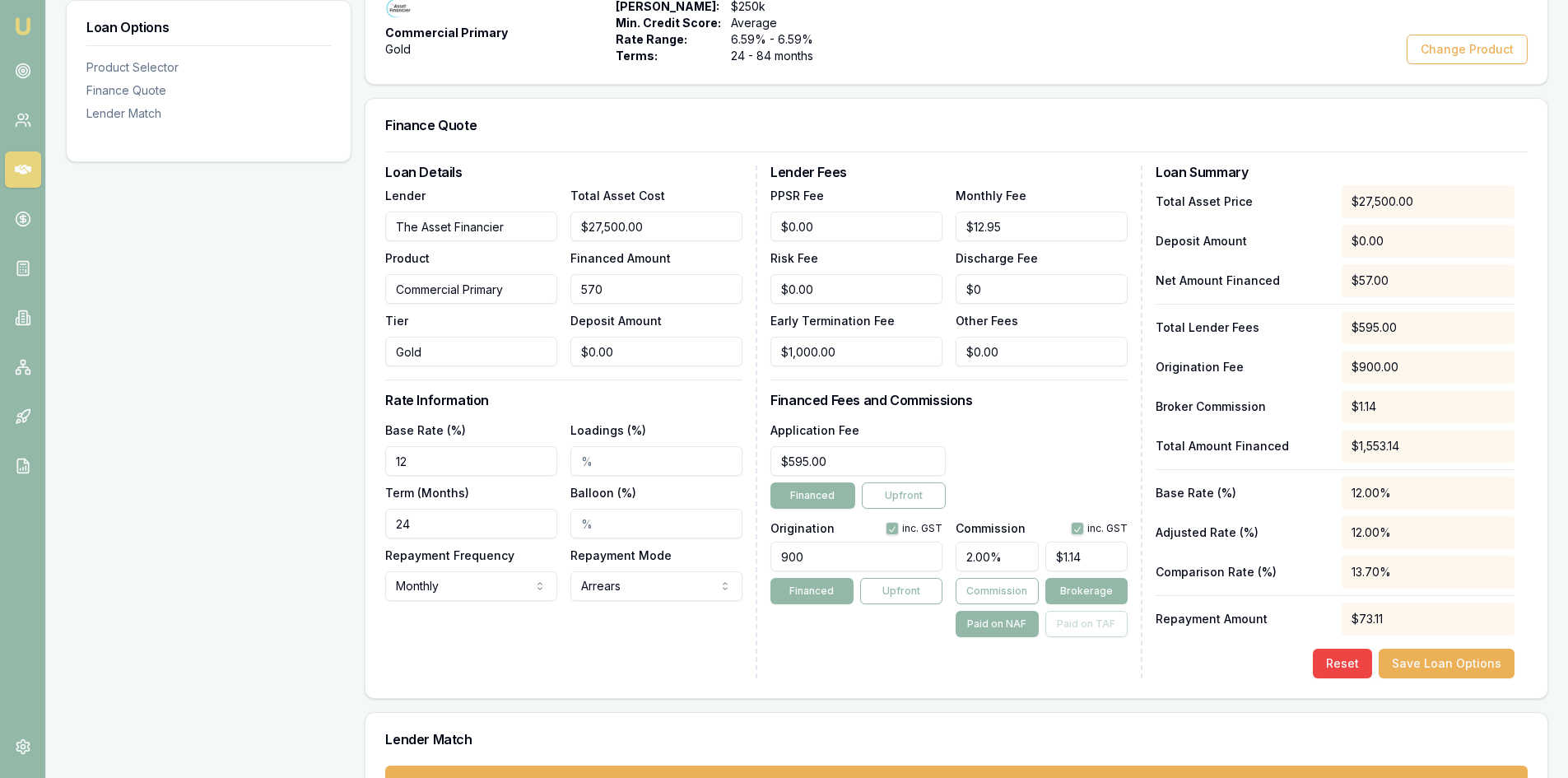
type input "$11.40"
type input "5700"
type input "$114.00"
type input "570"
type input "$11.40"
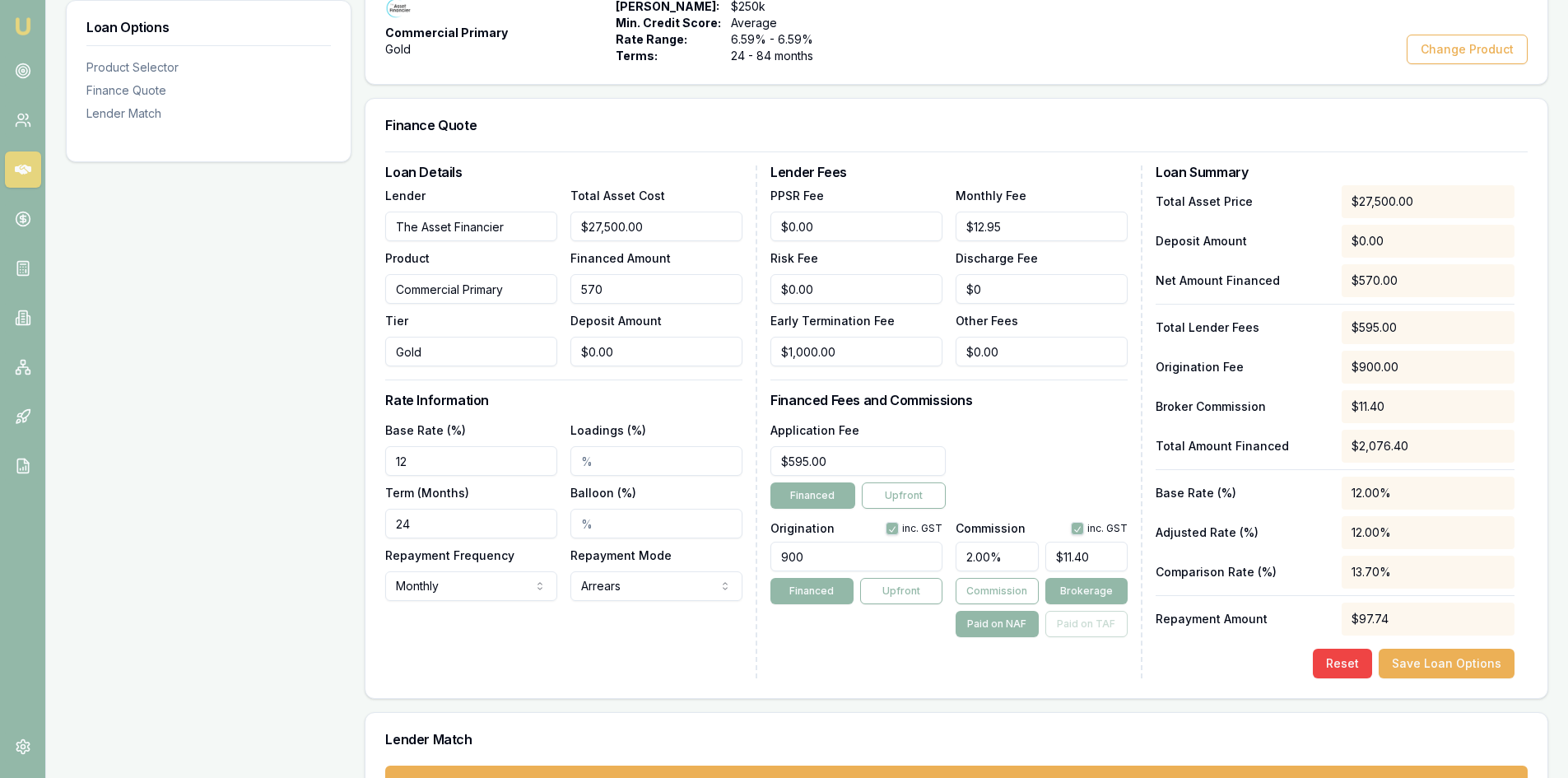
type input "57"
type input "$1.14"
type input "5"
type input "$0.10"
type input "$0.00"
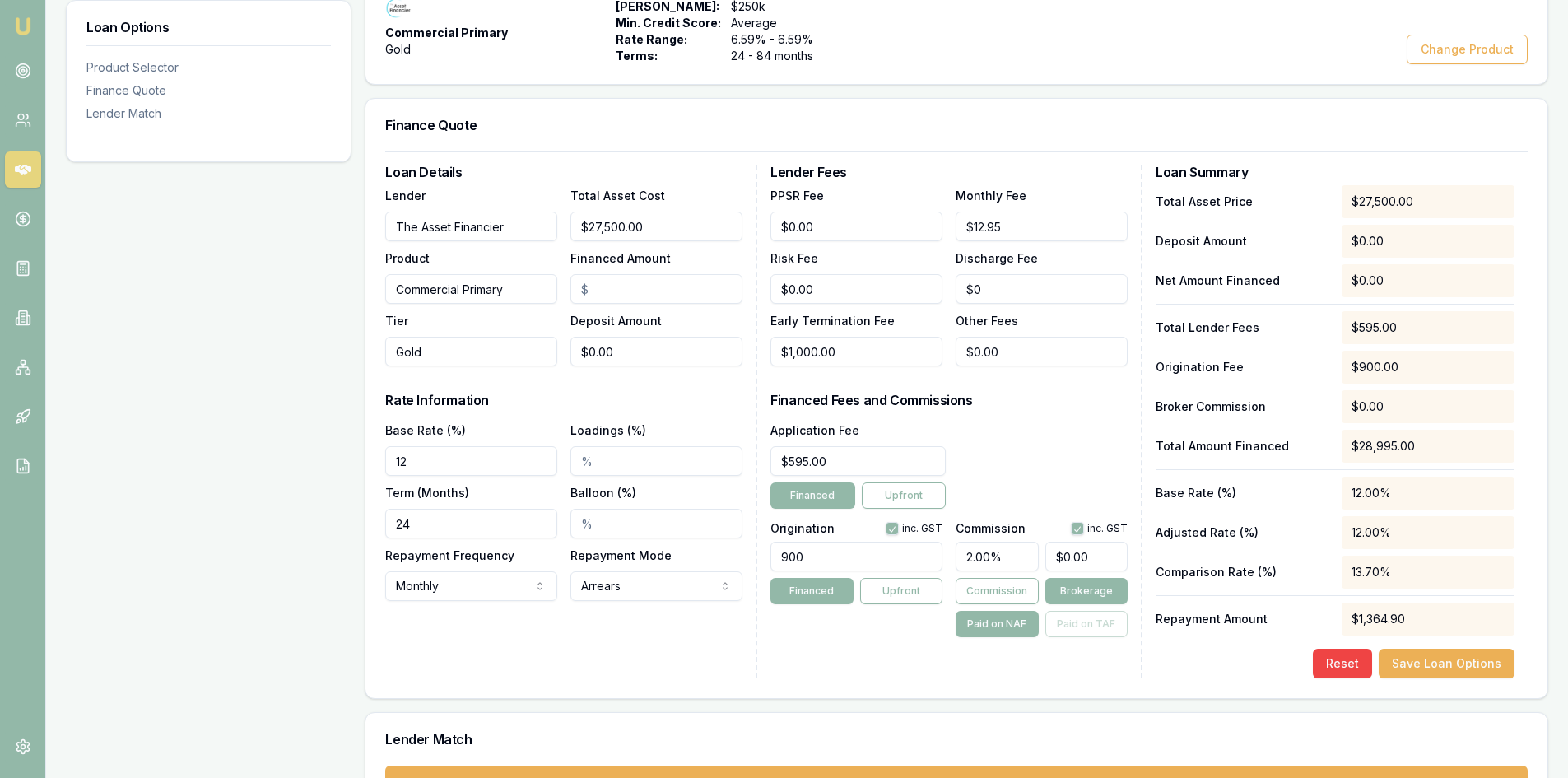
type input "0"
click at [611, 348] on input "0" at bounding box center [656, 350] width 172 height 29
type input "$27,495.00"
type input "05"
type input "$549.90"
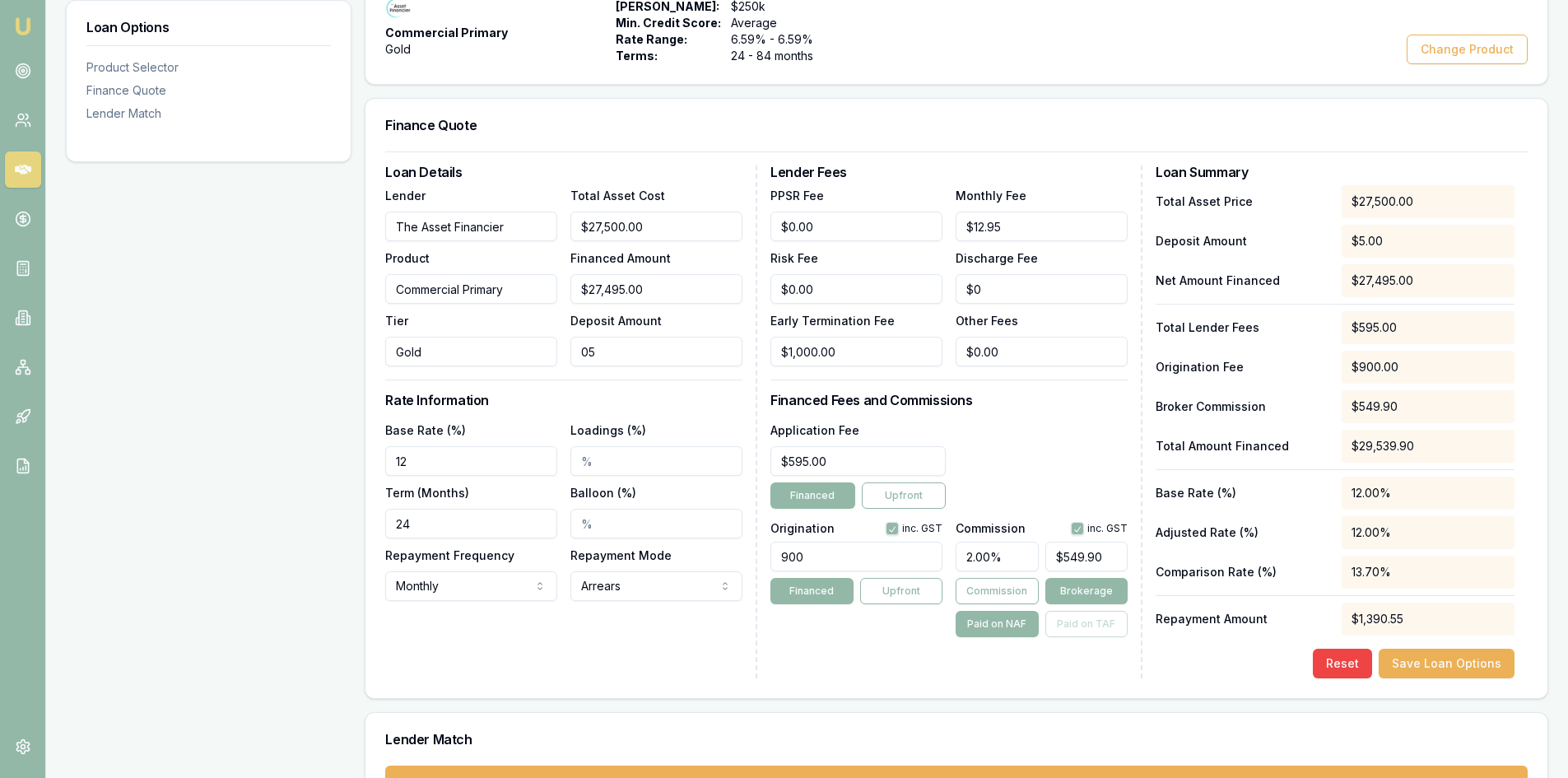
type input "$27,443.00"
type input "057"
type input "$548.86"
type input "$26,930.00"
type input "0570"
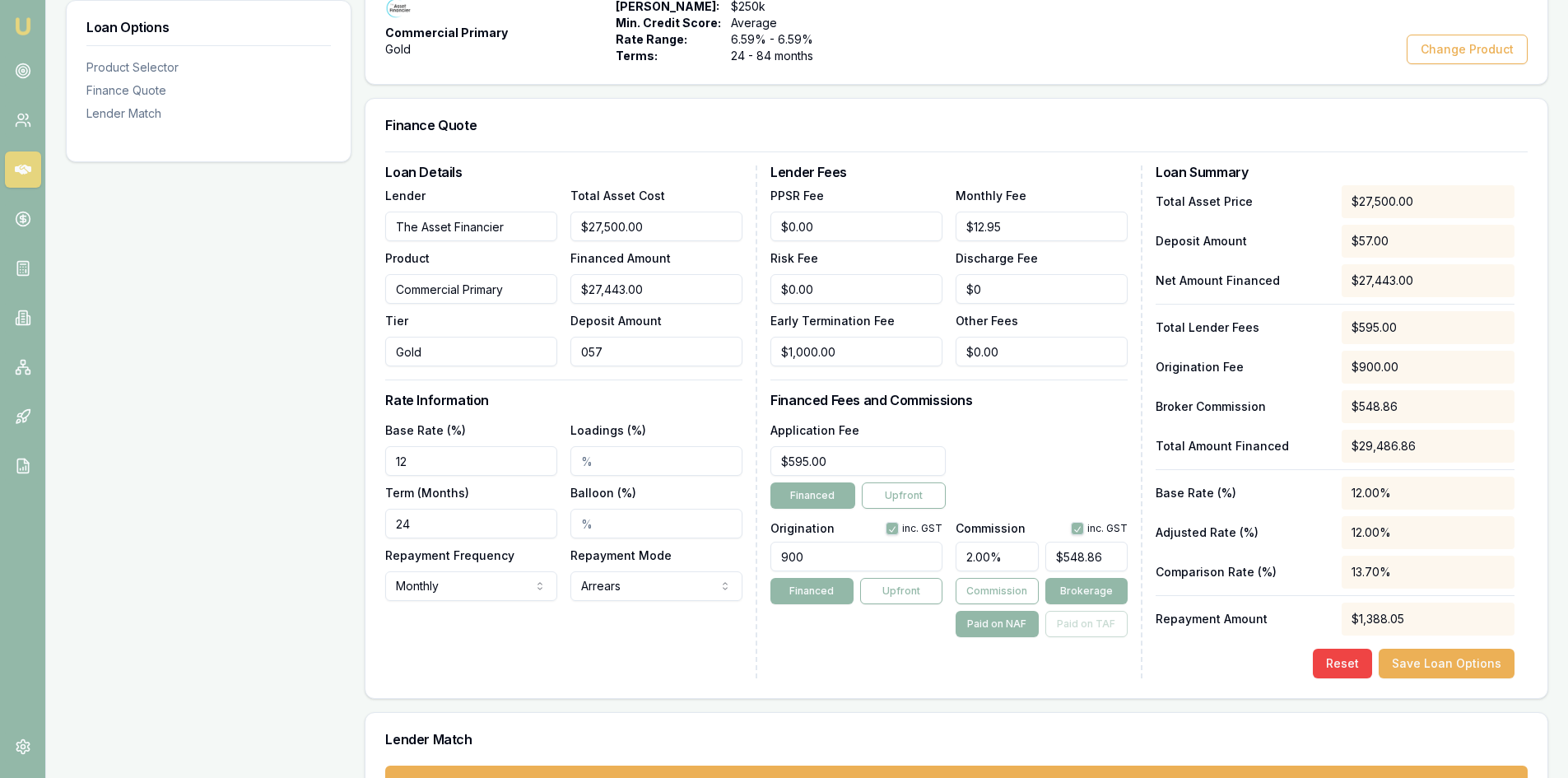
type input "$538.60"
type input "$21,800.00"
type input "05700"
type input "$436.00"
type input "$5,700.00"
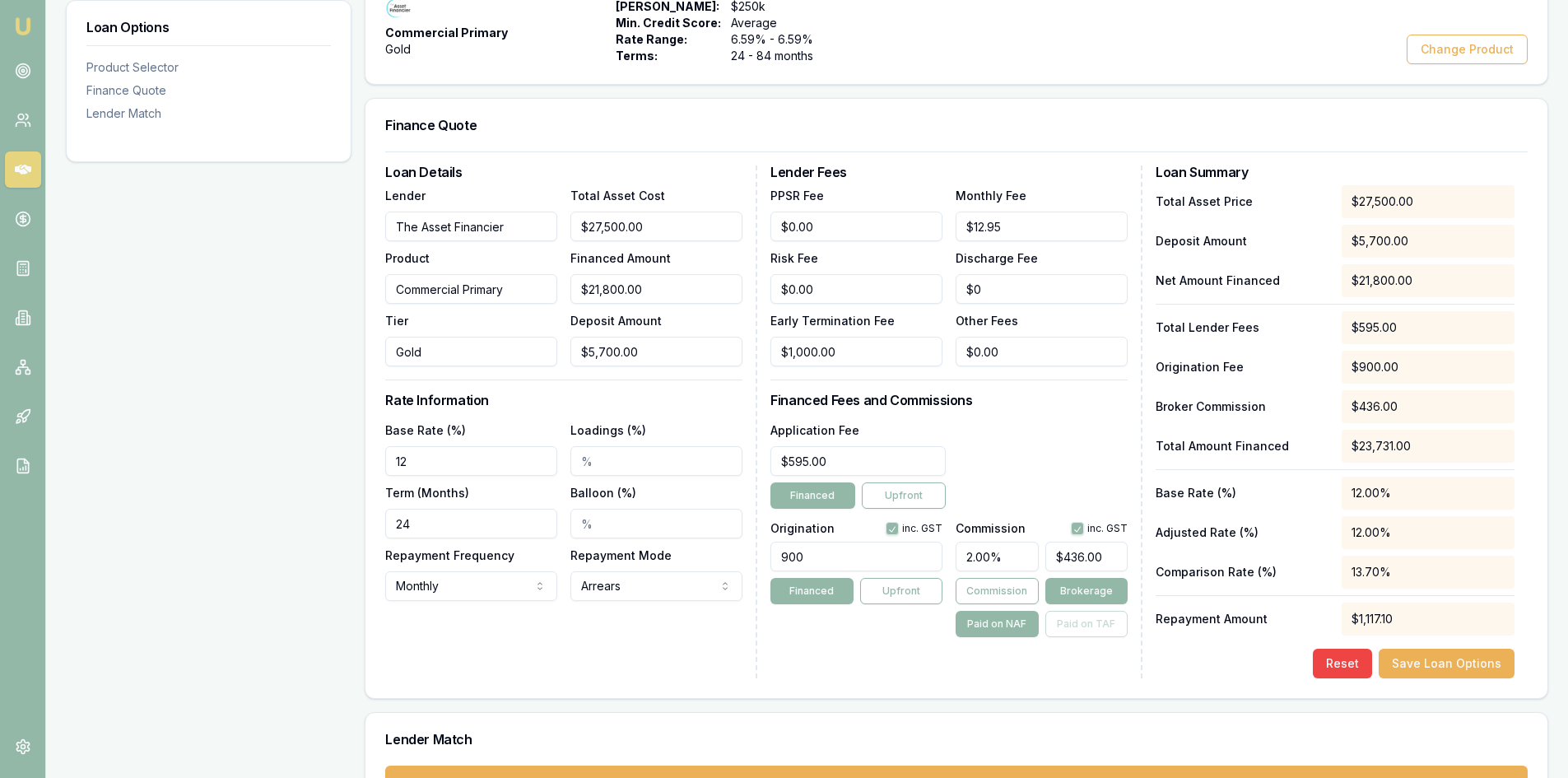
click at [229, 477] on div "Loan Options Product Selector Finance Quote Lender Match" at bounding box center [208, 379] width 285 height 908
click at [974, 559] on input "2.00%" at bounding box center [995, 556] width 82 height 29
type input ".00%"
type input "$0.00"
type input "3"
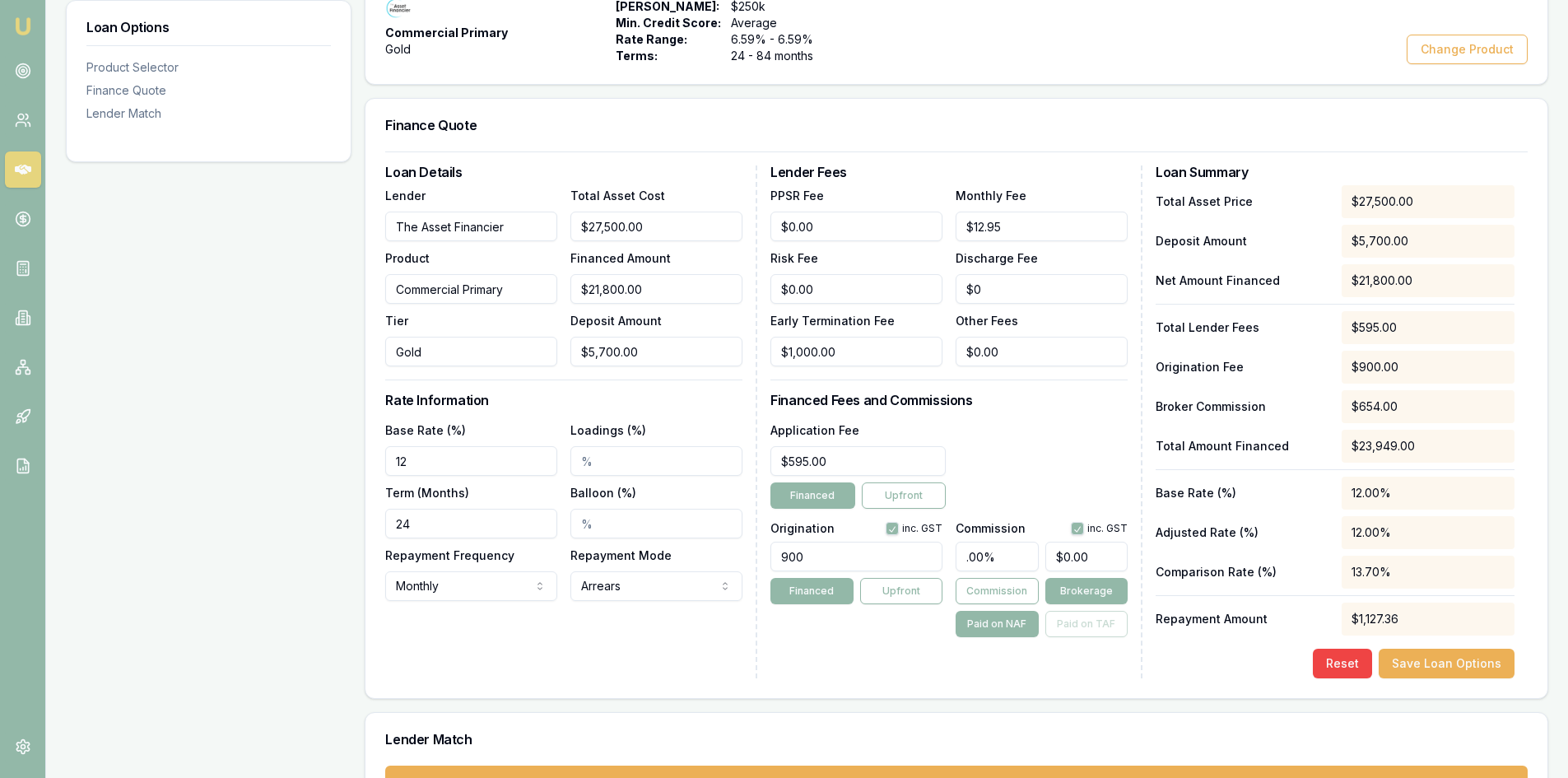
type input "$654.00"
type input "$0.00"
type input "2"
type input "$436.00"
type input "20"
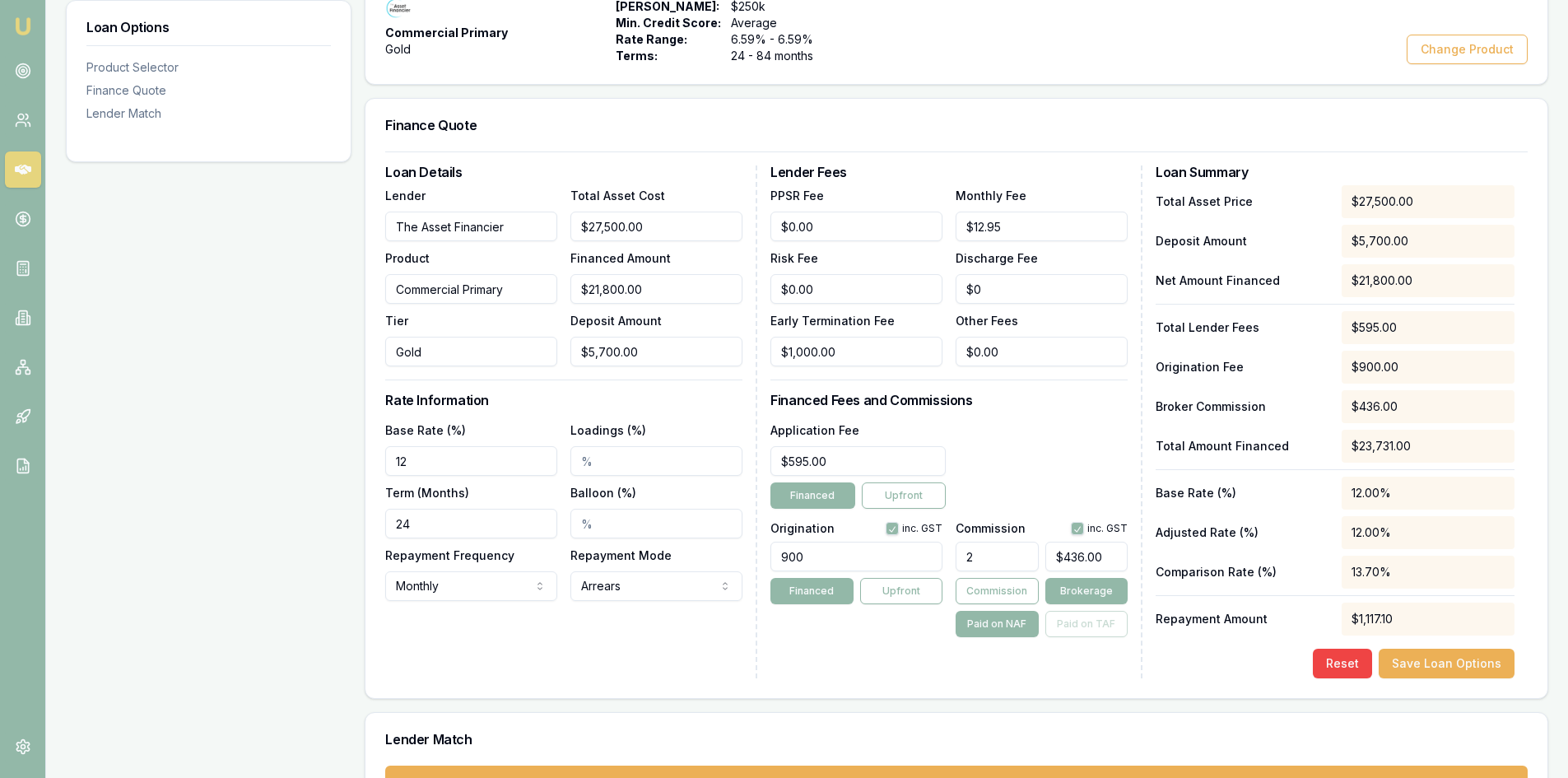
type input "$4,360.00"
type input "2"
type input "$436.00"
type input "2.5"
type input "$545.00"
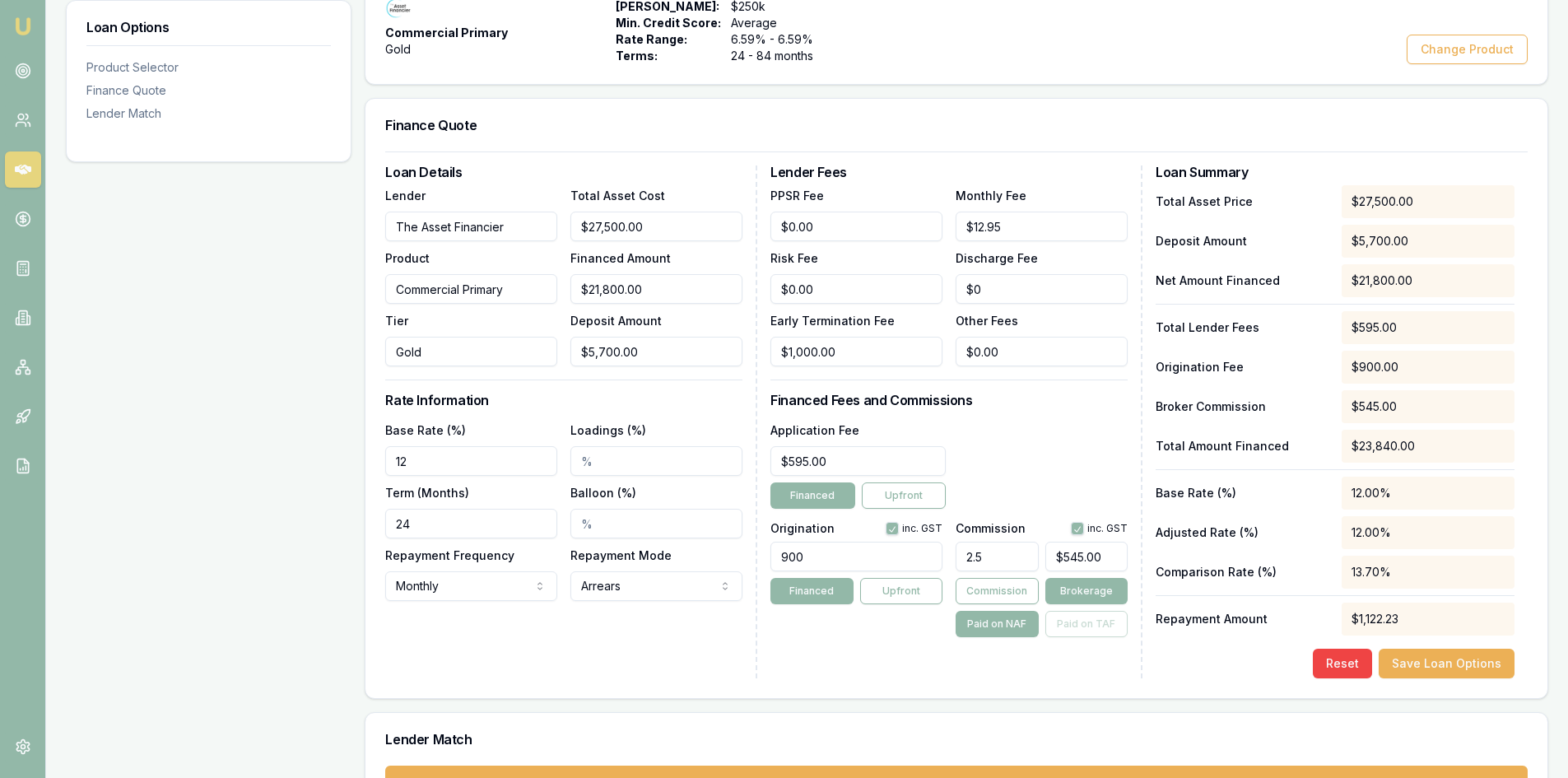
type input "2"
type input "$436.00"
type input "2.3"
type input "$501.40"
type input "2"
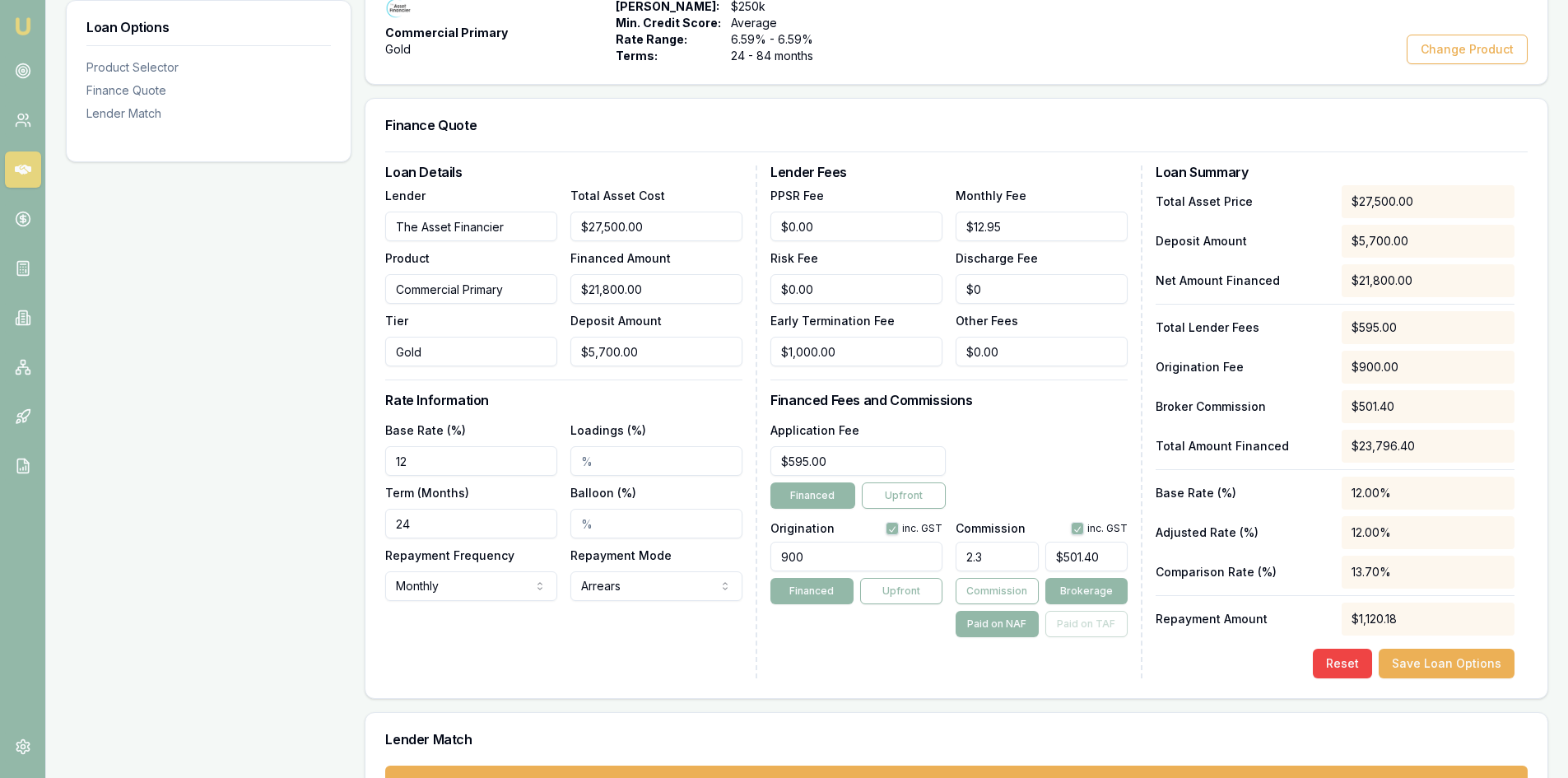
type input "$436.00"
type input "24"
type input "$5,232.00"
type input "2"
type input "$436.00"
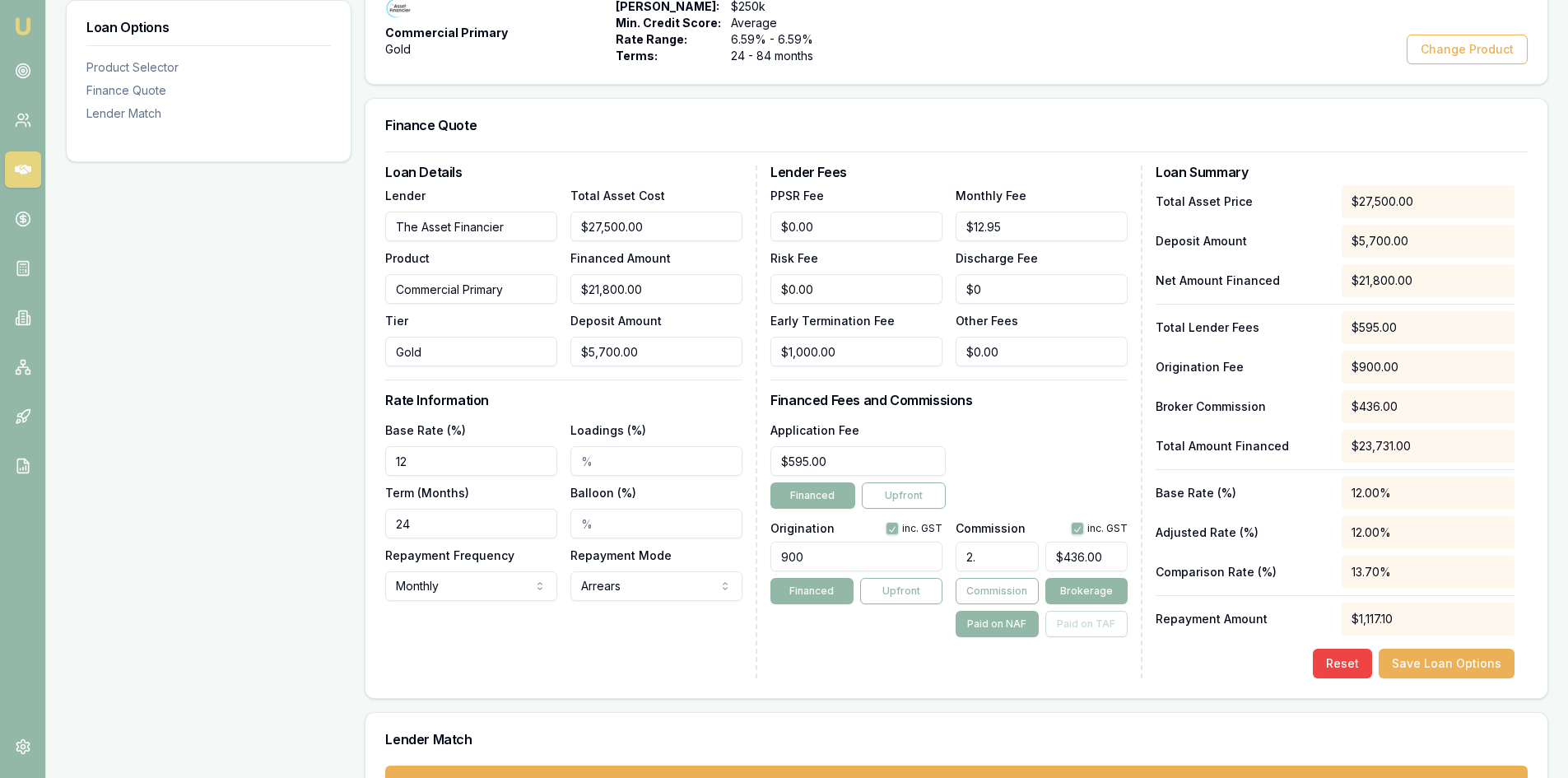
type input "2.4"
type input "$523.20"
type input "2"
type input "$436.00"
type input "2.3"
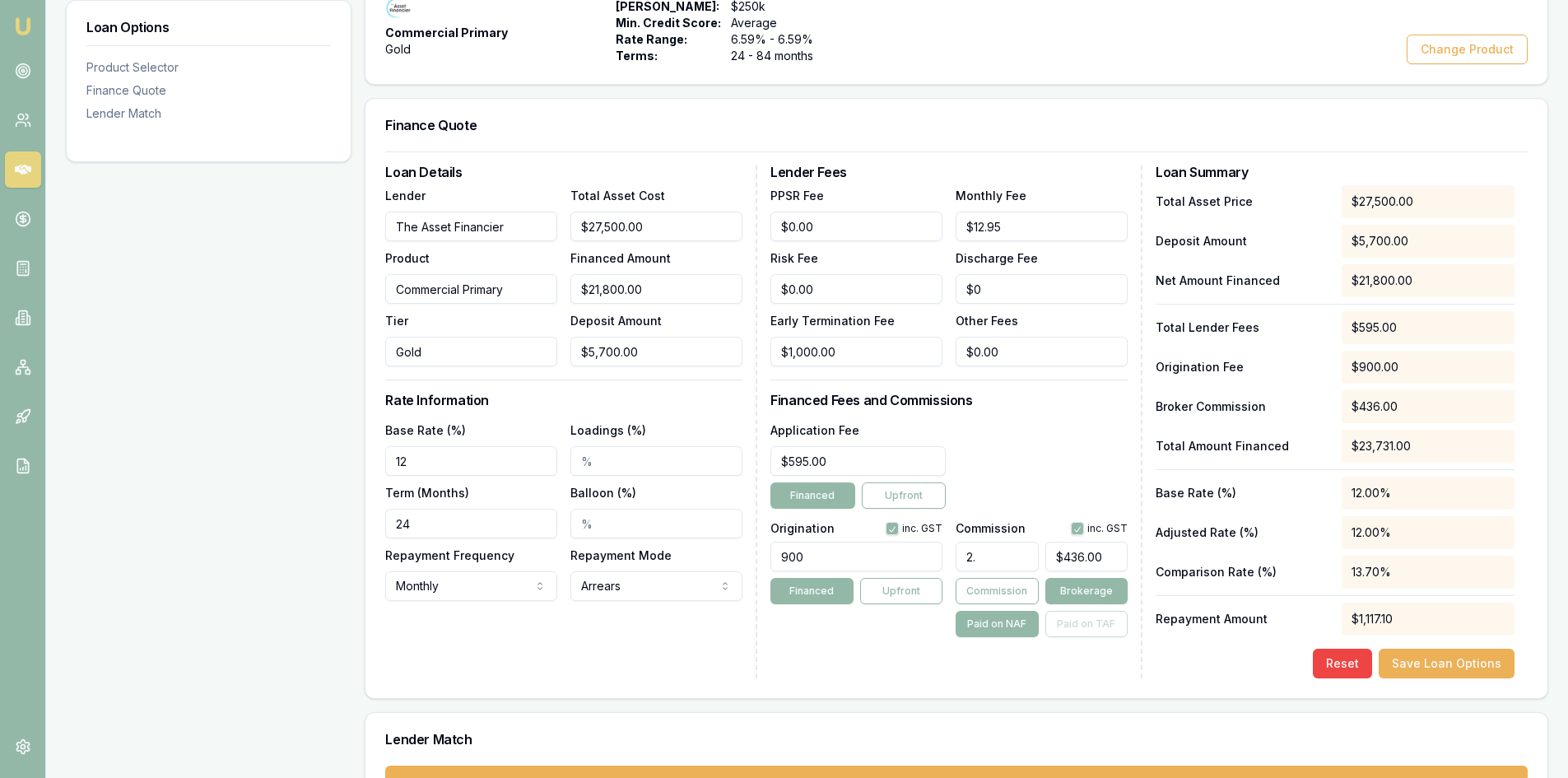
type input "$501.40"
type input "2.35"
type input "$512.30"
type input "2.3"
type input "$501.40"
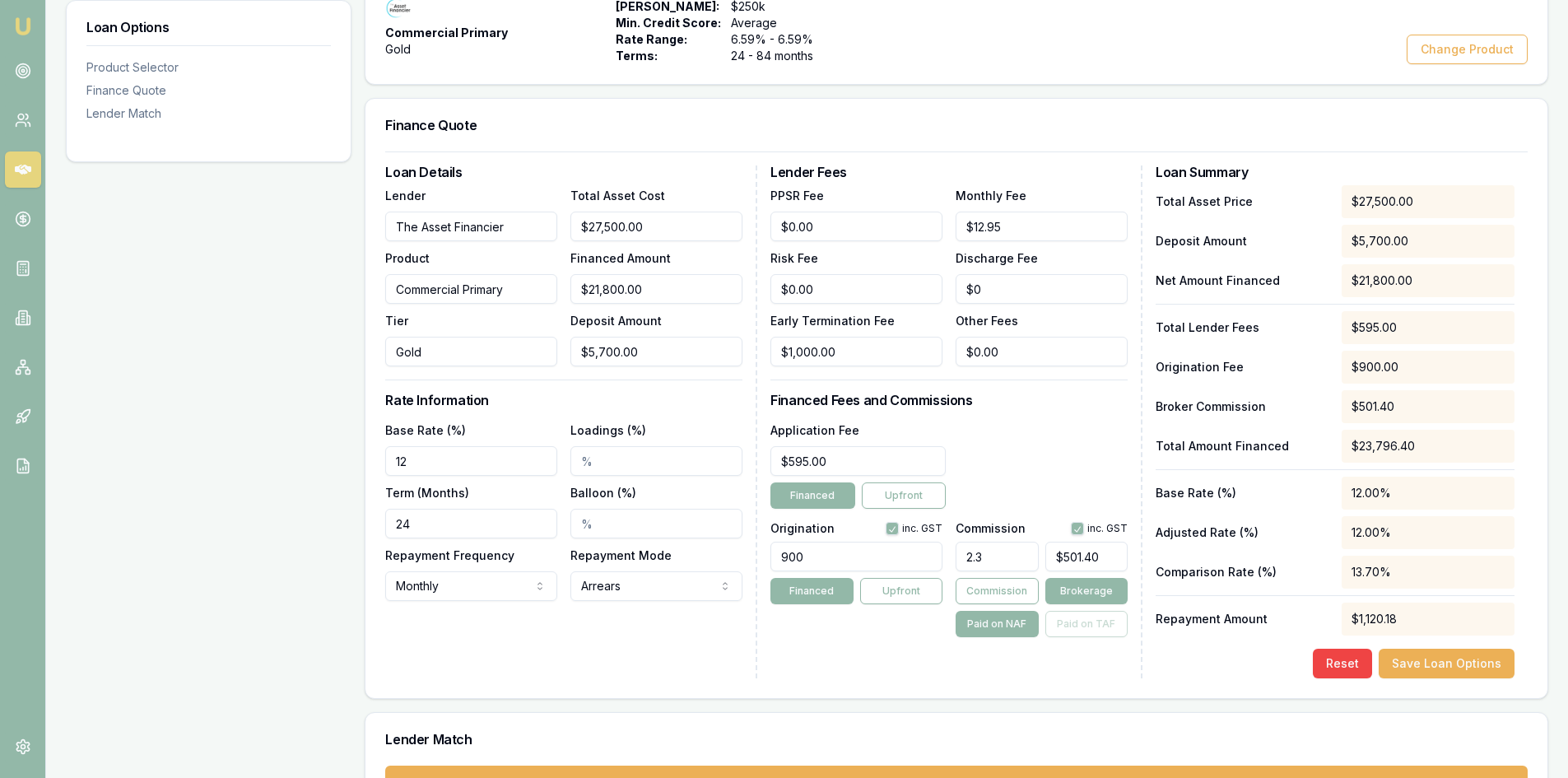
type input "2.34"
type input "$510.12"
type input "2.3"
type input "$501.40"
type input "2.33"
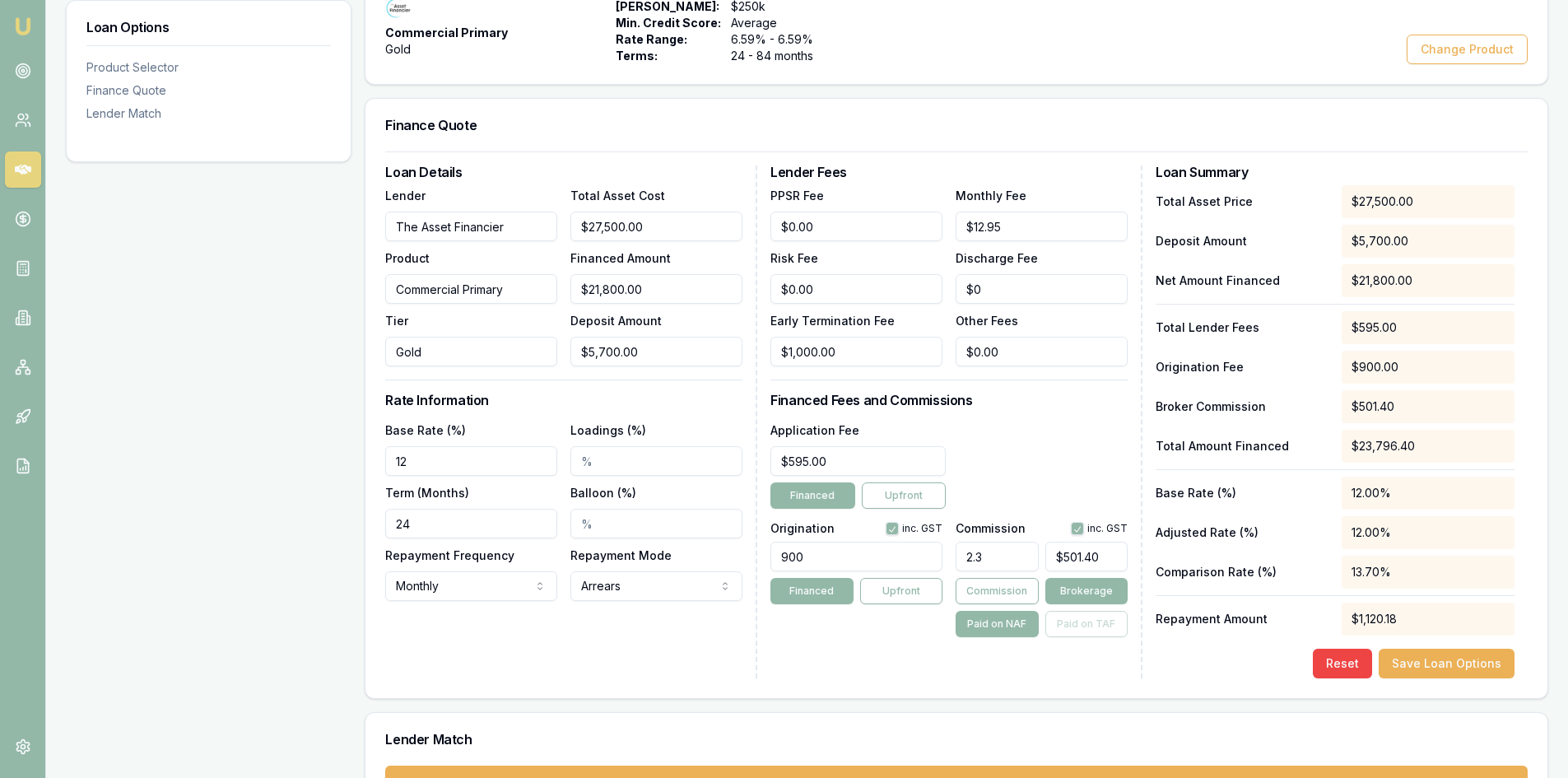
type input "$507.94"
type input "2.3"
type input "$501.40"
type input "2.34"
type input "$510.12"
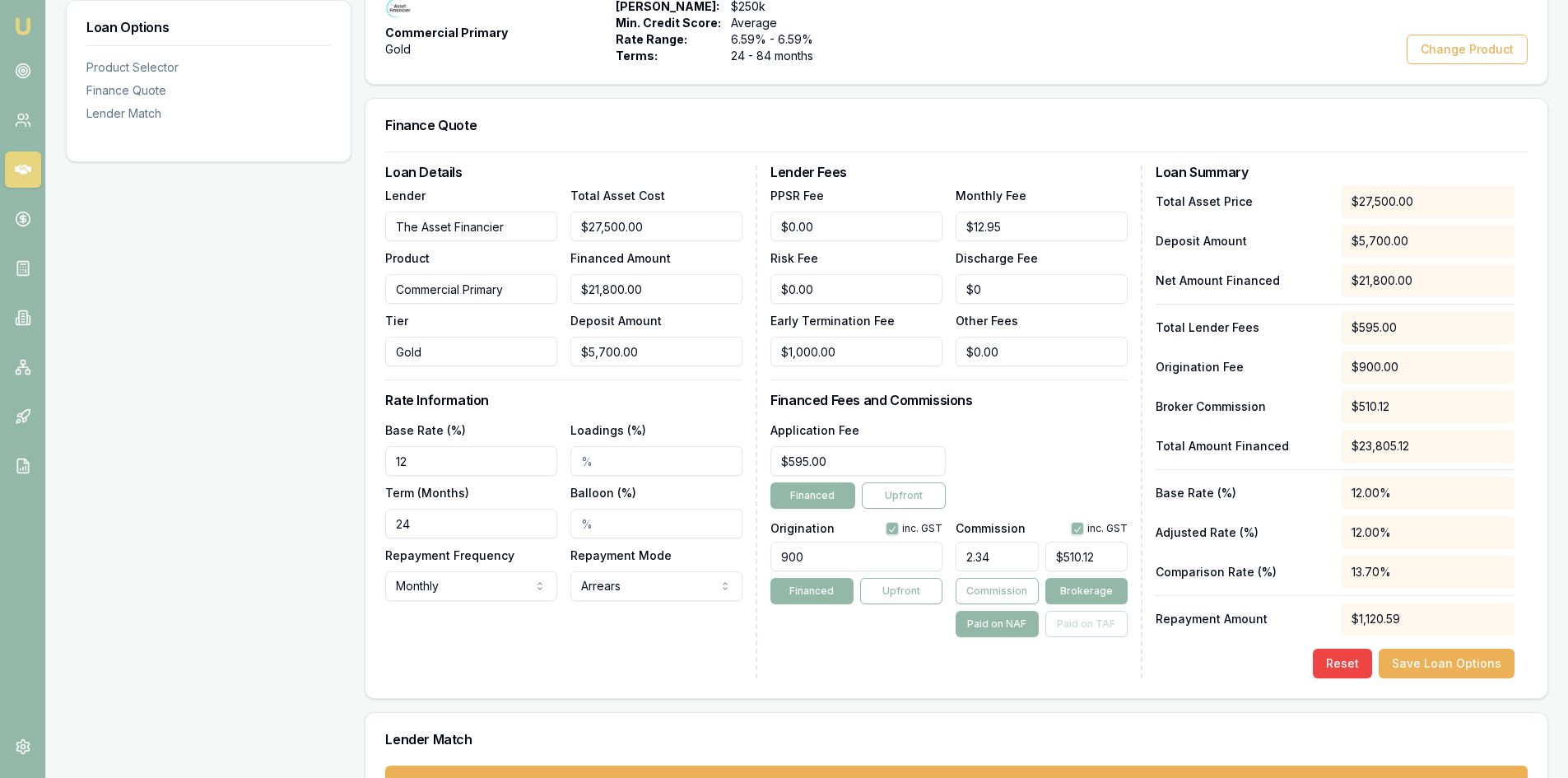
type input "2.3"
type input "$501.40"
type input "2.36"
type input "$514.48"
type input "2.3"
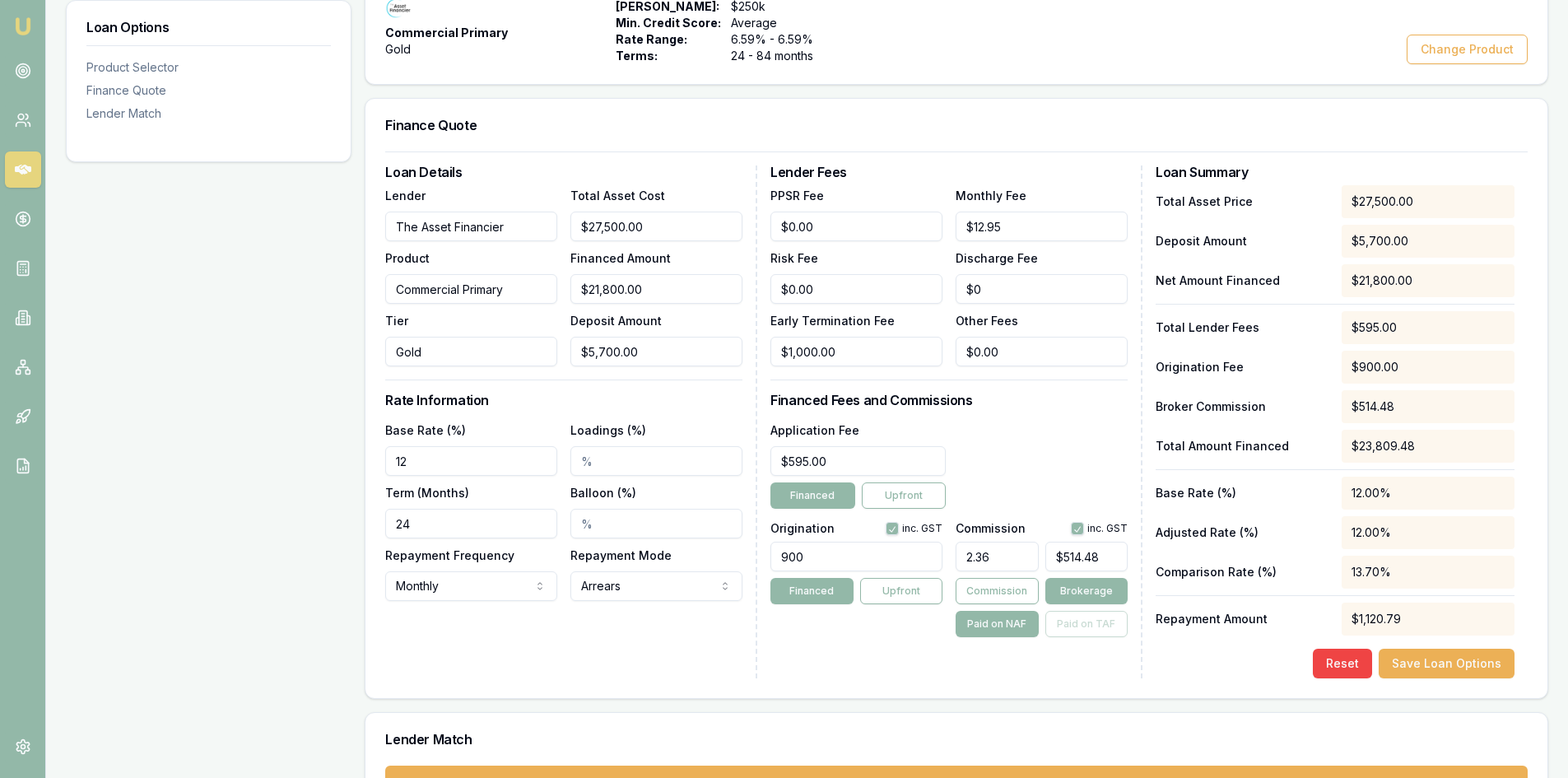
type input "$501.40"
type input "2.35"
type input "$512.30"
type input "2.3"
type input "$501.40"
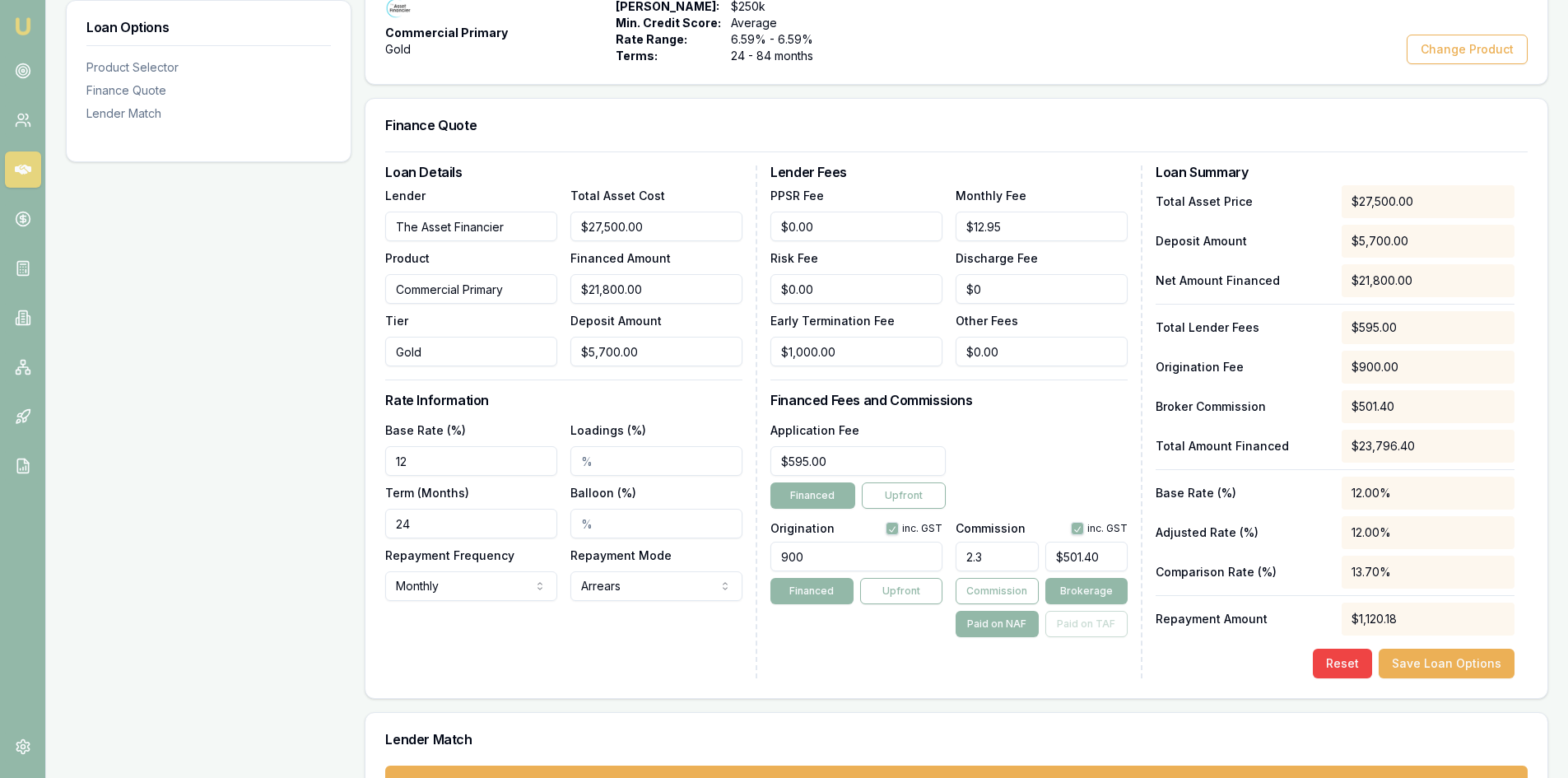
type input "2.34"
type input "$510.12"
type input "2.3"
type input "$501.40"
type input "2.33"
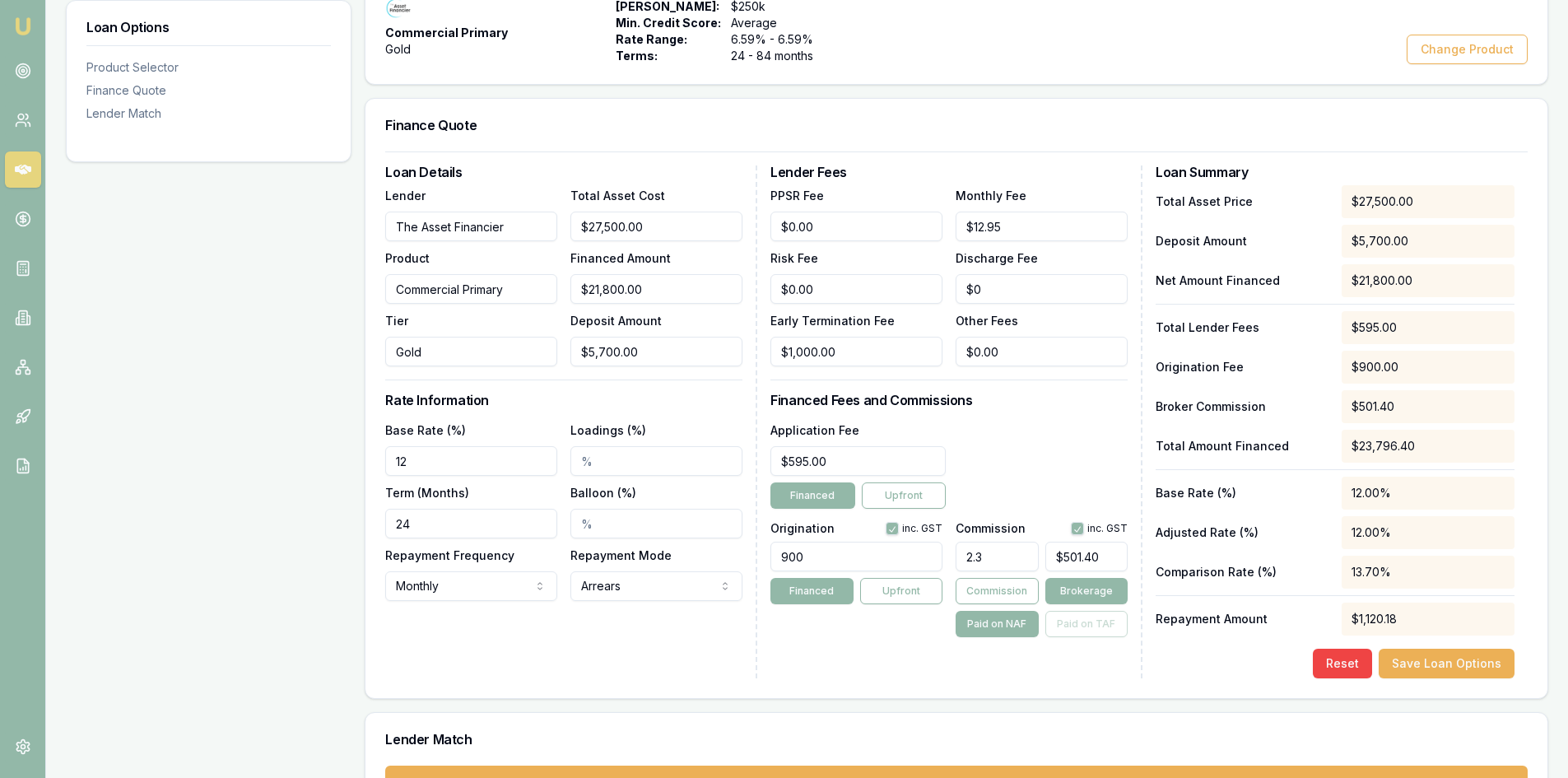
type input "$507.94"
type input "2.335"
type input "$509.03"
type input "2.33"
type input "$507.94"
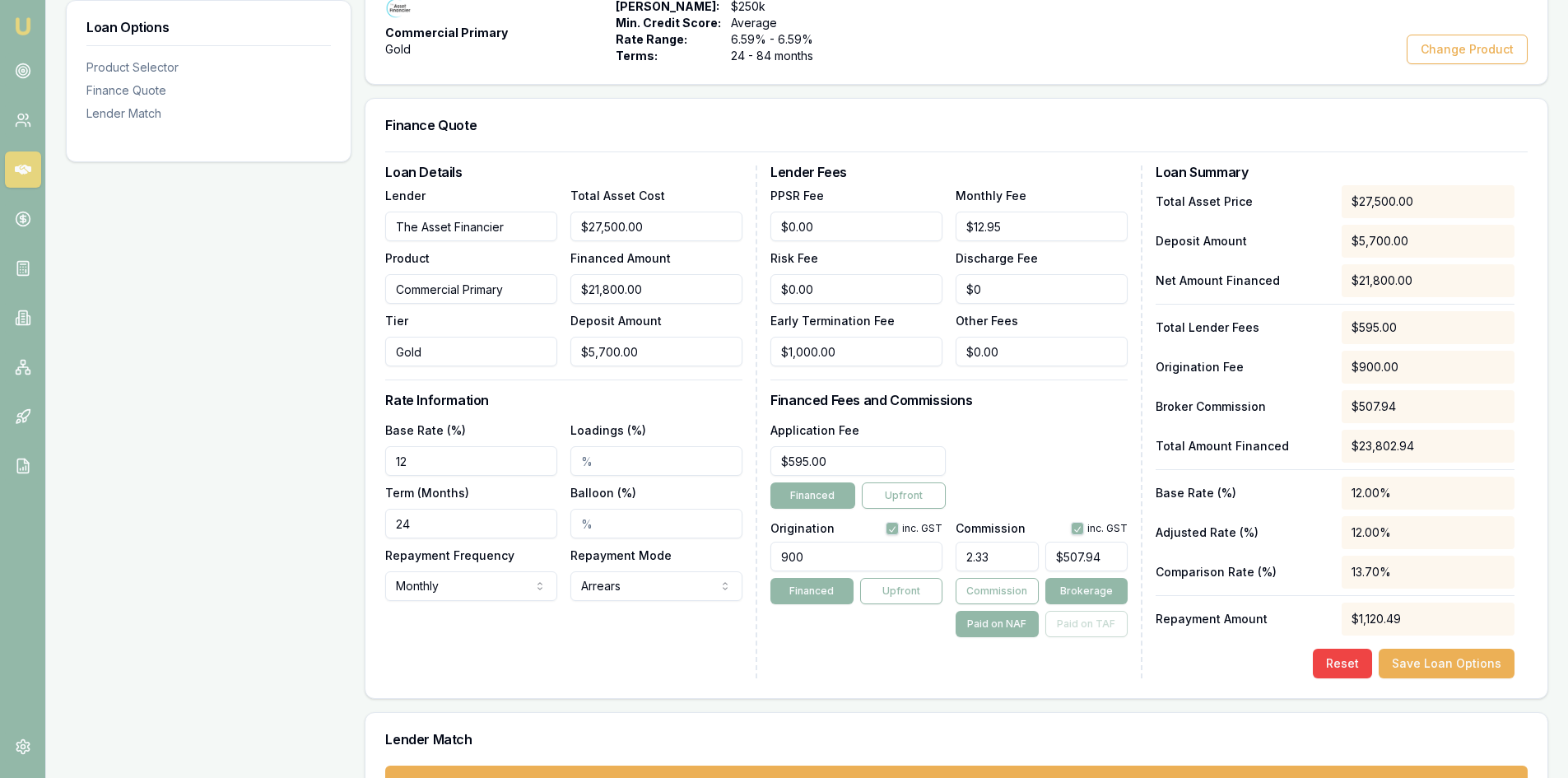
type input "2.334"
type input "$508.81"
type input "2.33"
type input "$507.94"
type input "2.335"
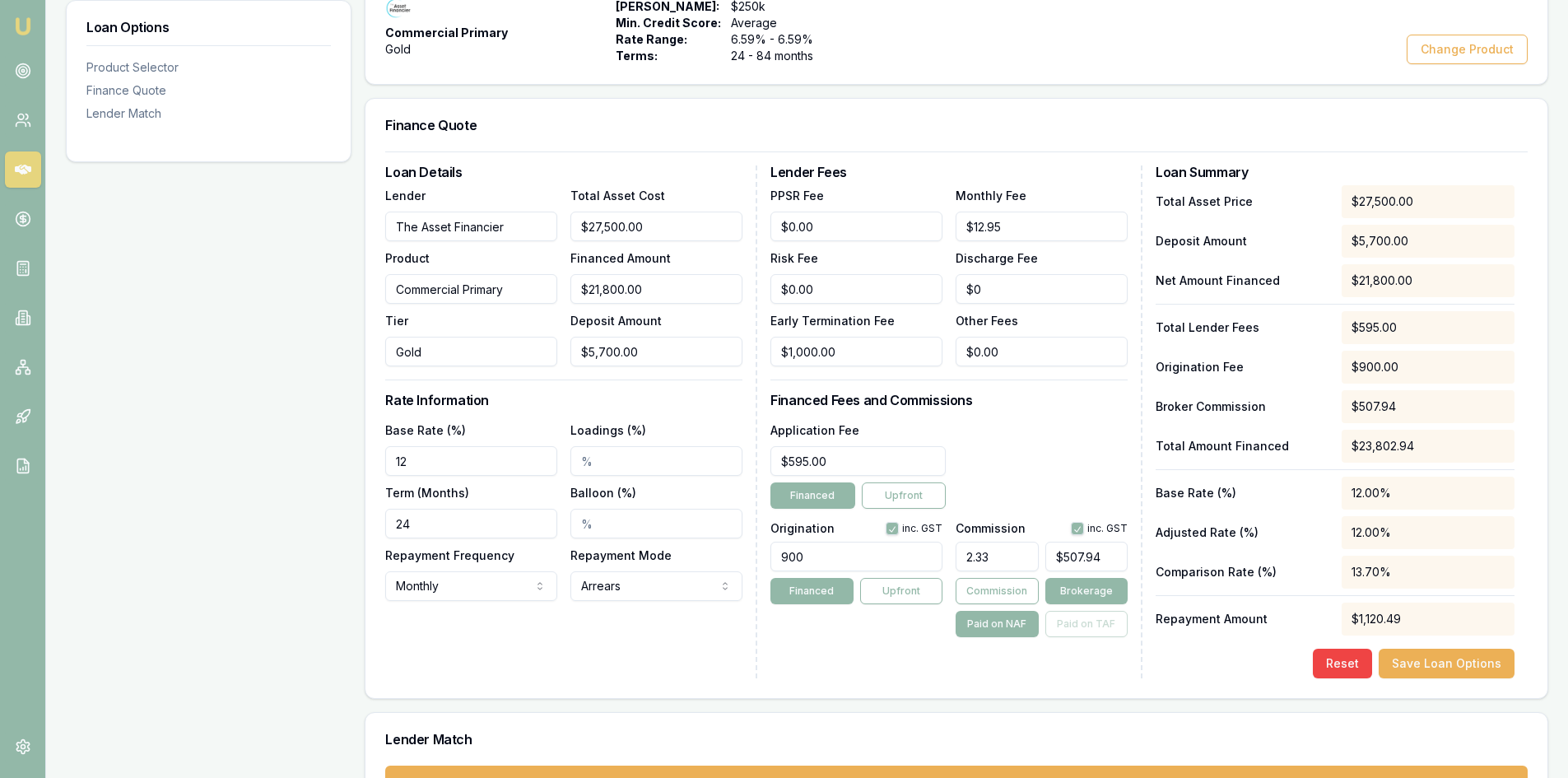
type input "$509.03"
type input "2.33%"
click at [927, 665] on div "Lender Fees PPSR Fee $0.00 Monthly Fee $12.95 Risk Fee $0.00 Discharge Fee $0 E…" at bounding box center [956, 422] width 372 height 512
click at [1424, 662] on button "Save Loan Options" at bounding box center [1447, 663] width 136 height 29
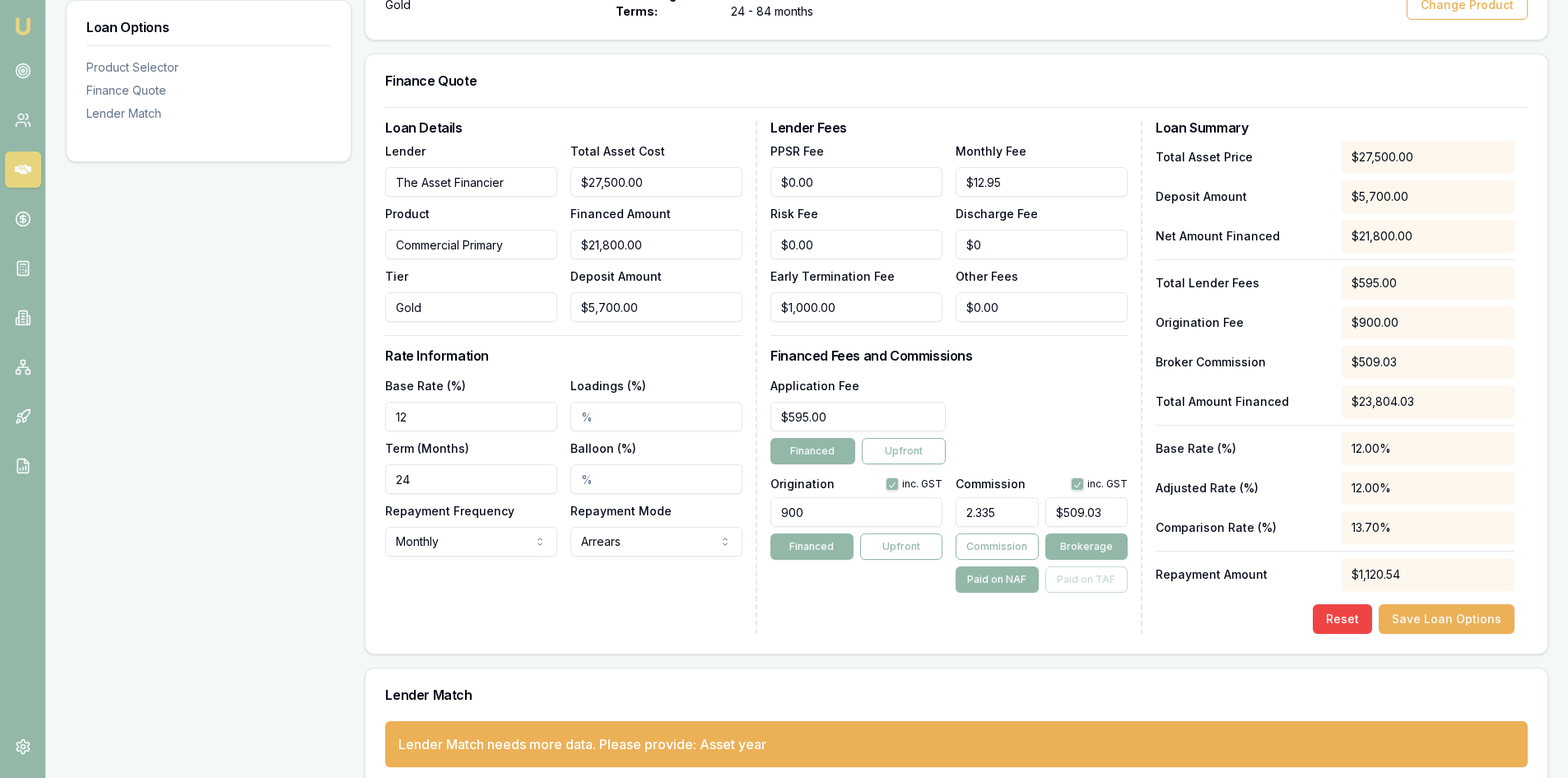
scroll to position [397, 0]
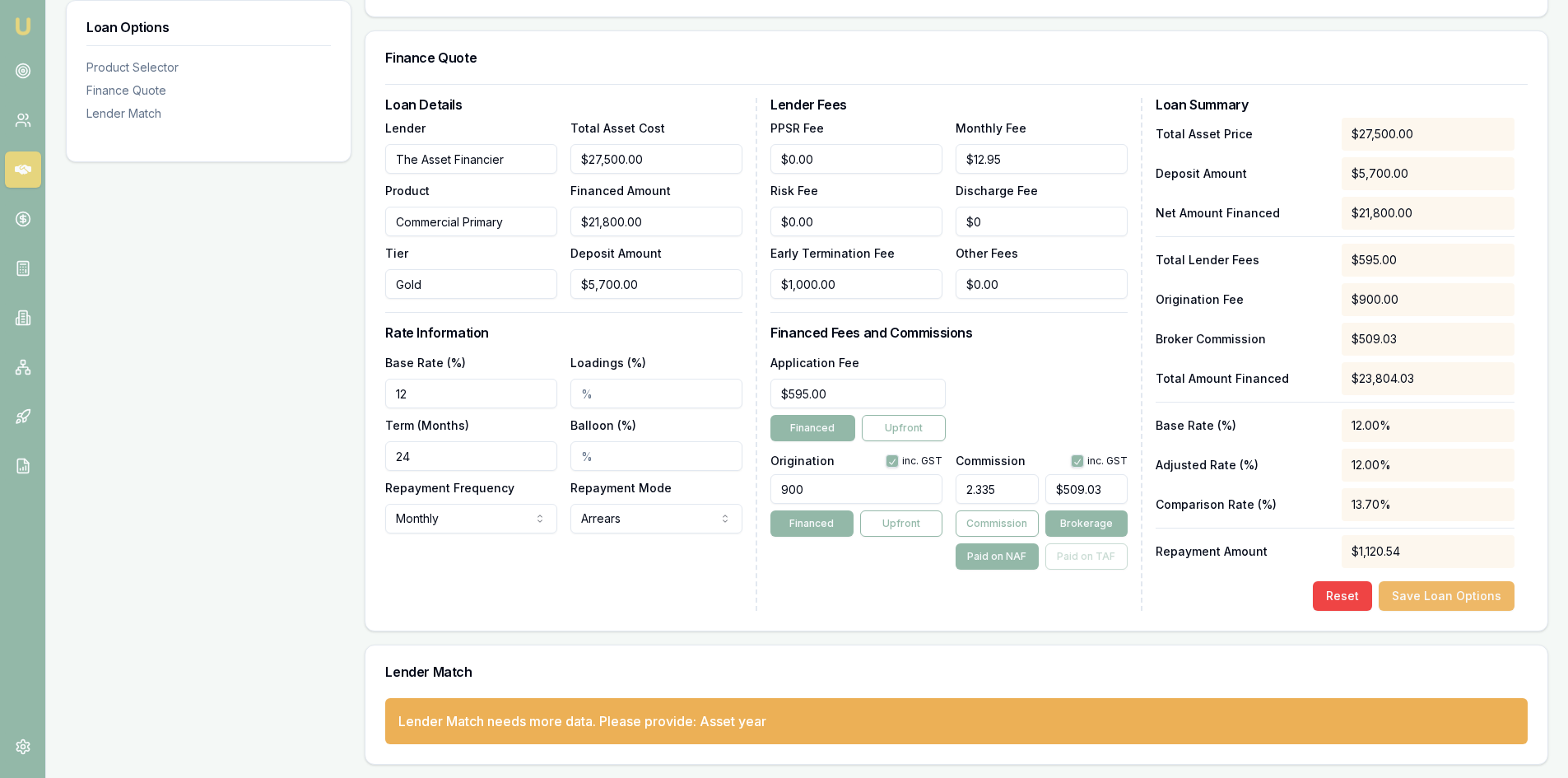
click at [1420, 600] on button "Save Loan Options" at bounding box center [1447, 595] width 136 height 29
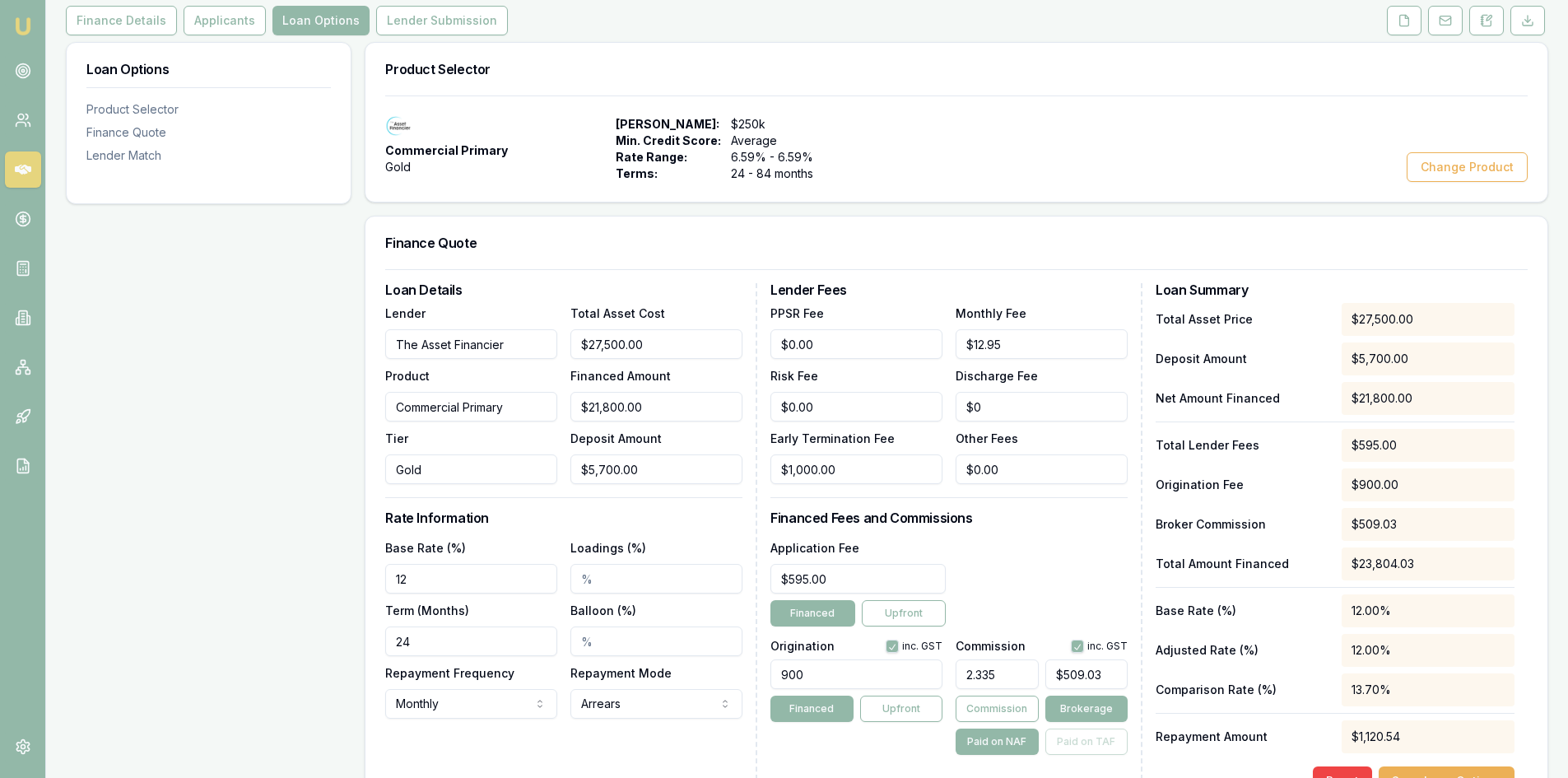
scroll to position [82, 0]
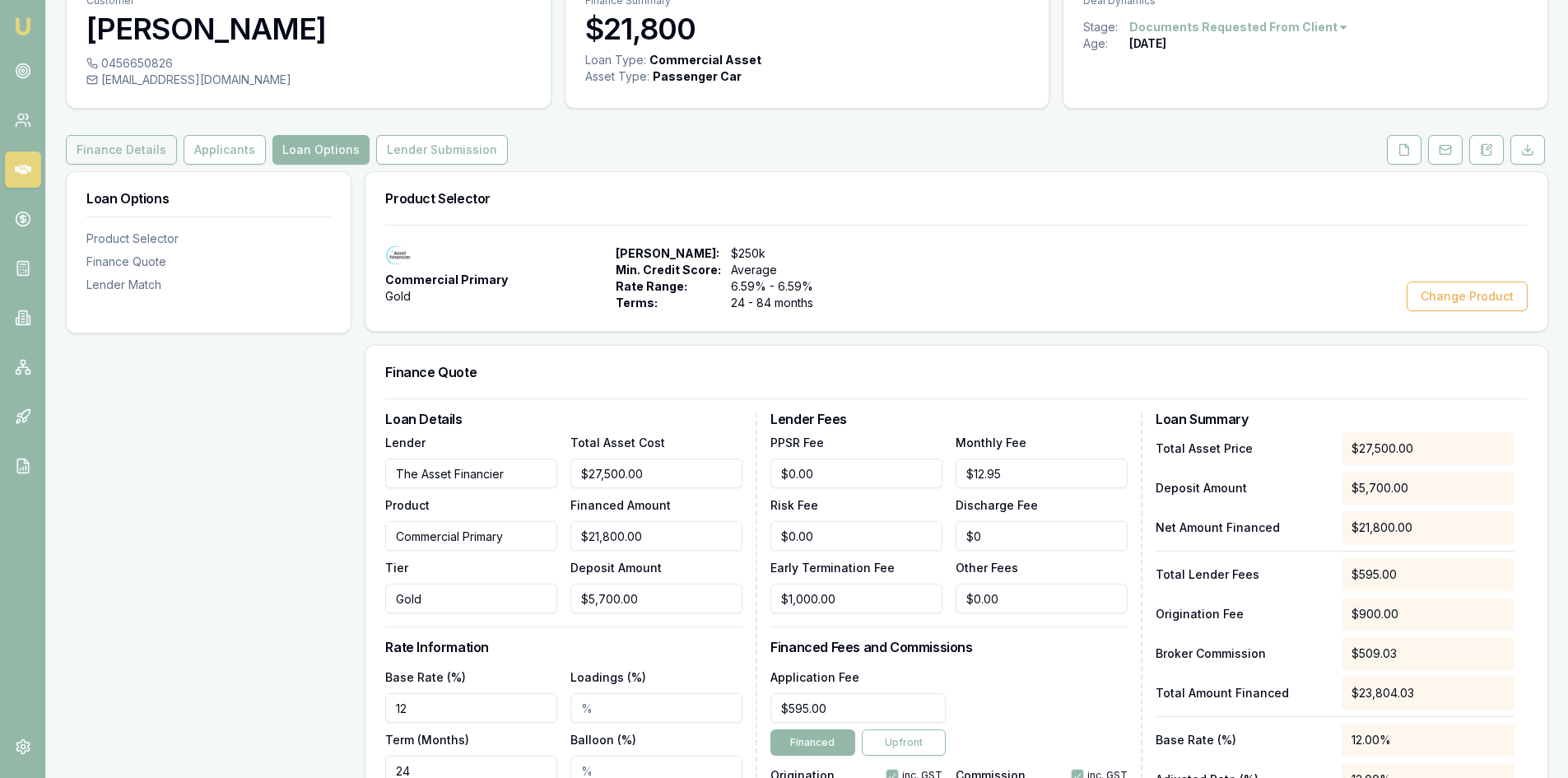
click at [140, 140] on button "Finance Details" at bounding box center [121, 149] width 111 height 29
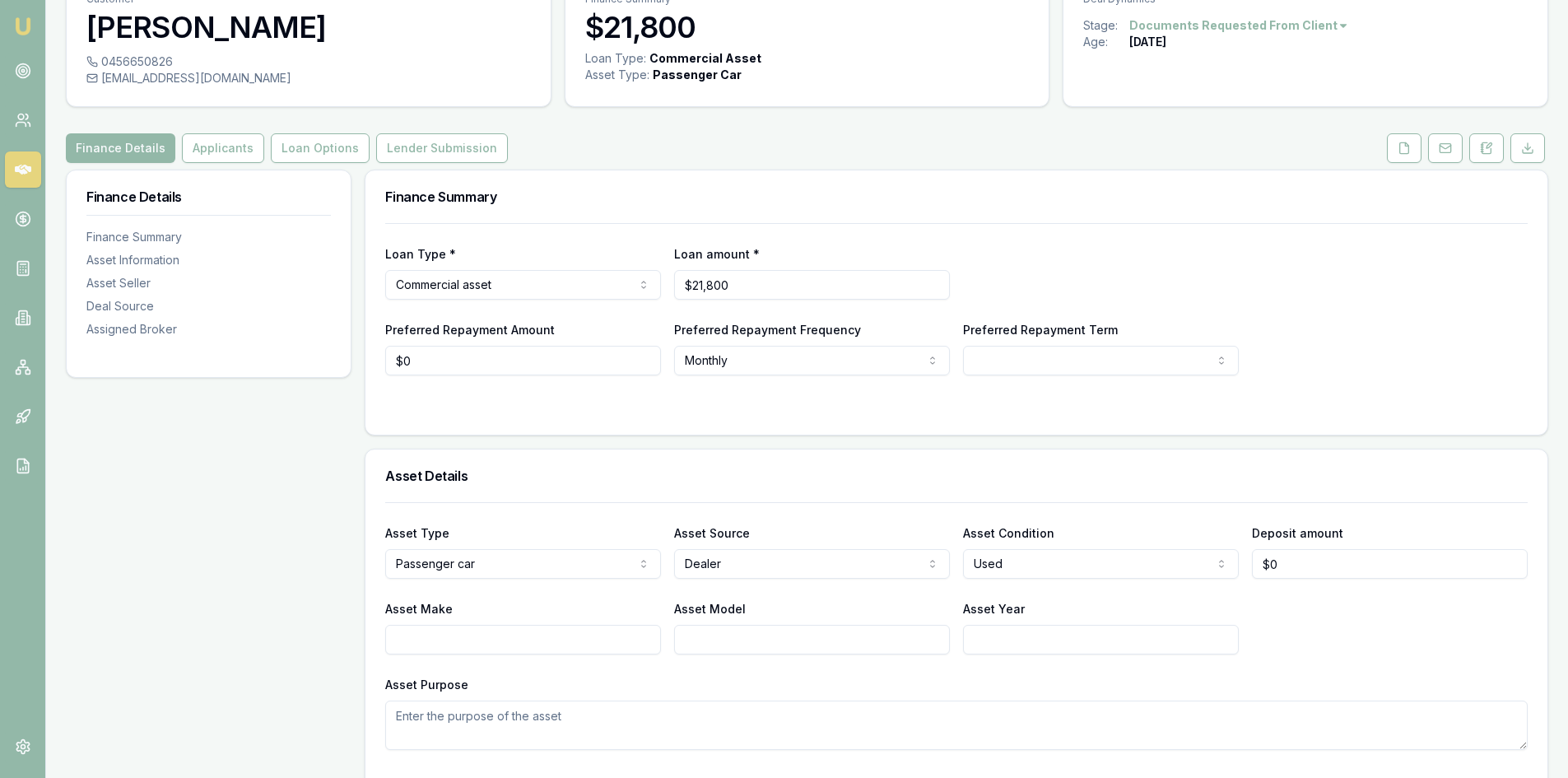
scroll to position [330, 0]
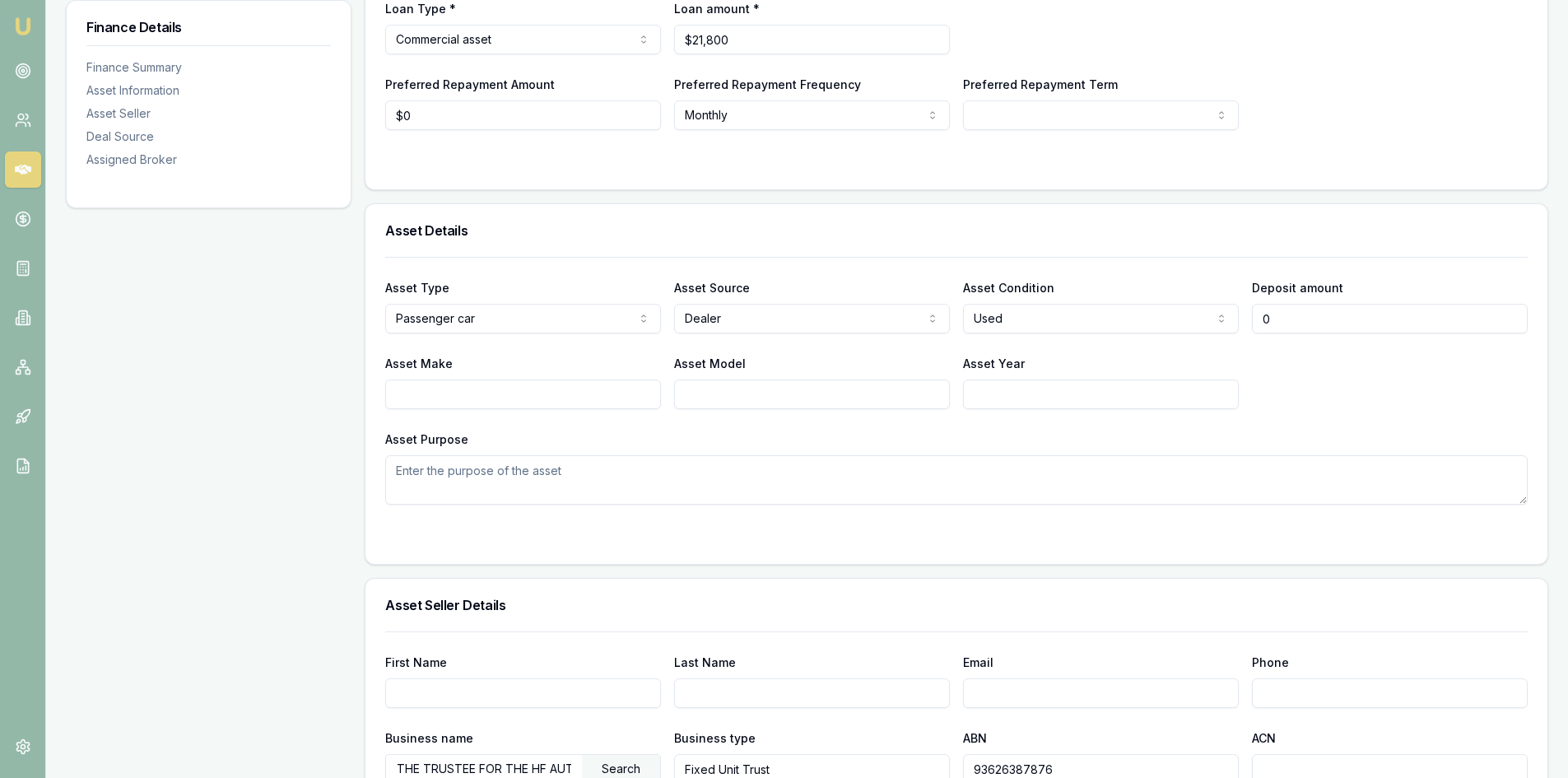
click at [1312, 312] on input "0" at bounding box center [1389, 317] width 276 height 29
type input "$5,700"
click at [1035, 448] on div "Asset Purpose" at bounding box center [956, 466] width 1142 height 75
click at [474, 408] on input "Asset Make" at bounding box center [523, 394] width 276 height 29
type input "t"
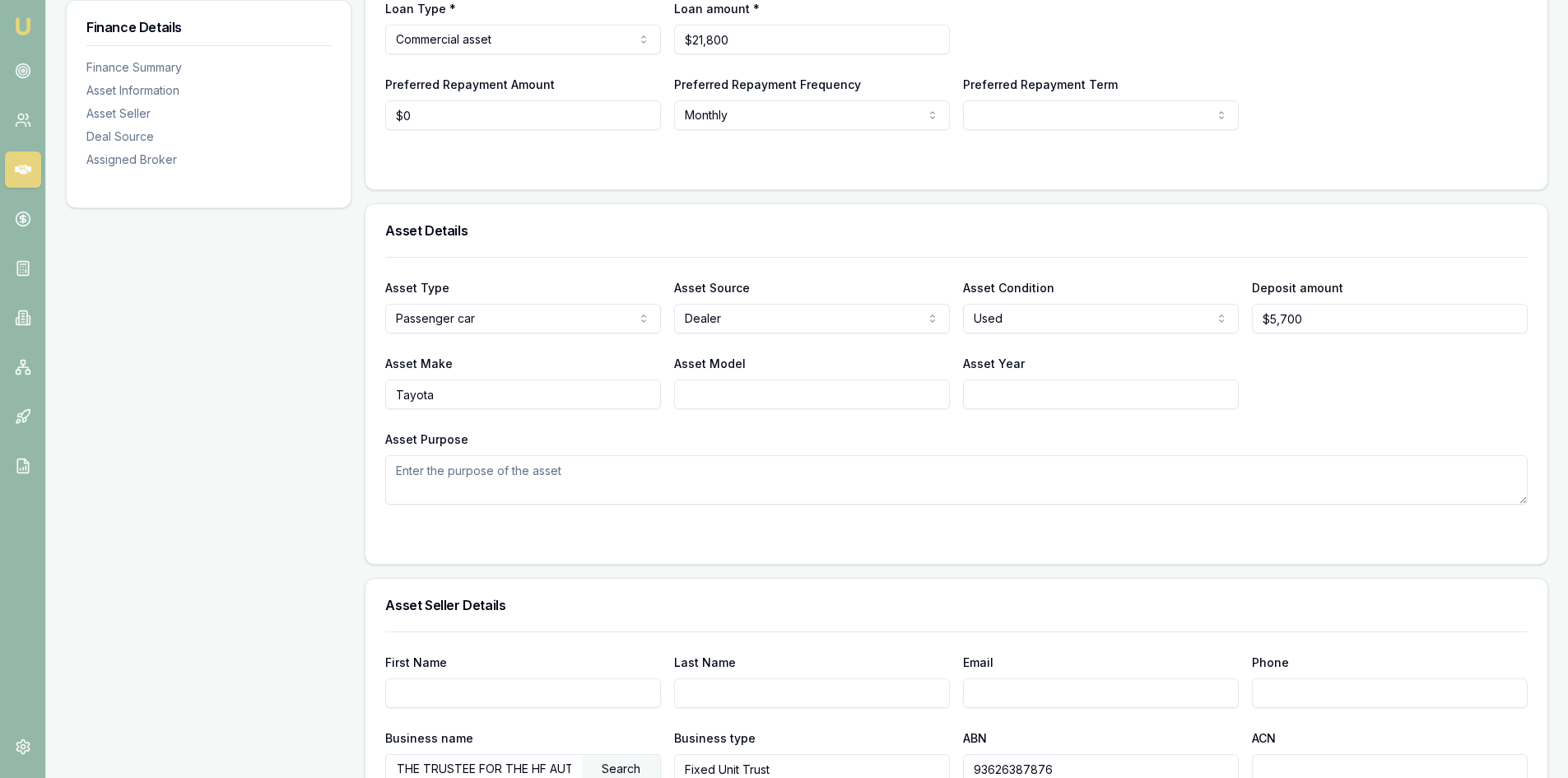
type input "Tayota"
type input "Camry"
click at [1023, 393] on input "Asset Year" at bounding box center [1100, 394] width 276 height 29
type input "2020"
click at [403, 468] on textarea "Asset Purpose" at bounding box center [956, 479] width 1142 height 49
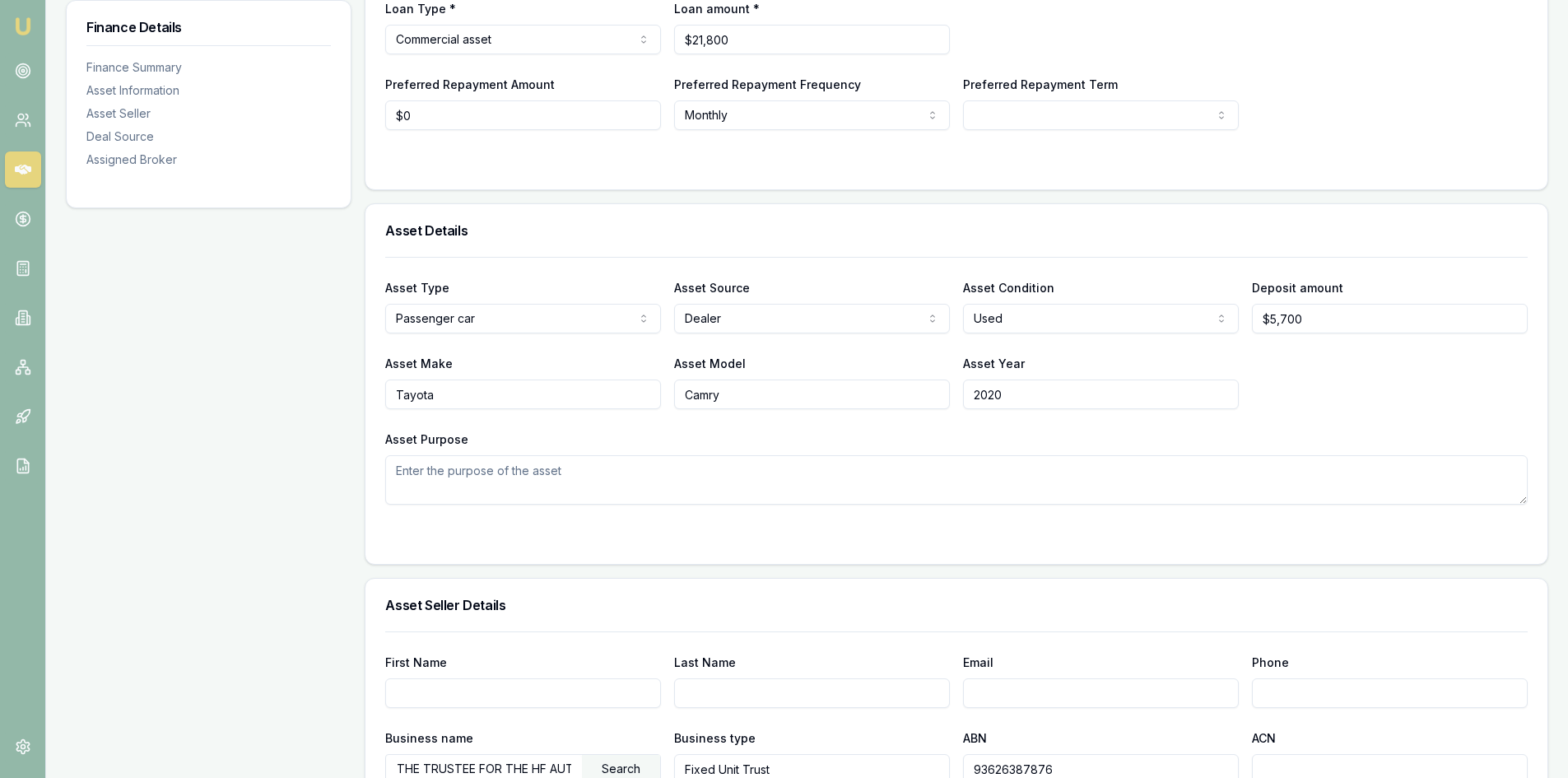
paste textarea "Client has been operating a commercial cleaning business under personal ABN 15 …"
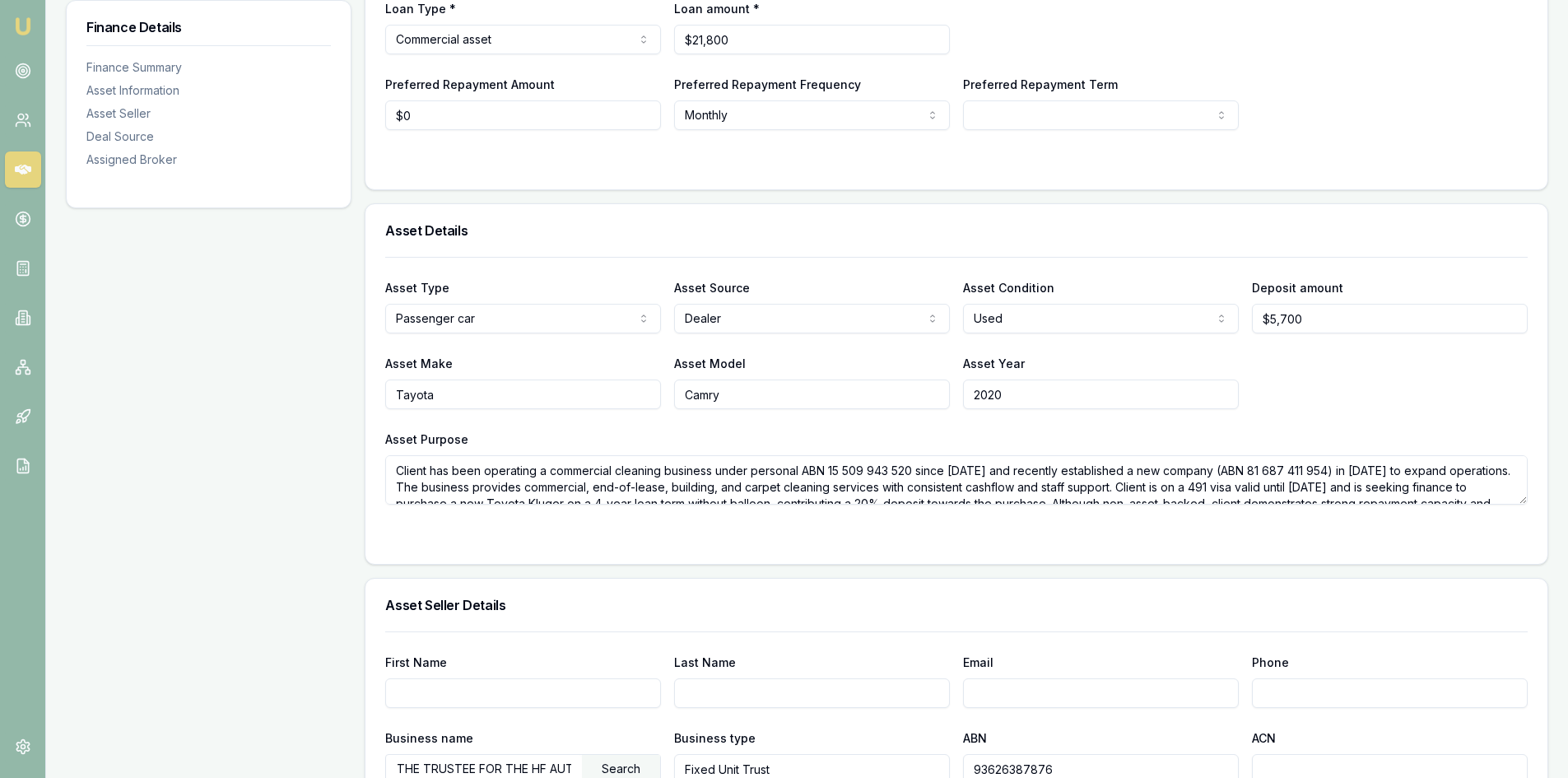
scroll to position [23, 0]
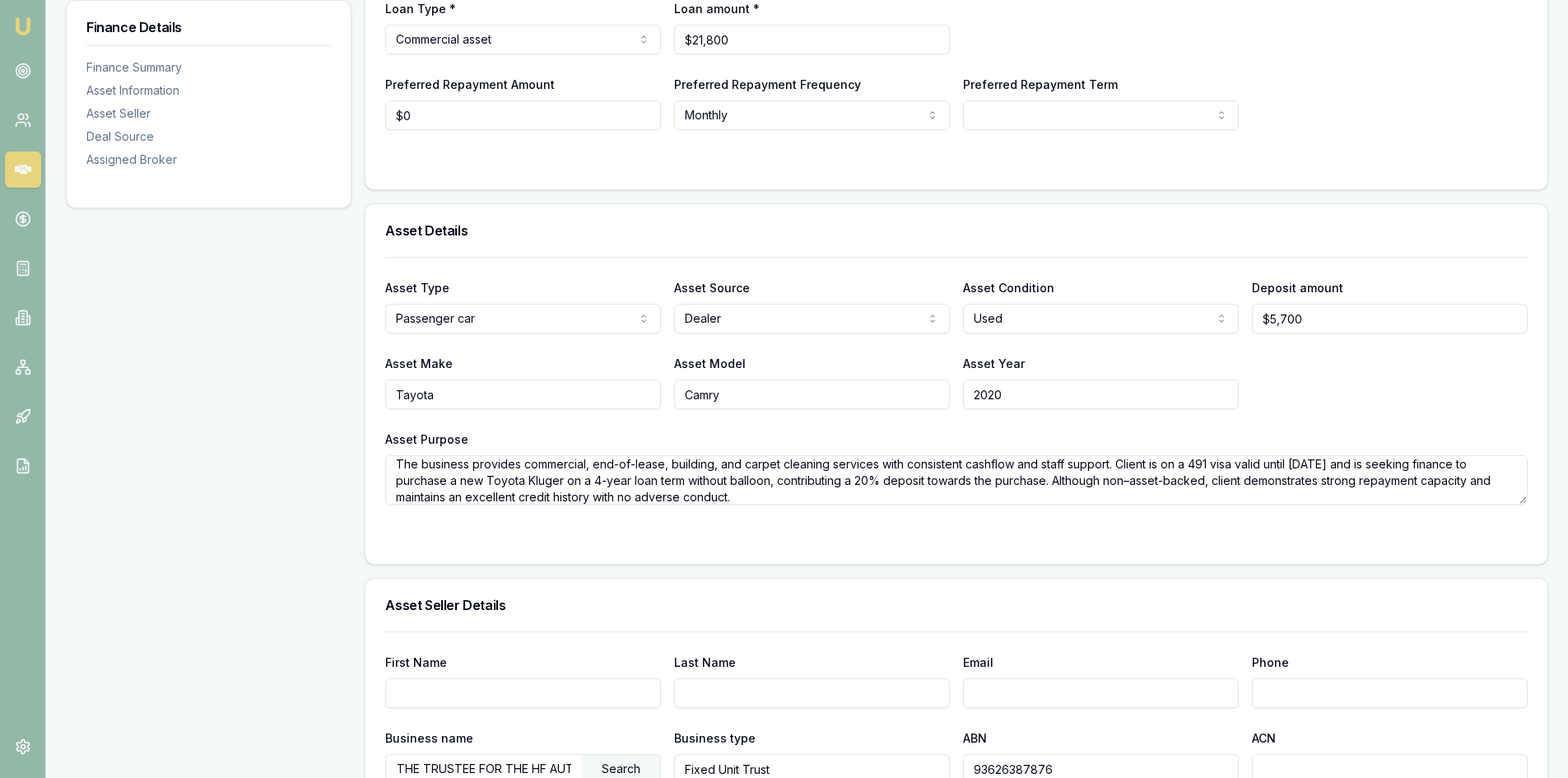
type textarea "Client has been operating a commercial cleaning business under personal ABN 15 …"
click at [438, 535] on div at bounding box center [956, 538] width 1142 height 13
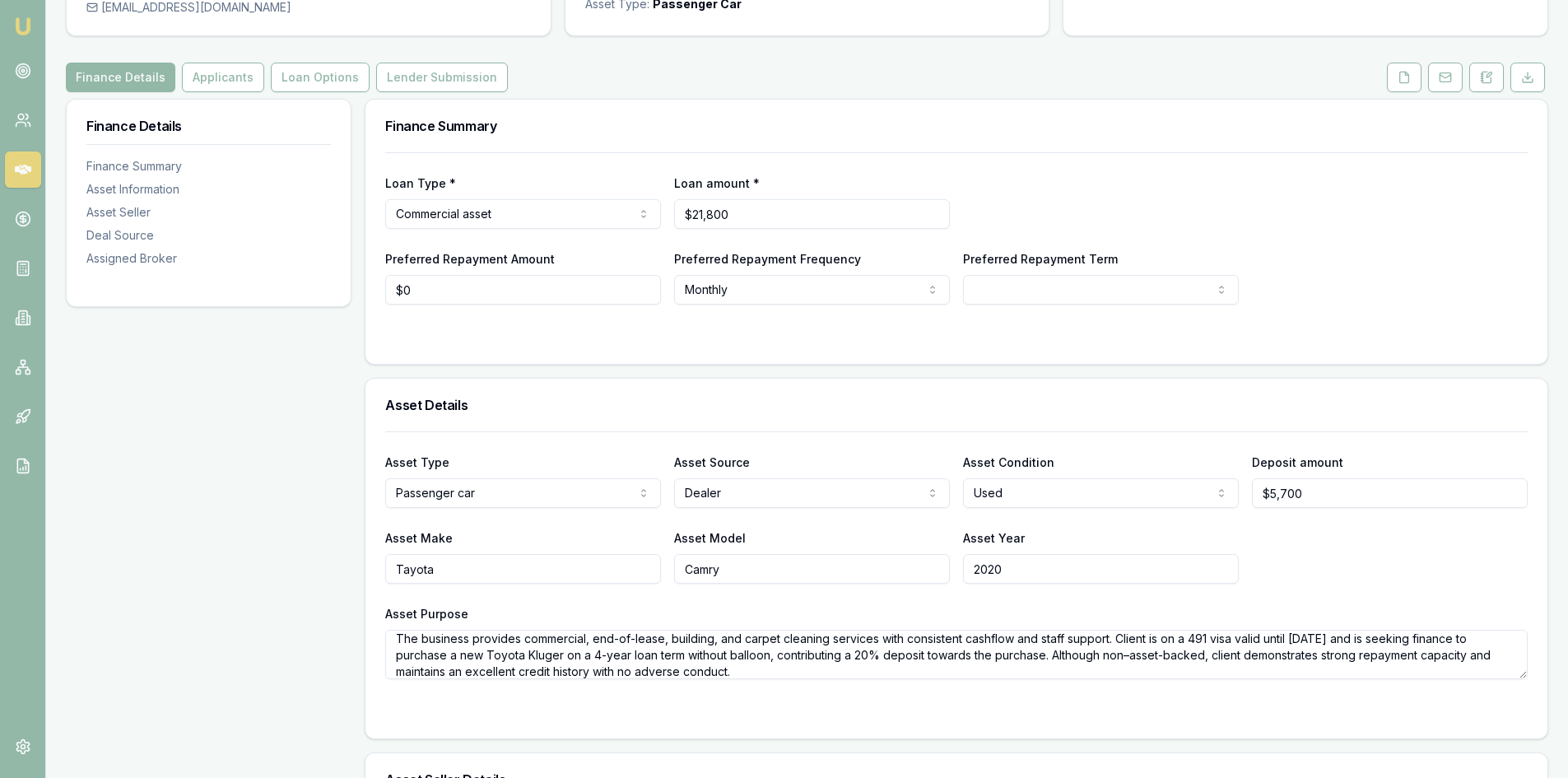
scroll to position [0, 0]
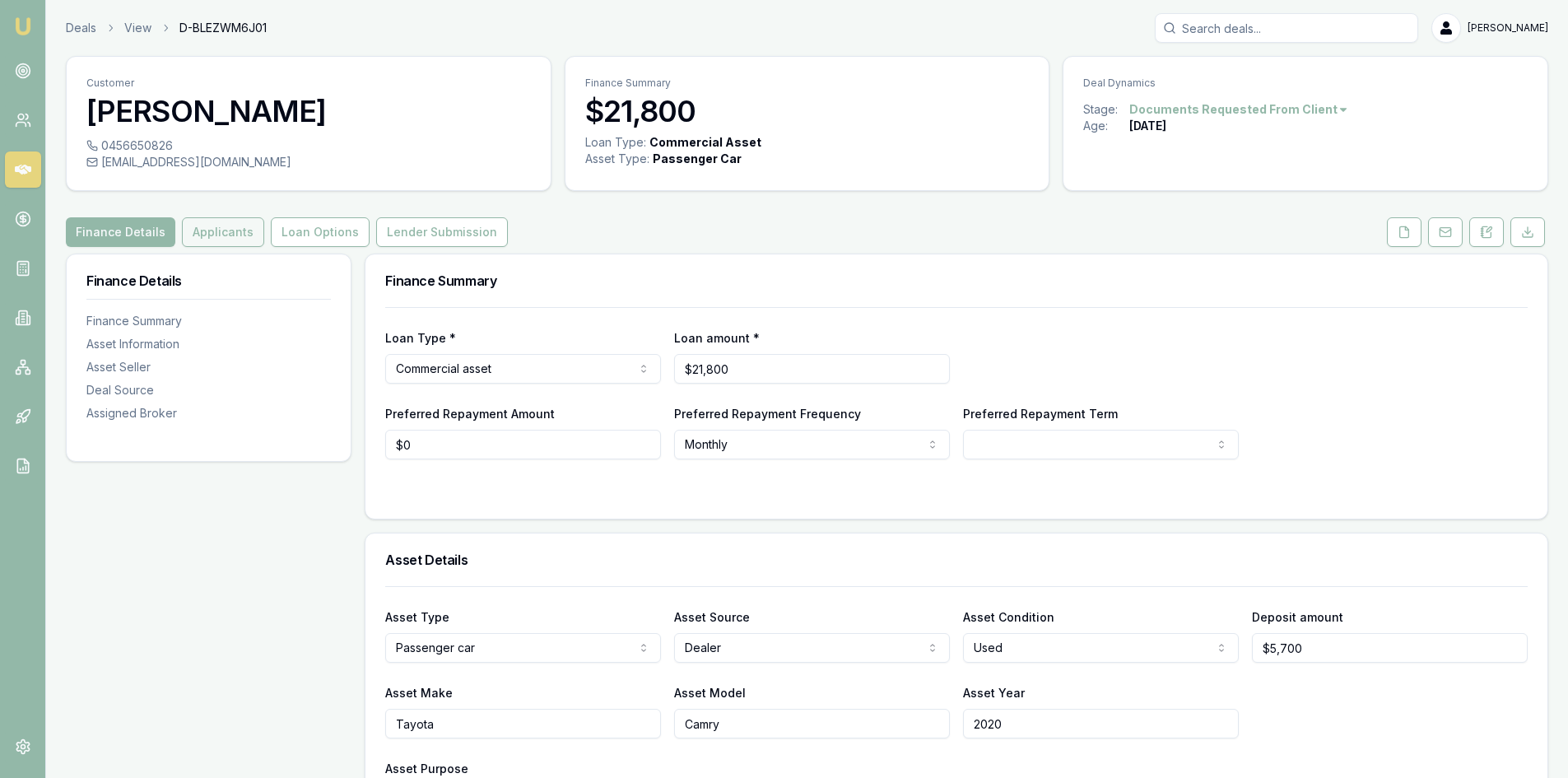
click at [208, 235] on button "Applicants" at bounding box center [222, 232] width 82 height 29
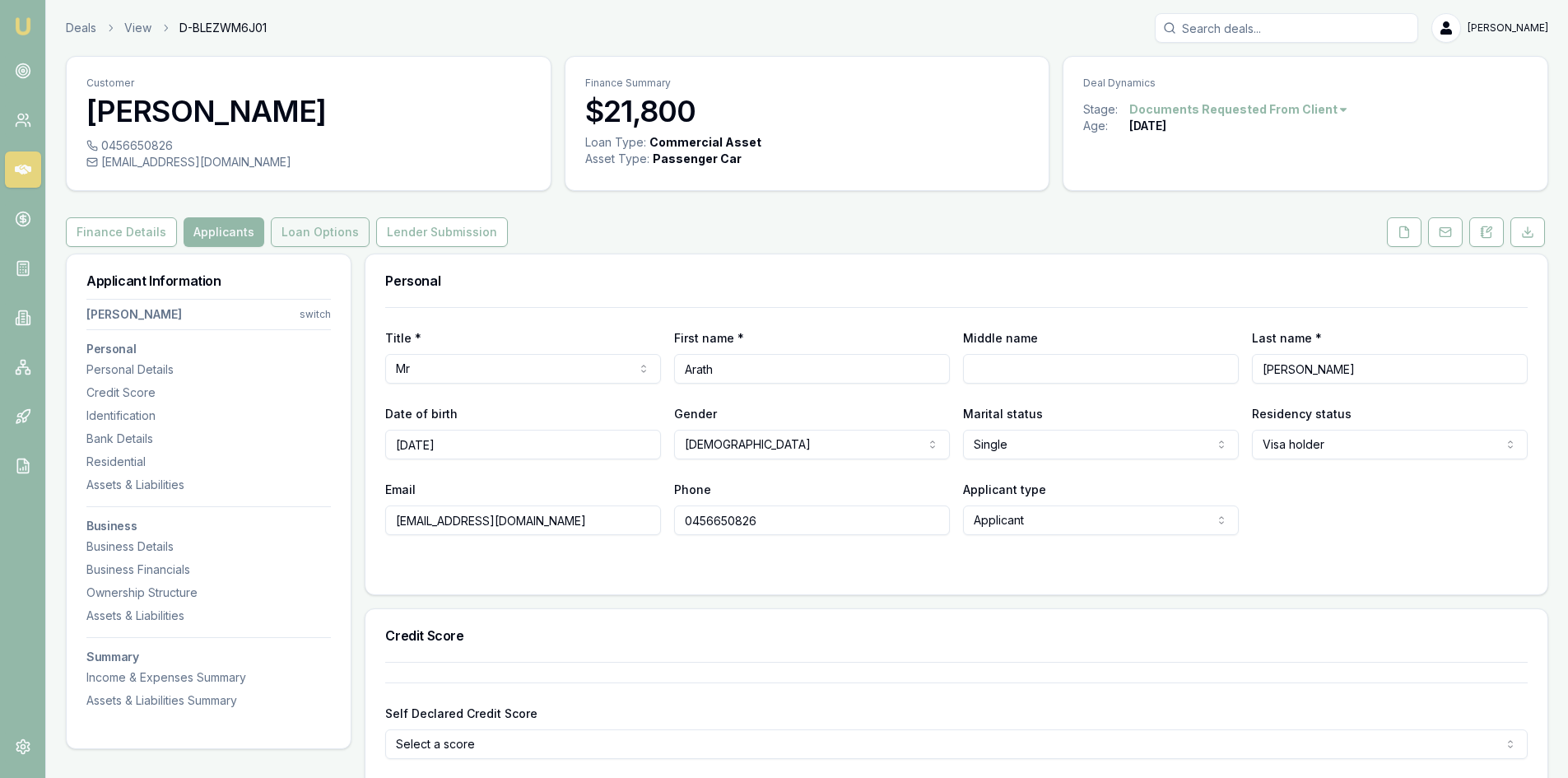
click at [310, 231] on button "Loan Options" at bounding box center [319, 232] width 99 height 29
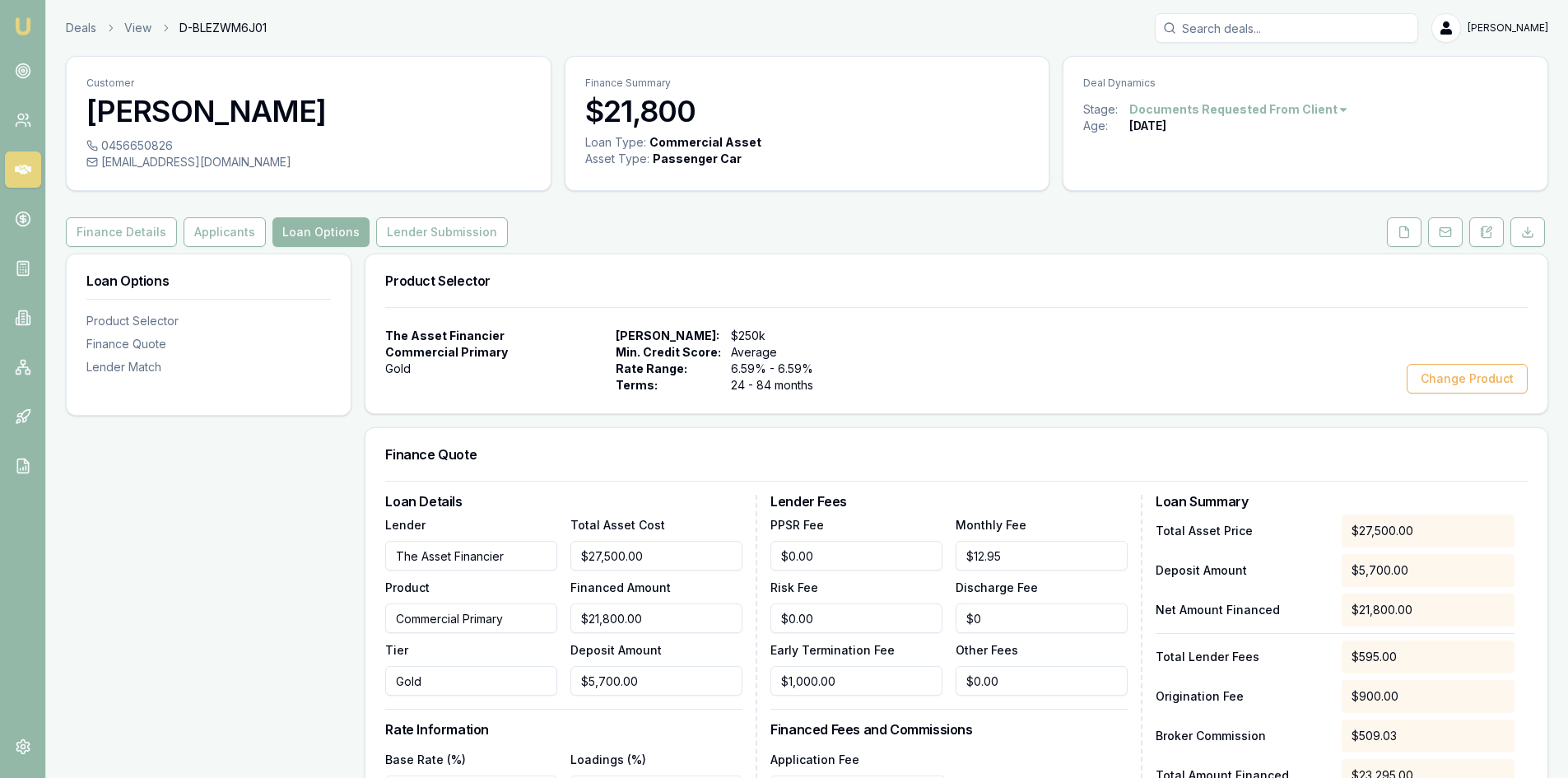
scroll to position [412, 0]
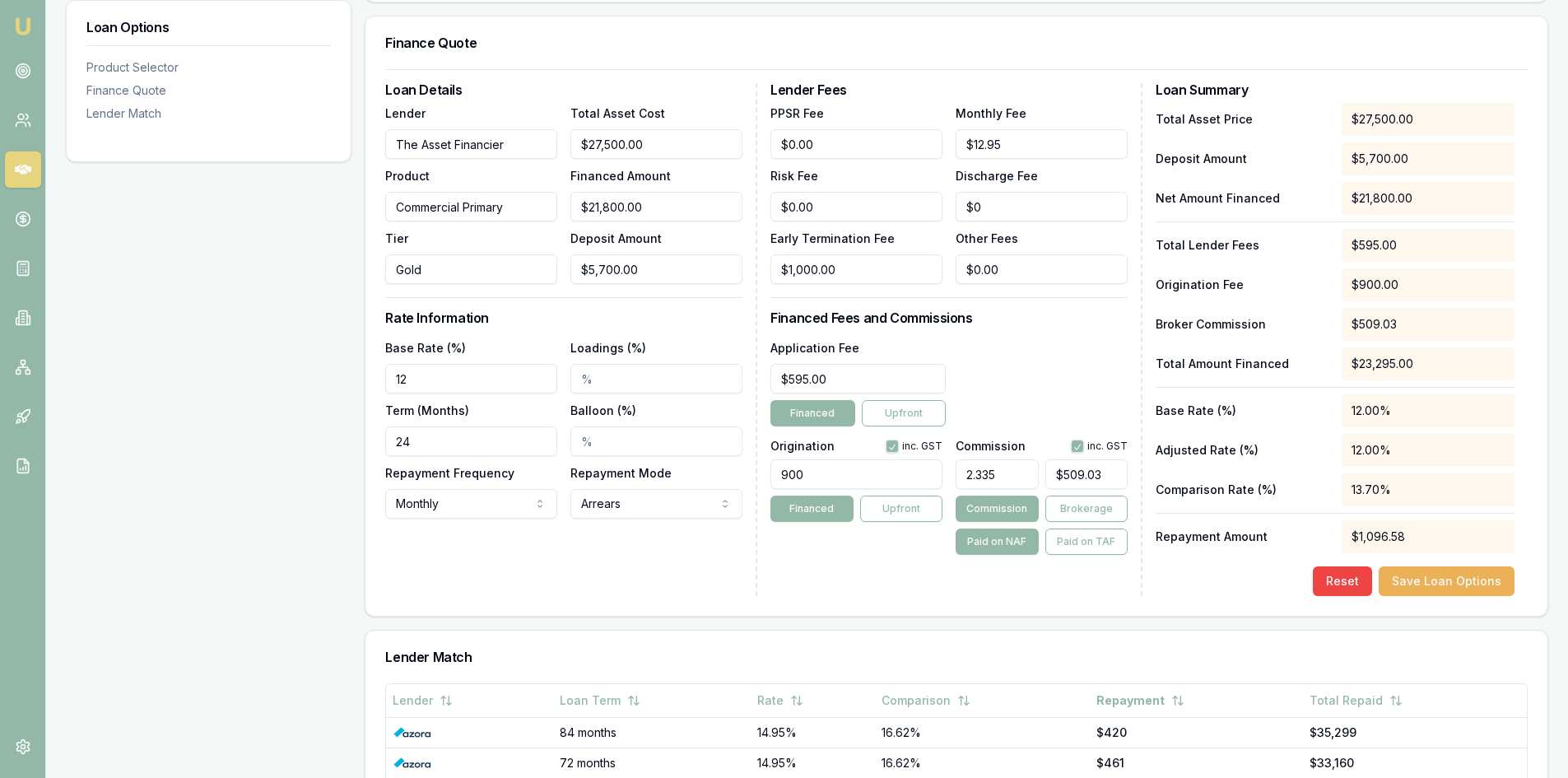
click at [569, 575] on div "Loan Details Lender The Asset Financier Product Commercial Primary Tier Gold To…" at bounding box center [571, 339] width 372 height 512
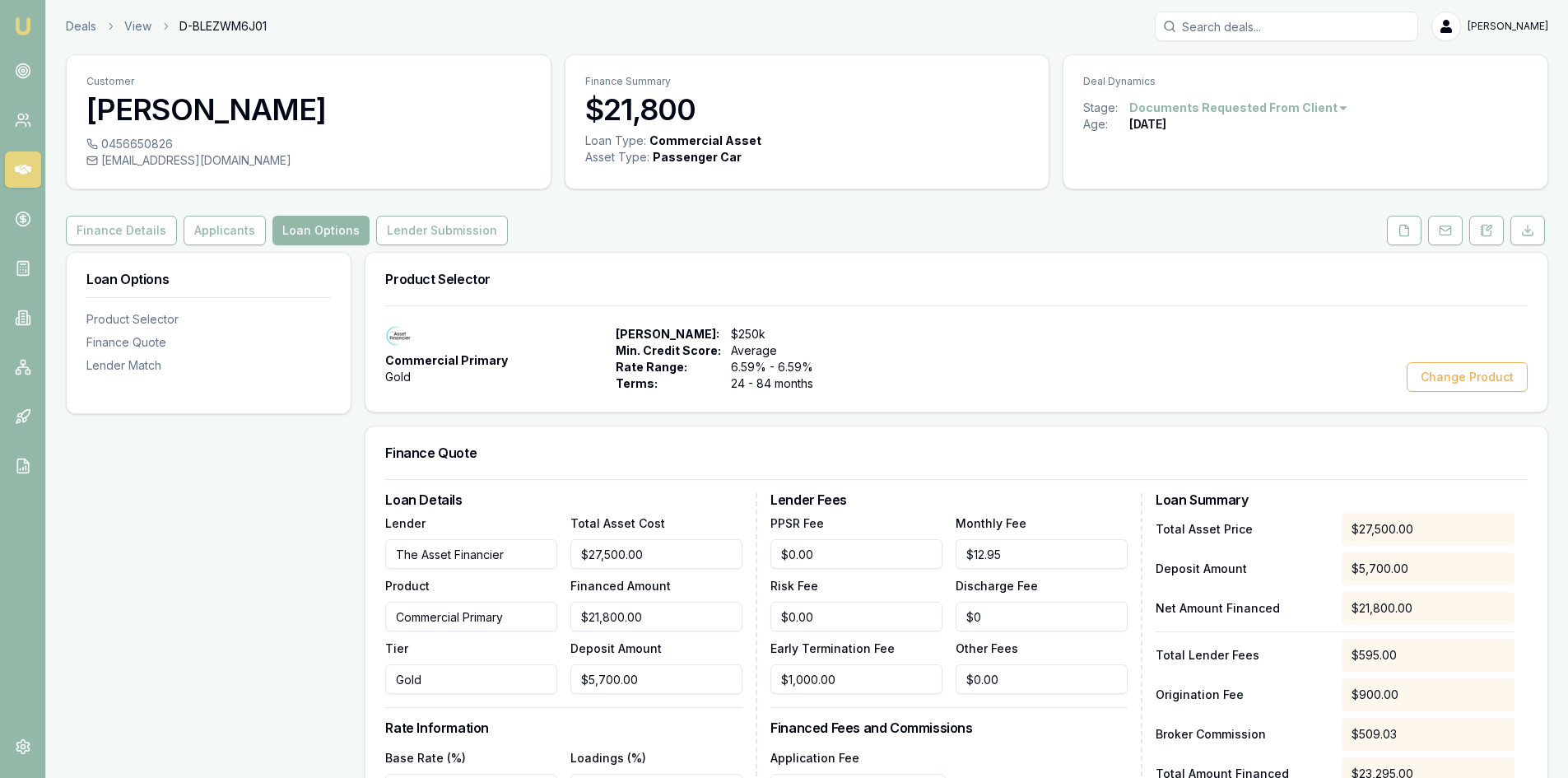
scroll to position [0, 0]
click at [408, 219] on button "Lender Submission" at bounding box center [442, 232] width 132 height 29
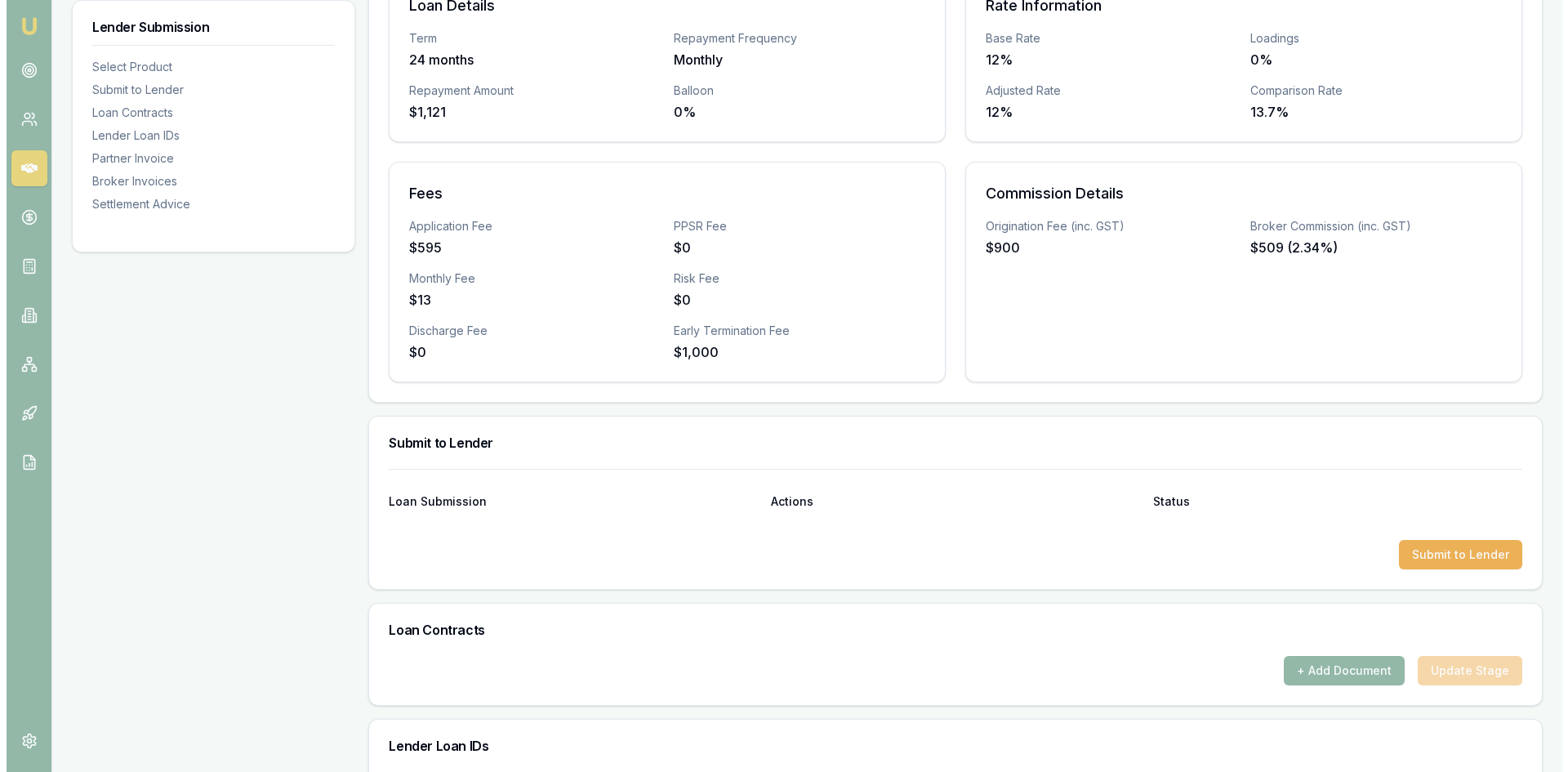
scroll to position [572, 0]
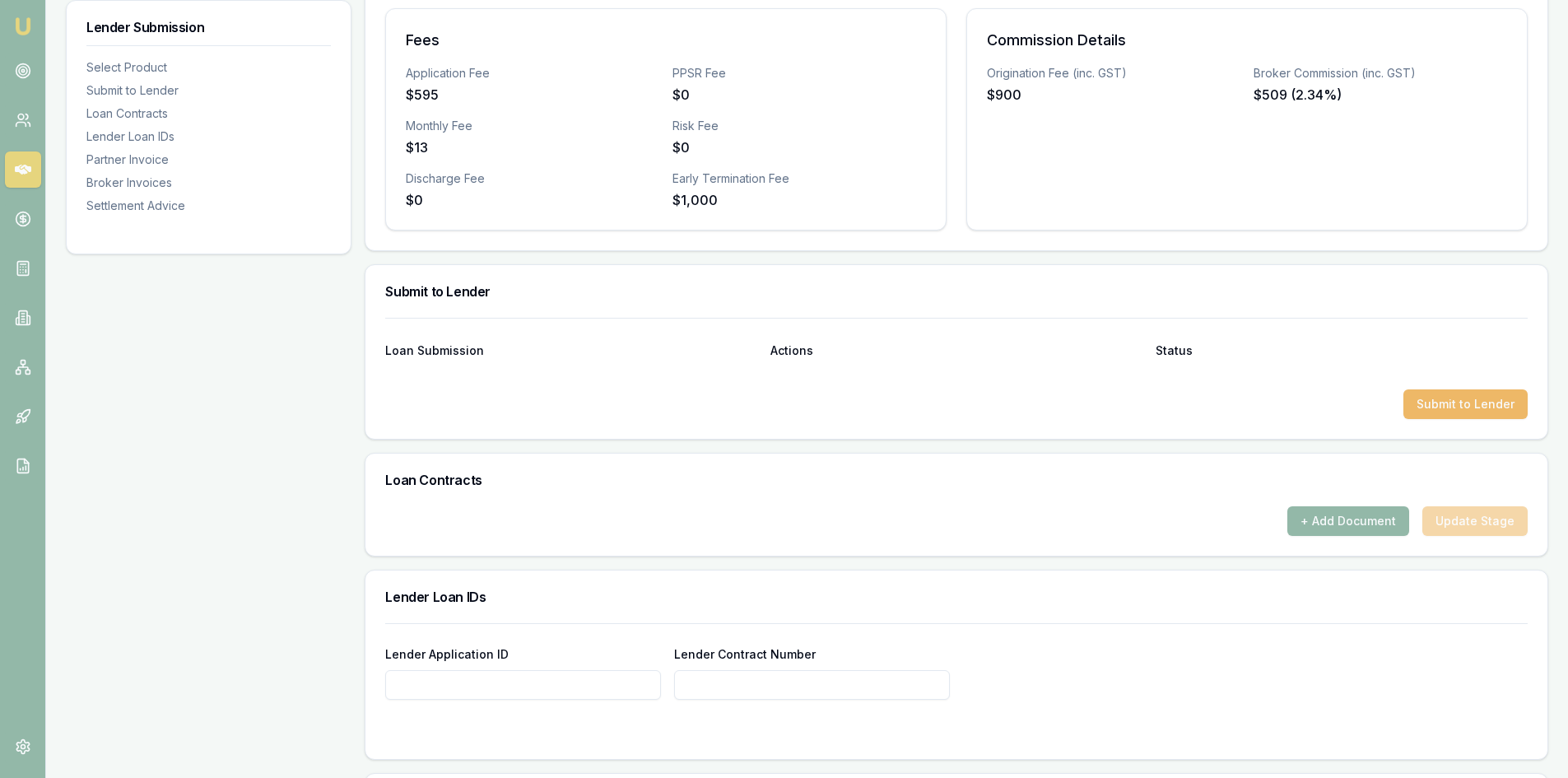
click at [1446, 408] on button "Submit to Lender" at bounding box center [1465, 403] width 124 height 29
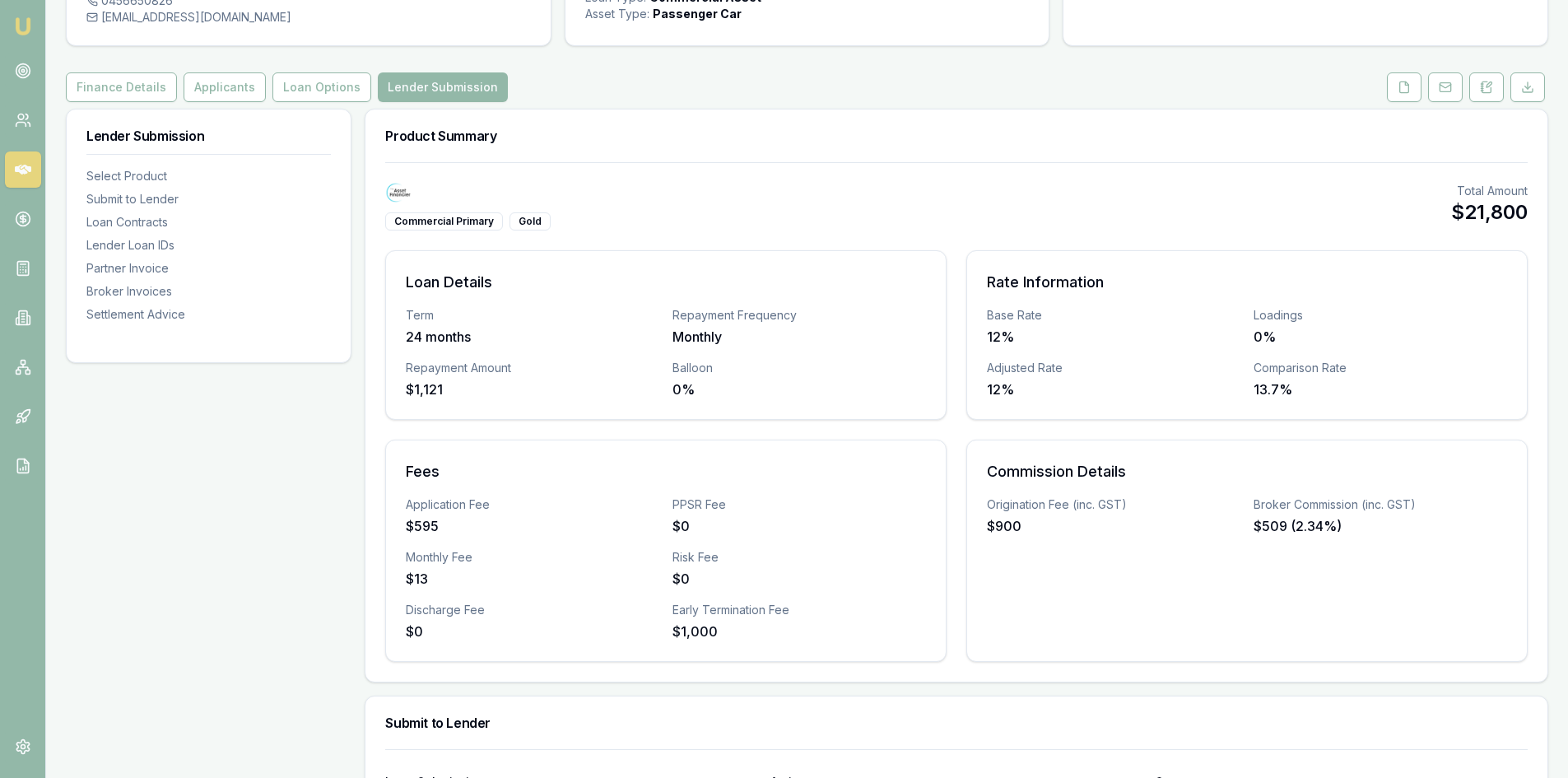
scroll to position [0, 0]
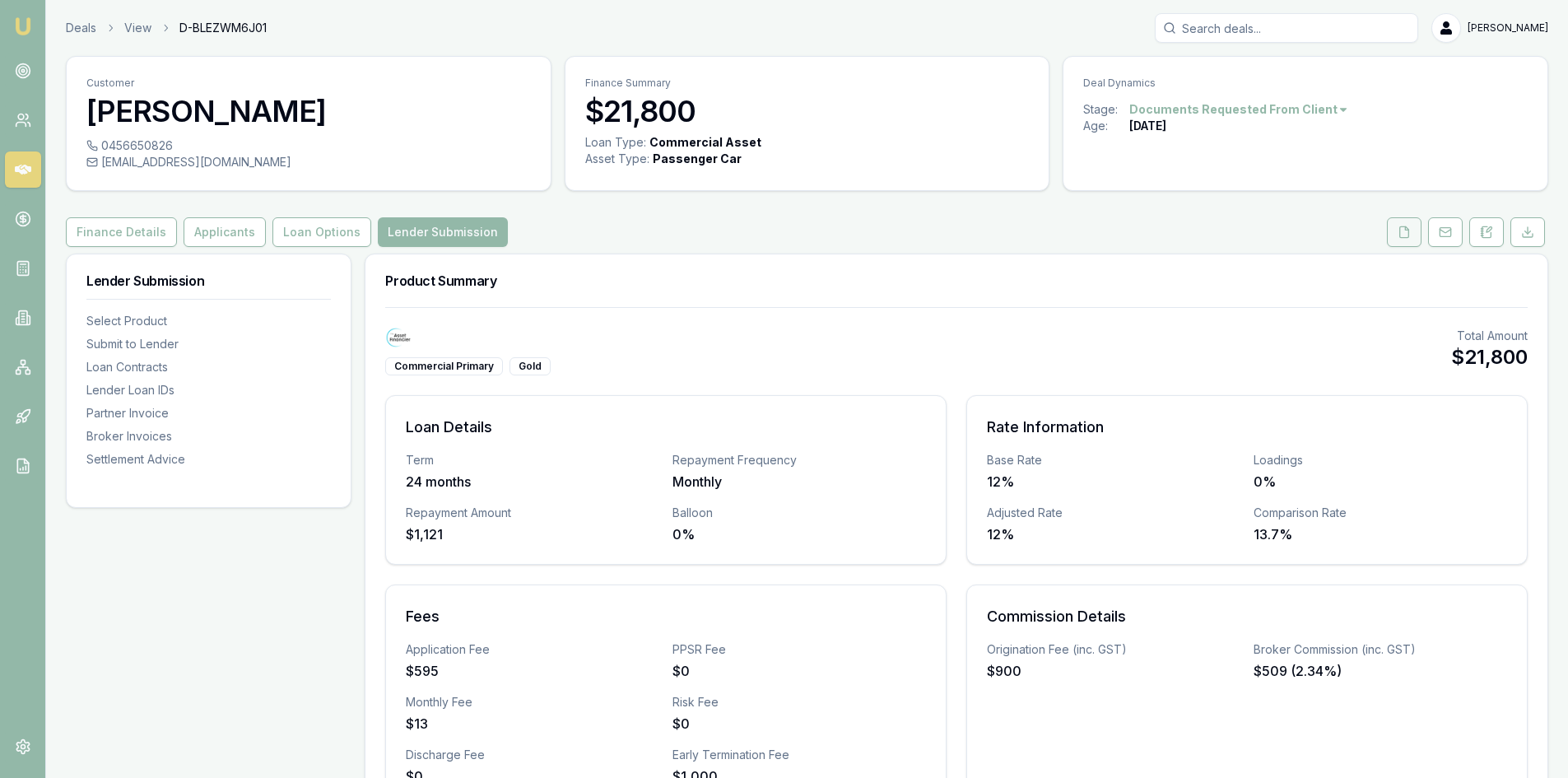
click at [1413, 233] on button at bounding box center [1403, 232] width 35 height 29
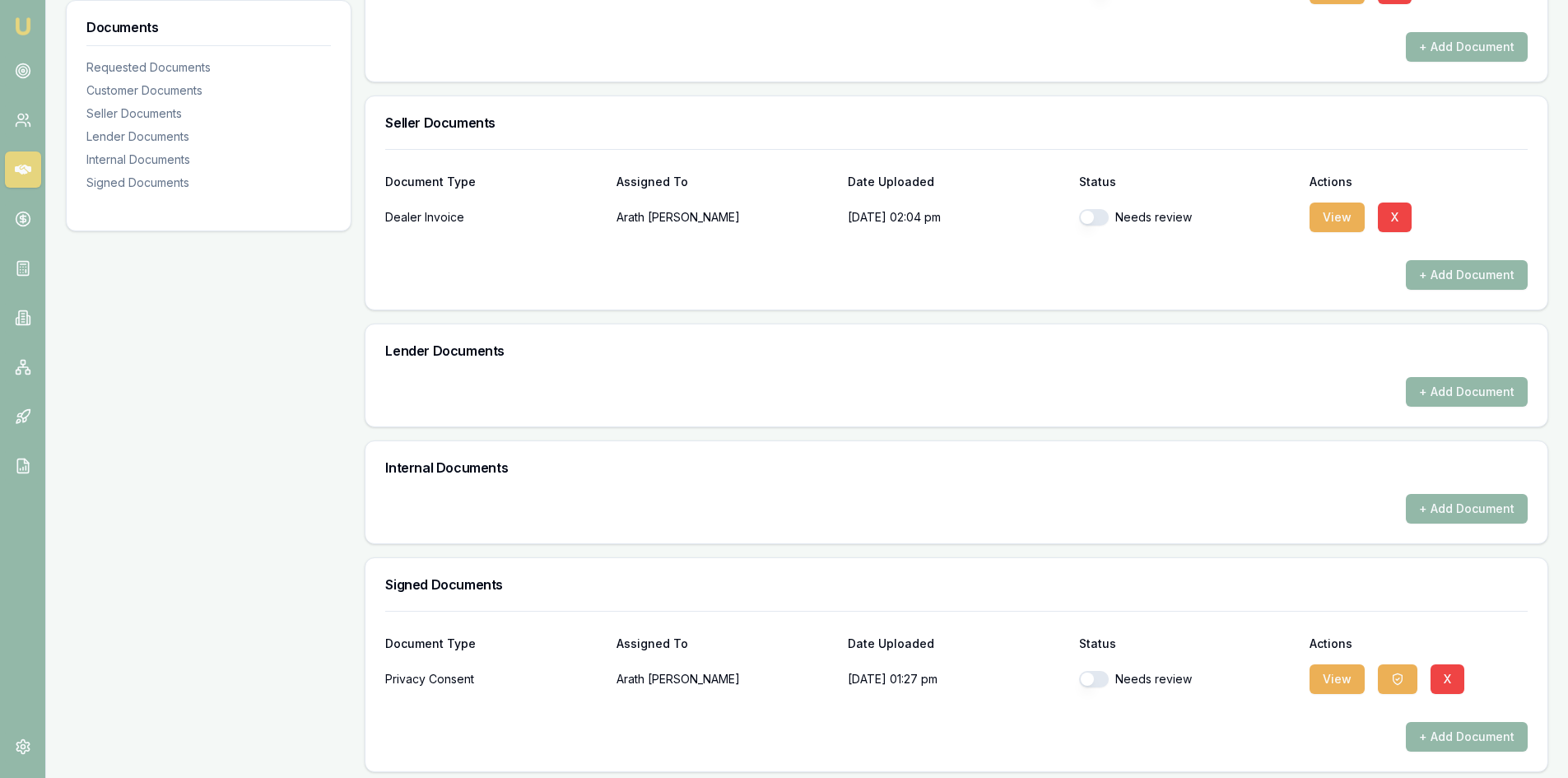
scroll to position [616, 0]
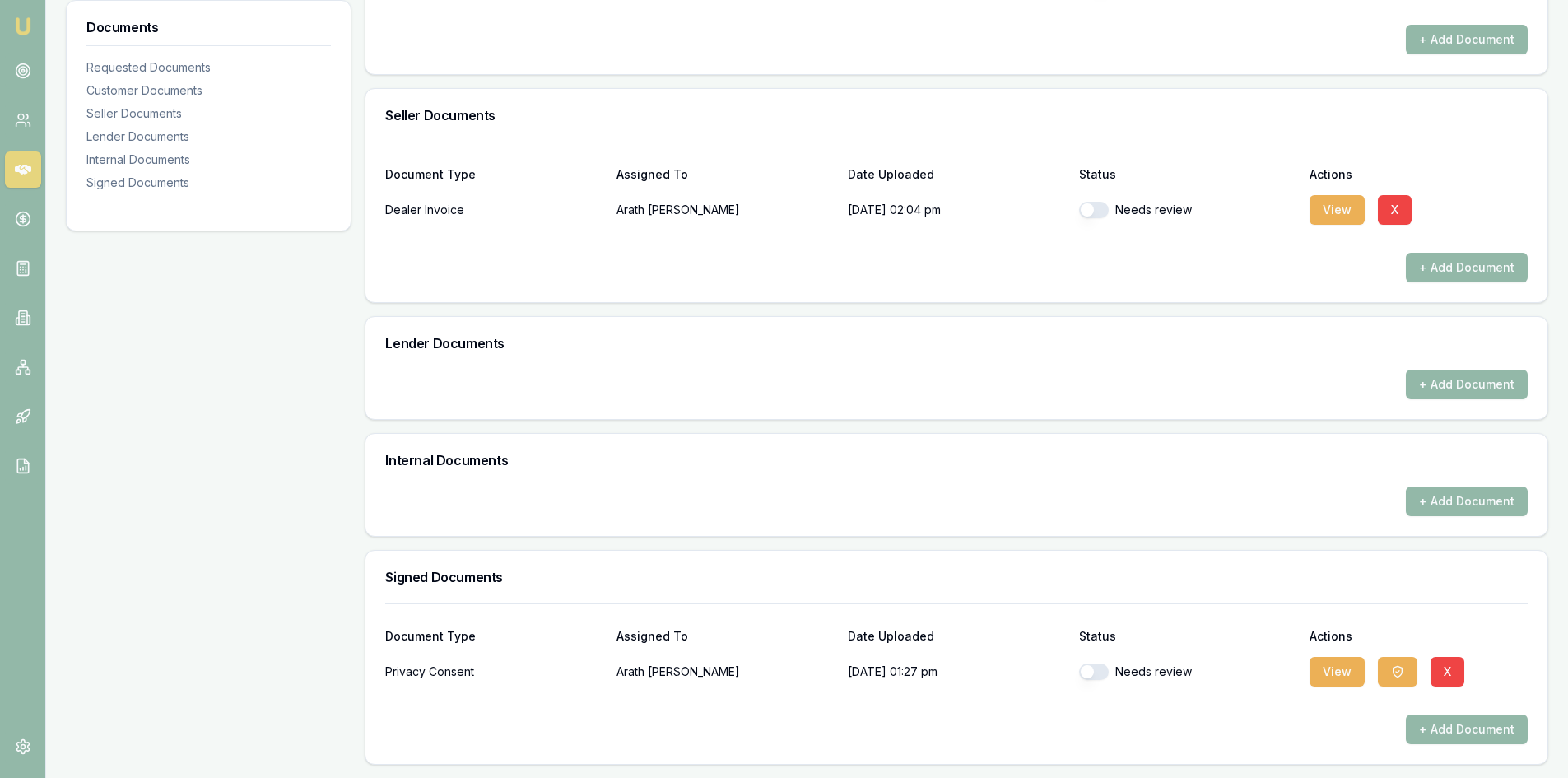
click at [1087, 208] on button "button" at bounding box center [1093, 209] width 29 height 16
checkbox input "true"
click at [1039, 301] on div "Document Type Assigned To Date Uploaded Status Actions Dealer Invoice [PERSON_N…" at bounding box center [956, 221] width 1182 height 160
click at [1100, 670] on button "button" at bounding box center [1093, 671] width 29 height 16
checkbox input "true"
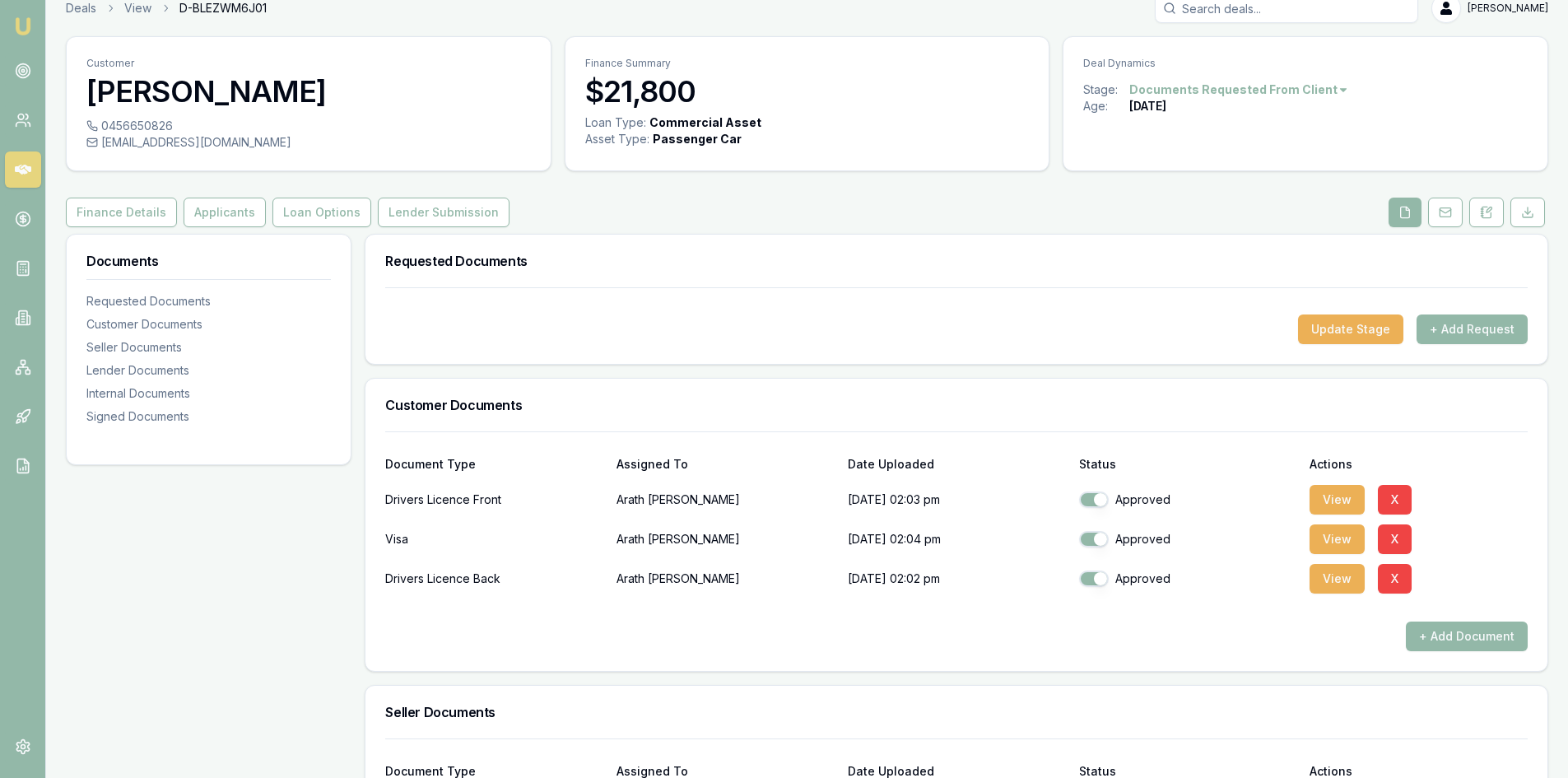
scroll to position [0, 0]
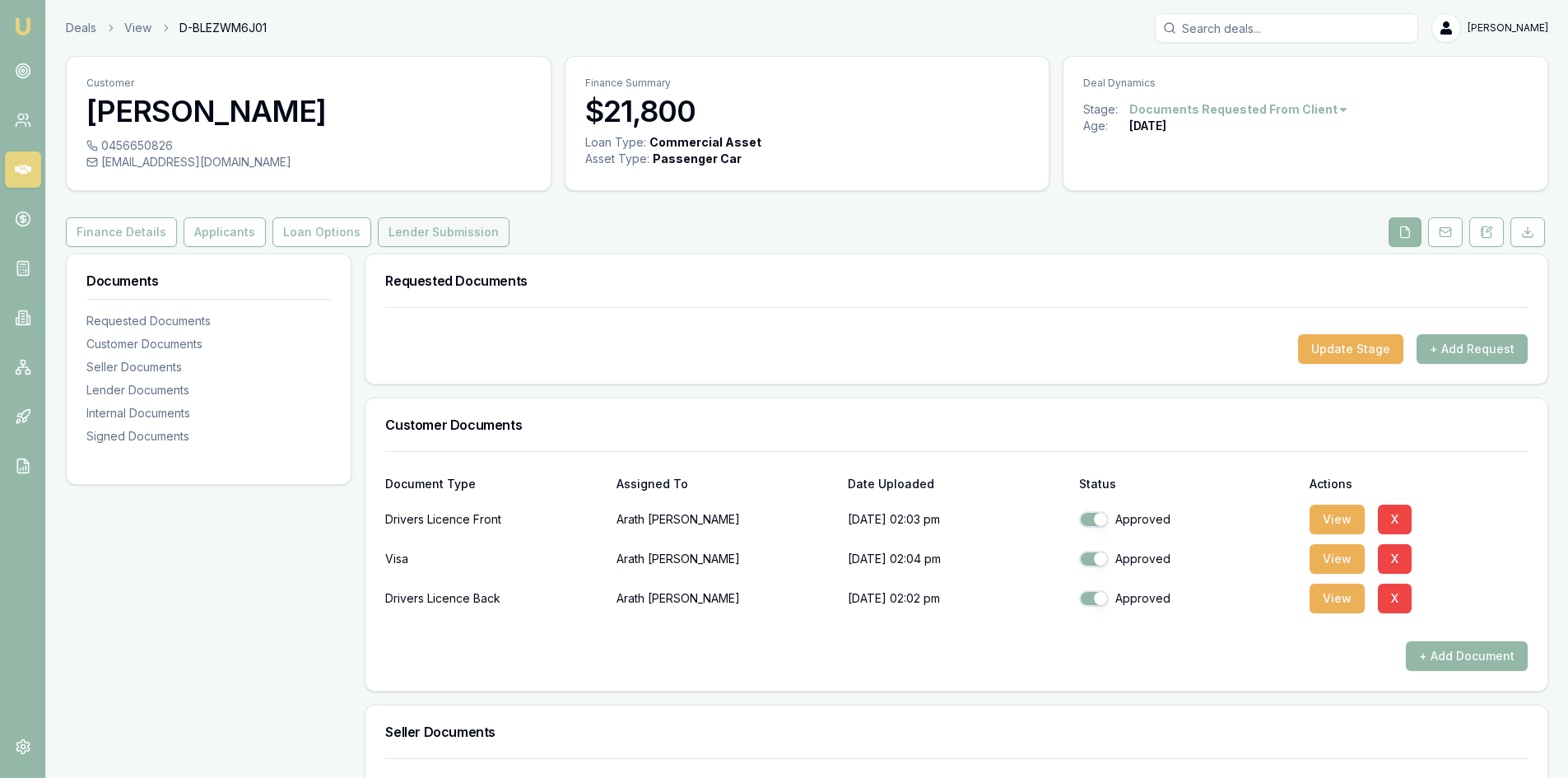
click at [445, 238] on button "Lender Submission" at bounding box center [444, 232] width 132 height 29
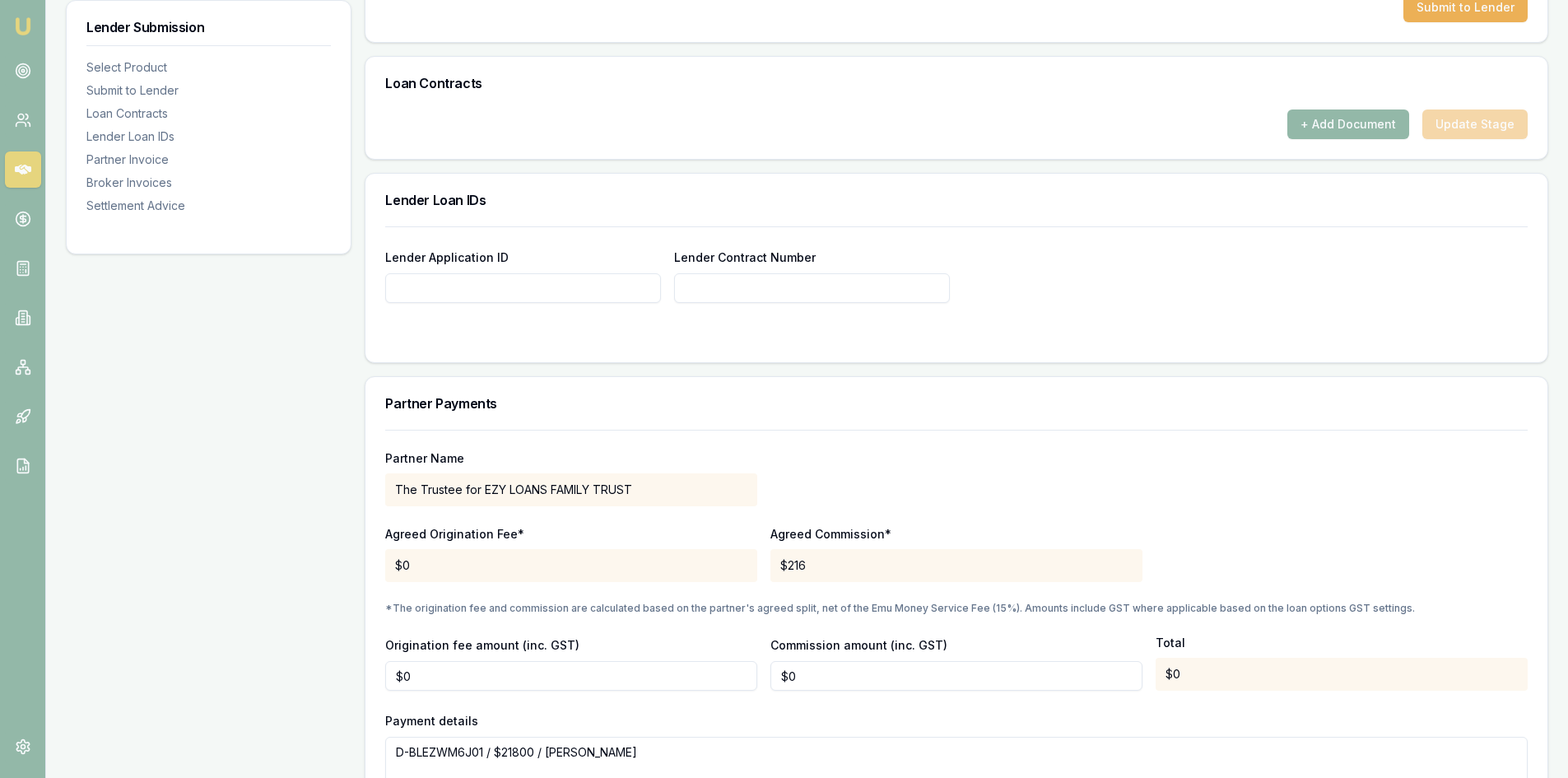
scroll to position [988, 0]
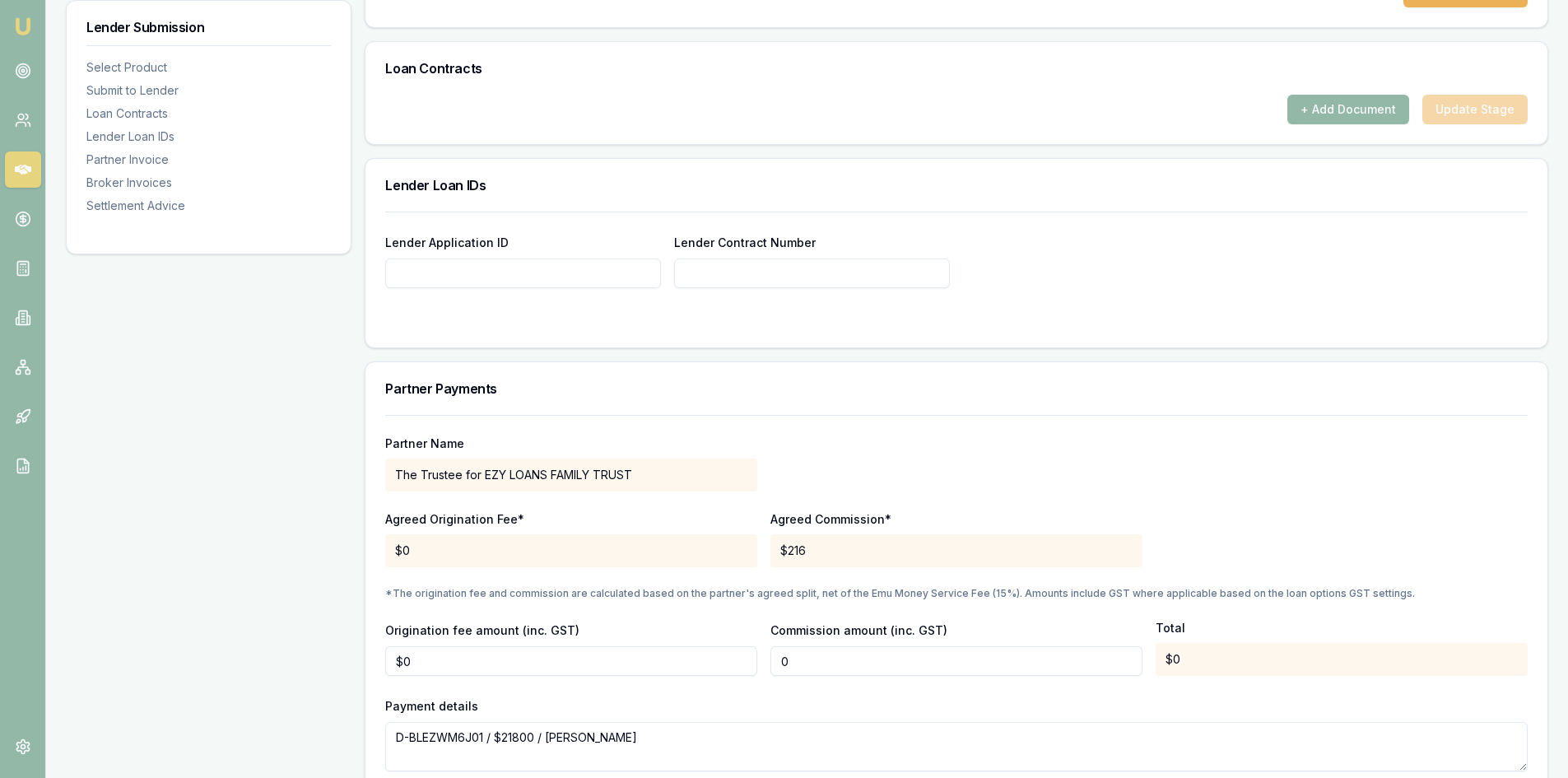
type input "0"
click at [815, 656] on input "0" at bounding box center [956, 660] width 372 height 29
click at [812, 660] on input "0" at bounding box center [956, 660] width 372 height 29
click at [805, 661] on input "0" at bounding box center [956, 660] width 372 height 29
type input "0"
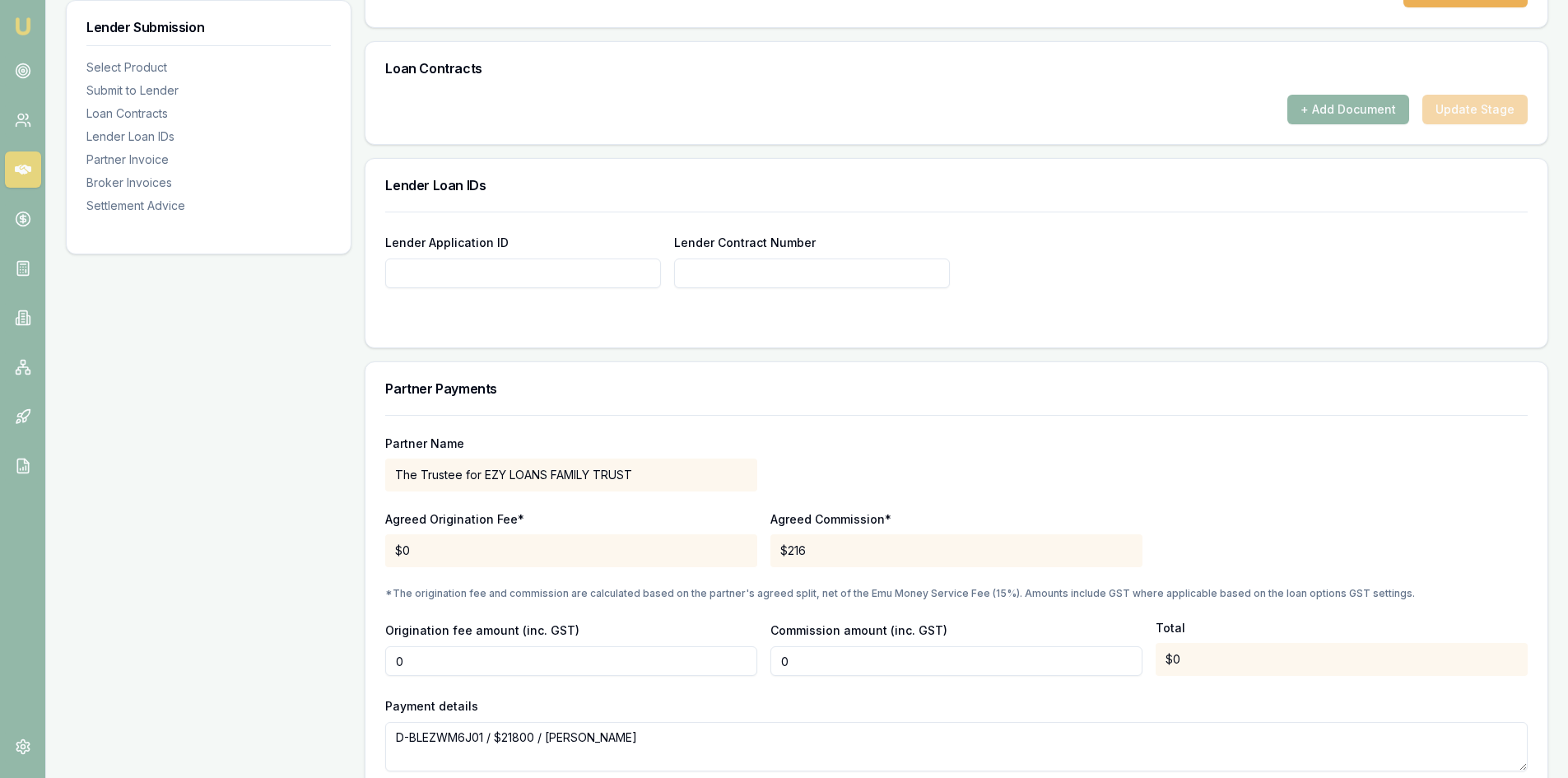
type input "$0"
click at [644, 669] on input "0" at bounding box center [571, 660] width 372 height 29
type input "$0"
click at [799, 655] on input "0" at bounding box center [956, 660] width 372 height 29
type input "$400"
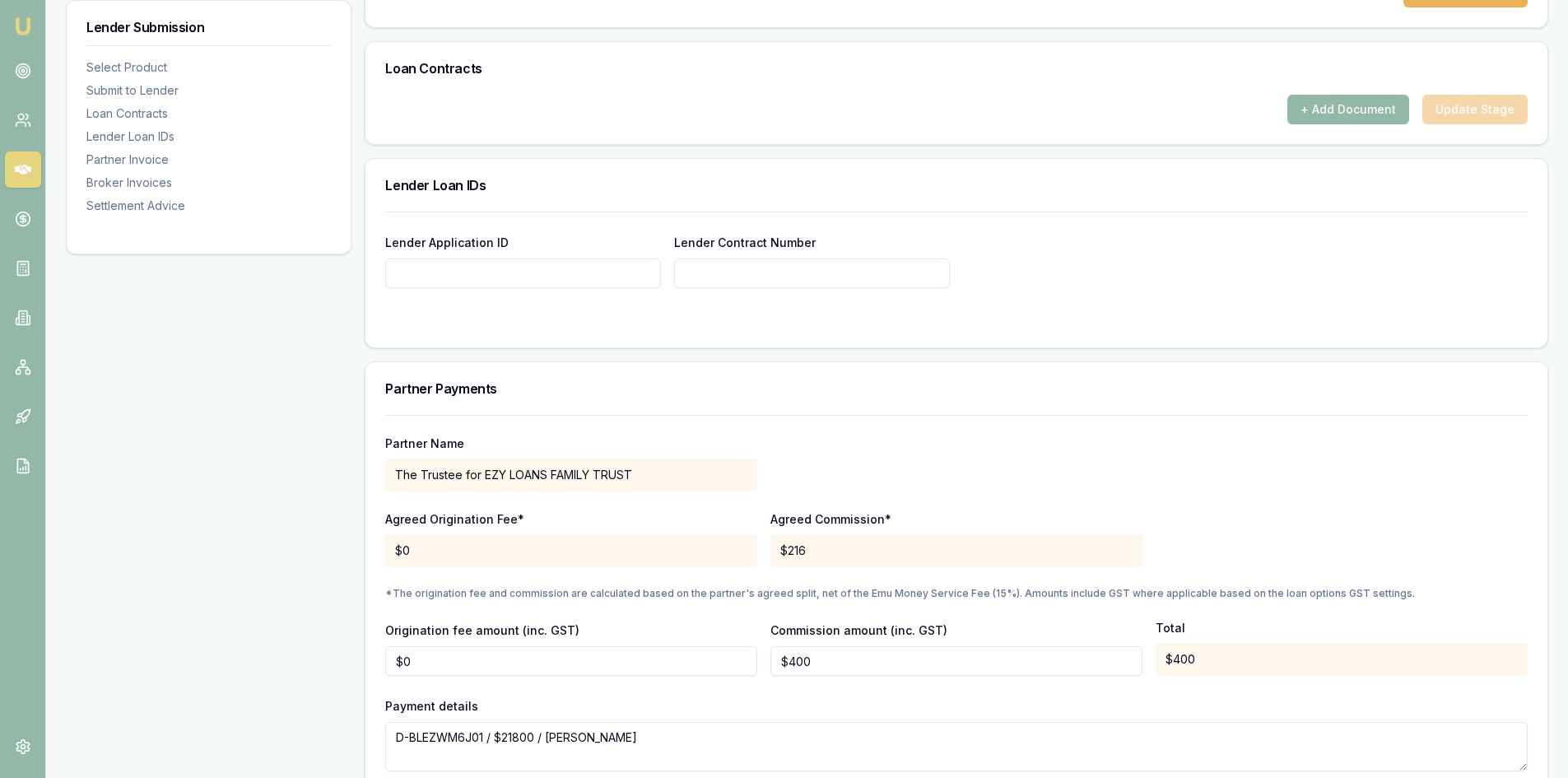
click at [1020, 449] on div "Partner Name The Trustee for [PERSON_NAME] LOANS FAMILY TRUST" at bounding box center [956, 462] width 1142 height 56
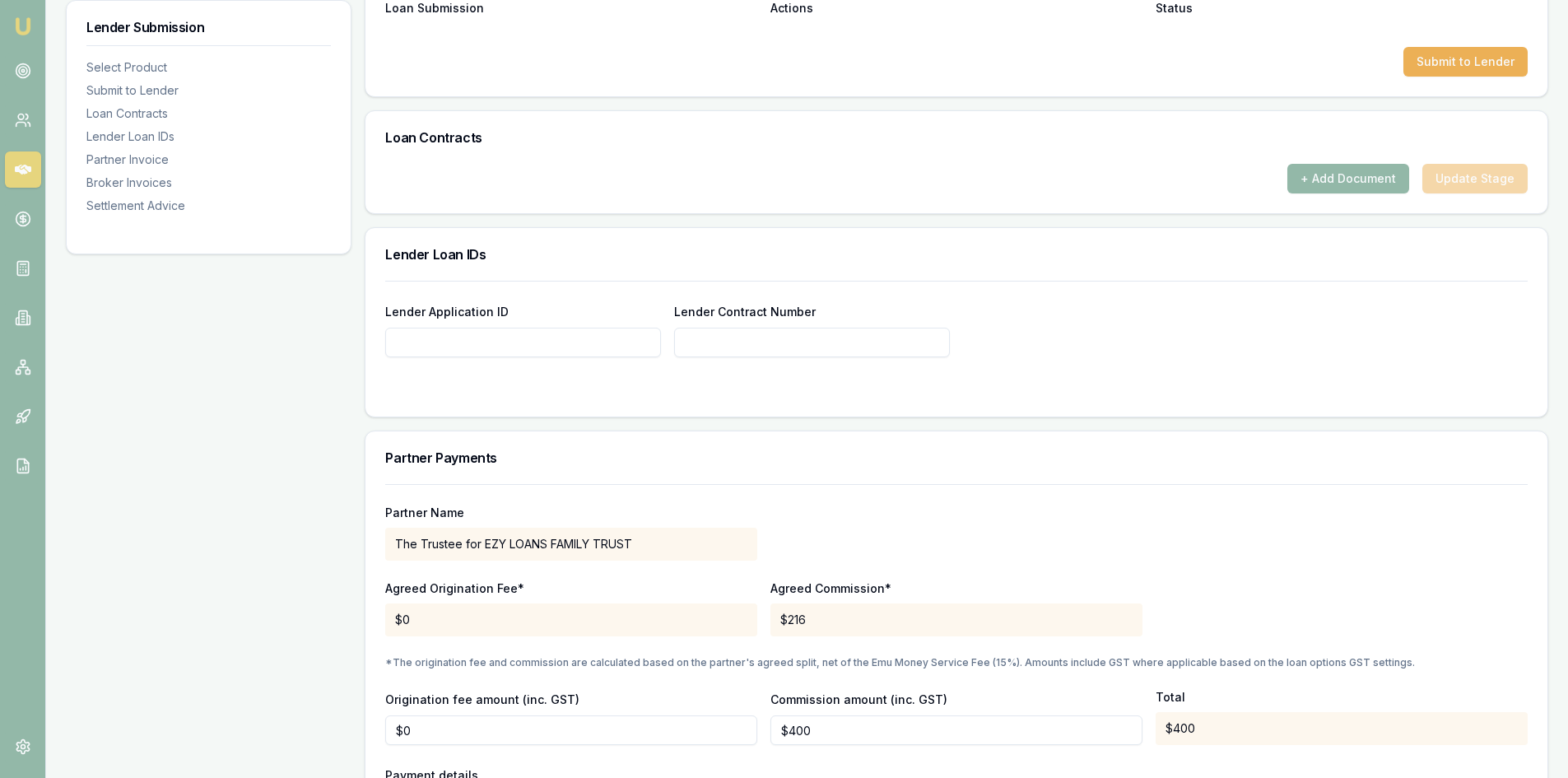
scroll to position [905, 0]
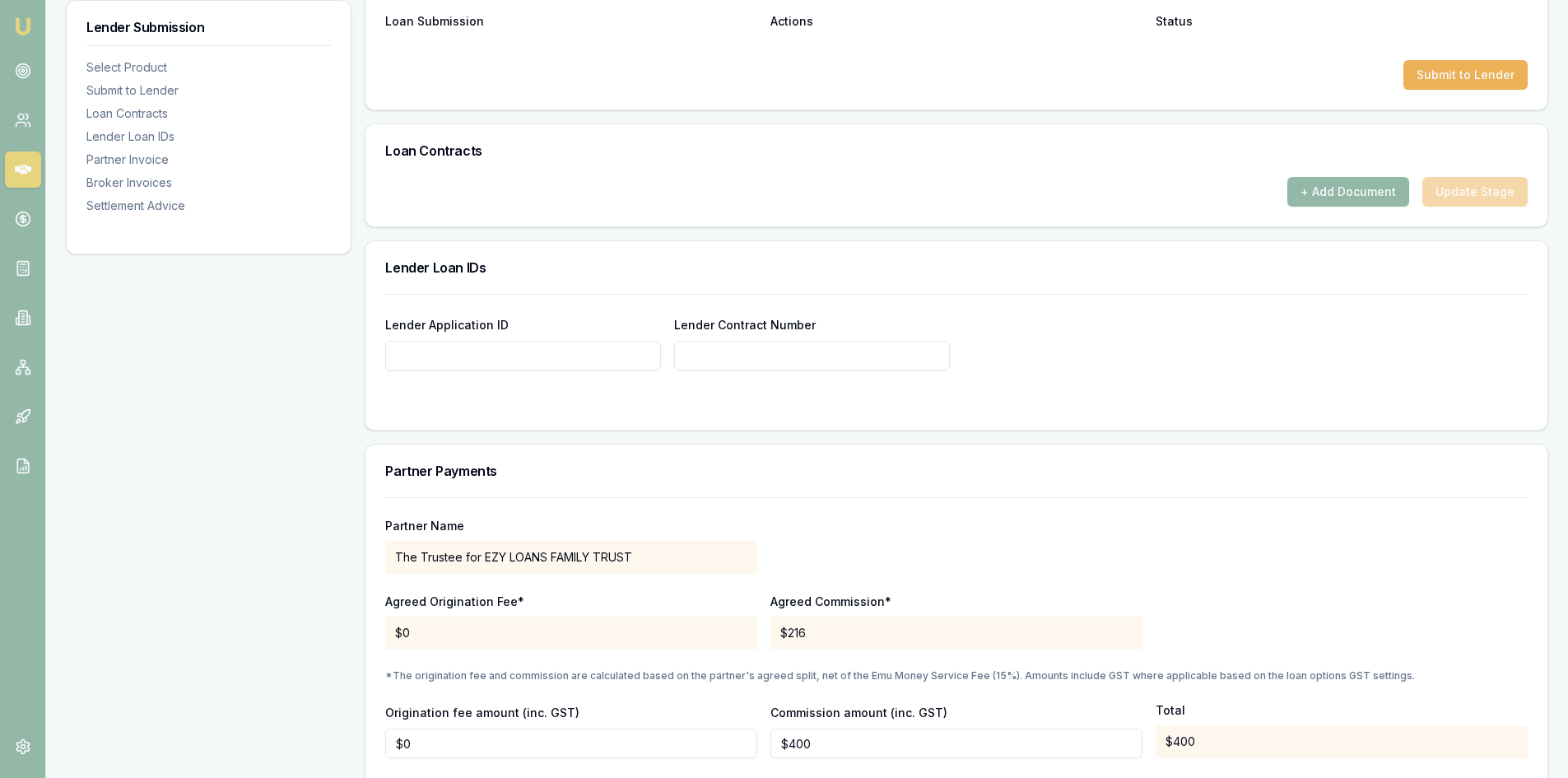
click at [481, 353] on input "Lender Application ID" at bounding box center [523, 355] width 276 height 29
type input "588039"
click at [749, 351] on input "Lender Contract Number" at bounding box center [812, 355] width 276 height 29
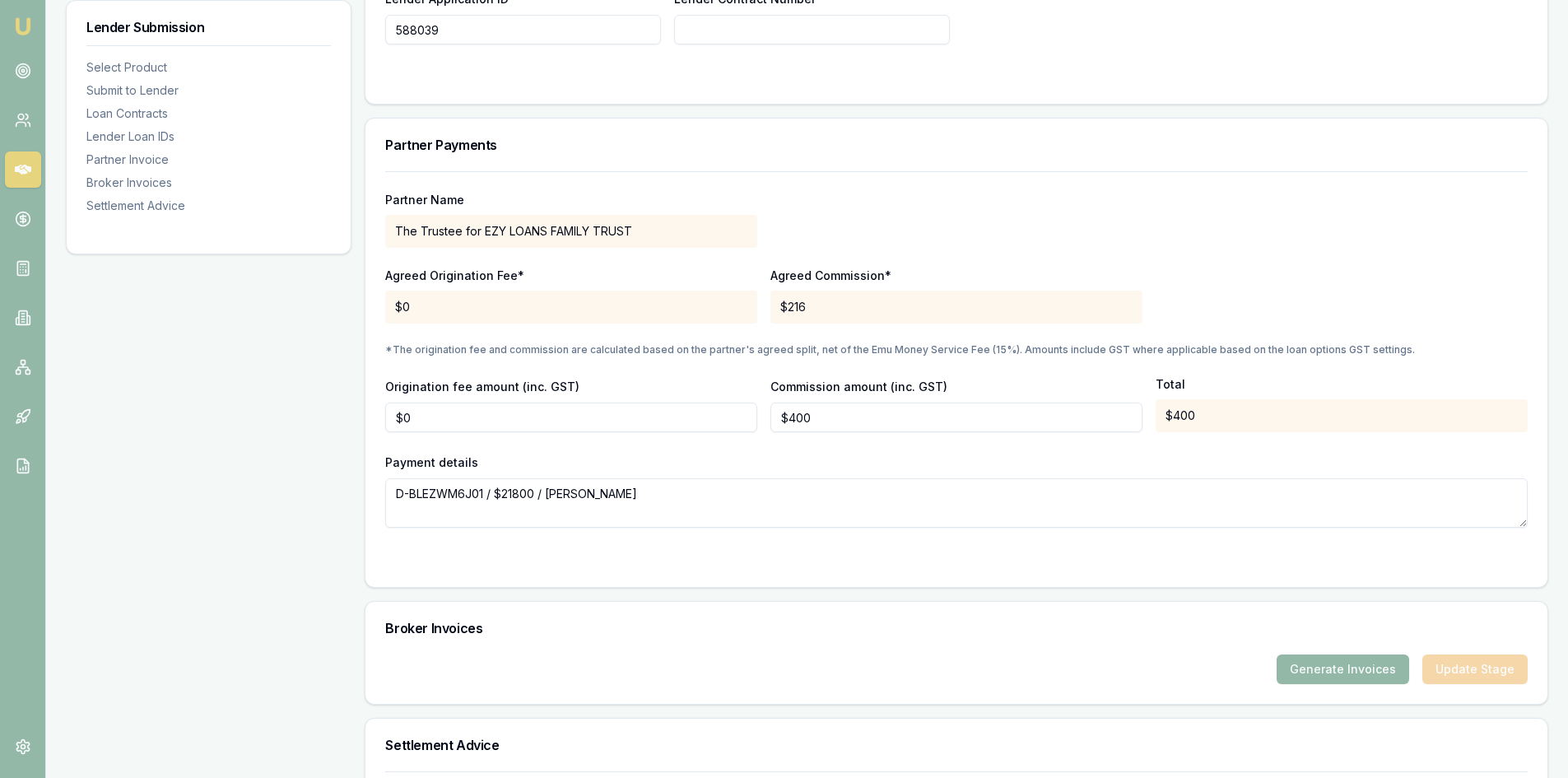
scroll to position [1235, 0]
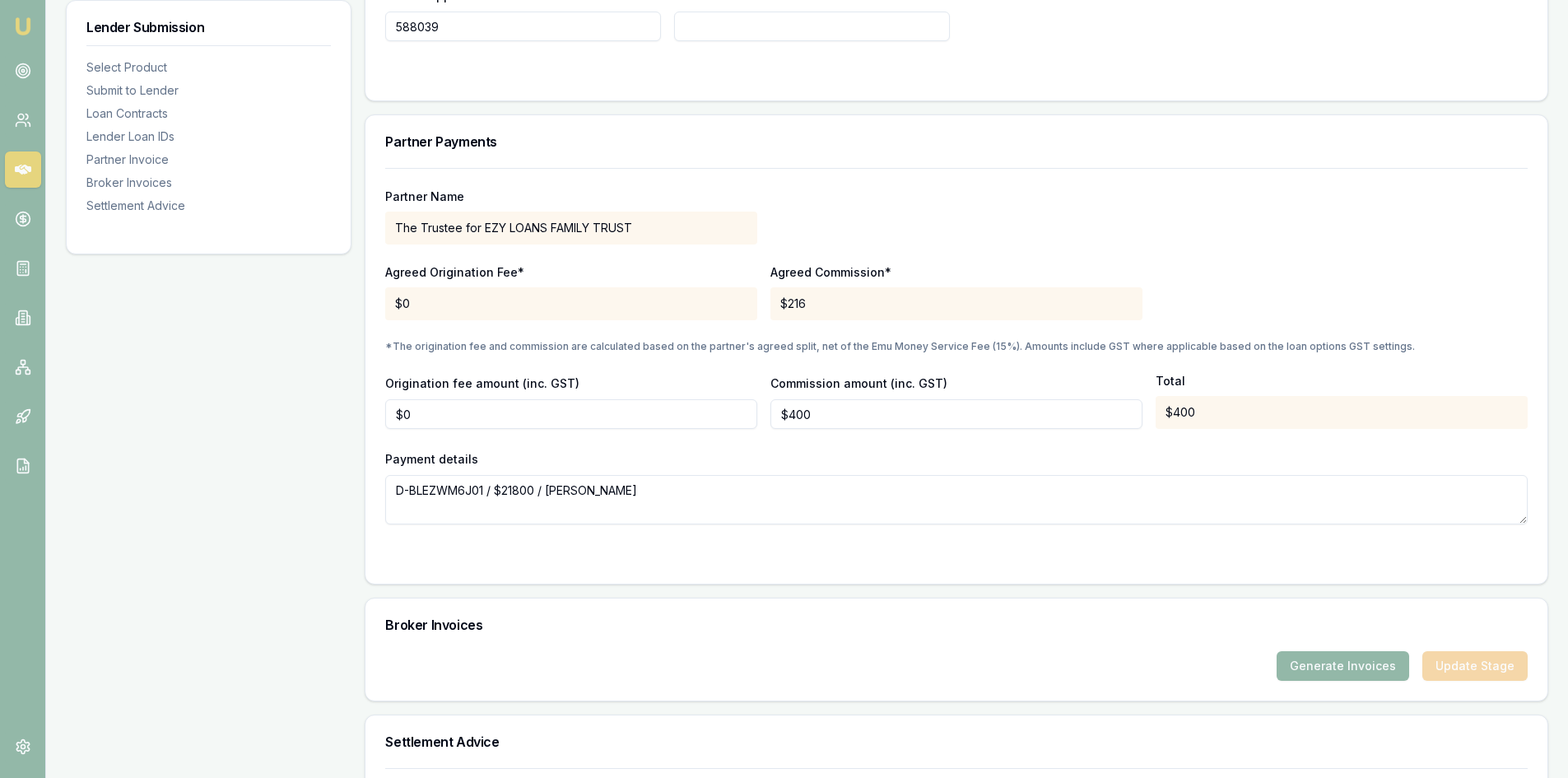
click at [1059, 531] on form "Partner Name The Trustee for EZY LOANS FAMILY TRUST Agreed Origination Fee* $0 …" at bounding box center [956, 365] width 1142 height 396
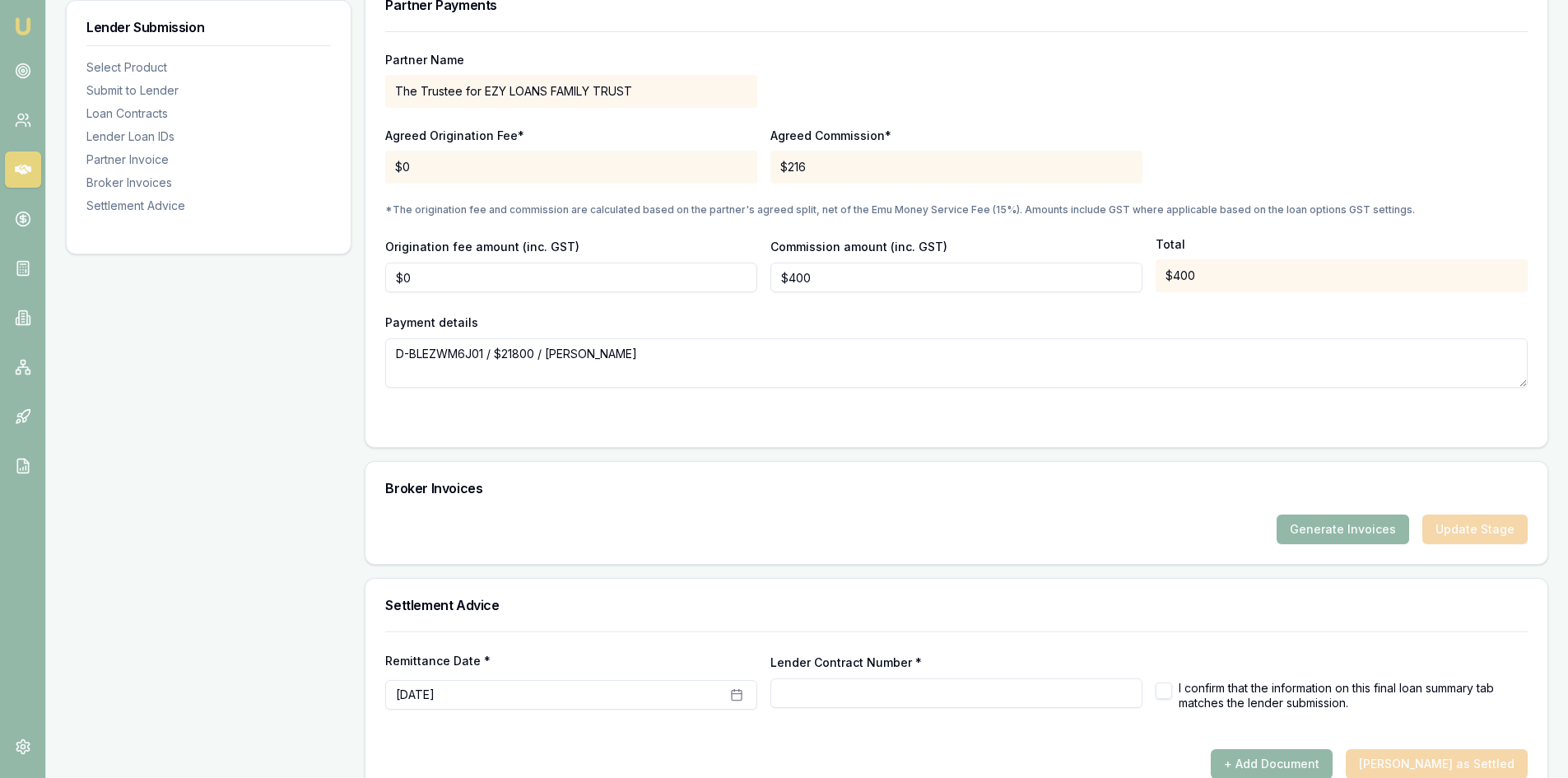
scroll to position [1405, 0]
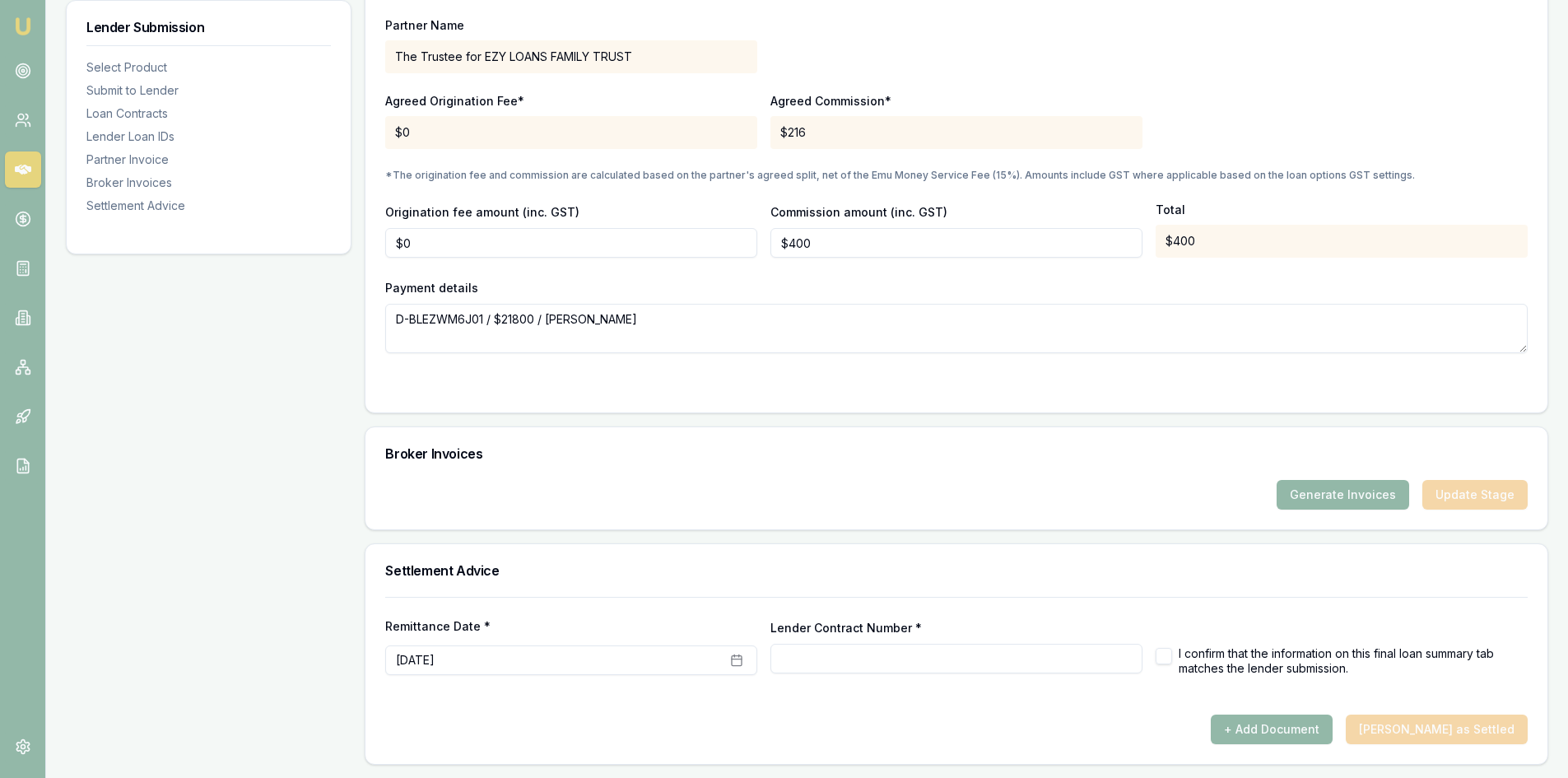
click at [786, 659] on input "Lender Contract Number *" at bounding box center [956, 657] width 372 height 29
type input "588039"
drag, startPoint x: 1170, startPoint y: 647, endPoint x: 1171, endPoint y: 658, distance: 11.0
click at [1171, 652] on div "I confirm that the information on this final loan summary tab matches the lende…" at bounding box center [1341, 660] width 372 height 29
click at [1159, 654] on button "button" at bounding box center [1163, 656] width 16 height 16
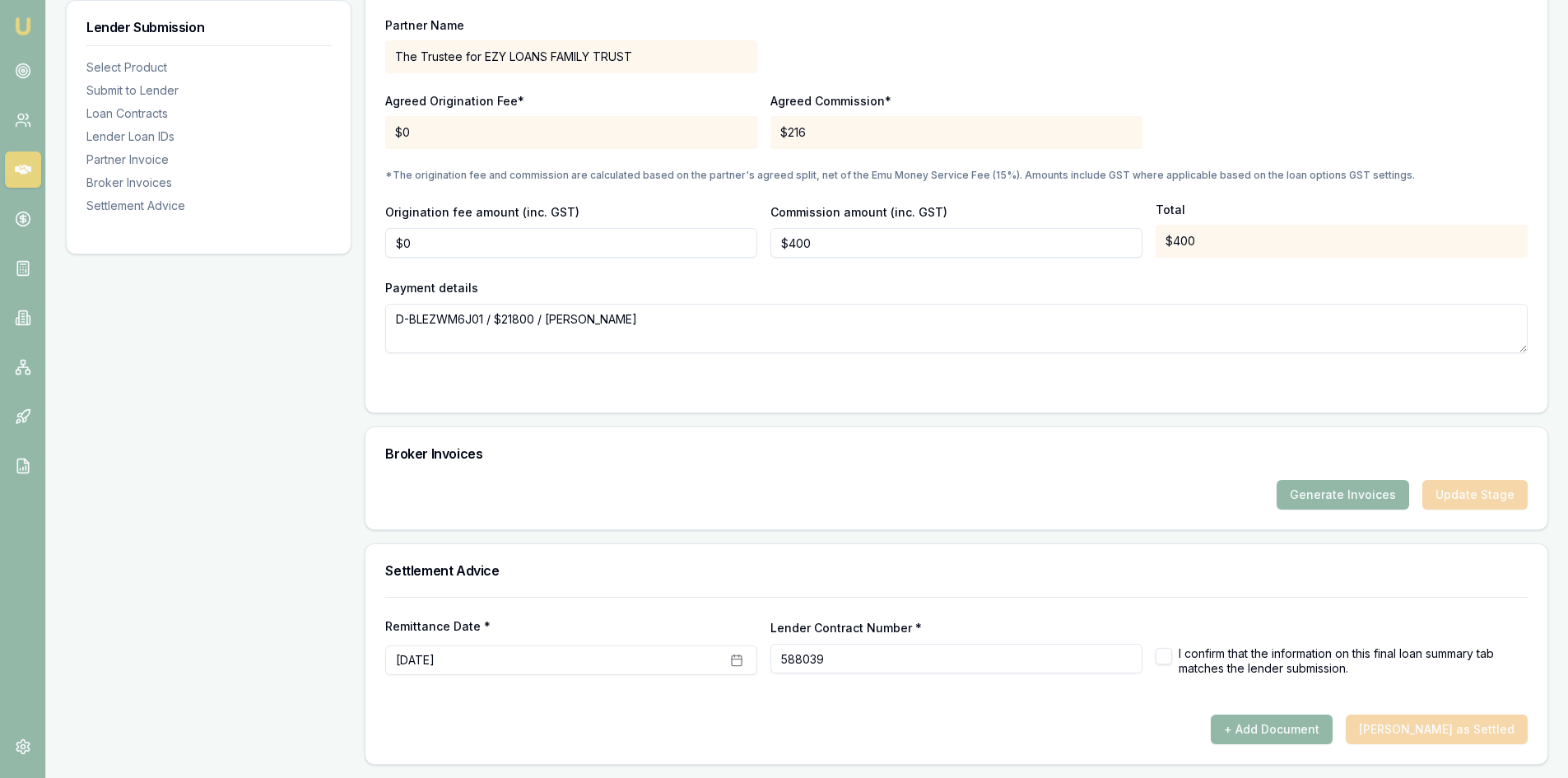
checkbox input "true"
click at [1269, 719] on button "+ Add Document" at bounding box center [1270, 728] width 121 height 29
checkbox input "false"
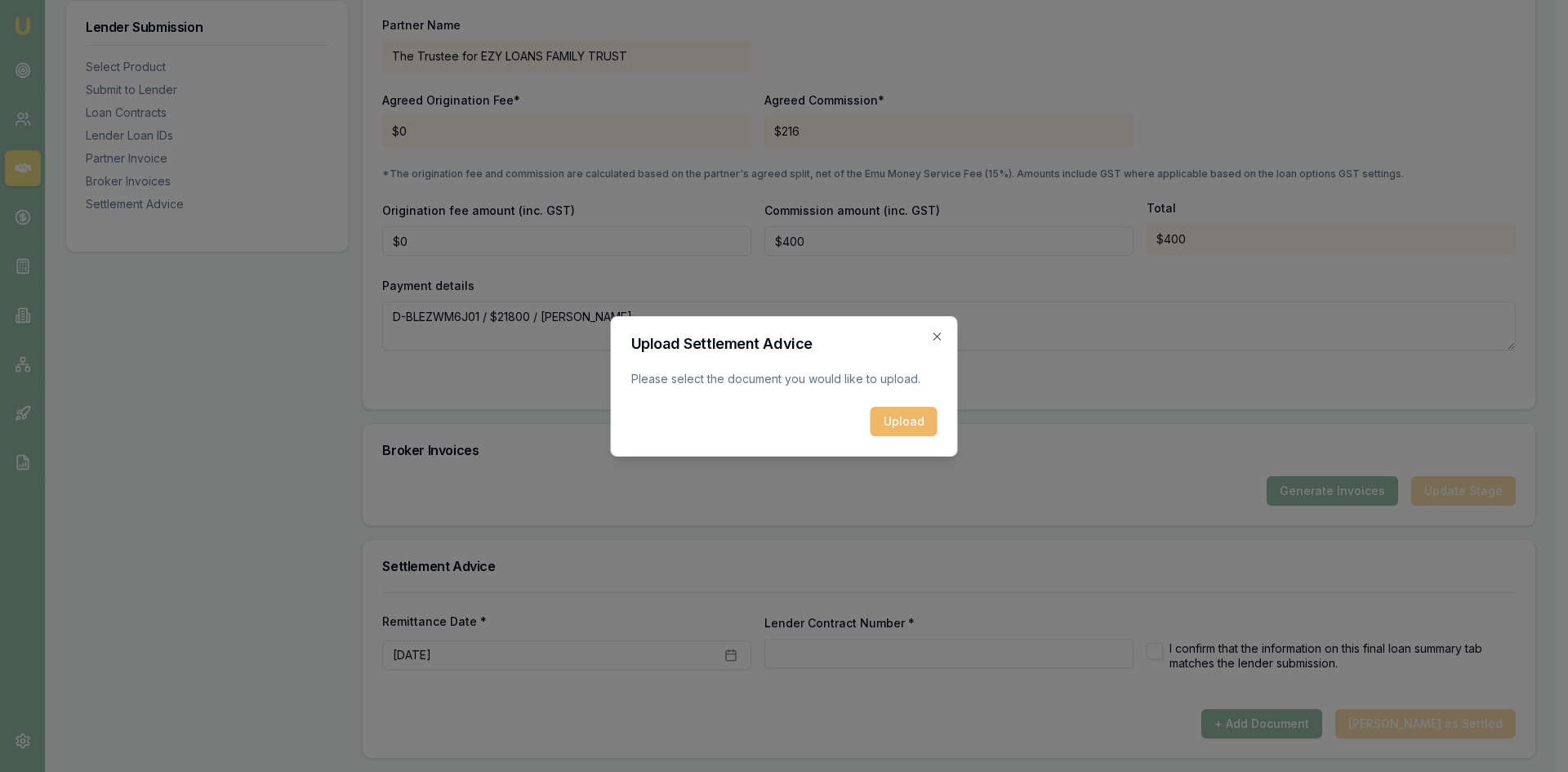
click at [905, 422] on button "Upload" at bounding box center [904, 421] width 67 height 29
click at [938, 337] on icon "button" at bounding box center [937, 336] width 7 height 7
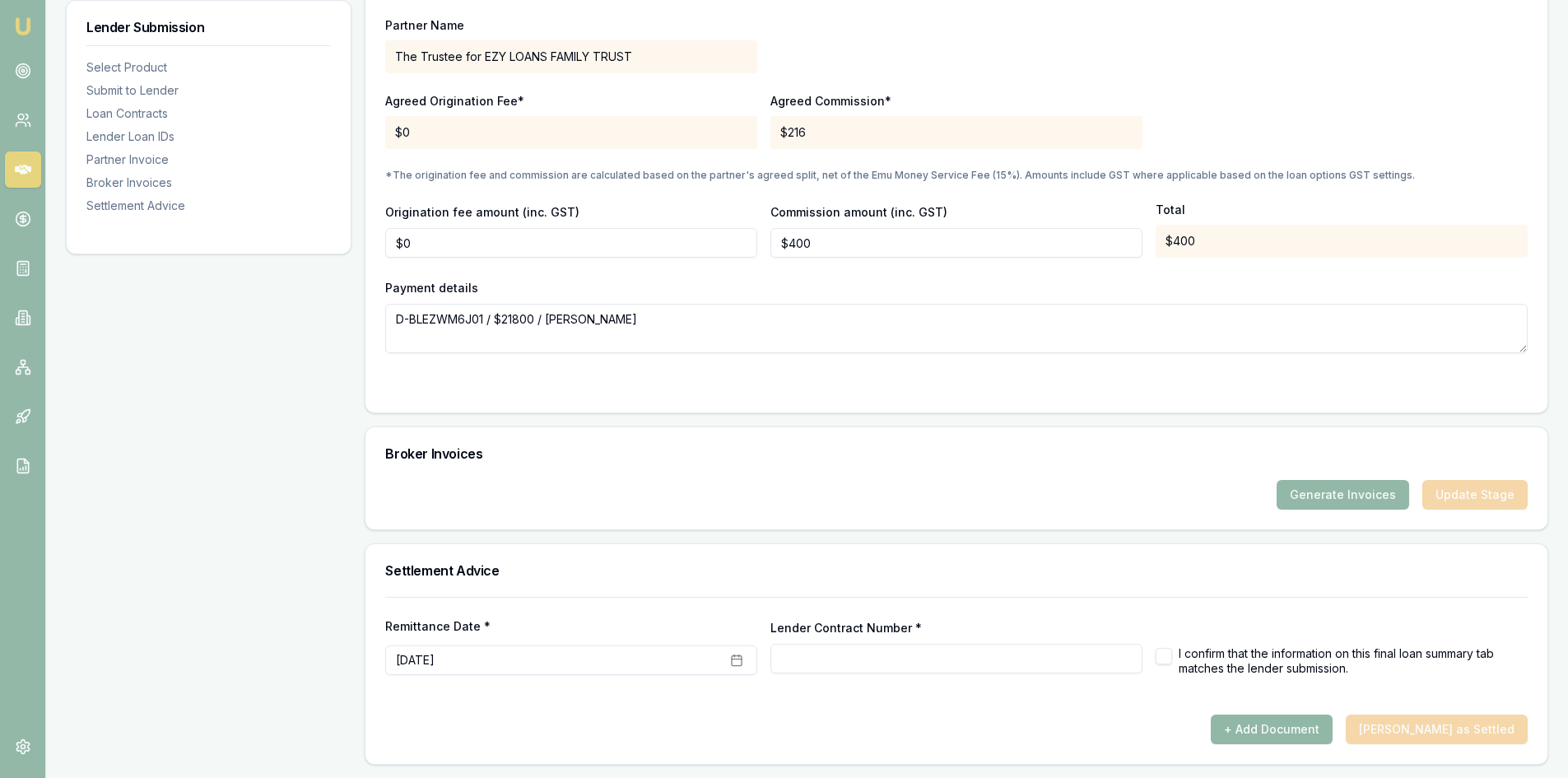
click at [1277, 717] on button "+ Add Document" at bounding box center [1270, 728] width 121 height 29
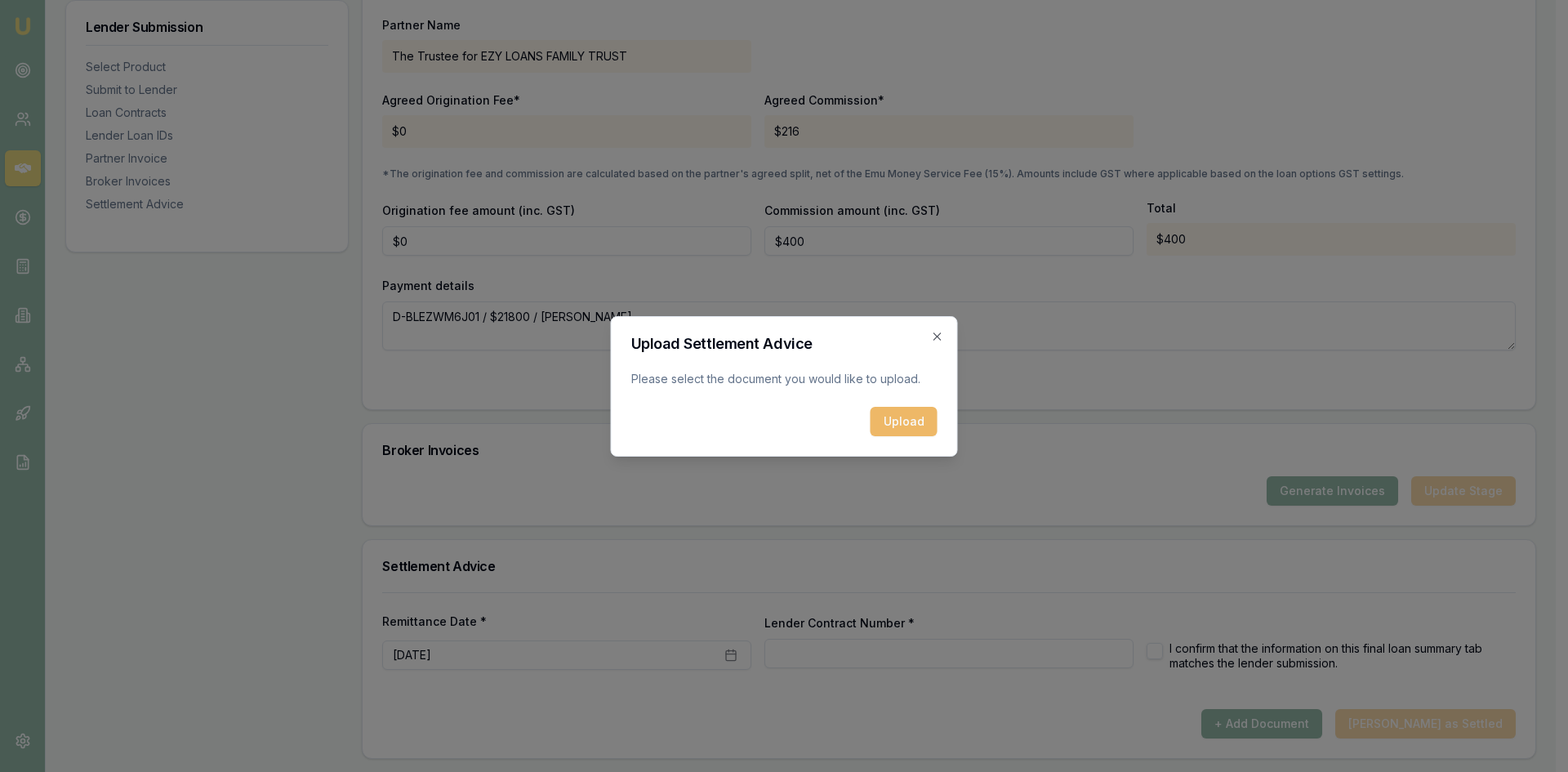
click at [906, 424] on button "Upload" at bounding box center [904, 421] width 67 height 29
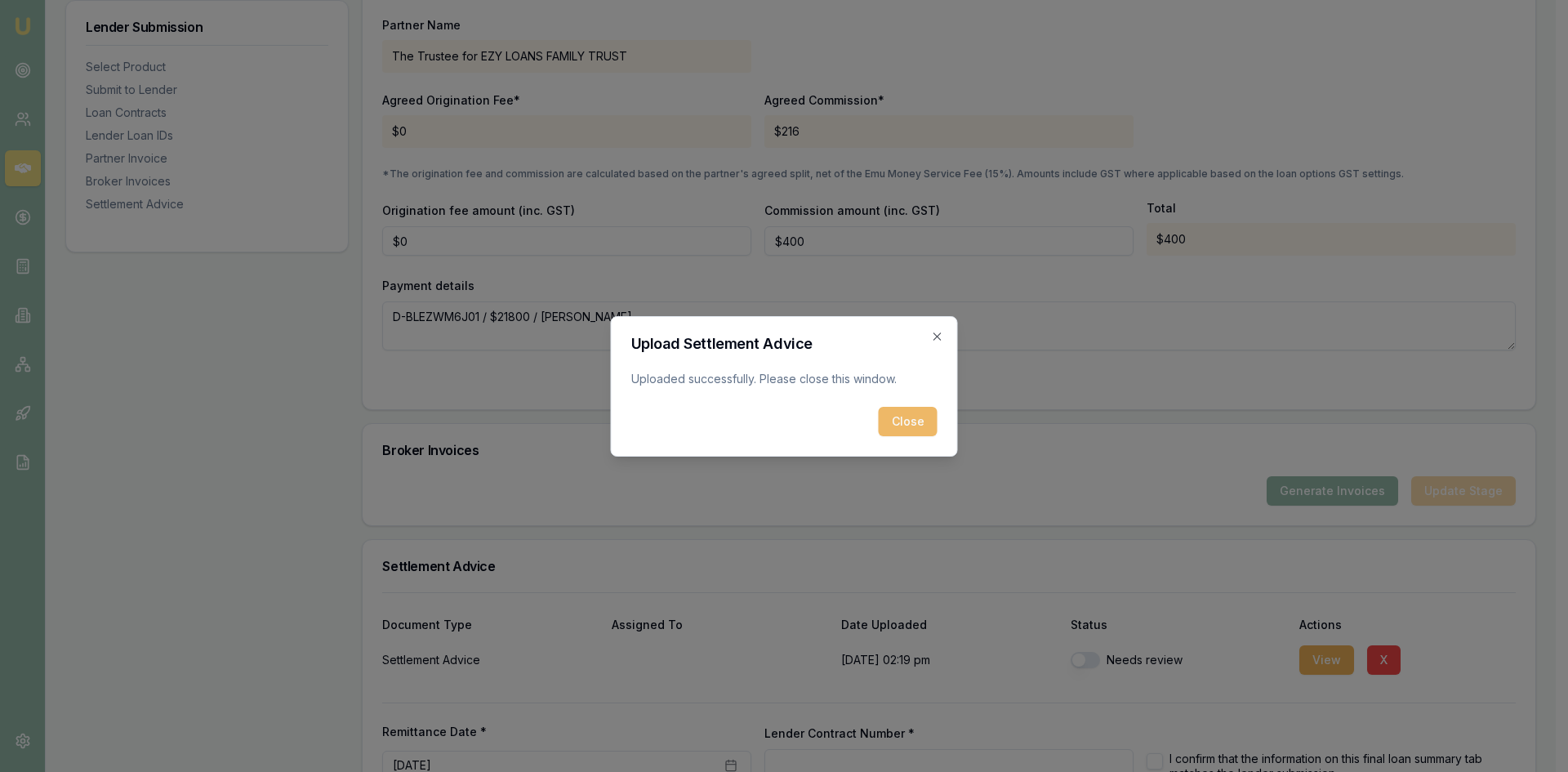
click at [929, 414] on button "Close" at bounding box center [907, 421] width 59 height 29
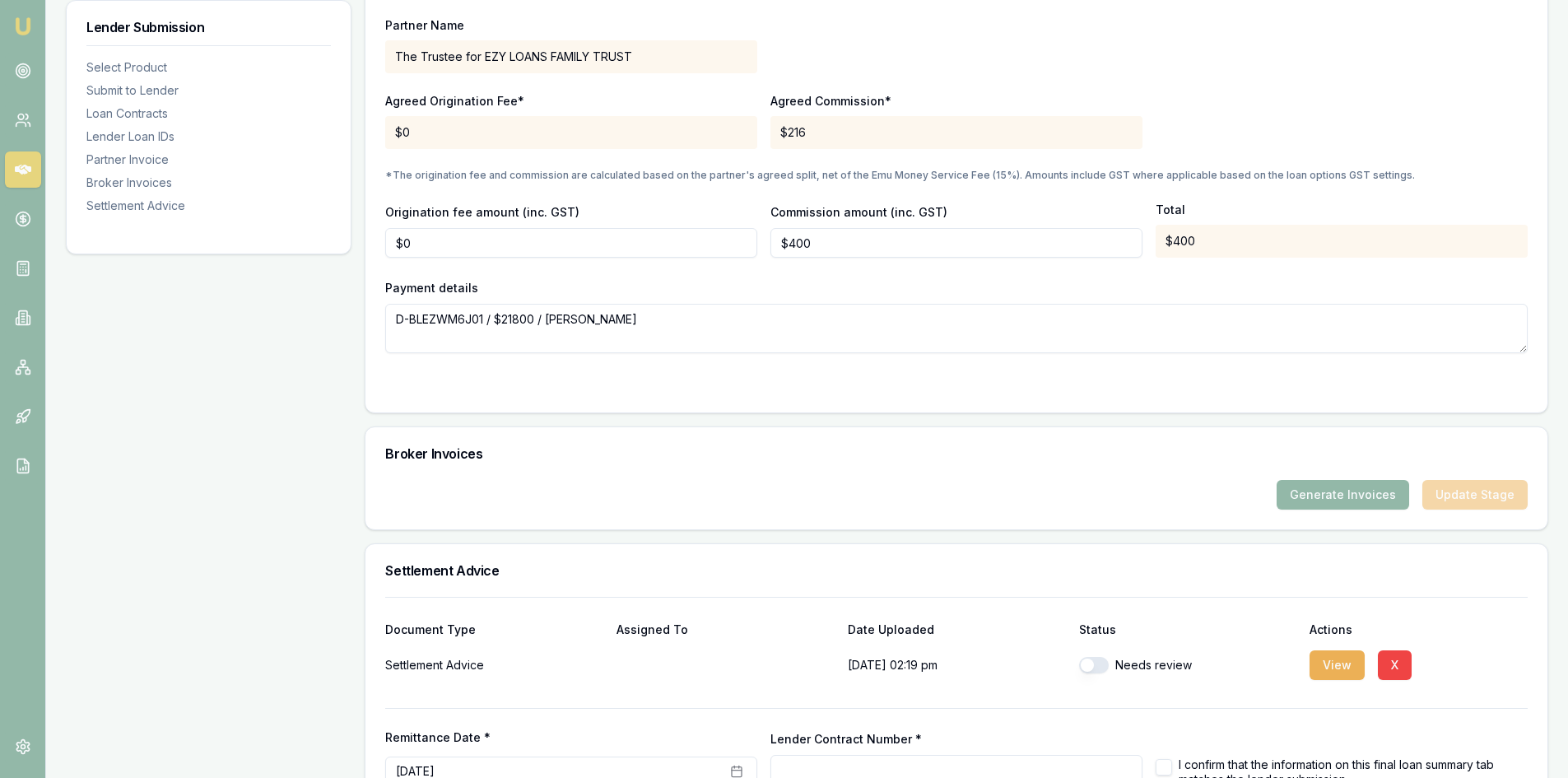
click at [1095, 663] on button "button" at bounding box center [1093, 664] width 29 height 16
checkbox input "true"
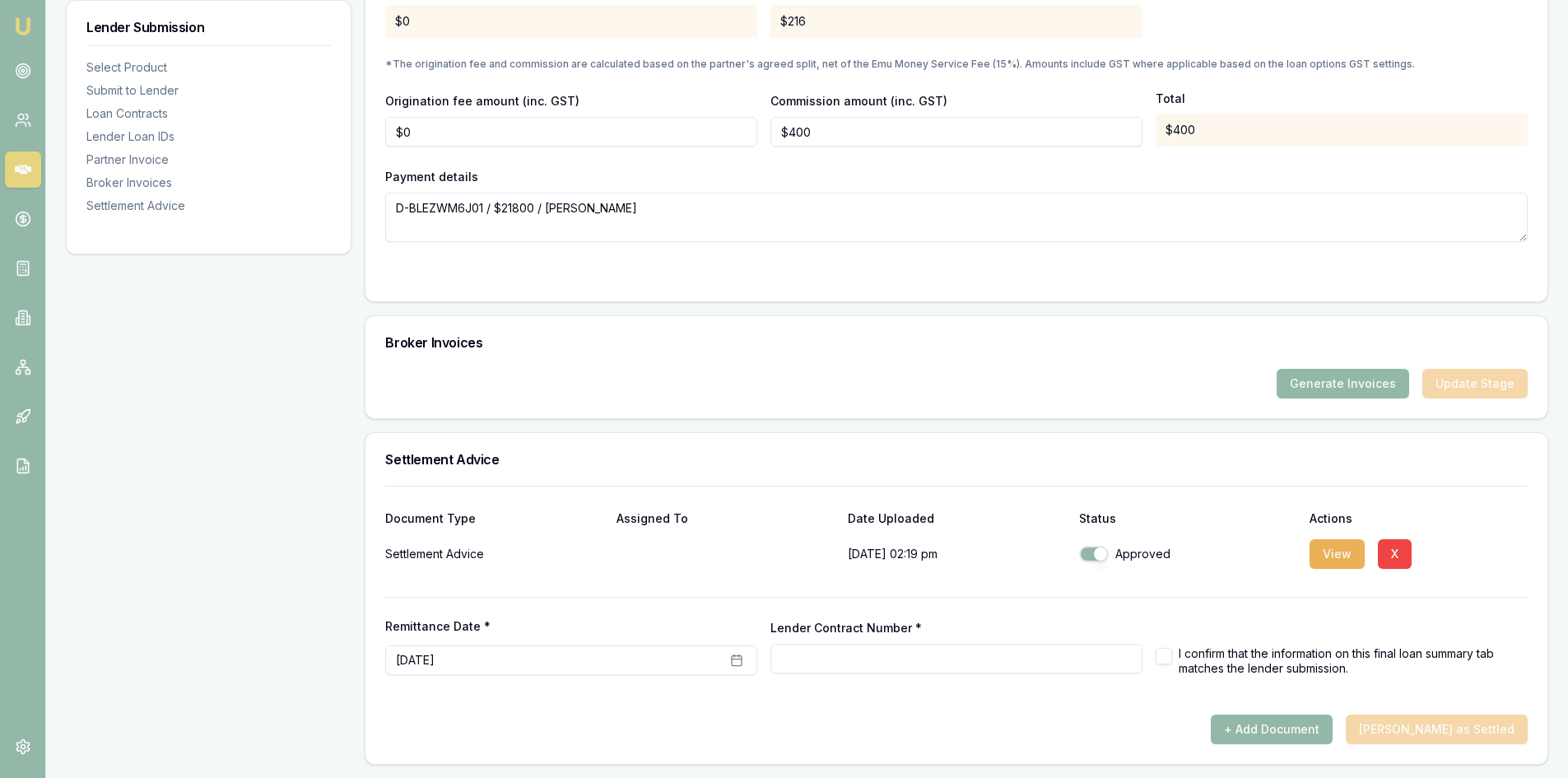
click at [1163, 656] on button "button" at bounding box center [1163, 656] width 16 height 16
checkbox input "true"
click at [858, 663] on input "Lender Contract Number *" at bounding box center [956, 657] width 372 height 29
type input "588039"
click at [930, 362] on div "Broker Invoices" at bounding box center [956, 343] width 1182 height 53
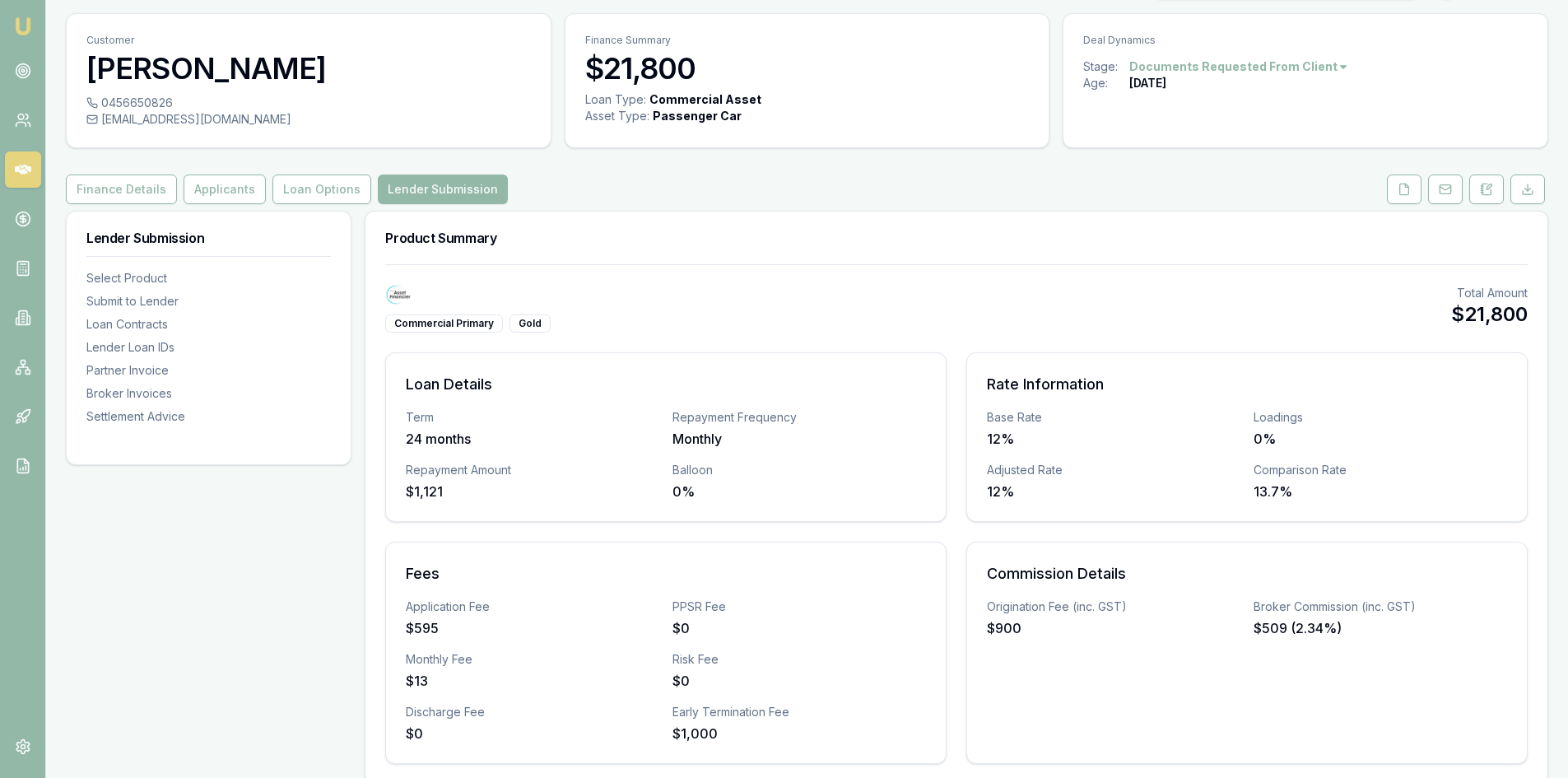
scroll to position [82, 0]
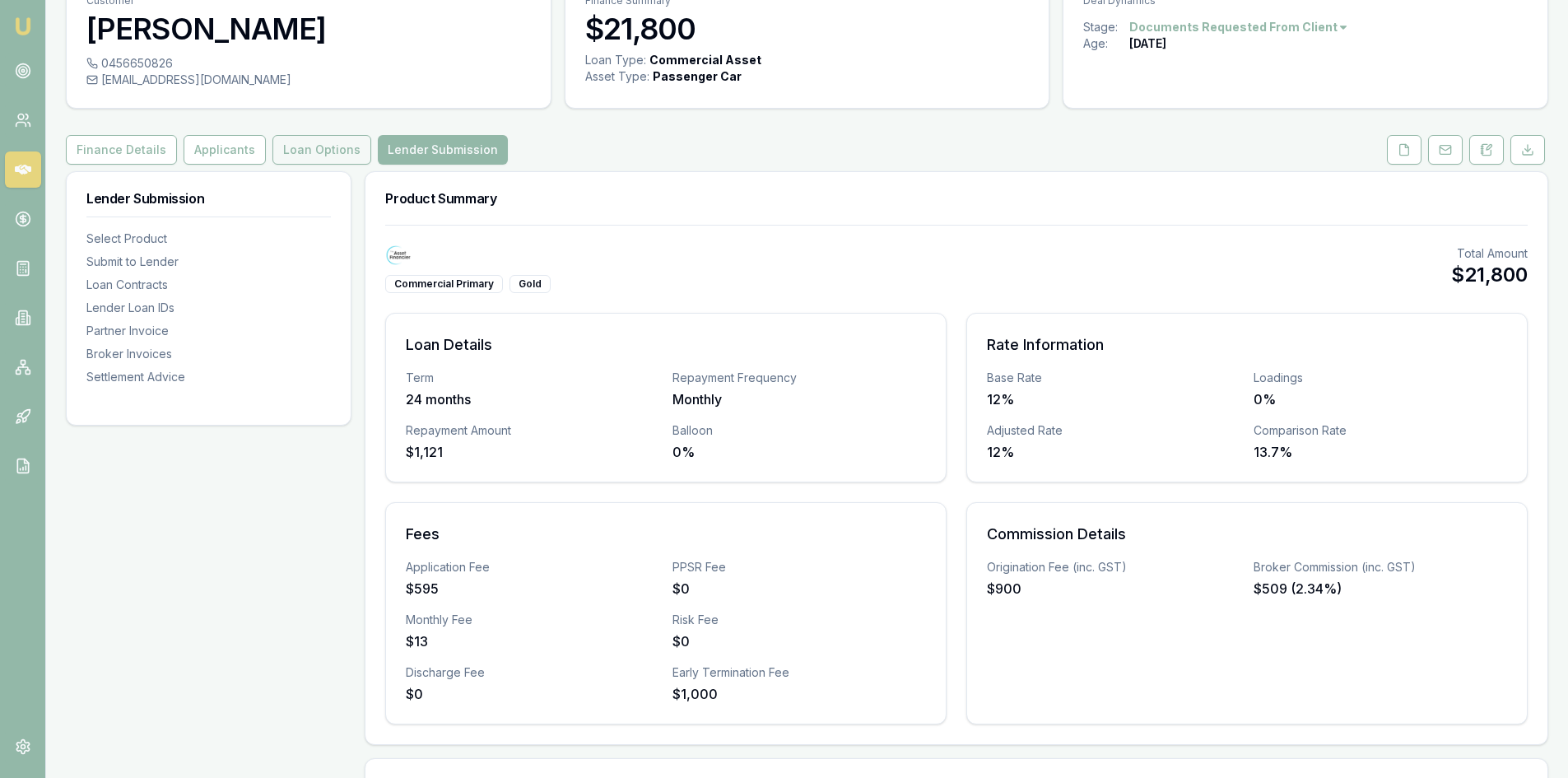
click at [310, 154] on button "Loan Options" at bounding box center [321, 149] width 99 height 29
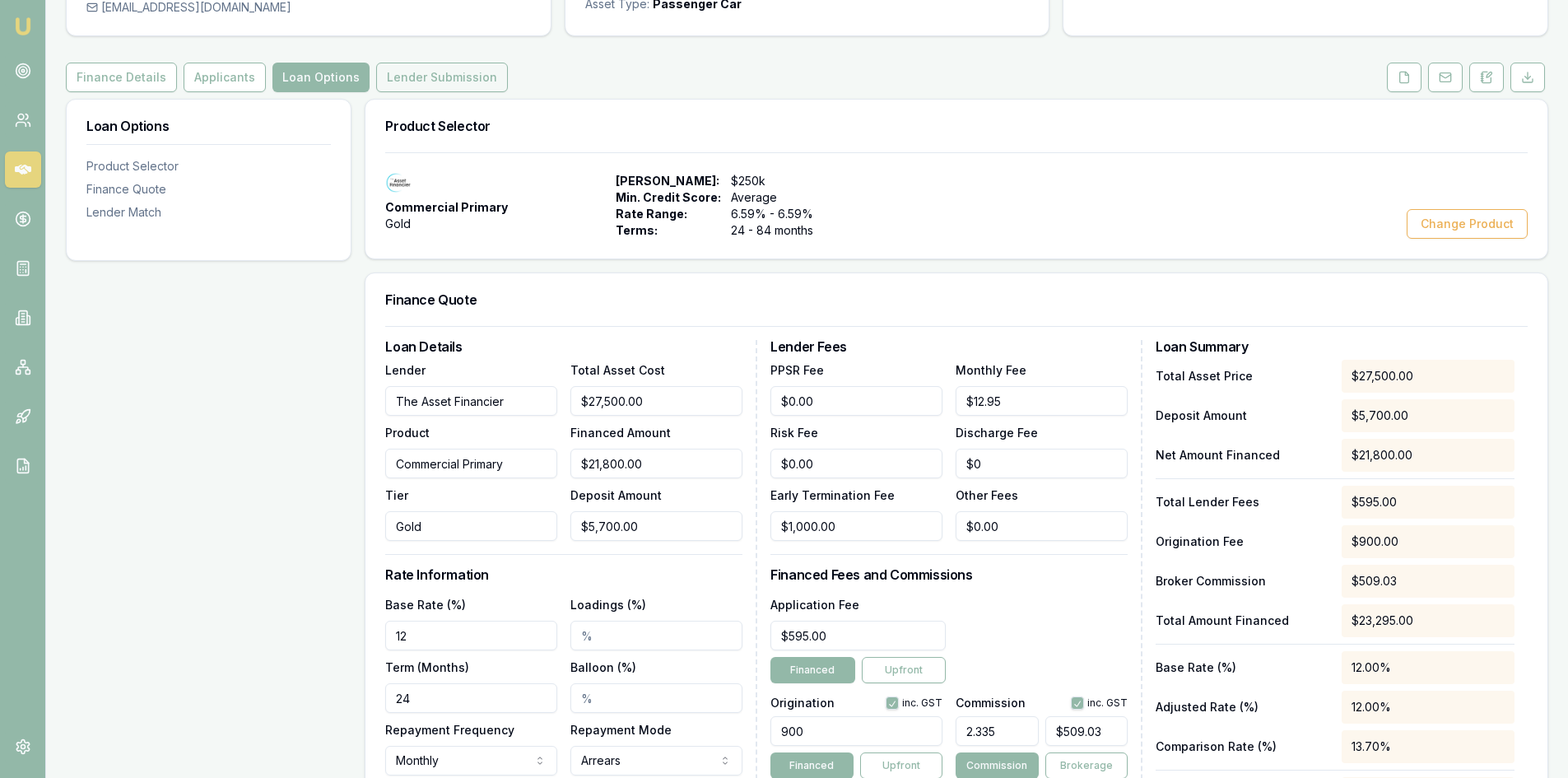
scroll to position [2, 0]
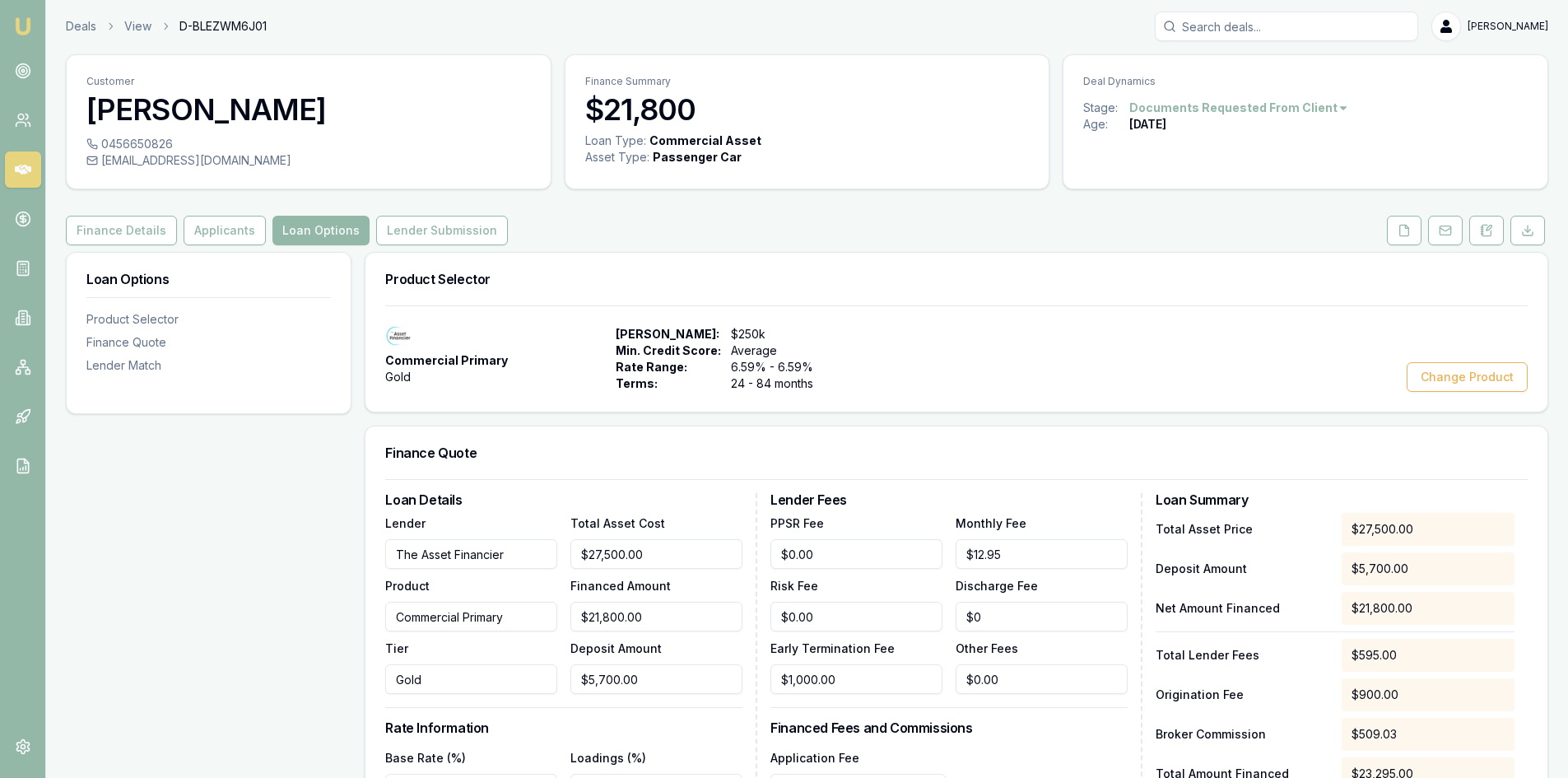
click at [429, 214] on div "Customer [PERSON_NAME] 0456650826 [EMAIL_ADDRESS][DOMAIN_NAME] Finance Summary …" at bounding box center [807, 780] width 1482 height 1451
click at [415, 233] on button "Lender Submission" at bounding box center [442, 230] width 132 height 29
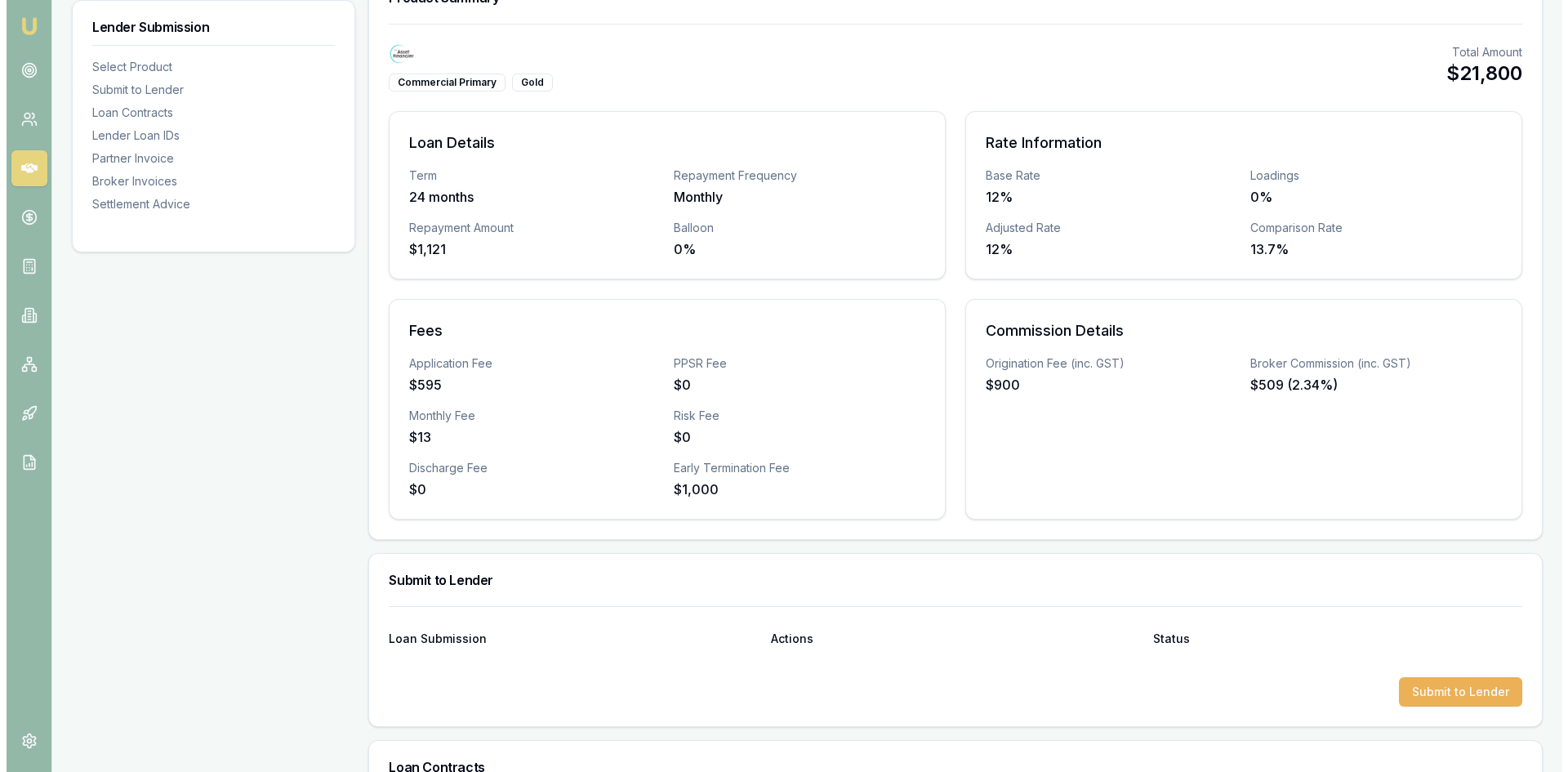
scroll to position [280, 0]
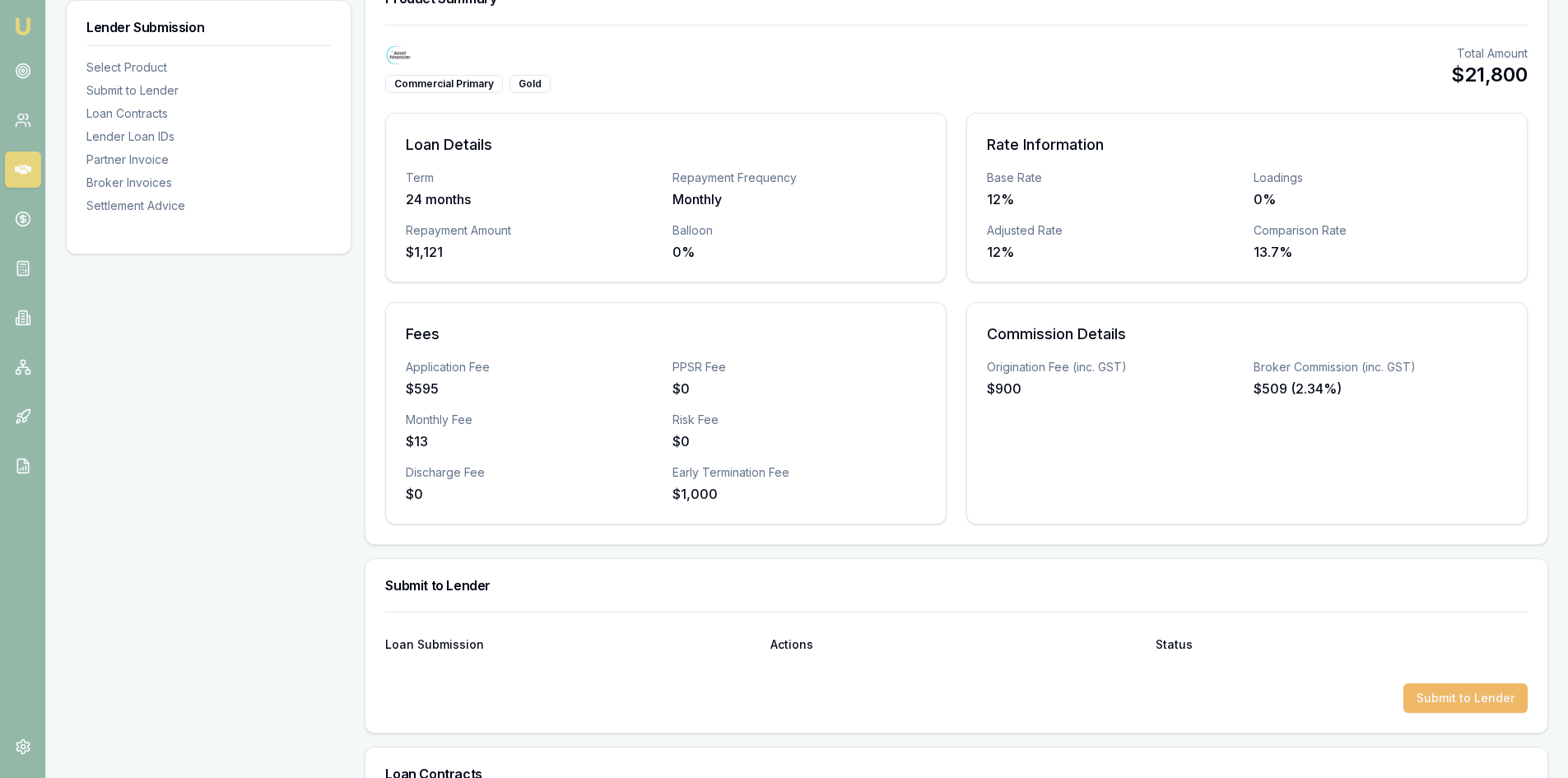
click at [1423, 700] on button "Submit to Lender" at bounding box center [1465, 697] width 124 height 29
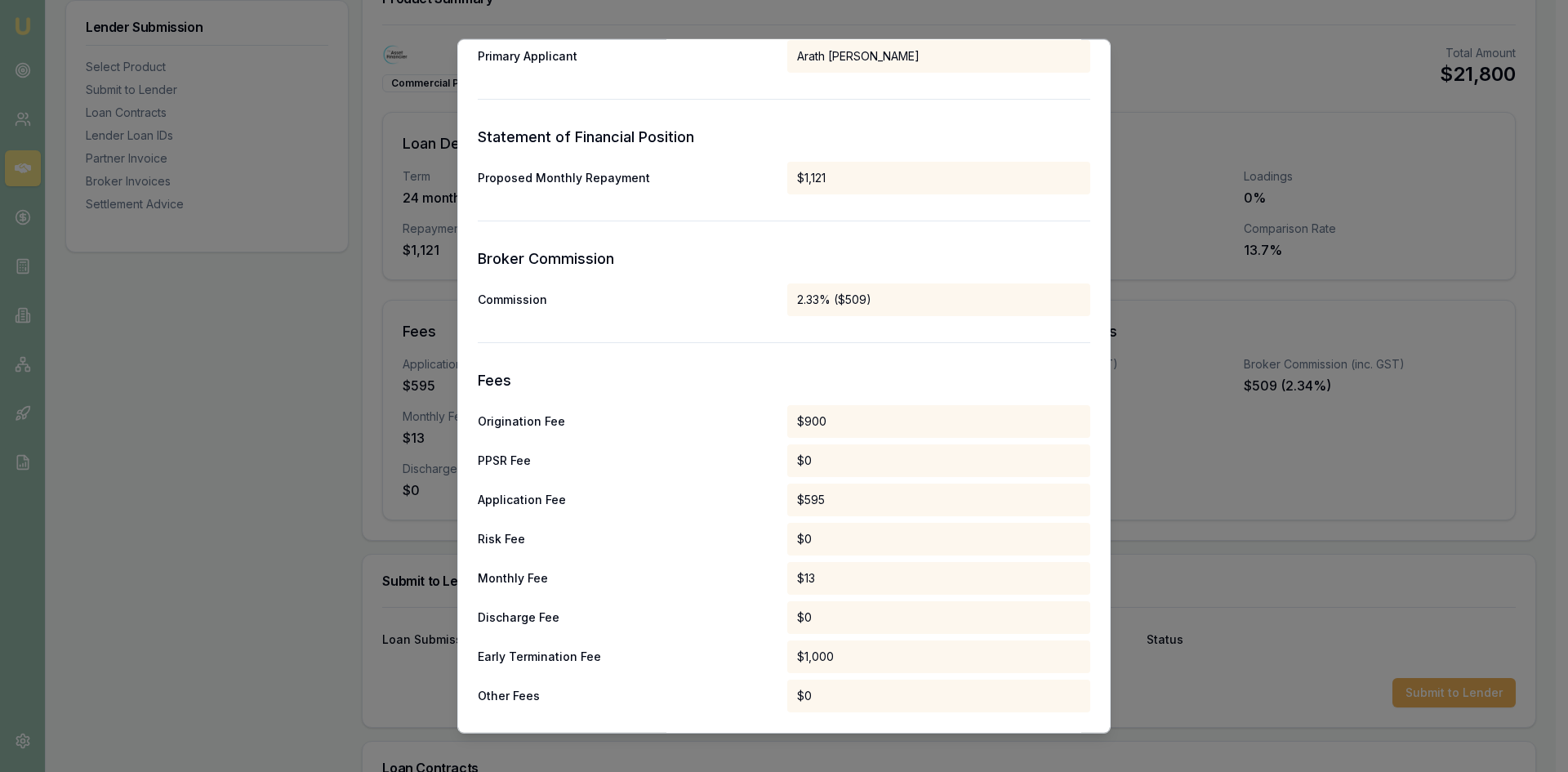
scroll to position [738, 0]
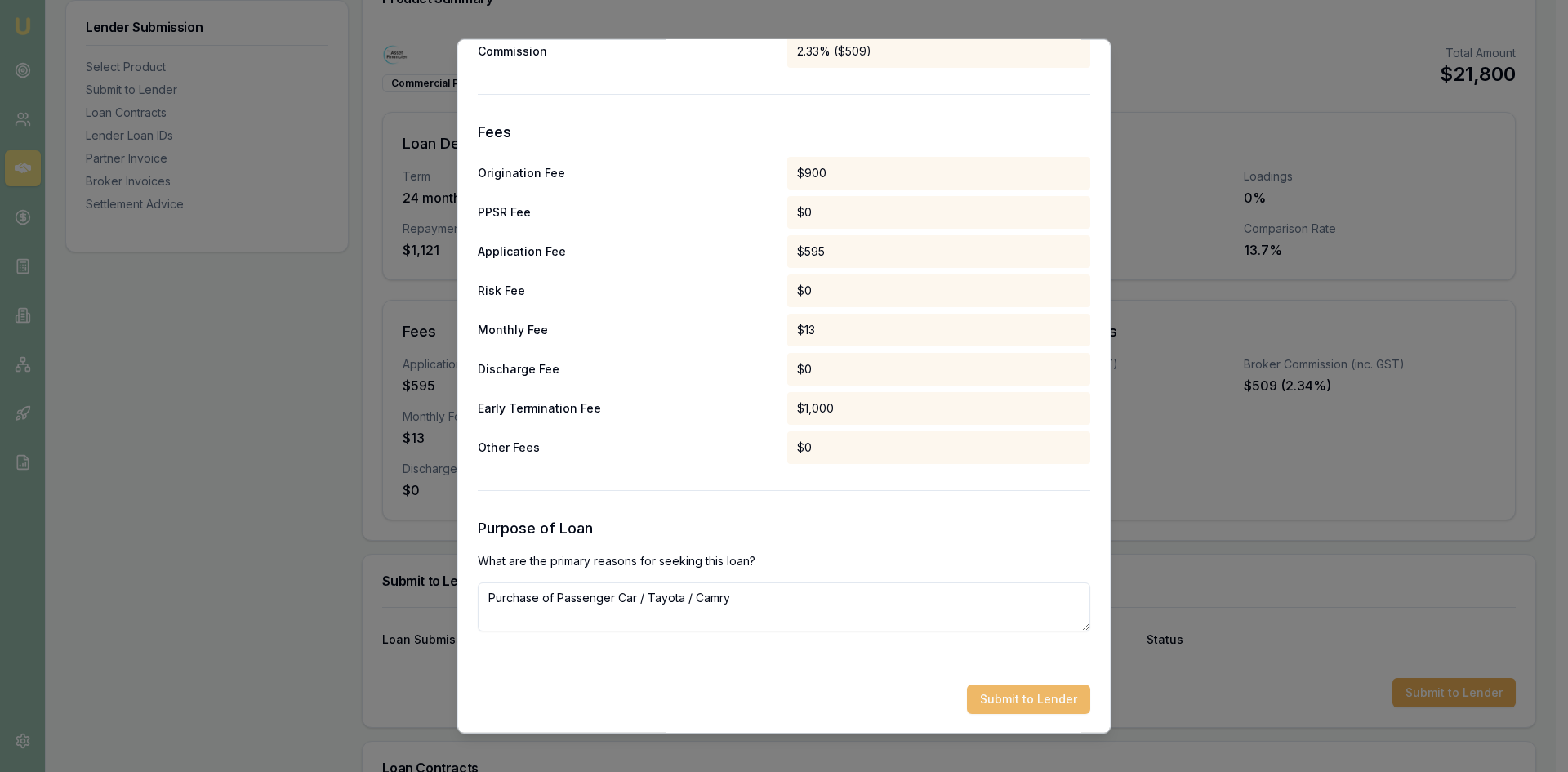
click at [976, 701] on button "Submit to Lender" at bounding box center [1029, 697] width 123 height 29
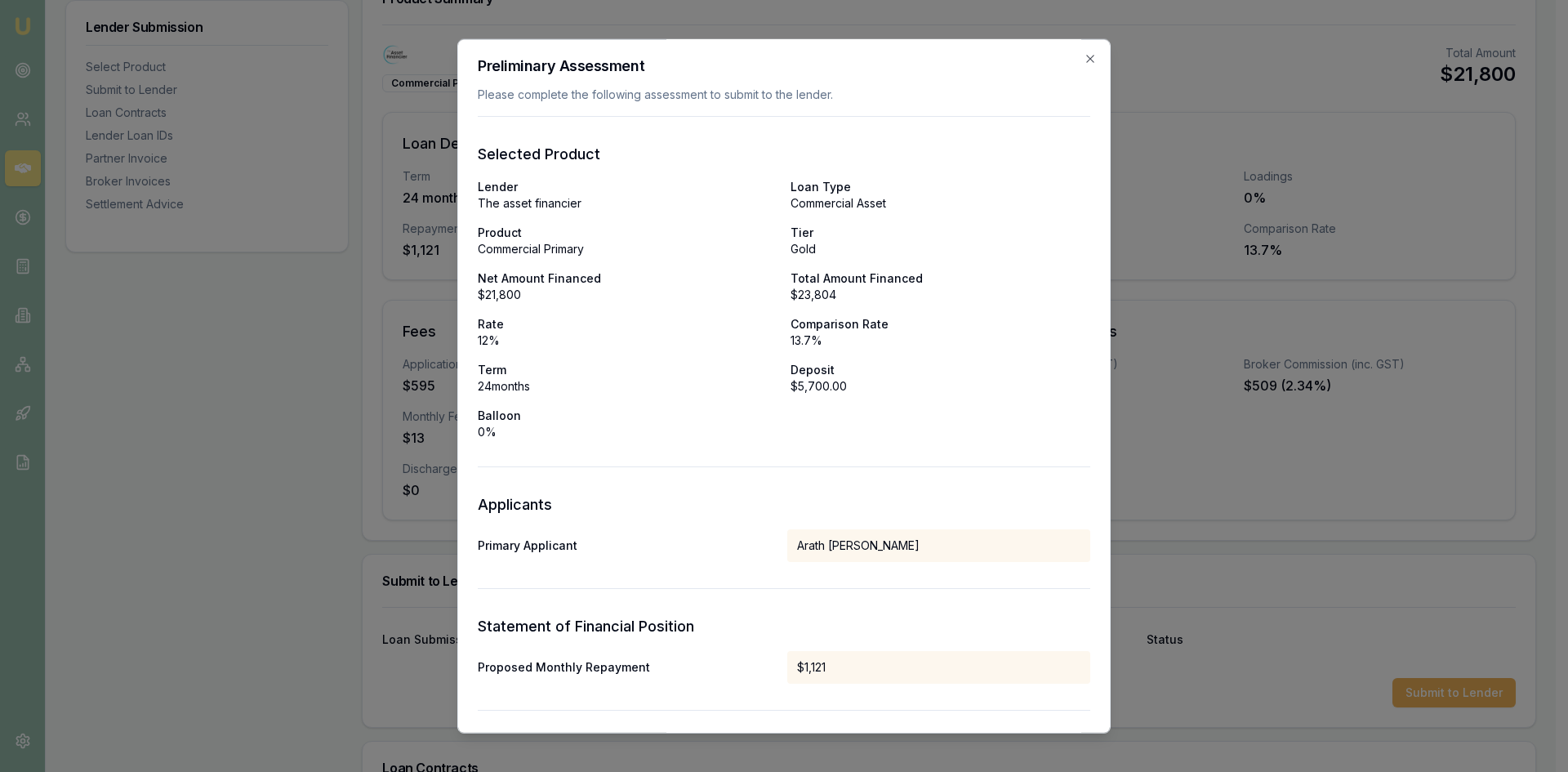
scroll to position [0, 0]
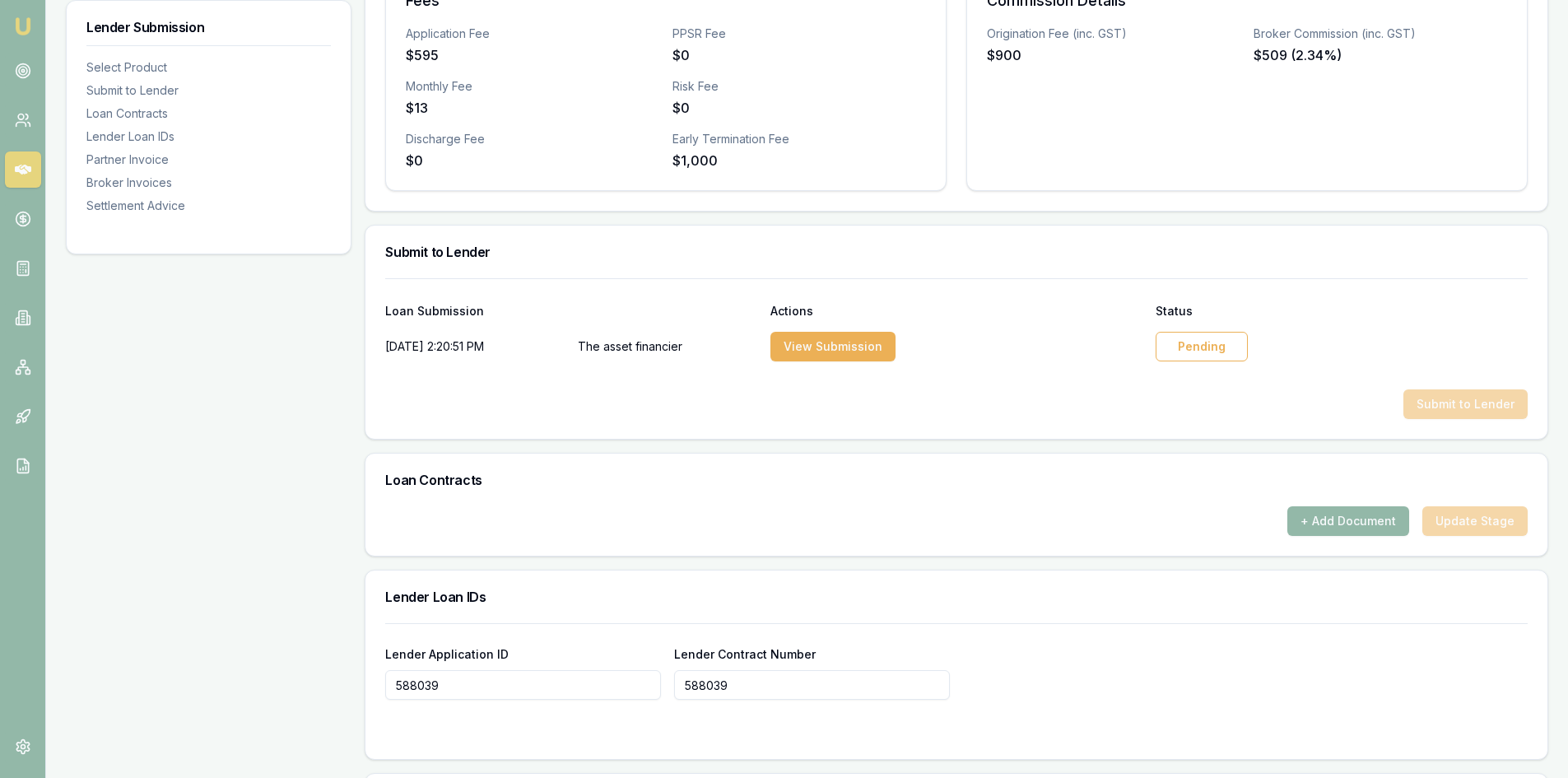
scroll to position [569, 0]
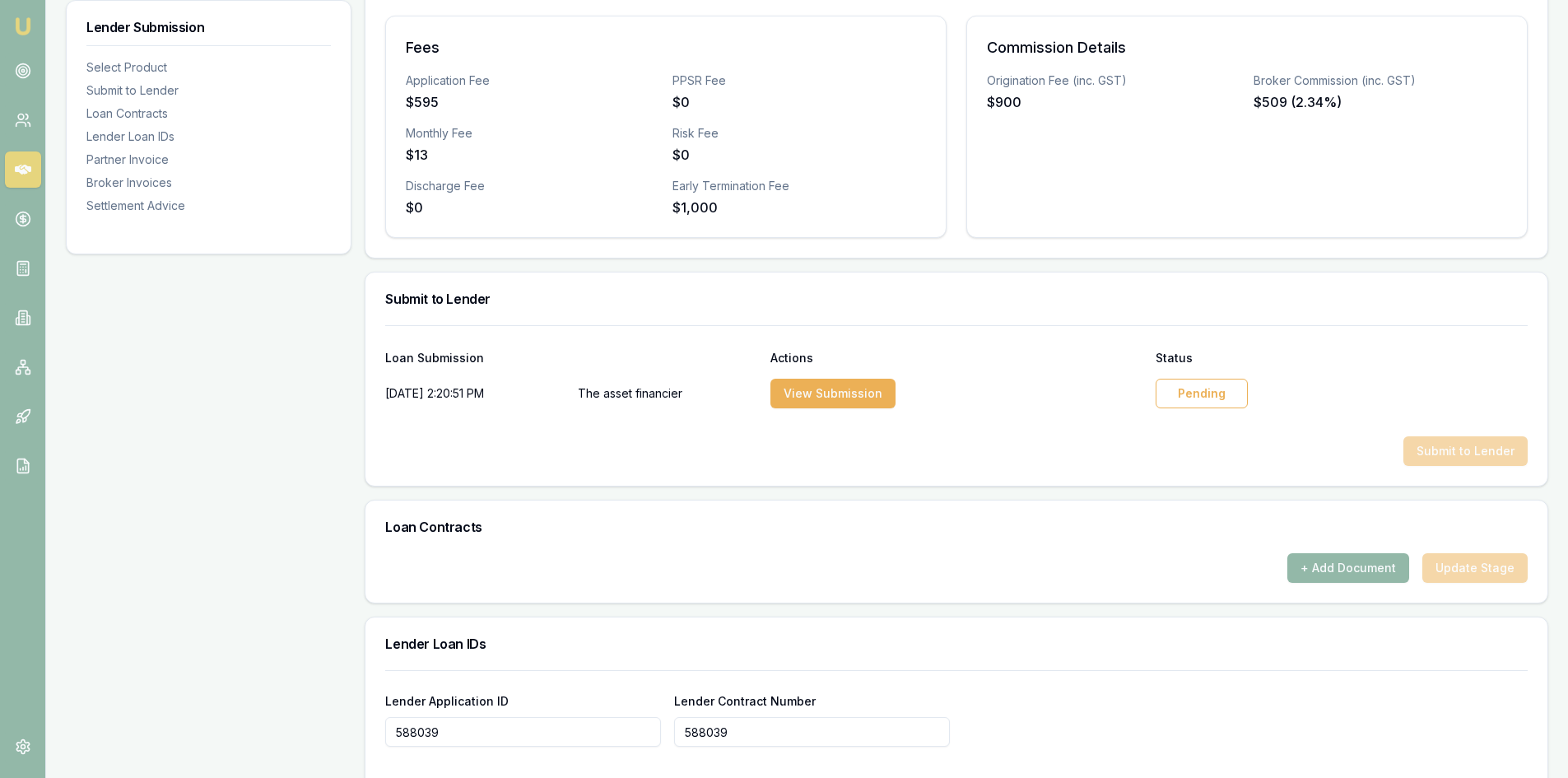
click at [1198, 388] on div "Pending" at bounding box center [1202, 393] width 92 height 29
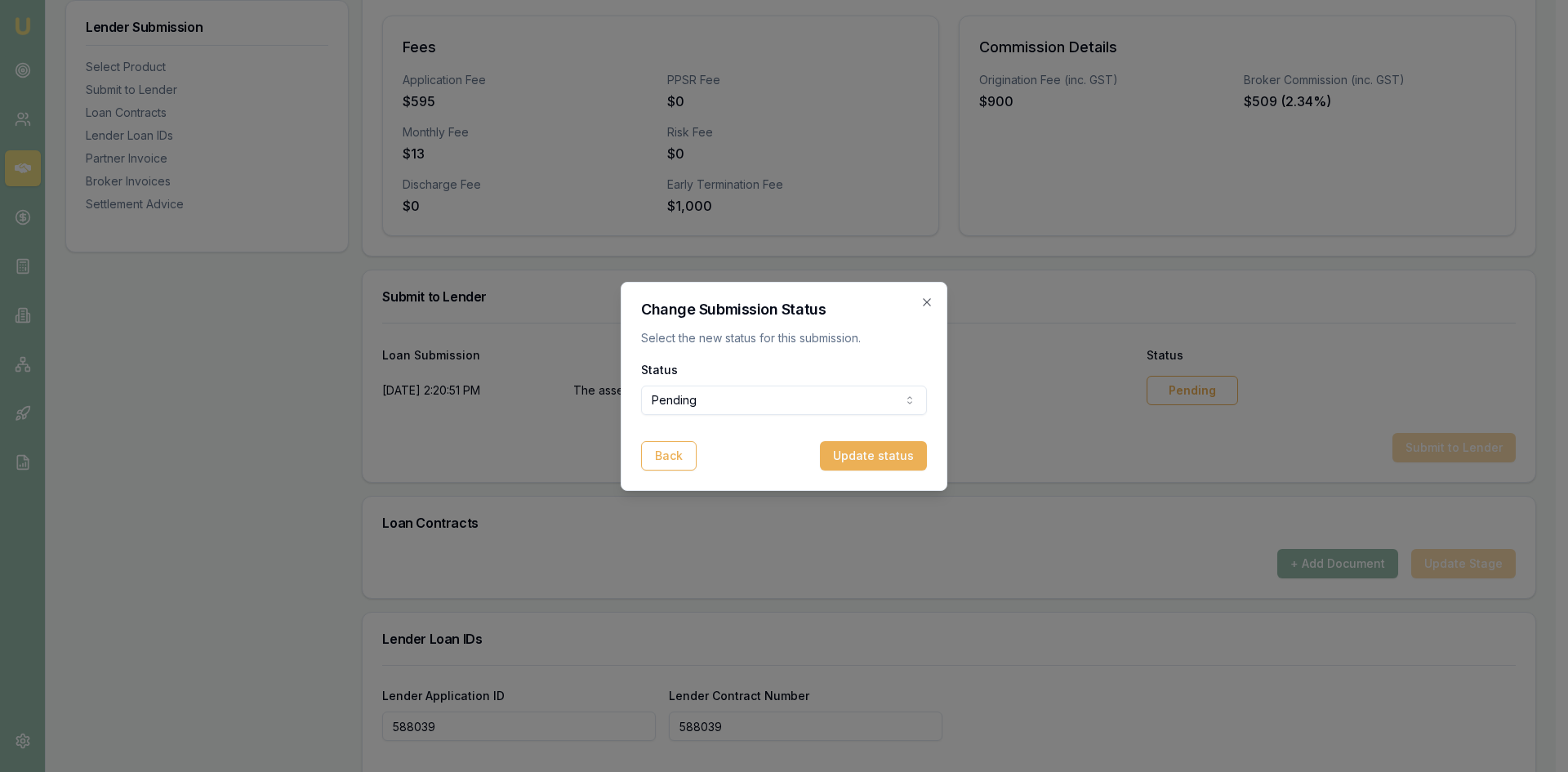
select select "APPROVED"
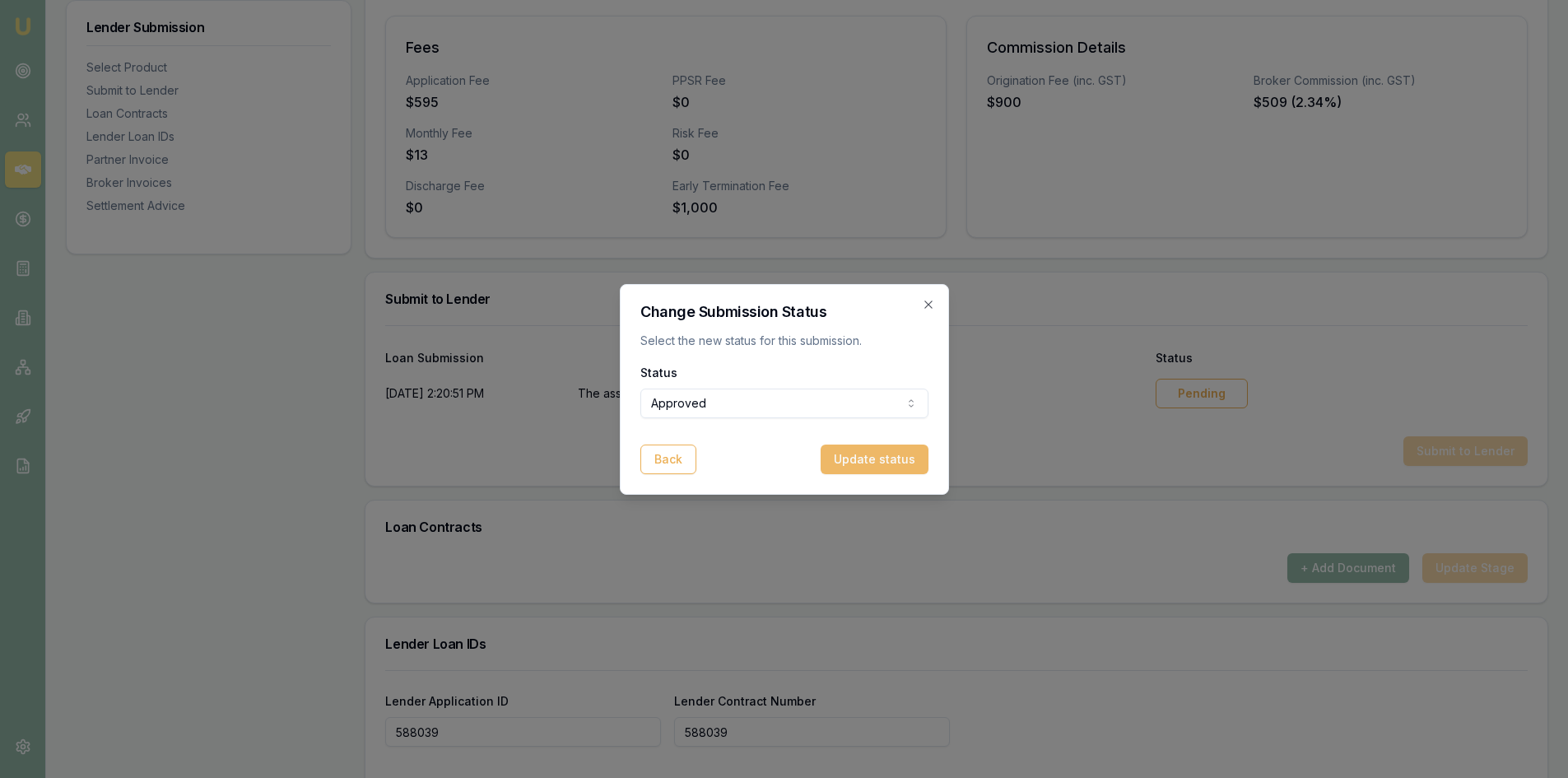
click at [850, 459] on button "Update status" at bounding box center [874, 459] width 107 height 29
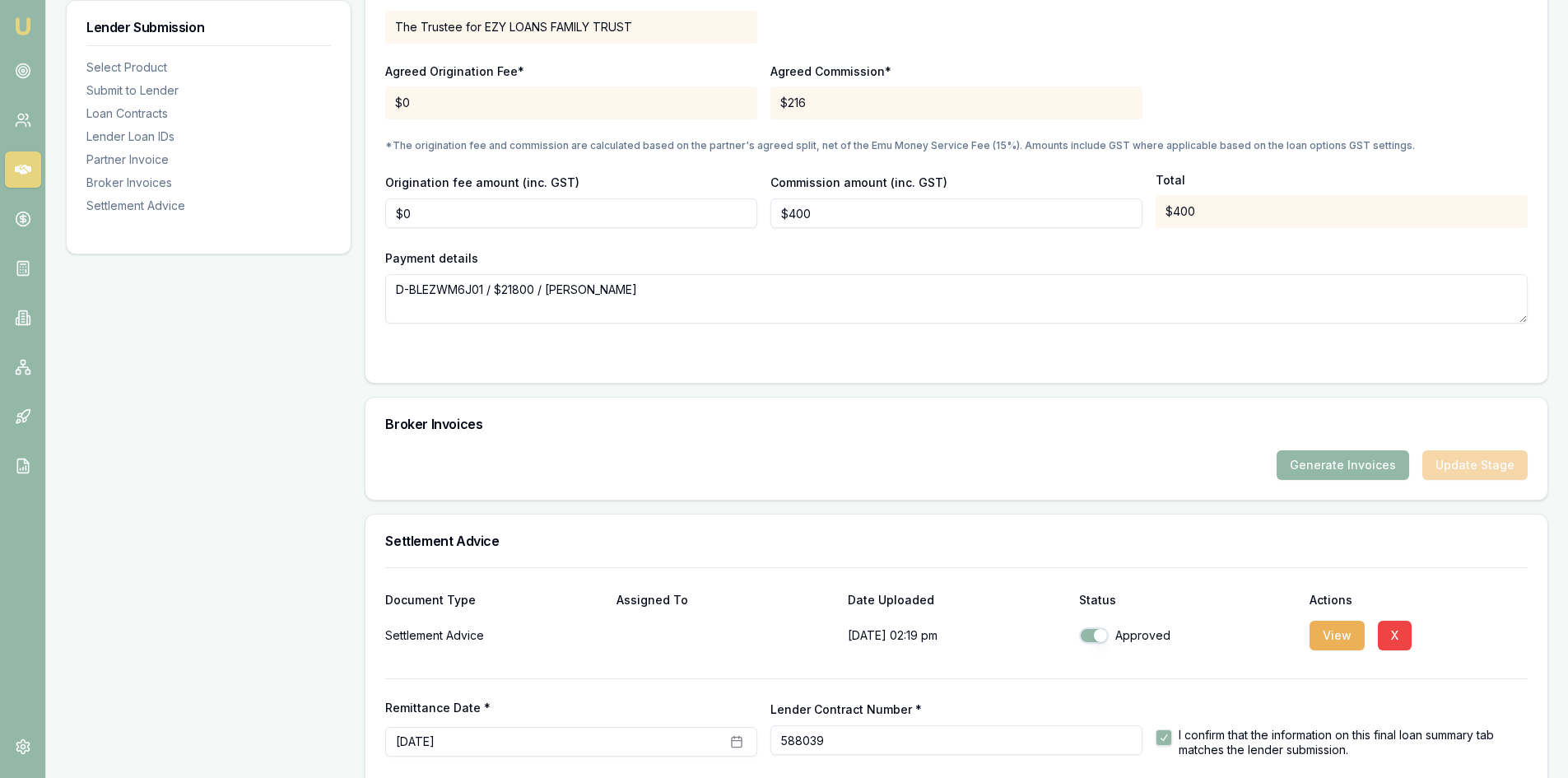
scroll to position [1556, 0]
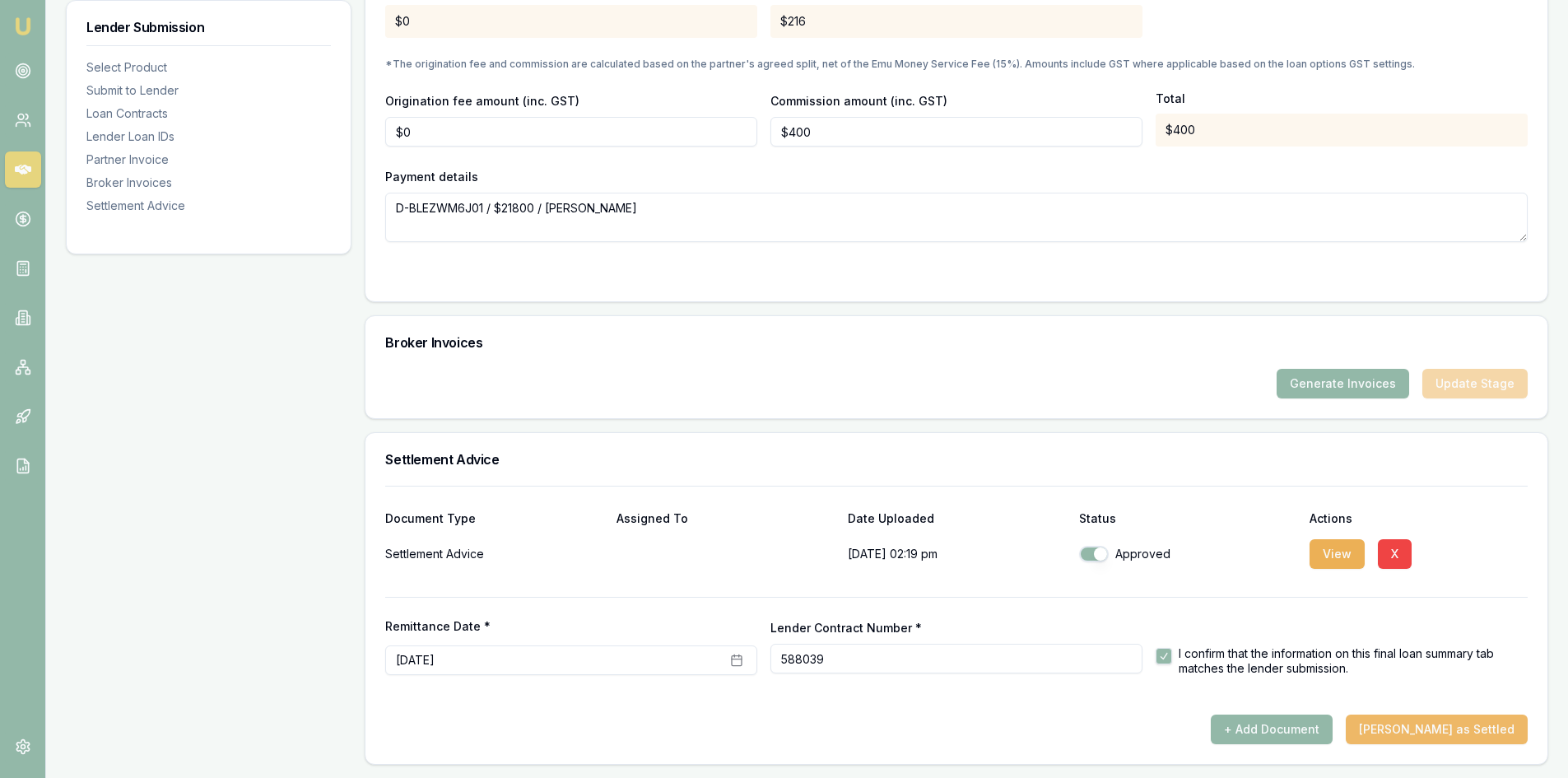
click at [1447, 730] on button "[PERSON_NAME] as Settled" at bounding box center [1436, 728] width 182 height 29
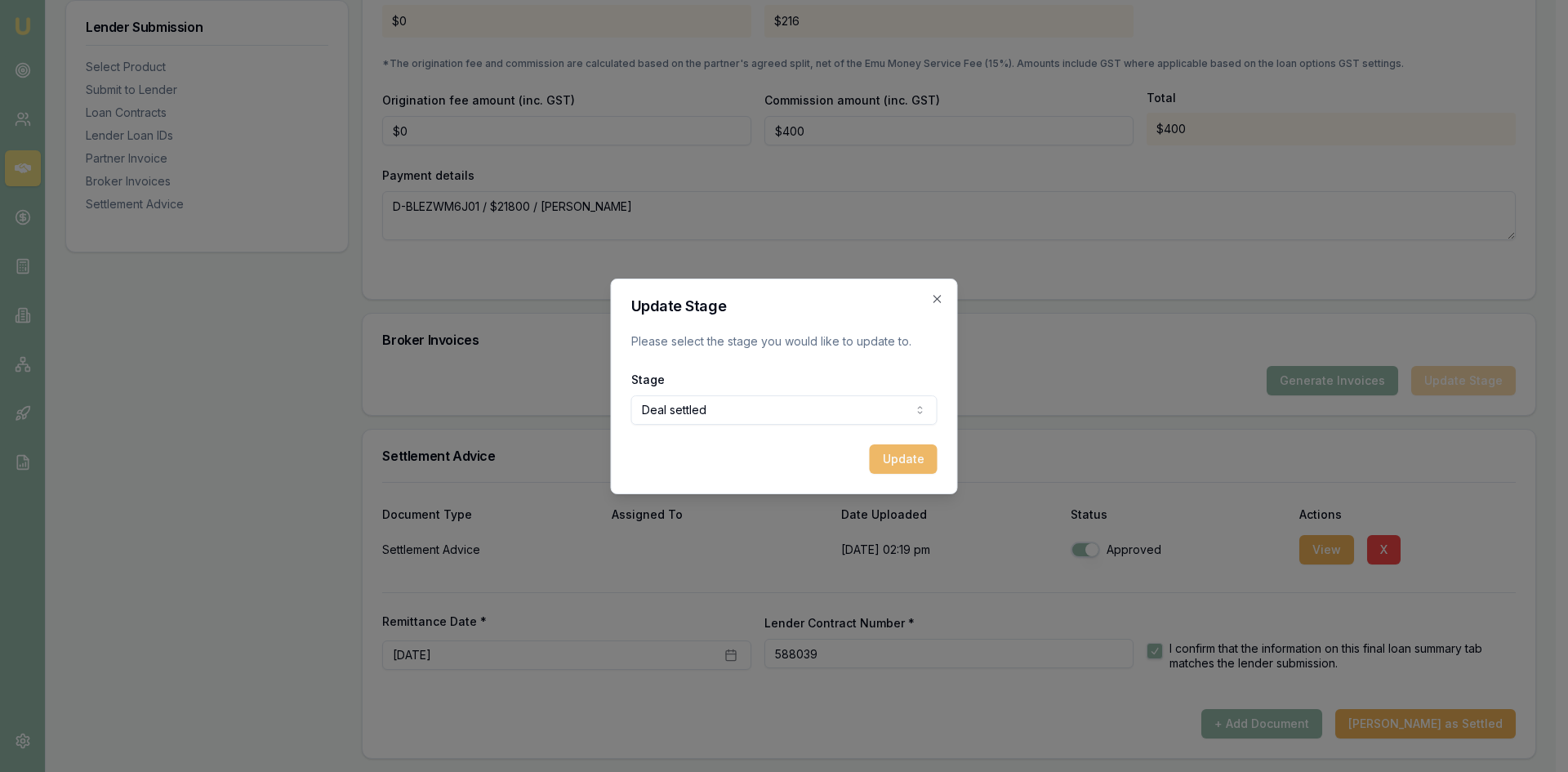
click at [884, 460] on button "Update" at bounding box center [904, 458] width 68 height 29
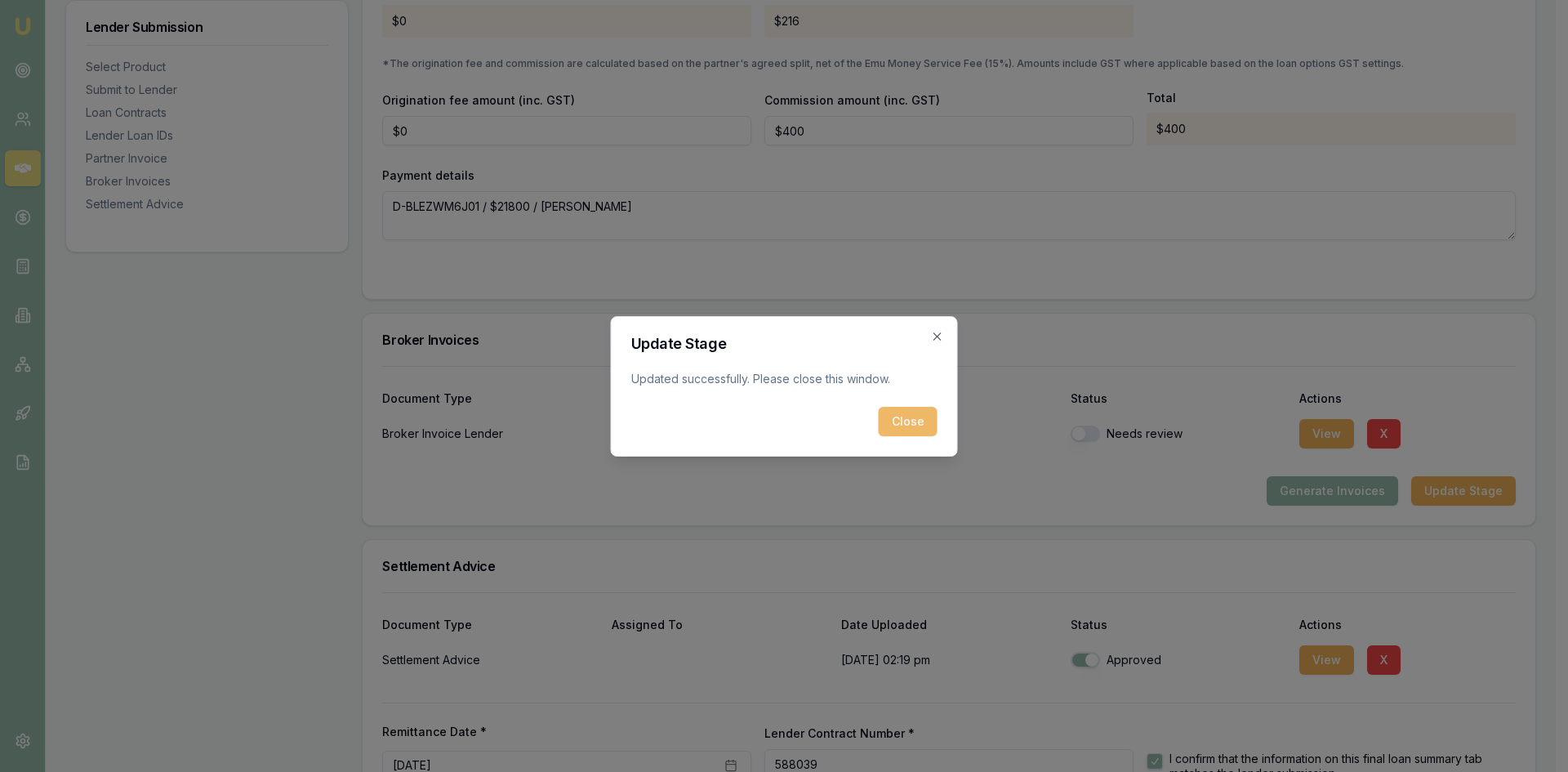
click at [916, 420] on button "Close" at bounding box center [907, 421] width 59 height 29
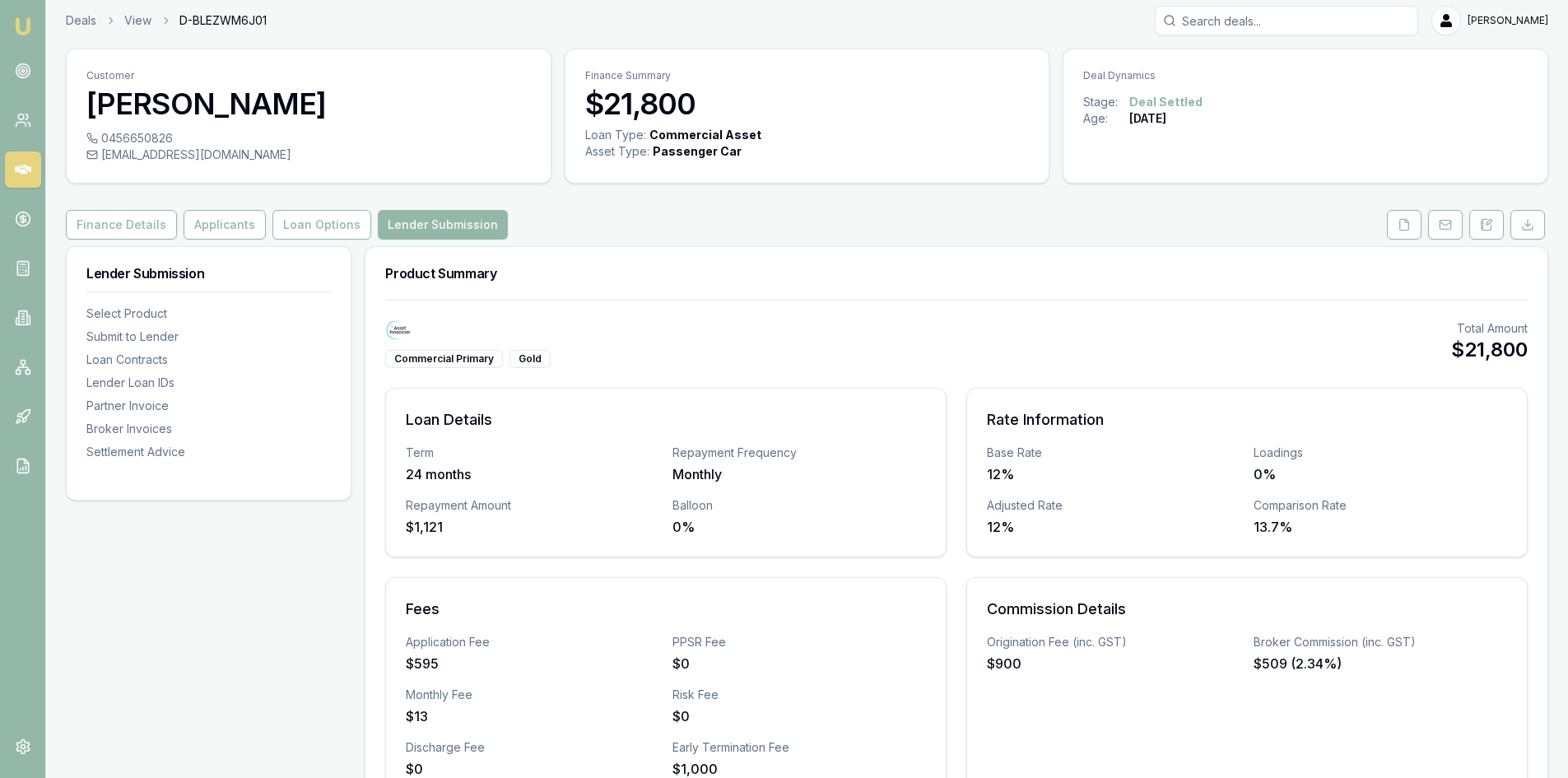
scroll to position [0, 0]
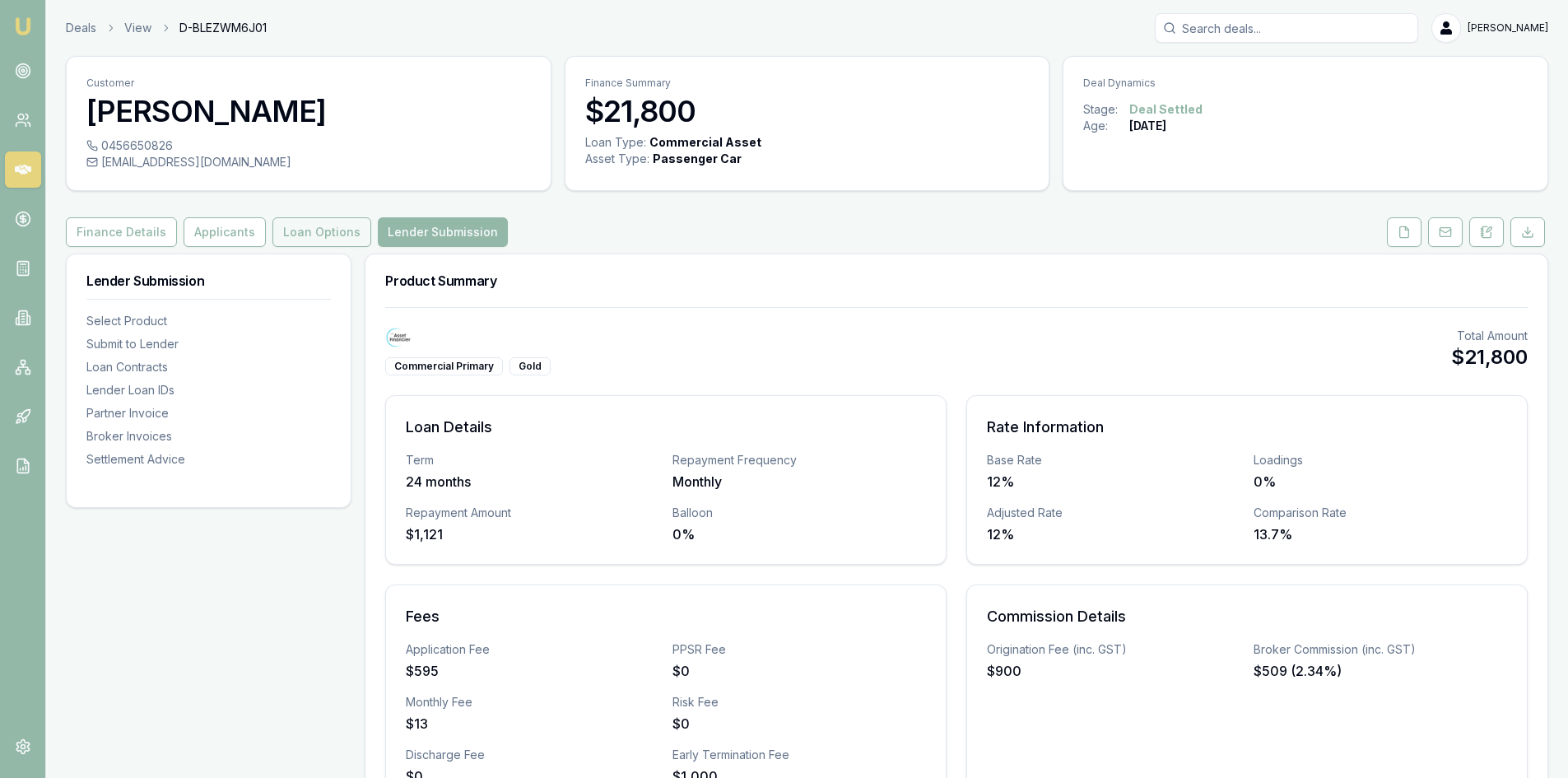
click at [317, 235] on button "Loan Options" at bounding box center [321, 232] width 99 height 29
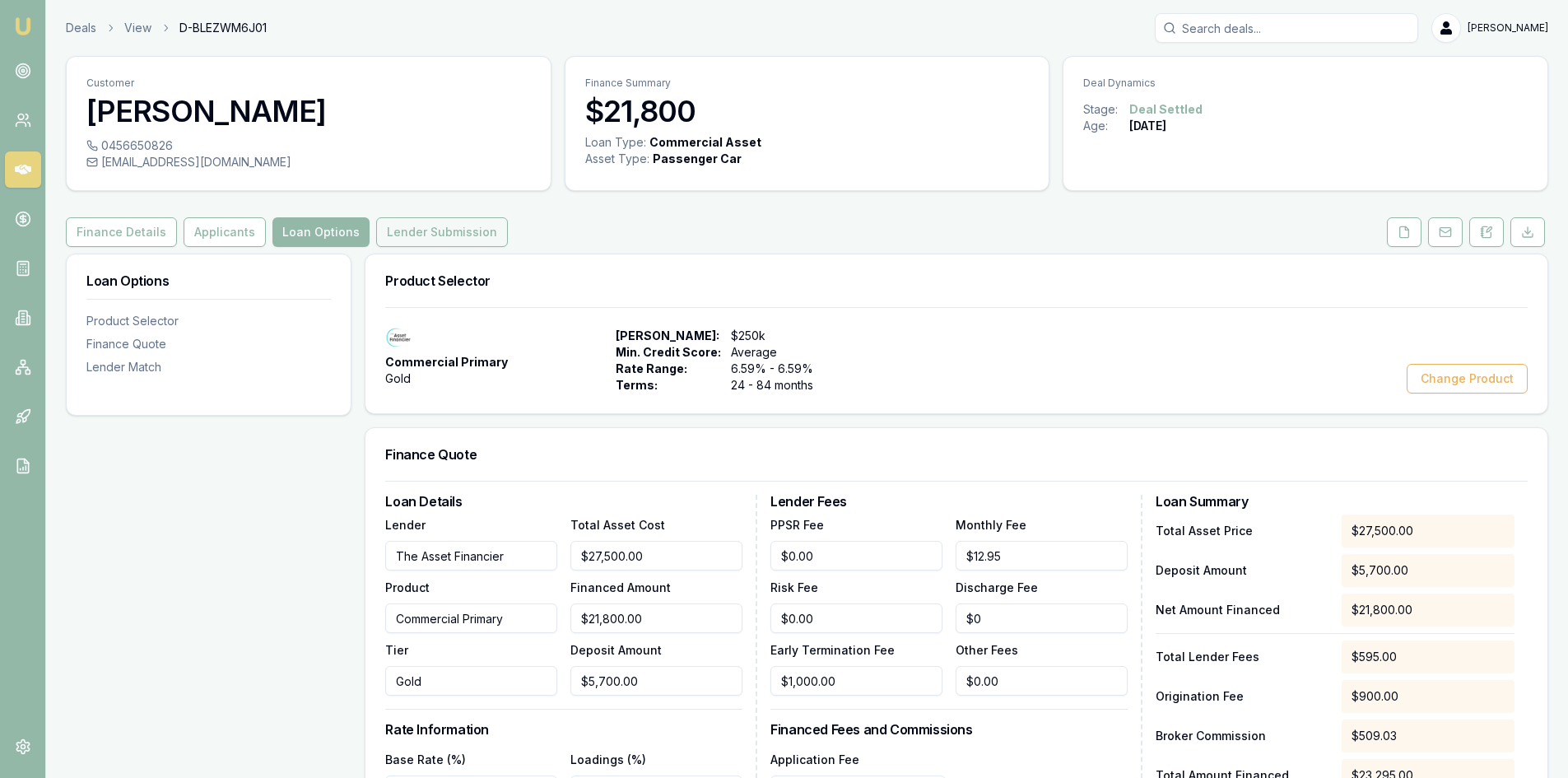
click at [403, 233] on button "Lender Submission" at bounding box center [442, 232] width 132 height 29
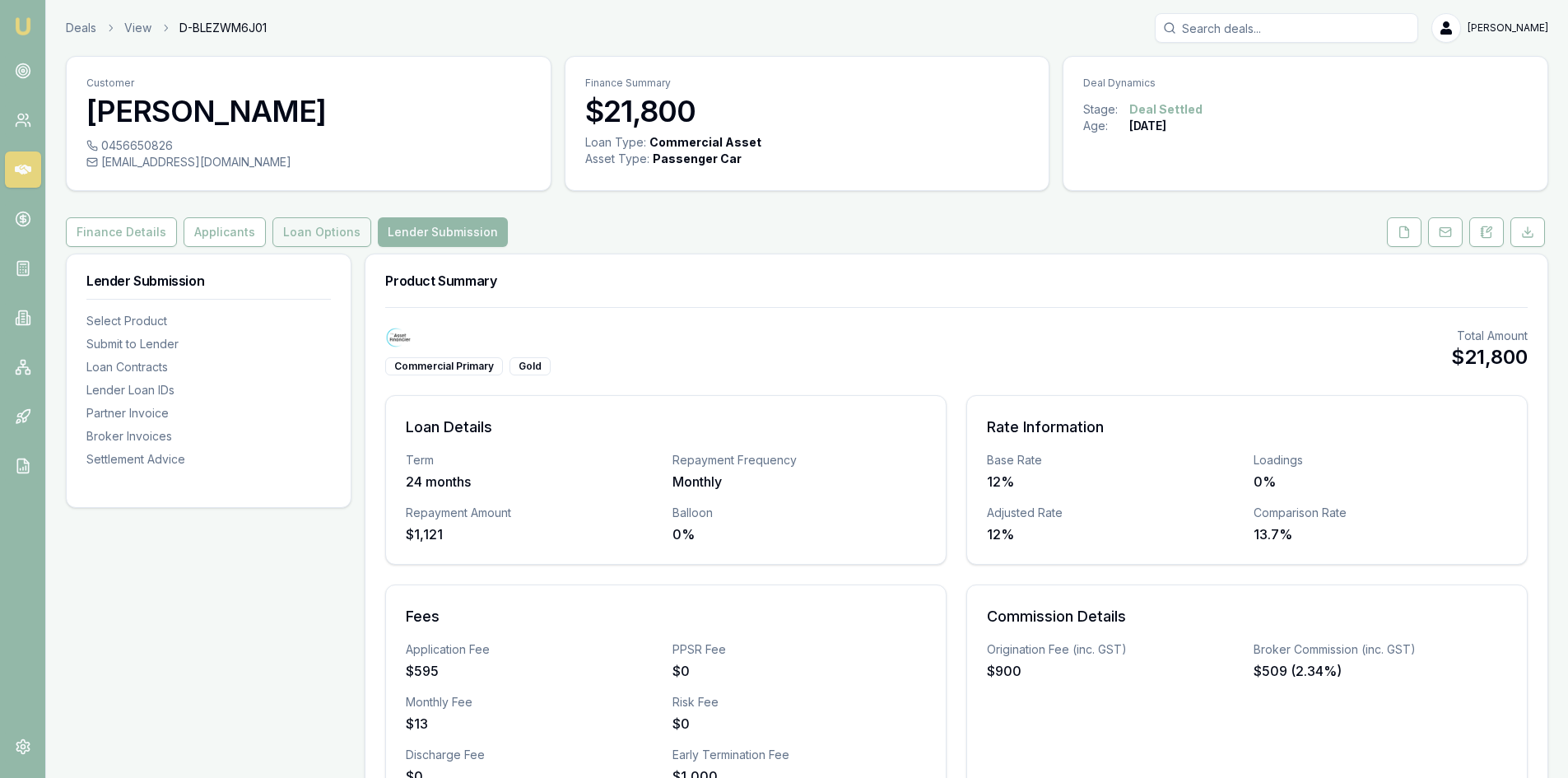
click at [303, 238] on button "Loan Options" at bounding box center [321, 232] width 99 height 29
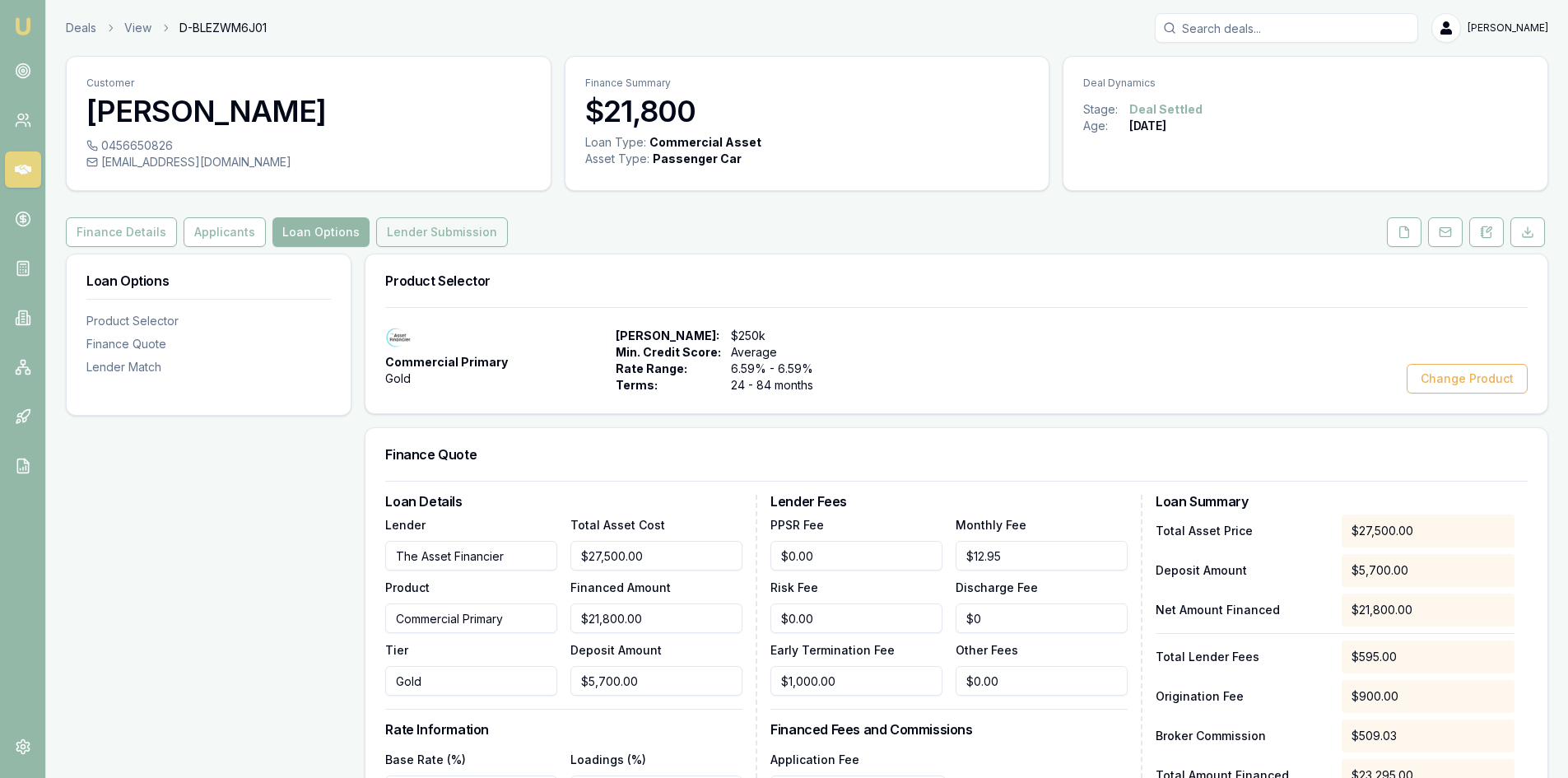
click at [428, 235] on button "Lender Submission" at bounding box center [442, 232] width 132 height 29
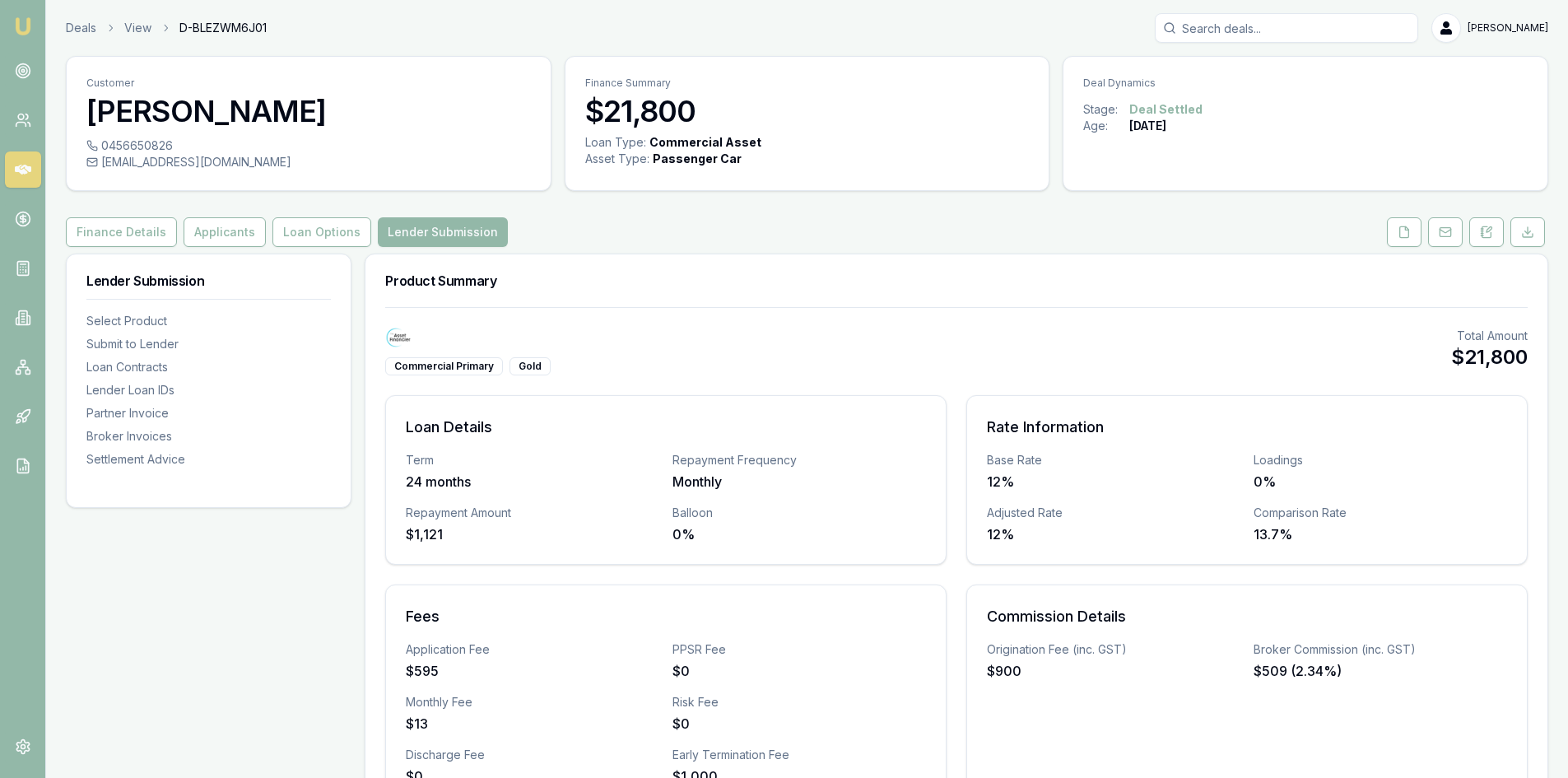
click at [19, 21] on img at bounding box center [23, 25] width 20 height 20
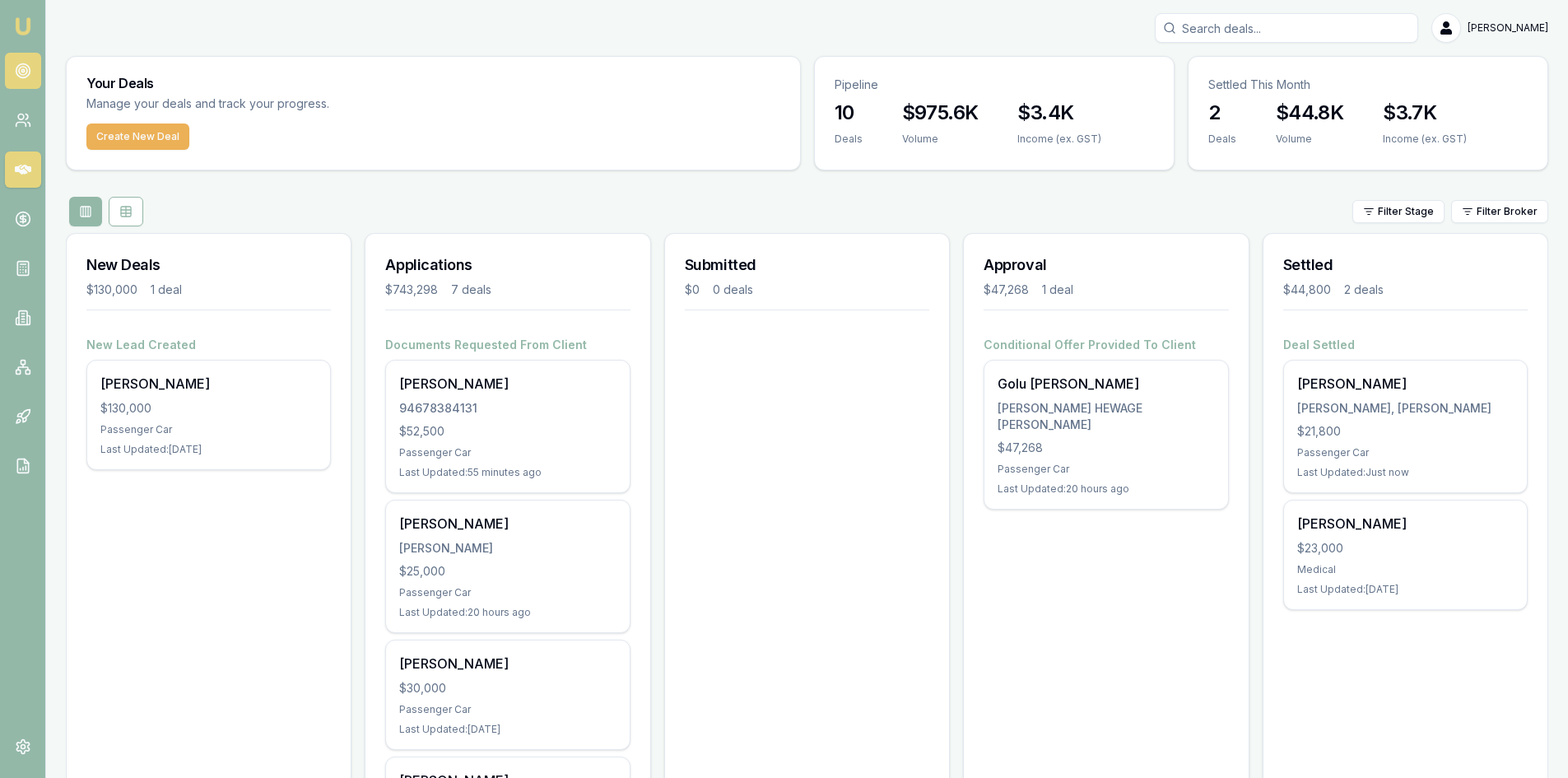
click at [19, 67] on icon at bounding box center [23, 70] width 16 height 16
